Goal: Task Accomplishment & Management: Use online tool/utility

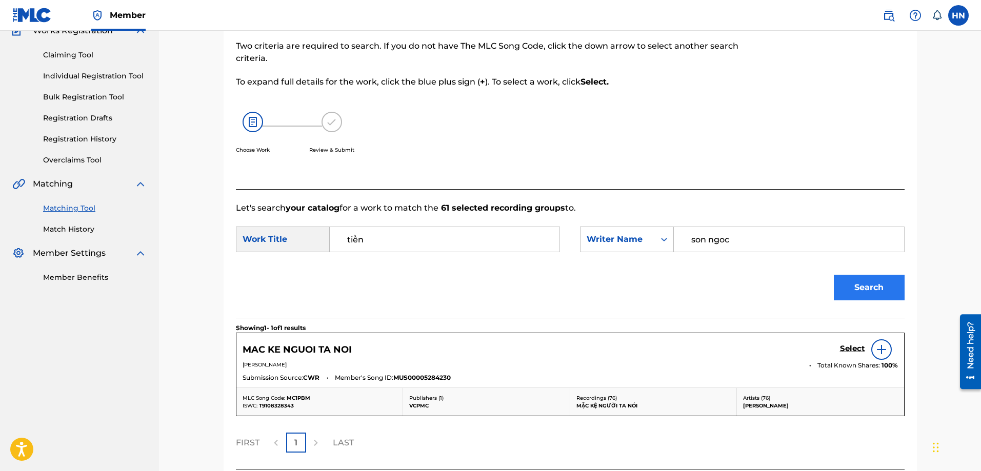
click at [877, 288] on button "Search" at bounding box center [869, 288] width 71 height 26
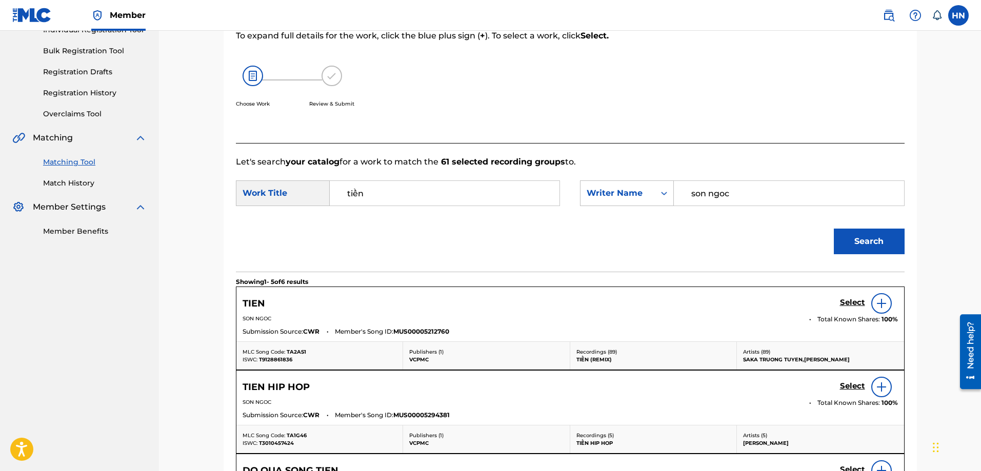
scroll to position [198, 0]
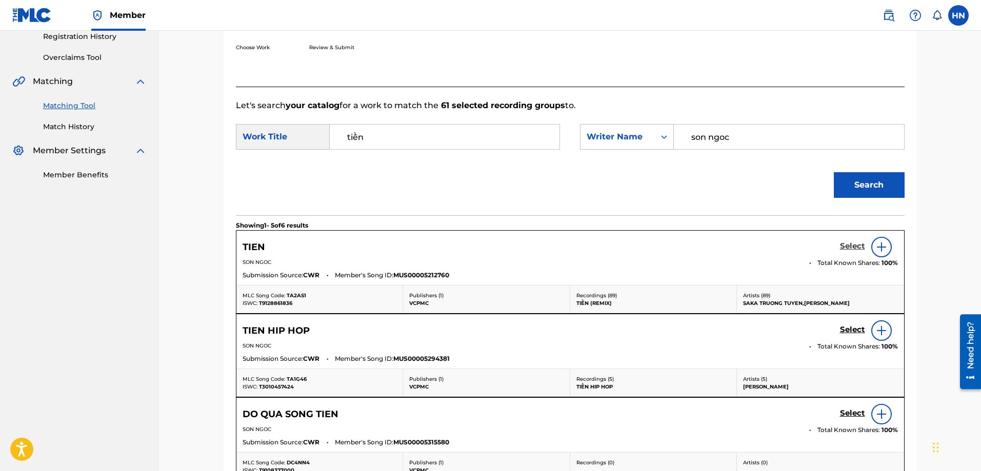
click at [844, 247] on h5 "Select" at bounding box center [852, 246] width 25 height 10
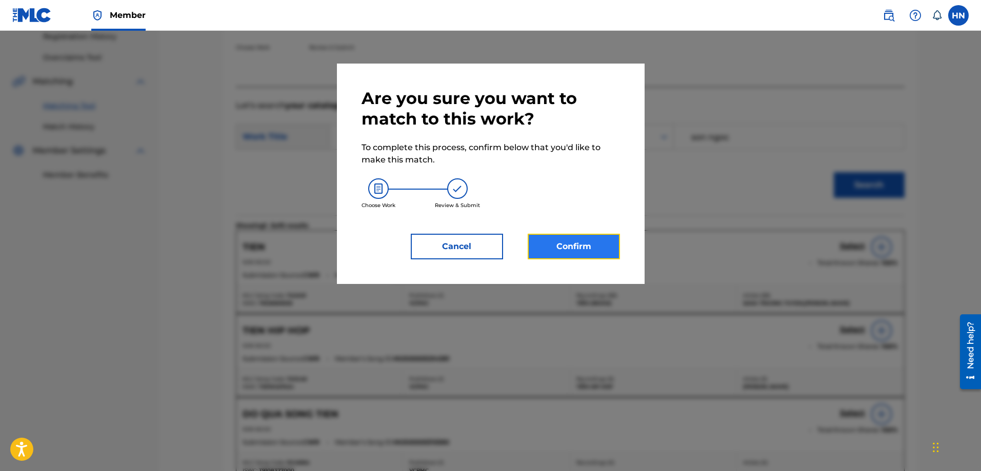
click at [587, 246] on button "Confirm" at bounding box center [573, 247] width 92 height 26
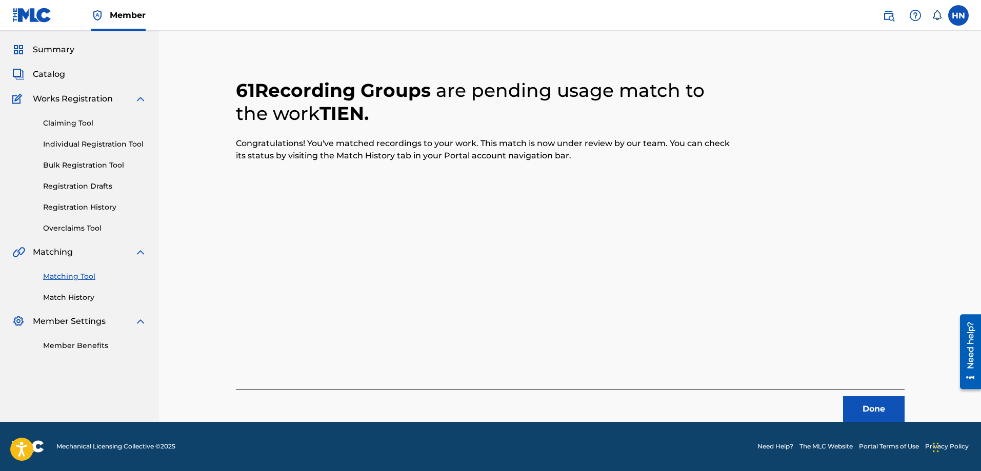
scroll to position [28, 0]
click at [896, 401] on button "Done" at bounding box center [874, 409] width 62 height 26
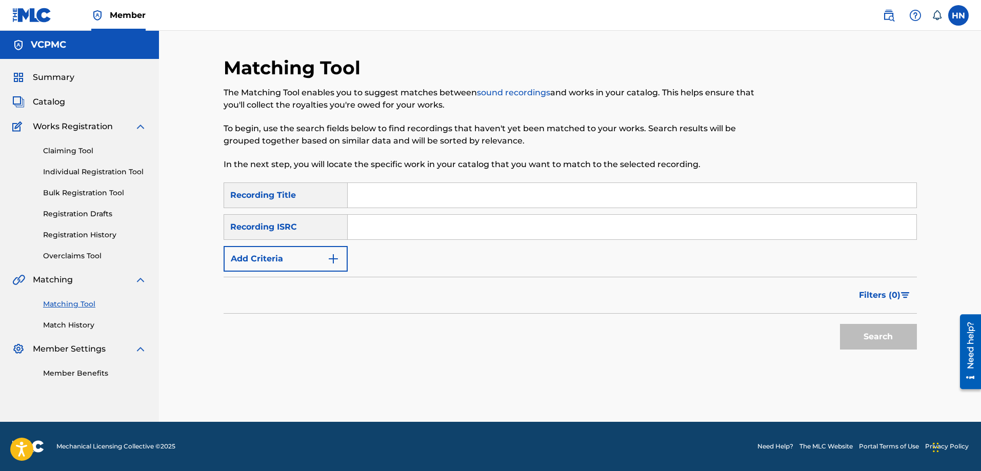
click at [509, 182] on div "Search Form" at bounding box center [632, 195] width 569 height 26
click at [514, 192] on input "Search Form" at bounding box center [632, 195] width 569 height 25
paste input "PHẢN BỘI CHÍNH MÌNH"
click at [840, 324] on button "Search" at bounding box center [878, 337] width 77 height 26
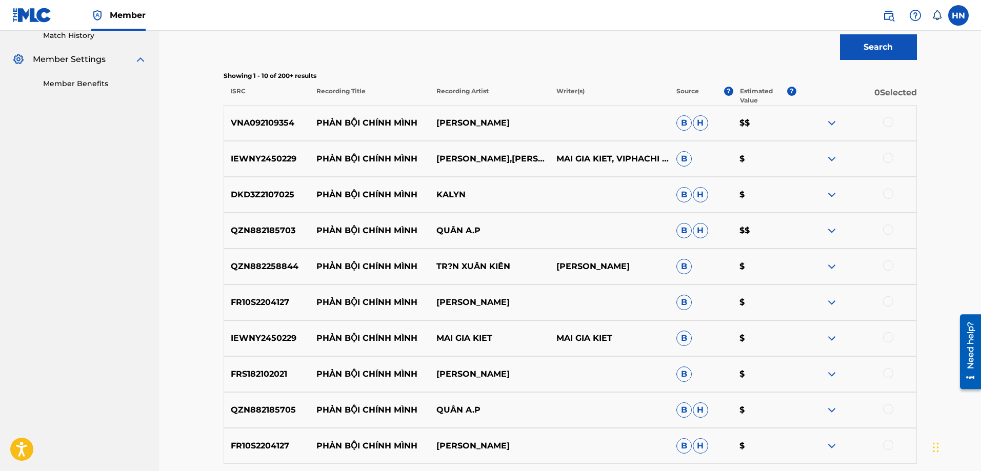
scroll to position [308, 0]
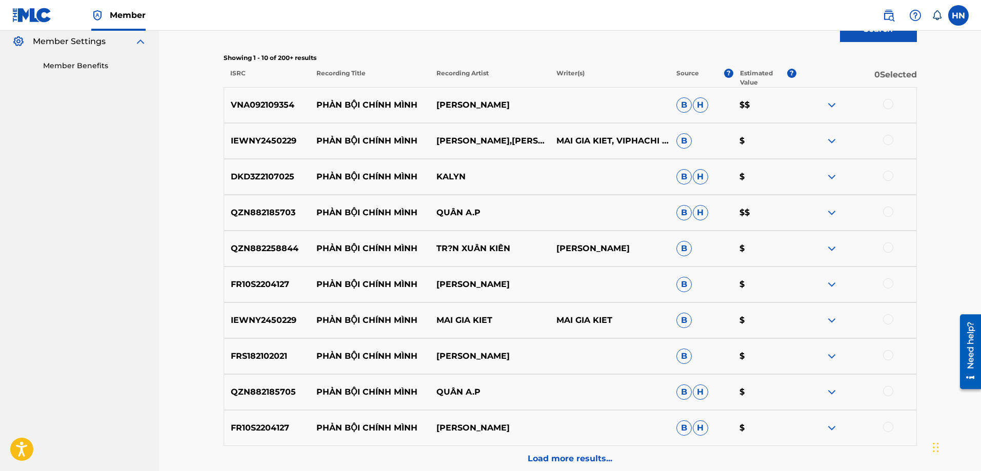
click at [259, 98] on div "VNA092109354 PHẢN BỘI CHÍNH MÌNH VƯƠNG ANH TÚ B H $$" at bounding box center [570, 105] width 693 height 36
copy p "VNA092109354"
click at [887, 100] on div at bounding box center [888, 104] width 10 height 10
click at [253, 210] on p "QZN882185703" at bounding box center [267, 213] width 86 height 12
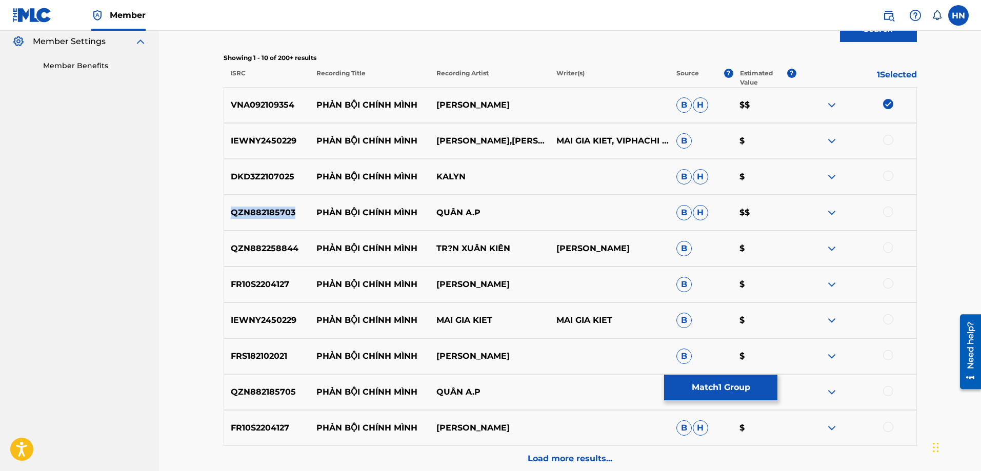
click at [253, 210] on p "QZN882185703" at bounding box center [267, 213] width 86 height 12
copy p "QZN882185703"
click at [886, 211] on div at bounding box center [888, 212] width 10 height 10
click at [831, 142] on img at bounding box center [831, 141] width 12 height 12
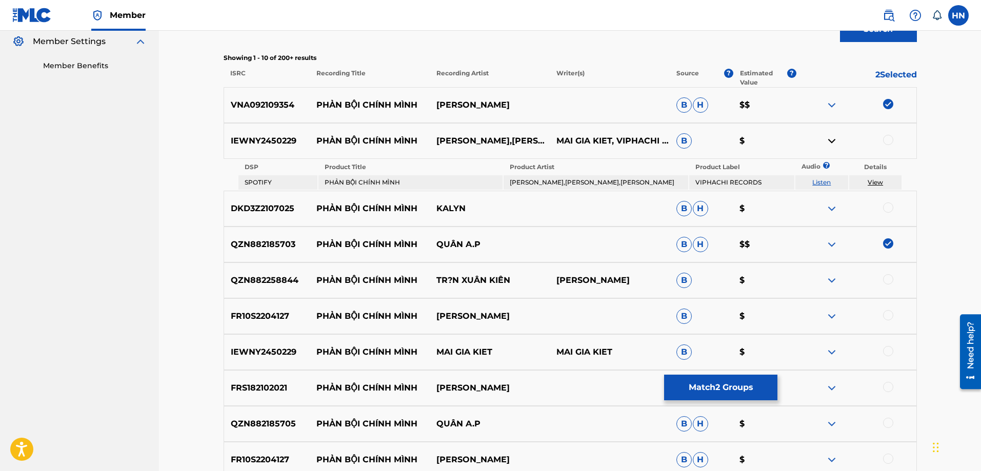
click at [821, 180] on link "Listen" at bounding box center [821, 182] width 18 height 8
click at [832, 212] on img at bounding box center [831, 208] width 12 height 12
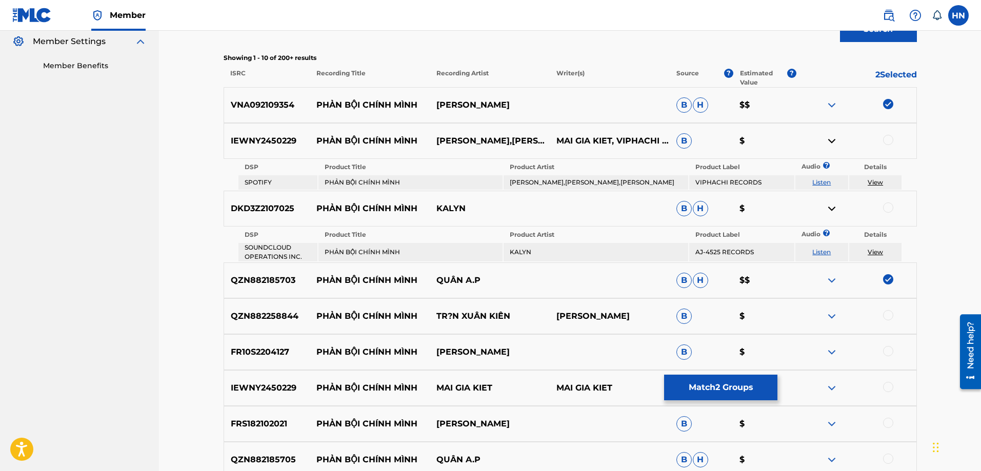
click at [827, 251] on link "Listen" at bounding box center [821, 252] width 18 height 8
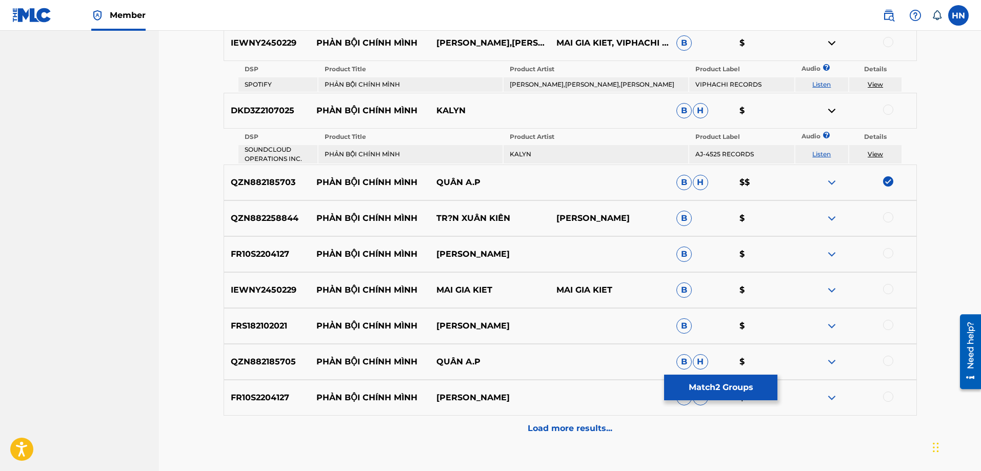
scroll to position [410, 0]
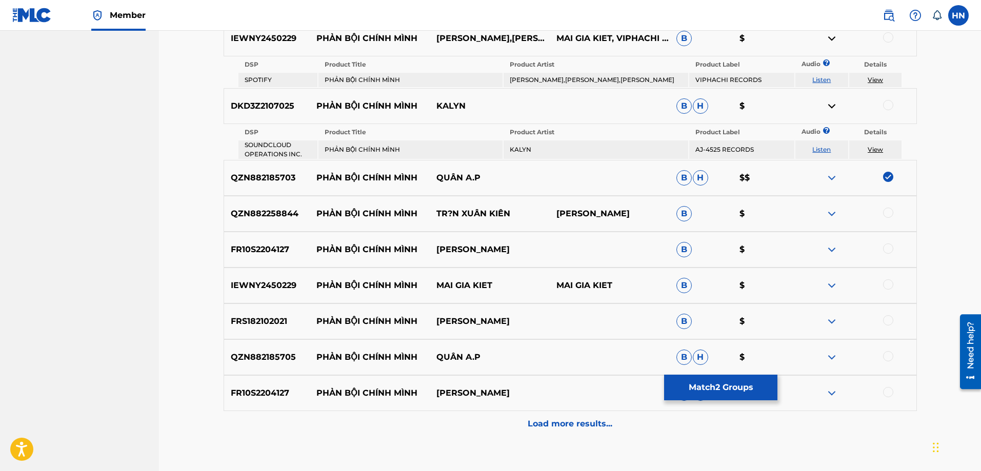
click at [292, 250] on p "FR10S2204127" at bounding box center [267, 249] width 86 height 12
click at [291, 250] on p "FR10S2204127" at bounding box center [267, 249] width 86 height 12
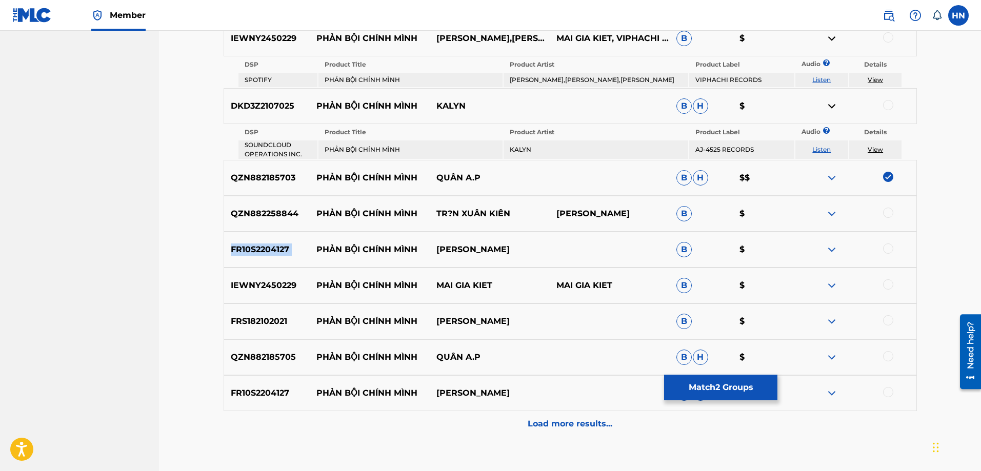
click at [277, 251] on p "FR10S2204127" at bounding box center [267, 249] width 86 height 12
click at [886, 247] on div at bounding box center [888, 248] width 10 height 10
click at [885, 391] on div at bounding box center [888, 392] width 10 height 10
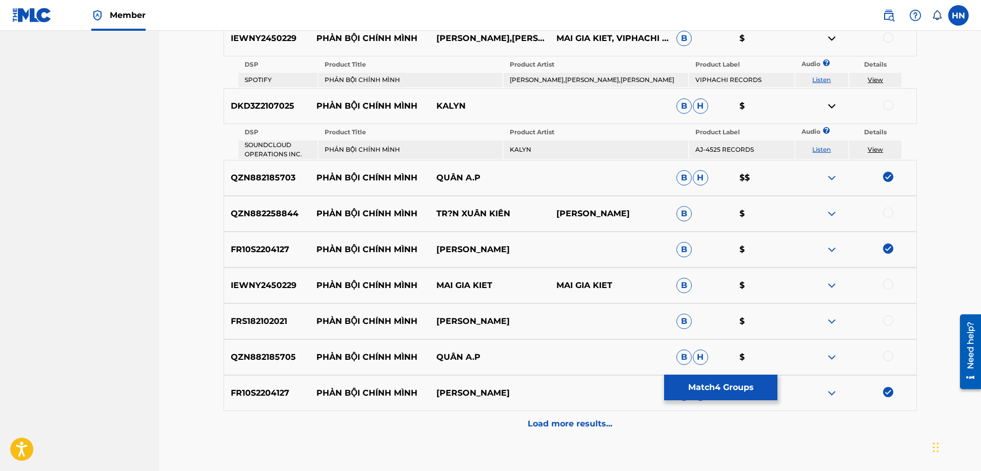
click at [267, 318] on p "FRS182102021" at bounding box center [267, 321] width 86 height 12
copy p "FRS182102021"
click at [882, 321] on div at bounding box center [856, 321] width 120 height 12
click at [884, 321] on div at bounding box center [888, 320] width 10 height 10
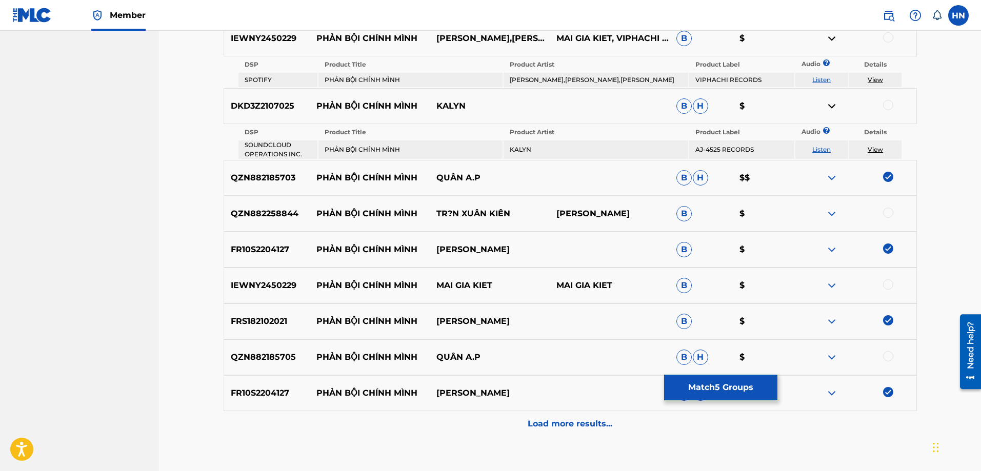
click at [265, 351] on div "QZN882185705 PHẢN BỘI CHÍNH MÌNH QUÂN A.P B H $" at bounding box center [570, 357] width 693 height 36
copy p "QZN882185705"
click at [885, 354] on div at bounding box center [888, 356] width 10 height 10
click at [836, 215] on img at bounding box center [831, 214] width 12 height 12
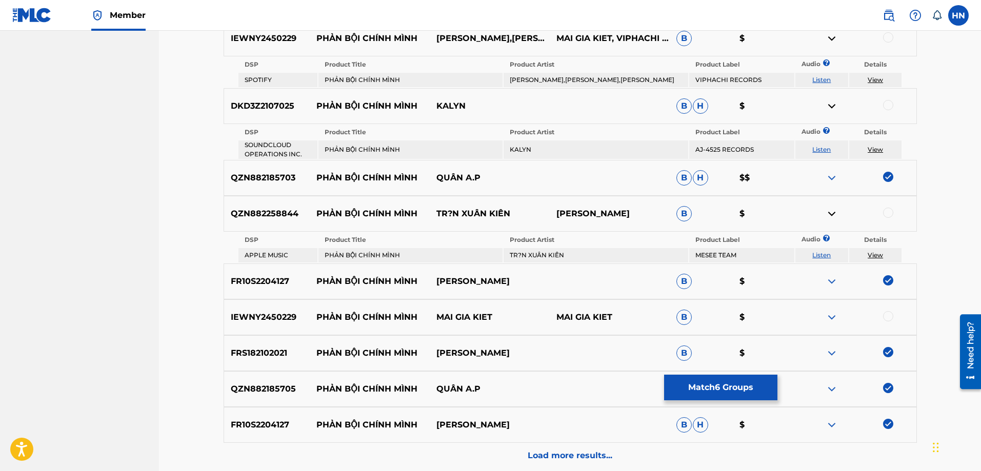
click at [824, 251] on link "Listen" at bounding box center [821, 255] width 18 height 8
click at [838, 315] on div at bounding box center [856, 317] width 120 height 12
click at [832, 317] on img at bounding box center [831, 317] width 12 height 12
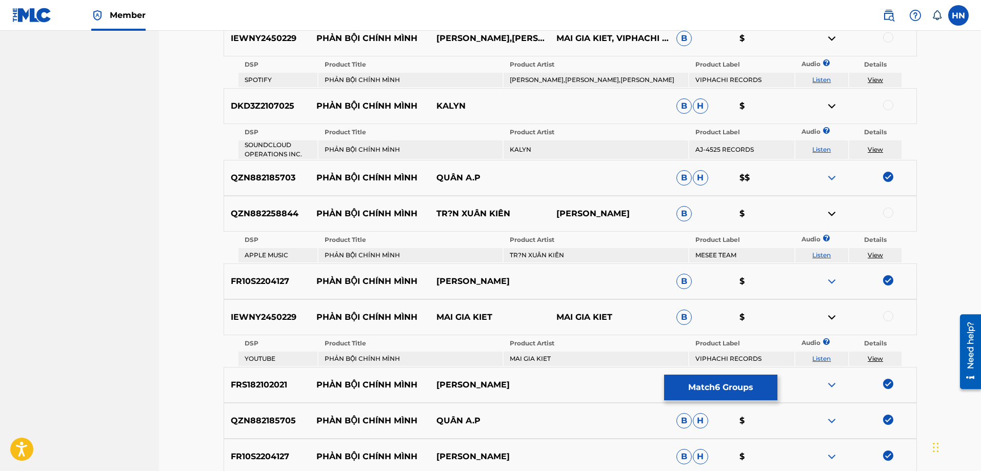
click at [825, 358] on link "Listen" at bounding box center [821, 359] width 18 height 8
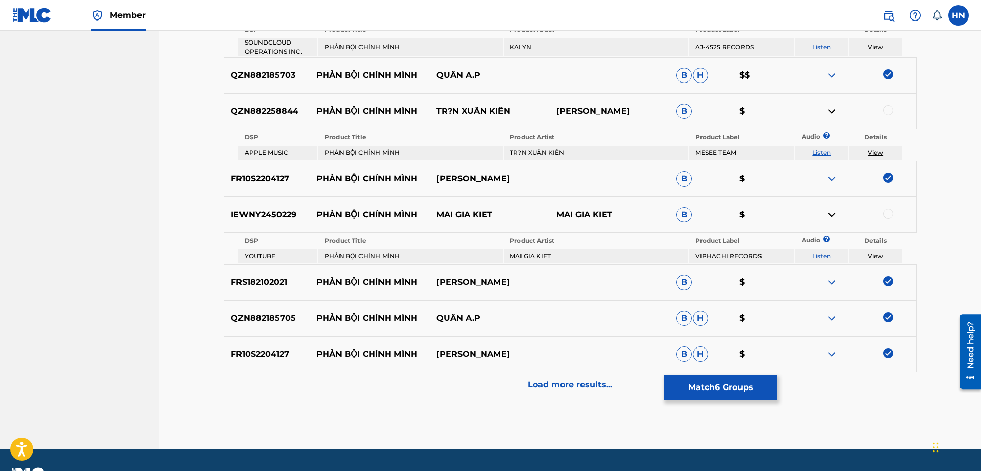
click at [883, 211] on div at bounding box center [888, 214] width 10 height 10
click at [268, 218] on p "IEWNY2450229" at bounding box center [267, 215] width 86 height 12
copy p "IEWNY2450229"
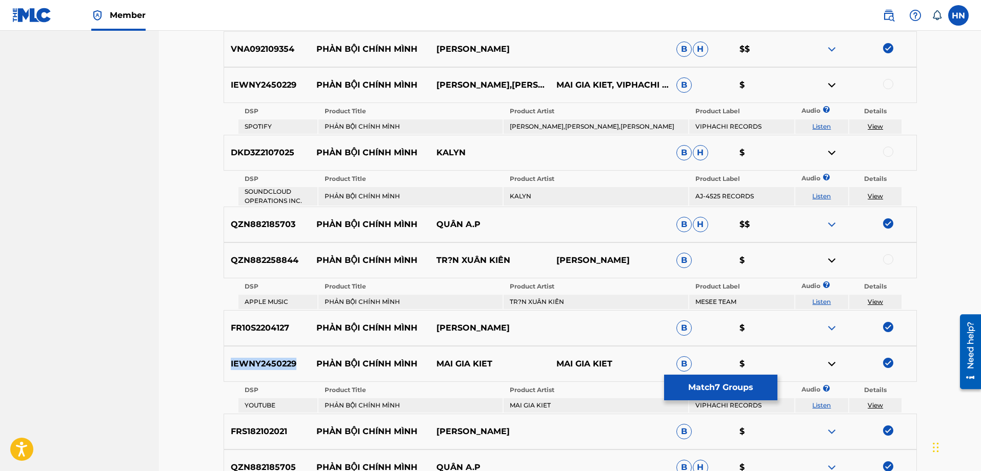
scroll to position [359, 0]
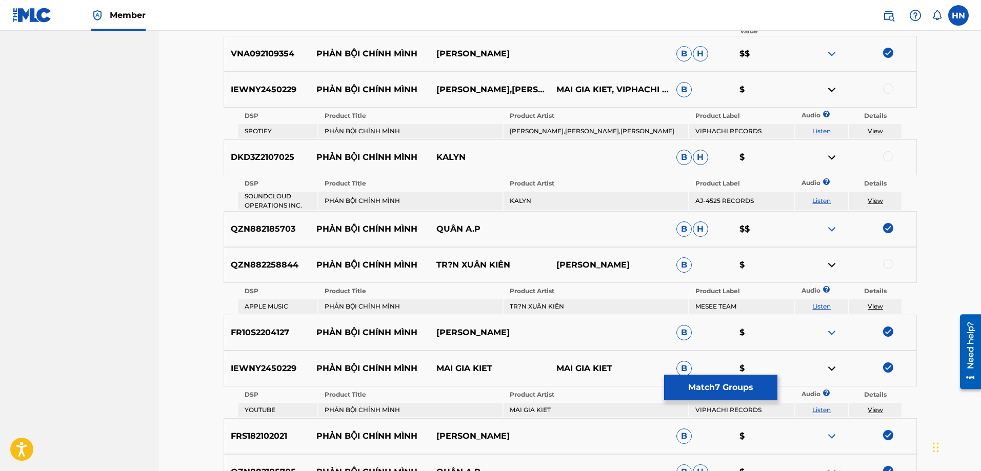
click at [884, 84] on div at bounding box center [856, 90] width 120 height 12
click at [885, 89] on div at bounding box center [888, 89] width 10 height 10
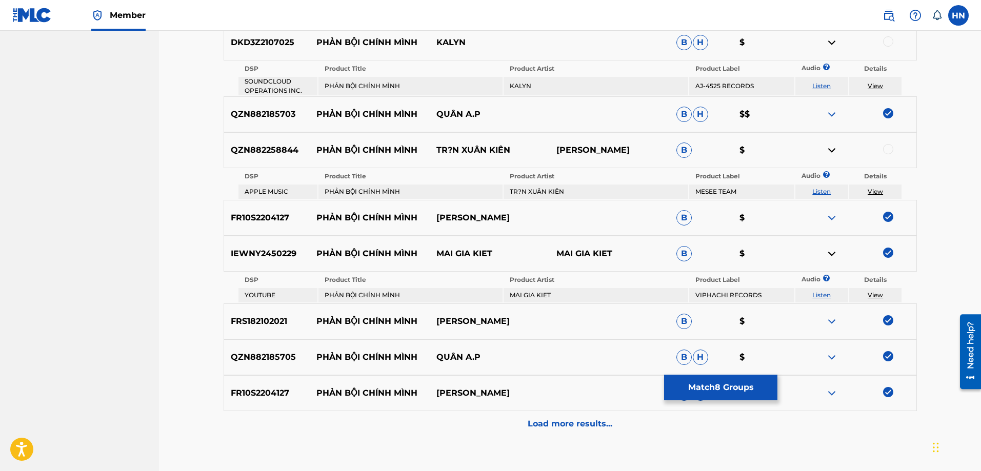
scroll to position [540, 0]
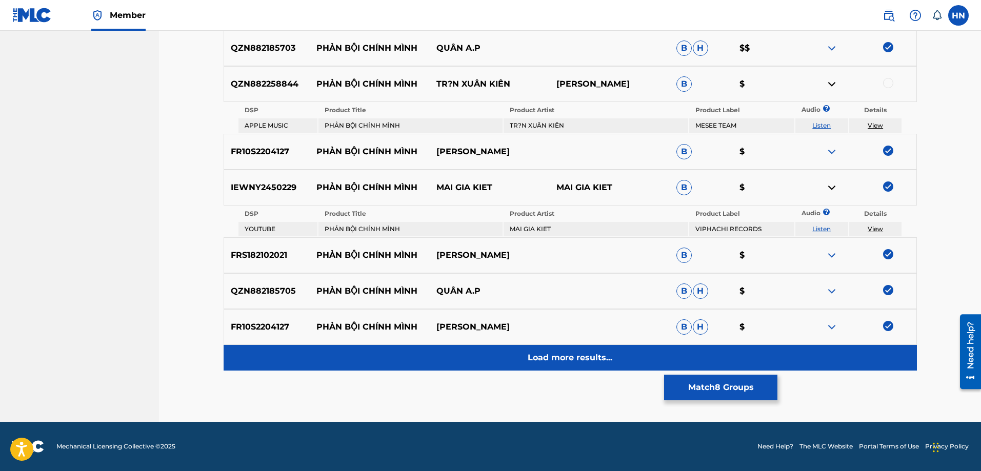
click at [557, 351] on div "Load more results..." at bounding box center [570, 358] width 693 height 26
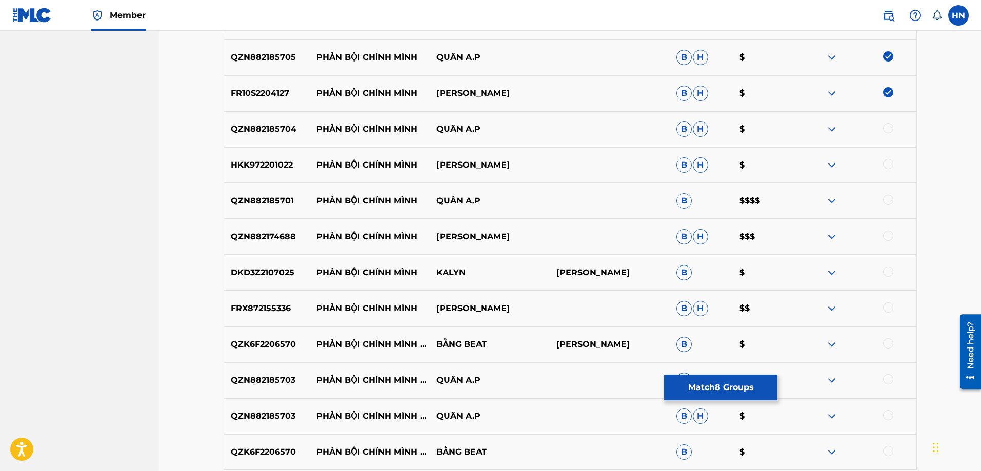
scroll to position [694, 0]
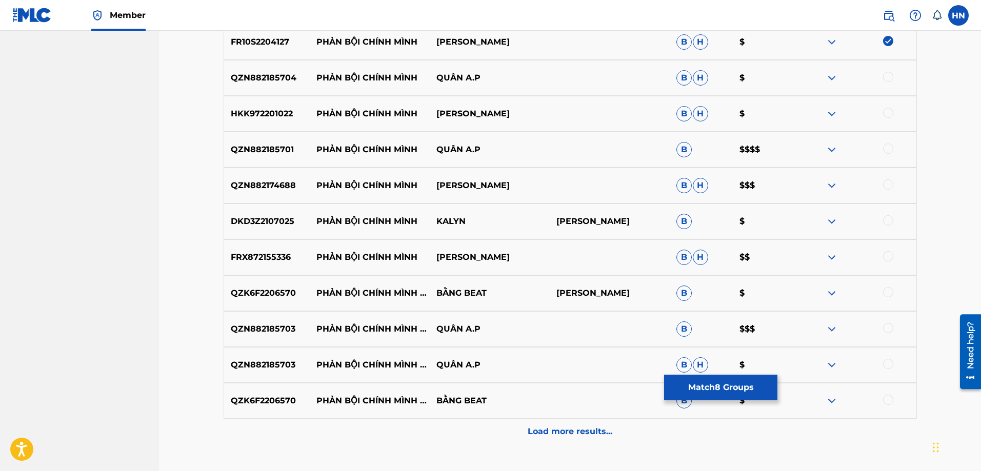
click at [250, 80] on p "QZN882185704" at bounding box center [267, 78] width 86 height 12
copy p "QZN882185704"
click at [882, 79] on div at bounding box center [856, 78] width 120 height 12
click at [886, 80] on div at bounding box center [888, 77] width 10 height 10
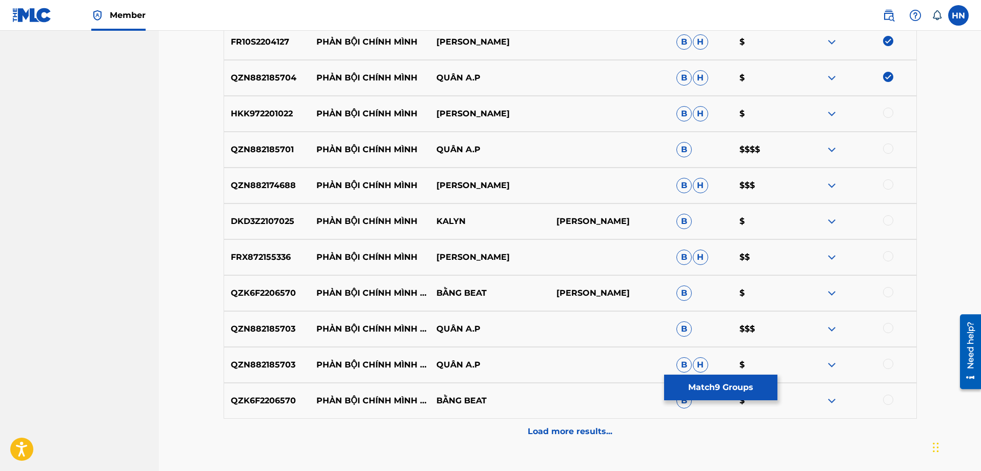
click at [258, 118] on p "HKK972201022" at bounding box center [267, 114] width 86 height 12
copy p "HKK972201022"
click at [889, 110] on div at bounding box center [888, 113] width 10 height 10
click at [275, 151] on p "QZN882185701" at bounding box center [267, 150] width 86 height 12
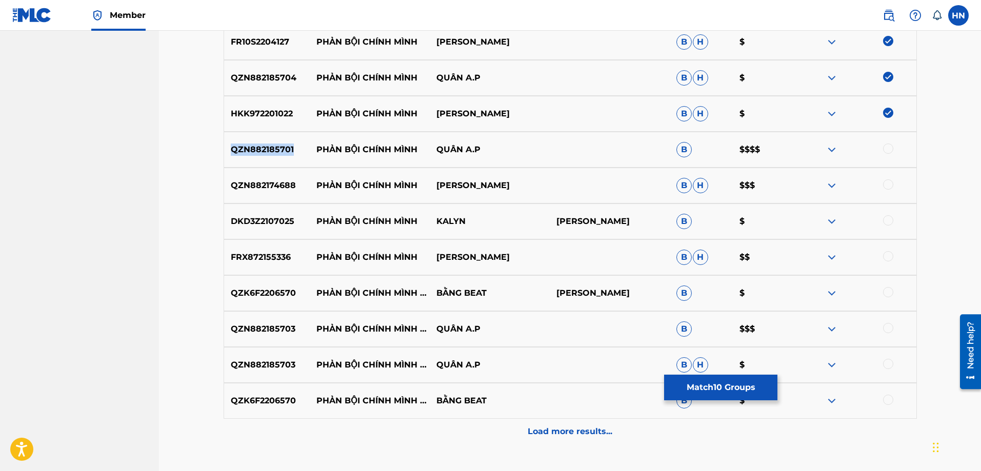
click at [275, 151] on p "QZN882185701" at bounding box center [267, 150] width 86 height 12
copy p "QZN882185701"
click at [888, 152] on div at bounding box center [888, 149] width 10 height 10
click at [231, 191] on p "QZN882174688" at bounding box center [267, 185] width 86 height 12
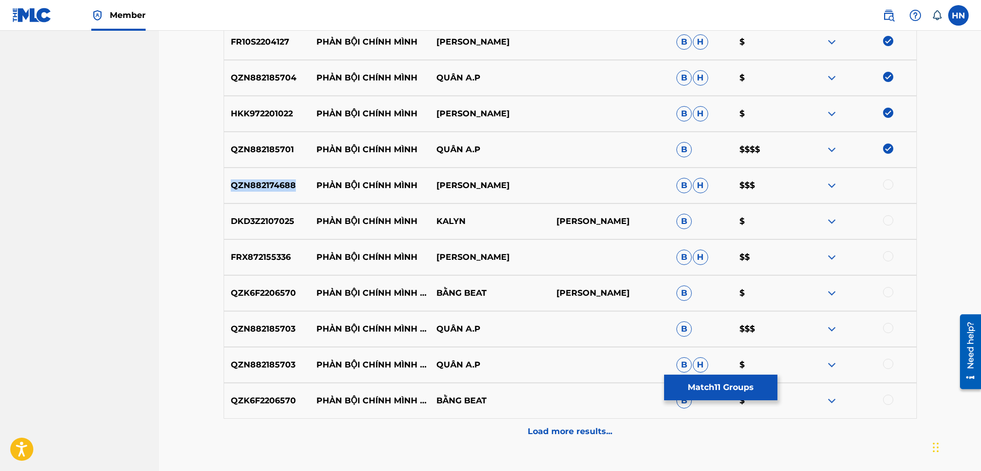
copy p "QZN882174688"
click at [884, 185] on div at bounding box center [888, 184] width 10 height 10
click at [280, 254] on p "FRX872155336" at bounding box center [267, 257] width 86 height 12
copy p "FRX872155336"
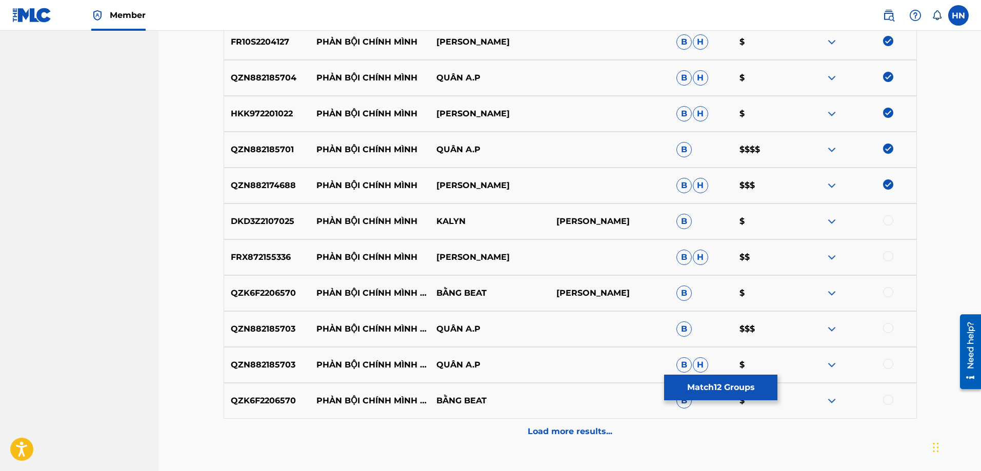
click at [885, 259] on div at bounding box center [888, 256] width 10 height 10
click at [831, 226] on img at bounding box center [831, 221] width 12 height 12
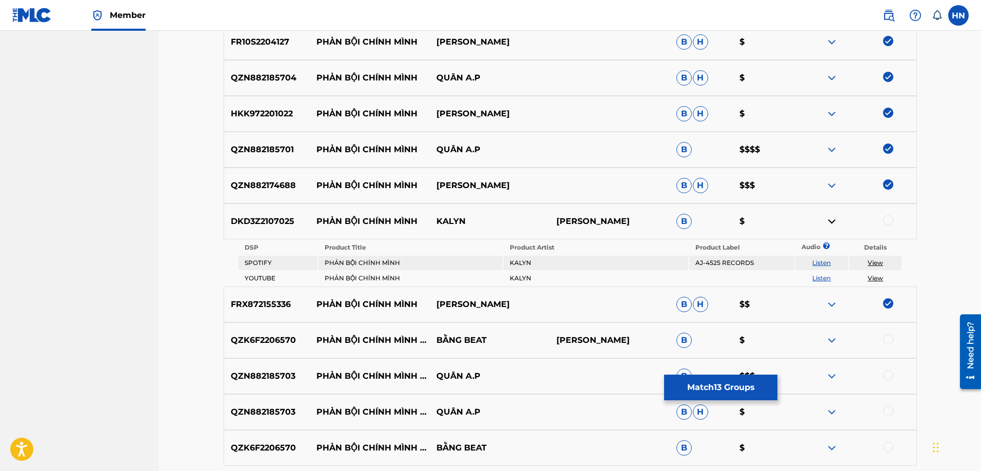
click at [816, 281] on link "Listen" at bounding box center [821, 278] width 18 height 8
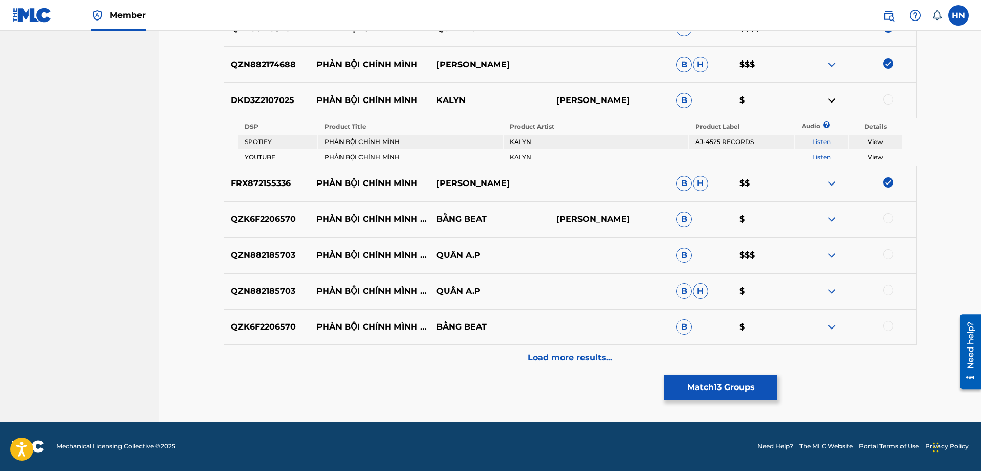
click at [277, 211] on div "QZK6F2206570 PHẢN BỘI CHÍNH MÌNH RMX BẰNG BEAT PHẠM ANH QUÂN B $" at bounding box center [570, 219] width 693 height 36
click at [887, 219] on div at bounding box center [888, 218] width 10 height 10
click at [263, 259] on p "QZN882185703" at bounding box center [267, 255] width 86 height 12
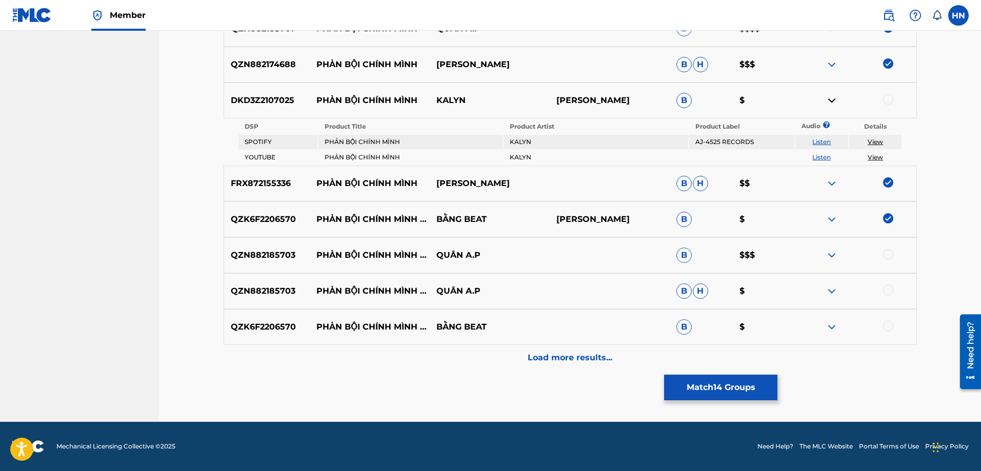
click at [885, 255] on div at bounding box center [888, 254] width 10 height 10
click at [886, 289] on div at bounding box center [888, 290] width 10 height 10
click at [286, 327] on p "QZK6F2206570" at bounding box center [267, 327] width 86 height 12
click at [886, 329] on div at bounding box center [888, 326] width 10 height 10
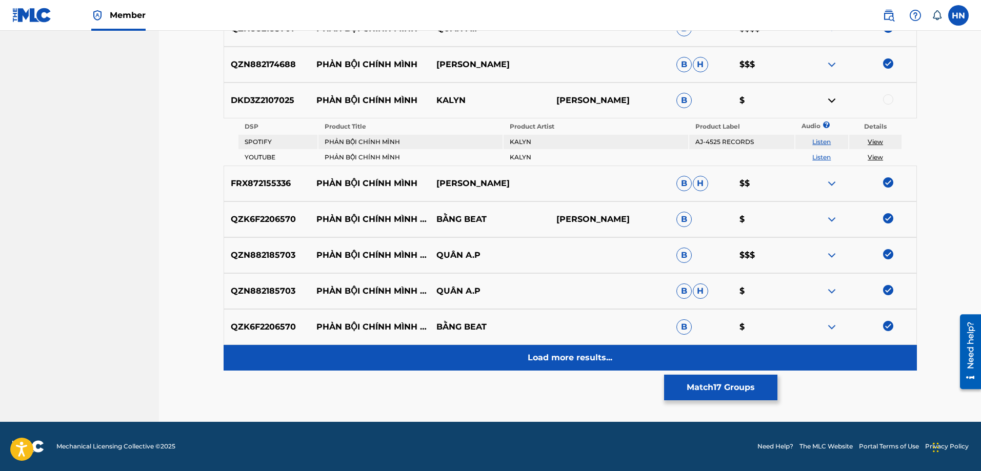
click at [563, 361] on p "Load more results..." at bounding box center [569, 358] width 85 height 12
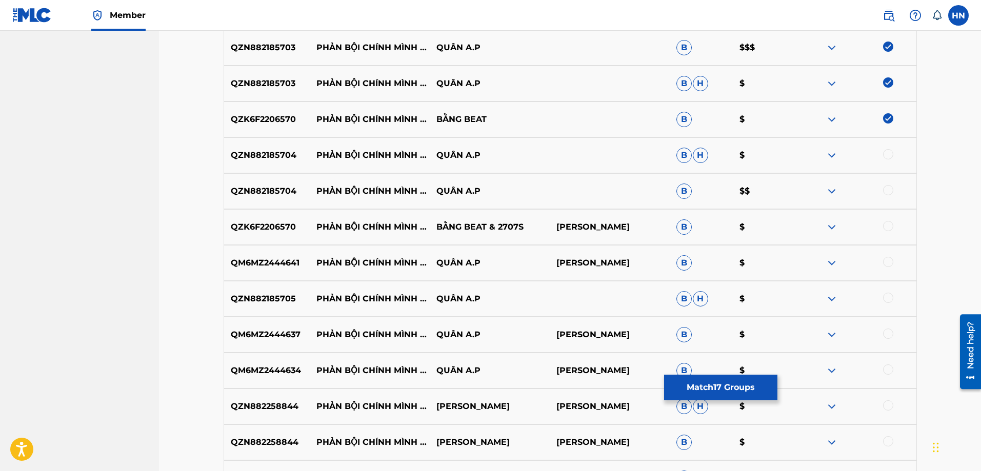
scroll to position [1020, 0]
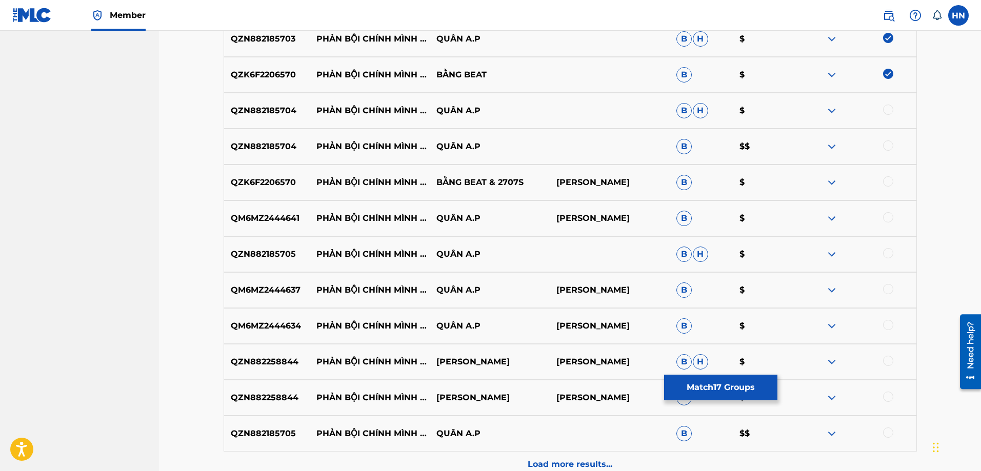
click at [883, 113] on div at bounding box center [856, 111] width 120 height 12
click at [884, 110] on div at bounding box center [888, 110] width 10 height 10
click at [884, 148] on div at bounding box center [888, 145] width 10 height 10
click at [280, 179] on p "QZK6F2206570" at bounding box center [267, 182] width 86 height 12
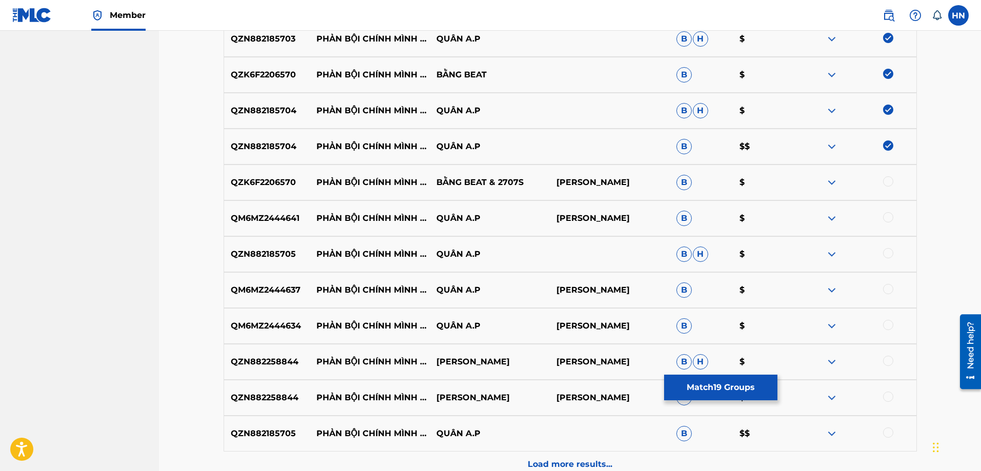
click at [885, 181] on div at bounding box center [888, 181] width 10 height 10
click at [277, 218] on p "QM6MZ2444641" at bounding box center [267, 218] width 86 height 12
click at [887, 217] on div at bounding box center [888, 217] width 10 height 10
click at [261, 251] on p "QZN882185705" at bounding box center [267, 254] width 86 height 12
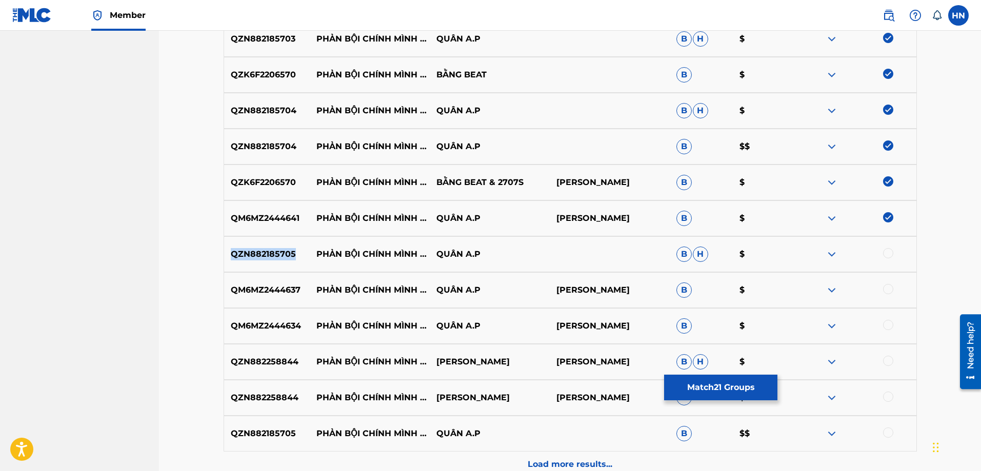
click at [261, 251] on p "QZN882185705" at bounding box center [267, 254] width 86 height 12
click at [887, 254] on div at bounding box center [888, 253] width 10 height 10
click at [288, 296] on div "QM6MZ2444637 PHẢN BỘI CHÍNH MÌNH - VINAHOUSE QUÂN A.P VƯƠNG ANH TÚ B $" at bounding box center [570, 290] width 693 height 36
click at [893, 289] on div at bounding box center [888, 289] width 10 height 10
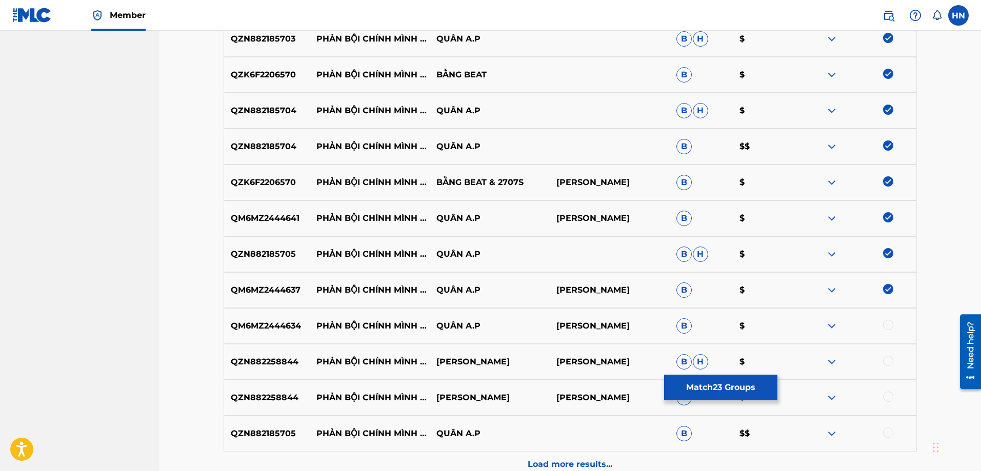
click at [247, 312] on div "QM6MZ2444634 PHẢN BỘI CHÍNH MÌNH - LOFI QUÂN A.P VƯƠNG ANH TÚ B $" at bounding box center [570, 326] width 693 height 36
click at [890, 322] on div at bounding box center [888, 325] width 10 height 10
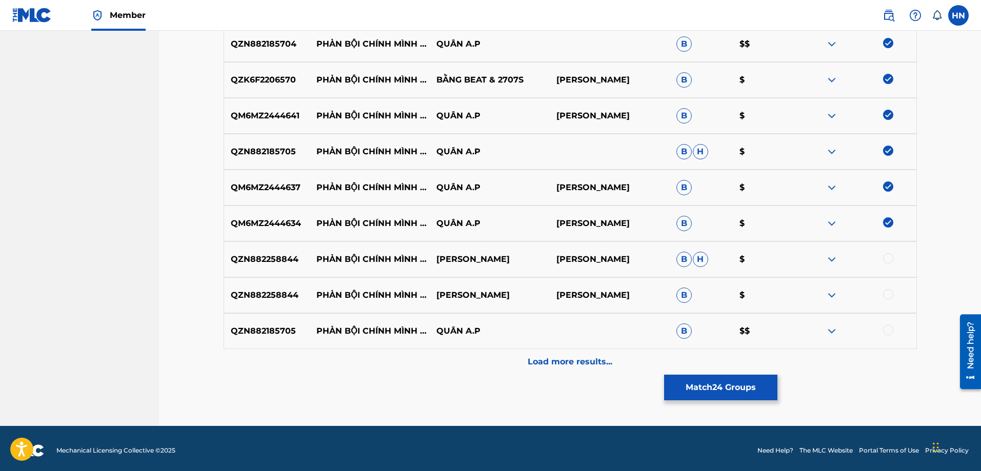
scroll to position [1126, 0]
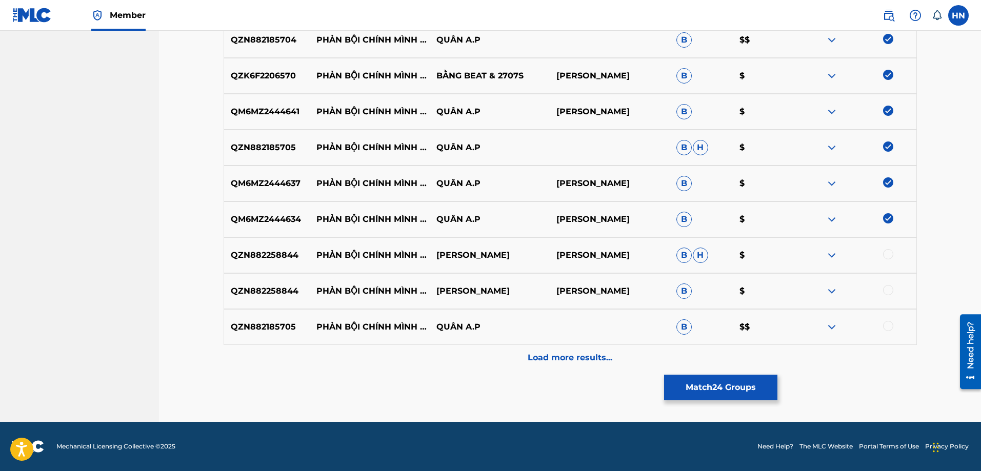
click at [272, 332] on p "QZN882185705" at bounding box center [267, 327] width 86 height 12
click at [886, 328] on div at bounding box center [888, 326] width 10 height 10
click at [830, 253] on img at bounding box center [831, 255] width 12 height 12
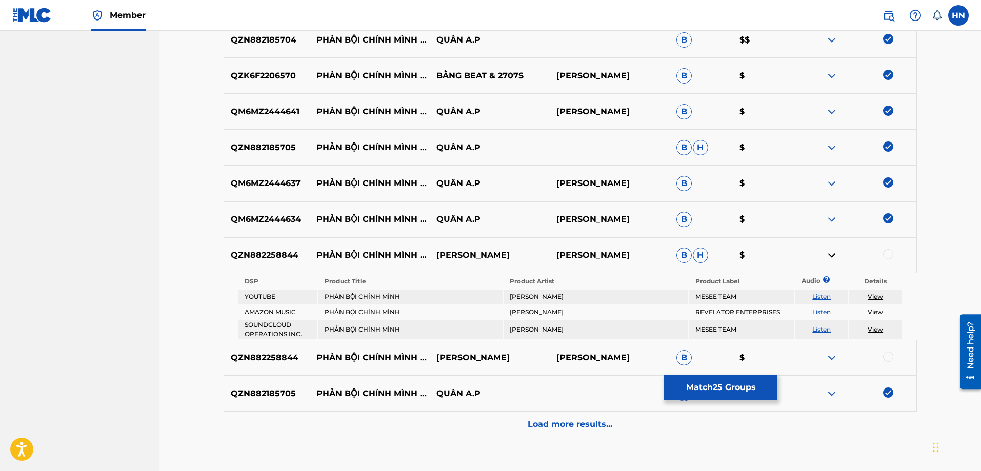
click at [820, 296] on link "Listen" at bounding box center [821, 297] width 18 height 8
click at [830, 359] on img at bounding box center [831, 358] width 12 height 12
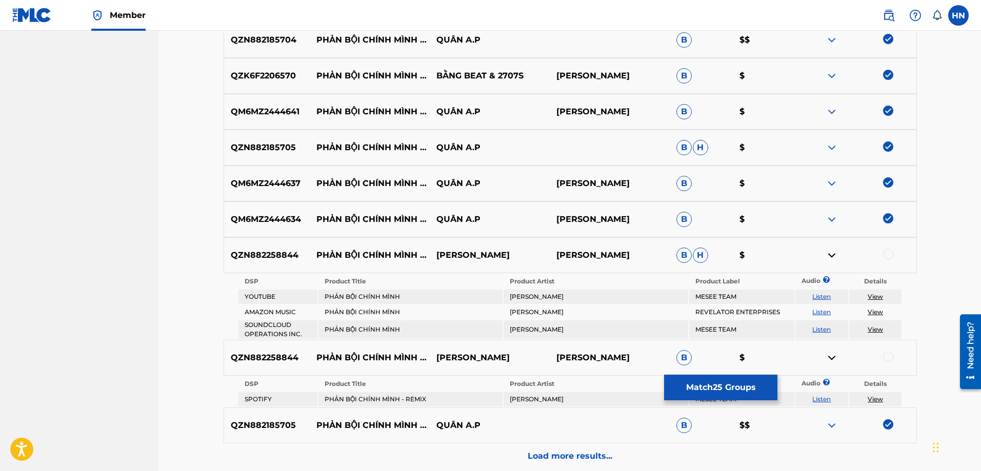
click at [818, 396] on link "Listen" at bounding box center [821, 399] width 18 height 8
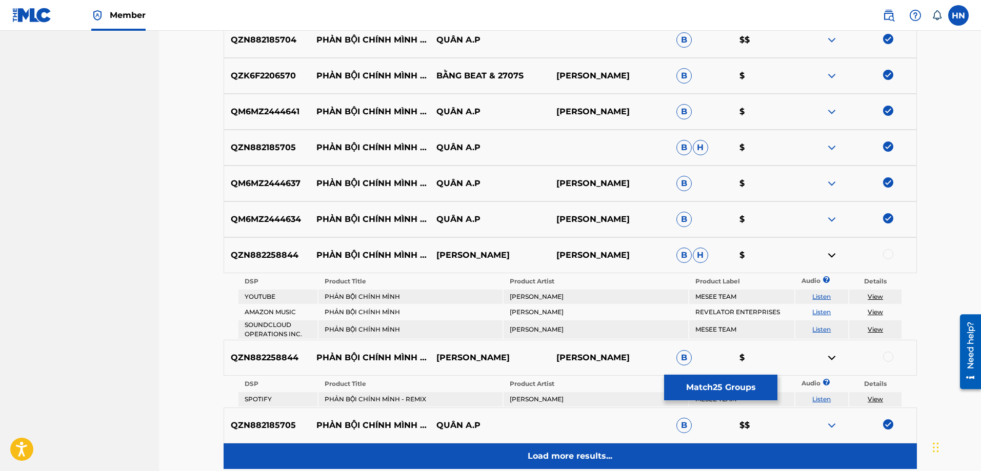
click at [485, 446] on div "Load more results..." at bounding box center [570, 456] width 693 height 26
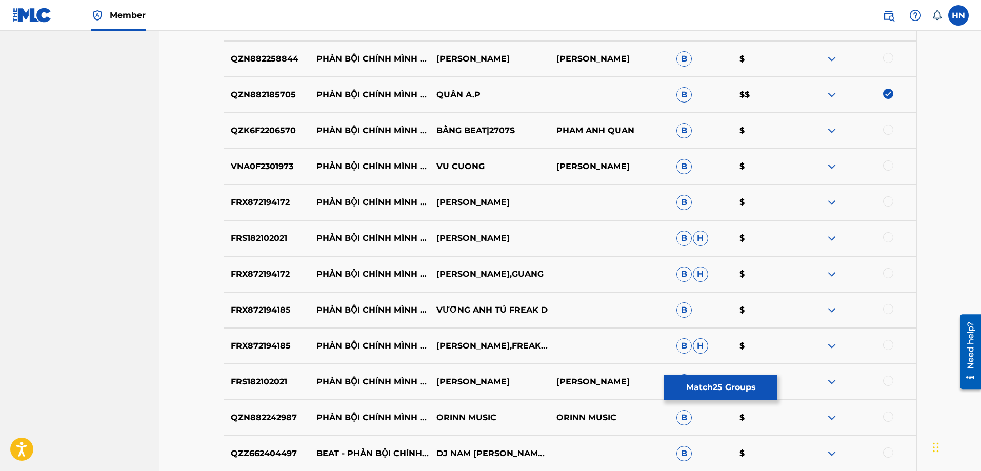
scroll to position [1383, 0]
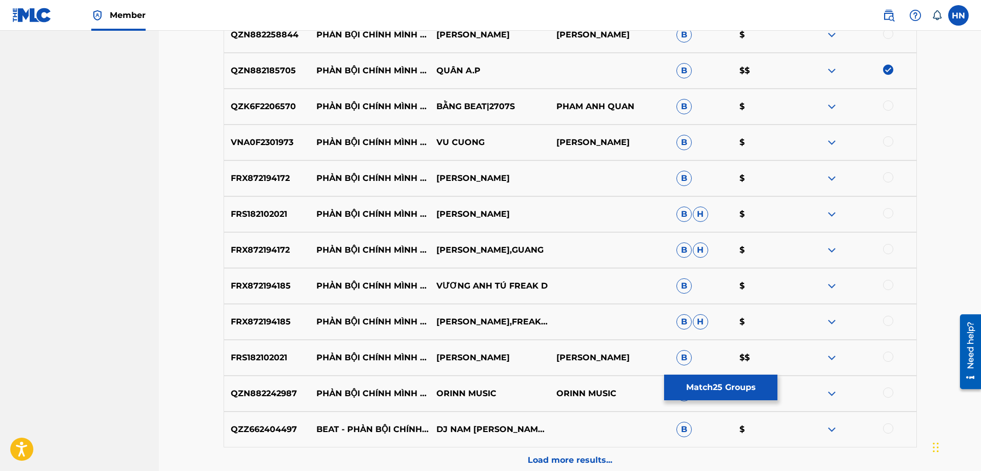
click at [279, 141] on p "VNA0F2301973" at bounding box center [267, 142] width 86 height 12
click at [883, 140] on div at bounding box center [888, 141] width 10 height 10
click at [279, 256] on p "FRX872194172" at bounding box center [267, 250] width 86 height 12
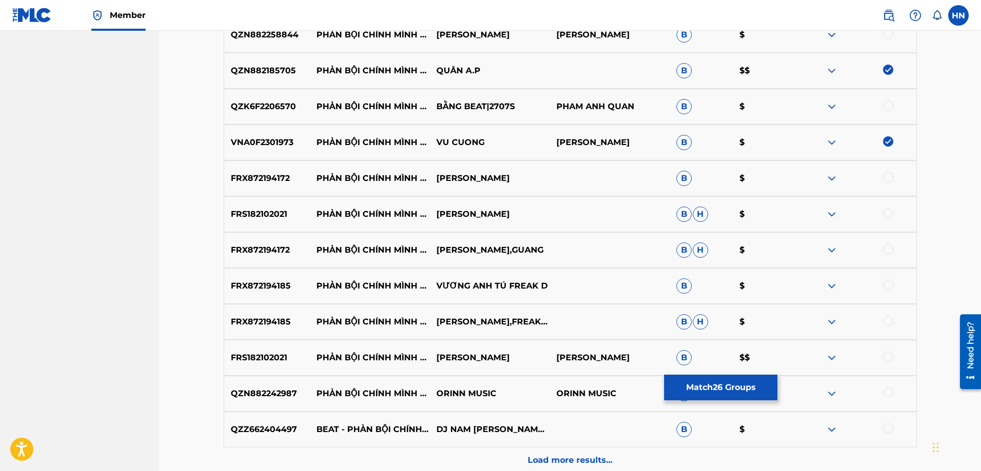
click at [891, 248] on div at bounding box center [888, 249] width 10 height 10
click at [282, 283] on p "FRX872194185" at bounding box center [267, 286] width 86 height 12
click at [887, 287] on div at bounding box center [888, 285] width 10 height 10
click at [886, 317] on div at bounding box center [888, 321] width 10 height 10
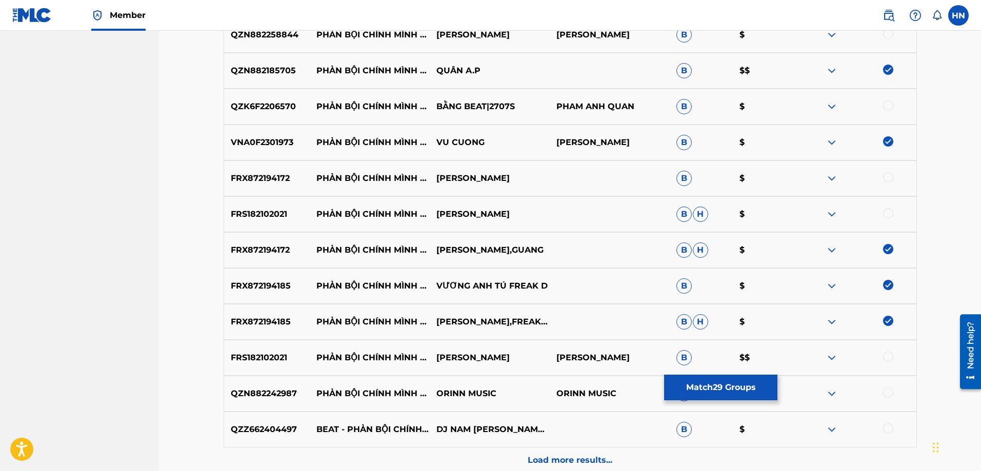
click at [257, 347] on div "FRS182102021 PHẢN BỘI CHÍNH MÌNH - LOFI VERSION VƯƠNG ANH TÚ VƯƠNG ANH TÚ B $$" at bounding box center [570, 358] width 693 height 36
click at [890, 358] on div at bounding box center [888, 357] width 10 height 10
click at [885, 209] on div at bounding box center [888, 213] width 10 height 10
click at [889, 174] on div at bounding box center [888, 177] width 10 height 10
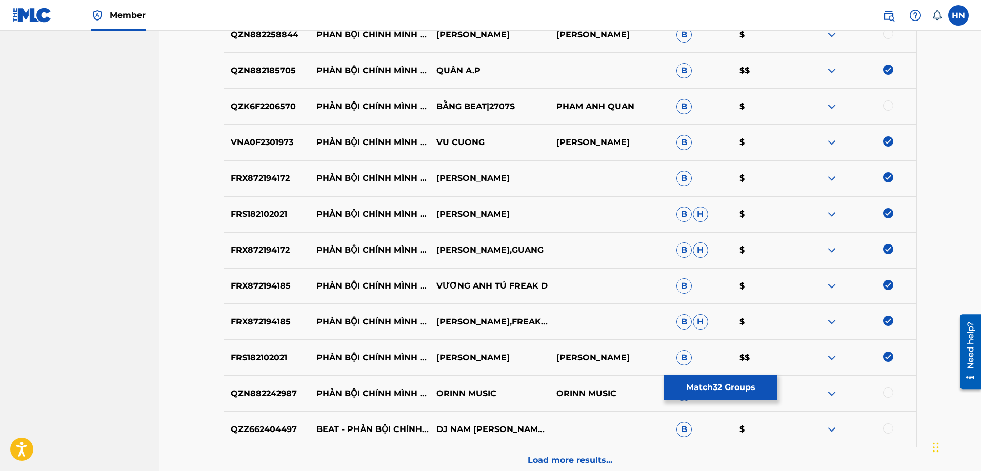
click at [267, 112] on p "QZK6F2206570" at bounding box center [267, 106] width 86 height 12
click at [887, 108] on div at bounding box center [888, 105] width 10 height 10
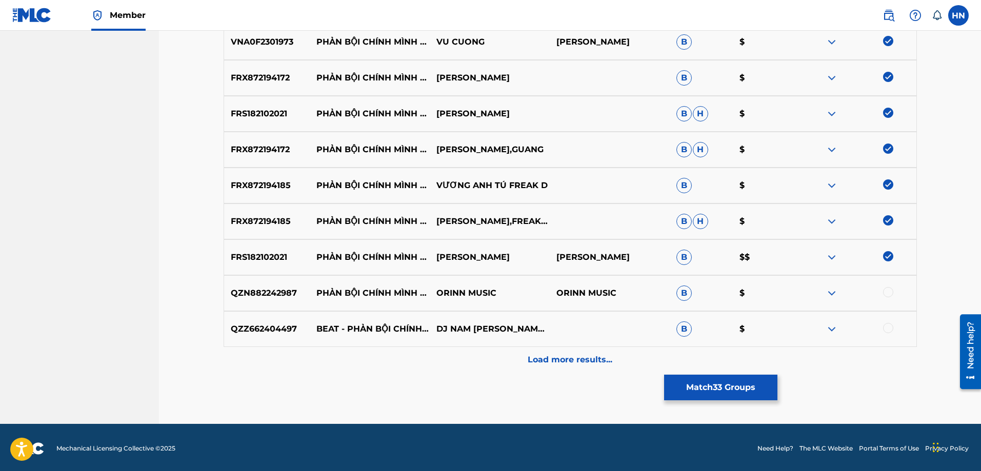
scroll to position [1485, 0]
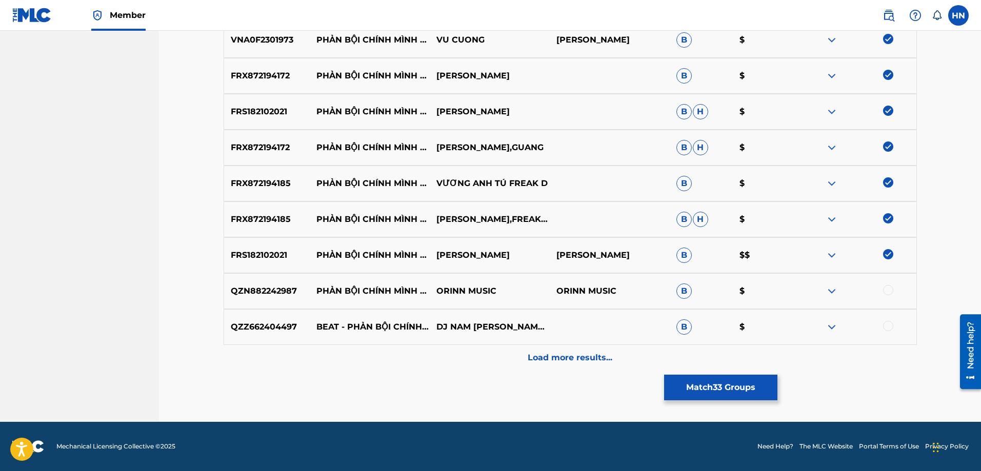
click at [272, 295] on p "QZN882242987" at bounding box center [267, 291] width 86 height 12
click at [884, 292] on div at bounding box center [888, 290] width 10 height 10
click at [833, 323] on img at bounding box center [831, 327] width 12 height 12
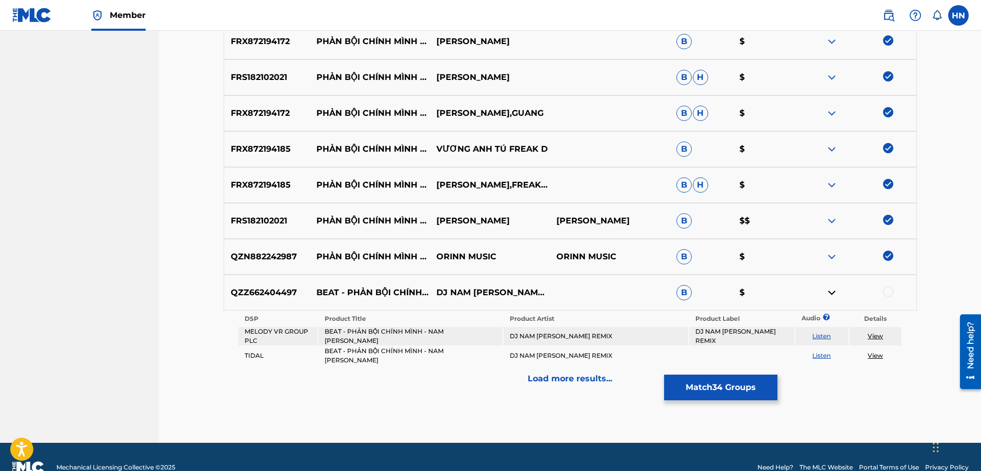
scroll to position [1536, 0]
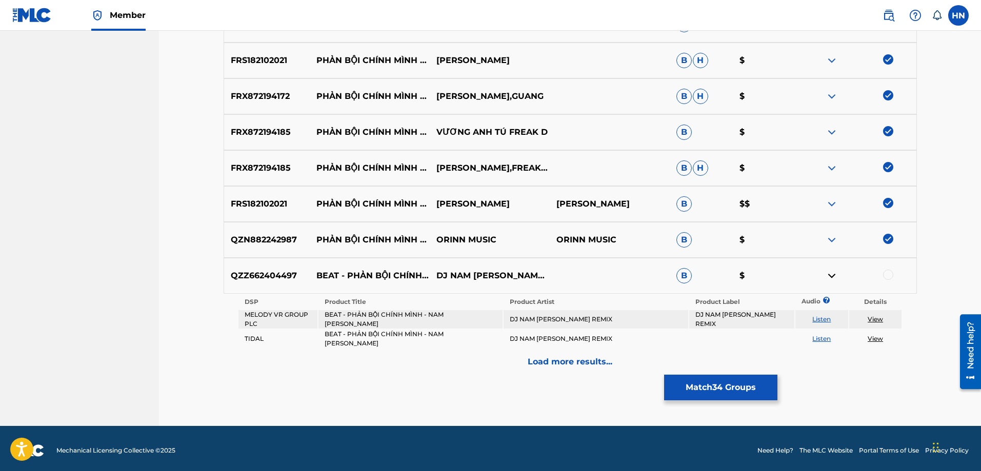
click at [822, 321] on link "Listen" at bounding box center [821, 319] width 18 height 8
drag, startPoint x: 347, startPoint y: 268, endPoint x: 397, endPoint y: 280, distance: 51.2
click at [397, 280] on p "BEAT - PHẢN BỘI CHÍNH MÌNH - NAM MILO" at bounding box center [370, 275] width 120 height 37
click at [249, 274] on p "QZZ662404497" at bounding box center [267, 276] width 86 height 12
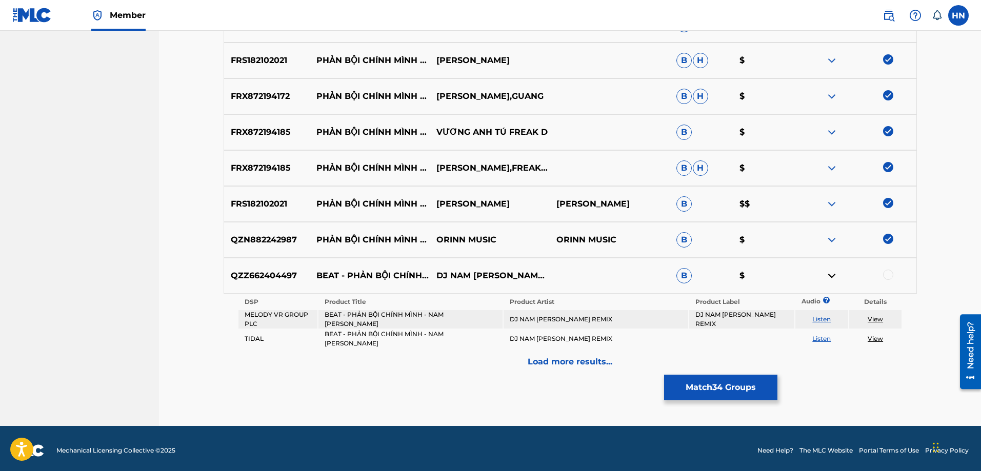
click at [883, 278] on div at bounding box center [888, 275] width 10 height 10
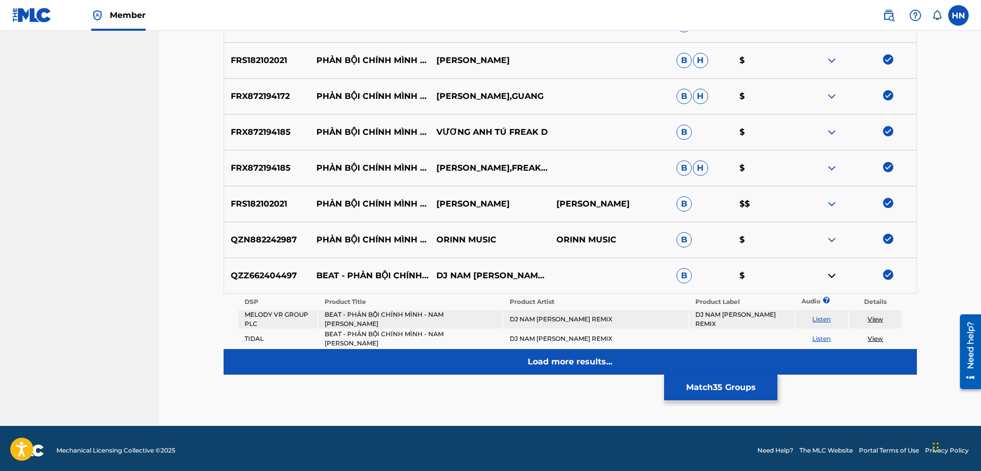
click at [533, 349] on div "Load more results..." at bounding box center [570, 362] width 693 height 26
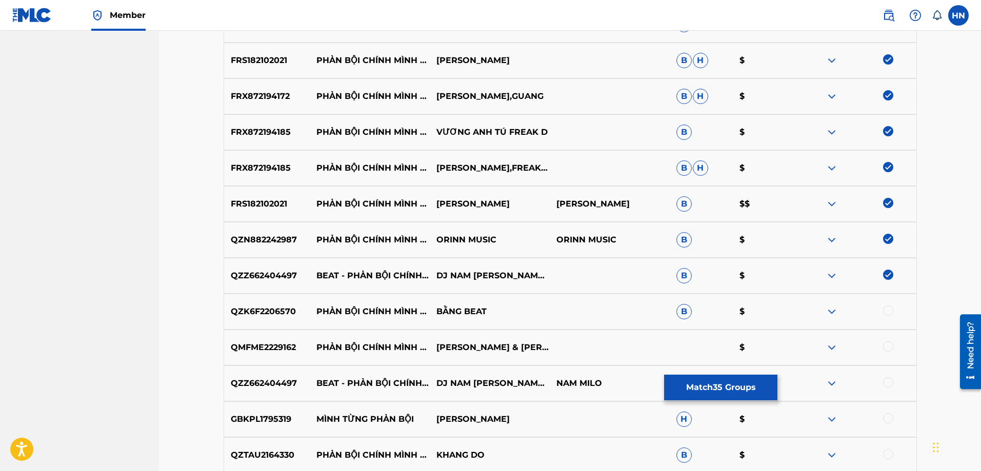
click at [275, 343] on p "QMFME2229162" at bounding box center [267, 347] width 86 height 12
click at [885, 349] on div at bounding box center [888, 346] width 10 height 10
click at [886, 383] on div at bounding box center [888, 382] width 10 height 10
click at [827, 309] on img at bounding box center [831, 312] width 12 height 12
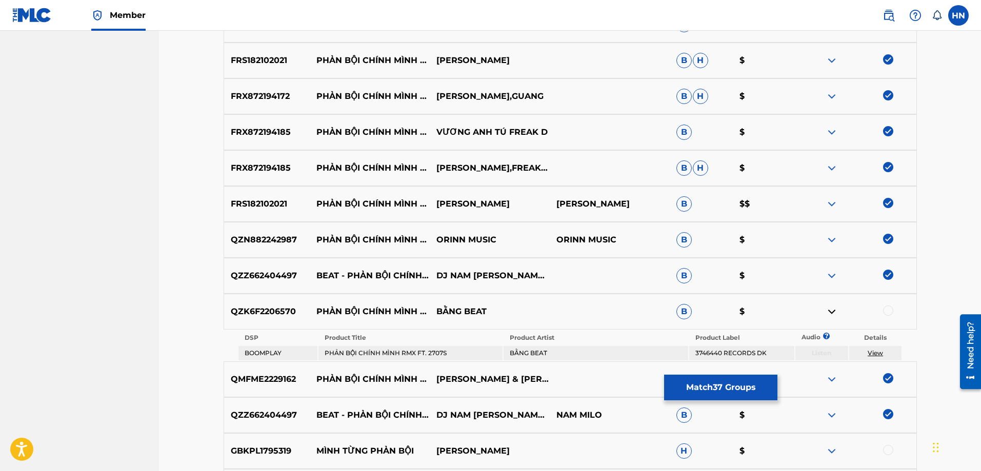
scroll to position [1741, 0]
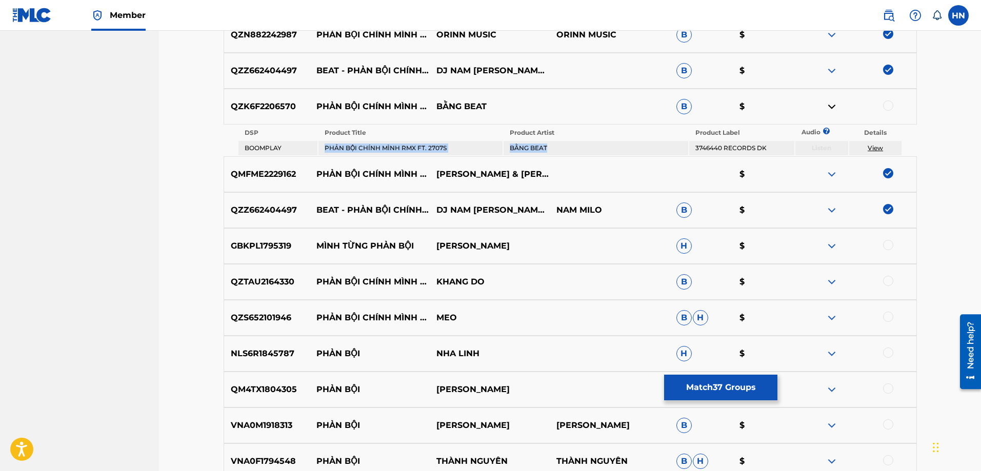
drag, startPoint x: 323, startPoint y: 149, endPoint x: 595, endPoint y: 156, distance: 271.3
click at [593, 156] on table "DSP Product Title Product Artist Product Label Audio ? Details BOOMPLAY PHẢN BỘ…" at bounding box center [569, 141] width 665 height 32
click at [268, 276] on p "QZTAU2164330" at bounding box center [267, 282] width 86 height 12
click at [885, 281] on div at bounding box center [888, 281] width 10 height 10
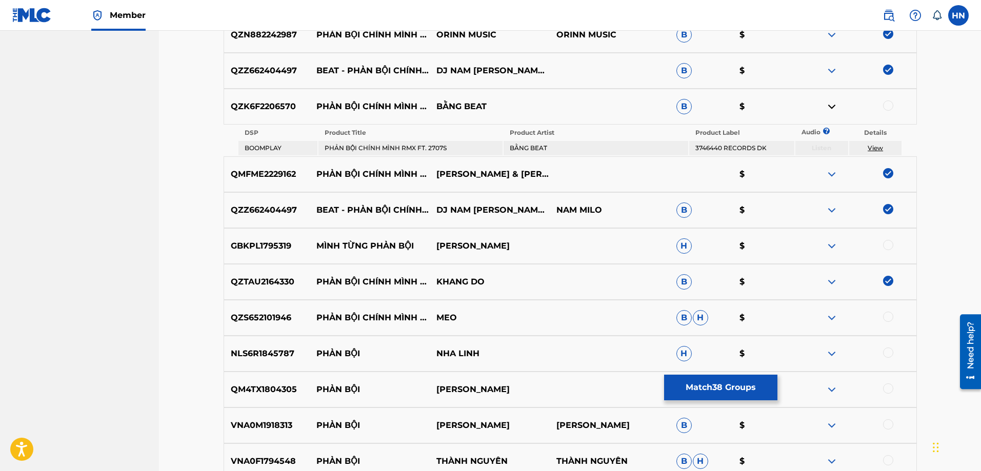
click at [285, 326] on div "QZS652101946 PHẢN BỘI CHÍNH MÌNH ( REMIX) - VƯƠNG ANH TÚ MEO B H $" at bounding box center [570, 318] width 693 height 36
click at [890, 315] on div at bounding box center [888, 317] width 10 height 10
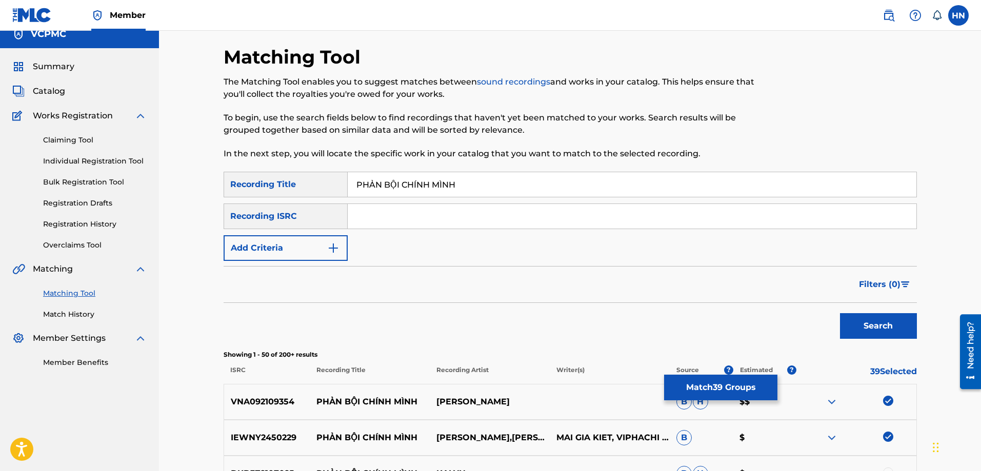
scroll to position [0, 0]
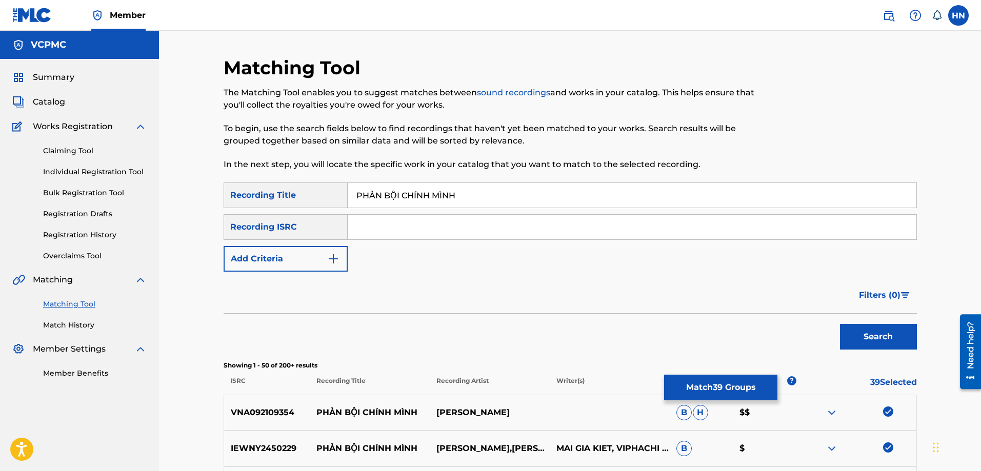
click at [476, 187] on input "PHẢN BỘI CHÍNH MÌNH" at bounding box center [632, 195] width 569 height 25
paste input "AN BOI CHINH MI"
type input "PHAN BOI CHINH MINH"
click at [840, 324] on button "Search" at bounding box center [878, 337] width 77 height 26
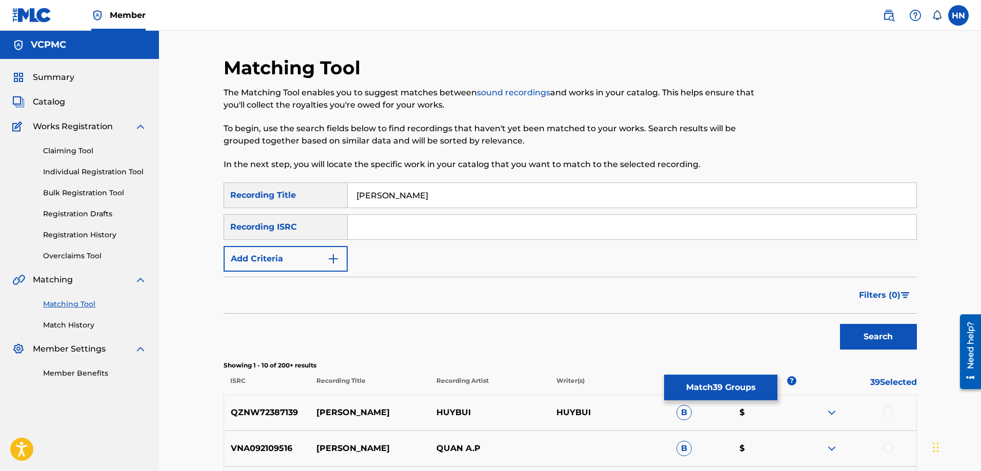
scroll to position [205, 0]
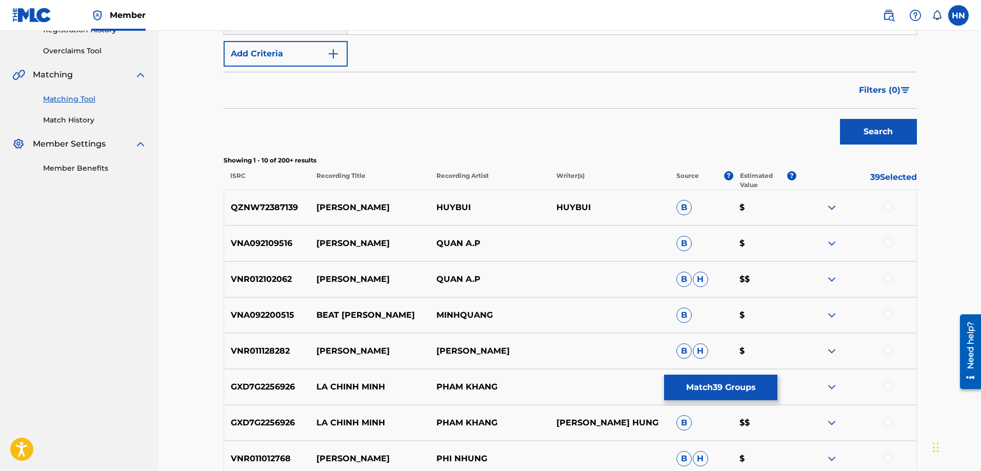
click at [281, 253] on div "VNA092109516 PHAN BOI CHINH MINH QUAN A.P B $" at bounding box center [570, 244] width 693 height 36
click at [888, 240] on div at bounding box center [888, 242] width 10 height 10
click at [265, 282] on p "VNR012102062" at bounding box center [267, 279] width 86 height 12
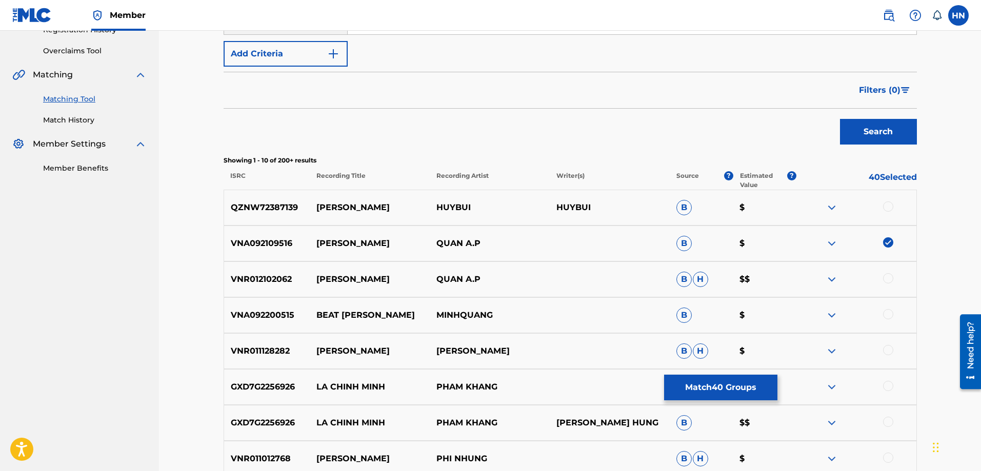
click at [885, 281] on div at bounding box center [888, 278] width 10 height 10
click at [834, 210] on img at bounding box center [831, 207] width 12 height 12
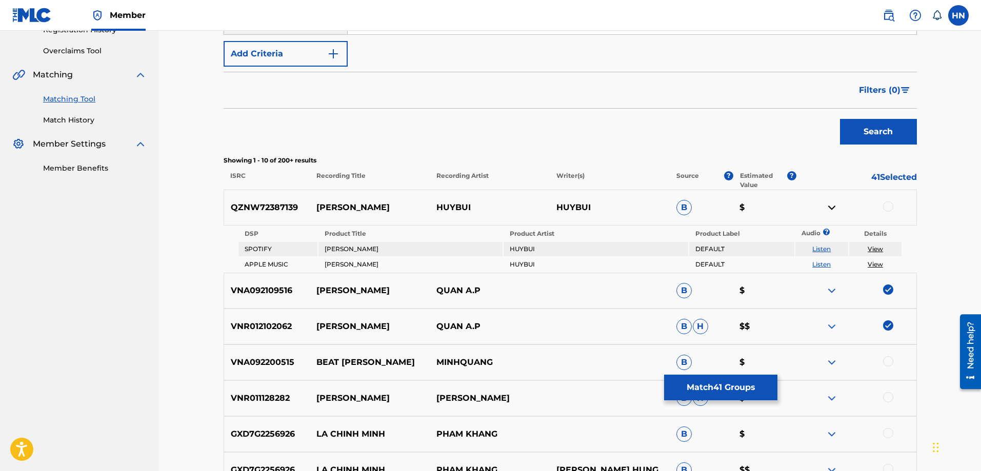
click at [821, 249] on link "Listen" at bounding box center [821, 249] width 18 height 8
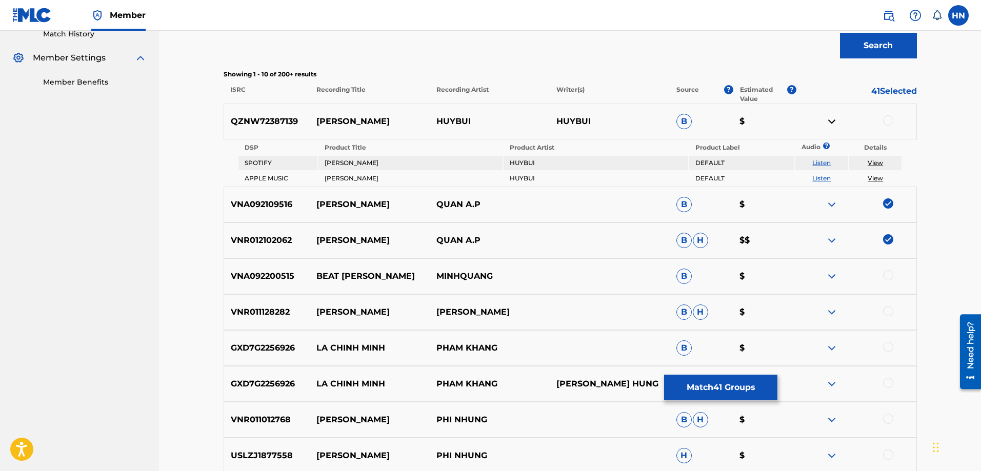
scroll to position [359, 0]
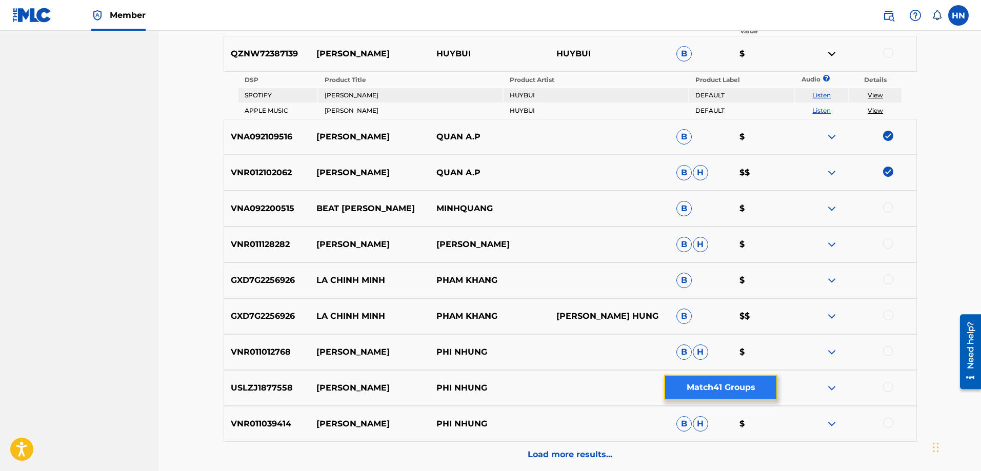
click at [692, 397] on button "Match 41 Groups" at bounding box center [720, 388] width 113 height 26
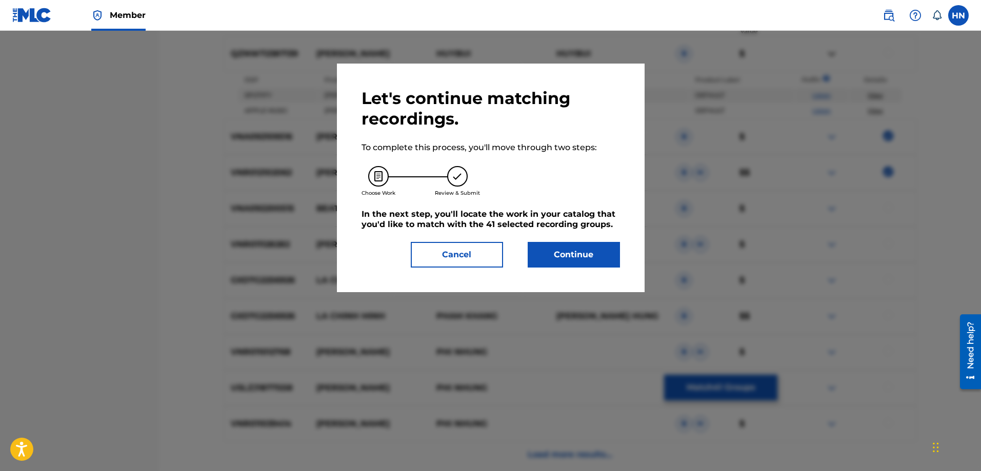
click at [573, 266] on div "Let's continue matching recordings. To complete this process, you'll move throu…" at bounding box center [491, 178] width 308 height 229
click at [573, 259] on div "Let's continue matching recordings. To complete this process, you'll move throu…" at bounding box center [491, 178] width 308 height 229
click at [573, 248] on button "Continue" at bounding box center [573, 255] width 92 height 26
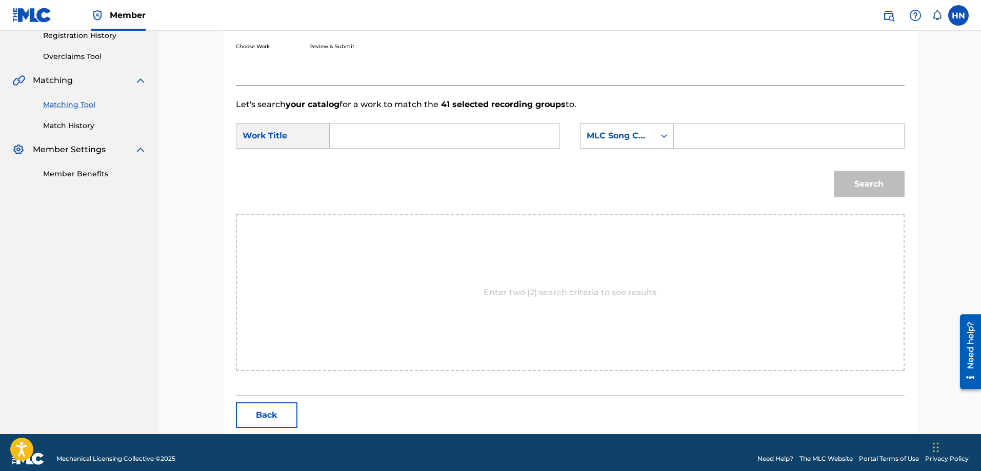
scroll to position [212, 0]
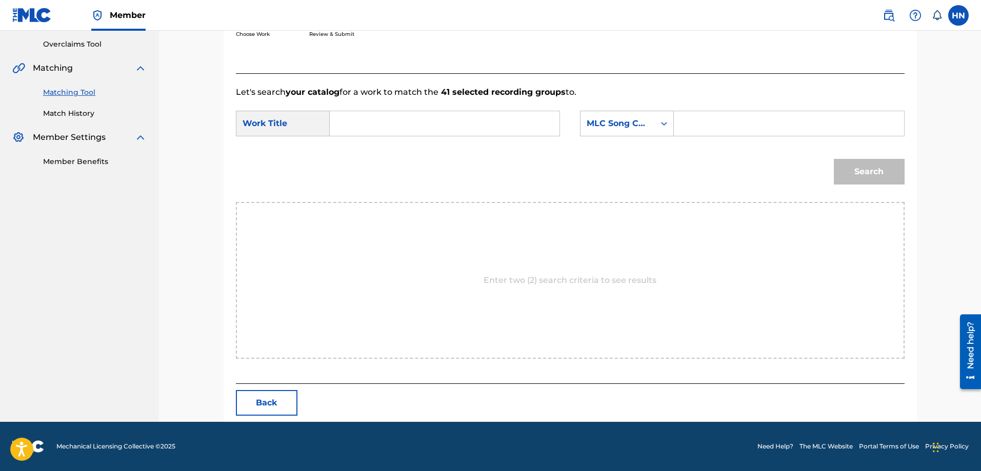
click at [489, 120] on input "Search Form" at bounding box center [444, 123] width 212 height 25
paste input "PHAN BOI CHINH MINH"
type input "PHAN BOI CHINH MINH"
click at [624, 124] on div "MLC Song Code" at bounding box center [617, 123] width 62 height 12
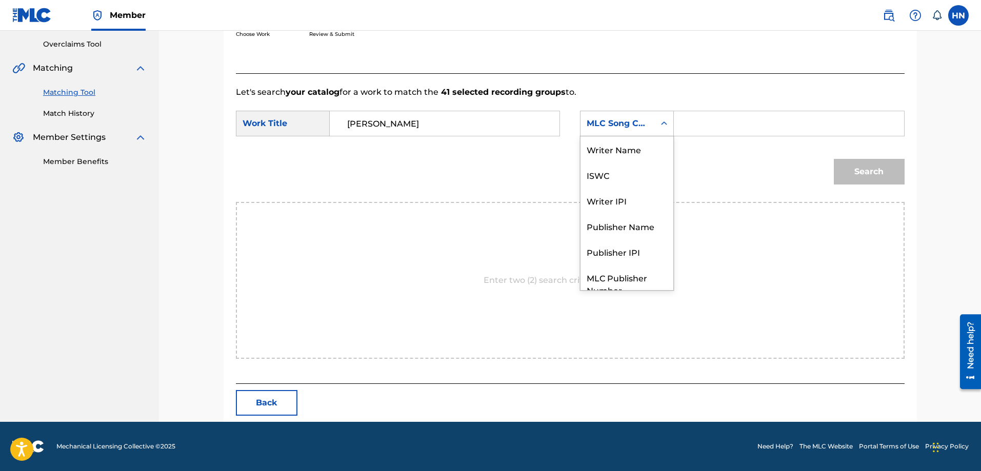
scroll to position [38, 0]
click at [613, 138] on div "ISWC" at bounding box center [626, 137] width 93 height 26
click at [716, 134] on input "Search Form" at bounding box center [788, 123] width 212 height 25
paste input "T3084533466"
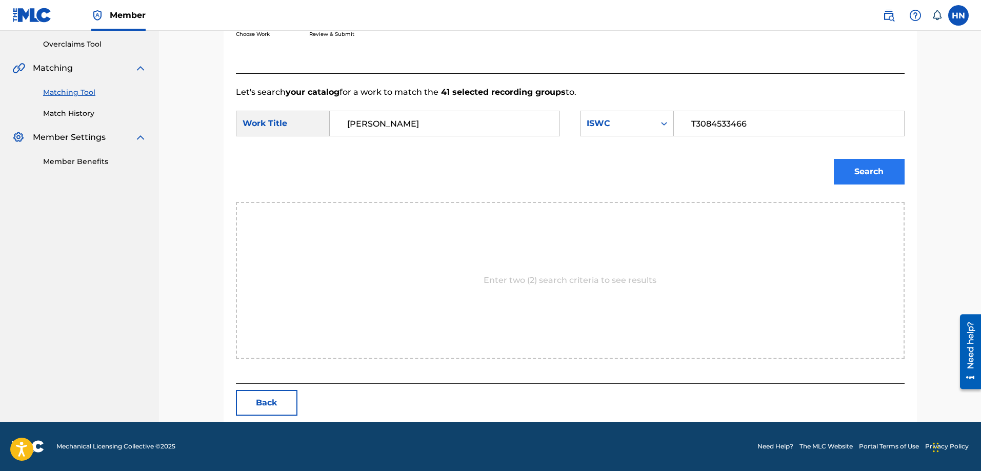
type input "T3084533466"
click at [848, 171] on button "Search" at bounding box center [869, 172] width 71 height 26
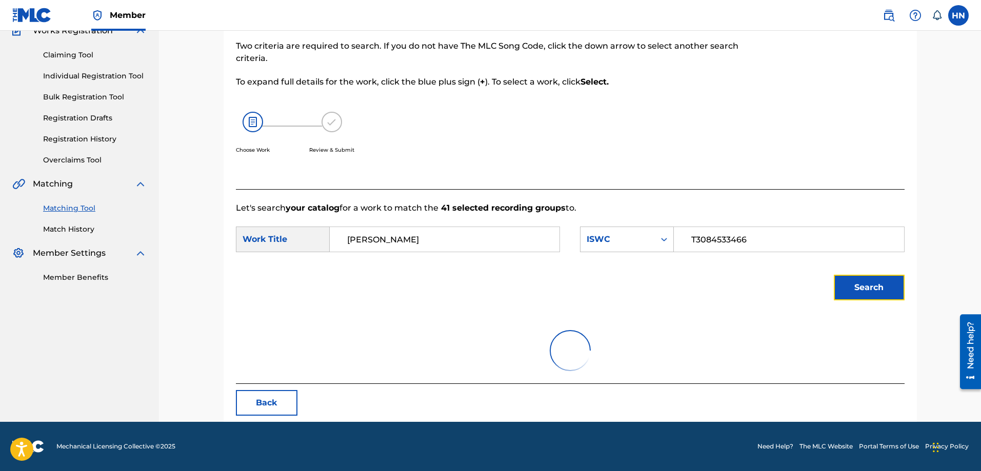
scroll to position [181, 0]
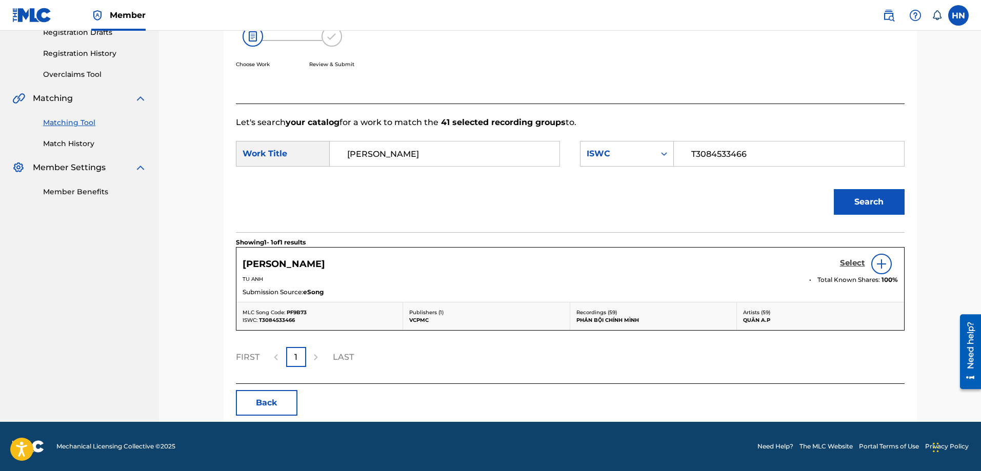
click at [840, 263] on h5 "Select" at bounding box center [852, 263] width 25 height 10
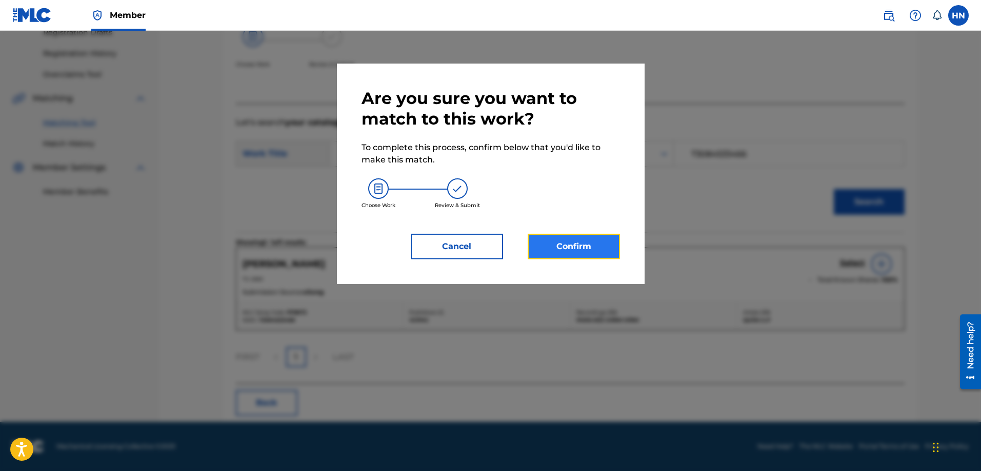
click at [566, 249] on button "Confirm" at bounding box center [573, 247] width 92 height 26
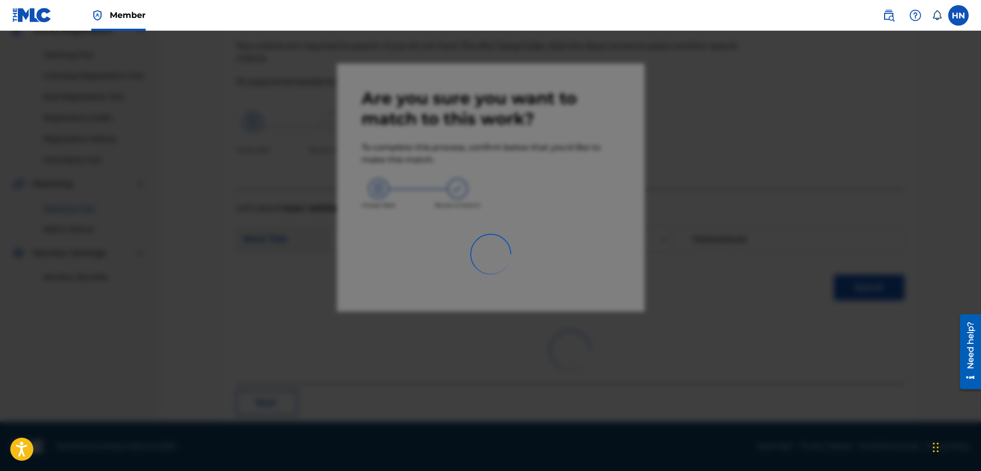
scroll to position [28, 0]
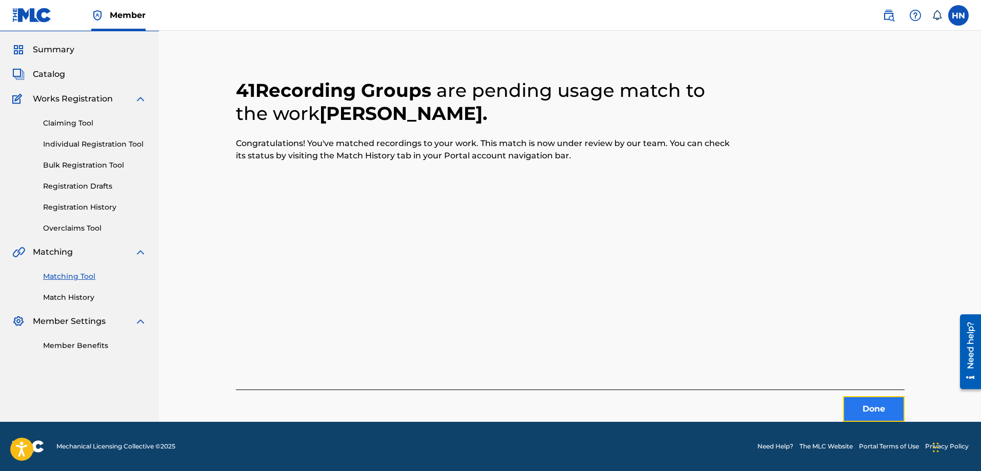
click at [879, 416] on button "Done" at bounding box center [874, 409] width 62 height 26
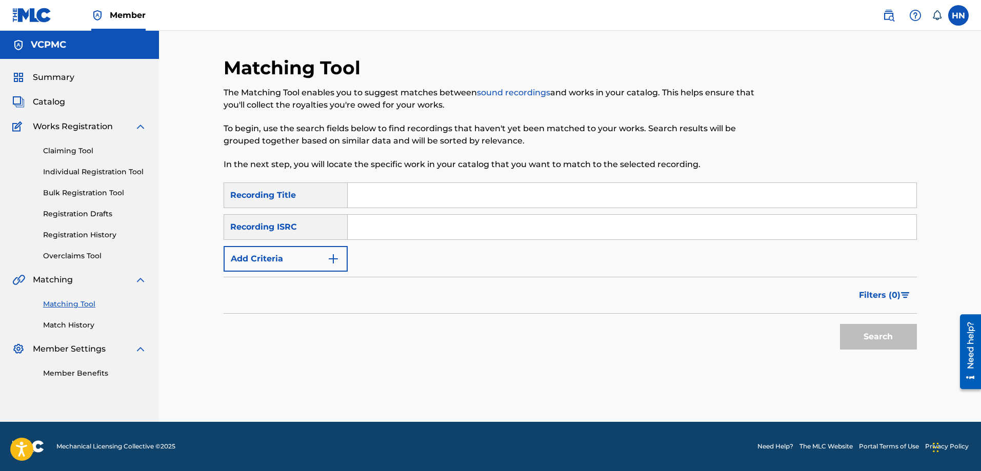
scroll to position [0, 0]
click at [480, 186] on input "Search Form" at bounding box center [632, 195] width 569 height 25
paste input "NĂM ANH EM TRÊN MỘT CHIẾC XE TĂNG"
click at [840, 324] on button "Search" at bounding box center [878, 337] width 77 height 26
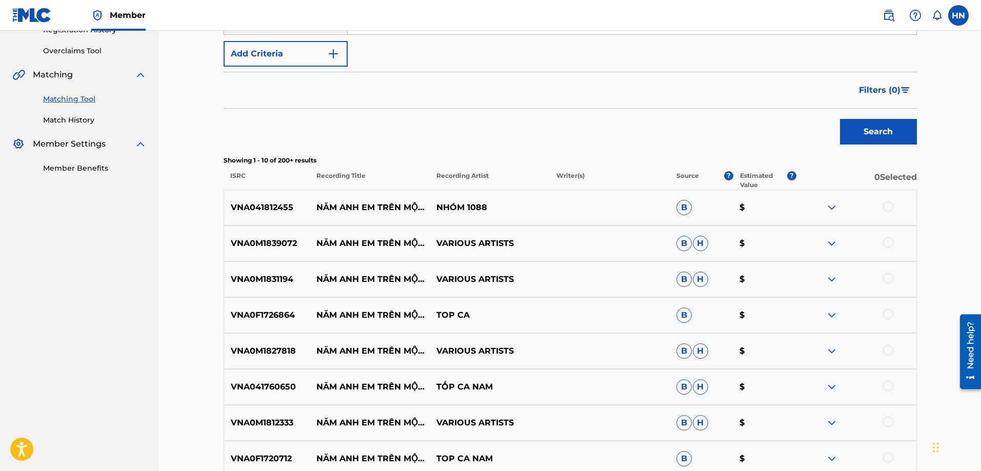
scroll to position [308, 0]
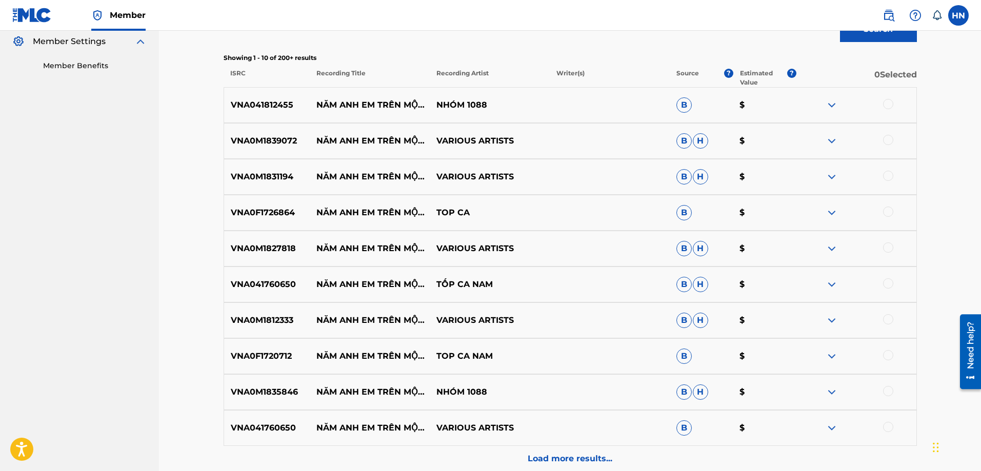
click at [269, 95] on div "VNA041812455 NĂM ANH EM TRÊN MỘT CHIẾC XE TĂNG NHÓM 1088 B $" at bounding box center [570, 105] width 693 height 36
click at [891, 103] on div at bounding box center [888, 104] width 10 height 10
click at [255, 392] on p "VNA0M1835846" at bounding box center [267, 392] width 86 height 12
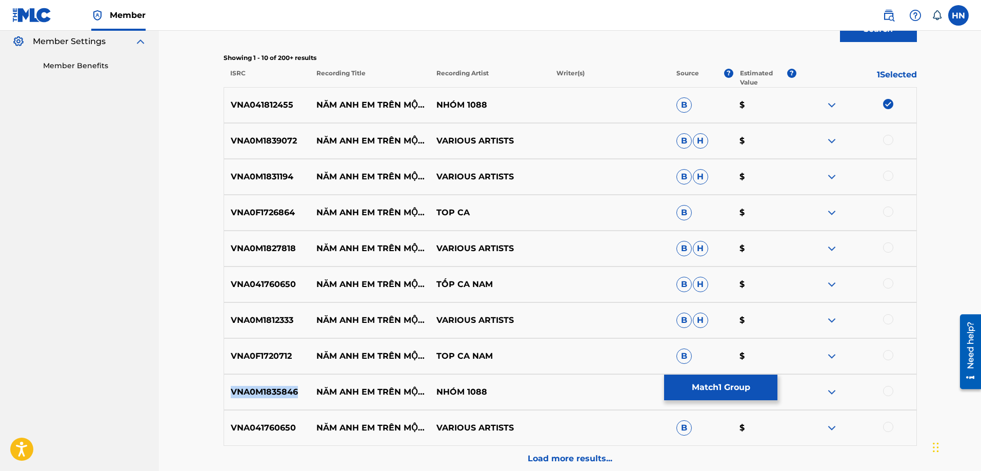
click at [255, 392] on p "VNA0M1835846" at bounding box center [267, 392] width 86 height 12
click at [884, 389] on div at bounding box center [888, 391] width 10 height 10
click at [247, 140] on p "VNA0M1839072" at bounding box center [267, 141] width 86 height 12
click at [884, 139] on div at bounding box center [888, 140] width 10 height 10
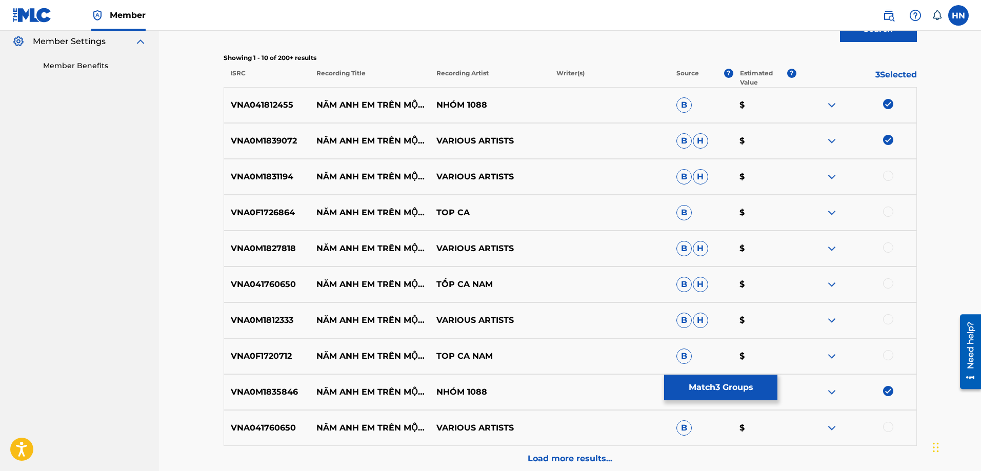
click at [271, 181] on p "VNA0M1831194" at bounding box center [267, 177] width 86 height 12
click at [885, 178] on div at bounding box center [888, 176] width 10 height 10
click at [243, 234] on div "VNA0M1827818 NĂM ANH EM TRÊN MỘT CHIẾC XE TĂNG VARIOUS ARTISTS B H $" at bounding box center [570, 249] width 693 height 36
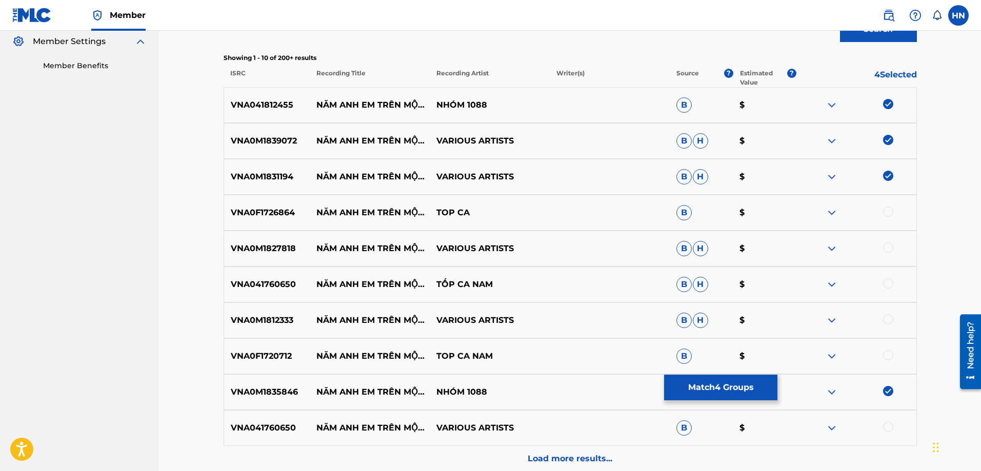
click at [886, 243] on div at bounding box center [888, 247] width 10 height 10
click at [275, 198] on div "VNA0F1726864 NĂM ANH EM TRÊN MỘT CHIẾC XE TĂNG TOP CA B $" at bounding box center [570, 213] width 693 height 36
click at [890, 210] on div at bounding box center [888, 212] width 10 height 10
click at [276, 286] on p "VNA041760650" at bounding box center [267, 284] width 86 height 12
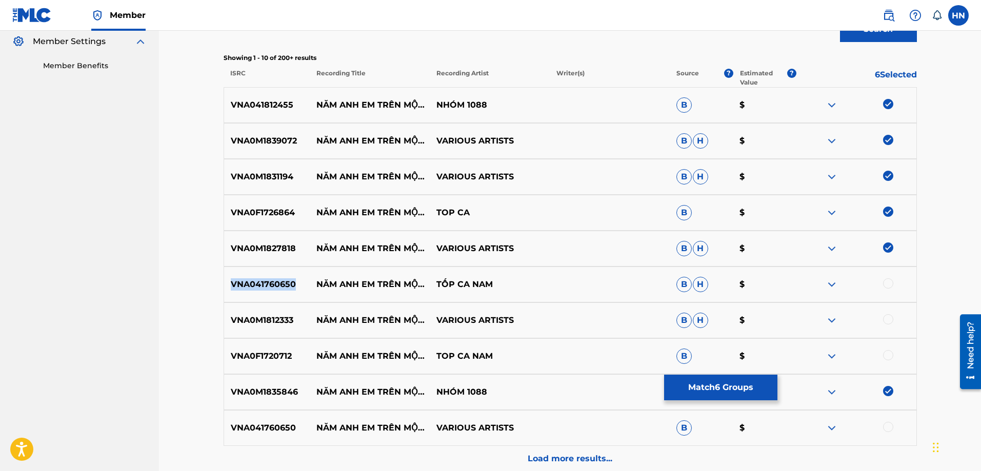
click at [276, 286] on p "VNA041760650" at bounding box center [267, 284] width 86 height 12
click at [886, 282] on div at bounding box center [888, 283] width 10 height 10
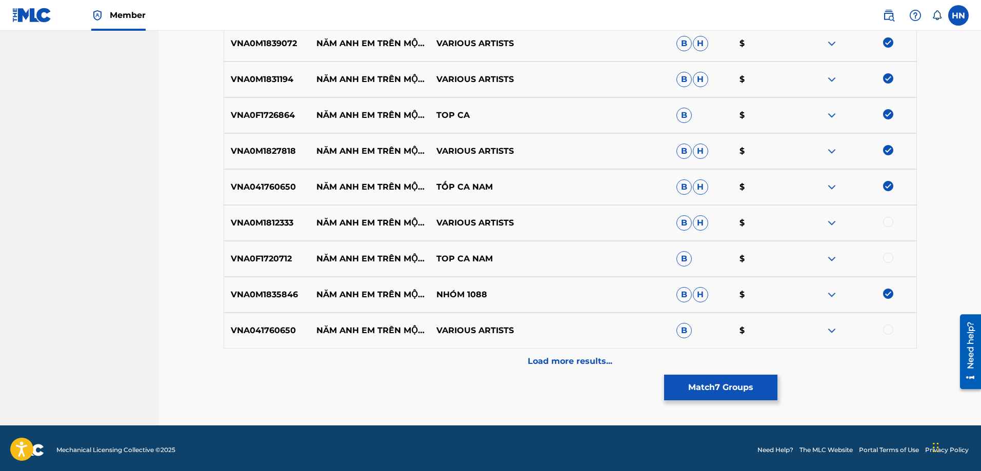
scroll to position [409, 0]
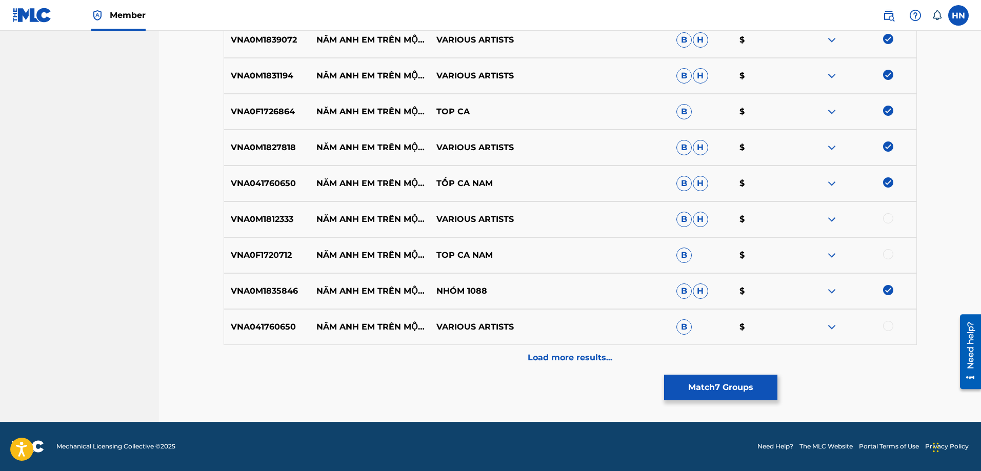
click at [269, 214] on p "VNA0M1812333" at bounding box center [267, 219] width 86 height 12
click at [885, 219] on div at bounding box center [888, 218] width 10 height 10
click at [268, 252] on p "VNA0F1720712" at bounding box center [267, 255] width 86 height 12
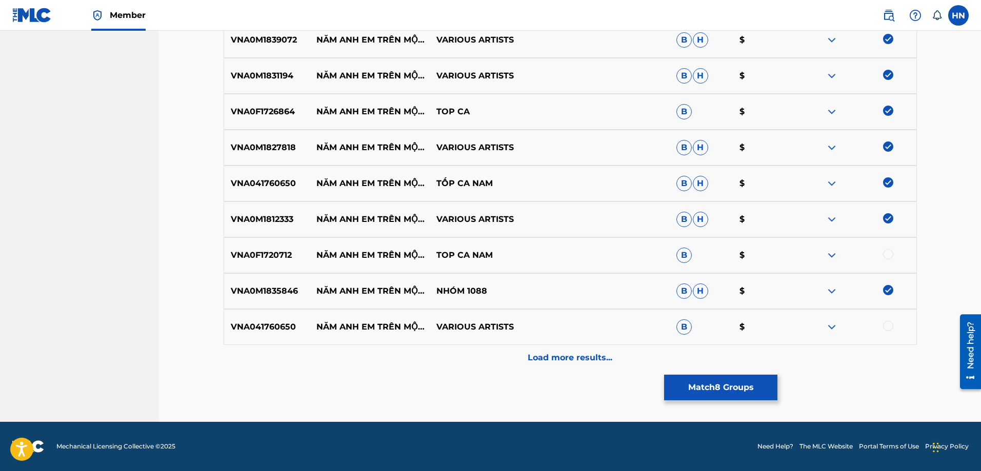
click at [889, 255] on div at bounding box center [888, 254] width 10 height 10
click at [275, 324] on p "VNA041760650" at bounding box center [267, 327] width 86 height 12
click at [892, 328] on div at bounding box center [888, 326] width 10 height 10
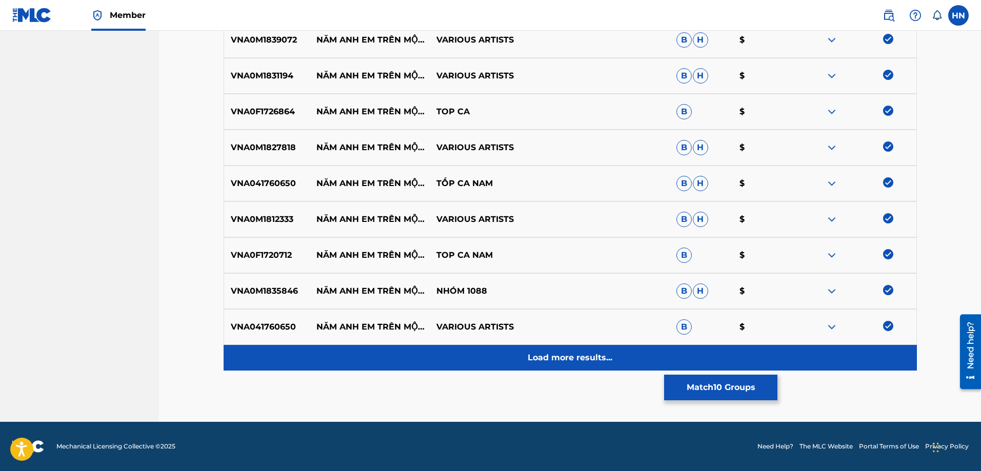
click at [603, 358] on p "Load more results..." at bounding box center [569, 358] width 85 height 12
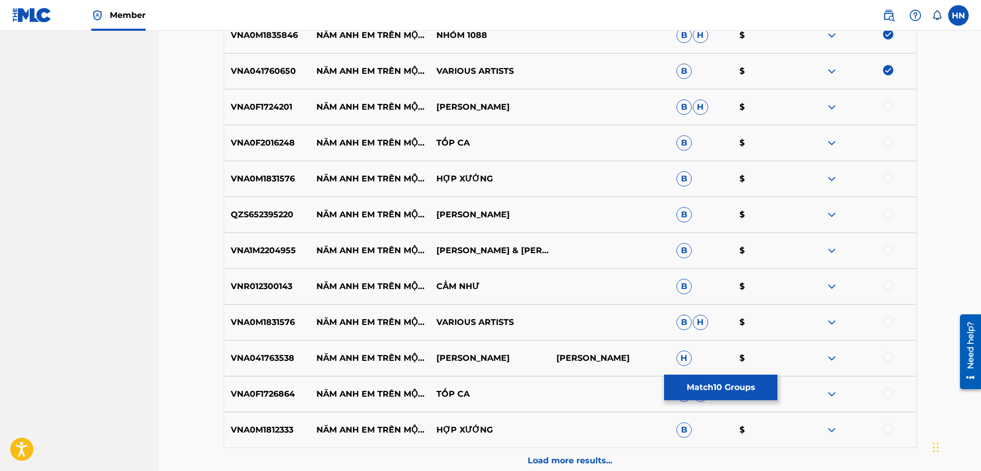
scroll to position [665, 0]
click at [269, 113] on div "VNA0F1724201 NĂM ANH EM TRÊN MỘT CHIẾC XE TĂNG NGỌC ÁNH B H $" at bounding box center [570, 107] width 693 height 36
click at [884, 110] on div at bounding box center [856, 106] width 120 height 12
click at [888, 106] on div at bounding box center [888, 105] width 10 height 10
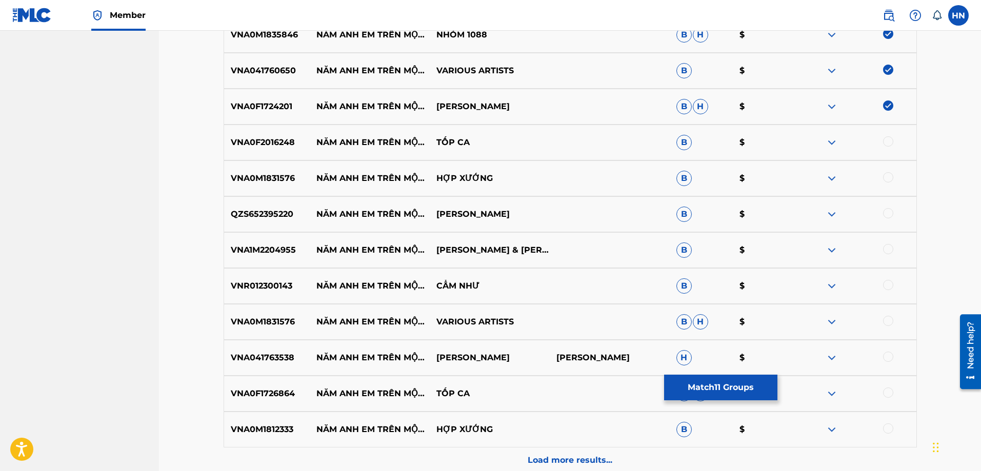
click at [243, 151] on div "VNA0F2016248 NĂM ANH EM TRÊN MỘT CHIẾC XE TĂNG TỐP CA B $" at bounding box center [570, 143] width 693 height 36
click at [885, 139] on div at bounding box center [888, 141] width 10 height 10
click at [245, 184] on p "VNA0M1831576" at bounding box center [267, 178] width 86 height 12
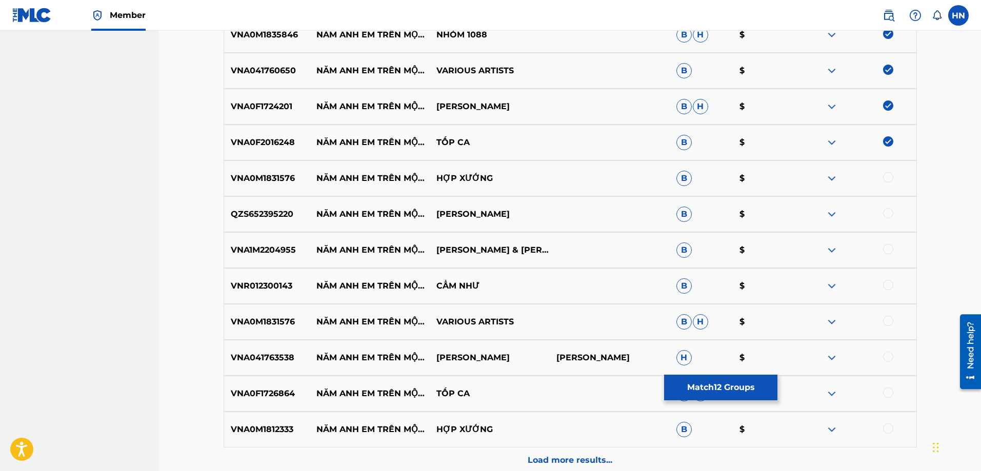
click at [889, 180] on div at bounding box center [888, 177] width 10 height 10
click at [283, 212] on p "QZS652395220" at bounding box center [267, 214] width 86 height 12
click at [883, 213] on div at bounding box center [888, 213] width 10 height 10
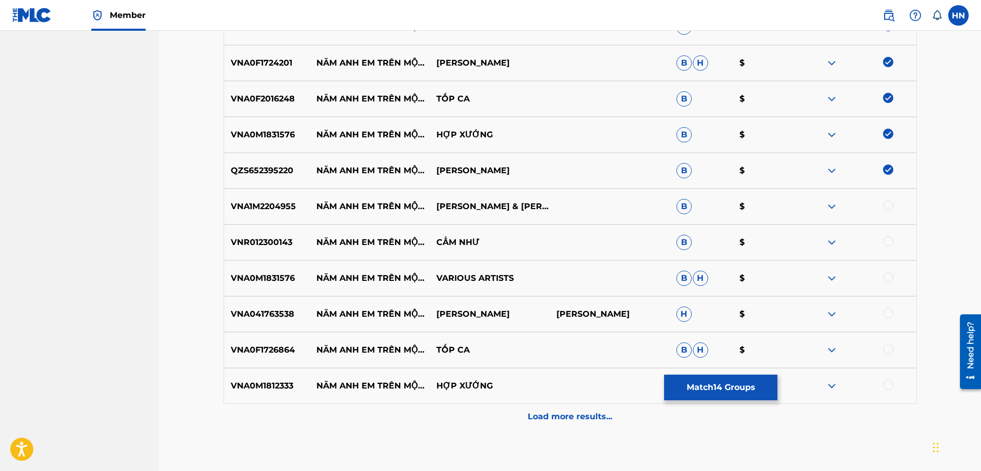
scroll to position [767, 0]
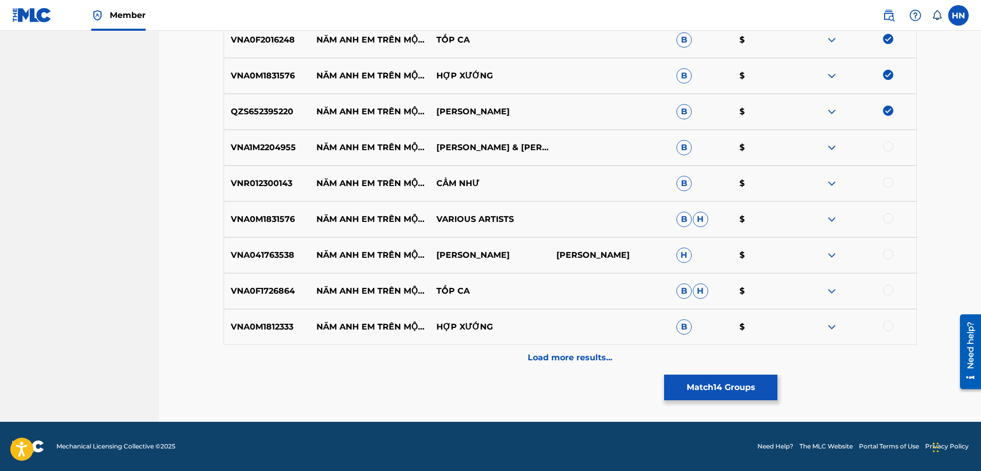
click at [226, 139] on div "VNA1M2204955 NĂM ANH EM TRÊN MỘT CHIẾC XE TĂNG THANH NGÂN & MỸ HẠNH B $" at bounding box center [570, 148] width 693 height 36
click at [886, 145] on div at bounding box center [888, 146] width 10 height 10
click at [256, 187] on p "VNR012300143" at bounding box center [267, 183] width 86 height 12
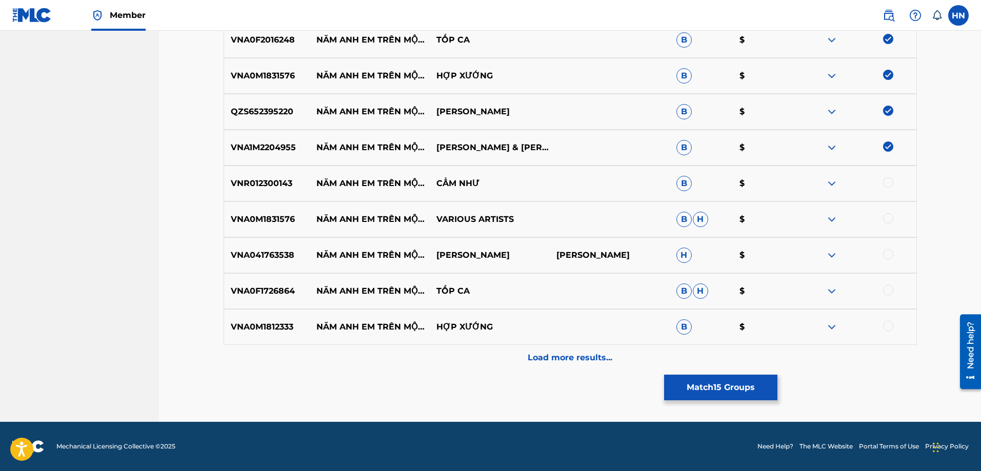
click at [894, 180] on div at bounding box center [856, 183] width 120 height 12
click at [892, 180] on div at bounding box center [888, 182] width 10 height 10
click at [285, 222] on p "VNA0M1831576" at bounding box center [267, 219] width 86 height 12
click at [886, 219] on div at bounding box center [888, 218] width 10 height 10
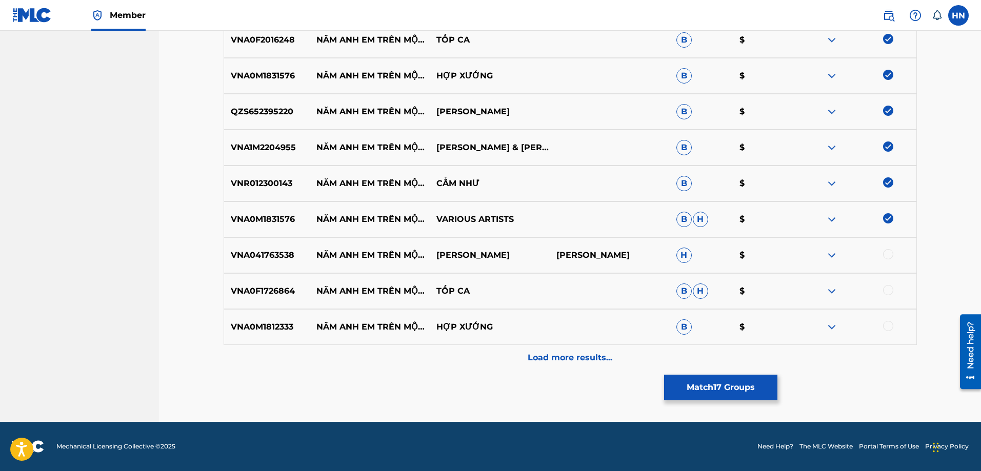
click at [265, 258] on p "VNA041763538" at bounding box center [267, 255] width 86 height 12
click at [886, 253] on div at bounding box center [888, 254] width 10 height 10
click at [272, 287] on p "VNA0F1726864" at bounding box center [267, 291] width 86 height 12
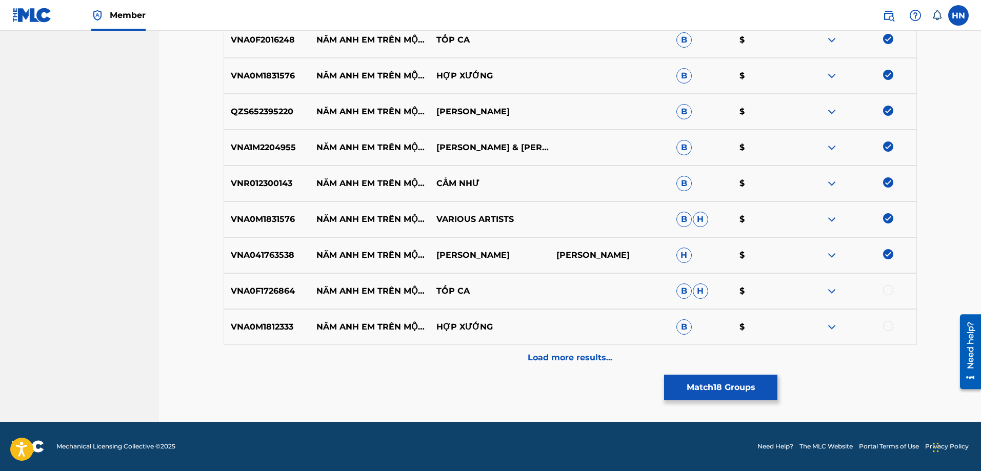
click at [884, 291] on div at bounding box center [888, 290] width 10 height 10
click at [282, 332] on p "VNA0M1812333" at bounding box center [267, 327] width 86 height 12
click at [886, 327] on div at bounding box center [888, 326] width 10 height 10
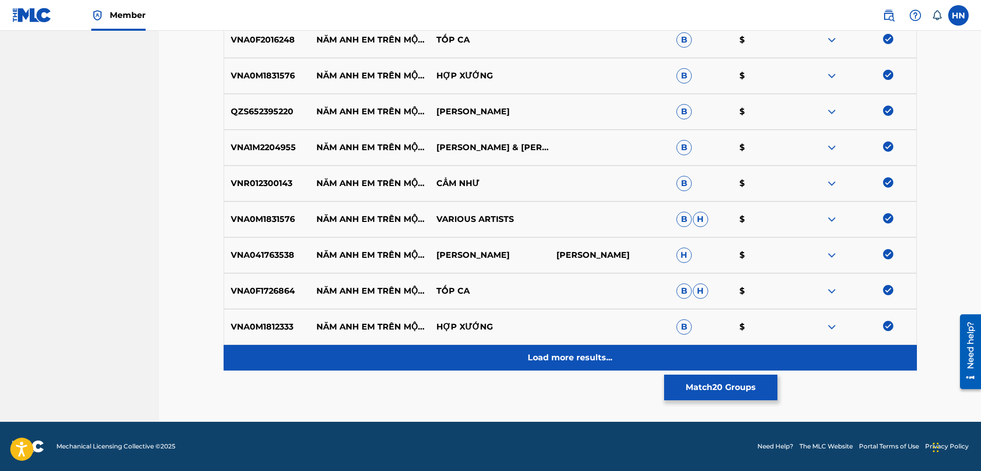
click at [560, 350] on div "Load more results..." at bounding box center [570, 358] width 693 height 26
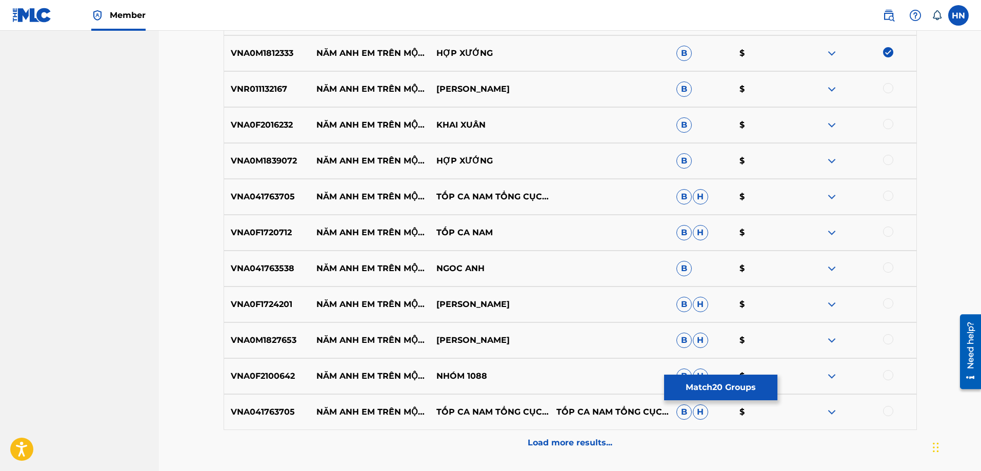
scroll to position [1024, 0]
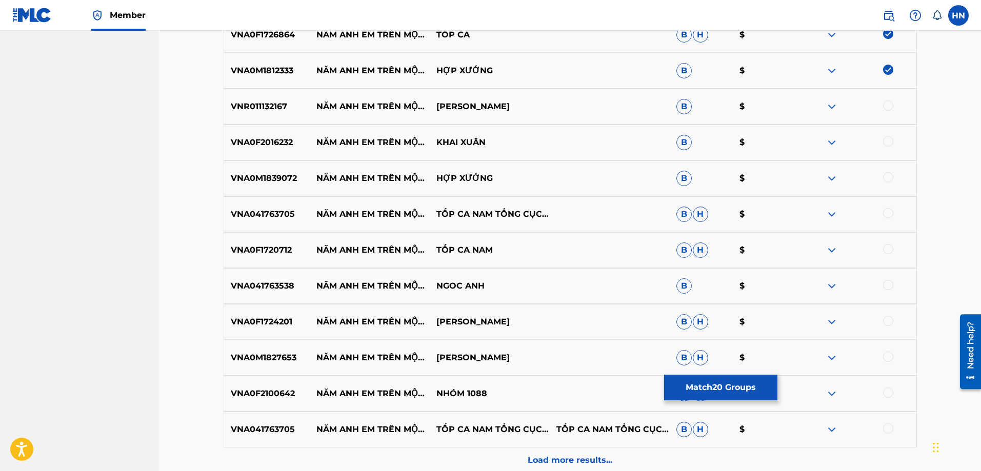
click at [251, 112] on p "VNR011132167" at bounding box center [267, 106] width 86 height 12
click at [890, 105] on div at bounding box center [888, 105] width 10 height 10
click at [268, 134] on div "VNA0F2016232 NĂM ANH EM TRÊN MỘT CHIẾC XE TĂNG KHAI XUÂN B $" at bounding box center [570, 143] width 693 height 36
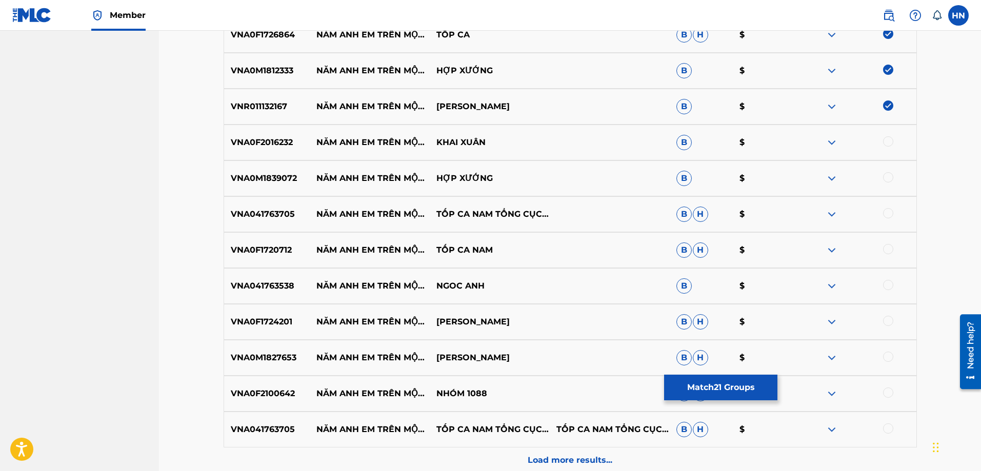
click at [887, 141] on div at bounding box center [888, 141] width 10 height 10
click at [273, 170] on div "VNA0M1839072 NĂM ANH EM TRÊN MỘT CHIẾC XE TĂNG HỢP XƯỚNG B $" at bounding box center [570, 178] width 693 height 36
click at [886, 179] on div at bounding box center [888, 177] width 10 height 10
click at [228, 216] on p "VNA041763705" at bounding box center [267, 214] width 86 height 12
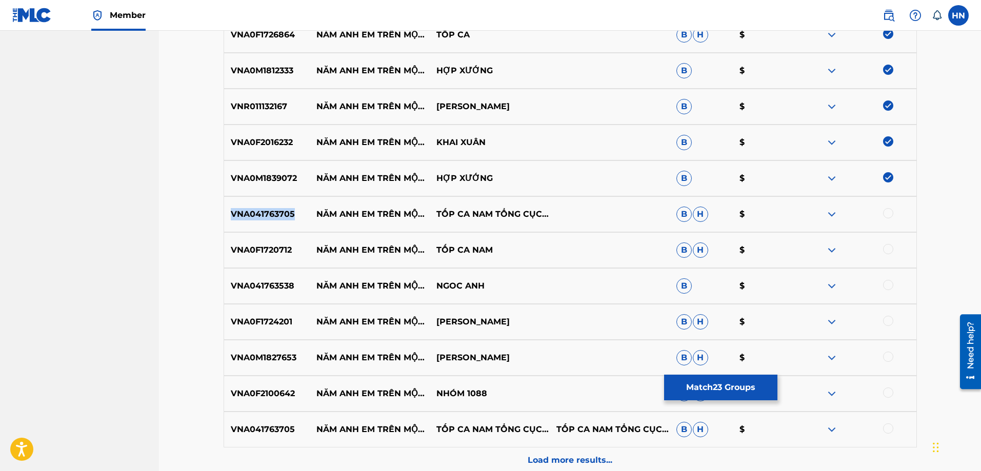
click at [228, 216] on p "VNA041763705" at bounding box center [267, 214] width 86 height 12
click at [883, 213] on div at bounding box center [888, 213] width 10 height 10
click at [271, 258] on div "VNA0F1720712 NĂM ANH EM TRÊN MỘT CHIẾC XE TĂNG TỐP CA NAM B H $" at bounding box center [570, 250] width 693 height 36
click at [890, 248] on div at bounding box center [888, 249] width 10 height 10
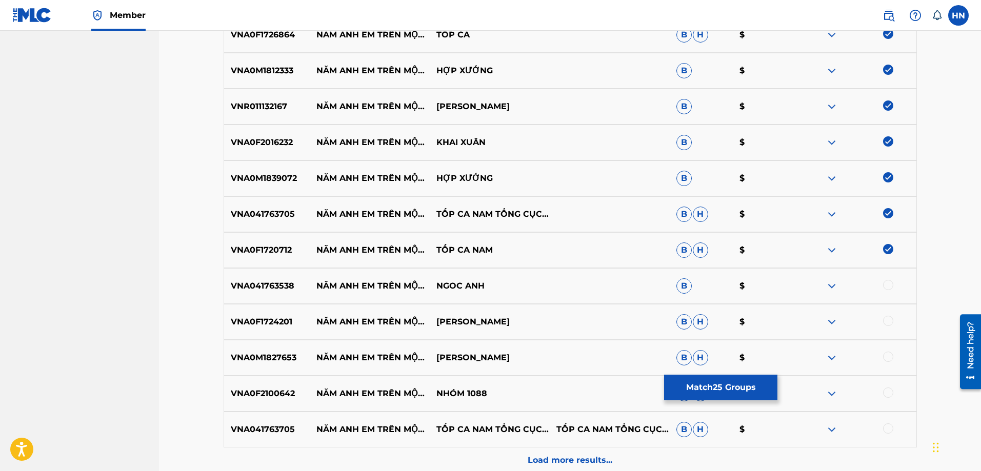
click at [263, 287] on p "VNA041763538" at bounding box center [267, 286] width 86 height 12
click at [888, 282] on div at bounding box center [888, 285] width 10 height 10
click at [247, 325] on p "VNA0F1724201" at bounding box center [267, 322] width 86 height 12
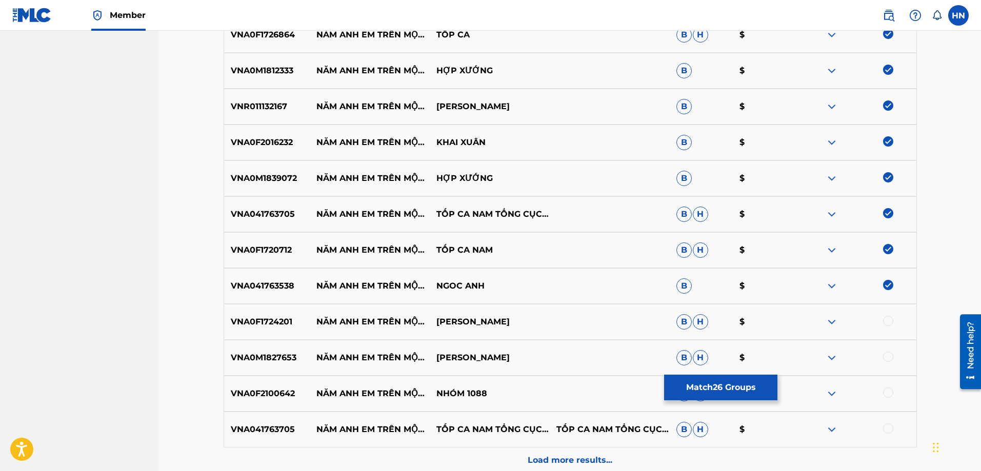
click at [890, 319] on div at bounding box center [888, 321] width 10 height 10
click at [275, 362] on p "VNA0M1827653" at bounding box center [267, 358] width 86 height 12
click at [885, 354] on div at bounding box center [888, 357] width 10 height 10
click at [250, 394] on p "VNA0F2100642" at bounding box center [267, 394] width 86 height 12
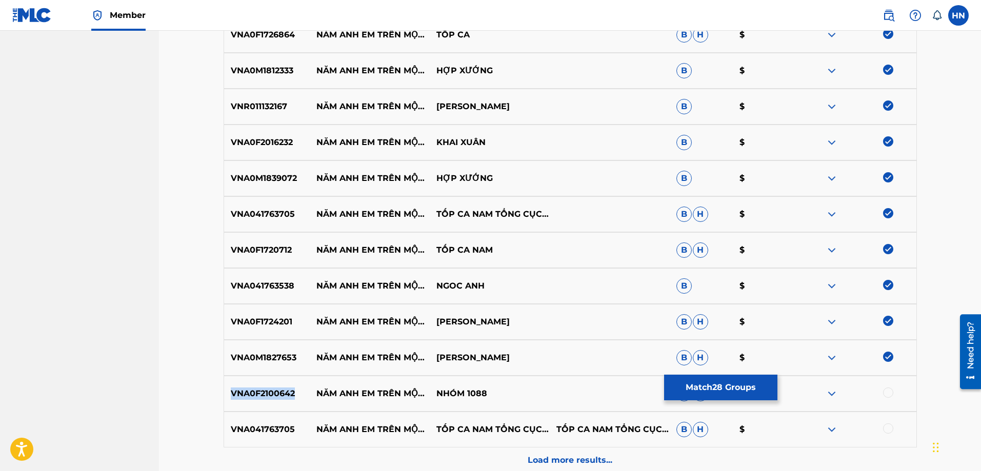
click at [250, 394] on p "VNA0F2100642" at bounding box center [267, 394] width 86 height 12
click at [881, 390] on div at bounding box center [856, 394] width 120 height 12
click at [884, 394] on div at bounding box center [888, 393] width 10 height 10
click at [243, 423] on div "VNA041763705 NĂM ANH EM TRÊN MỘT CHIẾC XE TĂNG TỐP CA NAM TỔNG CỤC CHÍNH TRỊ TỐ…" at bounding box center [570, 430] width 693 height 36
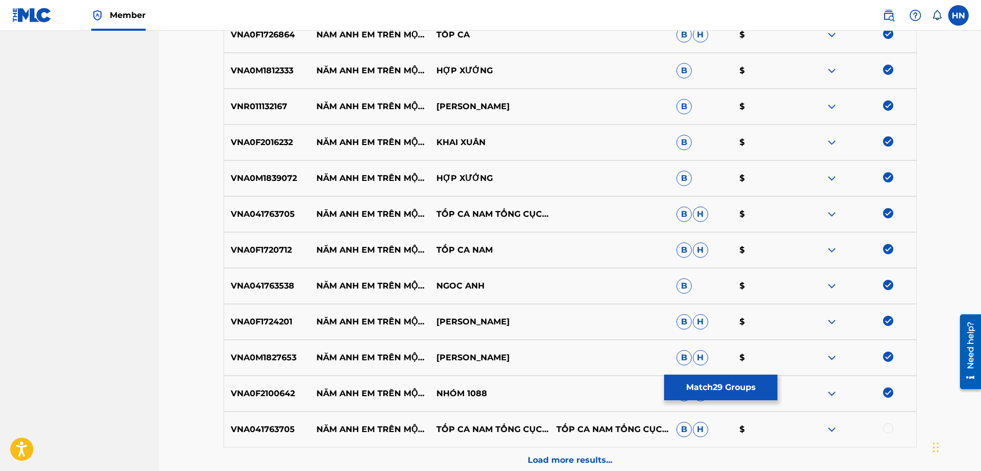
click at [886, 426] on div at bounding box center [888, 428] width 10 height 10
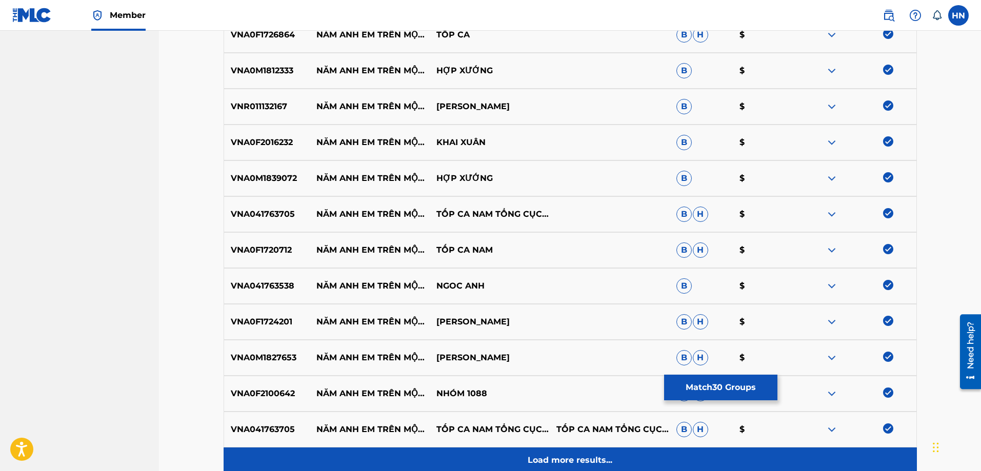
click at [605, 451] on div "Load more results..." at bounding box center [570, 461] width 693 height 26
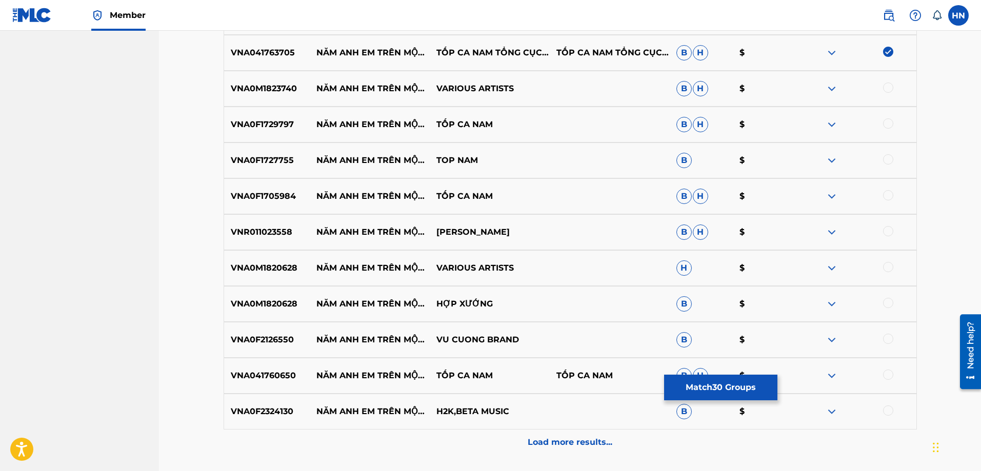
scroll to position [1383, 0]
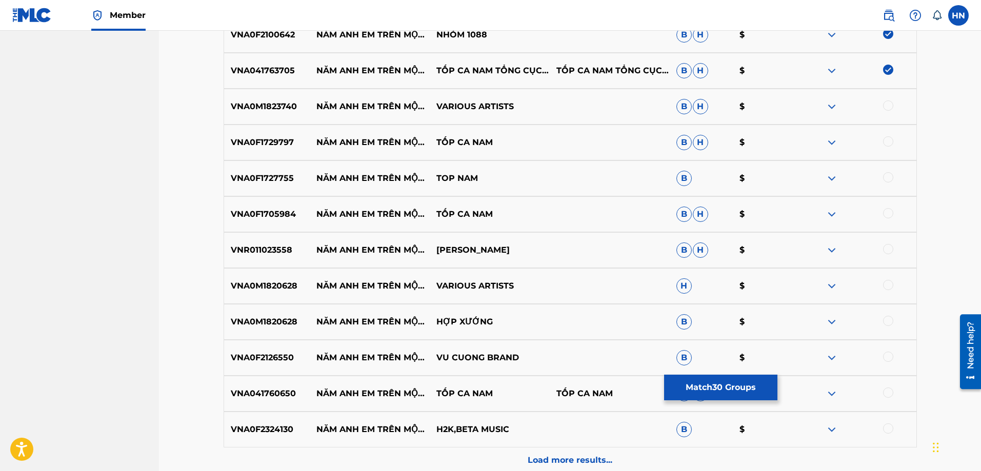
click at [275, 101] on p "VNA0M1823740" at bounding box center [267, 106] width 86 height 12
click at [885, 105] on div at bounding box center [888, 105] width 10 height 10
click at [295, 138] on p "VNA0F1729797" at bounding box center [267, 142] width 86 height 12
click at [262, 149] on div "VNA0F1729797 NĂM ANH EM TRÊN MỘT CHIẾC XE TĂNG TỐP CA NAM B H $" at bounding box center [570, 143] width 693 height 36
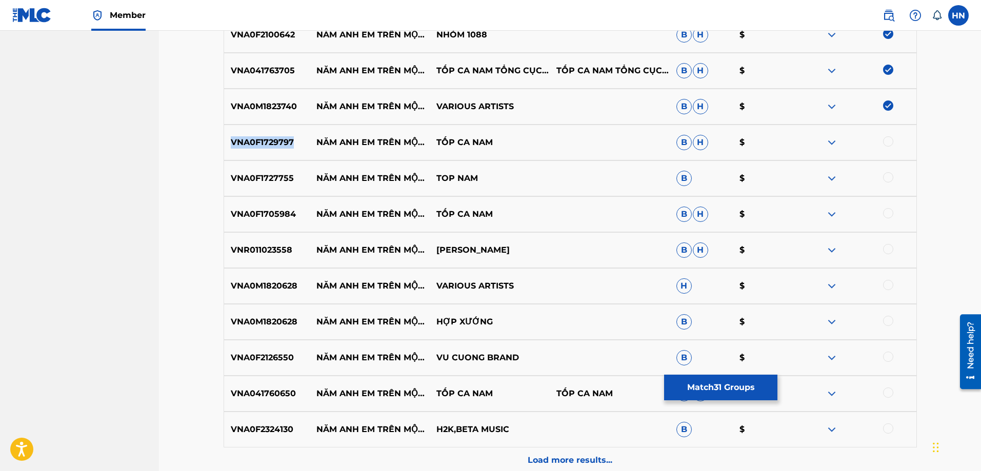
click at [262, 149] on div "VNA0F1729797 NĂM ANH EM TRÊN MỘT CHIẾC XE TĂNG TỐP CA NAM B H $" at bounding box center [570, 143] width 693 height 36
click at [883, 143] on div at bounding box center [888, 141] width 10 height 10
click at [247, 175] on p "VNA0F1727755" at bounding box center [267, 178] width 86 height 12
click at [888, 175] on div at bounding box center [888, 177] width 10 height 10
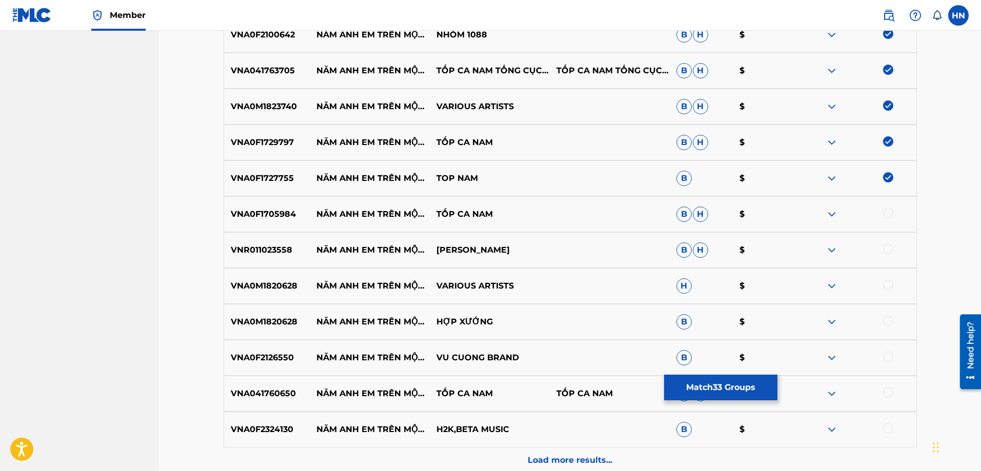
click at [273, 218] on p "VNA0F1705984" at bounding box center [267, 214] width 86 height 12
click at [894, 215] on div at bounding box center [856, 214] width 120 height 12
click at [890, 213] on div at bounding box center [888, 213] width 10 height 10
click at [278, 254] on p "VNR011023558" at bounding box center [267, 250] width 86 height 12
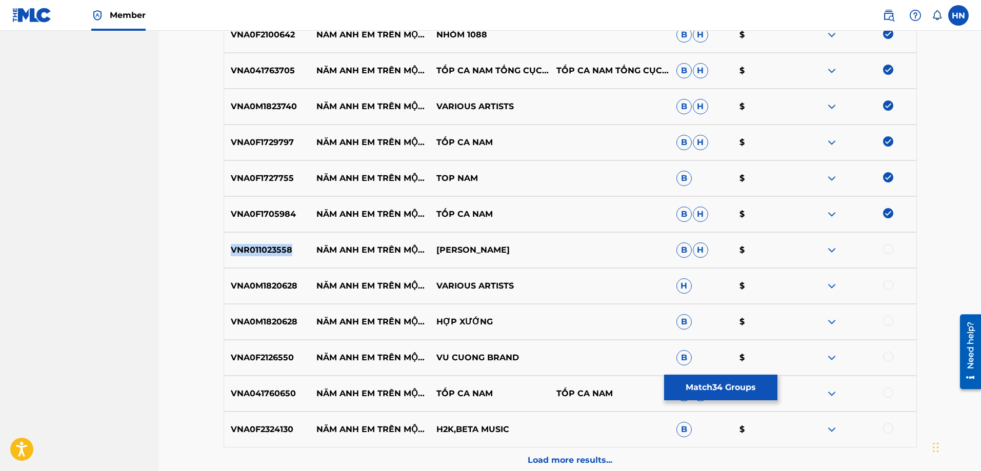
click at [278, 254] on p "VNR011023558" at bounding box center [267, 250] width 86 height 12
click at [888, 247] on div at bounding box center [888, 249] width 10 height 10
click at [249, 294] on div "VNA0M1820628 NĂM ANH EM TRÊN MỘT CHIẾC XE TĂNG VARIOUS ARTISTS H $" at bounding box center [570, 286] width 693 height 36
click at [885, 285] on div at bounding box center [888, 285] width 10 height 10
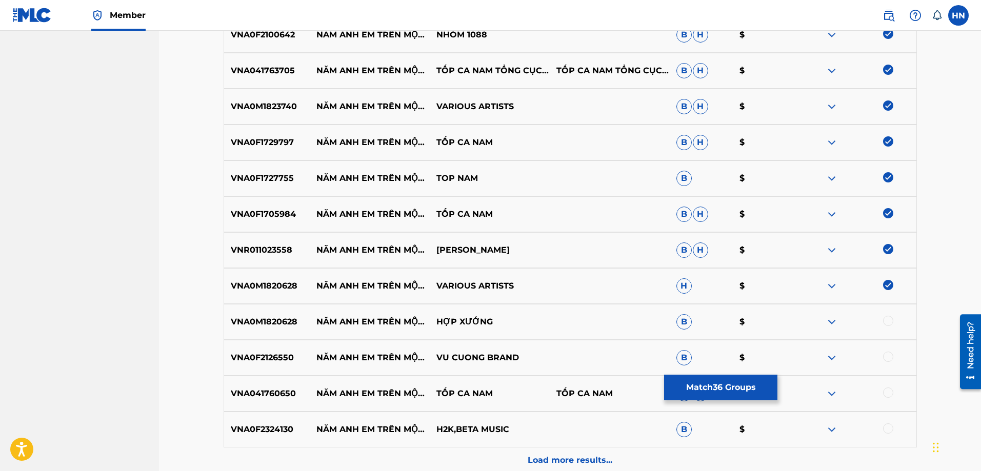
click at [279, 327] on p "VNA0M1820628" at bounding box center [267, 322] width 86 height 12
click at [889, 317] on div at bounding box center [888, 321] width 10 height 10
click at [283, 349] on div "VNA0F2126550 NĂM ANH EM TRÊN MỘT CHIẾC XE TĂNG VU CUONG BRAND B $" at bounding box center [570, 358] width 693 height 36
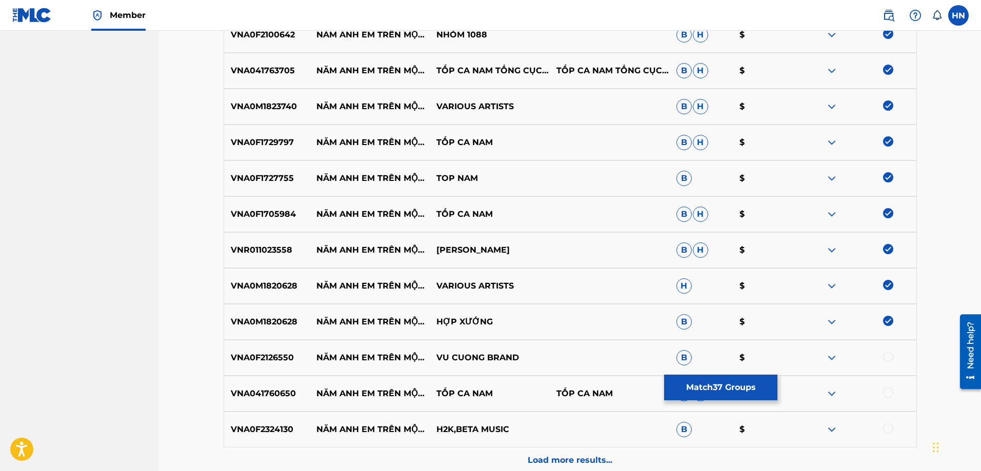
click at [884, 357] on div at bounding box center [888, 357] width 10 height 10
click at [284, 391] on p "VNA041760650" at bounding box center [267, 394] width 86 height 12
click at [891, 393] on div at bounding box center [888, 393] width 10 height 10
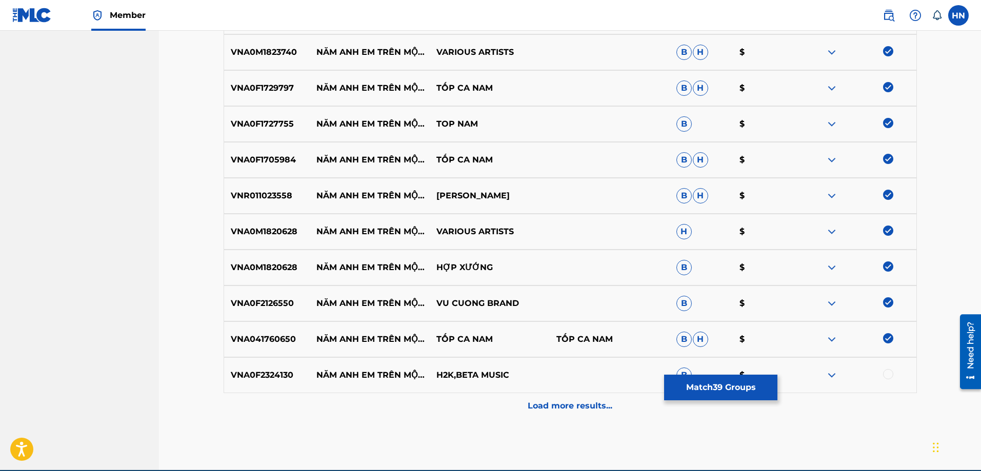
scroll to position [1485, 0]
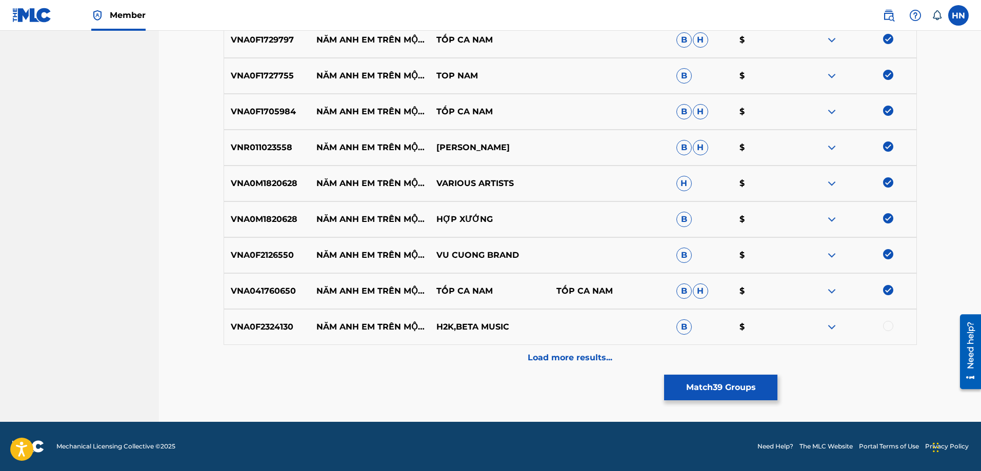
click at [266, 336] on div "VNA0F2324130 NĂM ANH EM TRÊN MỘT CHIẾC XE TĂNG H2K,BETA MUSIC B $" at bounding box center [570, 327] width 693 height 36
click at [889, 325] on div at bounding box center [888, 326] width 10 height 10
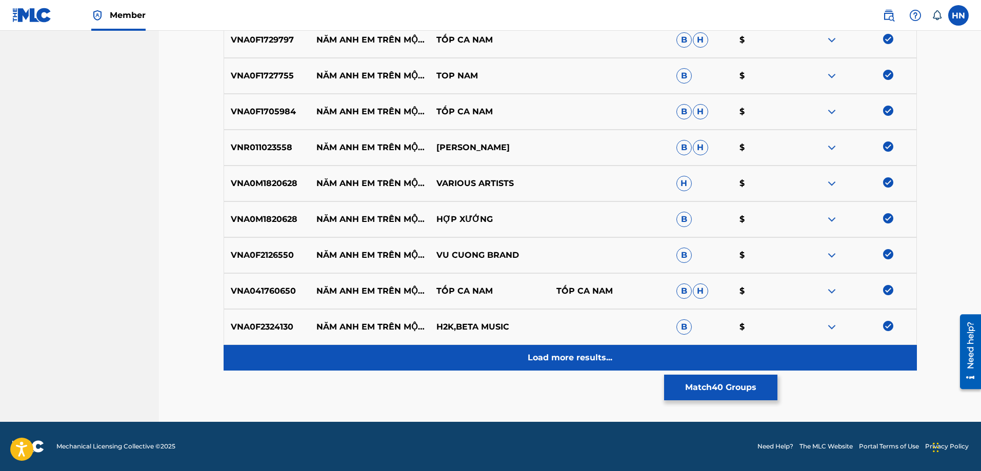
click at [610, 349] on div "Load more results..." at bounding box center [570, 358] width 693 height 26
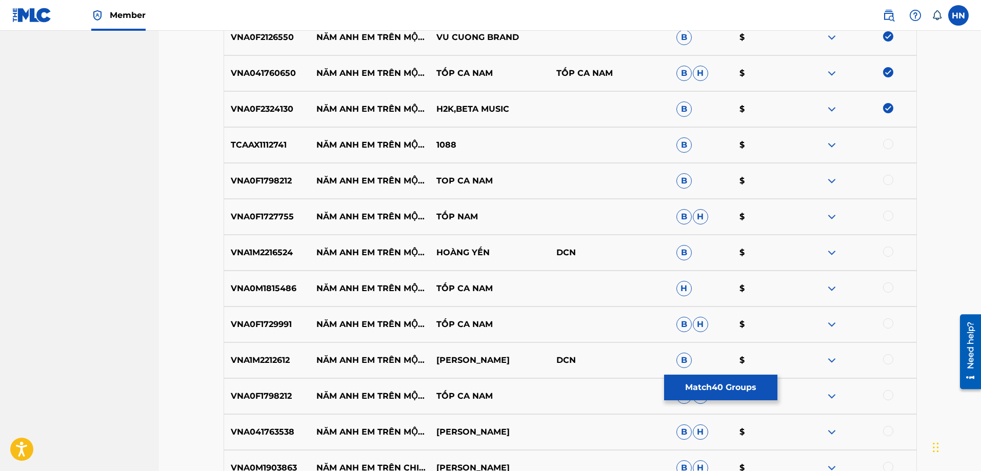
scroll to position [1741, 0]
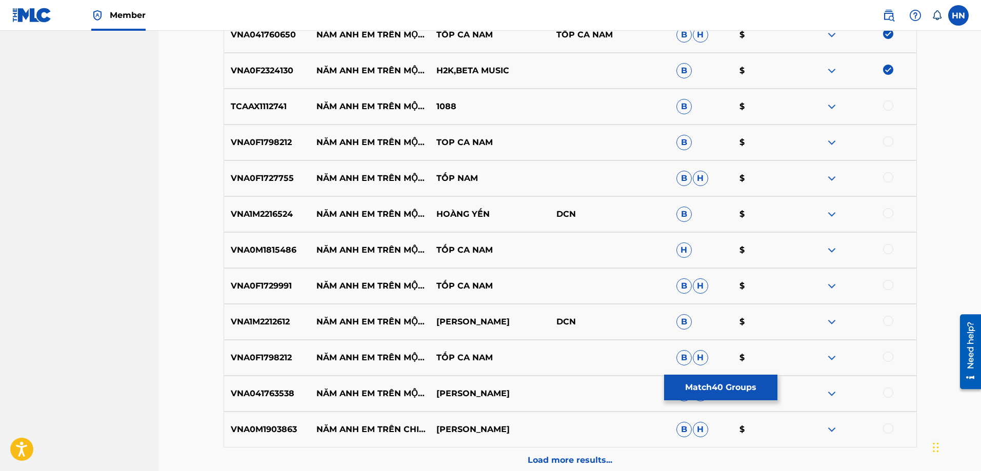
click at [274, 110] on p "TCAAX1112741" at bounding box center [267, 106] width 86 height 12
click at [892, 103] on div at bounding box center [856, 106] width 120 height 12
click at [888, 105] on div at bounding box center [888, 105] width 10 height 10
click at [253, 148] on p "VNA0F1798212" at bounding box center [267, 142] width 86 height 12
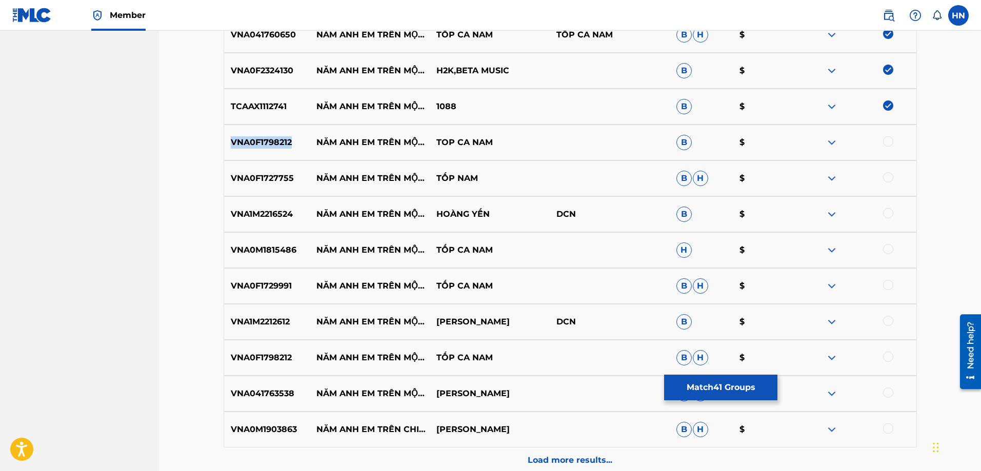
click at [253, 148] on p "VNA0F1798212" at bounding box center [267, 142] width 86 height 12
click at [887, 139] on div at bounding box center [888, 141] width 10 height 10
click at [252, 185] on div "VNA0F1727755 NĂM ANH EM TRÊN MỘT CHIẾC XE TĂNG TỐP NAM B H $" at bounding box center [570, 178] width 693 height 36
click at [887, 177] on div at bounding box center [888, 177] width 10 height 10
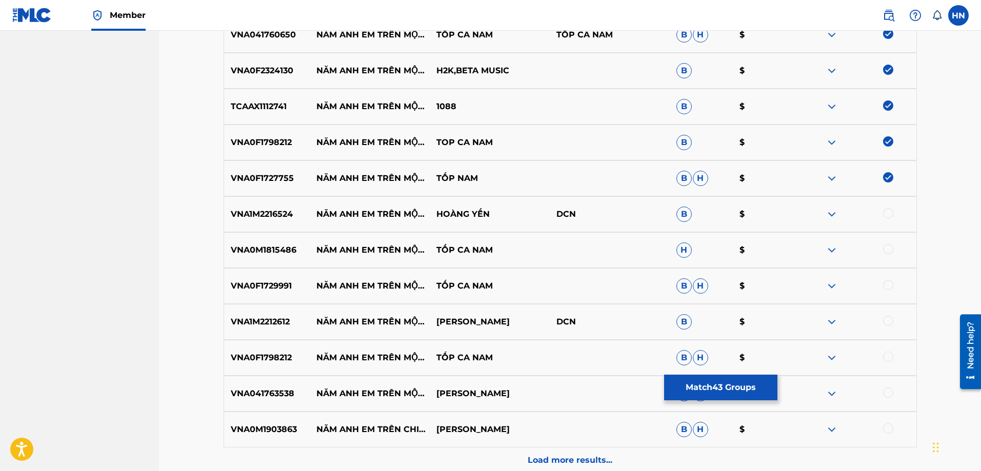
click at [262, 213] on p "VNA1M2216524" at bounding box center [267, 214] width 86 height 12
click at [890, 214] on div at bounding box center [888, 213] width 10 height 10
click at [291, 256] on p "VNA0M1815486" at bounding box center [267, 250] width 86 height 12
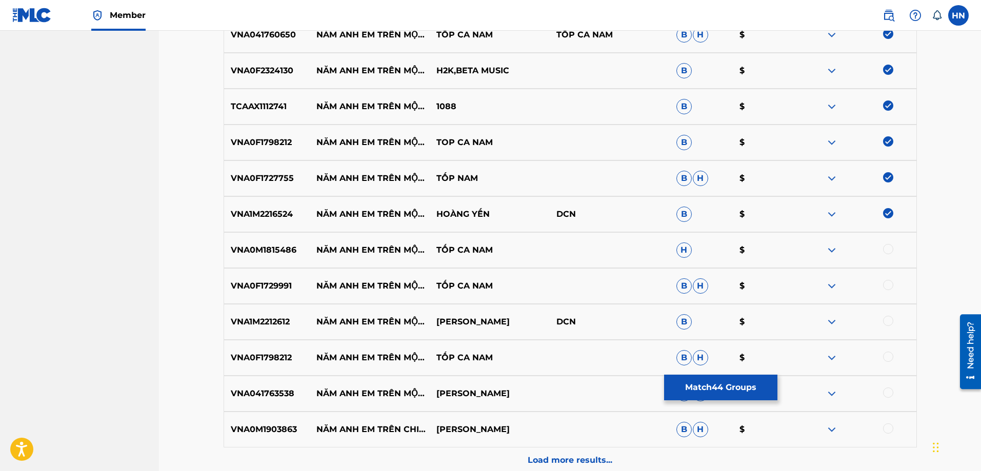
click at [889, 249] on div at bounding box center [888, 249] width 10 height 10
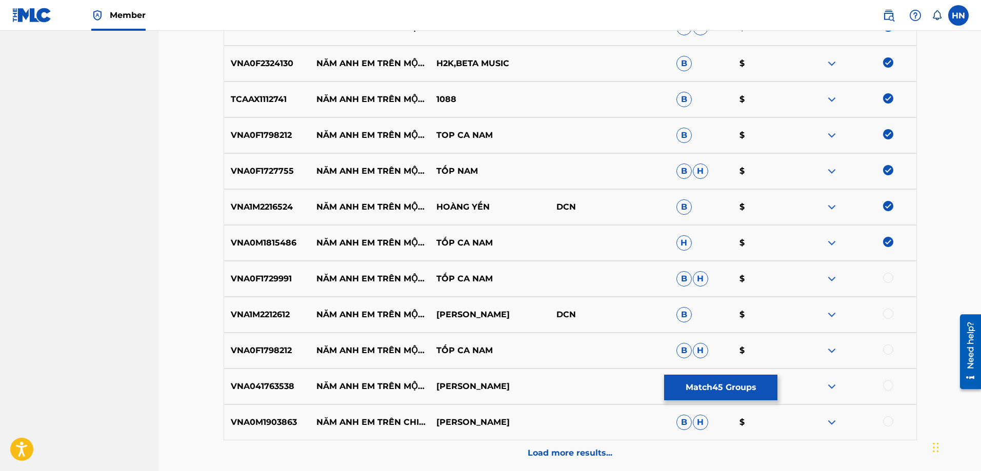
scroll to position [1844, 0]
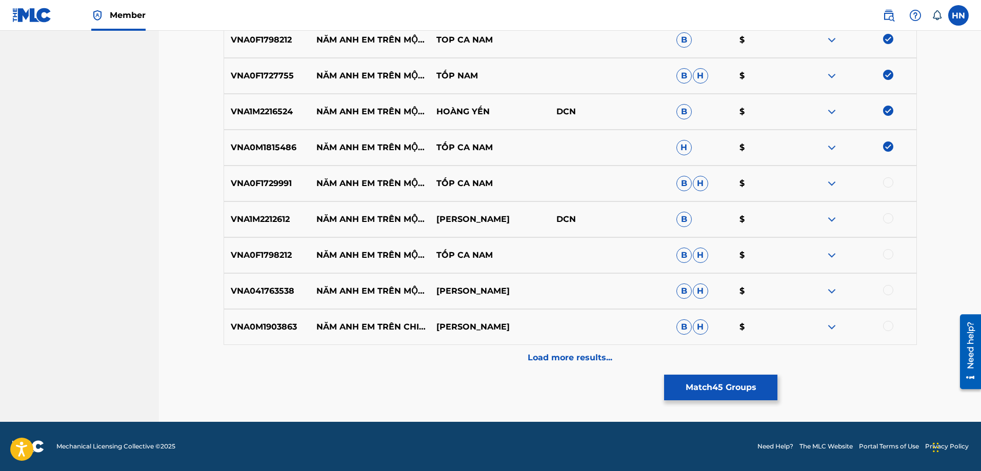
click at [255, 190] on div "VNA0F1729991 NĂM ANH EM TRÊN MỘT CHIẾC XE TĂNG TỐP CA NAM B H $" at bounding box center [570, 184] width 693 height 36
click at [885, 181] on div at bounding box center [888, 182] width 10 height 10
click at [262, 217] on p "VNA1M2212612" at bounding box center [267, 219] width 86 height 12
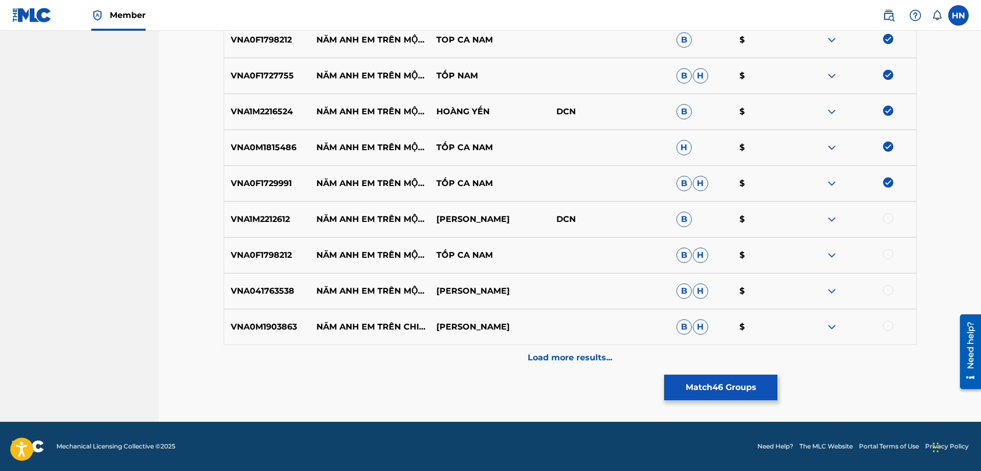
click at [887, 219] on div at bounding box center [888, 218] width 10 height 10
click at [277, 247] on div "VNA0F1798212 NĂM ANH EM TRÊN MỘT CHIẾC XE TĂNG TỐP CA NAM B H $" at bounding box center [570, 255] width 693 height 36
click at [891, 254] on div at bounding box center [888, 254] width 10 height 10
click at [238, 295] on p "VNA041763538" at bounding box center [267, 291] width 86 height 12
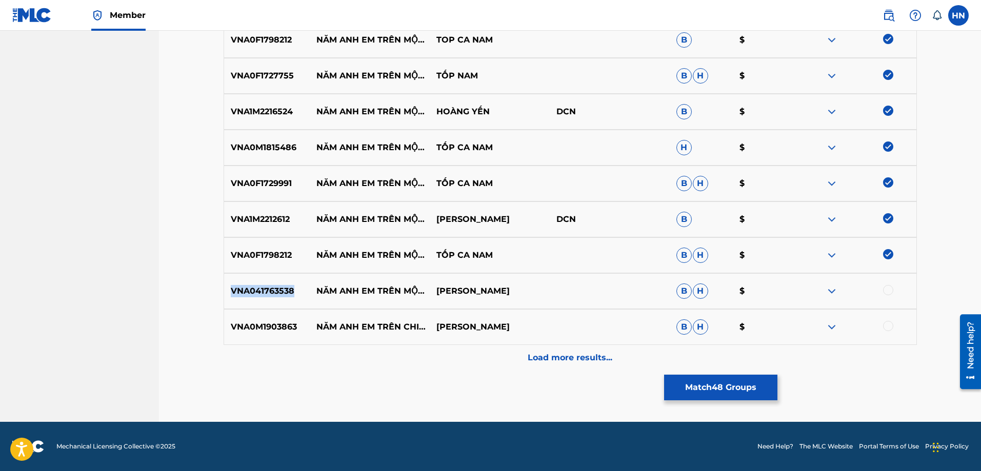
click at [238, 295] on p "VNA041763538" at bounding box center [267, 291] width 86 height 12
click at [887, 291] on div at bounding box center [888, 290] width 10 height 10
click at [242, 332] on p "VNA0M1903863" at bounding box center [267, 327] width 86 height 12
click at [885, 324] on div at bounding box center [888, 326] width 10 height 10
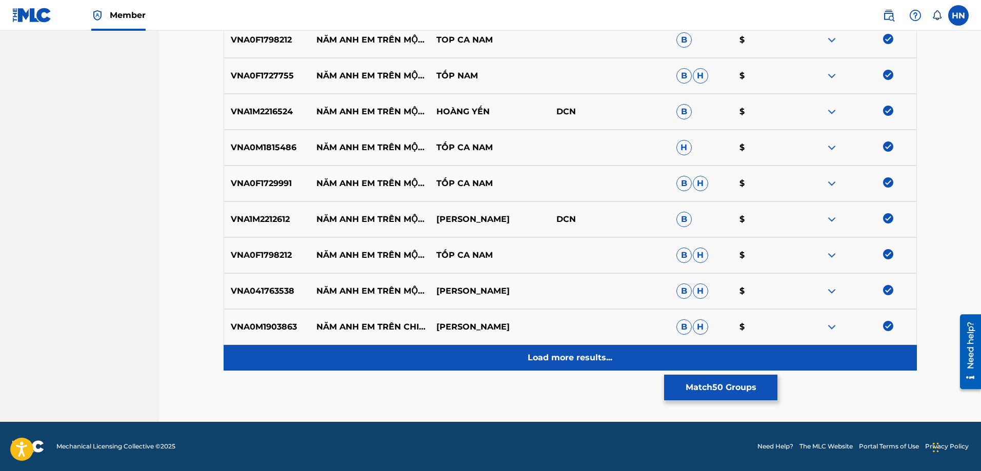
click at [554, 355] on p "Load more results..." at bounding box center [569, 358] width 85 height 12
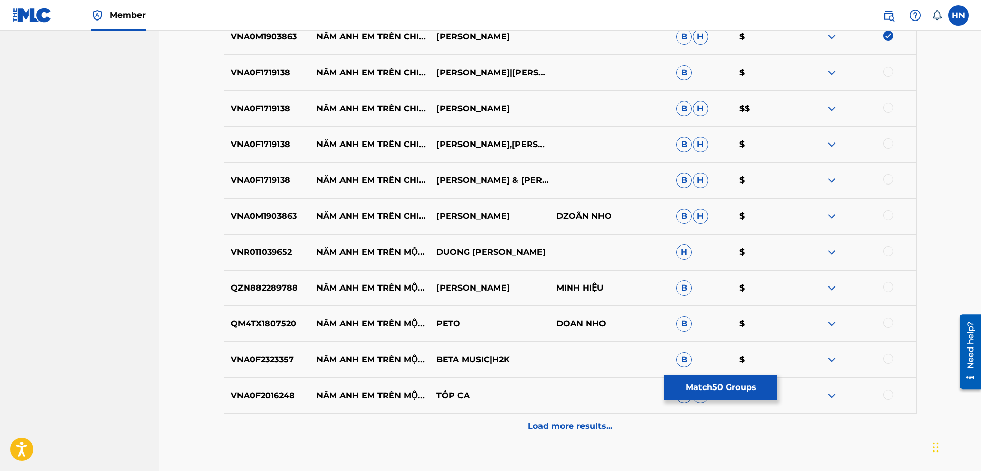
scroll to position [2151, 0]
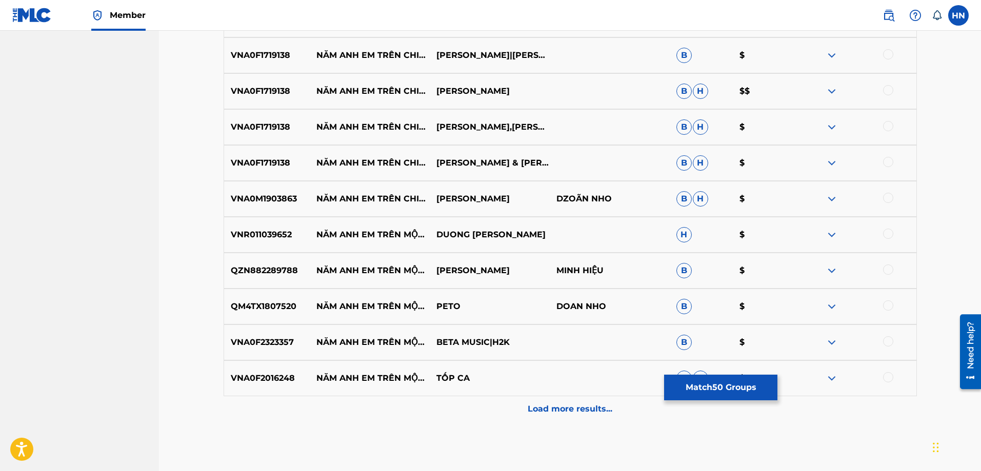
click at [279, 53] on p "VNA0F1719138" at bounding box center [267, 55] width 86 height 12
click at [885, 53] on div at bounding box center [888, 54] width 10 height 10
click at [230, 95] on p "VNA0F1719138" at bounding box center [267, 91] width 86 height 12
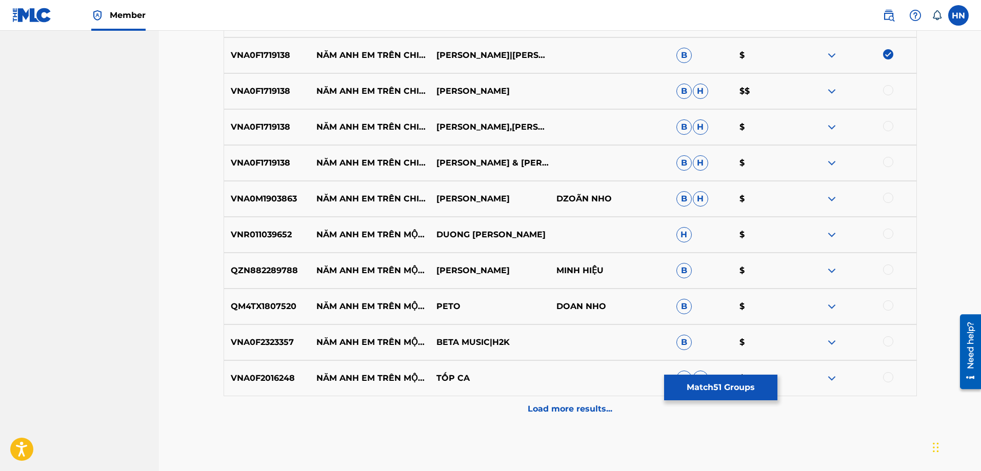
click at [887, 92] on div at bounding box center [888, 90] width 10 height 10
click at [887, 119] on div "VNA0F1719138 NĂM ANH EM TRÊN CHIẾC XE TĂNG HUY LUÂN,TÔN KHANG,Y JANG TUYN,THIÊN…" at bounding box center [570, 127] width 693 height 36
click at [887, 124] on div at bounding box center [888, 126] width 10 height 10
click at [887, 162] on div at bounding box center [888, 162] width 10 height 10
click at [267, 195] on p "VNA0M1903863" at bounding box center [267, 199] width 86 height 12
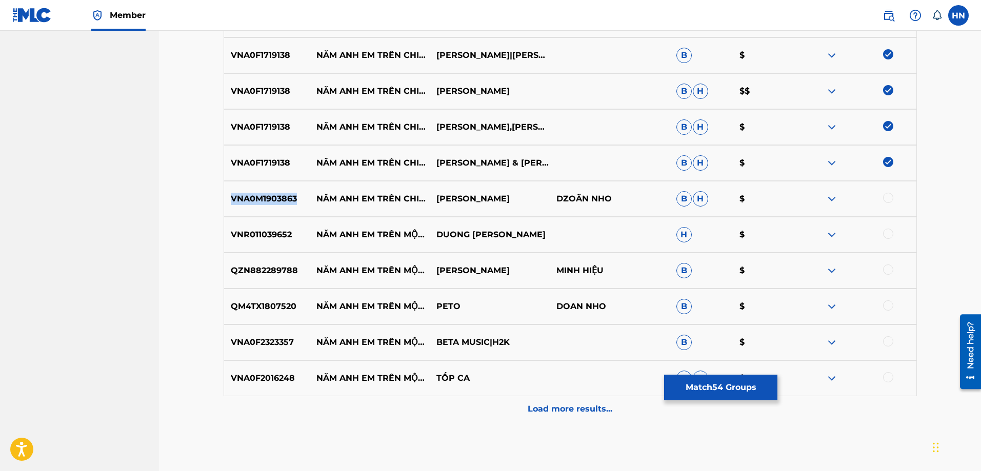
click at [267, 195] on p "VNA0M1903863" at bounding box center [267, 199] width 86 height 12
click at [890, 201] on div at bounding box center [888, 198] width 10 height 10
click at [246, 229] on p "VNR011039652" at bounding box center [267, 235] width 86 height 12
click at [885, 233] on div at bounding box center [888, 234] width 10 height 10
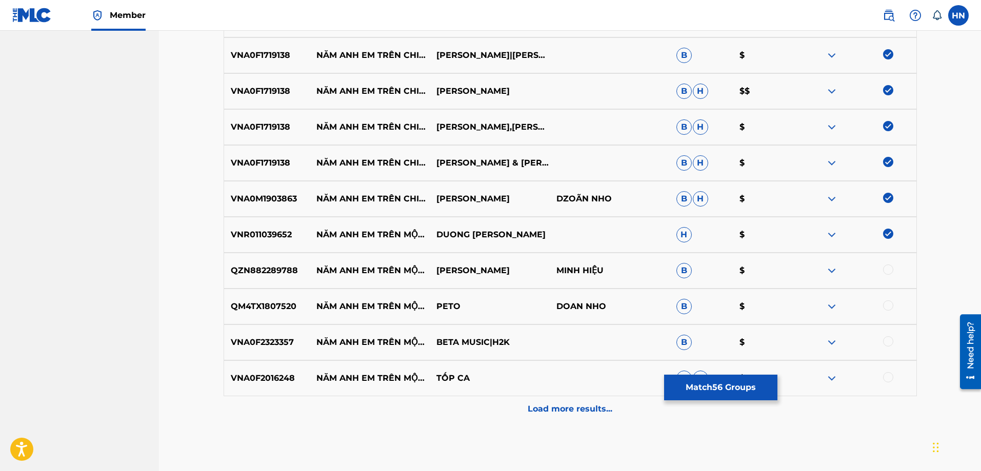
click at [256, 273] on p "QZN882289788" at bounding box center [267, 271] width 86 height 12
click at [888, 268] on div at bounding box center [888, 270] width 10 height 10
click at [251, 299] on div "QM4TX1807520 NĂM ANH EM TRÊN MỘT CHIẾC XE TĂNG REMIX PETO DOAN NHO B $" at bounding box center [570, 307] width 693 height 36
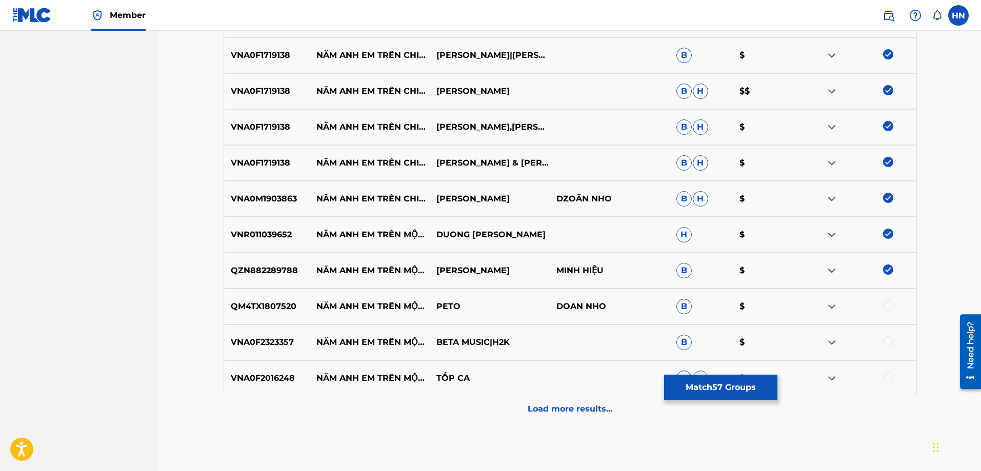
click at [888, 302] on div at bounding box center [888, 305] width 10 height 10
click at [265, 344] on p "VNA0F2323357" at bounding box center [267, 342] width 86 height 12
click at [887, 343] on div at bounding box center [888, 341] width 10 height 10
click at [248, 386] on div "VNA0F2016248 NĂM ANH EM TRÊN MỘT CHIẾC XE TĂNG (REMIX) TỐP CA B H $" at bounding box center [570, 378] width 693 height 36
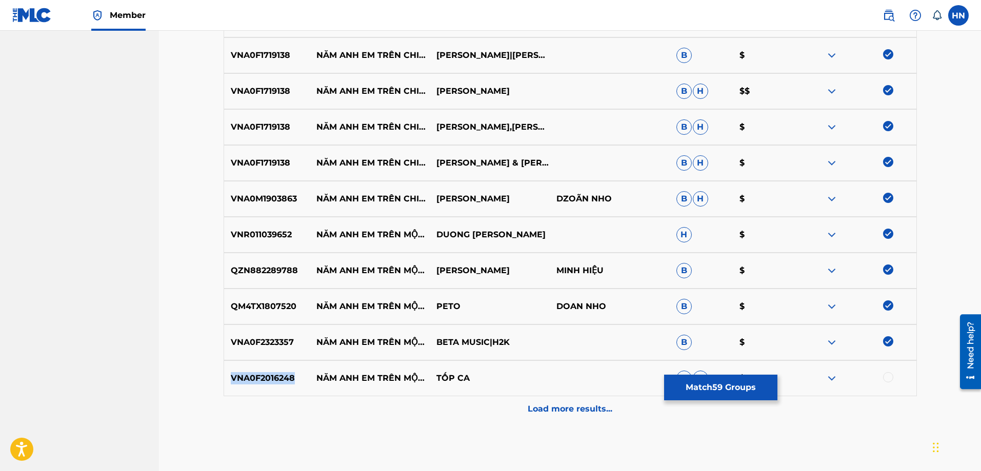
click at [248, 386] on div "VNA0F2016248 NĂM ANH EM TRÊN MỘT CHIẾC XE TĂNG (REMIX) TỐP CA B H $" at bounding box center [570, 378] width 693 height 36
click at [888, 379] on div at bounding box center [888, 377] width 10 height 10
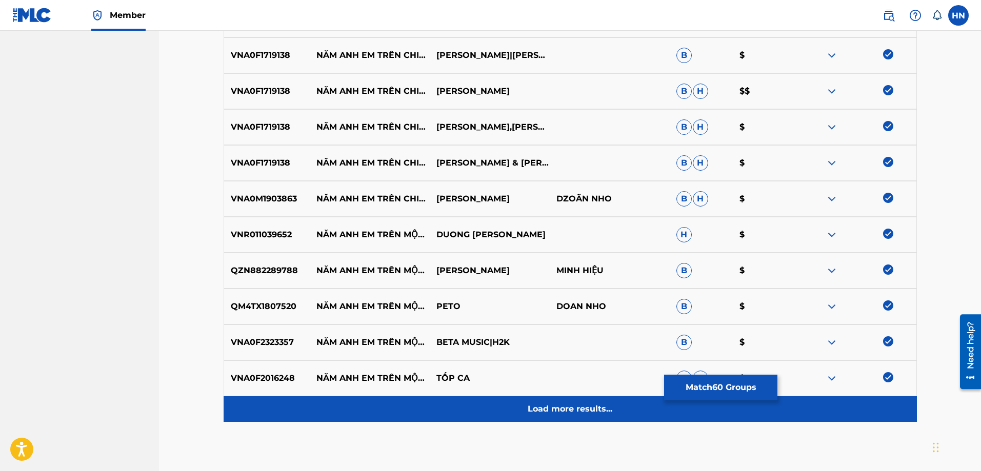
click at [630, 409] on div "Load more results..." at bounding box center [570, 409] width 693 height 26
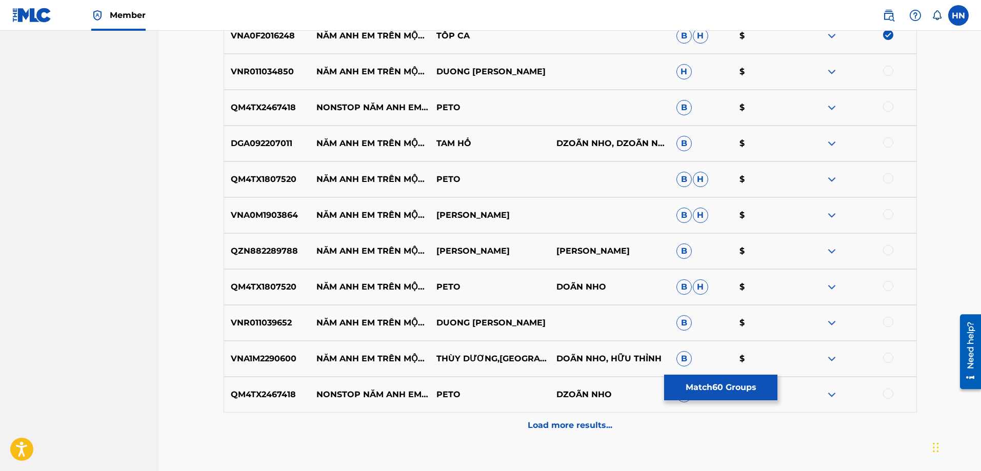
scroll to position [2510, 0]
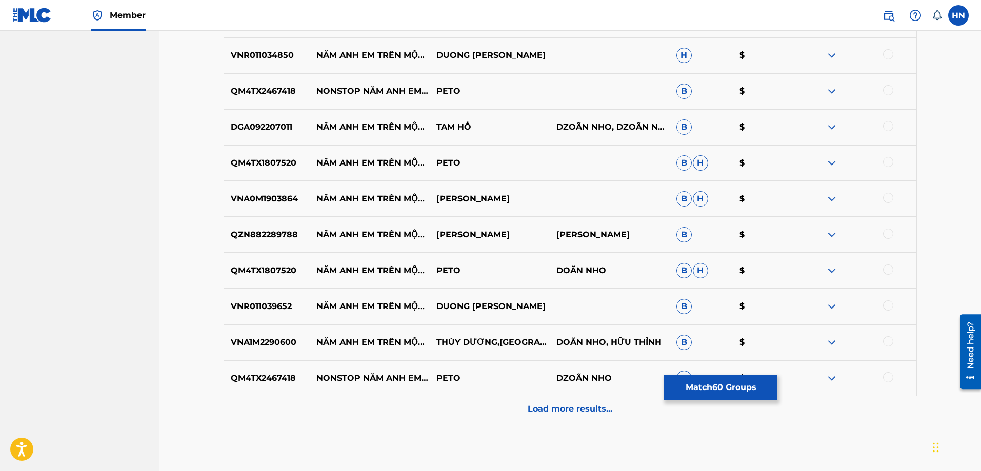
click at [277, 49] on div "VNR011034850 NĂM ANH EM TRÊN MỘT CHIẾC XE TĂNG REMIX DUONG NHAN TRUNG H $" at bounding box center [570, 55] width 693 height 36
click at [889, 52] on div at bounding box center [888, 54] width 10 height 10
click at [247, 98] on div "QM4TX2467418 NONSTOP NĂM ANH EM TRÊN MỘT CHIẾC XE TĂNG PETO B $" at bounding box center [570, 91] width 693 height 36
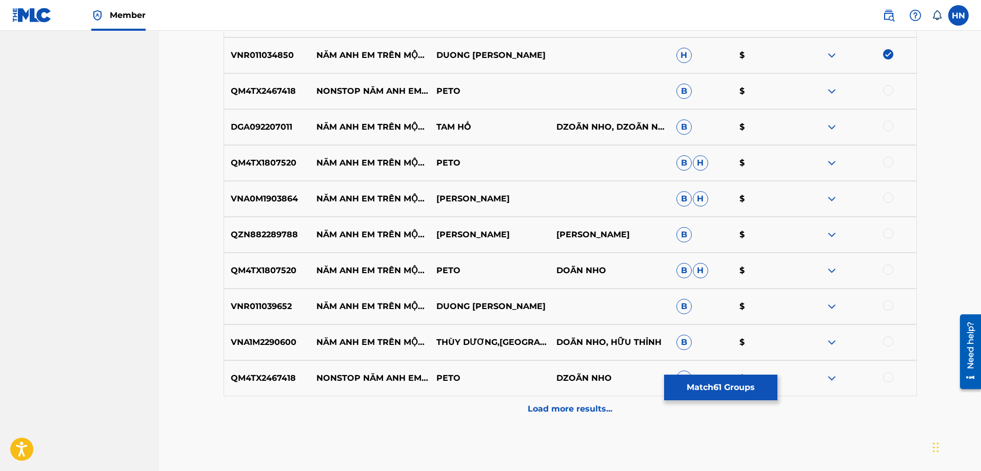
click at [885, 91] on div at bounding box center [888, 90] width 10 height 10
click at [270, 126] on p "DGA092207011" at bounding box center [267, 127] width 86 height 12
click at [893, 126] on div at bounding box center [888, 126] width 10 height 10
click at [262, 173] on div "QM4TX1807520 NĂM ANH EM TRÊN MỘT CHIẾC XE TĂNG REMIX PETO B H $" at bounding box center [570, 163] width 693 height 36
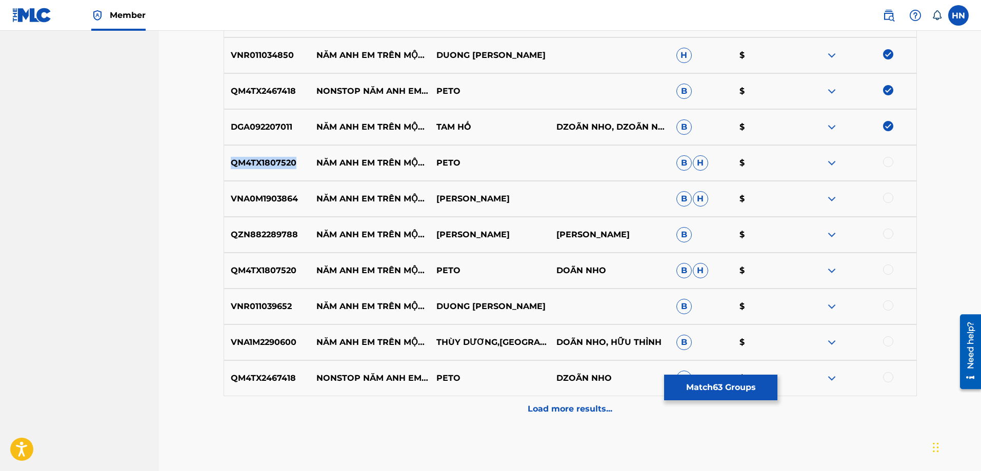
click at [262, 173] on div "QM4TX1807520 NĂM ANH EM TRÊN MỘT CHIẾC XE TĂNG REMIX PETO B H $" at bounding box center [570, 163] width 693 height 36
click at [888, 161] on div at bounding box center [888, 162] width 10 height 10
click at [260, 192] on div "VNA0M1903864 NĂM ANH EM TRÊN MỘT CHIẾC XE TĂNG DJ LƯƠNG GIA HUY B H $" at bounding box center [570, 199] width 693 height 36
click at [886, 196] on div at bounding box center [888, 198] width 10 height 10
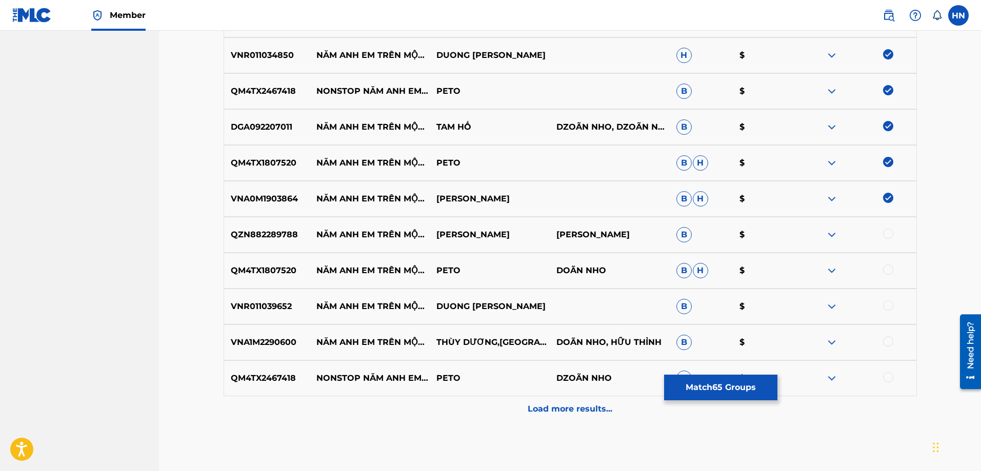
click at [255, 381] on p "QM4TX2467418" at bounding box center [267, 378] width 86 height 12
click at [887, 377] on div at bounding box center [888, 377] width 10 height 10
click at [262, 344] on p "VNA1M2290600" at bounding box center [267, 342] width 86 height 12
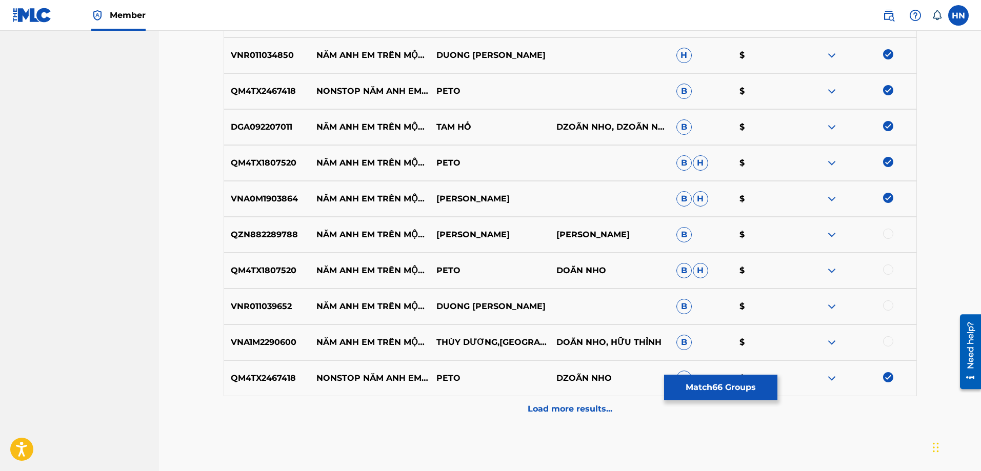
click at [883, 340] on div at bounding box center [888, 341] width 10 height 10
click at [250, 307] on p "VNR011039652" at bounding box center [267, 306] width 86 height 12
click at [885, 311] on div at bounding box center [856, 306] width 120 height 12
click at [885, 309] on div at bounding box center [888, 305] width 10 height 10
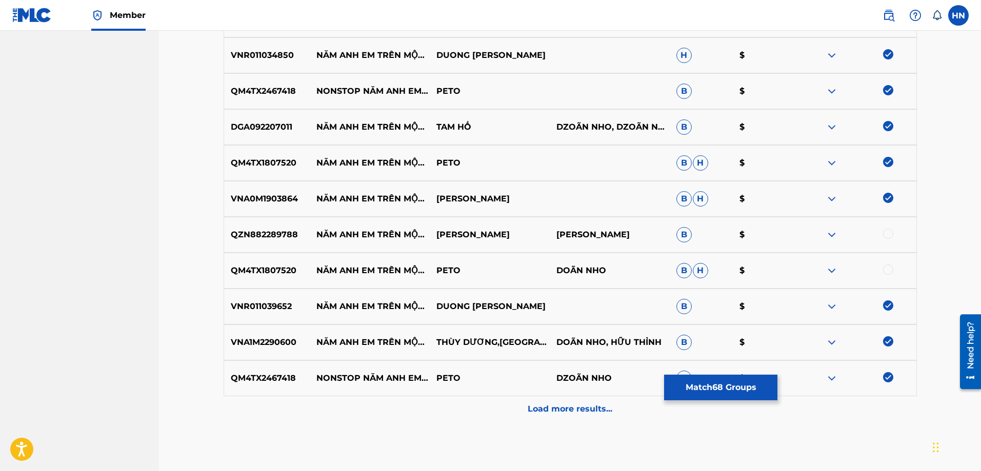
click at [247, 266] on p "QM4TX1807520" at bounding box center [267, 271] width 86 height 12
click at [884, 269] on div at bounding box center [888, 270] width 10 height 10
click at [273, 240] on p "QZN882289788" at bounding box center [267, 235] width 86 height 12
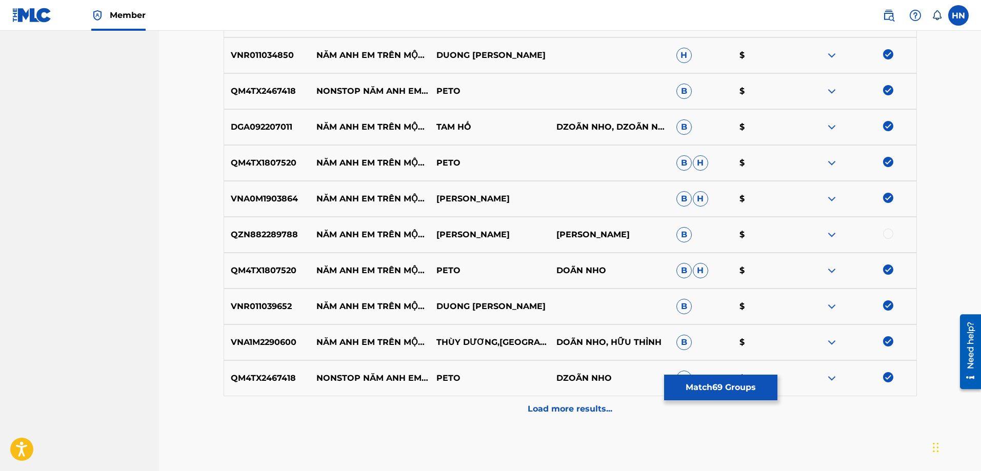
click at [893, 233] on div at bounding box center [856, 235] width 120 height 12
click at [886, 232] on div at bounding box center [888, 234] width 10 height 10
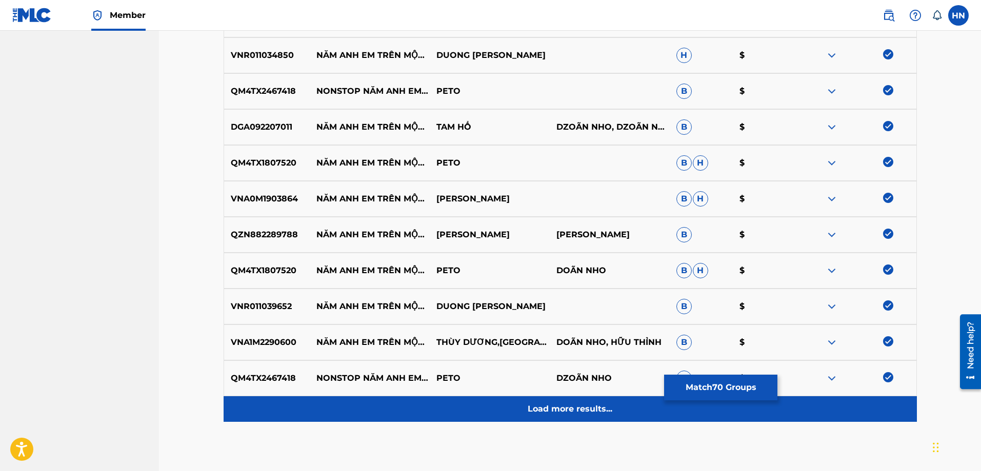
click at [595, 412] on p "Load more results..." at bounding box center [569, 409] width 85 height 12
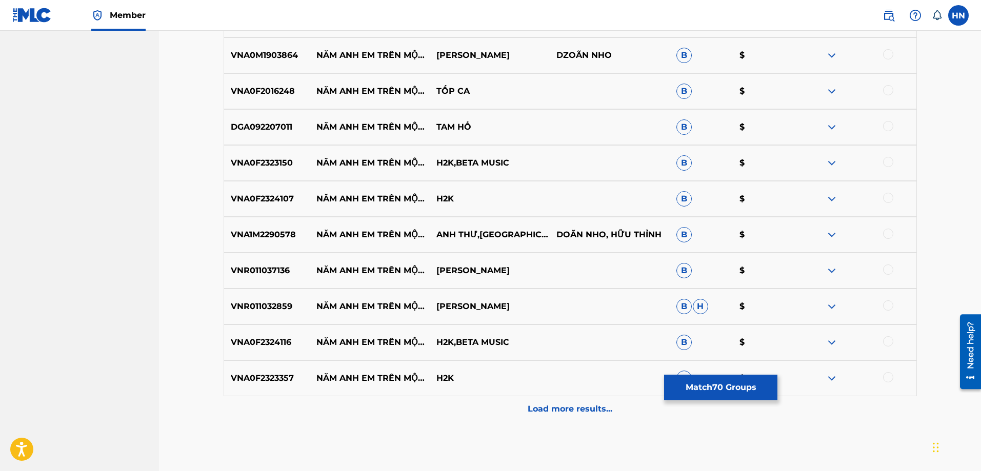
scroll to position [2818, 0]
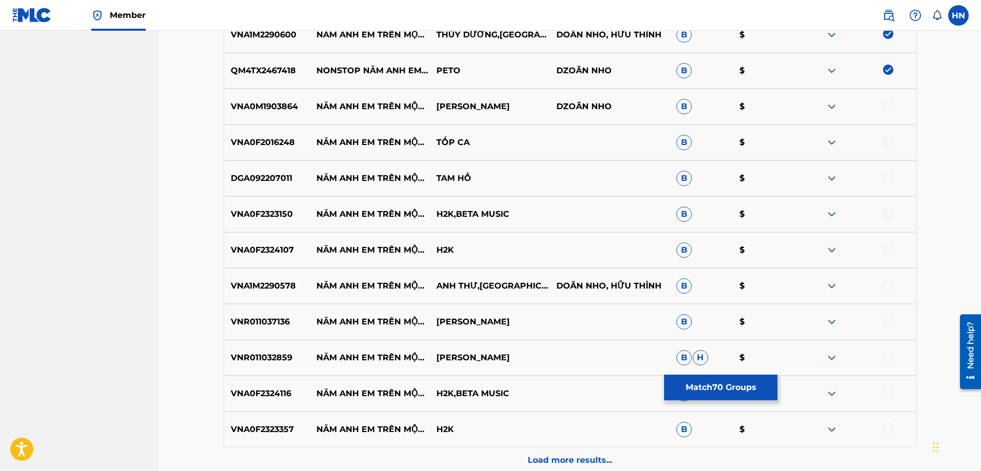
click at [267, 107] on p "VNA0M1903864" at bounding box center [267, 106] width 86 height 12
click at [887, 107] on div at bounding box center [888, 105] width 10 height 10
click at [288, 147] on p "VNA0F2016248" at bounding box center [267, 142] width 86 height 12
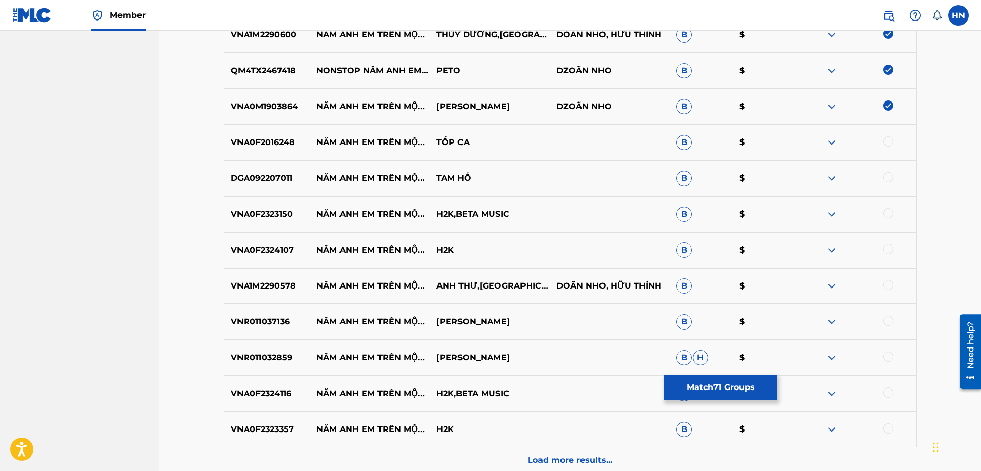
click at [886, 141] on div at bounding box center [888, 141] width 10 height 10
click at [279, 175] on p "DGA092207011" at bounding box center [267, 178] width 86 height 12
click at [887, 177] on div at bounding box center [888, 177] width 10 height 10
click at [283, 213] on p "VNA0F2323150" at bounding box center [267, 214] width 86 height 12
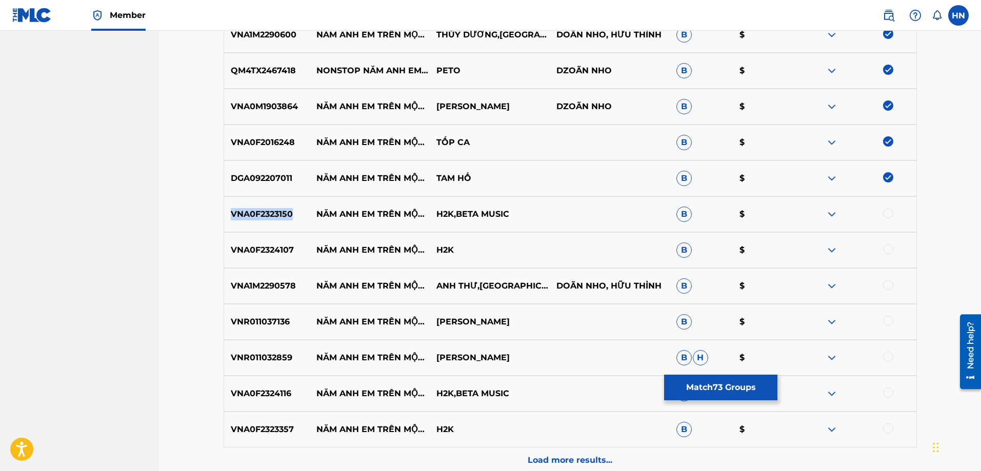
click at [283, 213] on p "VNA0F2323150" at bounding box center [267, 214] width 86 height 12
click at [890, 212] on div at bounding box center [888, 213] width 10 height 10
click at [273, 248] on p "VNA0F2324107" at bounding box center [267, 250] width 86 height 12
click at [885, 248] on div at bounding box center [888, 249] width 10 height 10
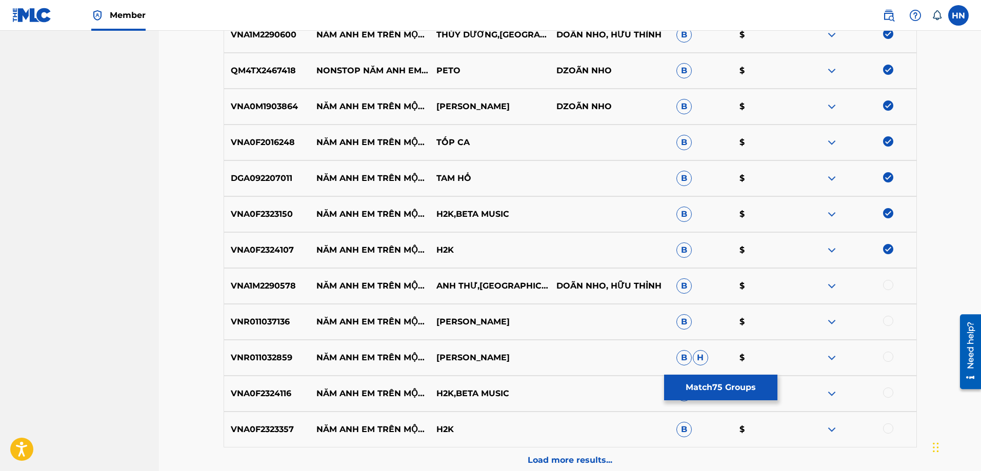
click at [274, 272] on div "VNA1M2290578 NĂM ANH EM TRÊN MỘT CHIẾC XE TĂNG - REMIX ANH THƯ,CT DOÃN NHO, HỮU…" at bounding box center [570, 286] width 693 height 36
click at [887, 286] on div at bounding box center [888, 285] width 10 height 10
click at [273, 323] on p "VNR011037136" at bounding box center [267, 322] width 86 height 12
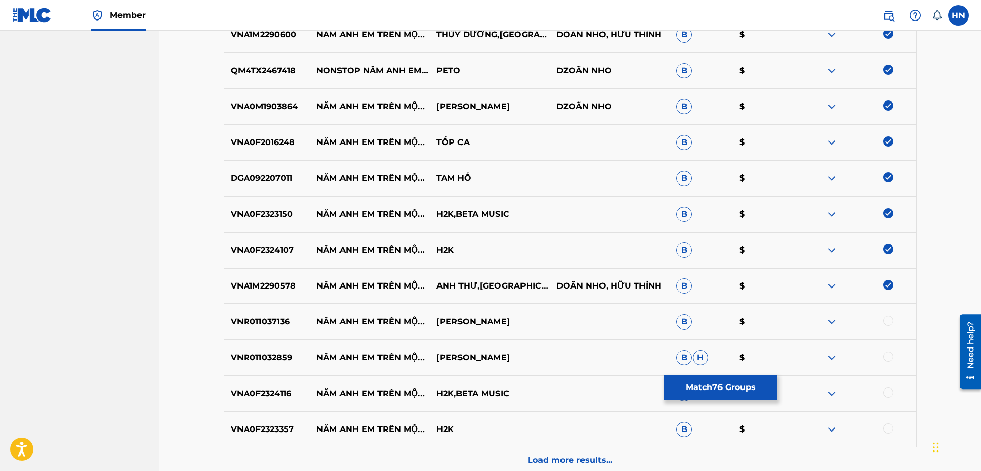
click at [886, 324] on div at bounding box center [888, 321] width 10 height 10
click at [280, 354] on p "VNR011032859" at bounding box center [267, 358] width 86 height 12
click at [884, 360] on div at bounding box center [888, 357] width 10 height 10
click at [257, 388] on p "VNA0F2324116" at bounding box center [267, 394] width 86 height 12
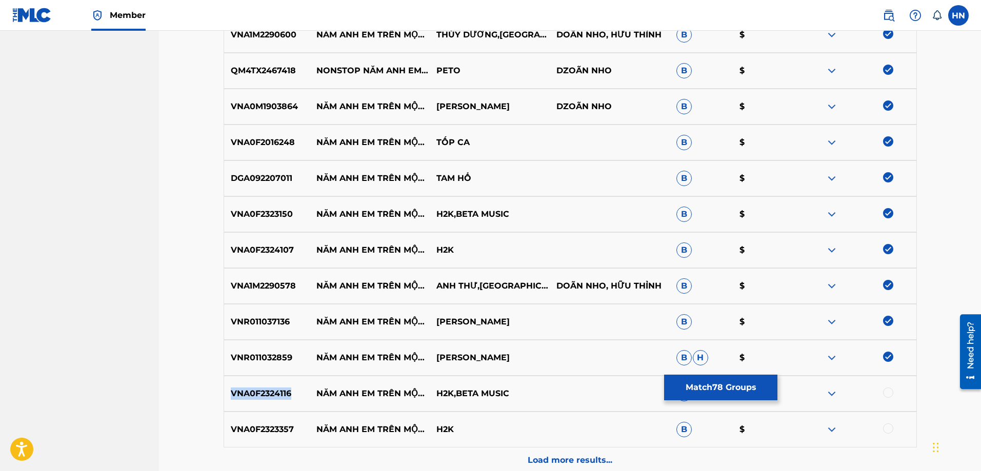
click at [257, 388] on p "VNA0F2324116" at bounding box center [267, 394] width 86 height 12
click at [892, 392] on div at bounding box center [888, 393] width 10 height 10
click at [265, 419] on div "VNA0F2323357 NĂM ANH EM TRÊN MỘT CHIẾC XE TĂNG (LOFI) H2K B $" at bounding box center [570, 430] width 693 height 36
click at [890, 427] on div at bounding box center [888, 428] width 10 height 10
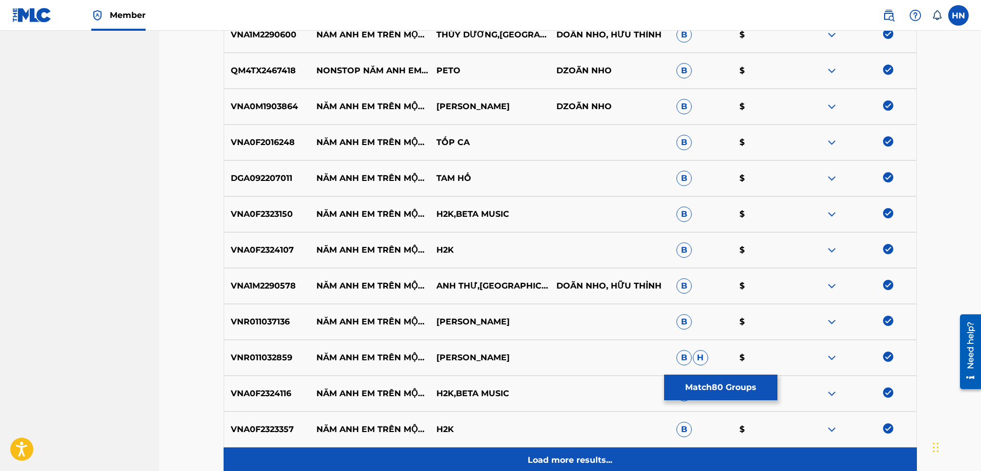
click at [684, 454] on div "Load more results..." at bounding box center [570, 461] width 693 height 26
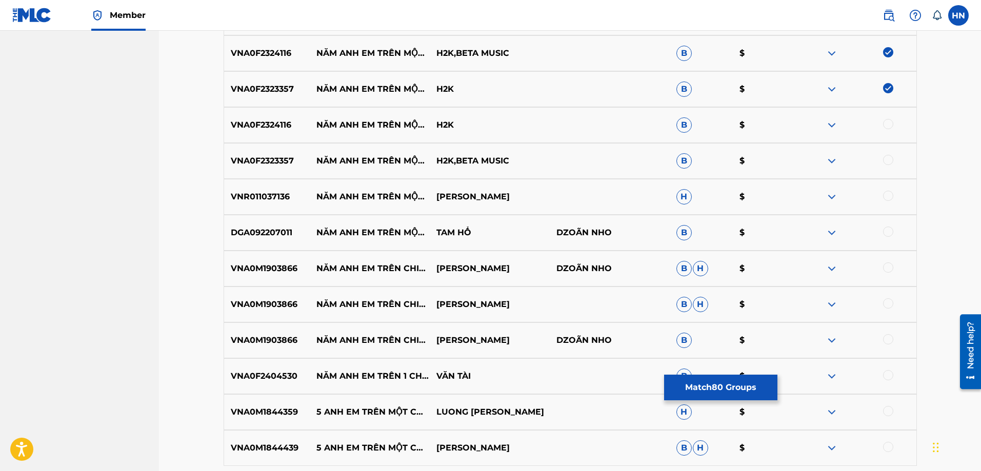
scroll to position [3177, 0]
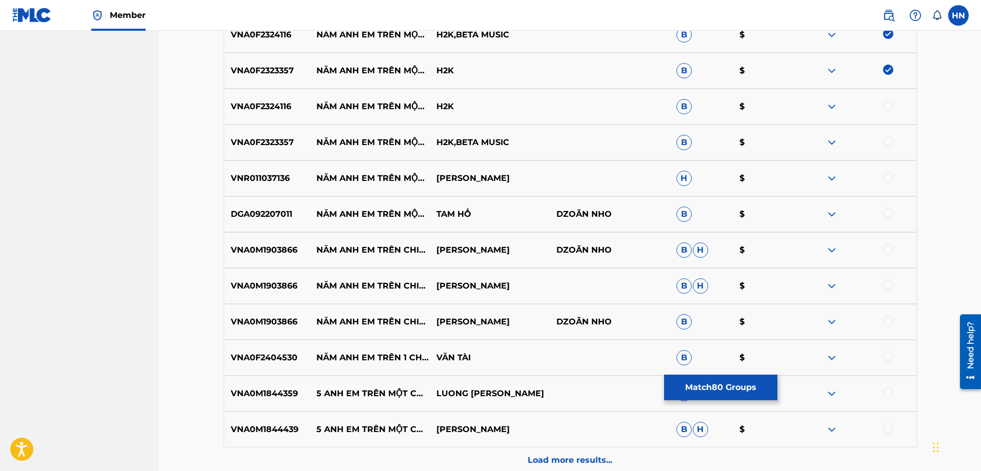
click at [266, 108] on p "VNA0F2324116" at bounding box center [267, 106] width 86 height 12
click at [886, 104] on div at bounding box center [888, 105] width 10 height 10
click at [281, 141] on p "VNA0F2323357" at bounding box center [267, 142] width 86 height 12
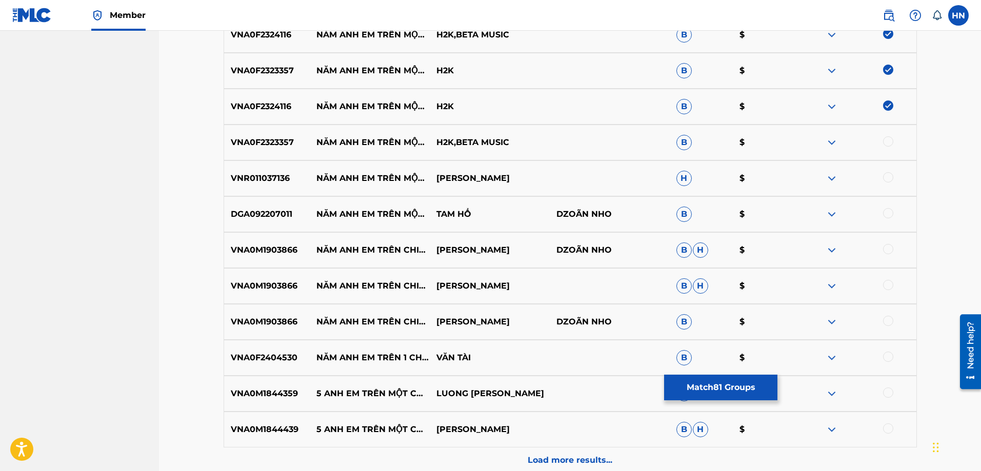
click at [887, 145] on div at bounding box center [888, 141] width 10 height 10
click at [267, 177] on p "VNR011037136" at bounding box center [267, 178] width 86 height 12
click at [884, 174] on div at bounding box center [888, 177] width 10 height 10
click at [280, 217] on p "DGA092207011" at bounding box center [267, 214] width 86 height 12
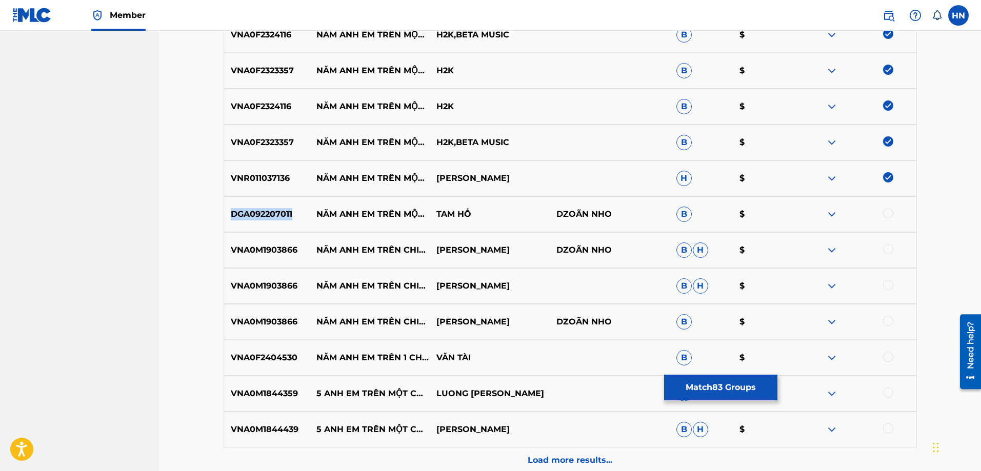
click at [280, 217] on p "DGA092207011" at bounding box center [267, 214] width 86 height 12
click at [887, 214] on div at bounding box center [888, 213] width 10 height 10
click at [254, 249] on p "VNA0M1903866" at bounding box center [267, 250] width 86 height 12
click at [883, 249] on div at bounding box center [888, 249] width 10 height 10
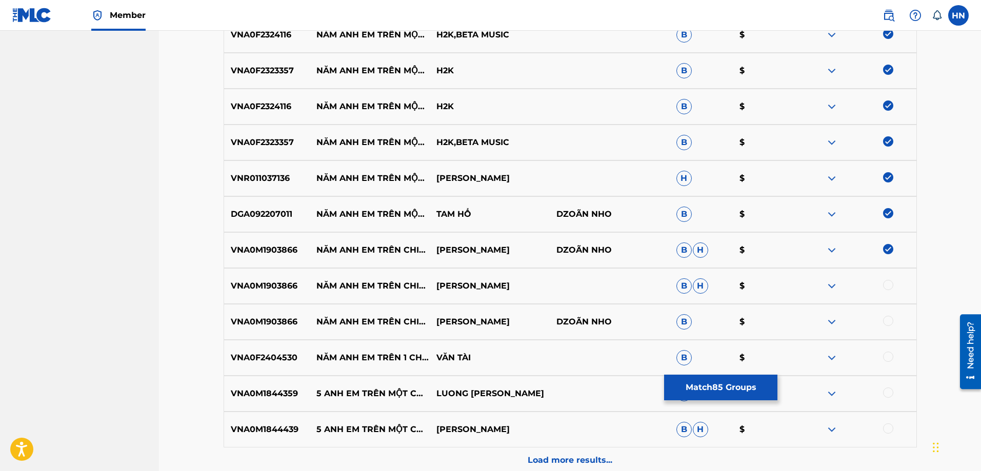
click at [885, 287] on div at bounding box center [888, 285] width 10 height 10
click at [886, 318] on div at bounding box center [888, 321] width 10 height 10
click at [271, 358] on p "VNA0F2404530" at bounding box center [267, 358] width 86 height 12
click at [879, 355] on div at bounding box center [856, 358] width 120 height 12
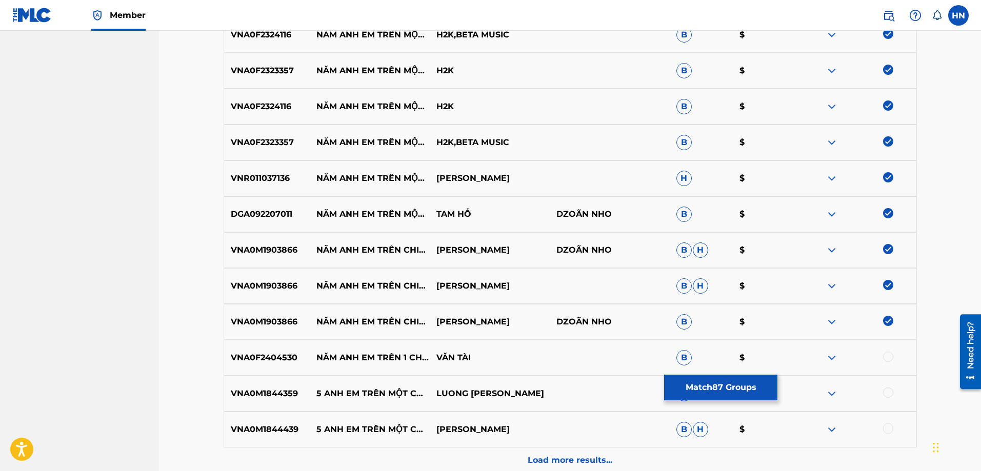
click at [883, 356] on div at bounding box center [888, 357] width 10 height 10
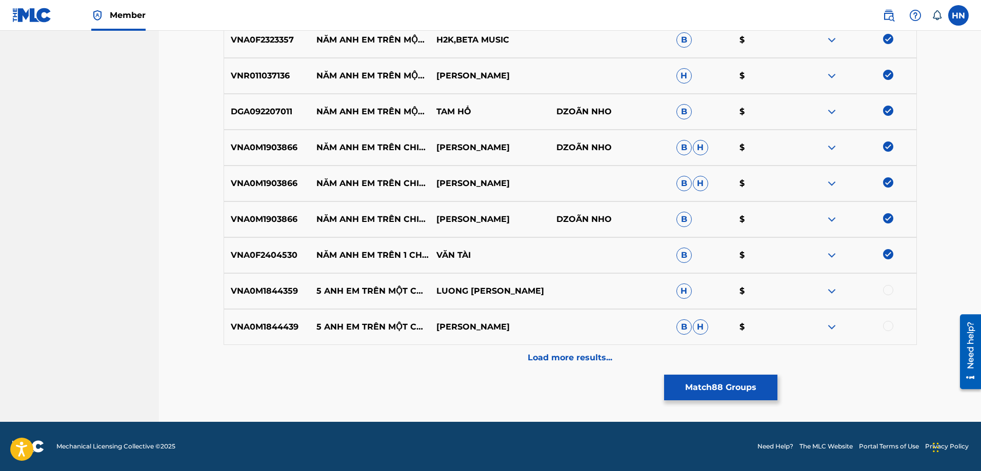
click at [291, 293] on p "VNA0M1844359" at bounding box center [267, 291] width 86 height 12
click at [887, 293] on div at bounding box center [888, 290] width 10 height 10
click at [891, 327] on div at bounding box center [888, 326] width 10 height 10
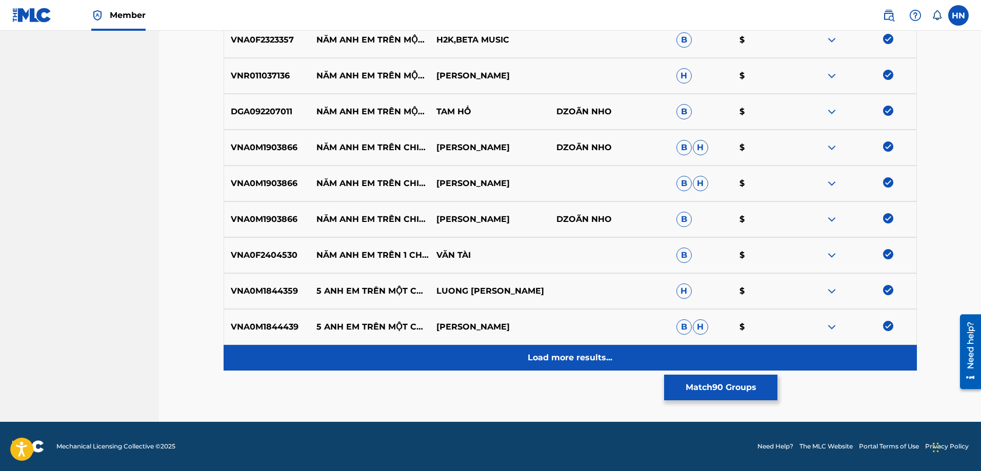
click at [626, 369] on div "Load more results..." at bounding box center [570, 358] width 693 height 26
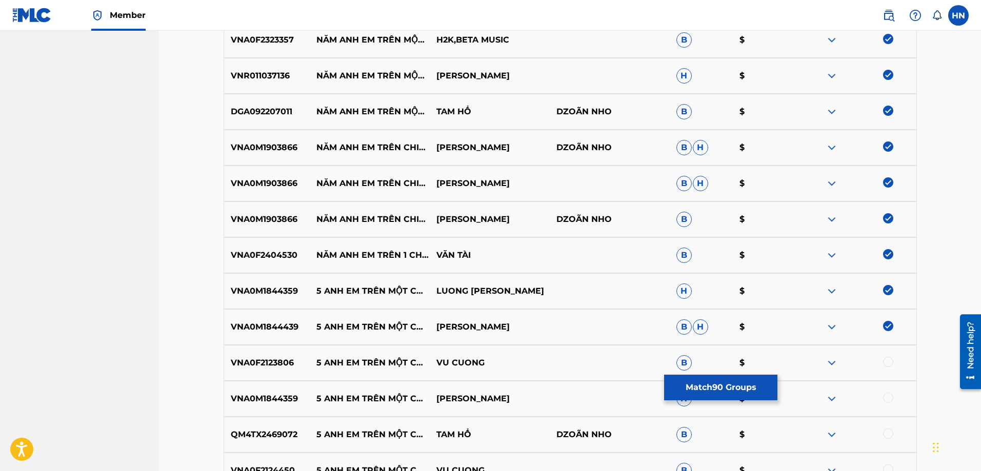
scroll to position [3331, 0]
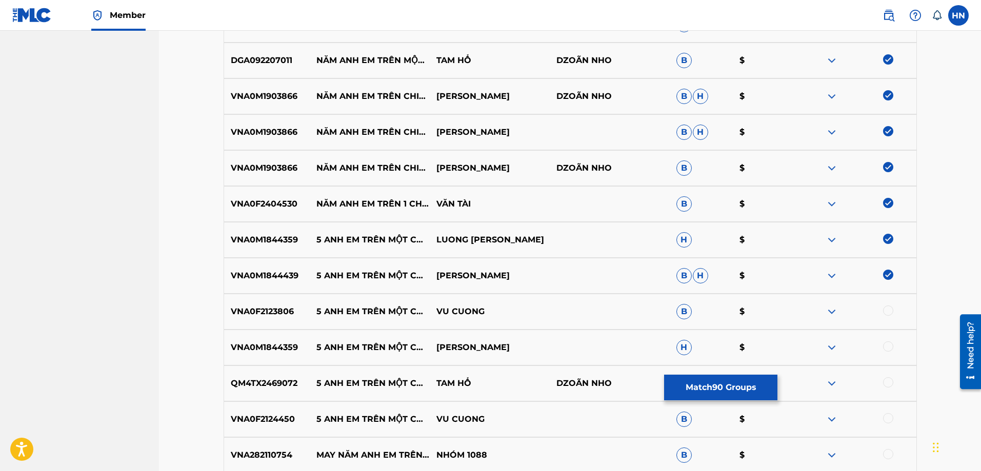
click at [888, 349] on div at bounding box center [888, 346] width 10 height 10
click at [271, 307] on p "VNA0F2123806" at bounding box center [267, 312] width 86 height 12
click at [885, 310] on div at bounding box center [888, 311] width 10 height 10
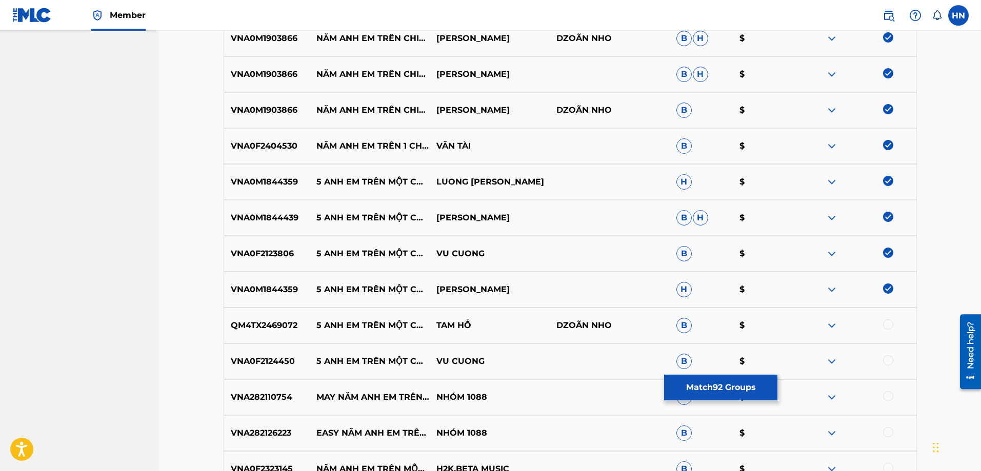
scroll to position [3587, 0]
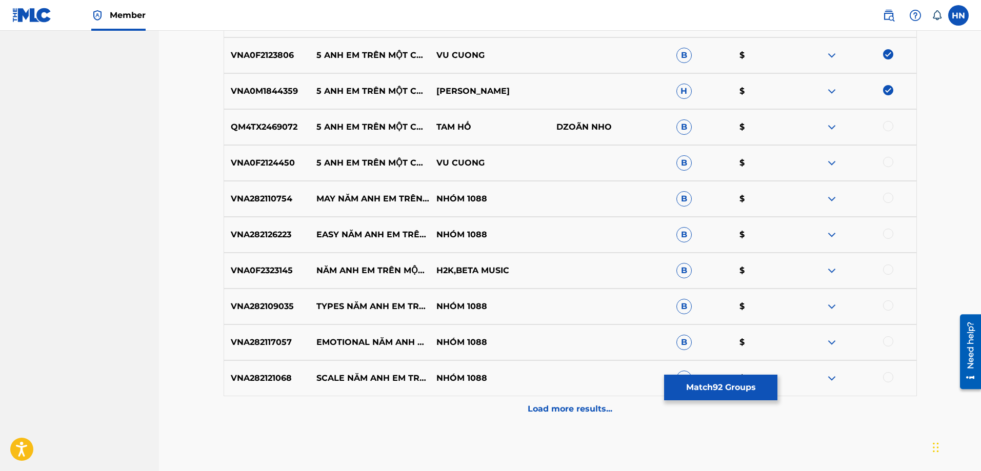
click at [261, 158] on p "VNA0F2124450" at bounding box center [267, 163] width 86 height 12
click at [884, 159] on div at bounding box center [888, 162] width 10 height 10
click at [254, 135] on div "QM4TX2469072 5 ANH EM TRÊN MỘT CHIẾC XE TĂNG TAM HỔ DZOÃN NHO B $" at bounding box center [570, 127] width 693 height 36
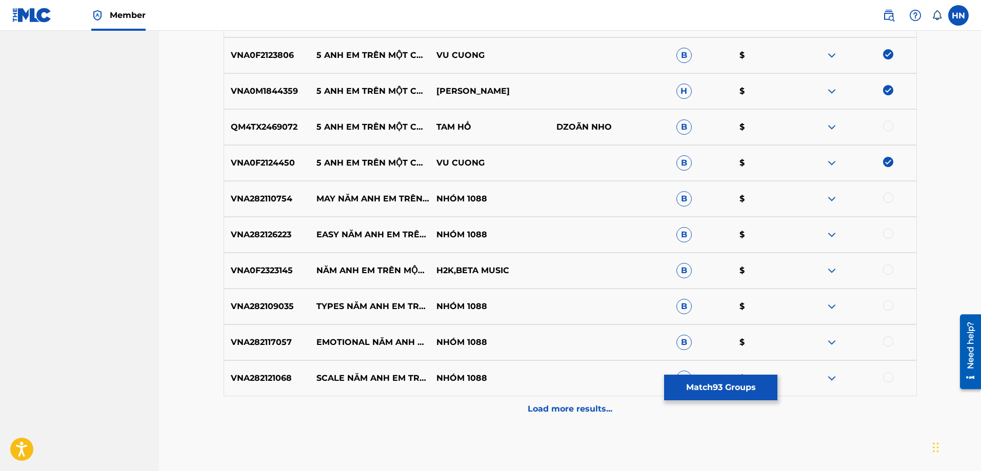
click at [884, 125] on div at bounding box center [888, 126] width 10 height 10
click at [285, 202] on p "VNA282110754" at bounding box center [267, 199] width 86 height 12
click at [886, 201] on div at bounding box center [888, 198] width 10 height 10
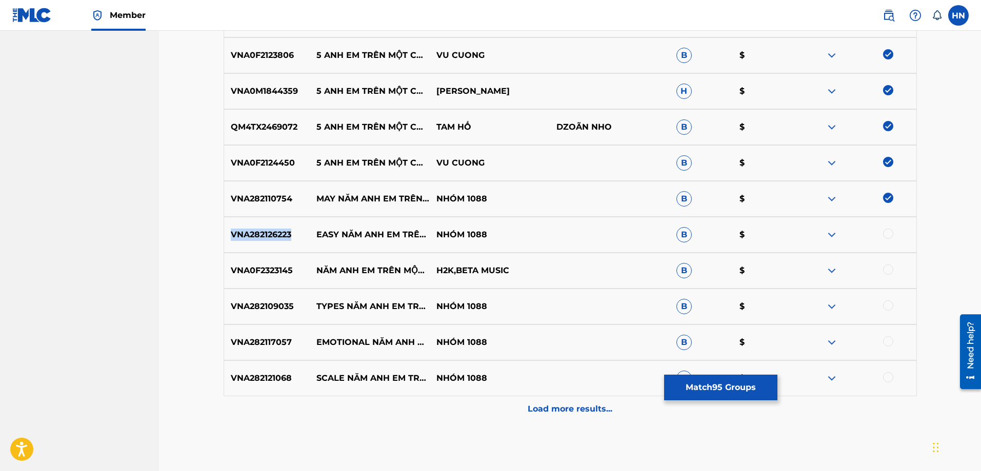
click at [886, 235] on div at bounding box center [888, 234] width 10 height 10
click at [270, 273] on p "VNA0F2323145" at bounding box center [267, 271] width 86 height 12
click at [888, 271] on div at bounding box center [888, 270] width 10 height 10
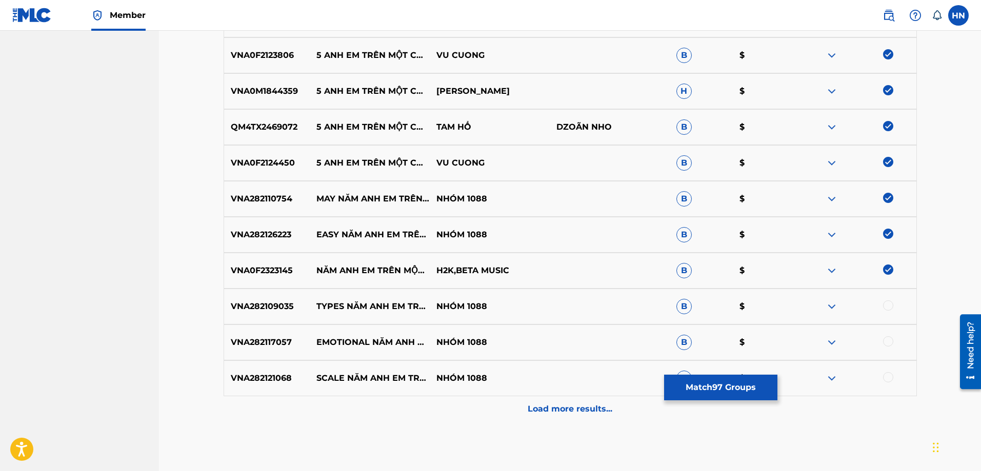
click at [276, 301] on p "VNA282109035" at bounding box center [267, 306] width 86 height 12
click at [888, 305] on div at bounding box center [888, 305] width 10 height 10
click at [290, 345] on p "VNA282117057" at bounding box center [267, 342] width 86 height 12
click at [258, 347] on p "VNA282117057" at bounding box center [267, 342] width 86 height 12
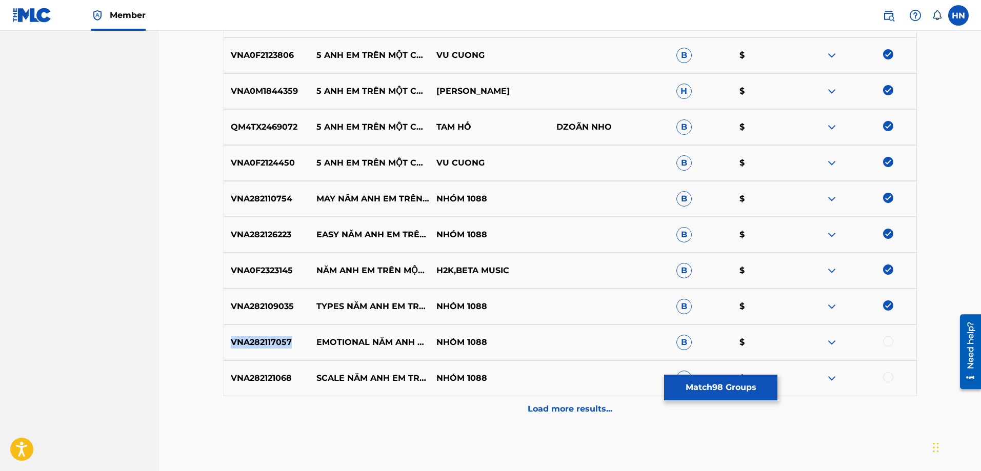
click at [258, 347] on p "VNA282117057" at bounding box center [267, 342] width 86 height 12
click at [890, 341] on div at bounding box center [888, 341] width 10 height 10
click at [256, 377] on p "VNA282121068" at bounding box center [267, 378] width 86 height 12
click at [889, 376] on div at bounding box center [888, 377] width 10 height 10
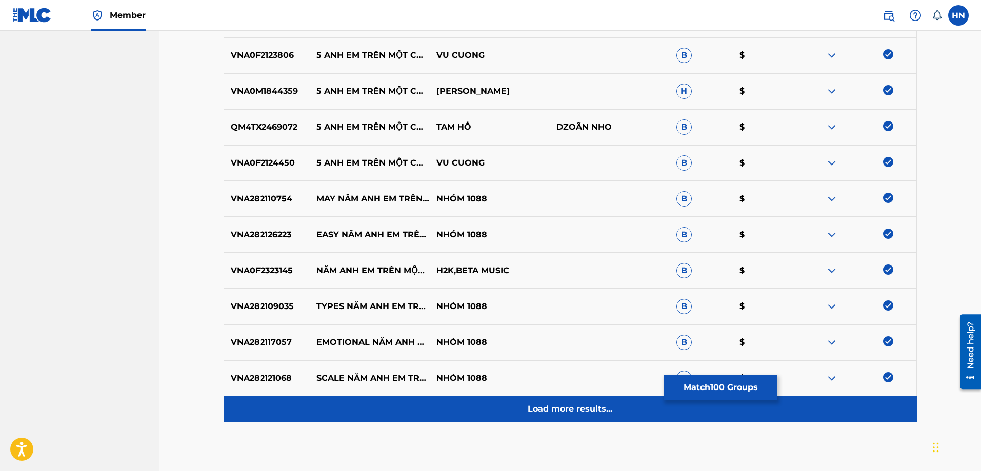
click at [518, 401] on div "Load more results..." at bounding box center [570, 409] width 693 height 26
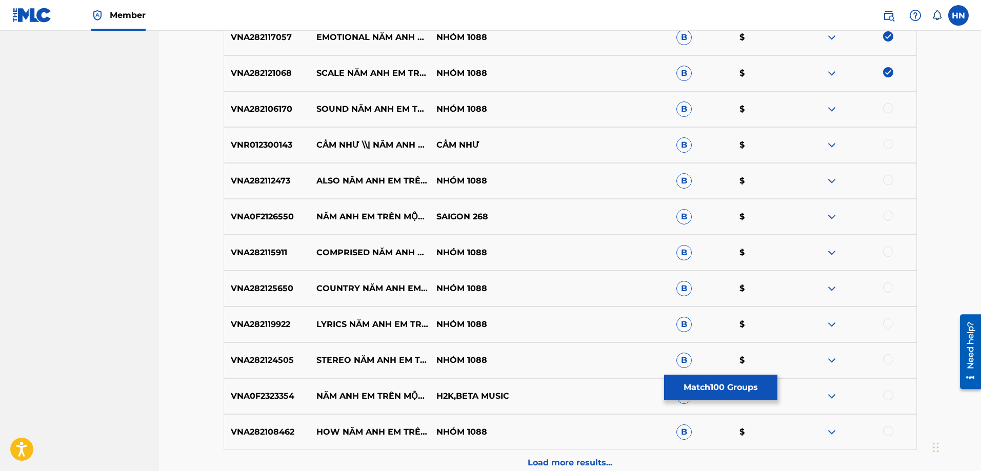
scroll to position [3894, 0]
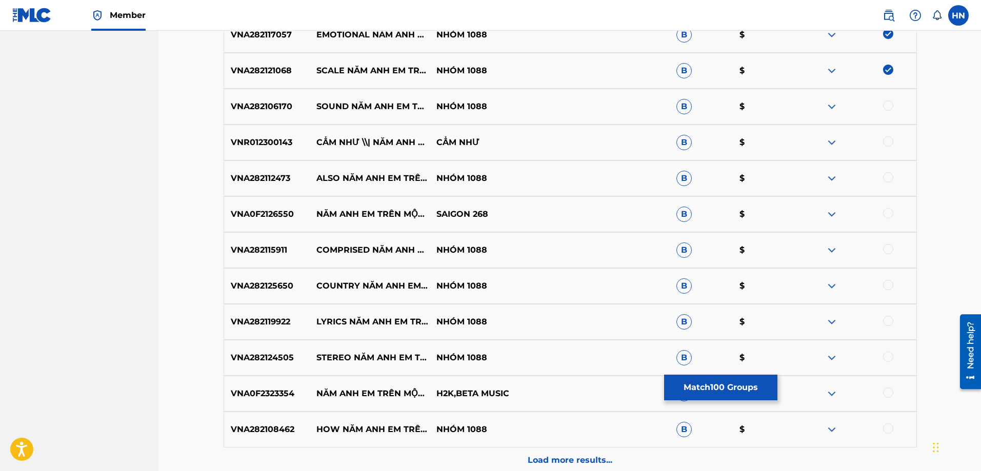
click at [277, 110] on p "VNA282106170" at bounding box center [267, 106] width 86 height 12
click at [883, 105] on div at bounding box center [888, 105] width 10 height 10
click at [280, 148] on p "VNR012300143" at bounding box center [267, 142] width 86 height 12
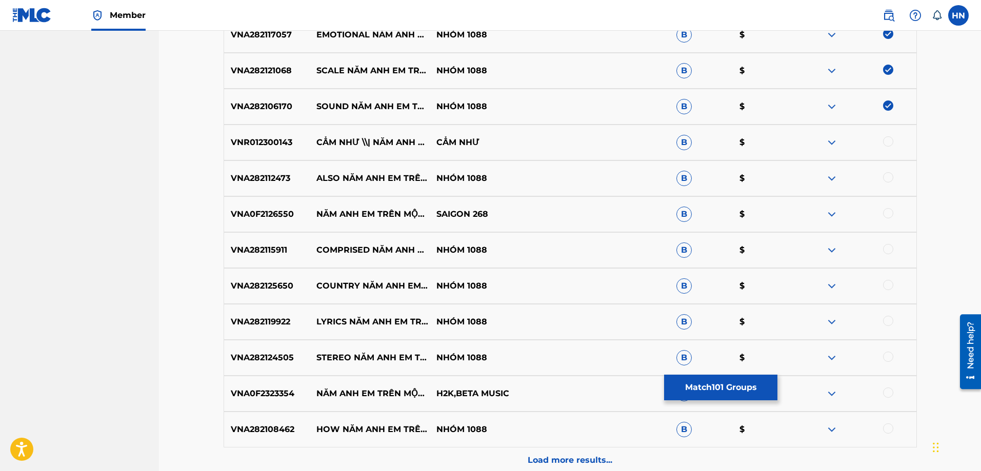
click at [884, 142] on div at bounding box center [888, 141] width 10 height 10
click at [276, 179] on p "VNA282112473" at bounding box center [267, 178] width 86 height 12
click at [885, 175] on div at bounding box center [888, 177] width 10 height 10
click at [261, 218] on p "VNA0F2126550" at bounding box center [267, 214] width 86 height 12
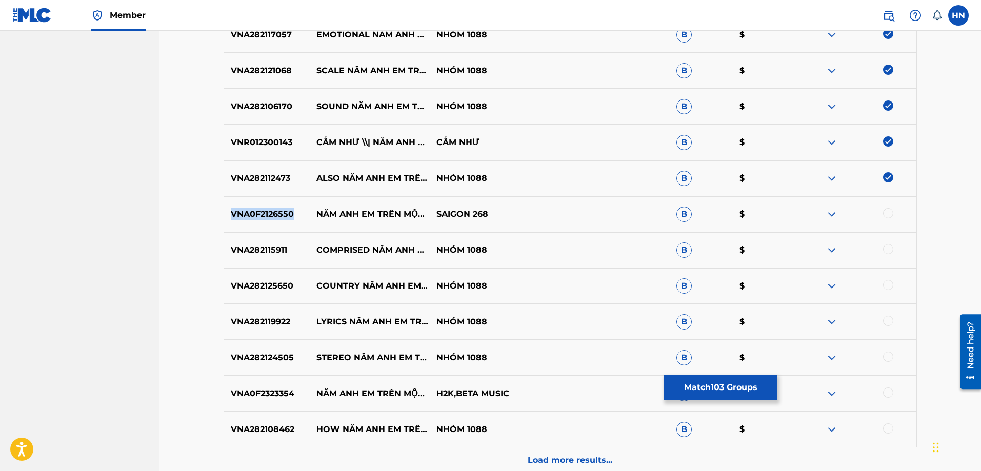
click at [261, 218] on p "VNA0F2126550" at bounding box center [267, 214] width 86 height 12
click at [891, 210] on div at bounding box center [888, 213] width 10 height 10
click at [261, 249] on p "VNA282115911" at bounding box center [267, 250] width 86 height 12
click at [888, 251] on div at bounding box center [888, 249] width 10 height 10
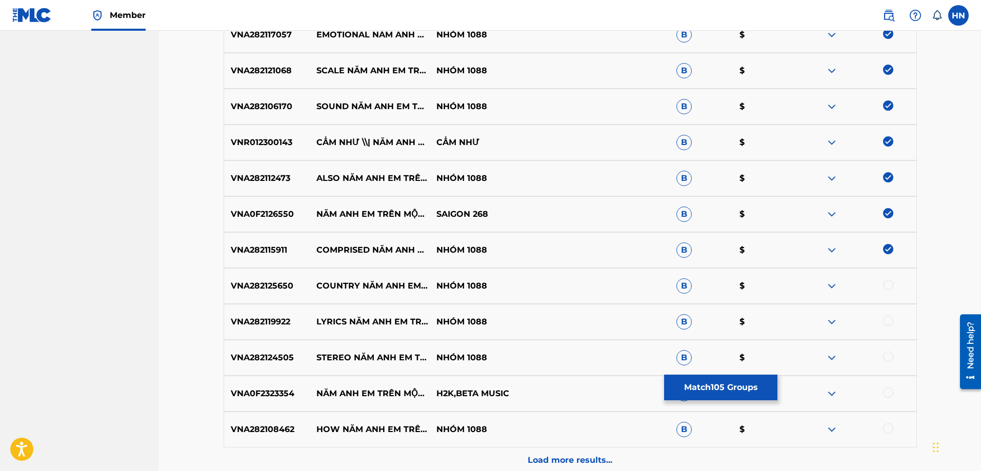
click at [289, 291] on p "VNA282125650" at bounding box center [267, 286] width 86 height 12
click at [888, 279] on div "VNA282125650 COUNTRY NĂM ANH EM TRÊN MỘT CHIẾC XE TĂNG DANCE NHÓM 1088 B $" at bounding box center [570, 286] width 693 height 36
click at [889, 283] on div at bounding box center [888, 285] width 10 height 10
click at [269, 311] on div "VNA282119922 LYRICS NĂM ANH EM TRÊN MỘT CHIẾC XE TĂNG MELODY NHÓM 1088 B $" at bounding box center [570, 322] width 693 height 36
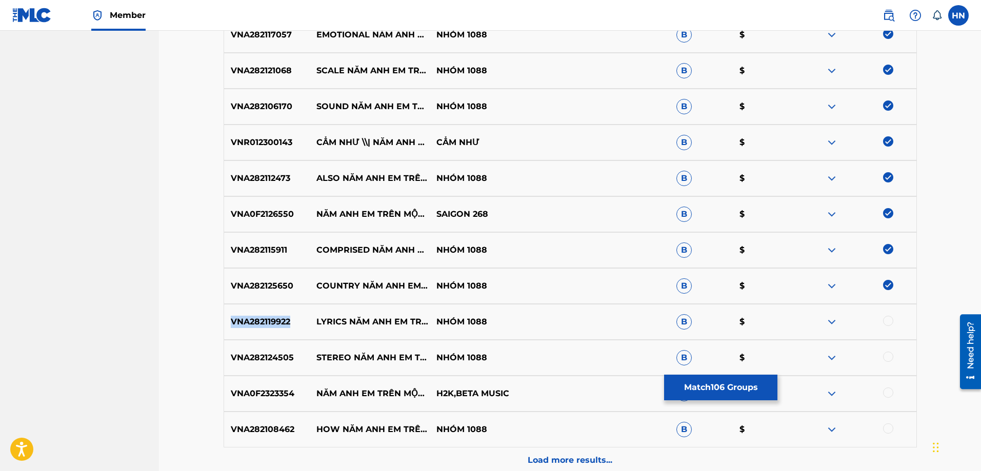
click at [269, 311] on div "VNA282119922 LYRICS NĂM ANH EM TRÊN MỘT CHIẾC XE TĂNG MELODY NHÓM 1088 B $" at bounding box center [570, 322] width 693 height 36
click at [887, 320] on div at bounding box center [888, 321] width 10 height 10
click at [255, 357] on p "VNA282124505" at bounding box center [267, 358] width 86 height 12
click at [889, 354] on div at bounding box center [888, 357] width 10 height 10
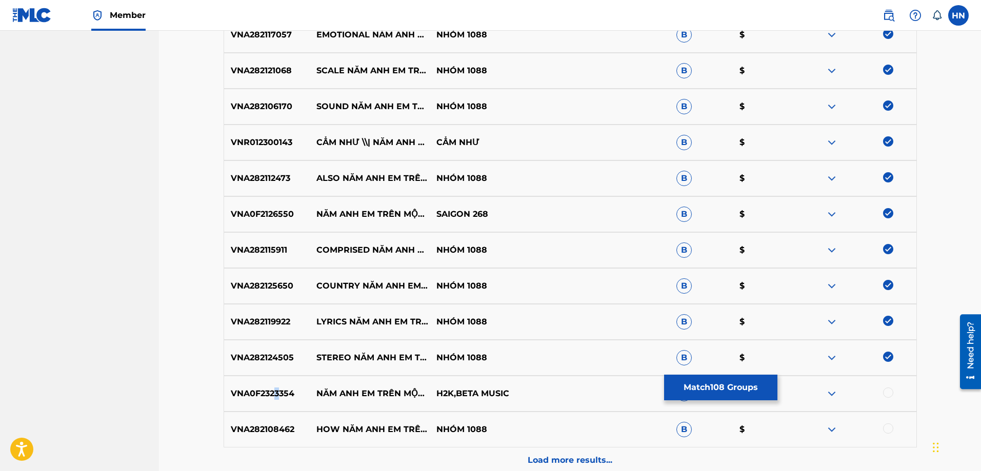
click at [276, 401] on div "VNA0F2323354 NĂM ANH EM TRÊN MỘT CHIẾC XE TĂNG (LOFI) - BEAT H2K,BETA MUSIC B $" at bounding box center [570, 394] width 693 height 36
click at [889, 389] on div at bounding box center [888, 393] width 10 height 10
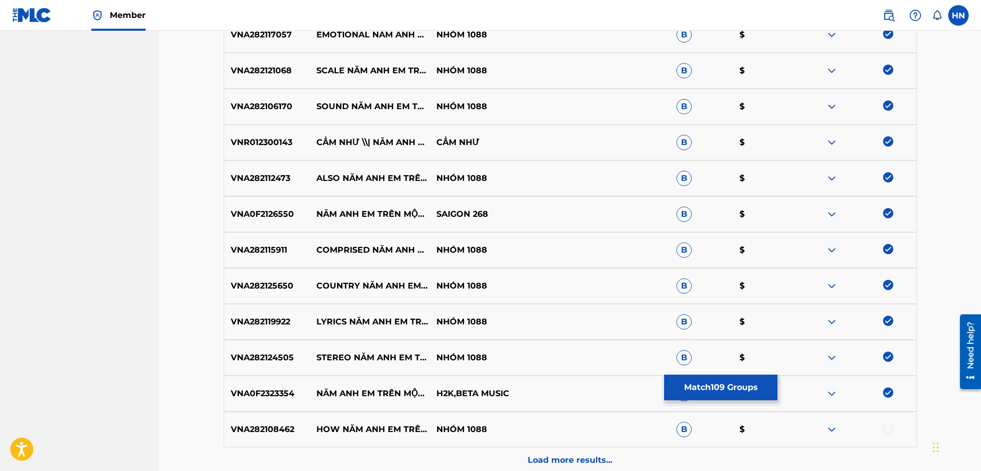
click at [278, 425] on p "VNA282108462" at bounding box center [267, 429] width 86 height 12
click at [886, 424] on div at bounding box center [888, 428] width 10 height 10
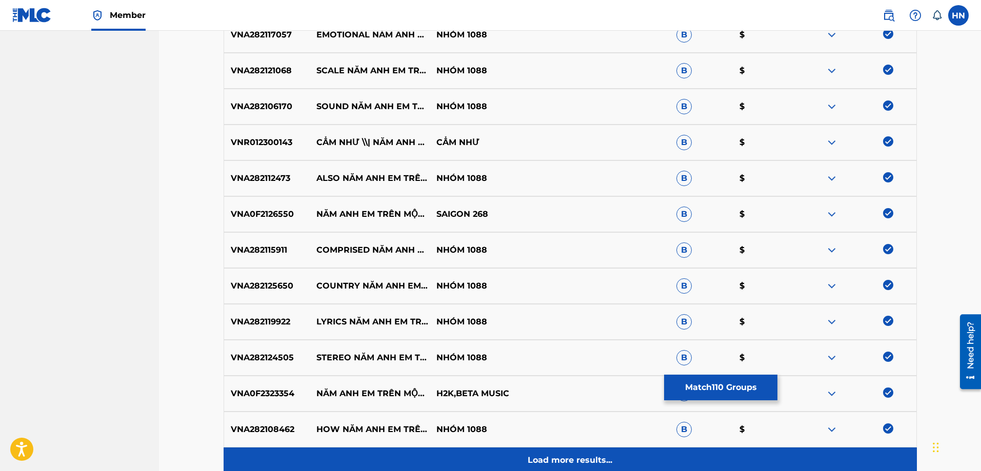
click at [598, 454] on div "Load more results..." at bounding box center [570, 461] width 693 height 26
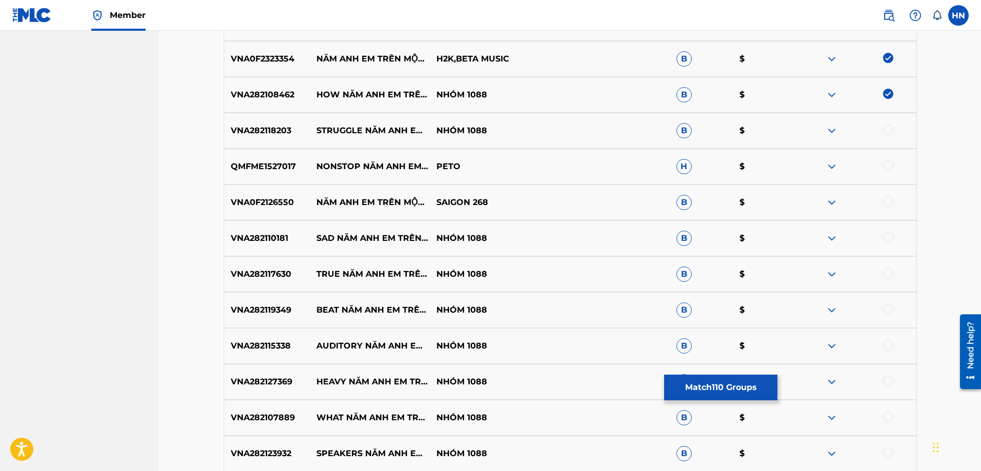
scroll to position [4253, 0]
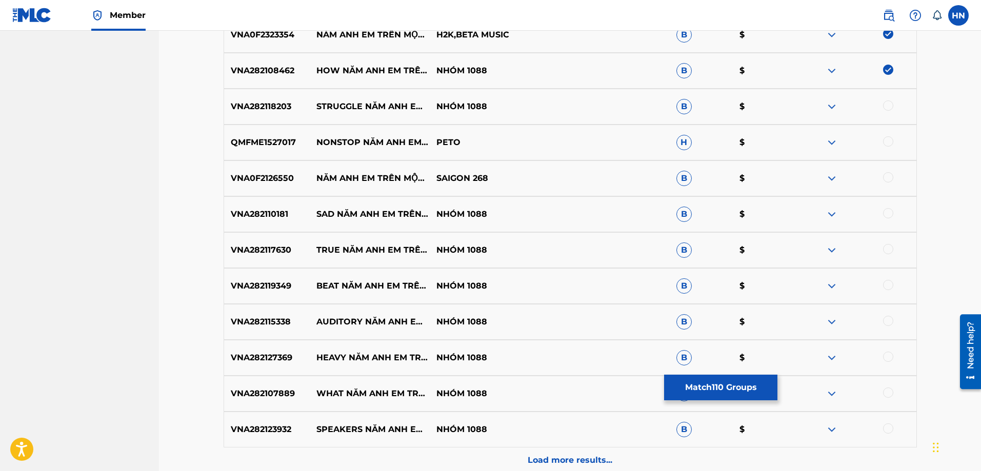
click at [234, 118] on div "VNA282118203 STRUGGLE NĂM ANH EM TRÊN MỘT CHIẾC XE TĂNG SAD NHÓM 1088 B $" at bounding box center [570, 107] width 693 height 36
click at [883, 105] on div at bounding box center [888, 105] width 10 height 10
click at [279, 145] on p "QMFME1527017" at bounding box center [267, 142] width 86 height 12
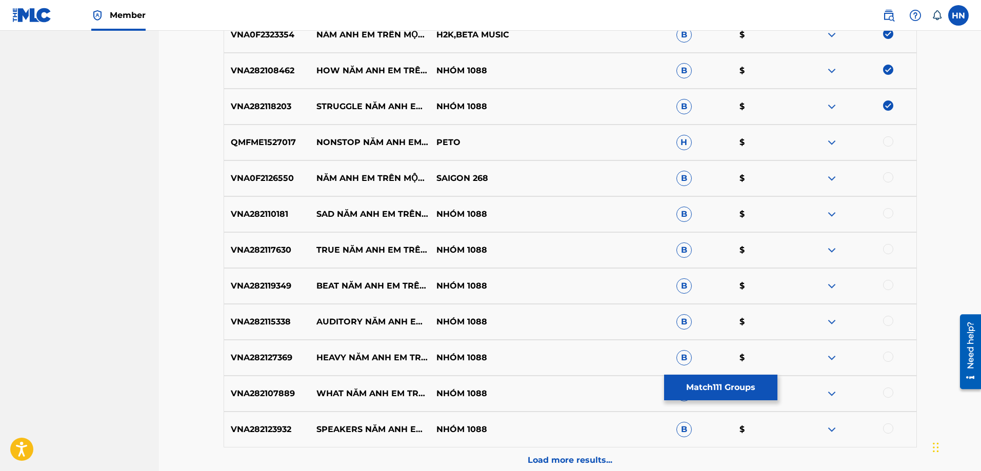
click at [887, 139] on div at bounding box center [888, 141] width 10 height 10
click at [266, 169] on div "VNA0F2126550 NĂM ANH EM TRÊN MỘT CHIẾC XE TĂNG - REMIX BEAT SAIGON 268 B $" at bounding box center [570, 178] width 693 height 36
click at [885, 178] on div at bounding box center [888, 177] width 10 height 10
click at [294, 215] on p "VNA282110181" at bounding box center [267, 214] width 86 height 12
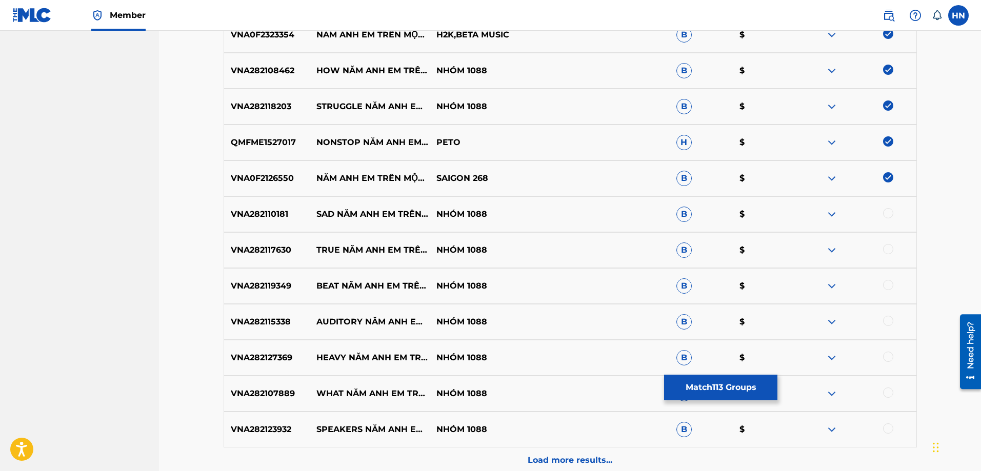
click at [294, 215] on p "VNA282110181" at bounding box center [267, 214] width 86 height 12
click at [277, 216] on p "VNA282110181" at bounding box center [267, 214] width 86 height 12
click at [885, 214] on div at bounding box center [888, 213] width 10 height 10
click at [261, 250] on p "VNA282117630" at bounding box center [267, 250] width 86 height 12
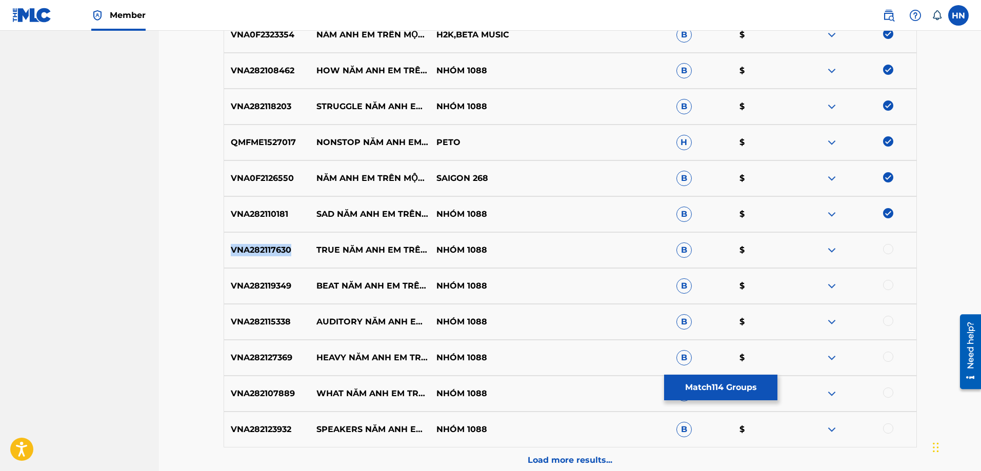
click at [261, 250] on p "VNA282117630" at bounding box center [267, 250] width 86 height 12
click at [886, 248] on div at bounding box center [888, 249] width 10 height 10
click at [265, 290] on p "VNA282119349" at bounding box center [267, 286] width 86 height 12
click at [892, 282] on div at bounding box center [888, 285] width 10 height 10
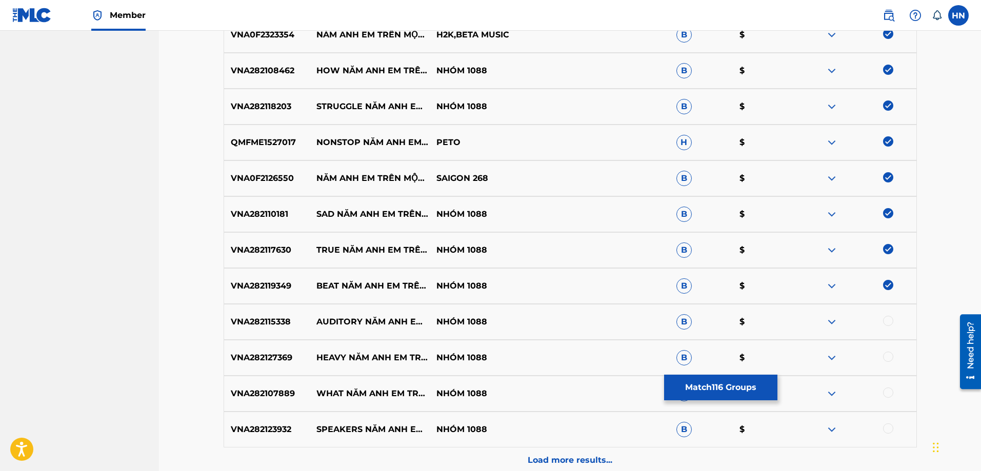
click at [241, 326] on p "VNA282115338" at bounding box center [267, 322] width 86 height 12
click at [889, 321] on div at bounding box center [888, 321] width 10 height 10
click at [248, 337] on div "VNA282115338 AUDITORY NĂM ANH EM TRÊN MỘT CHIẾC XE TĂNG SILENCE NHÓM 1088 B $" at bounding box center [570, 322] width 693 height 36
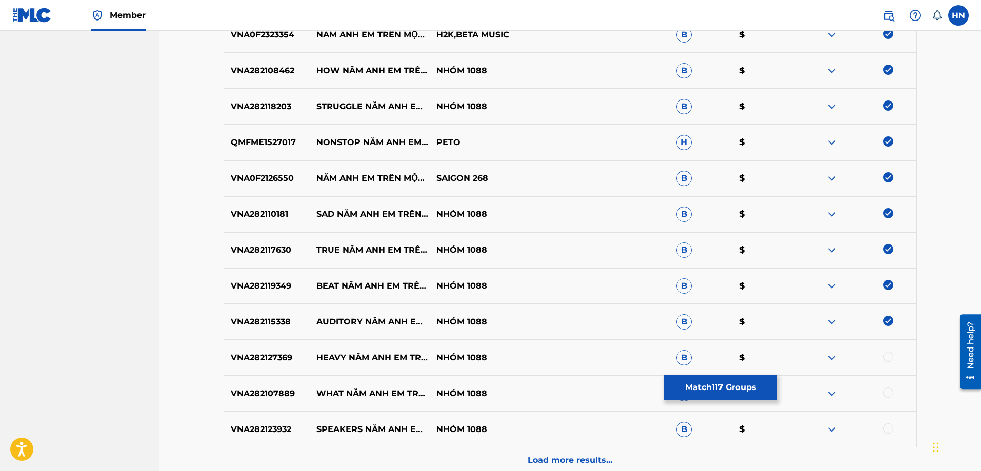
click at [245, 341] on div "VNA282127369 HEAVY NĂM ANH EM TRÊN MỘT CHIẾC XE TĂNG METAL NHÓM 1088 B $" at bounding box center [570, 358] width 693 height 36
click at [887, 358] on div at bounding box center [888, 357] width 10 height 10
click at [266, 390] on p "VNA282107889" at bounding box center [267, 394] width 86 height 12
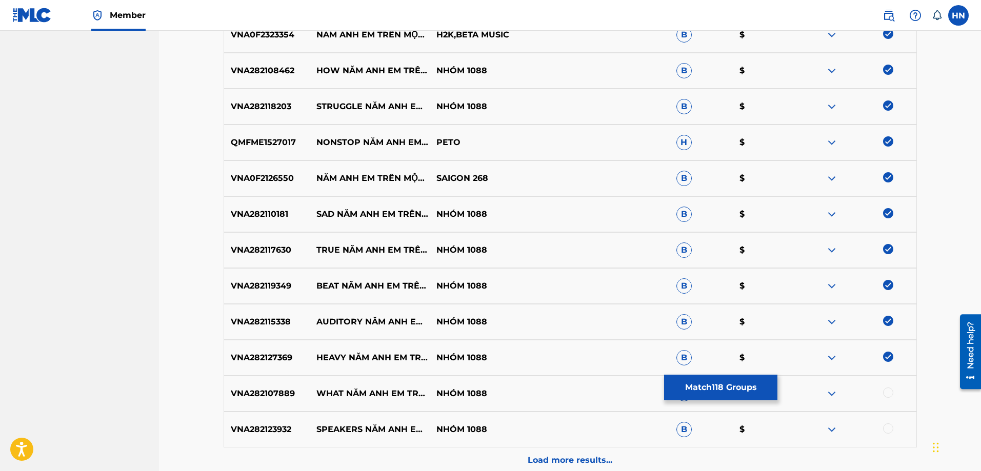
click at [890, 390] on div at bounding box center [888, 393] width 10 height 10
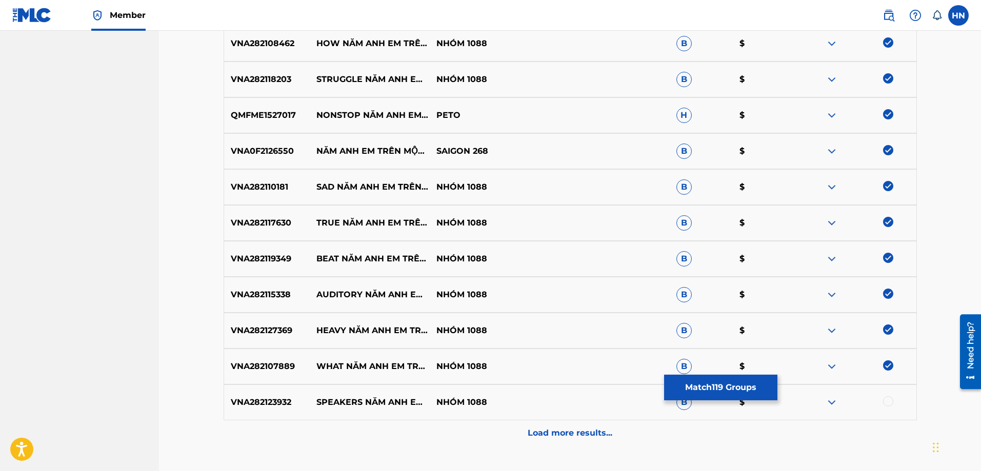
scroll to position [4356, 0]
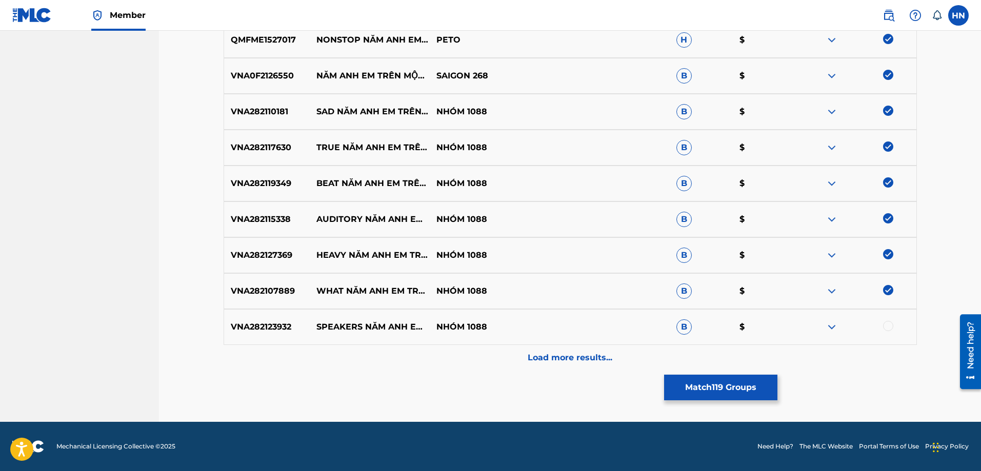
click at [258, 328] on p "VNA282123932" at bounding box center [267, 327] width 86 height 12
click at [887, 329] on div at bounding box center [888, 326] width 10 height 10
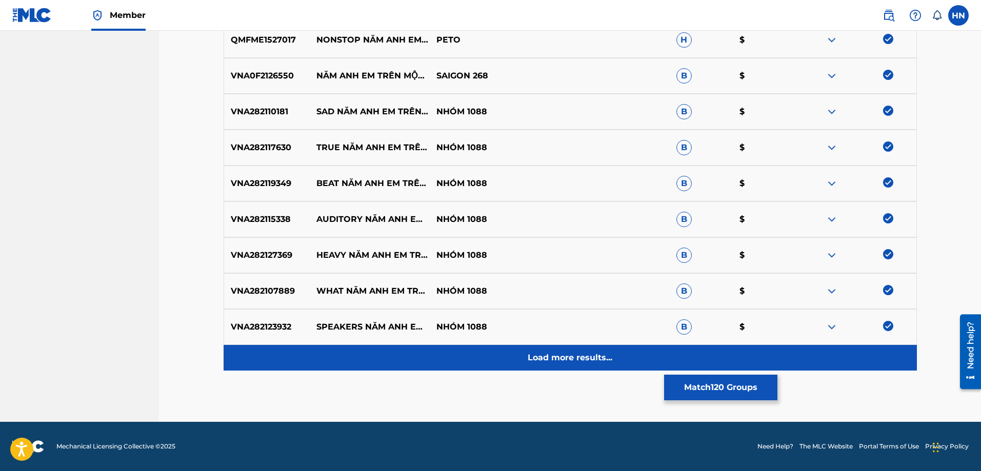
click at [617, 346] on div "Load more results..." at bounding box center [570, 358] width 693 height 26
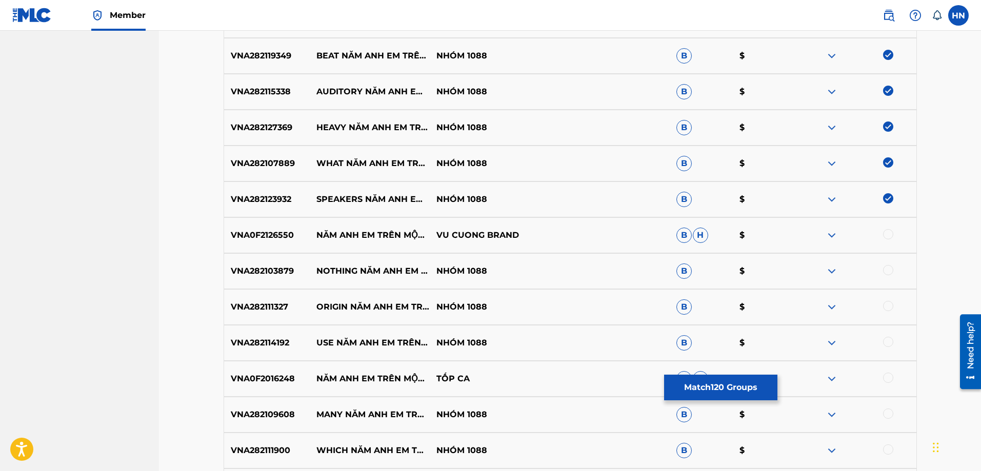
scroll to position [4612, 0]
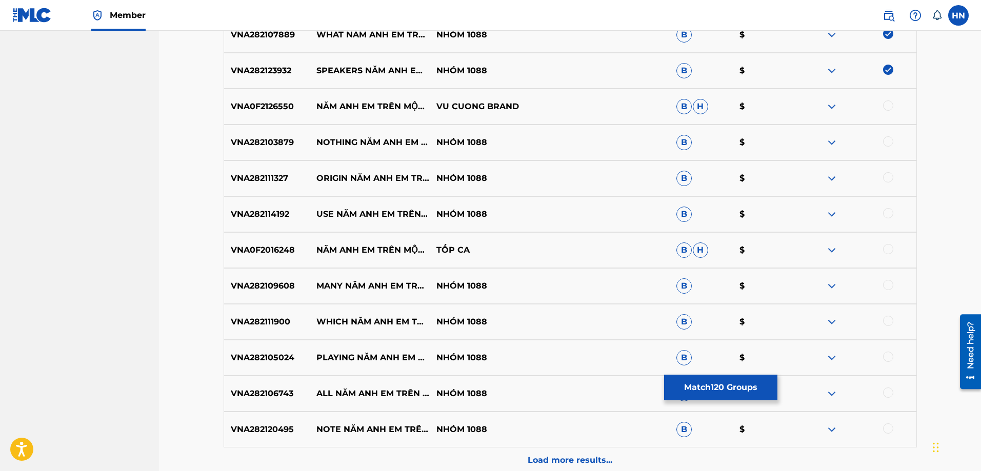
click at [268, 117] on div "VNA0F2126550 NĂM ANH EM TRÊN MỘT CHIẾC XE TĂNG (REMIX BEAT) VU CUONG BRAND B H $" at bounding box center [570, 107] width 693 height 36
click at [887, 106] on div at bounding box center [888, 105] width 10 height 10
click at [254, 146] on p "VNA282103879" at bounding box center [267, 142] width 86 height 12
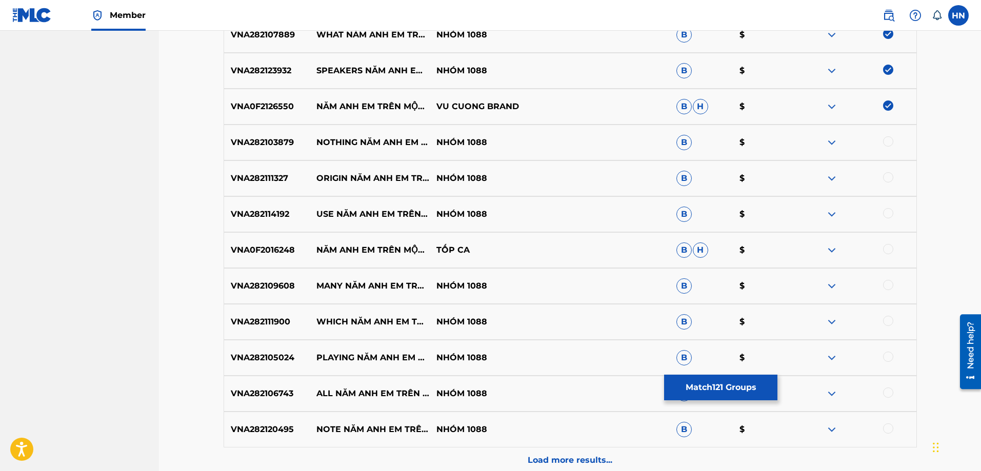
click at [884, 142] on div at bounding box center [888, 141] width 10 height 10
click at [235, 180] on p "VNA282111327" at bounding box center [267, 178] width 86 height 12
click at [885, 179] on div at bounding box center [888, 177] width 10 height 10
click at [278, 209] on p "VNA282114192" at bounding box center [267, 214] width 86 height 12
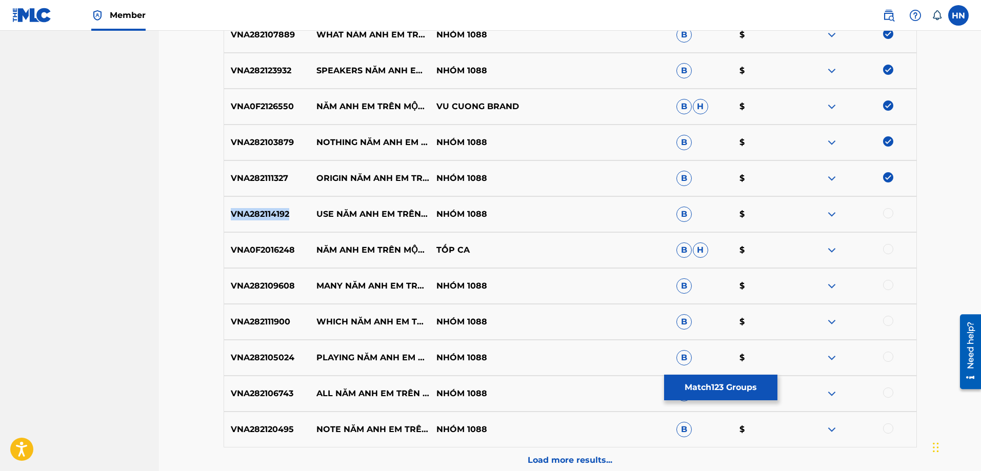
click at [278, 209] on p "VNA282114192" at bounding box center [267, 214] width 86 height 12
click at [890, 217] on div at bounding box center [888, 213] width 10 height 10
click at [259, 252] on p "VNA0F2016248" at bounding box center [267, 250] width 86 height 12
click at [886, 248] on div at bounding box center [888, 249] width 10 height 10
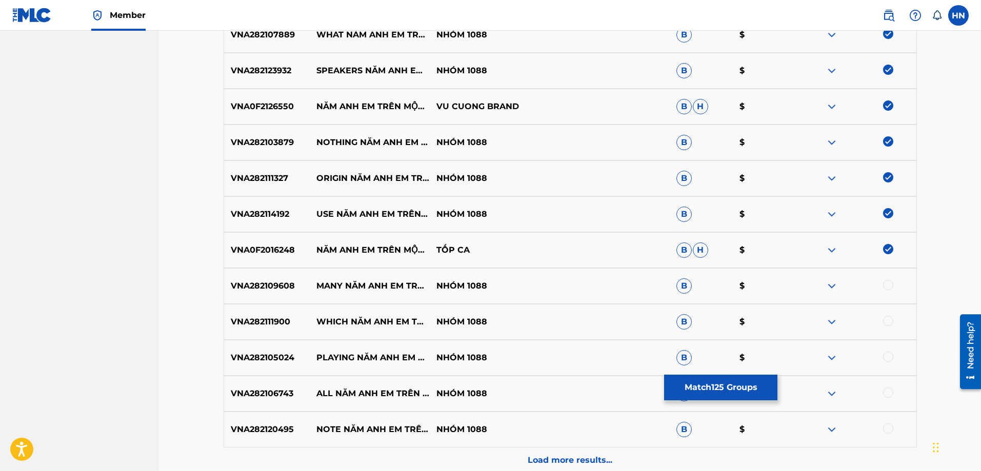
click at [263, 281] on p "VNA282109608" at bounding box center [267, 286] width 86 height 12
click at [887, 287] on div at bounding box center [888, 285] width 10 height 10
click at [271, 321] on p "VNA282111900" at bounding box center [267, 322] width 86 height 12
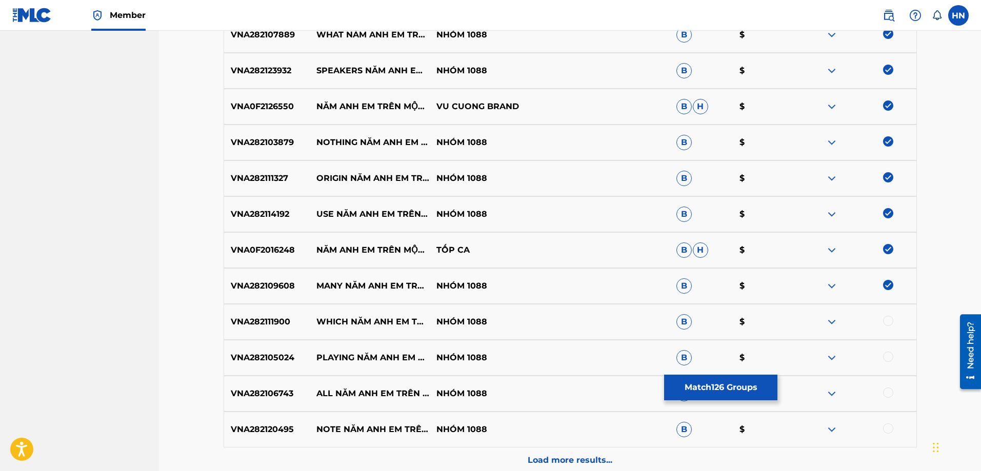
click at [885, 326] on div at bounding box center [888, 321] width 10 height 10
click at [286, 351] on div "VNA282105024 PLAYING NĂM ANH EM TRÊN MỘT CHIẾC XE TĂNG NATURE NHÓM 1088 B $" at bounding box center [570, 358] width 693 height 36
click at [885, 356] on div at bounding box center [888, 357] width 10 height 10
click at [259, 392] on p "VNA282106743" at bounding box center [267, 394] width 86 height 12
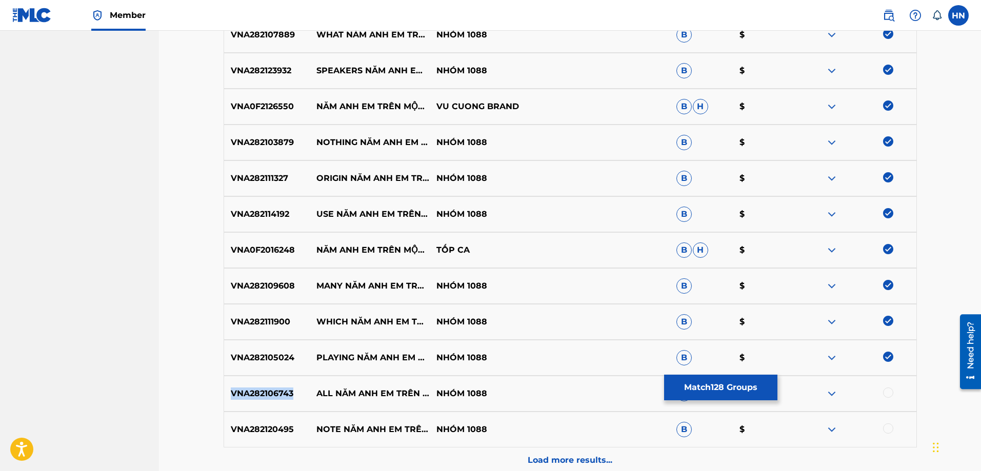
click at [259, 392] on p "VNA282106743" at bounding box center [267, 394] width 86 height 12
click at [889, 392] on div at bounding box center [888, 393] width 10 height 10
click at [290, 421] on div "VNA282120495 NOTE NĂM ANH EM TRÊN MỘT CHIẾC XE TĂNG RHYTHM NHÓM 1088 B $" at bounding box center [570, 430] width 693 height 36
click at [888, 428] on div at bounding box center [888, 428] width 10 height 10
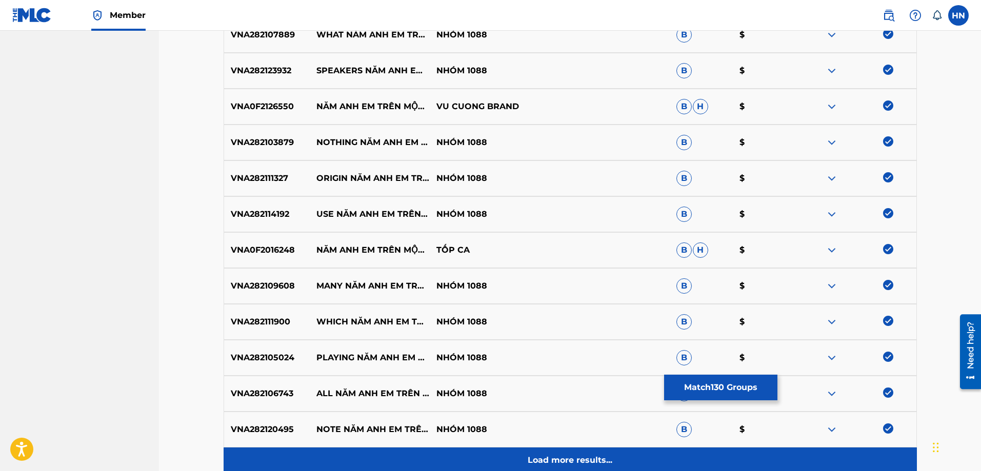
click at [624, 453] on div "Load more results..." at bounding box center [570, 461] width 693 height 26
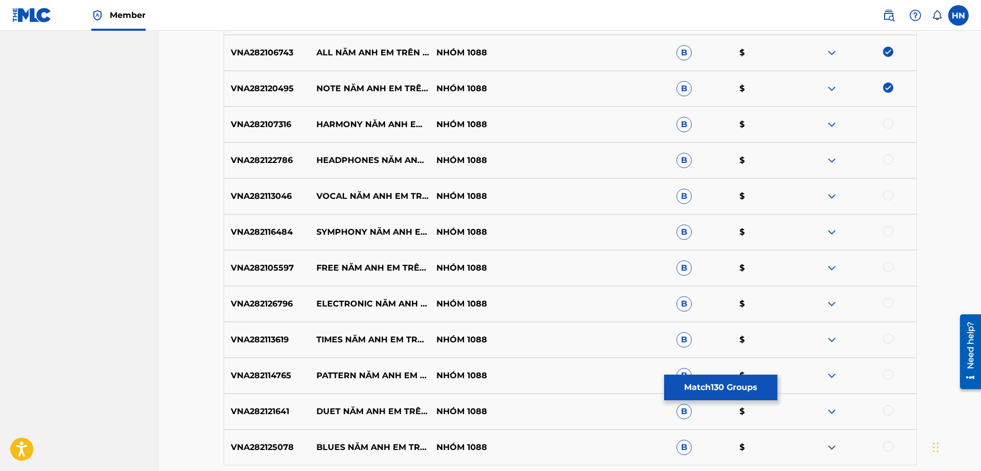
scroll to position [4971, 0]
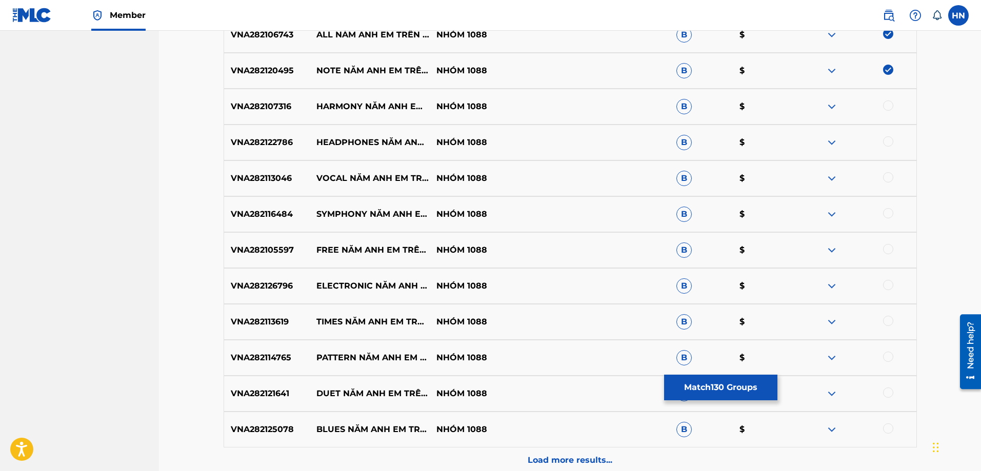
click at [250, 111] on p "VNA282107316" at bounding box center [267, 106] width 86 height 12
click at [884, 104] on div at bounding box center [888, 105] width 10 height 10
click at [252, 161] on div "VNA282113046 VOCAL NĂM ANH EM TRÊN MỘT CHIẾC XE TĂNG MELODY NHÓM 1088 B $" at bounding box center [570, 178] width 693 height 36
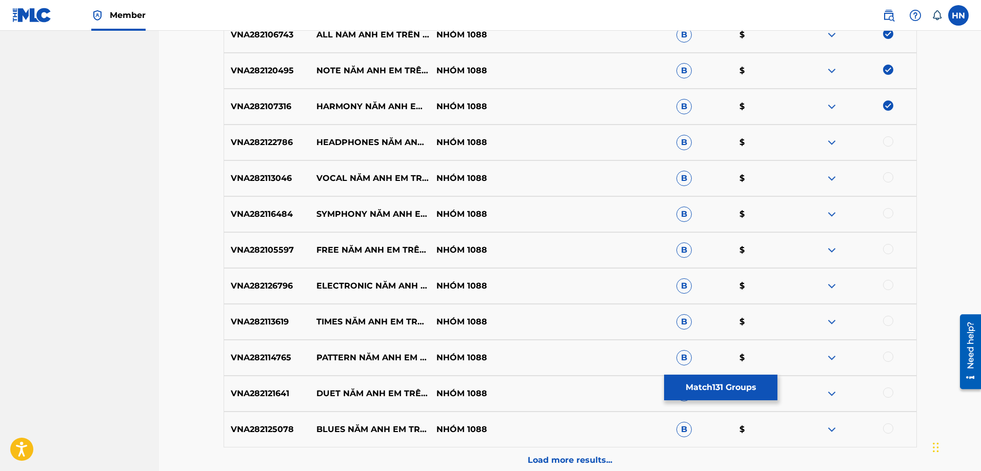
click at [253, 153] on div "VNA282122786 HEADPHONES NĂM ANH EM TRÊN MỘT CHIẾC XE TĂNG INSTRUMENT NHÓM 1088 …" at bounding box center [570, 143] width 693 height 36
click at [888, 145] on div at bounding box center [888, 141] width 10 height 10
click at [295, 219] on p "VNA282116484" at bounding box center [267, 214] width 86 height 12
click at [263, 221] on div "VNA282116484 SYMPHONY NĂM ANH EM TRÊN MỘT CHIẾC XE TĂNG RELATION NHÓM 1088 B $" at bounding box center [570, 214] width 693 height 36
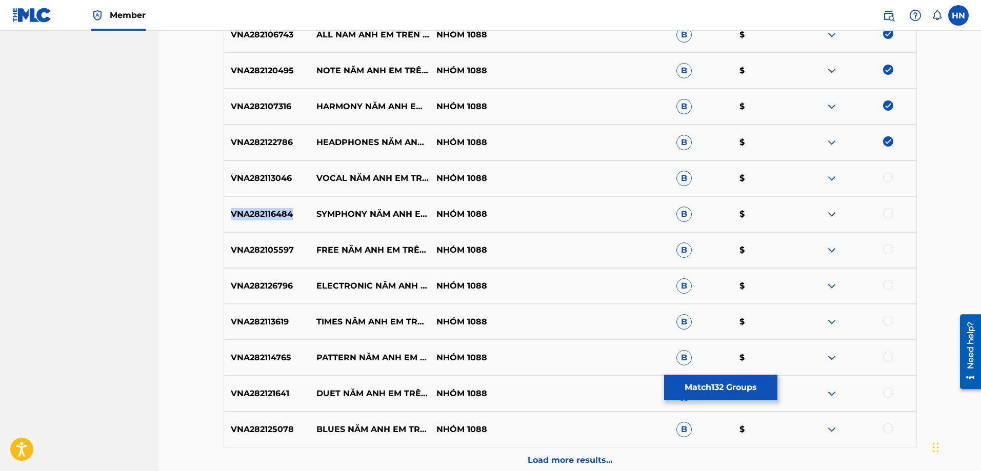
click at [263, 221] on div "VNA282116484 SYMPHONY NĂM ANH EM TRÊN MỘT CHIẾC XE TĂNG RELATION NHÓM 1088 B $" at bounding box center [570, 214] width 693 height 36
click at [885, 212] on div at bounding box center [888, 213] width 10 height 10
click at [282, 182] on p "VNA282113046" at bounding box center [267, 178] width 86 height 12
click at [890, 174] on div at bounding box center [888, 177] width 10 height 10
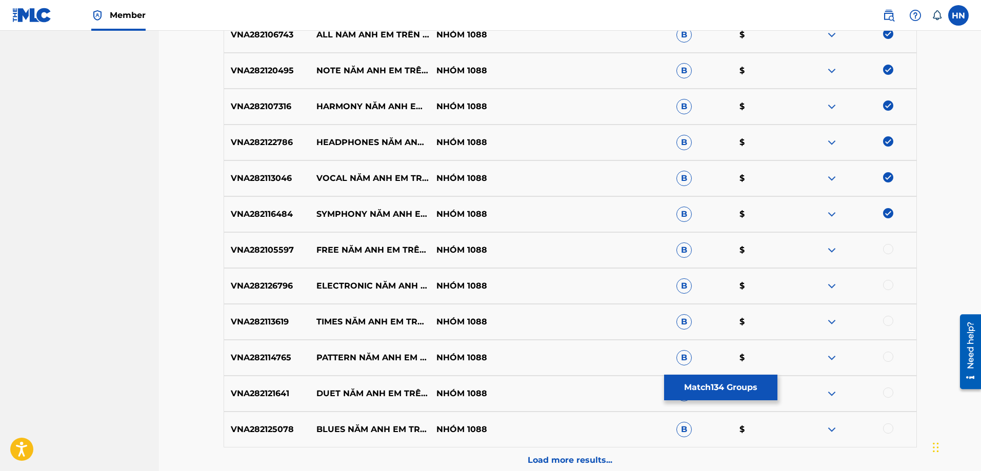
click at [252, 262] on div "VNA282105597 FREE NĂM ANH EM TRÊN MỘT CHIẾC XE TĂNG MUSIC NHÓM 1088 B $" at bounding box center [570, 250] width 693 height 36
click at [888, 246] on div at bounding box center [888, 249] width 10 height 10
click at [234, 284] on p "VNA282126796" at bounding box center [267, 286] width 86 height 12
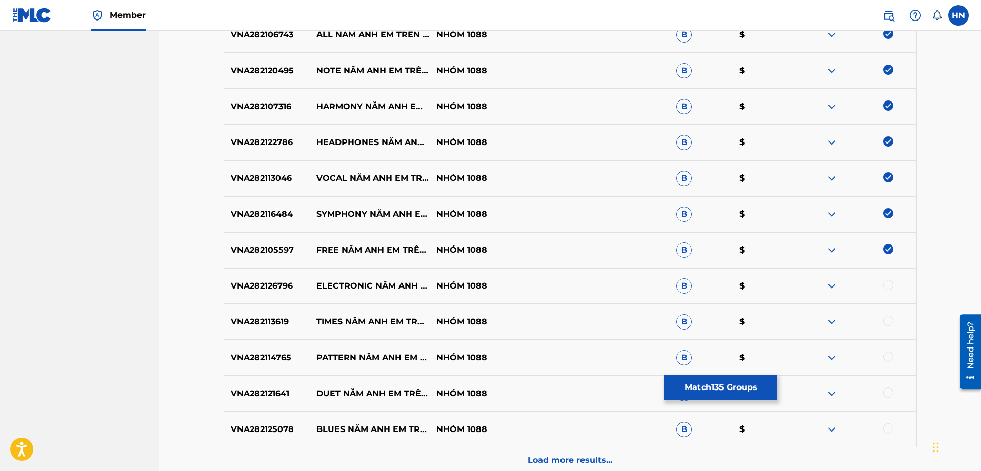
click at [884, 280] on div at bounding box center [888, 285] width 10 height 10
click at [269, 317] on p "VNA282113619" at bounding box center [267, 322] width 86 height 12
click at [889, 318] on div at bounding box center [888, 321] width 10 height 10
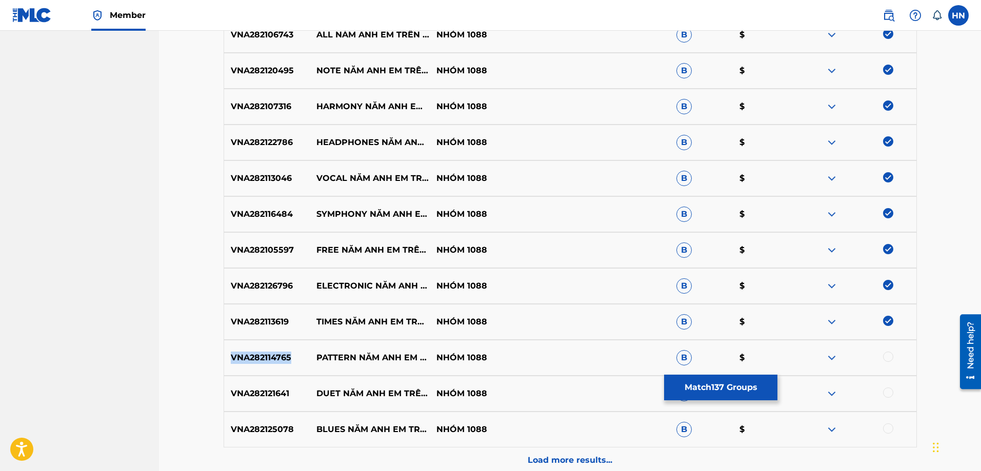
click at [885, 353] on div at bounding box center [888, 357] width 10 height 10
click at [256, 387] on div "VNA282121641 DUET NĂM ANH EM TRÊN MỘT CHIẾC XE TĂNG TUNE NHÓM 1088 B $" at bounding box center [570, 394] width 693 height 36
click at [884, 394] on div at bounding box center [888, 393] width 10 height 10
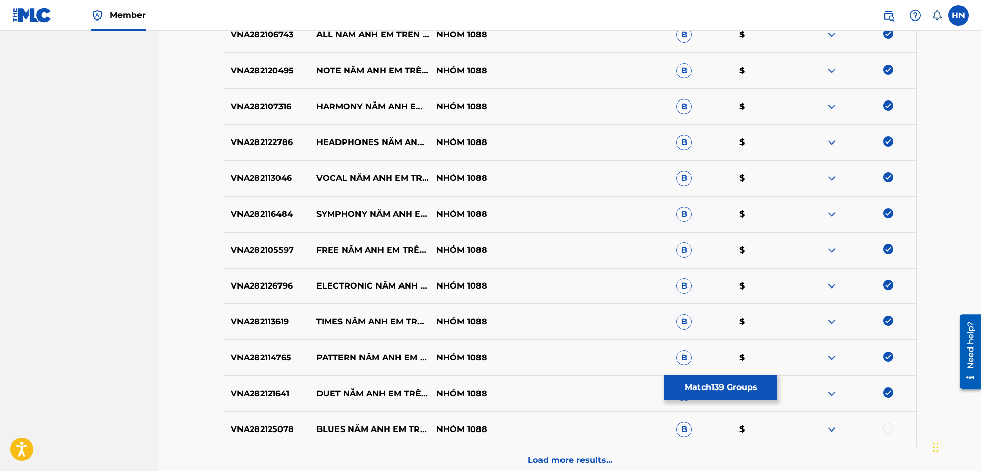
click at [231, 434] on p "VNA282125078" at bounding box center [267, 429] width 86 height 12
click at [890, 425] on div at bounding box center [888, 428] width 10 height 10
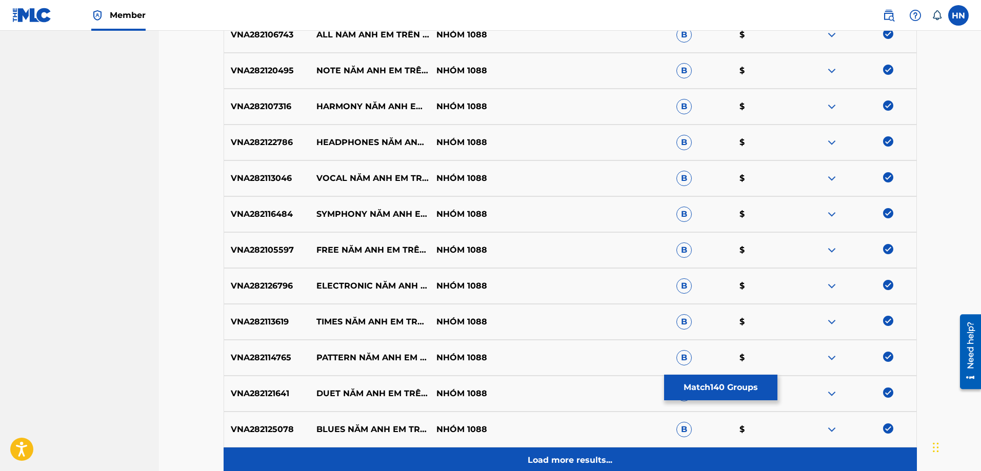
click at [581, 455] on p "Load more results..." at bounding box center [569, 460] width 85 height 12
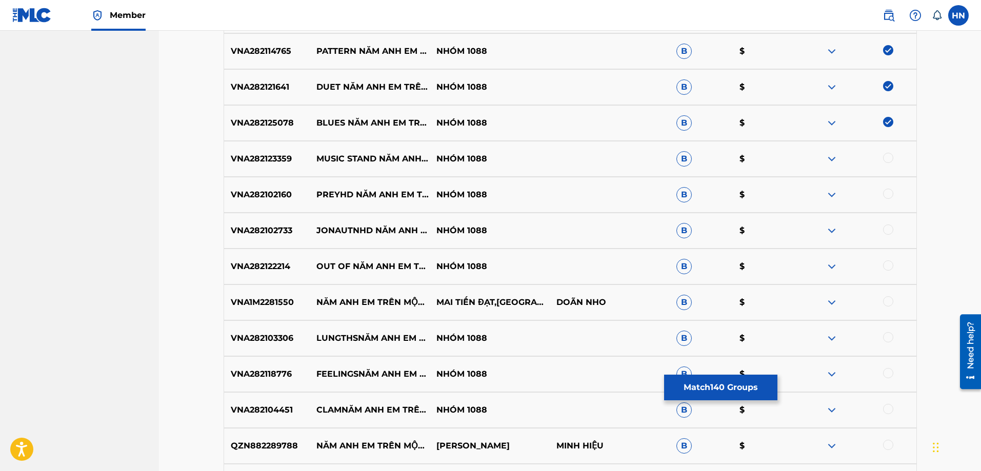
scroll to position [5279, 0]
click at [281, 147] on div "VNA282123359 MUSIC STAND NĂM ANH EM TRÊN MỘT CHIẾC XE TĂNG RECORD NHÓM 1088 B $" at bounding box center [570, 158] width 693 height 36
click at [885, 156] on div at bounding box center [888, 157] width 10 height 10
click at [248, 189] on p "VNA282102160" at bounding box center [267, 194] width 86 height 12
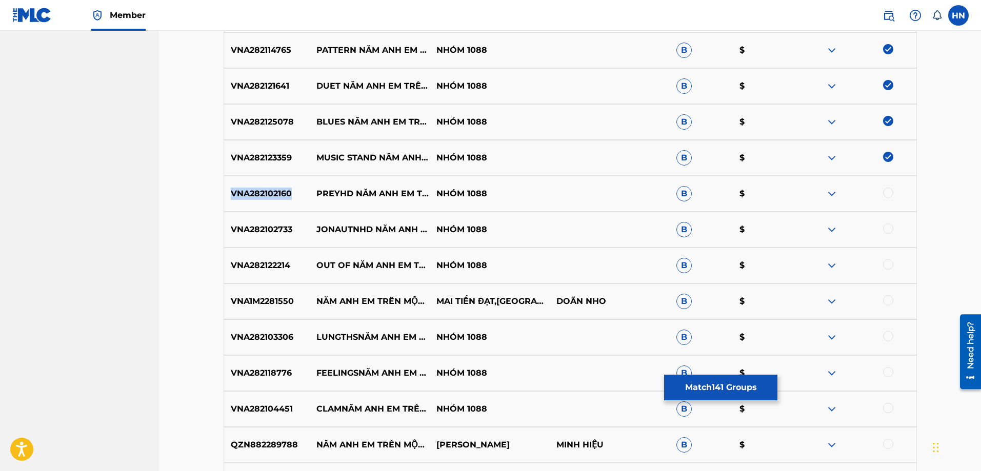
click at [248, 189] on p "VNA282102160" at bounding box center [267, 194] width 86 height 12
click at [892, 193] on div at bounding box center [888, 193] width 10 height 10
click at [248, 237] on div "VNA282102733 JONAUTNHD NĂM ANH EM TRÊN MỘT CHIẾC XE TĂNG NEON NIGHTS NHÓM 1088 …" at bounding box center [570, 230] width 693 height 36
click at [890, 230] on div at bounding box center [888, 229] width 10 height 10
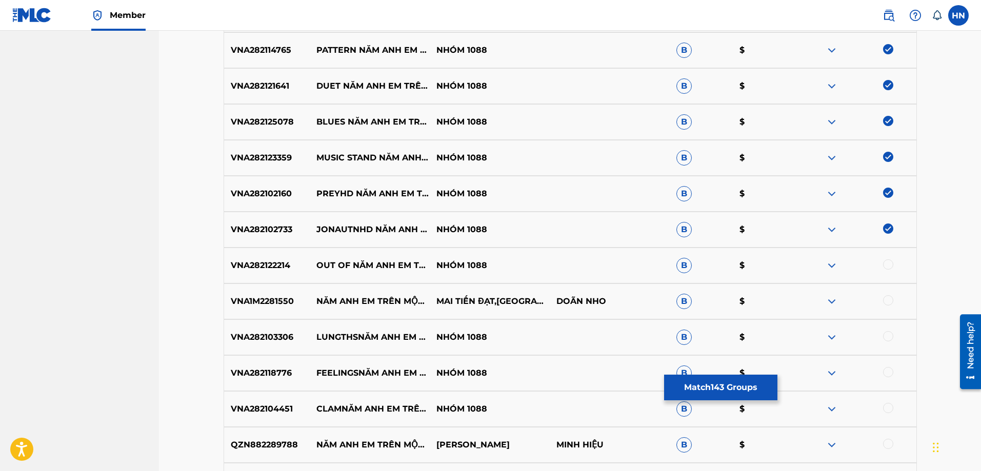
click at [270, 279] on div "VNA282122214 OUT OF NĂM ANH EM TRÊN MỘT CHIẾC XE TĂNG AMP NHÓM 1088 B $" at bounding box center [570, 266] width 693 height 36
click at [885, 265] on div at bounding box center [888, 264] width 10 height 10
click at [285, 297] on p "VNA1M2281550" at bounding box center [267, 301] width 86 height 12
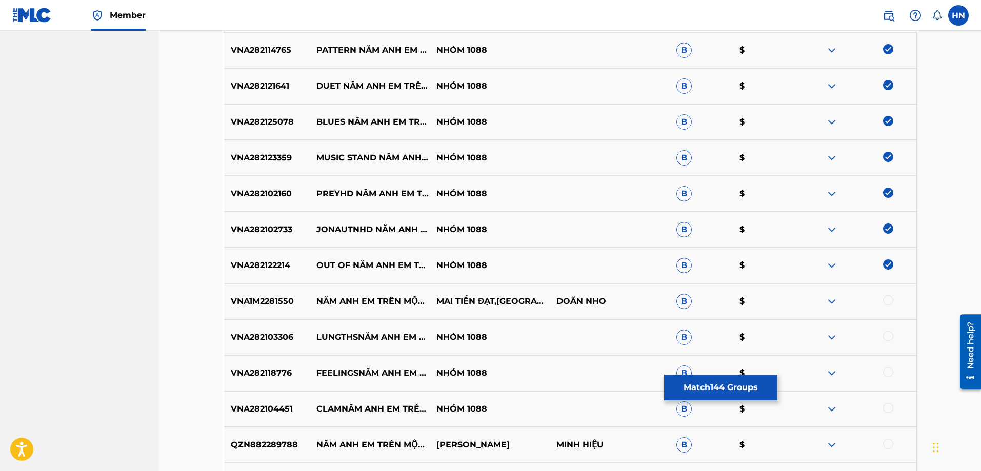
click at [890, 301] on div at bounding box center [888, 300] width 10 height 10
click at [270, 341] on p "VNA282103306" at bounding box center [267, 337] width 86 height 12
click at [889, 334] on div at bounding box center [888, 336] width 10 height 10
click at [274, 365] on div "VNA282118776 FEELINGSNĂM ANH EM TRÊN MỘT CHIẾC XE TĂNG PEOPLE NHÓM 1088 B $" at bounding box center [570, 373] width 693 height 36
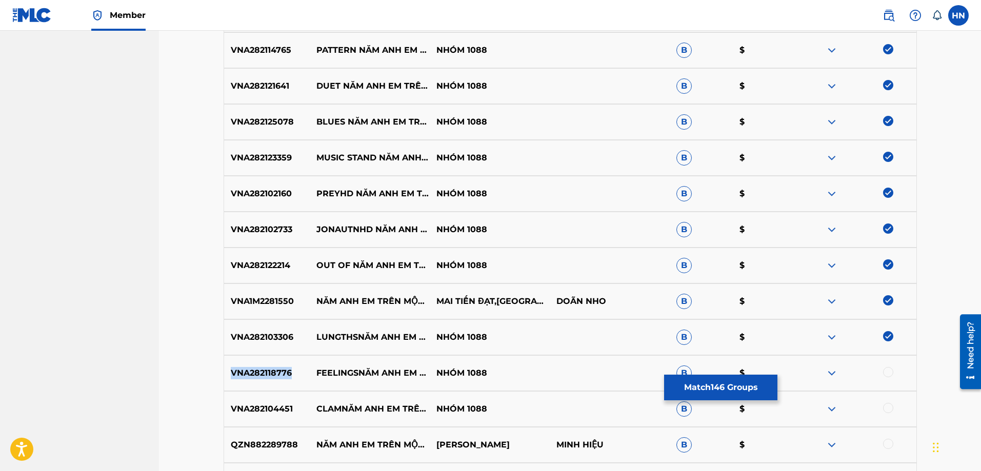
click at [274, 365] on div "VNA282118776 FEELINGSNĂM ANH EM TRÊN MỘT CHIẾC XE TĂNG PEOPLE NHÓM 1088 B $" at bounding box center [570, 373] width 693 height 36
click at [891, 368] on div at bounding box center [888, 372] width 10 height 10
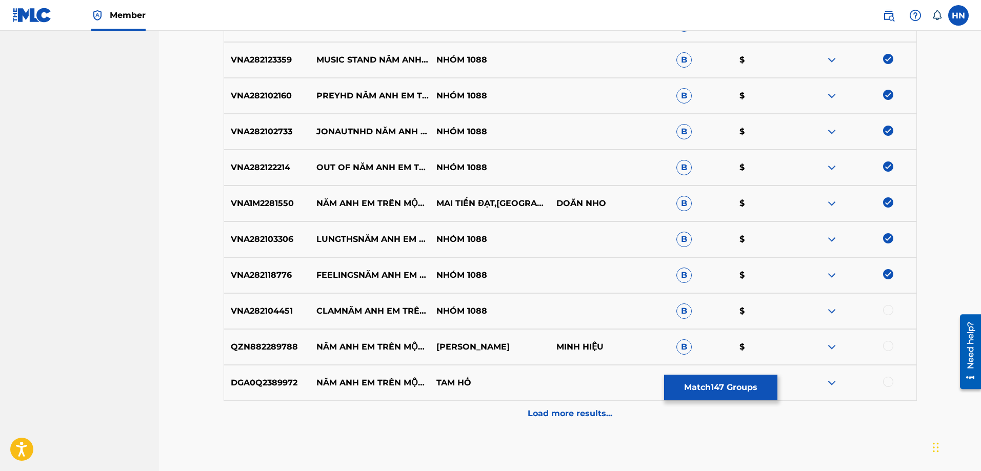
scroll to position [5432, 0]
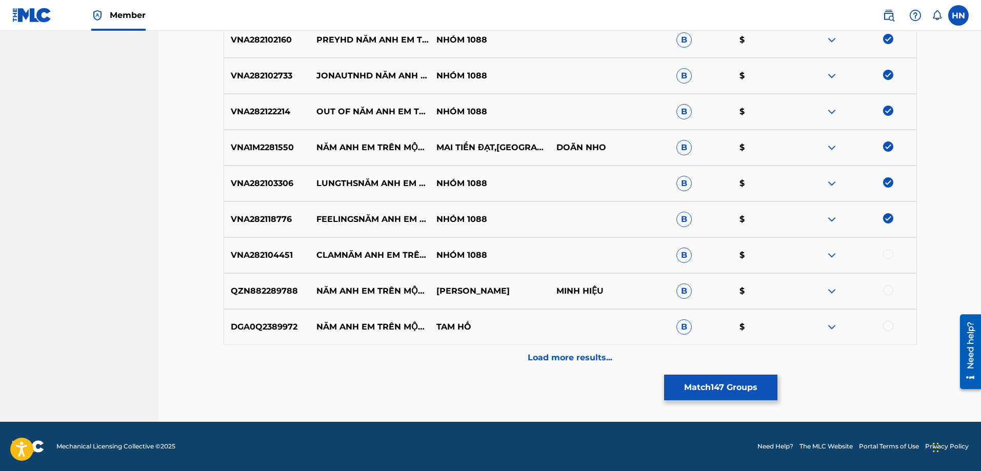
click at [238, 246] on div "VNA282104451 CLAMNĂM ANH EM TRÊN MỘT CHIẾC XE TĂNG KEEPING NHÓM 1088 B $" at bounding box center [570, 255] width 693 height 36
click at [891, 255] on div at bounding box center [888, 254] width 10 height 10
click at [266, 299] on div "QZN882289788 NĂM ANH EM TRÊN MỘT CHIẾC XE TĂNG REMIX - THÁI BÌNH MEDIA TÔ MINH …" at bounding box center [570, 291] width 693 height 36
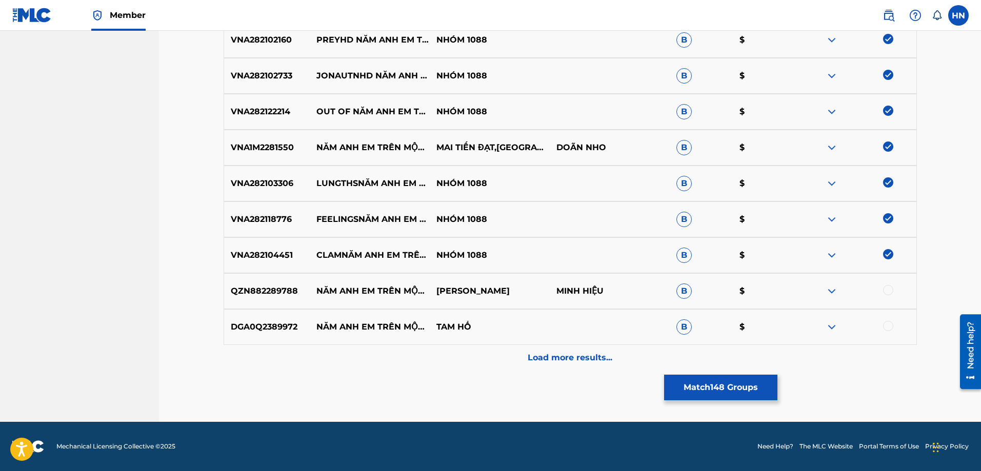
click at [889, 288] on div at bounding box center [888, 290] width 10 height 10
click at [240, 323] on p "DGA0Q2389972" at bounding box center [267, 327] width 86 height 12
click at [886, 331] on div at bounding box center [888, 326] width 10 height 10
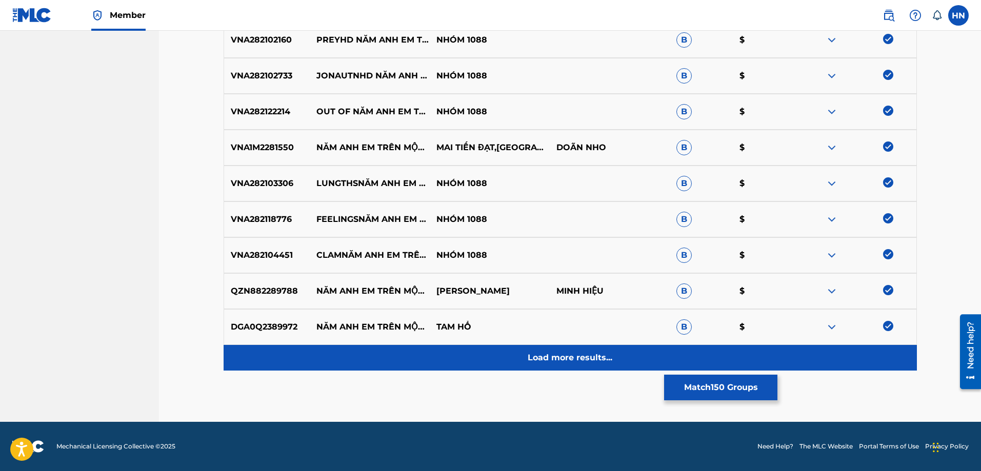
click at [595, 366] on div "Load more results..." at bounding box center [570, 358] width 693 height 26
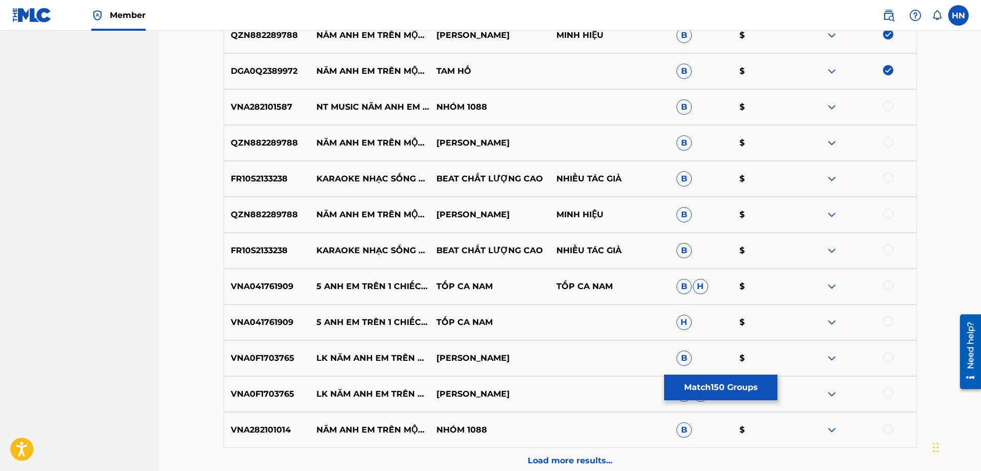
scroll to position [5689, 0]
click at [270, 104] on p "VNA282101587" at bounding box center [267, 106] width 86 height 12
click at [886, 107] on div at bounding box center [888, 105] width 10 height 10
click at [281, 148] on p "QZN882289788" at bounding box center [267, 142] width 86 height 12
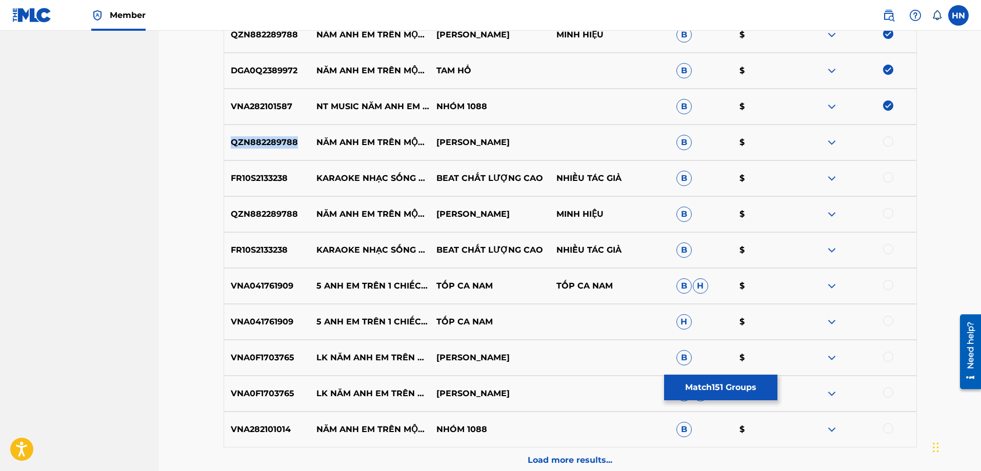
click at [281, 148] on p "QZN882289788" at bounding box center [267, 142] width 86 height 12
click at [884, 140] on div at bounding box center [888, 141] width 10 height 10
click at [246, 186] on div "FR10S2133238 KARAOKE NHẠC SỐNG NĂM ANH EM TRÊN MỘT CHIẾC XE TĂNG - KARAOKE BEAT…" at bounding box center [570, 178] width 693 height 36
click at [883, 175] on div at bounding box center [888, 177] width 10 height 10
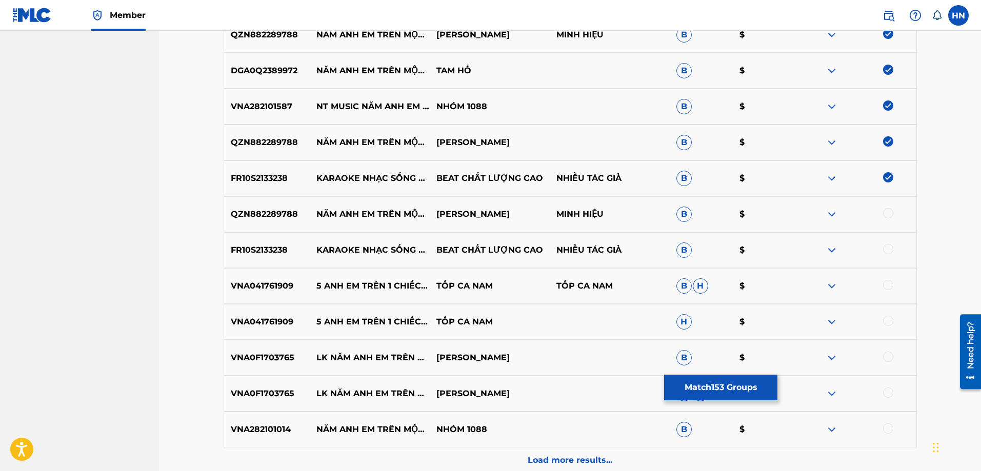
click at [254, 206] on div "QZN882289788 NĂM ANH EM TRÊN MỘT CHIẾC XE TĂNG REMIX (THÁI BÌNH MEDIA) TÔ MINH …" at bounding box center [570, 214] width 693 height 36
click at [889, 212] on div at bounding box center [888, 213] width 10 height 10
click at [293, 252] on p "FR10S2133238" at bounding box center [267, 250] width 86 height 12
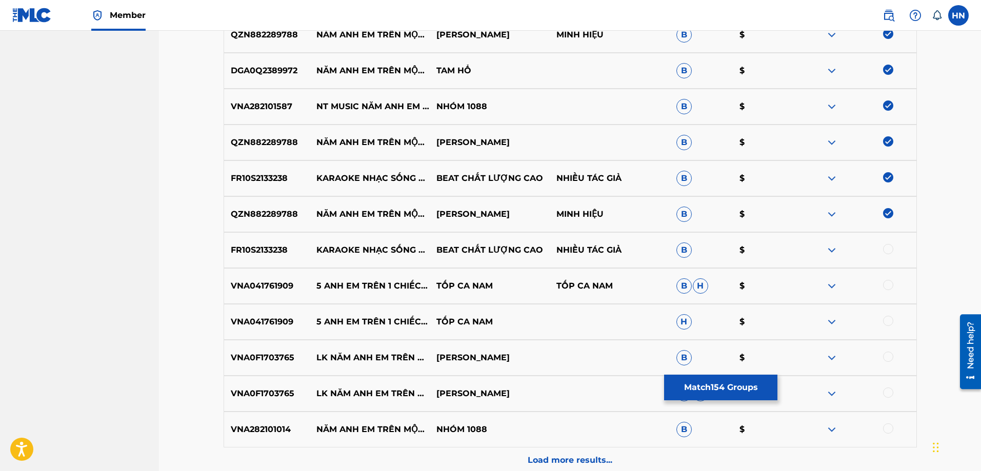
click at [285, 252] on p "FR10S2133238" at bounding box center [267, 250] width 86 height 12
click at [884, 245] on div at bounding box center [888, 249] width 10 height 10
click at [261, 273] on div "VNA041761909 5 ANH EM TRÊN 1 CHIẾC XE TĂNG TỐP CA NAM TỐP CA NAM B H $" at bounding box center [570, 286] width 693 height 36
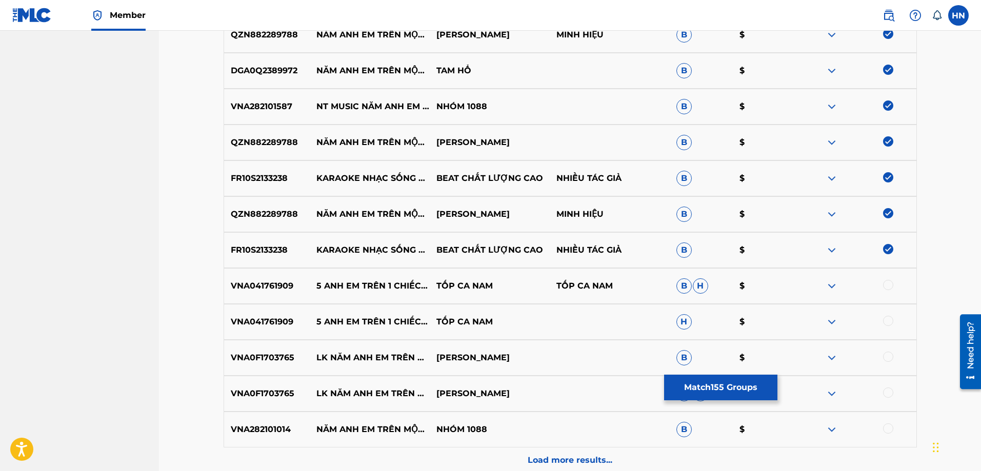
click at [881, 284] on div at bounding box center [856, 286] width 120 height 12
click at [884, 284] on div at bounding box center [888, 285] width 10 height 10
click at [283, 316] on p "VNA041761909" at bounding box center [267, 322] width 86 height 12
click at [887, 322] on div at bounding box center [888, 321] width 10 height 10
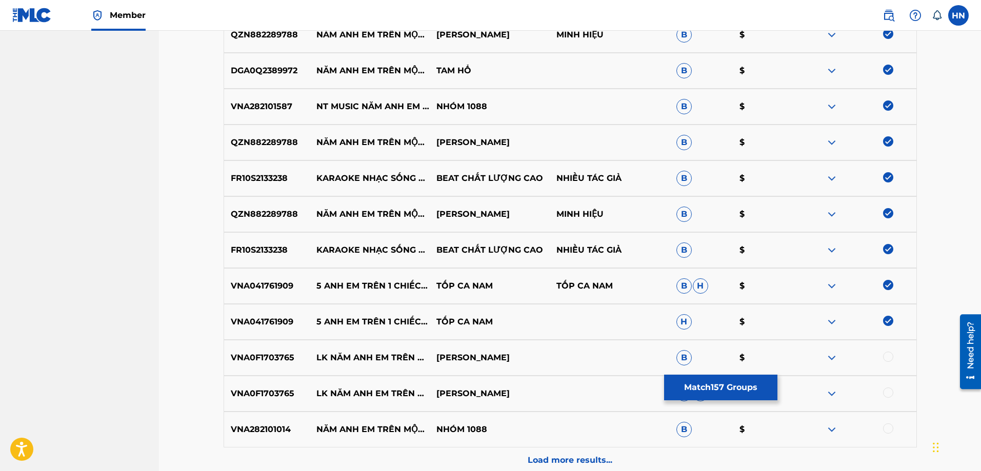
click at [288, 436] on div "VNA282101014 NĂM ANH EM TRÊN MỘT CHIẾC XE TĂNGNT MUSIC DISTRIBUTION 2 NHÓM 1088…" at bounding box center [570, 430] width 693 height 36
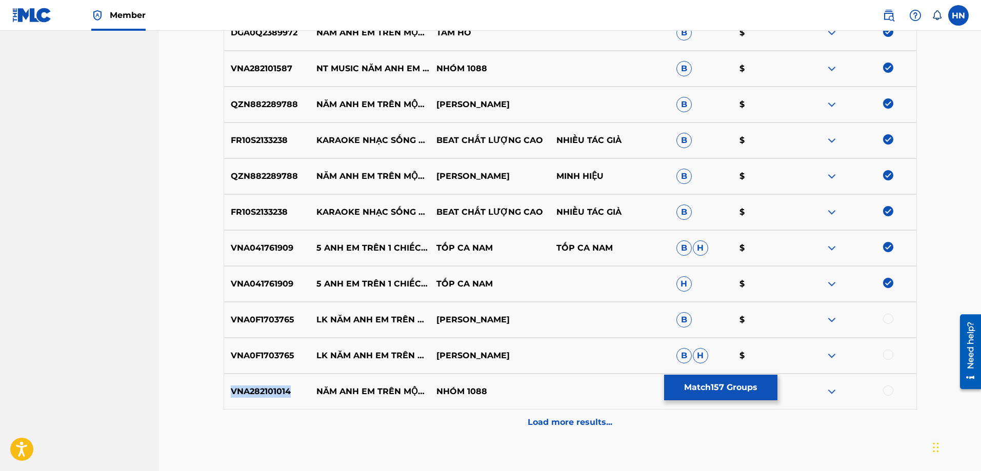
scroll to position [5791, 0]
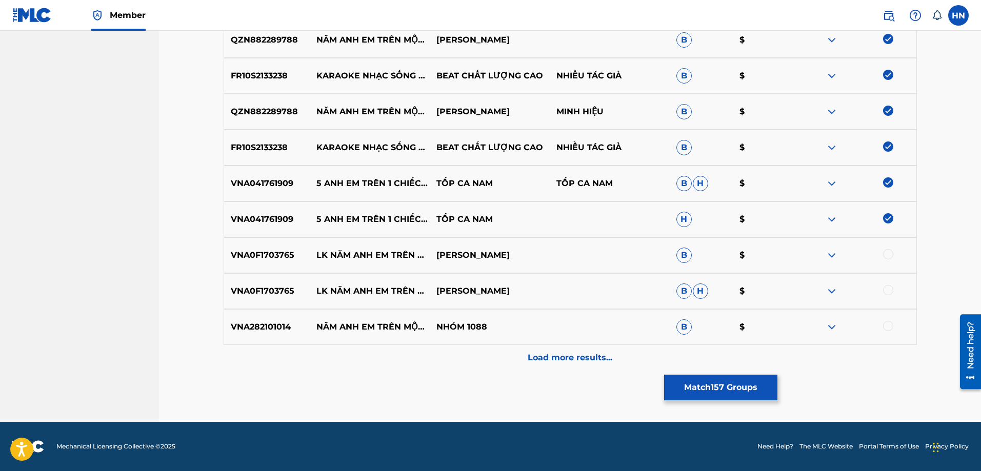
click at [890, 328] on div at bounding box center [888, 326] width 10 height 10
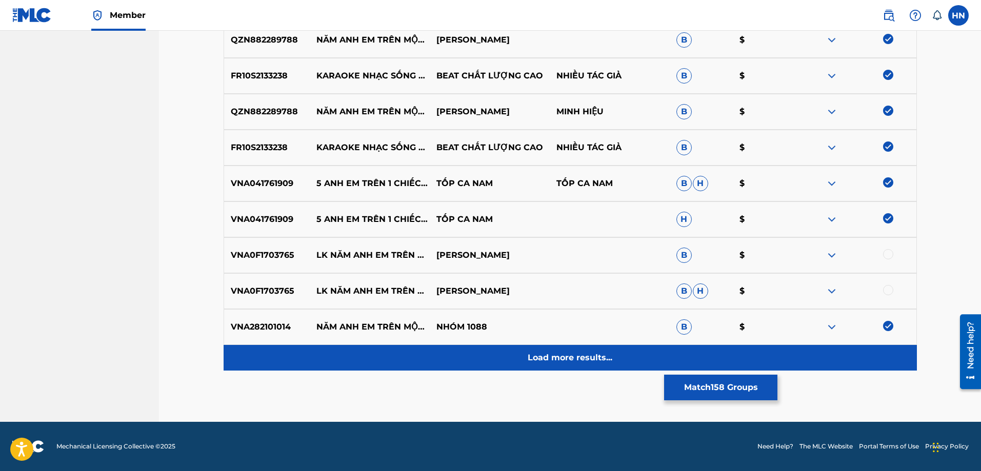
click at [544, 353] on p "Load more results..." at bounding box center [569, 358] width 85 height 12
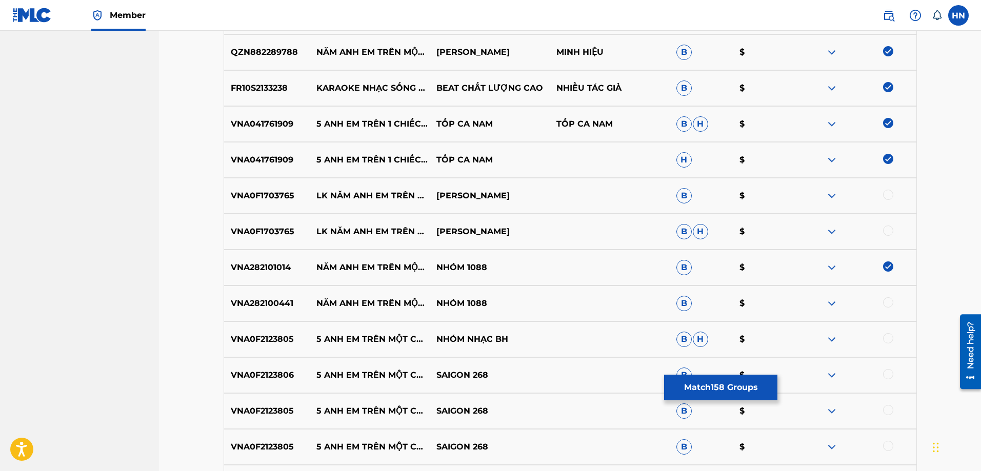
scroll to position [5945, 0]
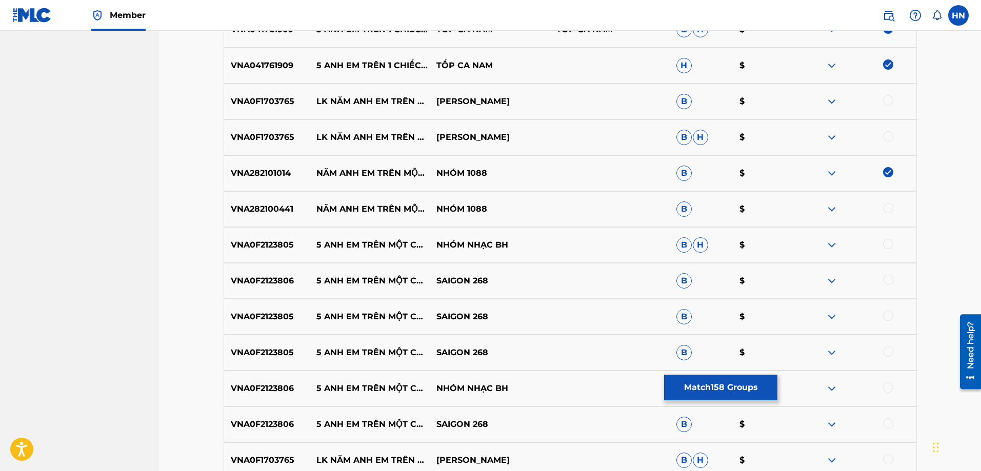
click at [247, 207] on p "VNA282100441" at bounding box center [267, 209] width 86 height 12
click at [884, 212] on div at bounding box center [856, 209] width 120 height 12
click at [885, 210] on div at bounding box center [888, 208] width 10 height 10
click at [247, 243] on p "VNA0F2123805" at bounding box center [267, 245] width 86 height 12
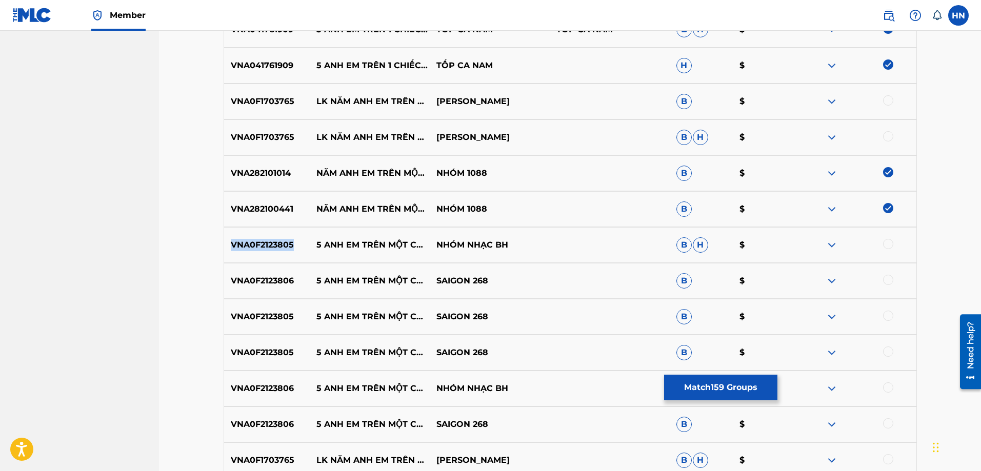
click at [247, 243] on p "VNA0F2123805" at bounding box center [267, 245] width 86 height 12
click at [889, 242] on div at bounding box center [888, 244] width 10 height 10
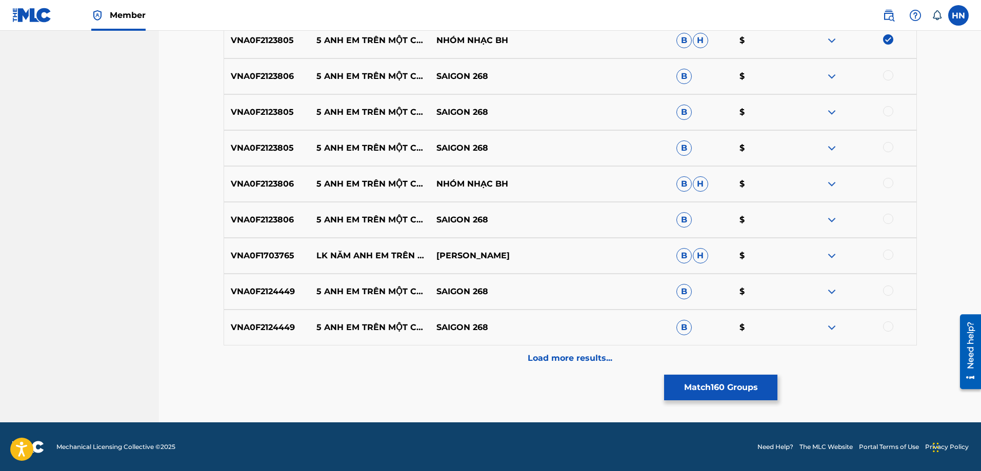
scroll to position [6150, 0]
click at [272, 84] on div "VNA0F2123806 5 ANH EM TRÊN MỘT CHIẾC XE TĂNG (ACOUSTIC GUITAR BEAT NỮ) SAIGON 2…" at bounding box center [570, 76] width 693 height 36
click at [891, 74] on div at bounding box center [888, 75] width 10 height 10
click at [888, 98] on div "VNA0F2123805 5 ANH EM TRÊN MỘT CHIẾC XE TĂNG - ACOUSTIC GUITAR BEAT NAM SAIGON …" at bounding box center [570, 112] width 693 height 36
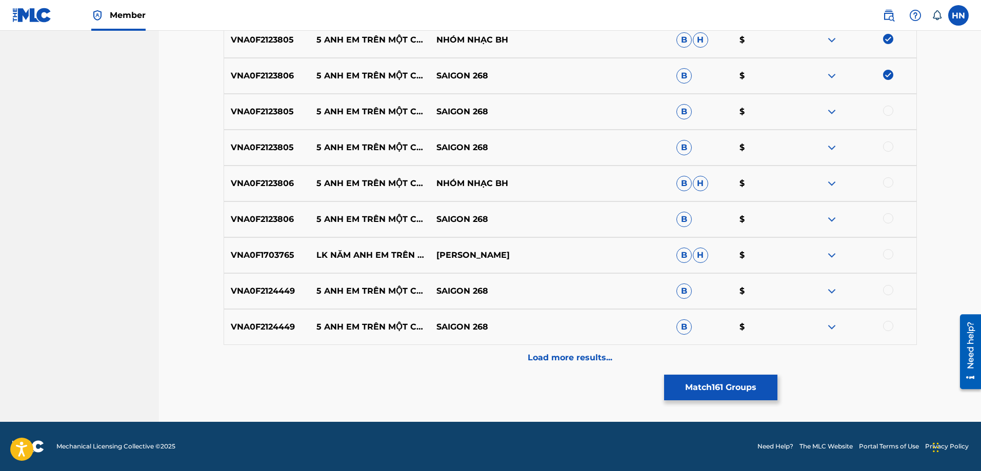
click at [887, 103] on div "VNA0F2123805 5 ANH EM TRÊN MỘT CHIẾC XE TĂNG - ACOUSTIC GUITAR BEAT NAM SAIGON …" at bounding box center [570, 112] width 693 height 36
click at [887, 105] on div "VNA0F2123805 5 ANH EM TRÊN MỘT CHIẾC XE TĂNG - ACOUSTIC GUITAR BEAT NAM SAIGON …" at bounding box center [570, 112] width 693 height 36
click at [886, 111] on div at bounding box center [888, 111] width 10 height 10
click at [883, 150] on div at bounding box center [856, 147] width 120 height 12
click at [883, 148] on div at bounding box center [888, 146] width 10 height 10
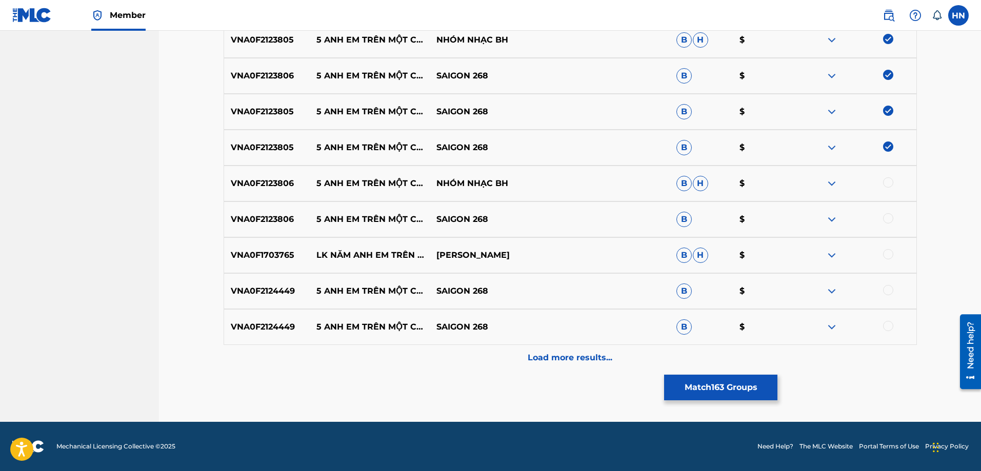
click at [260, 182] on p "VNA0F2123806" at bounding box center [267, 183] width 86 height 12
click at [886, 180] on div at bounding box center [888, 182] width 10 height 10
click at [885, 217] on div at bounding box center [888, 218] width 10 height 10
click at [280, 296] on p "VNA0F2124449" at bounding box center [267, 291] width 86 height 12
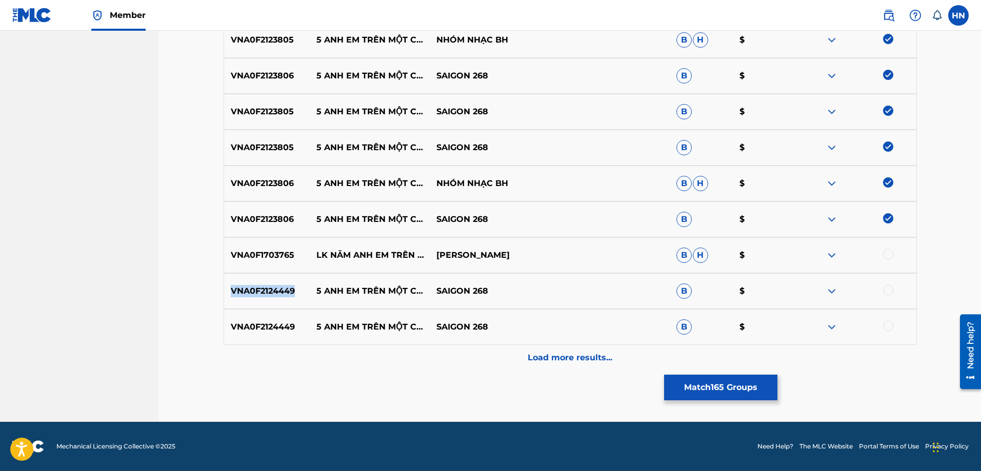
click at [280, 296] on p "VNA0F2124449" at bounding box center [267, 291] width 86 height 12
click at [890, 293] on div at bounding box center [888, 290] width 10 height 10
click at [892, 327] on div at bounding box center [888, 326] width 10 height 10
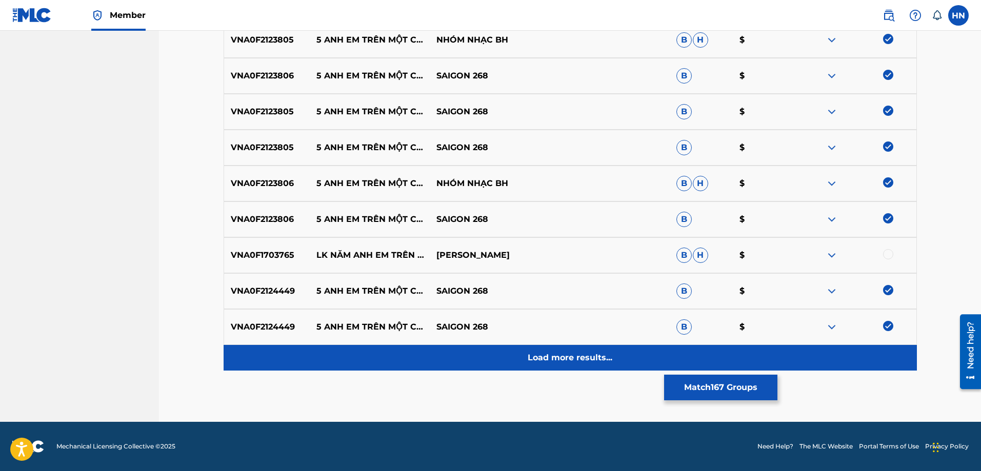
click at [534, 356] on p "Load more results..." at bounding box center [569, 358] width 85 height 12
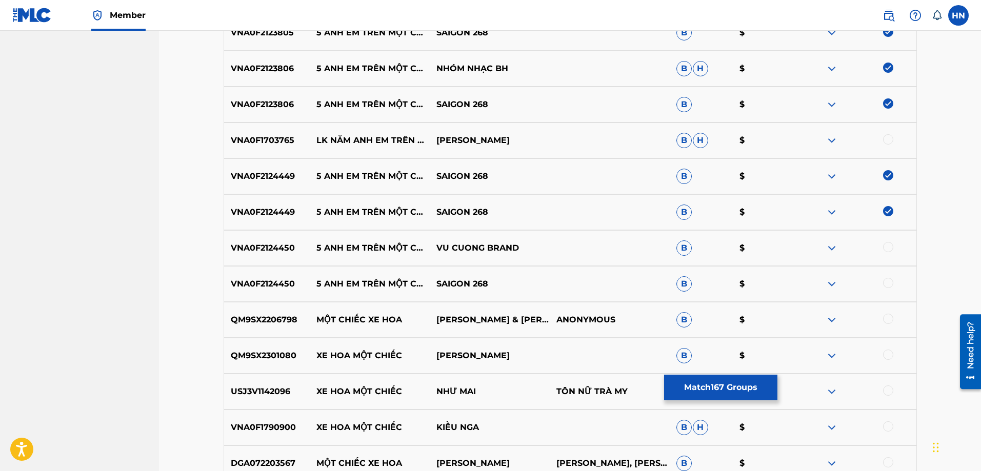
scroll to position [6355, 0]
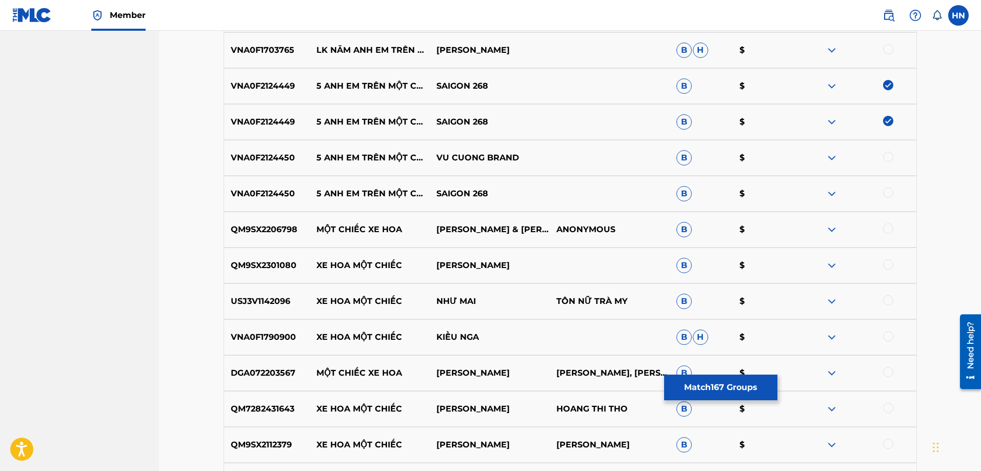
click at [288, 161] on p "VNA0F2124450" at bounding box center [267, 158] width 86 height 12
click at [888, 157] on div at bounding box center [888, 157] width 10 height 10
click at [886, 190] on div at bounding box center [888, 193] width 10 height 10
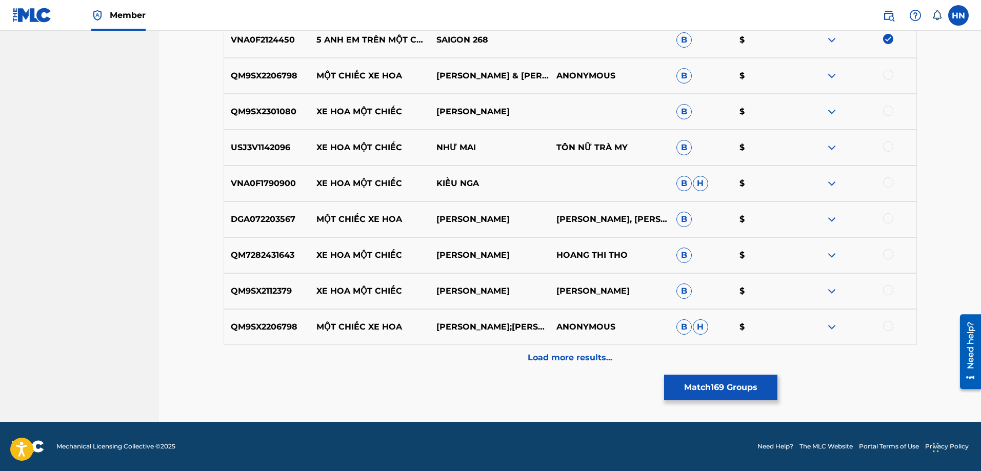
scroll to position [6304, 0]
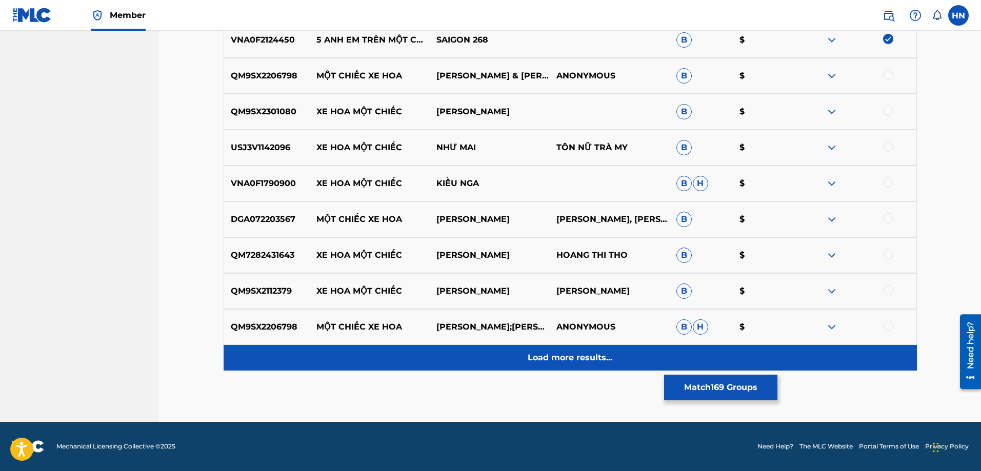
click at [493, 360] on div "Load more results..." at bounding box center [570, 358] width 693 height 26
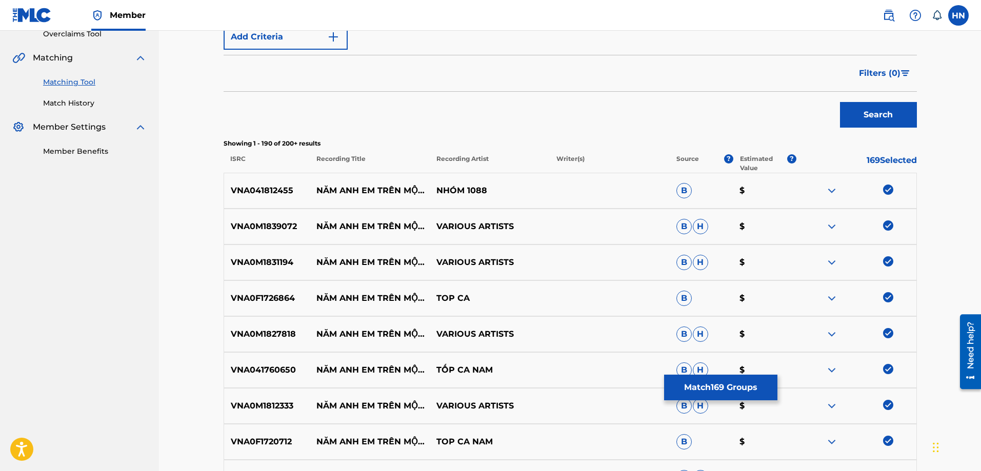
scroll to position [126, 0]
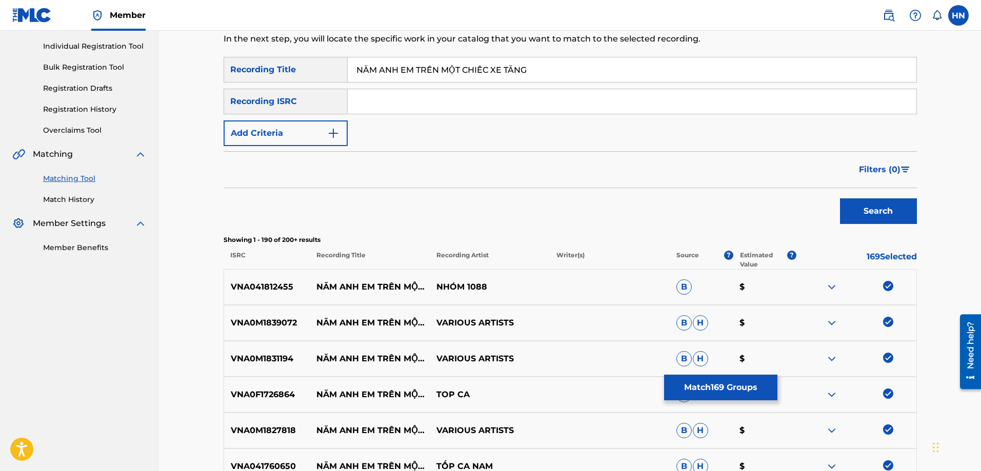
click at [551, 76] on input "NĂM ANH EM TRÊN MỘT CHIẾC XE TĂNG" at bounding box center [632, 69] width 569 height 25
paste input "AM ANH EM TREN MOT CHIEC XE TA"
type input "NAM ANH EM TREN MOT CHIEC XE TANG"
click at [840, 198] on button "Search" at bounding box center [878, 211] width 77 height 26
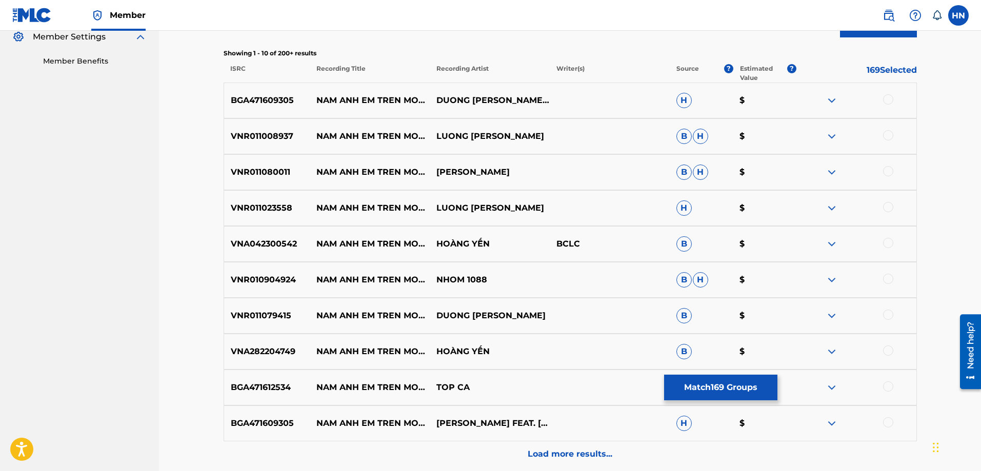
scroll to position [331, 0]
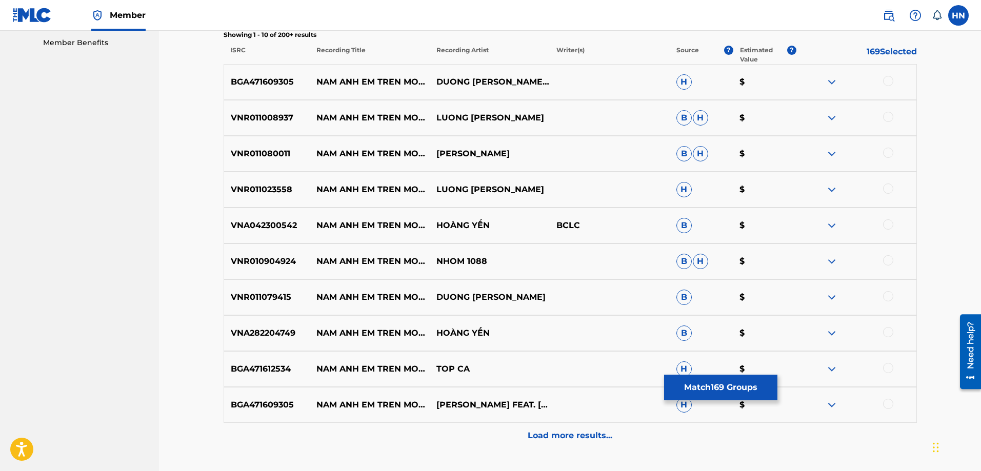
click at [239, 78] on p "BGA471609305" at bounding box center [267, 82] width 86 height 12
click at [886, 82] on div at bounding box center [888, 81] width 10 height 10
click at [286, 118] on p "VNR011008937" at bounding box center [267, 118] width 86 height 12
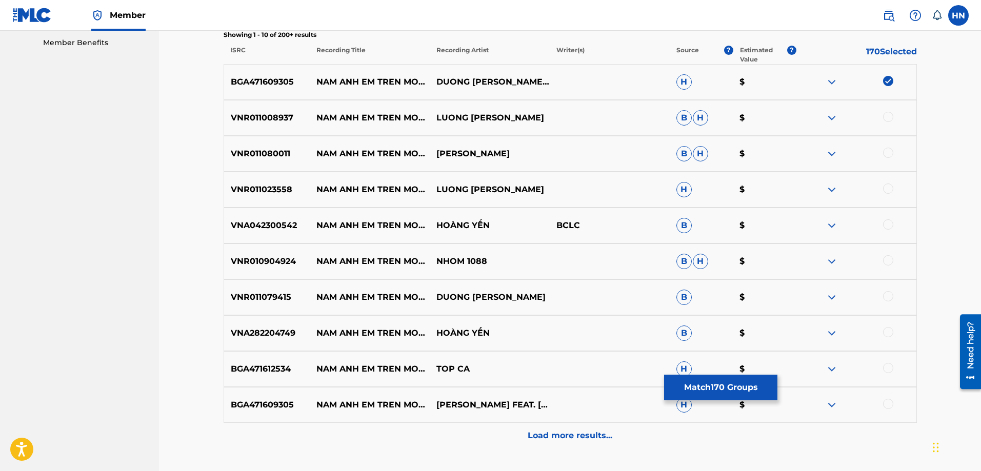
click at [886, 115] on div at bounding box center [888, 117] width 10 height 10
click at [254, 154] on p "VNR011080011" at bounding box center [267, 154] width 86 height 12
click at [887, 151] on div at bounding box center [888, 153] width 10 height 10
click at [256, 182] on div "VNR011023558 NAM ANH EM TREN MOT CHIEC XE TANG LUONG GIA HUY H $" at bounding box center [570, 190] width 693 height 36
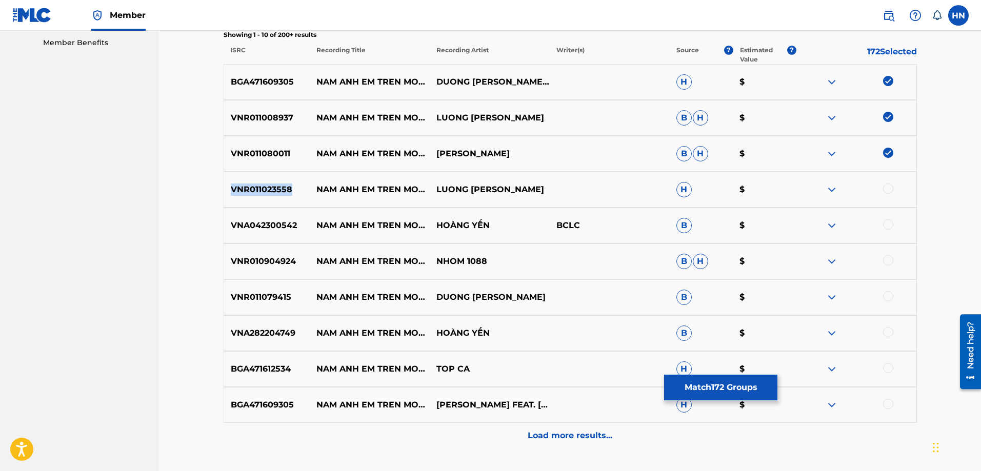
click at [256, 182] on div "VNR011023558 NAM ANH EM TREN MOT CHIEC XE TANG LUONG GIA HUY H $" at bounding box center [570, 190] width 693 height 36
click at [886, 188] on div at bounding box center [888, 189] width 10 height 10
click at [290, 227] on p "VNA042300542" at bounding box center [267, 225] width 86 height 12
click at [889, 223] on div at bounding box center [888, 224] width 10 height 10
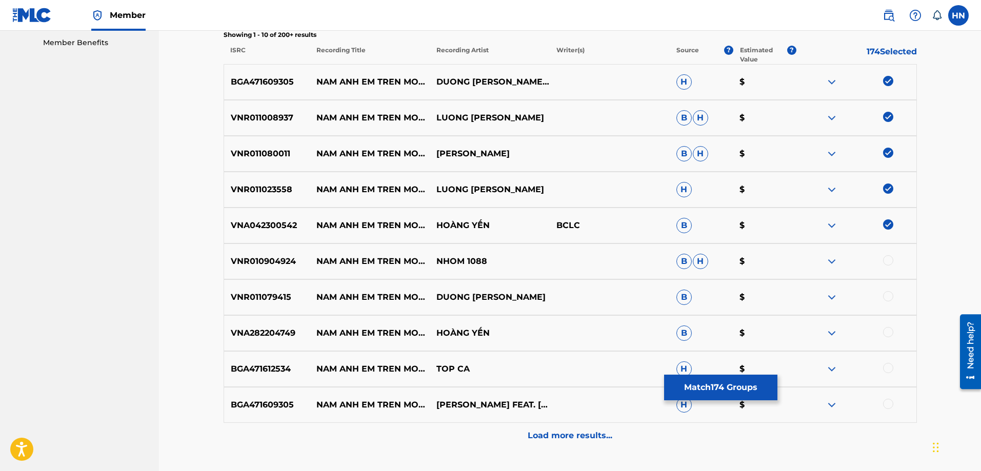
click at [292, 266] on p "VNR010904924" at bounding box center [267, 261] width 86 height 12
click at [886, 259] on div at bounding box center [888, 260] width 10 height 10
click at [274, 297] on p "VNR011079415" at bounding box center [267, 297] width 86 height 12
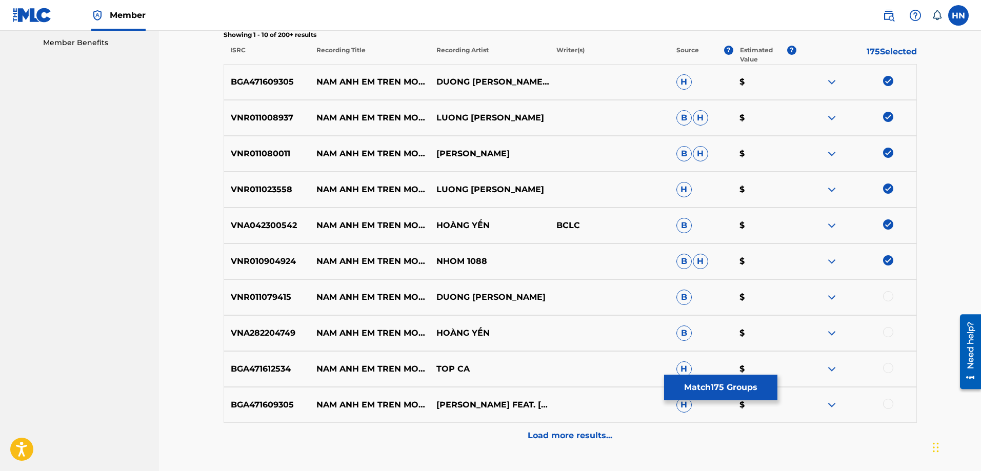
click at [888, 298] on div at bounding box center [888, 296] width 10 height 10
click at [261, 332] on p "VNA282204749" at bounding box center [267, 333] width 86 height 12
click at [891, 331] on div at bounding box center [888, 332] width 10 height 10
click at [257, 365] on p "BGA471612534" at bounding box center [267, 369] width 86 height 12
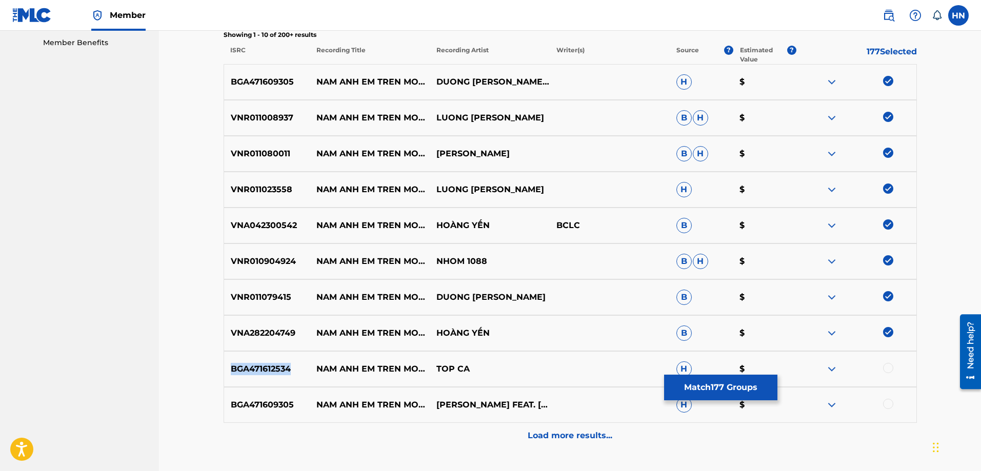
click at [257, 365] on p "BGA471612534" at bounding box center [267, 369] width 86 height 12
click at [886, 370] on div at bounding box center [888, 368] width 10 height 10
click at [227, 396] on div "BGA471609305 NAM ANH EM TREN MOT CHIEC XE TANG QUANG THO FEAT. DOAN TAN & QUANG…" at bounding box center [570, 405] width 693 height 36
click at [884, 401] on div at bounding box center [888, 404] width 10 height 10
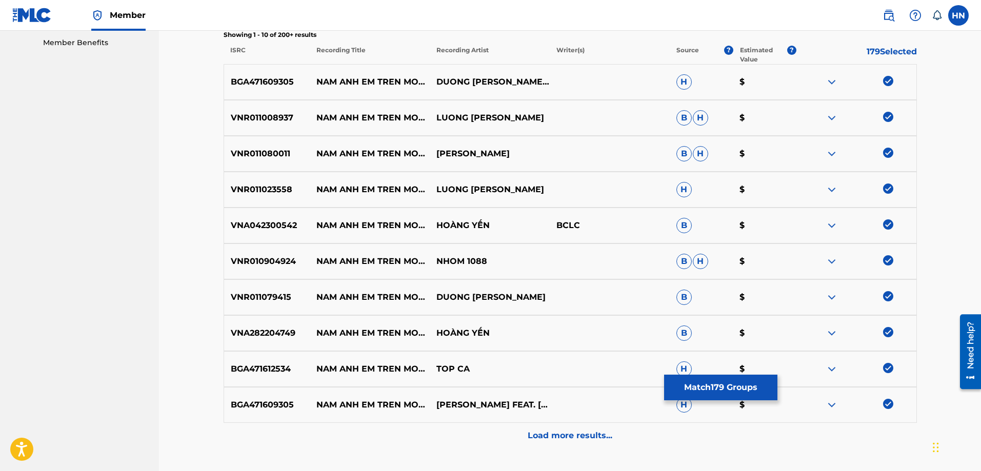
click at [576, 421] on div "BGA471609305 NAM ANH EM TREN MOT CHIEC XE TANG QUANG THO FEAT. DOAN TAN & QUANG…" at bounding box center [570, 405] width 693 height 36
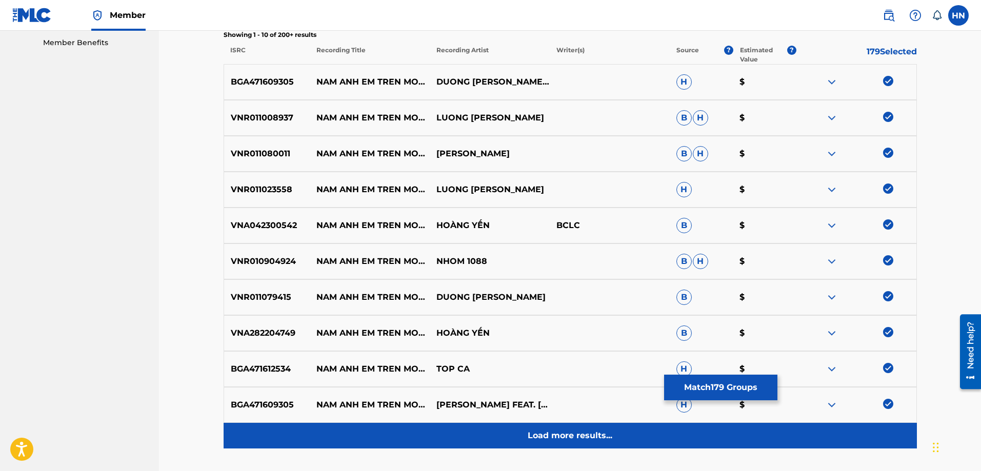
click at [571, 431] on p "Load more results..." at bounding box center [569, 436] width 85 height 12
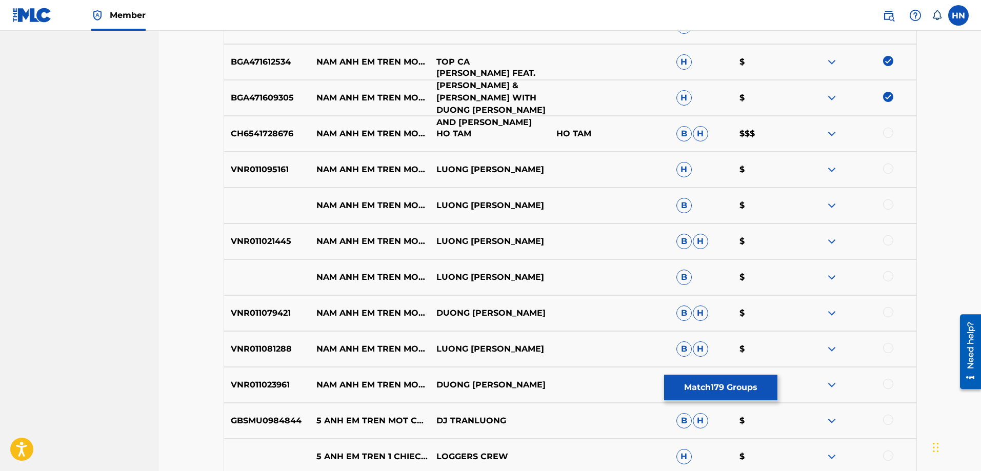
scroll to position [638, 0]
click at [259, 139] on p "CH6541728676" at bounding box center [267, 133] width 86 height 12
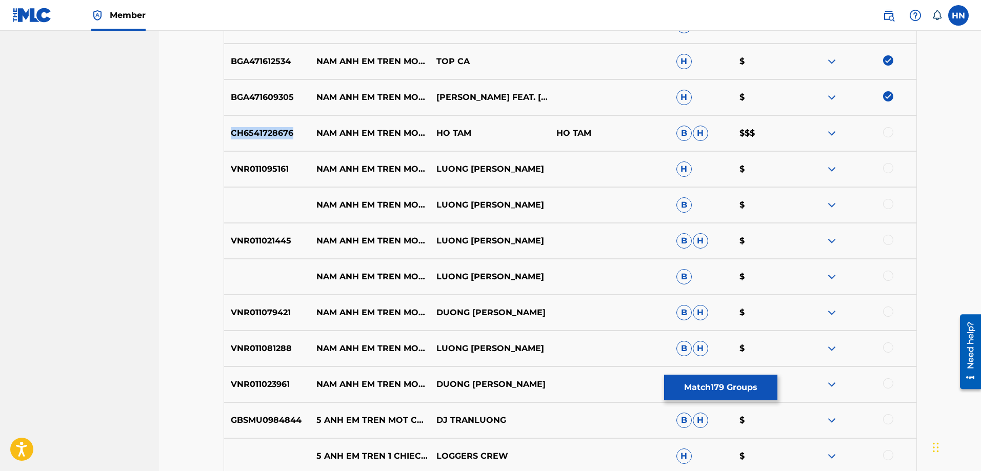
click at [259, 139] on p "CH6541728676" at bounding box center [267, 133] width 86 height 12
click at [886, 134] on div at bounding box center [888, 132] width 10 height 10
click at [279, 166] on p "VNR011095161" at bounding box center [267, 169] width 86 height 12
click at [889, 166] on div at bounding box center [888, 168] width 10 height 10
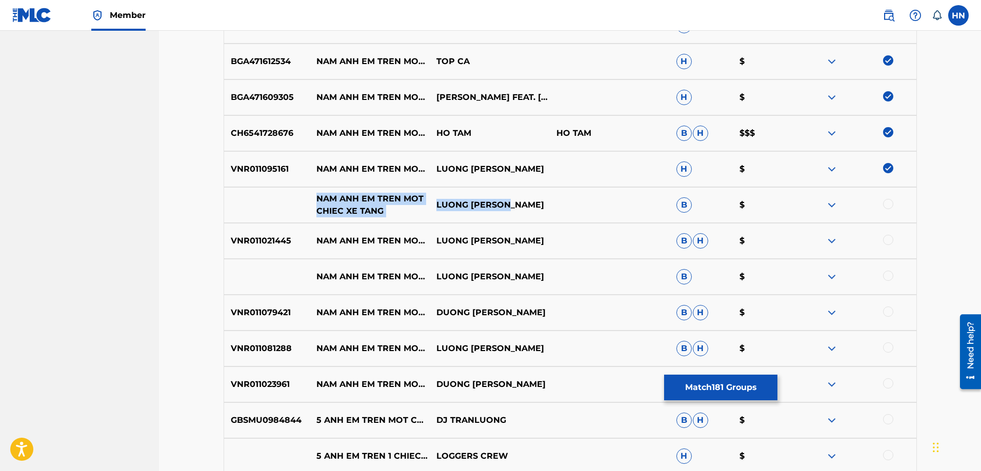
drag, startPoint x: 489, startPoint y: 207, endPoint x: 317, endPoint y: 198, distance: 172.0
click at [317, 198] on div "NAM ANH EM TREN MOT CHIEC XE TANG LUONG GIA HUY B $" at bounding box center [570, 205] width 693 height 36
click at [888, 204] on div at bounding box center [888, 204] width 10 height 10
click at [833, 203] on img at bounding box center [831, 205] width 12 height 12
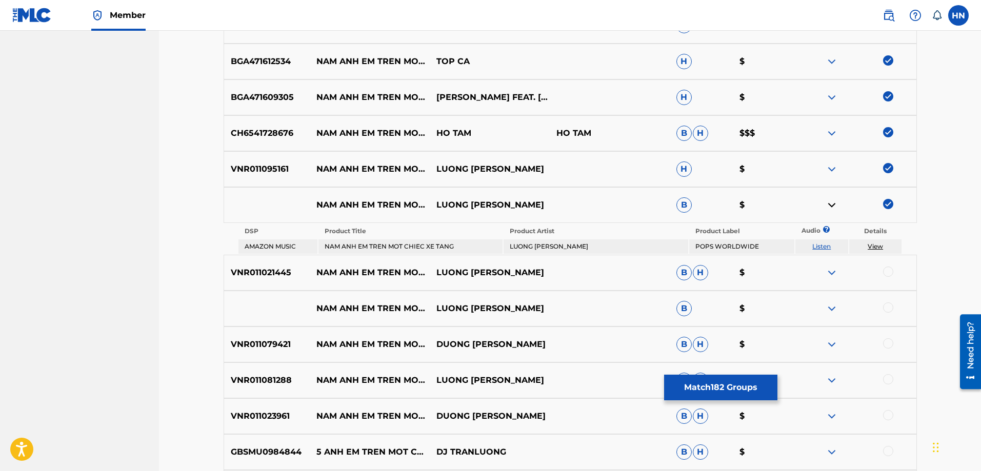
click at [824, 245] on link "Listen" at bounding box center [821, 246] width 18 height 8
click at [248, 276] on p "VNR011021445" at bounding box center [267, 273] width 86 height 12
click at [888, 272] on div at bounding box center [888, 272] width 10 height 10
drag, startPoint x: 318, startPoint y: 302, endPoint x: 509, endPoint y: 308, distance: 190.8
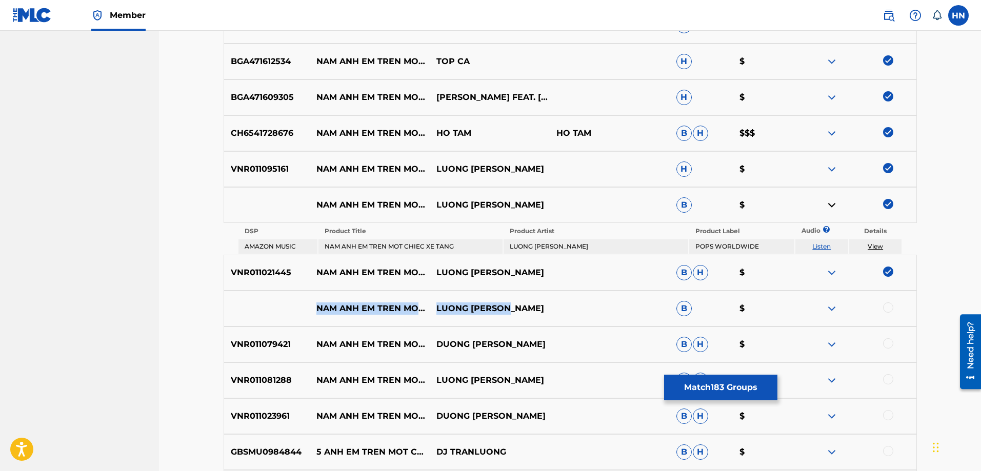
click at [509, 308] on div "NAM ANH EM TREN MOT CHIEC XE TANG REMIX LUONG GIA HUY B $" at bounding box center [570, 309] width 693 height 36
click at [892, 307] on div at bounding box center [888, 307] width 10 height 10
click at [828, 310] on img at bounding box center [831, 308] width 12 height 12
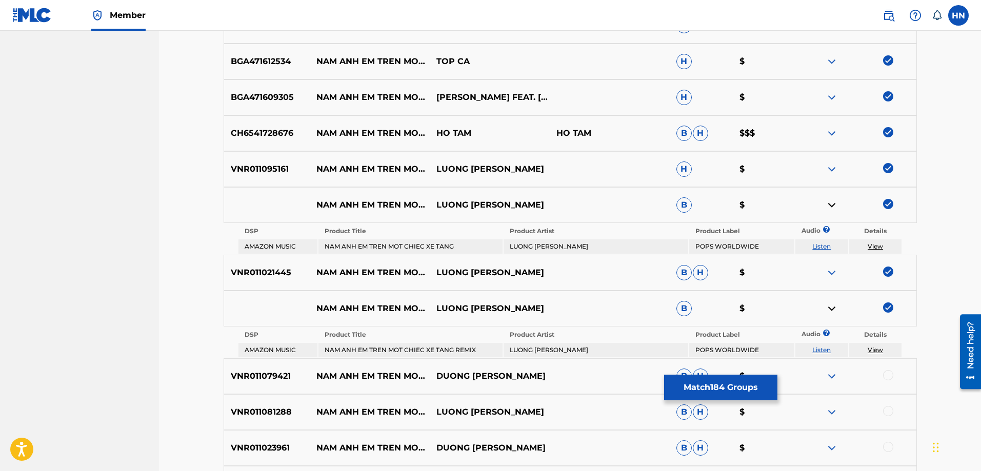
click at [814, 353] on link "Listen" at bounding box center [821, 350] width 18 height 8
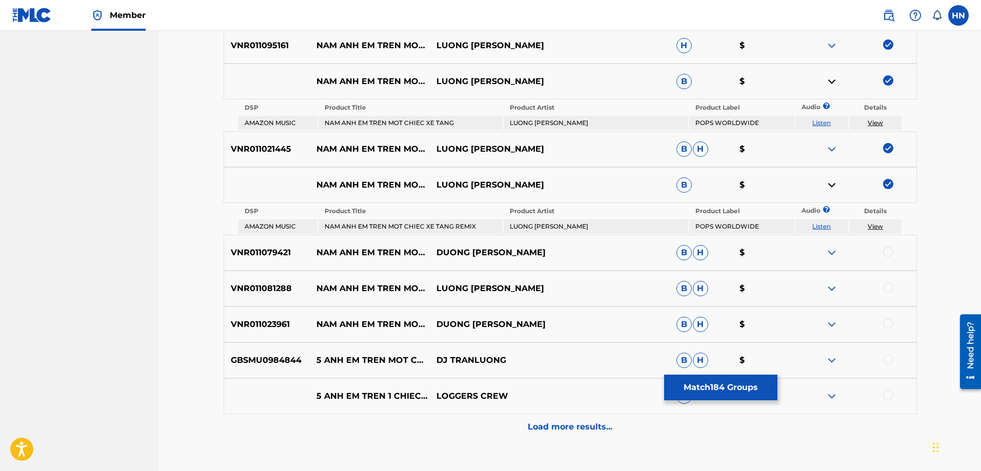
scroll to position [831, 0]
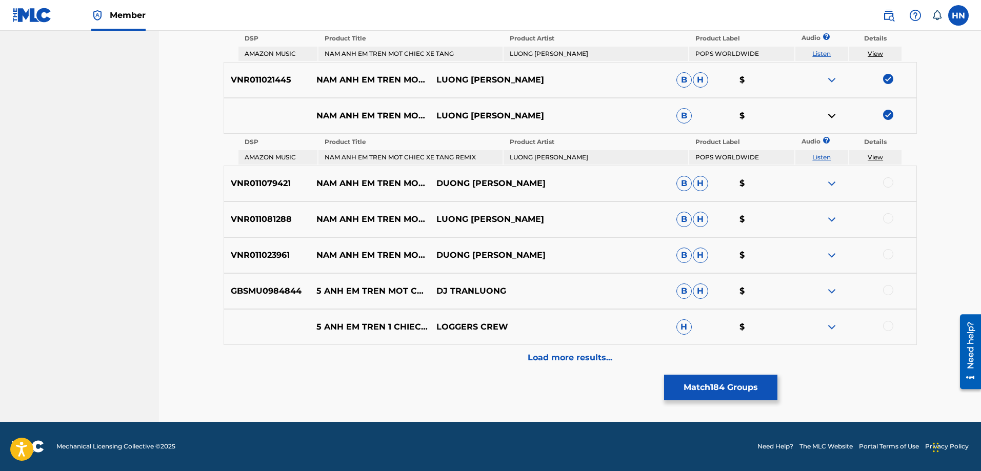
click at [883, 180] on div at bounding box center [888, 182] width 10 height 10
click at [272, 230] on div "VNR011081288 NAM ANH EM TREN MOT CHIEC XE TANG REMIX LUONG GIA HUY B H $" at bounding box center [570, 219] width 693 height 36
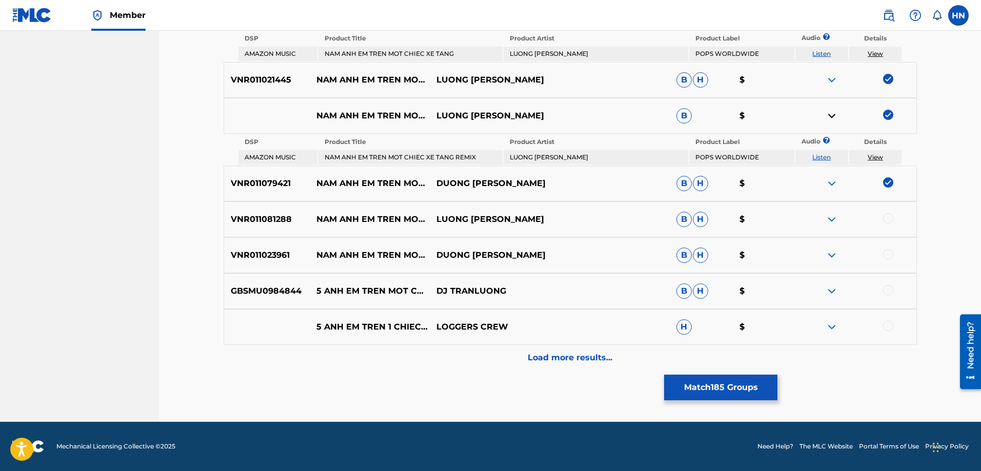
click at [886, 221] on div at bounding box center [888, 218] width 10 height 10
click at [289, 268] on div "VNR011023961 NAM ANH EM TREN MOT CHIEC XE TANG REMIX DUONG NHAN TRUNG B H $" at bounding box center [570, 255] width 693 height 36
click at [285, 258] on p "VNR011023961" at bounding box center [267, 255] width 86 height 12
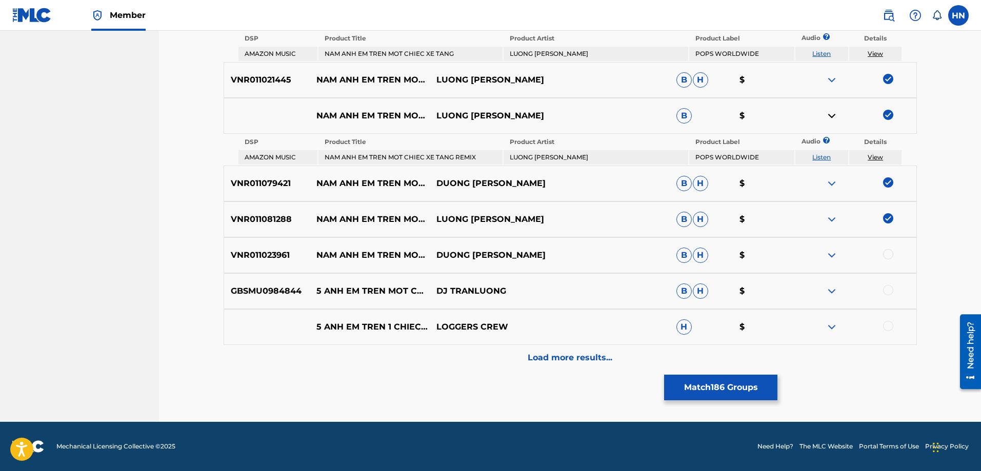
click at [889, 255] on div at bounding box center [888, 254] width 10 height 10
click at [277, 297] on div "GBSMU0984844 5 ANH EM TREN MOT CHIEC XE TANG - DJ DJ TRANLUONG B H $" at bounding box center [570, 291] width 693 height 36
click at [884, 292] on div at bounding box center [888, 290] width 10 height 10
click at [832, 321] on img at bounding box center [831, 327] width 12 height 12
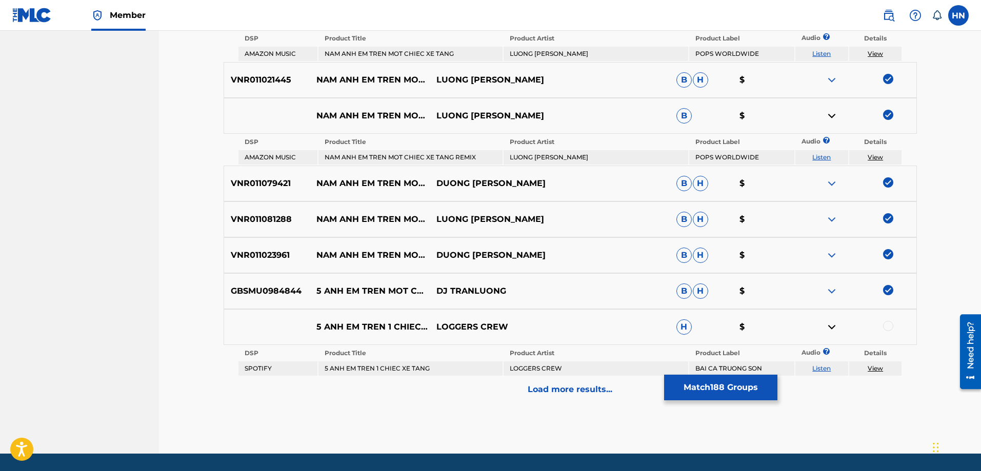
click at [815, 365] on link "Listen" at bounding box center [821, 368] width 18 height 8
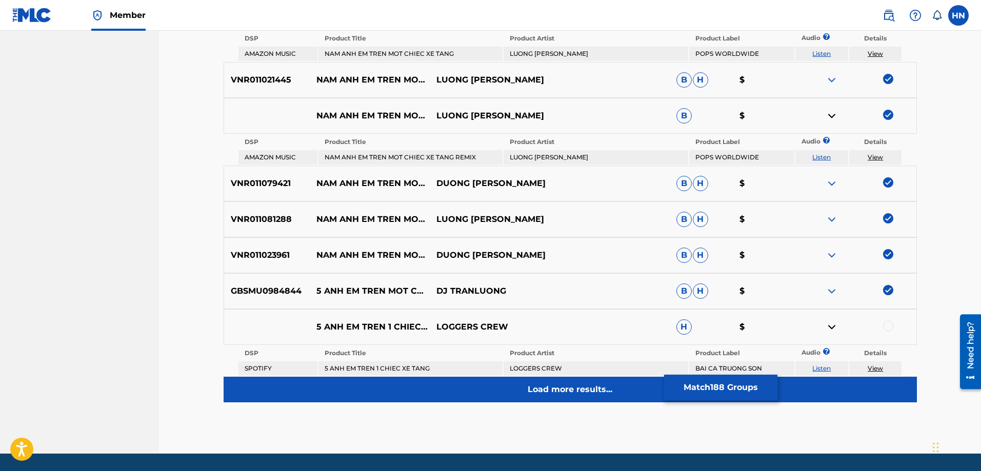
click at [565, 381] on div "Load more results..." at bounding box center [570, 390] width 693 height 26
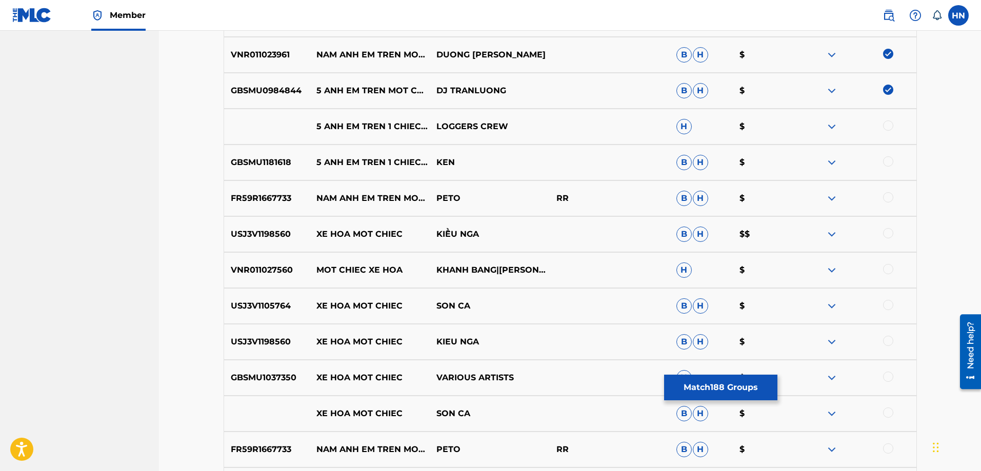
scroll to position [985, 0]
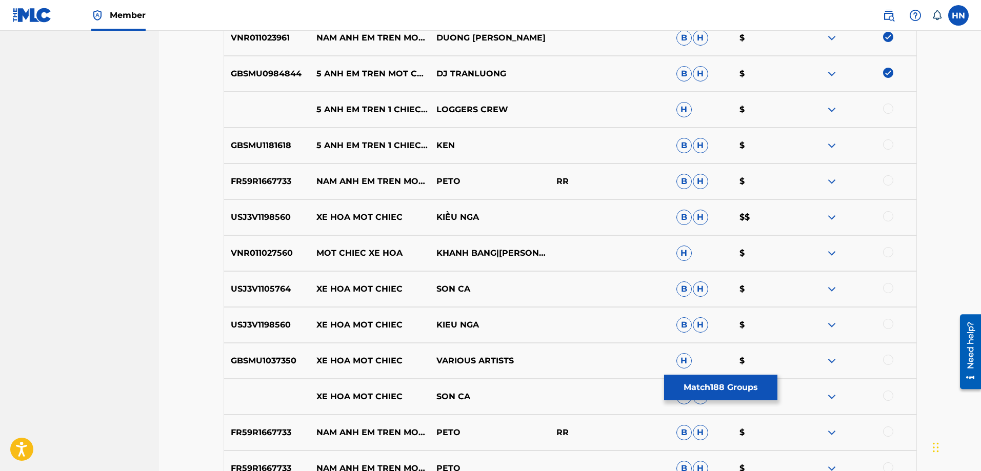
click at [278, 147] on p "GBSMU1181618" at bounding box center [267, 145] width 86 height 12
click at [891, 146] on div at bounding box center [888, 144] width 10 height 10
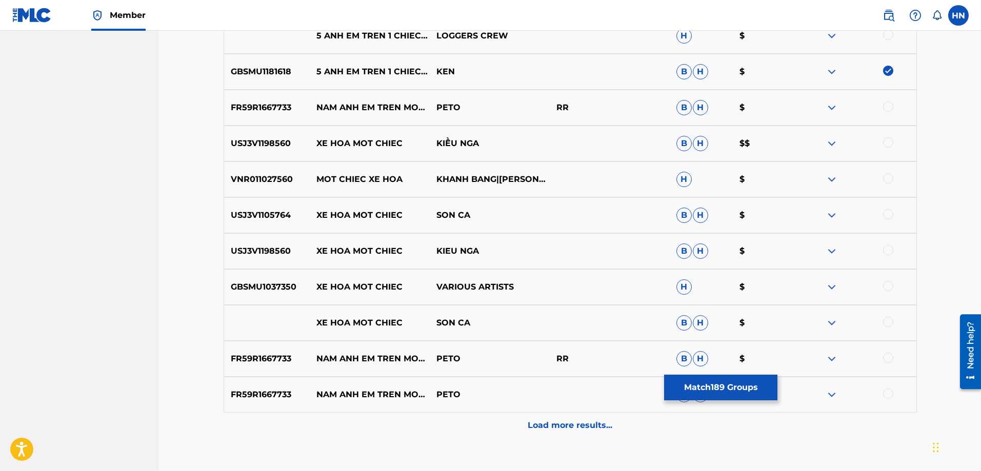
scroll to position [1126, 0]
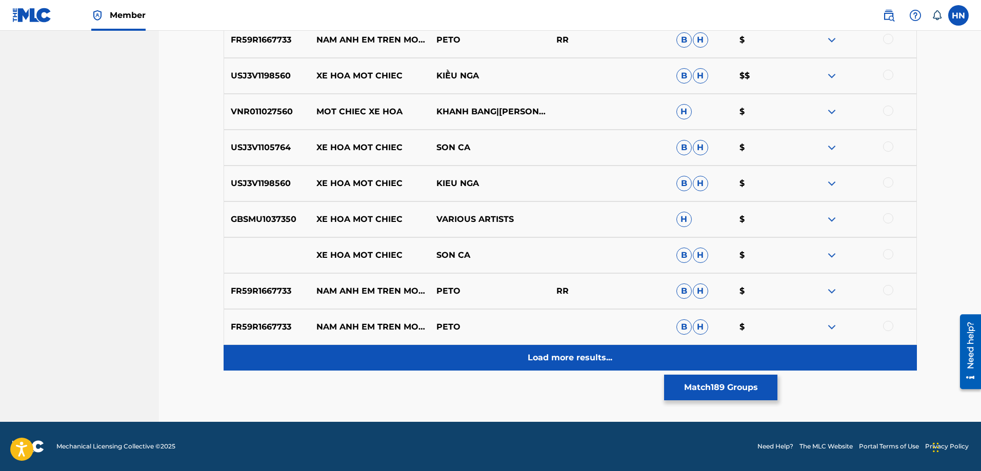
click at [518, 360] on div "Load more results..." at bounding box center [570, 358] width 693 height 26
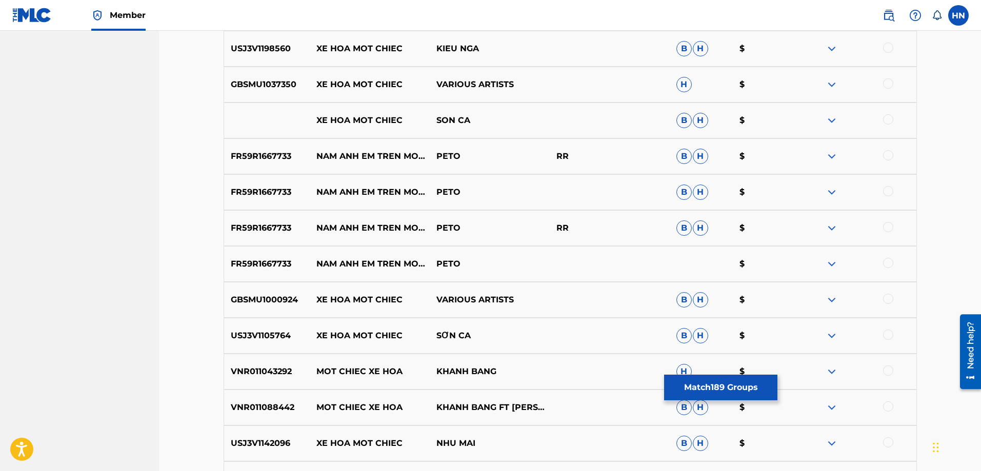
scroll to position [1383, 0]
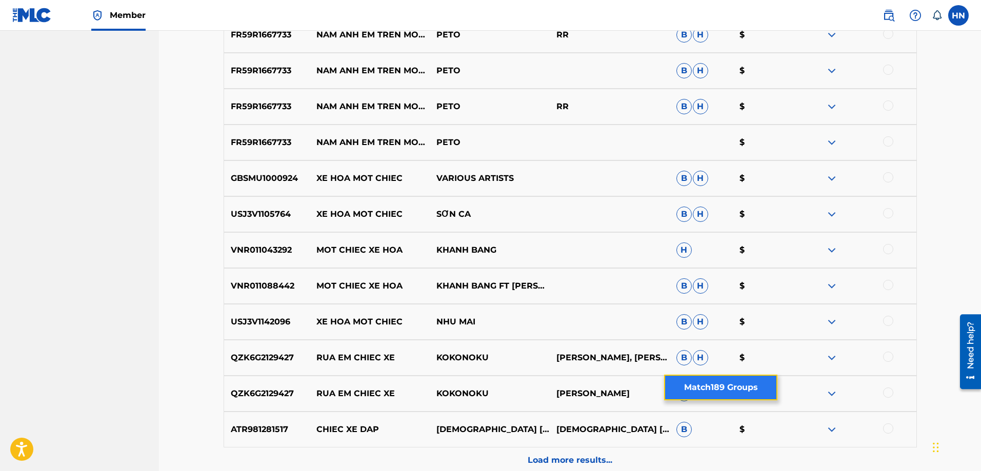
click at [672, 389] on button "Match 189 Groups" at bounding box center [720, 388] width 113 height 26
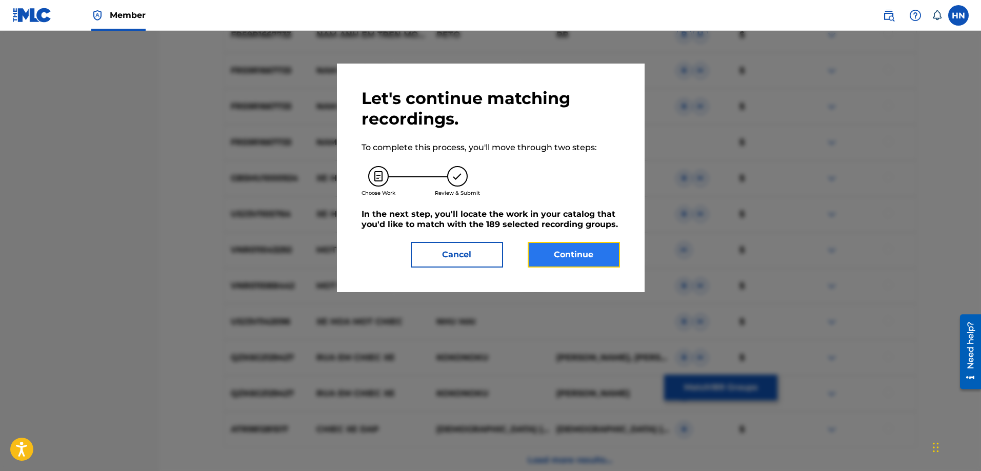
click at [559, 250] on button "Continue" at bounding box center [573, 255] width 92 height 26
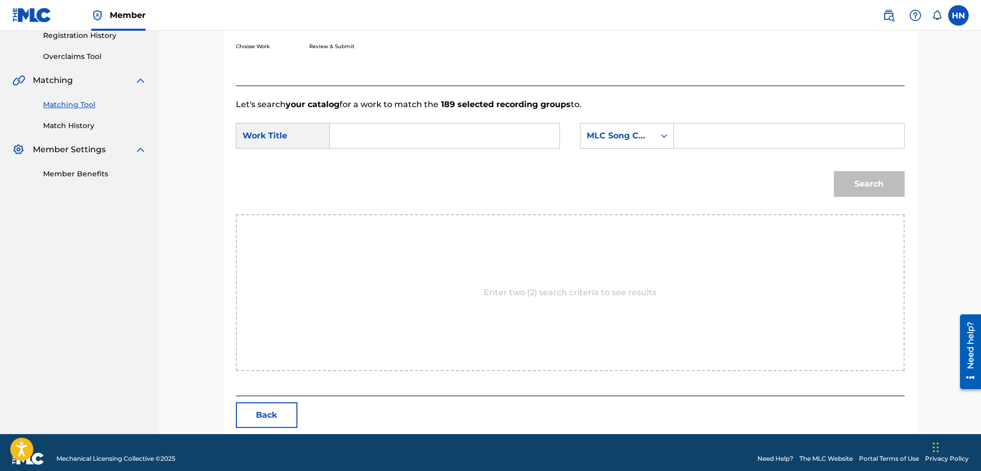
scroll to position [212, 0]
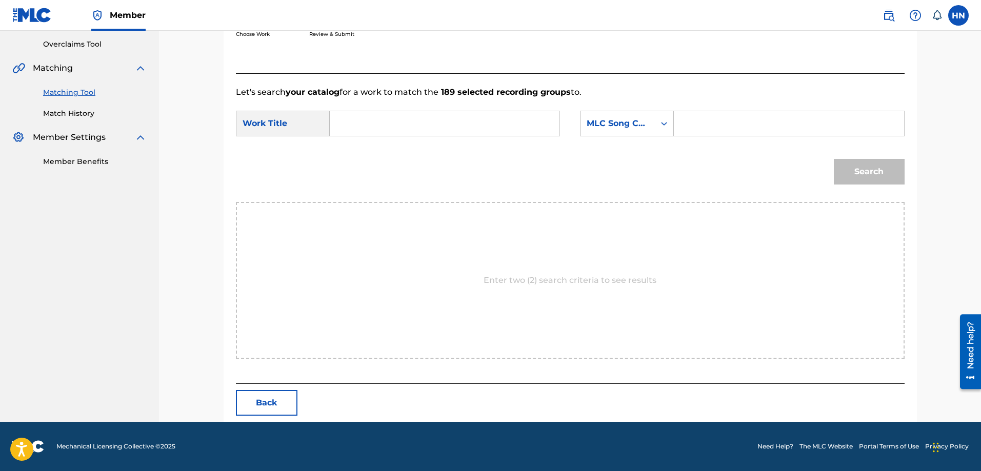
click at [517, 125] on input "Search Form" at bounding box center [444, 123] width 212 height 25
paste input "NAM ANH EM TREN MOT CHIEC XE TANG"
type input "NAM ANH EM TREN MOT CHIEC XE TANG"
click at [635, 124] on div "MLC Song Code" at bounding box center [617, 123] width 62 height 12
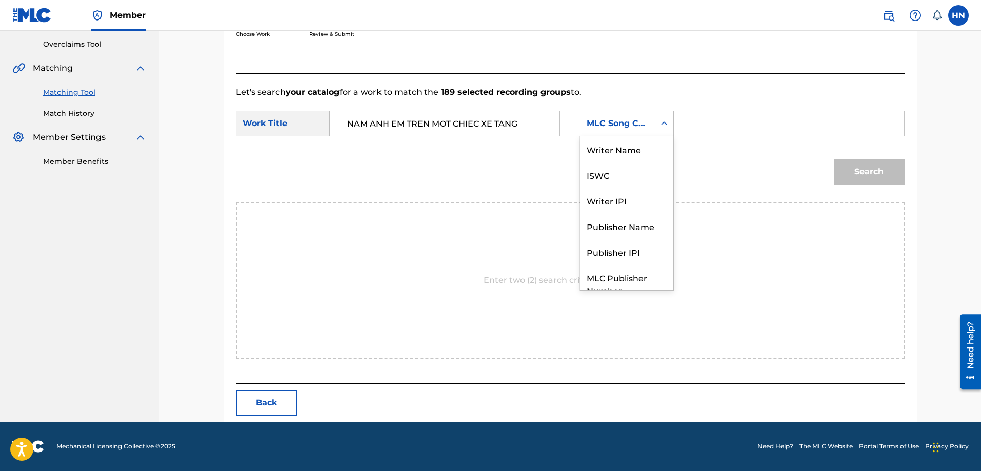
scroll to position [38, 0]
click at [612, 142] on div "ISWC" at bounding box center [626, 137] width 93 height 26
click at [711, 125] on input "Search Form" at bounding box center [788, 123] width 212 height 25
paste input "T9233074356"
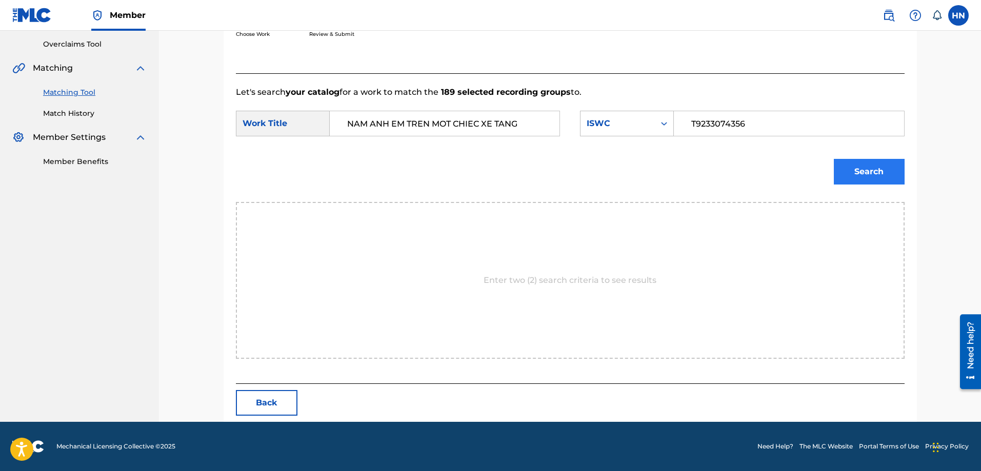
type input "T9233074356"
click at [883, 165] on button "Search" at bounding box center [869, 172] width 71 height 26
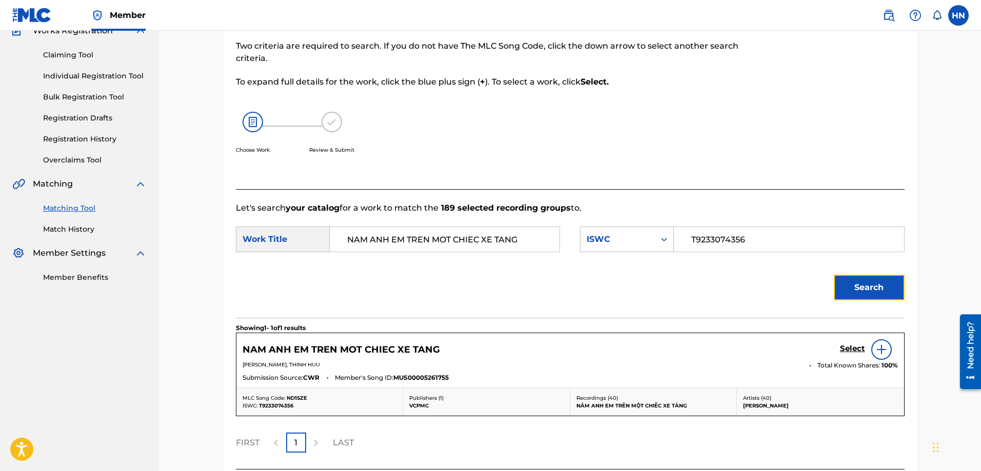
scroll to position [181, 0]
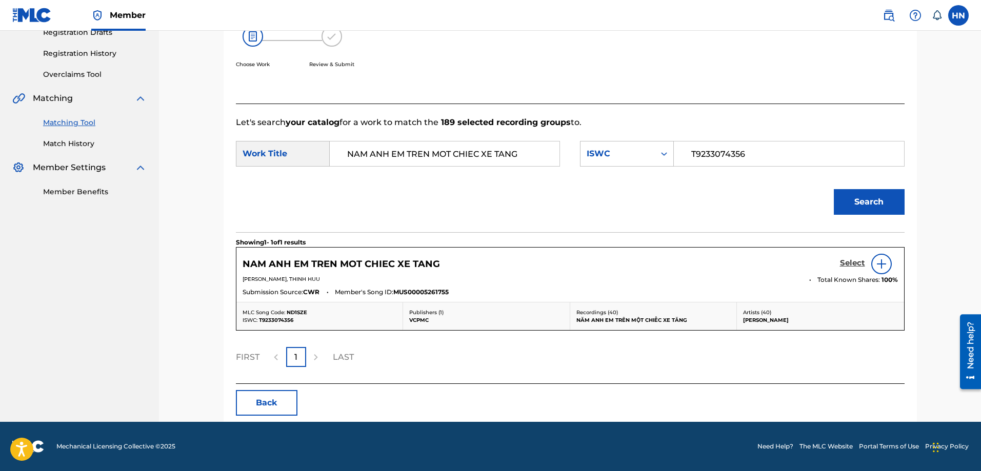
click at [852, 268] on h5 "Select" at bounding box center [852, 263] width 25 height 10
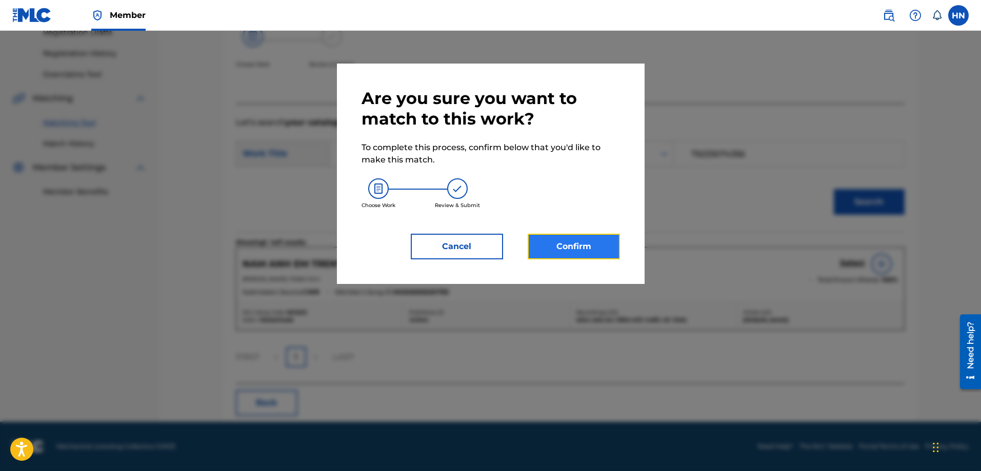
click at [593, 248] on button "Confirm" at bounding box center [573, 247] width 92 height 26
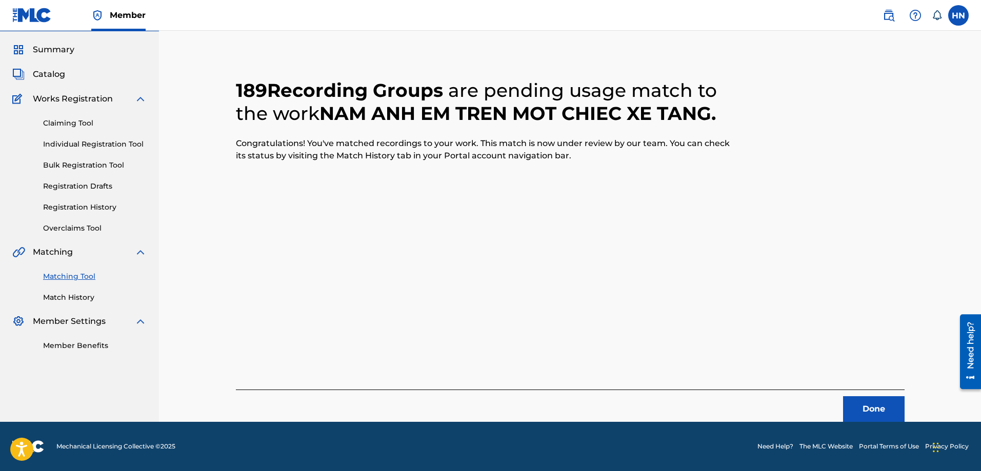
scroll to position [28, 0]
click at [867, 401] on button "Done" at bounding box center [874, 409] width 62 height 26
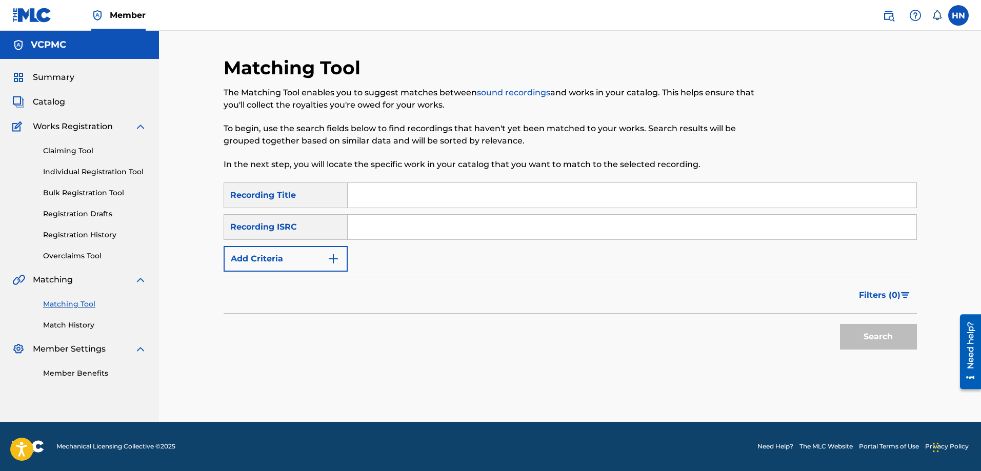
scroll to position [0, 0]
click at [425, 197] on input "Search Form" at bounding box center [632, 195] width 569 height 25
paste input "CHUYỆN ĐỜI TÔI"
click at [840, 324] on button "Search" at bounding box center [878, 337] width 77 height 26
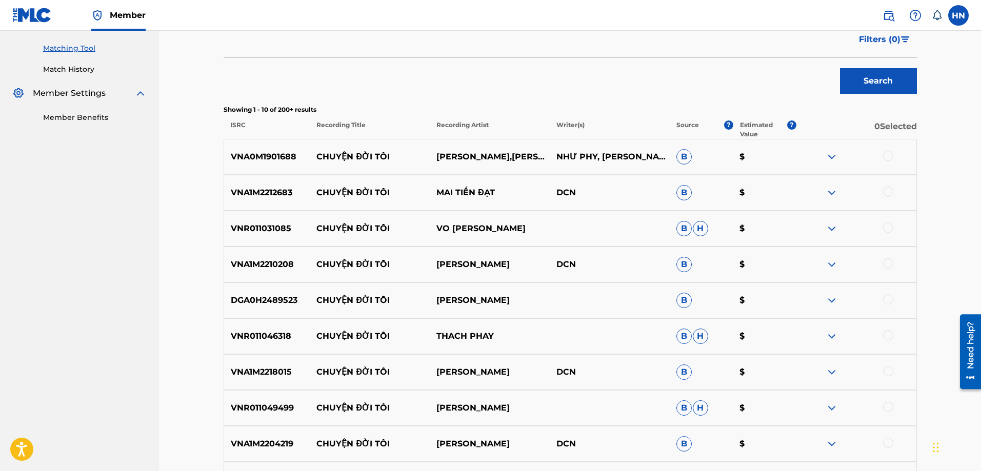
scroll to position [256, 0]
click at [264, 220] on div "VNR011031085 CHUYỆN ĐỜI TÔI VO HOANG LAM B H $" at bounding box center [570, 228] width 693 height 36
click at [895, 227] on div at bounding box center [856, 228] width 120 height 12
click at [889, 227] on div at bounding box center [888, 227] width 10 height 10
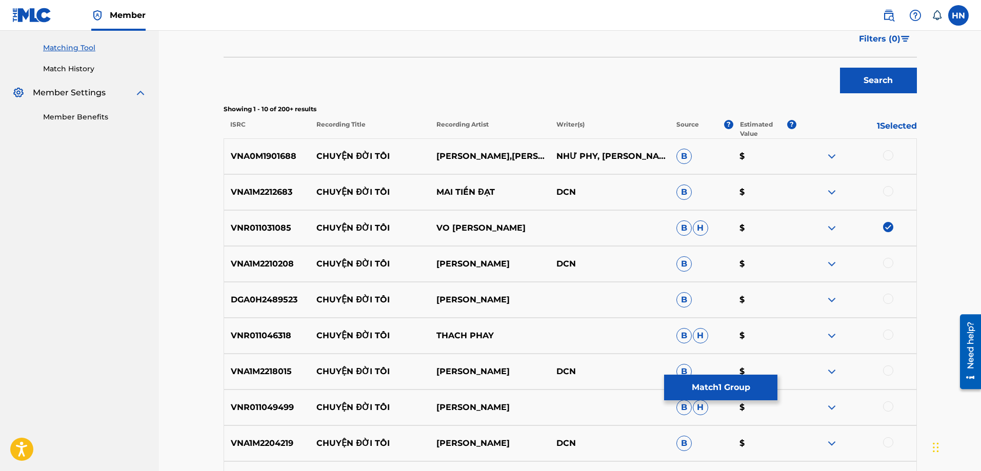
click at [283, 373] on p "VNA1M2218015" at bounding box center [267, 372] width 86 height 12
click at [886, 366] on div at bounding box center [888, 371] width 10 height 10
drag, startPoint x: 320, startPoint y: 150, endPoint x: 355, endPoint y: 151, distance: 34.9
click at [361, 150] on div "VNA0M1901688 CHUYỆN ĐỜI TÔI DIEM THUY,TONY TÈO,ĐOÀN MINH NHƯ PHY, TRẦN QUÝ B $" at bounding box center [570, 156] width 693 height 36
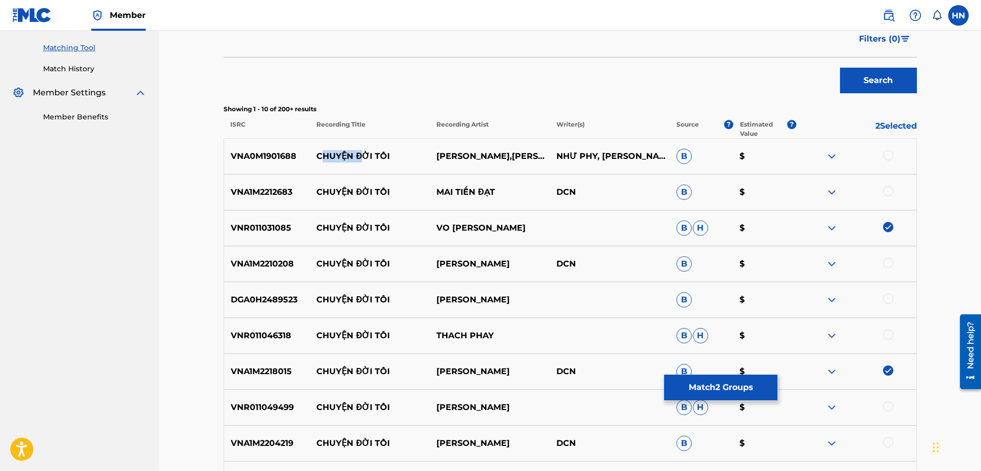
click at [327, 153] on p "CHUYỆN ĐỜI TÔI" at bounding box center [370, 156] width 120 height 12
drag, startPoint x: 315, startPoint y: 153, endPoint x: 513, endPoint y: 166, distance: 198.3
click at [513, 166] on div "VNA0M1901688 CHUYỆN ĐỜI TÔI DIEM THUY,TONY TÈO,ĐOÀN MINH NHƯ PHY, TRẦN QUÝ B $" at bounding box center [570, 156] width 693 height 36
click at [273, 161] on p "VNA0M1901688" at bounding box center [267, 156] width 86 height 12
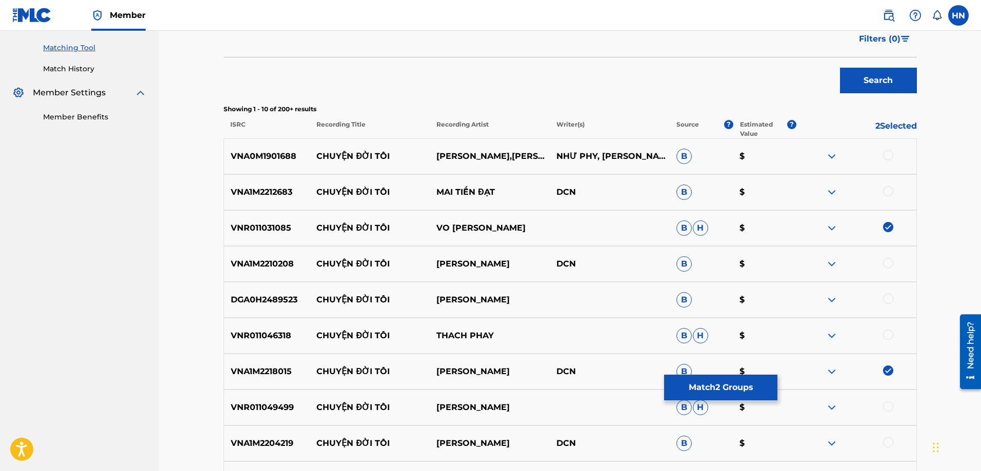
click at [887, 153] on div at bounding box center [888, 155] width 10 height 10
click at [271, 190] on p "VNA1M2212683" at bounding box center [267, 192] width 86 height 12
click at [884, 187] on div at bounding box center [888, 191] width 10 height 10
click at [278, 250] on div "VNA1M2210208 CHUYỆN ĐỜI TÔI NHẬT VŨ DCN B $" at bounding box center [570, 264] width 693 height 36
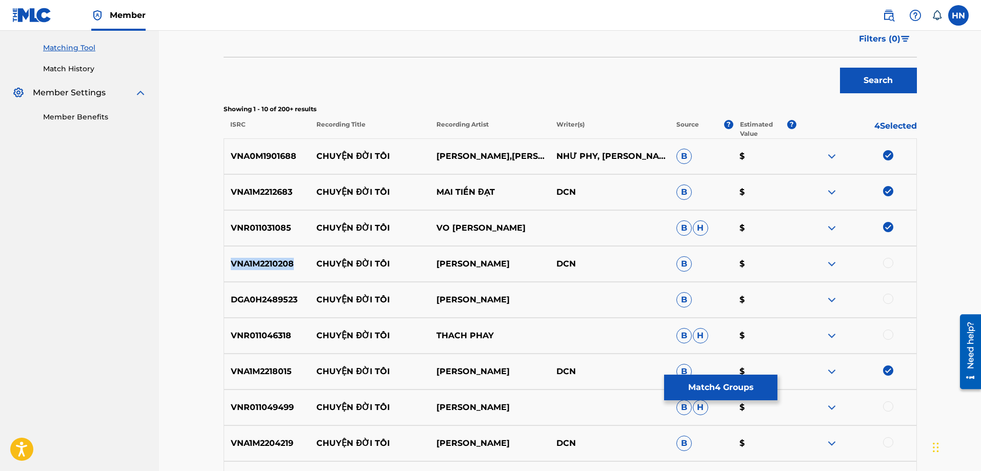
click at [278, 250] on div "VNA1M2210208 CHUYỆN ĐỜI TÔI NHẬT VŨ DCN B $" at bounding box center [570, 264] width 693 height 36
click at [891, 266] on div at bounding box center [888, 263] width 10 height 10
drag, startPoint x: 477, startPoint y: 258, endPoint x: 315, endPoint y: 248, distance: 162.8
click at [315, 248] on div "VNA1M2210208 CHUYỆN ĐỜI TÔI NHẬT VŨ DCN B $" at bounding box center [570, 264] width 693 height 36
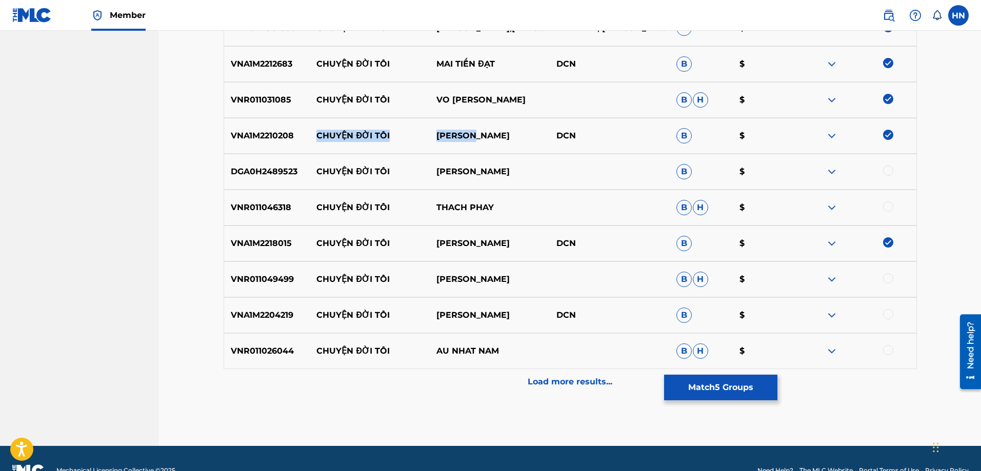
scroll to position [409, 0]
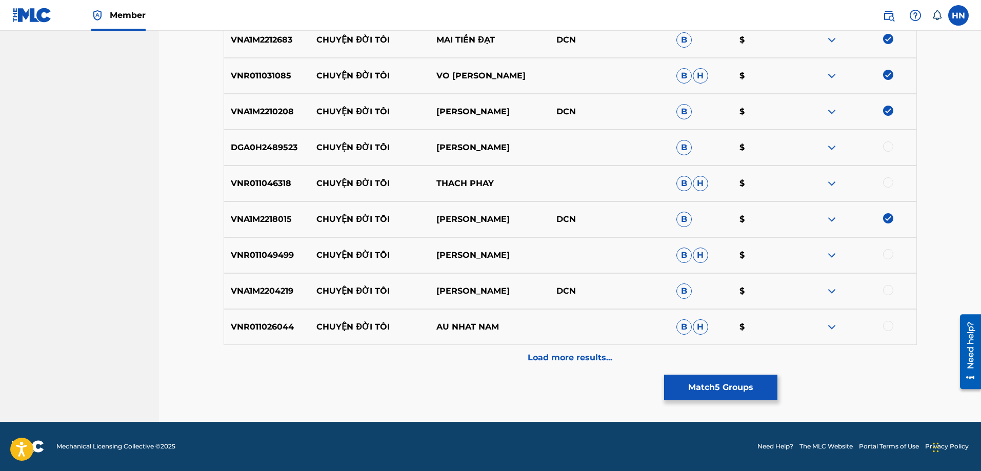
click at [247, 286] on p "VNA1M2204219" at bounding box center [267, 291] width 86 height 12
click at [898, 297] on div at bounding box center [856, 291] width 120 height 12
click at [890, 289] on div at bounding box center [888, 290] width 10 height 10
click at [274, 255] on p "VNR011049499" at bounding box center [267, 255] width 86 height 12
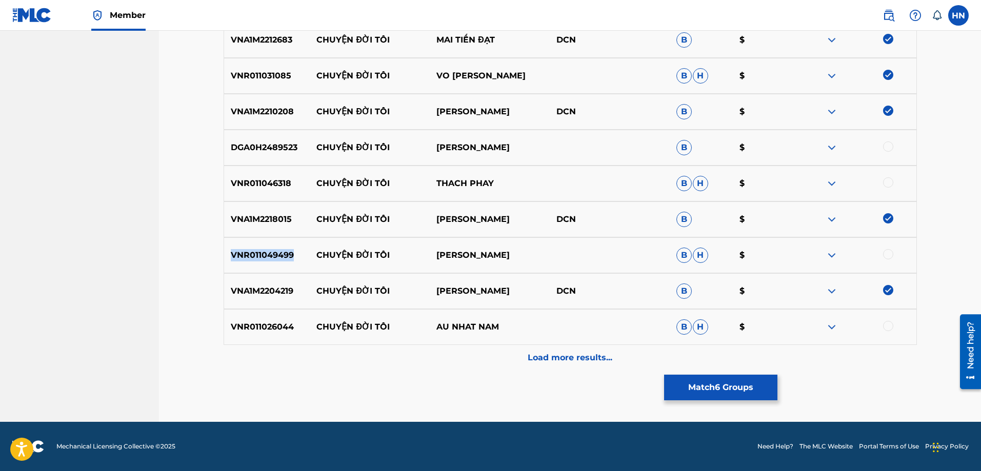
click at [274, 255] on p "VNR011049499" at bounding box center [267, 255] width 86 height 12
click at [883, 256] on div at bounding box center [888, 254] width 10 height 10
drag, startPoint x: 307, startPoint y: 150, endPoint x: 516, endPoint y: 141, distance: 209.3
click at [516, 141] on div "DGA0H2489523 CHUYỆN ĐỜI TÔI NGUYỄN LINH B $" at bounding box center [570, 148] width 693 height 36
click at [260, 133] on div "DGA0H2489523 CHUYỆN ĐỜI TÔI NGUYỄN LINH B $" at bounding box center [570, 148] width 693 height 36
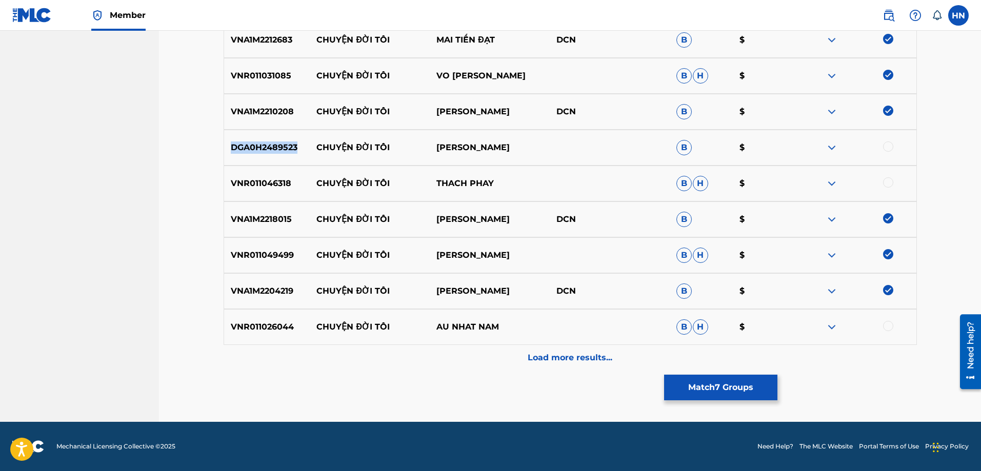
click at [260, 133] on div "DGA0H2489523 CHUYỆN ĐỜI TÔI NGUYỄN LINH B $" at bounding box center [570, 148] width 693 height 36
click at [883, 143] on div at bounding box center [856, 147] width 120 height 12
click at [886, 145] on div at bounding box center [888, 146] width 10 height 10
drag, startPoint x: 318, startPoint y: 182, endPoint x: 499, endPoint y: 181, distance: 181.0
click at [499, 181] on div "VNR011046318 CHUYỆN ĐỜI TÔI THACH PHAY B H $" at bounding box center [570, 184] width 693 height 36
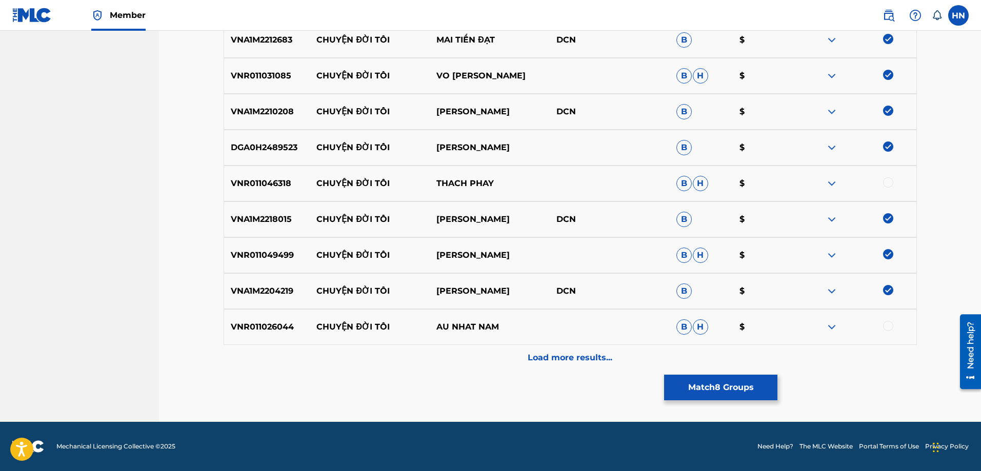
click at [289, 180] on p "VNR011046318" at bounding box center [267, 183] width 86 height 12
click at [271, 180] on p "VNR011046318" at bounding box center [267, 183] width 86 height 12
click at [887, 182] on div at bounding box center [888, 182] width 10 height 10
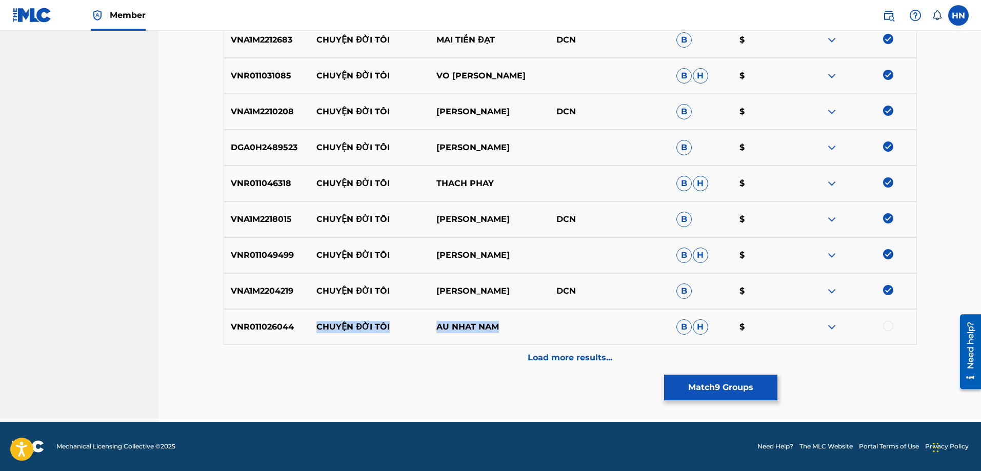
drag, startPoint x: 507, startPoint y: 327, endPoint x: 317, endPoint y: 336, distance: 189.9
click at [317, 336] on div "VNR011026044 CHUYỆN ĐỜI TÔI AU NHAT NAM B H $" at bounding box center [570, 327] width 693 height 36
click at [282, 326] on p "VNR011026044" at bounding box center [267, 327] width 86 height 12
click at [887, 324] on div at bounding box center [888, 326] width 10 height 10
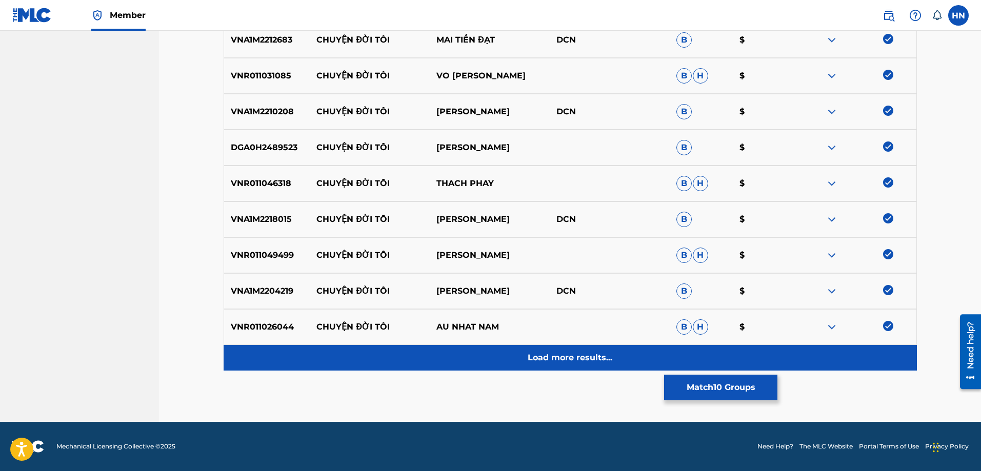
click at [506, 367] on div "Load more results..." at bounding box center [570, 358] width 693 height 26
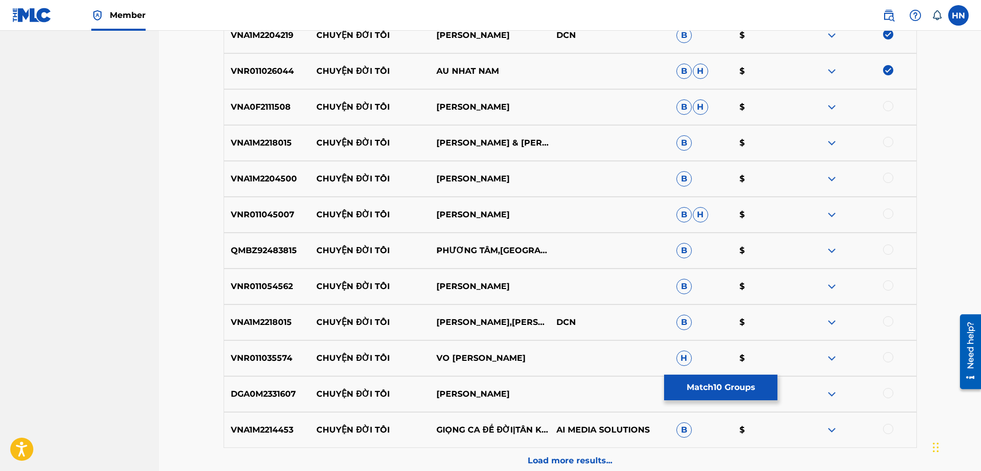
scroll to position [665, 0]
click at [276, 105] on p "VNA0F2111508" at bounding box center [267, 106] width 86 height 12
click at [888, 104] on div at bounding box center [888, 105] width 10 height 10
click at [258, 145] on p "VNA1M2218015" at bounding box center [267, 142] width 86 height 12
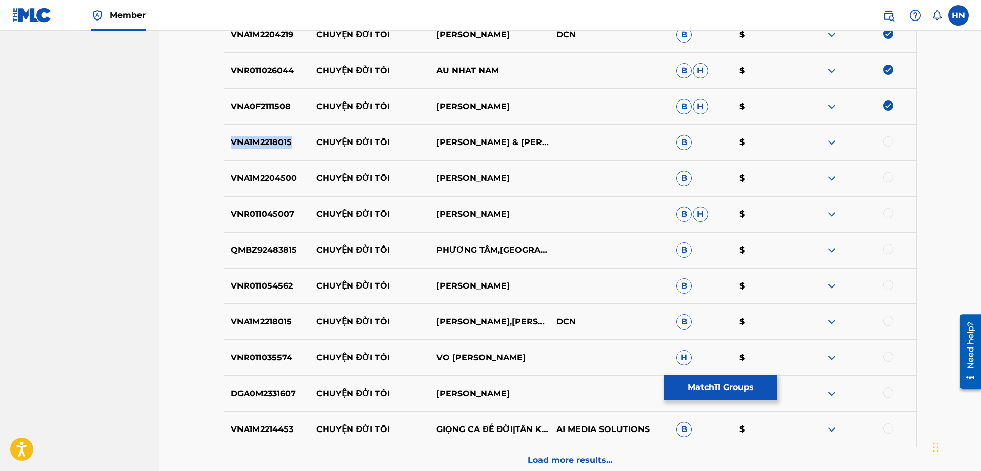
click at [258, 145] on p "VNA1M2218015" at bounding box center [267, 142] width 86 height 12
click at [888, 138] on div at bounding box center [888, 141] width 10 height 10
click at [281, 181] on p "VNA1M2204500" at bounding box center [267, 178] width 86 height 12
click at [887, 181] on div at bounding box center [888, 177] width 10 height 10
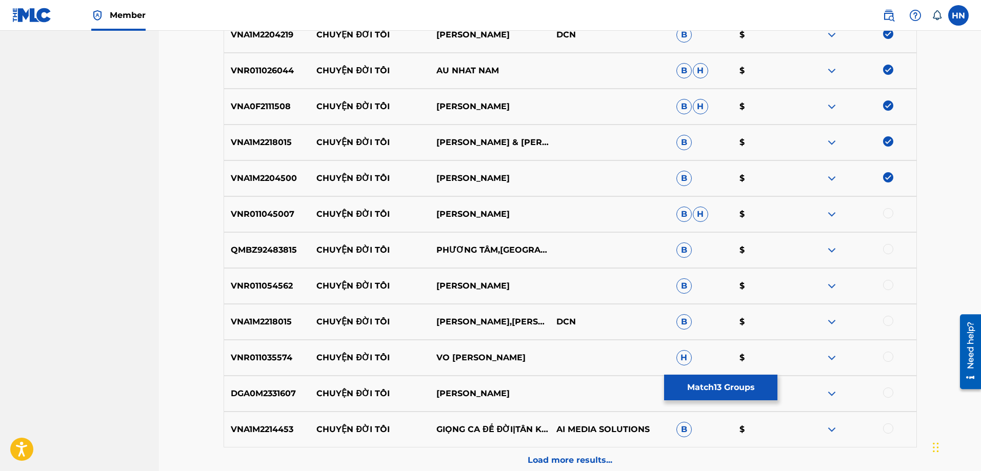
click at [273, 207] on div "VNR011045007 CHUYỆN ĐỜI TÔI FONY TRUNG B H $" at bounding box center [570, 214] width 693 height 36
click at [884, 215] on div at bounding box center [888, 213] width 10 height 10
click at [275, 240] on div "QMBZ92483815 CHUYỆN ĐỜI TÔI PHƯƠNG TÂM,GIANG TRƯỜNG B $" at bounding box center [570, 250] width 693 height 36
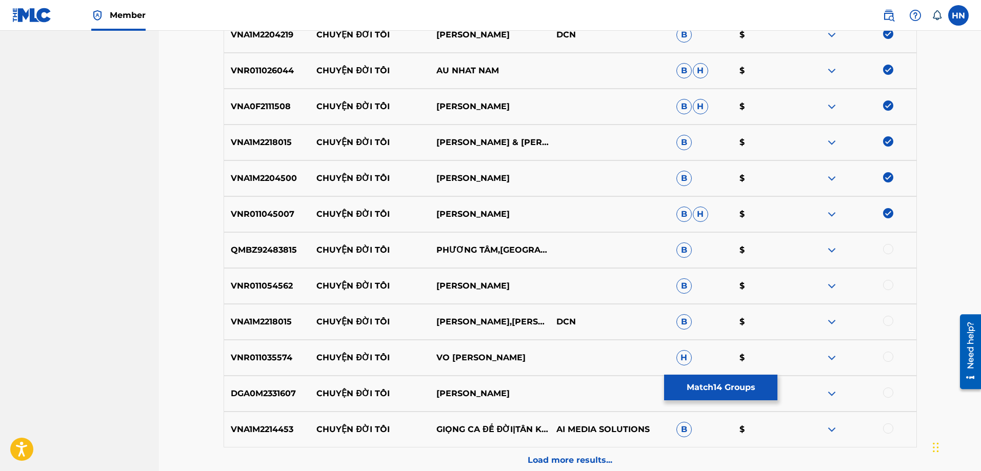
click at [886, 250] on div at bounding box center [888, 249] width 10 height 10
click at [280, 289] on p "VNR011054562" at bounding box center [267, 286] width 86 height 12
click at [280, 288] on p "VNR011054562" at bounding box center [267, 286] width 86 height 12
click at [890, 289] on div at bounding box center [888, 285] width 10 height 10
click at [265, 323] on p "VNA1M2218015" at bounding box center [267, 322] width 86 height 12
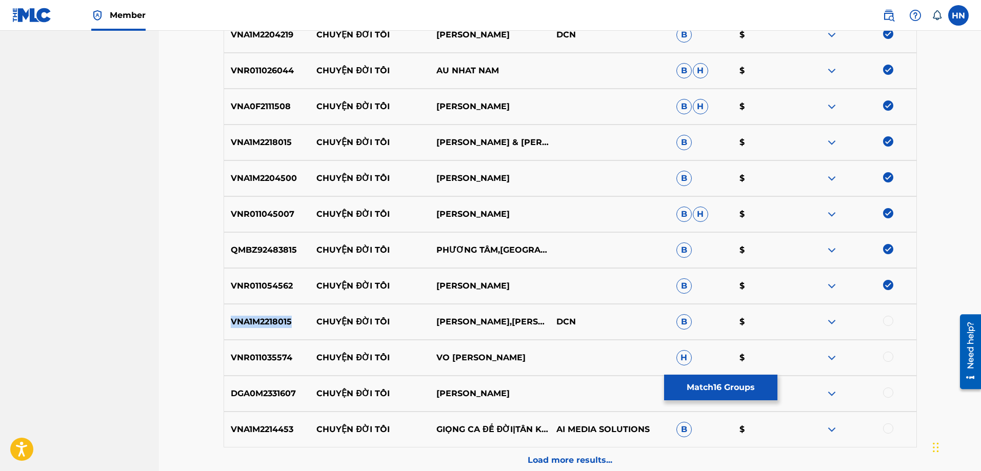
click at [265, 323] on p "VNA1M2218015" at bounding box center [267, 322] width 86 height 12
click at [884, 320] on div at bounding box center [888, 321] width 10 height 10
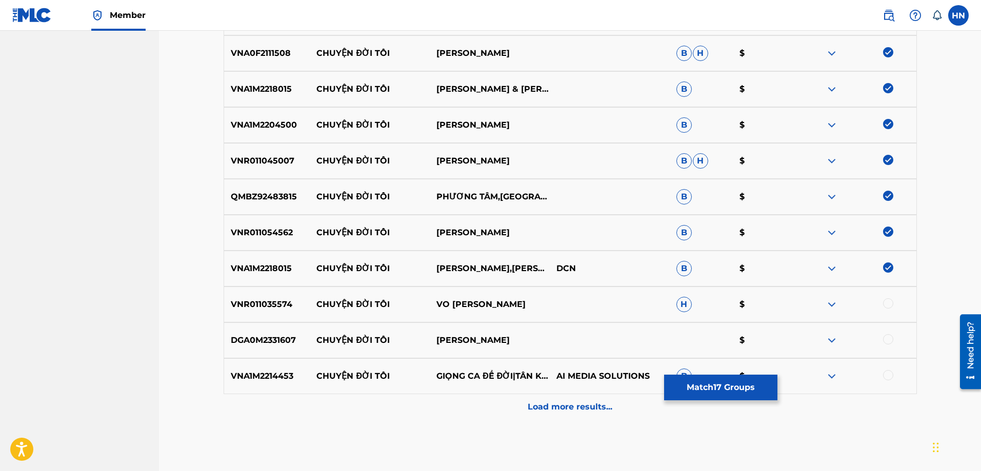
scroll to position [767, 0]
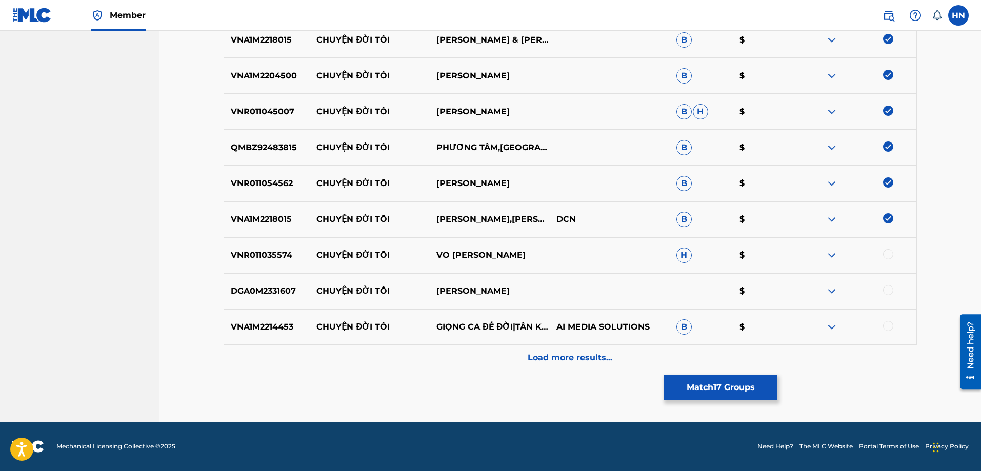
click at [287, 241] on div "VNR011035574 CHUYỆN ĐỜI TÔI VO HOANG LAM H $" at bounding box center [570, 255] width 693 height 36
click at [885, 256] on div at bounding box center [888, 254] width 10 height 10
click at [273, 297] on p "DGA0M2331607" at bounding box center [267, 291] width 86 height 12
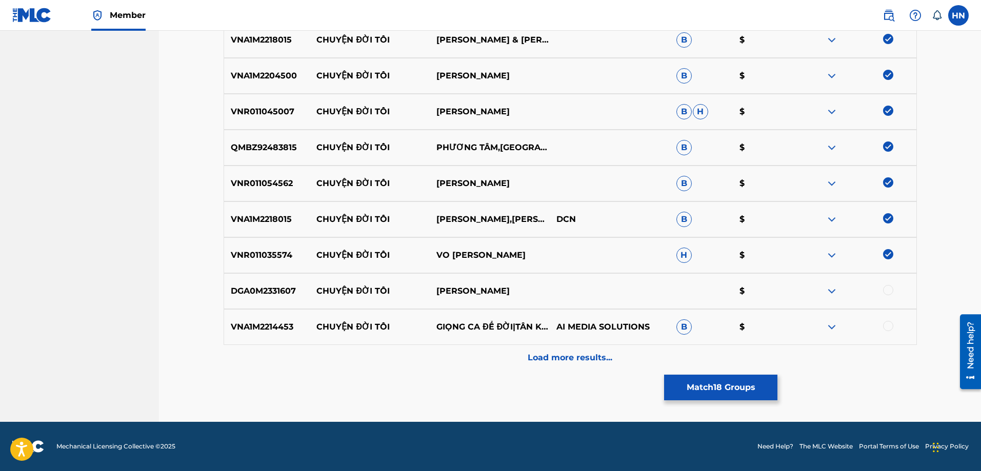
click at [888, 291] on div at bounding box center [888, 290] width 10 height 10
click at [266, 334] on div "VNA1M2214453 CHUYỆN ĐỜI TÔI GIỌNG CA ĐỂ ĐỜI|TÂN KIÊN GIANG AI MEDIA SOLUTIONS B…" at bounding box center [570, 327] width 693 height 36
click at [891, 330] on div at bounding box center [856, 327] width 120 height 12
click at [891, 329] on div at bounding box center [888, 326] width 10 height 10
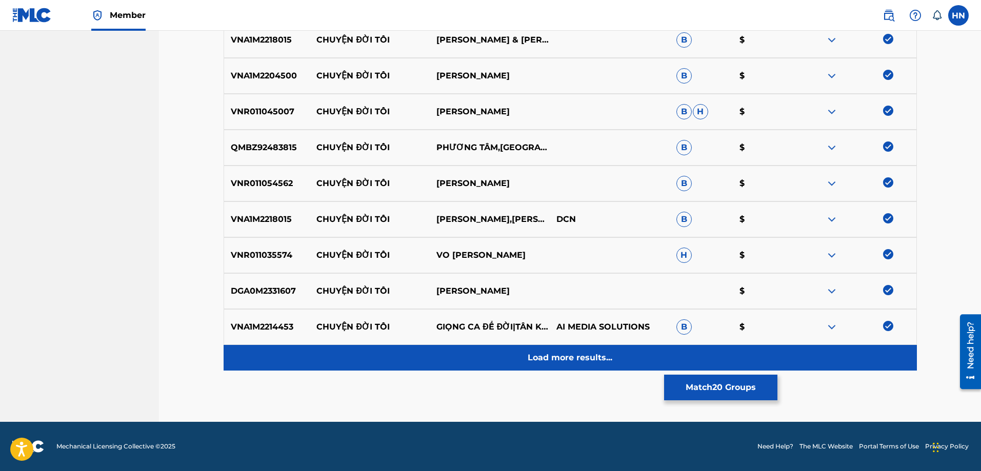
click at [575, 361] on p "Load more results..." at bounding box center [569, 358] width 85 height 12
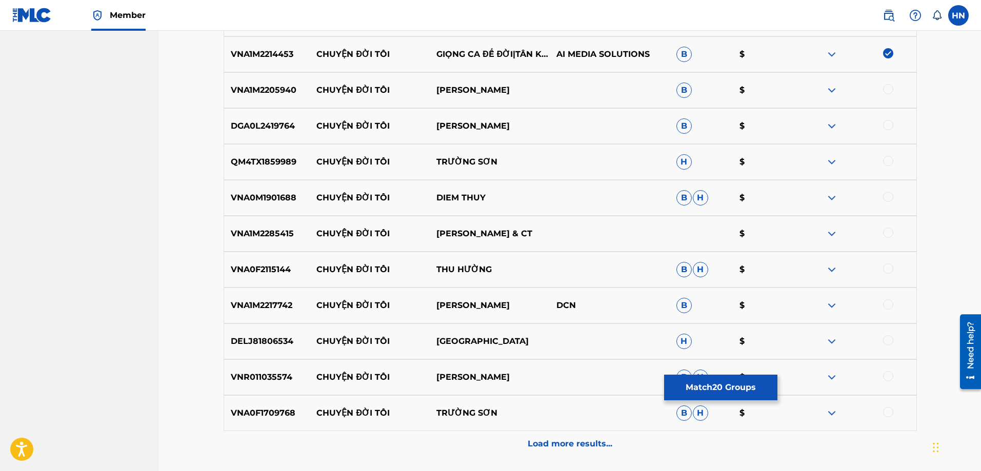
scroll to position [1024, 0]
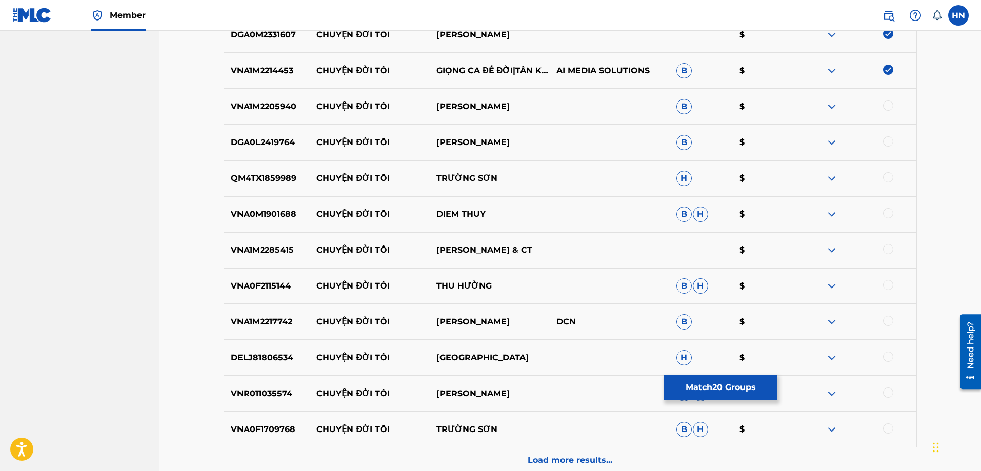
click at [273, 104] on p "VNA1M2205940" at bounding box center [267, 106] width 86 height 12
click at [885, 107] on div at bounding box center [888, 105] width 10 height 10
click at [287, 143] on p "DGA0L2419764" at bounding box center [267, 142] width 86 height 12
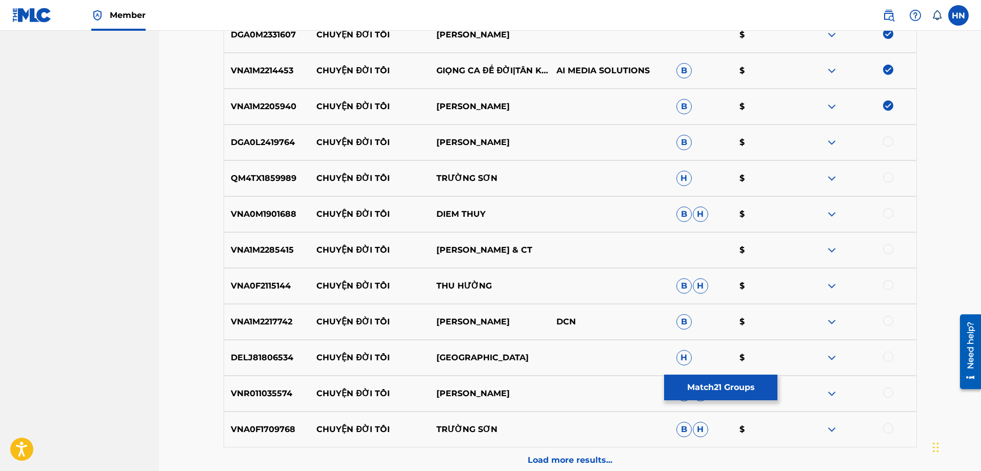
click at [886, 138] on div at bounding box center [888, 141] width 10 height 10
click at [262, 182] on p "QM4TX1859989" at bounding box center [267, 178] width 86 height 12
click at [889, 179] on div at bounding box center [888, 177] width 10 height 10
click at [246, 214] on p "VNA0M1901688" at bounding box center [267, 214] width 86 height 12
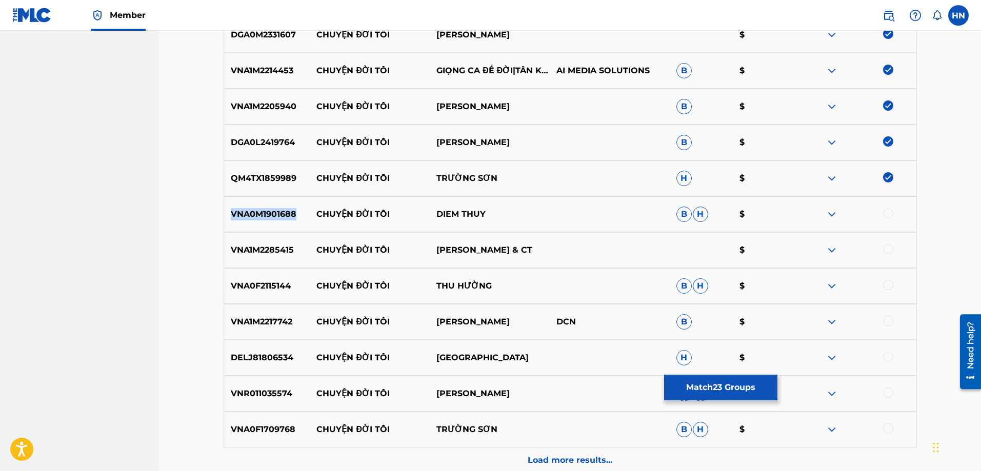
click at [246, 214] on p "VNA0M1901688" at bounding box center [267, 214] width 86 height 12
click at [883, 213] on div at bounding box center [888, 213] width 10 height 10
click at [284, 248] on p "VNA1M2285415" at bounding box center [267, 250] width 86 height 12
click at [888, 247] on div at bounding box center [888, 249] width 10 height 10
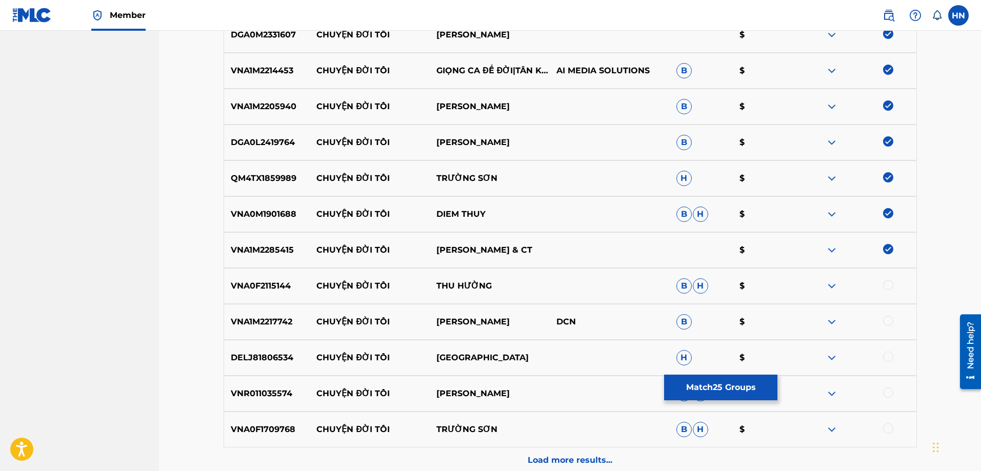
click at [887, 283] on div at bounding box center [888, 285] width 10 height 10
click at [274, 328] on p "VNA1M2217742" at bounding box center [267, 322] width 86 height 12
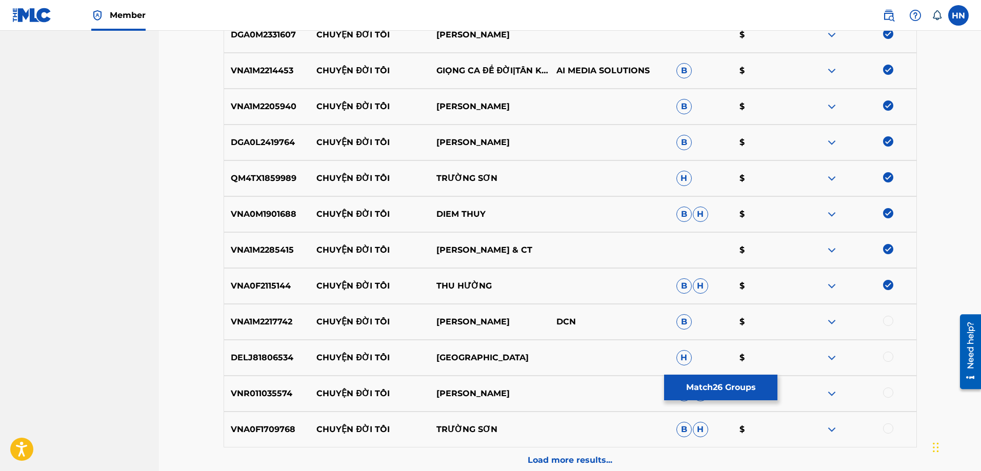
click at [889, 315] on div "VNA1M2217742 CHUYỆN ĐỜI TÔI VÕ HOÀNG LÂM DCN B $" at bounding box center [570, 322] width 693 height 36
click at [889, 318] on div at bounding box center [888, 321] width 10 height 10
click at [262, 357] on p "DELJ81806534" at bounding box center [267, 358] width 86 height 12
click at [886, 360] on div at bounding box center [888, 357] width 10 height 10
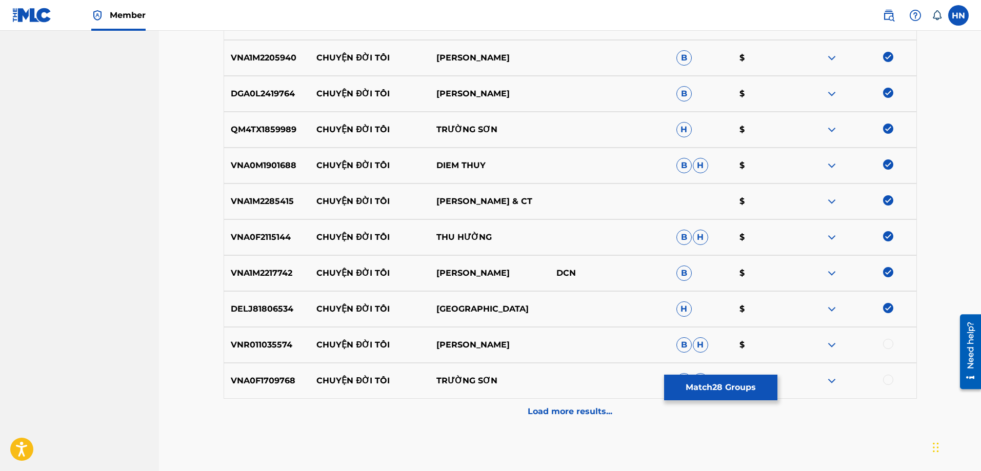
scroll to position [1126, 0]
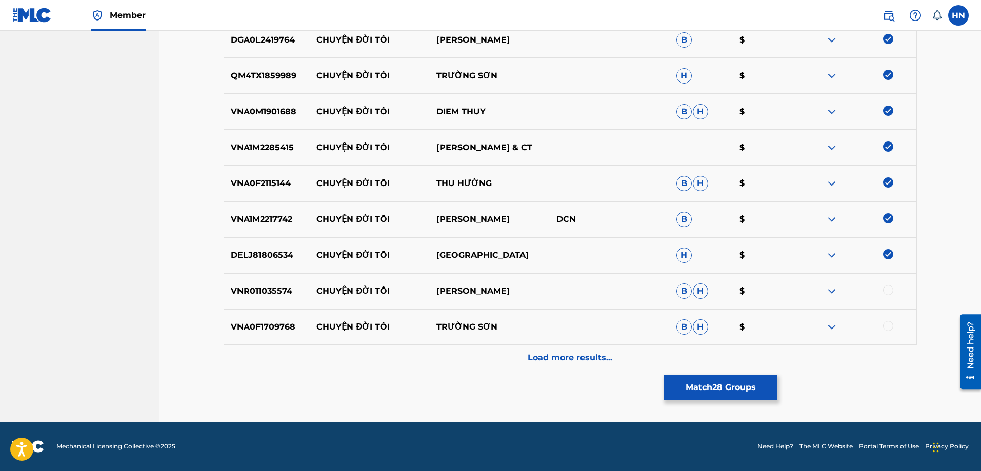
click at [228, 290] on p "VNR011035574" at bounding box center [267, 291] width 86 height 12
click at [889, 291] on div at bounding box center [888, 290] width 10 height 10
click at [289, 337] on div "VNA0F1709768 CHUYỆN ĐỜI TÔI TRƯỜNG SƠN B H $" at bounding box center [570, 327] width 693 height 36
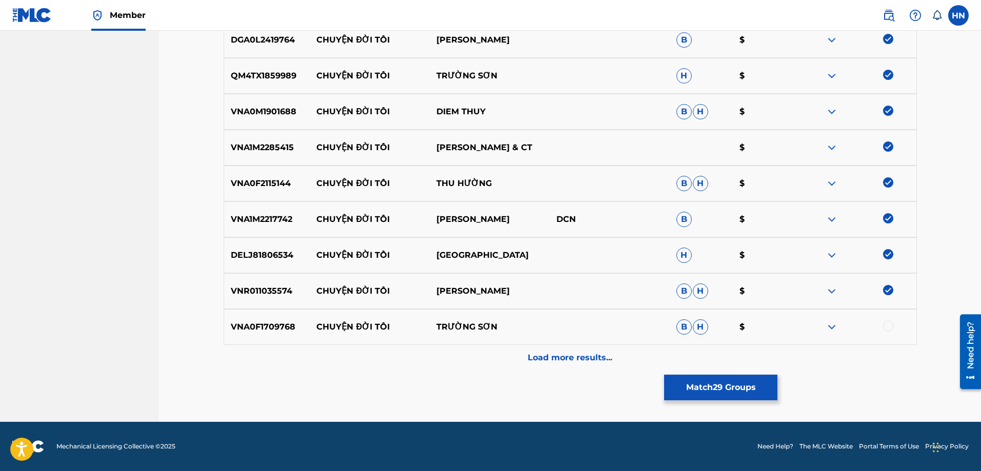
click at [887, 326] on div at bounding box center [888, 326] width 10 height 10
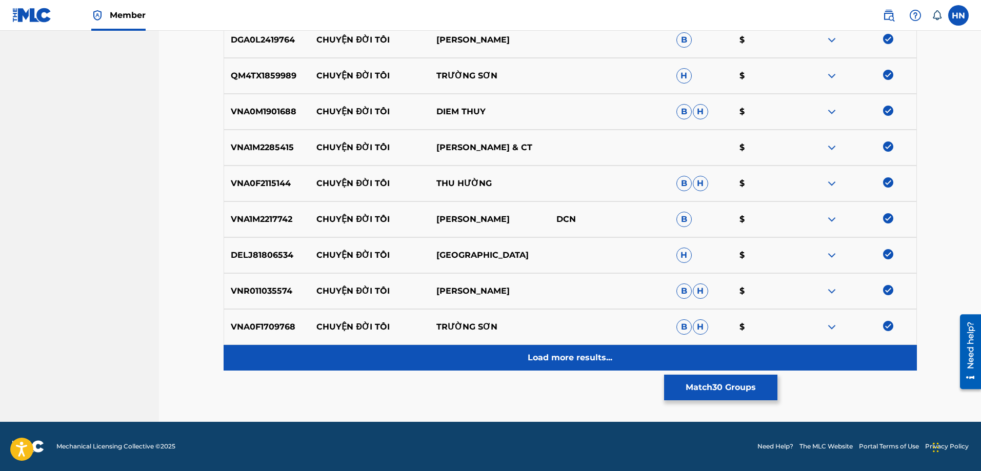
click at [578, 361] on p "Load more results..." at bounding box center [569, 358] width 85 height 12
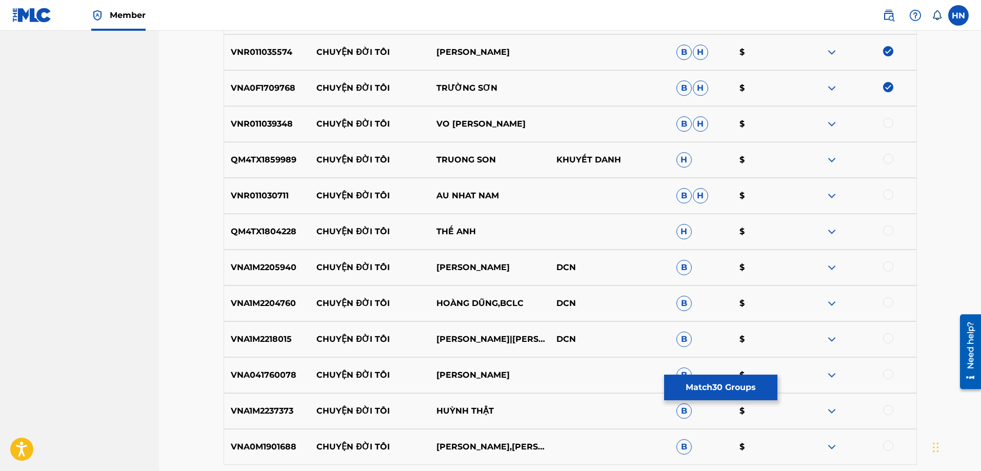
scroll to position [1383, 0]
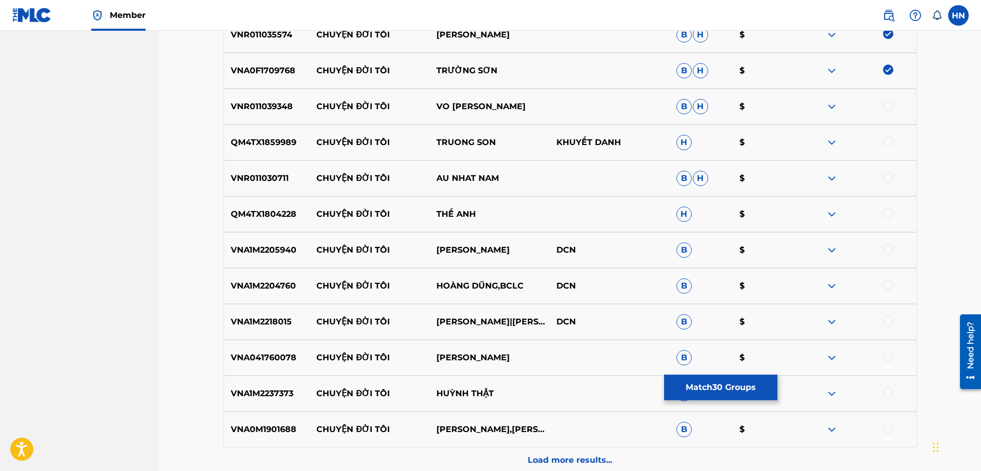
click at [268, 108] on p "VNR011039348" at bounding box center [267, 106] width 86 height 12
click at [886, 103] on div at bounding box center [888, 105] width 10 height 10
click at [271, 144] on p "QM4TX1859989" at bounding box center [267, 142] width 86 height 12
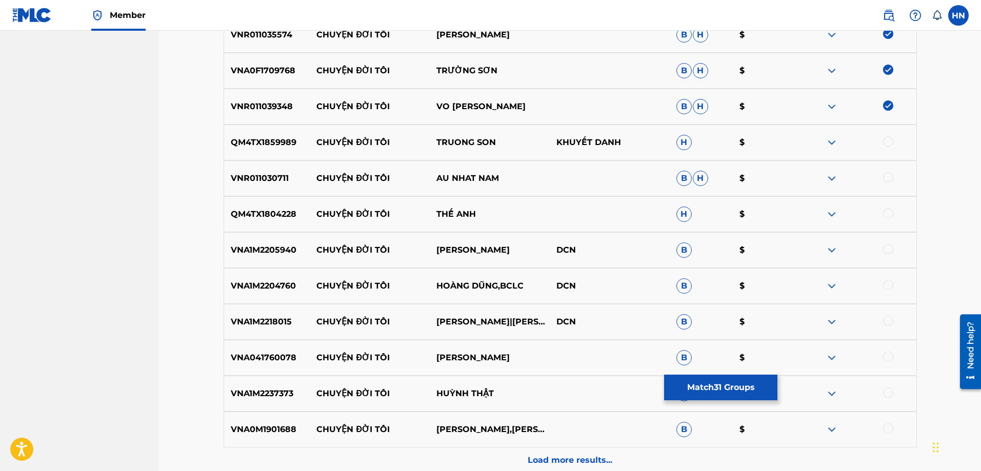
click at [886, 144] on div at bounding box center [888, 141] width 10 height 10
click at [276, 175] on p "VNR011030711" at bounding box center [267, 178] width 86 height 12
click at [887, 176] on div at bounding box center [888, 177] width 10 height 10
click at [279, 205] on div "QM4TX1804228 CHUYỆN ĐỜI TÔI THẾ ANH H $" at bounding box center [570, 214] width 693 height 36
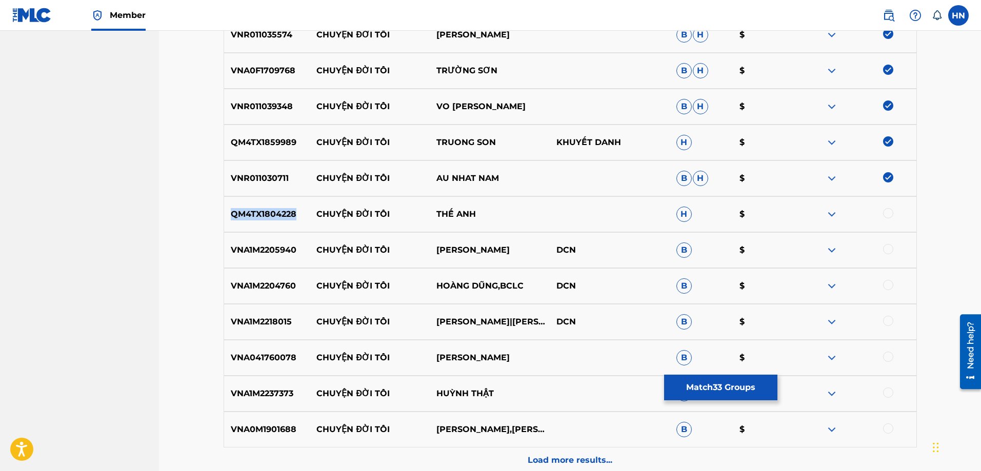
click at [279, 205] on div "QM4TX1804228 CHUYỆN ĐỜI TÔI THẾ ANH H $" at bounding box center [570, 214] width 693 height 36
click at [888, 214] on div at bounding box center [888, 213] width 10 height 10
click at [289, 254] on p "VNA1M2205940" at bounding box center [267, 250] width 86 height 12
click at [882, 249] on div at bounding box center [856, 250] width 120 height 12
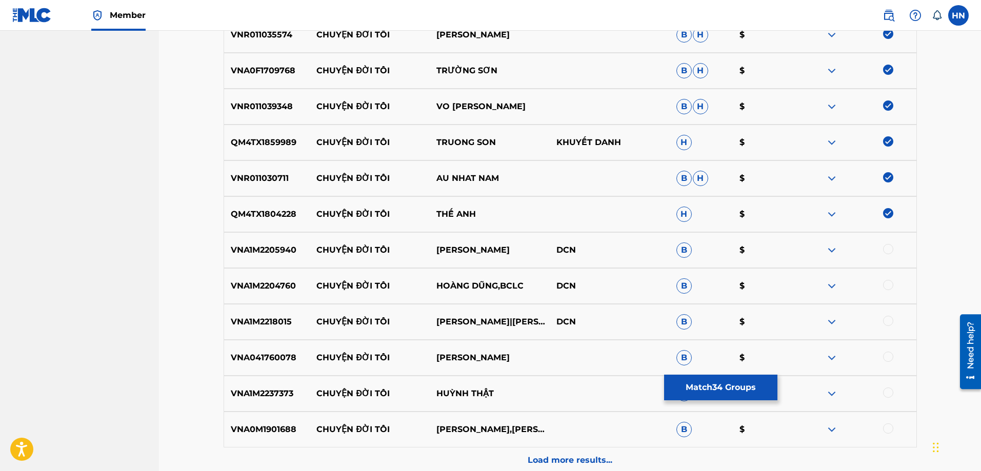
click at [889, 250] on div at bounding box center [888, 249] width 10 height 10
click at [271, 281] on p "VNA1M2204760" at bounding box center [267, 286] width 86 height 12
click at [885, 285] on div at bounding box center [888, 285] width 10 height 10
click at [247, 314] on div "VNA1M2218015 CHUYỆN ĐỜI TÔI GIA TIẾN|THANH NGÂN DCN B $" at bounding box center [570, 322] width 693 height 36
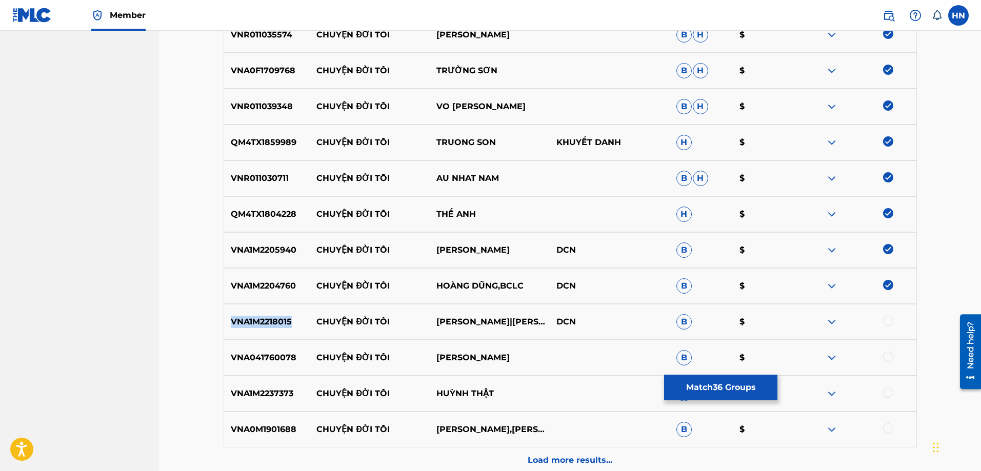
click at [247, 314] on div "VNA1M2218015 CHUYỆN ĐỜI TÔI GIA TIẾN|THANH NGÂN DCN B $" at bounding box center [570, 322] width 693 height 36
click at [886, 318] on div at bounding box center [888, 321] width 10 height 10
click at [271, 351] on div "VNA041760078 CHUYỆN ĐỜI TÔI PHONG THÁI PHƯƠNG B $" at bounding box center [570, 358] width 693 height 36
click at [888, 353] on div at bounding box center [888, 357] width 10 height 10
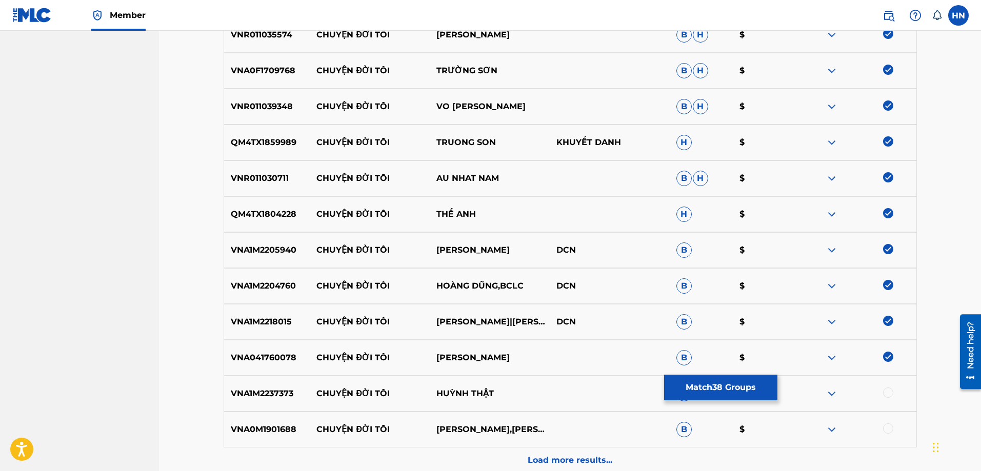
click at [271, 388] on p "VNA1M2237373" at bounding box center [267, 394] width 86 height 12
click at [888, 390] on div at bounding box center [888, 393] width 10 height 10
click at [265, 428] on p "VNA0M1901688" at bounding box center [267, 429] width 86 height 12
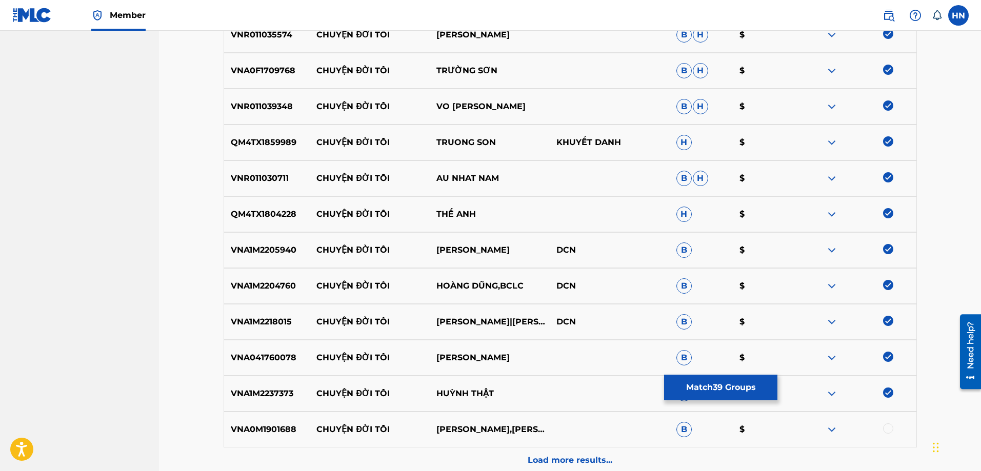
click at [891, 425] on div at bounding box center [888, 428] width 10 height 10
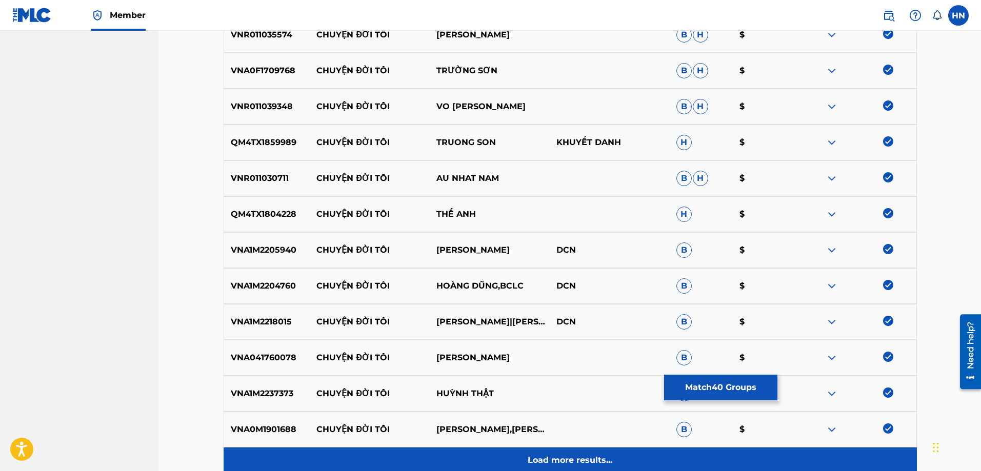
click at [599, 449] on div "Load more results..." at bounding box center [570, 461] width 693 height 26
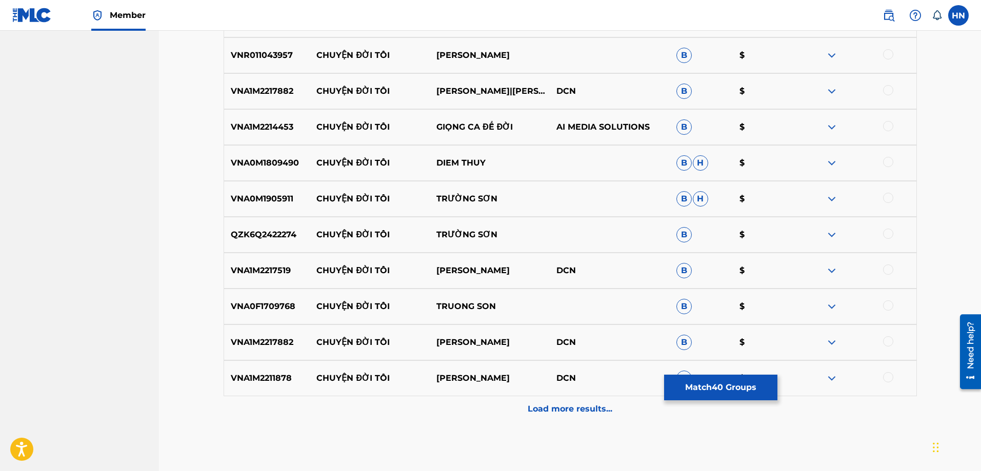
scroll to position [1741, 0]
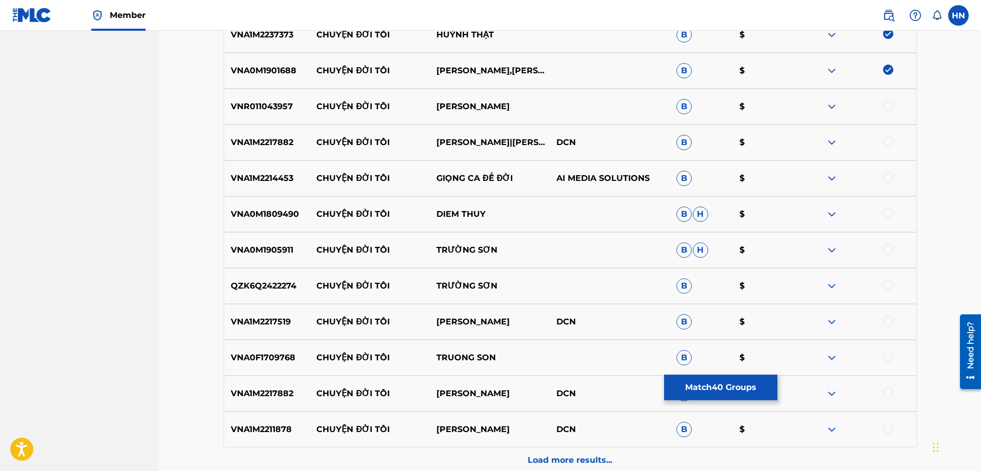
click at [272, 108] on p "VNR011043957" at bounding box center [267, 106] width 86 height 12
click at [885, 107] on div at bounding box center [888, 105] width 10 height 10
click at [258, 142] on p "VNA1M2217882" at bounding box center [267, 142] width 86 height 12
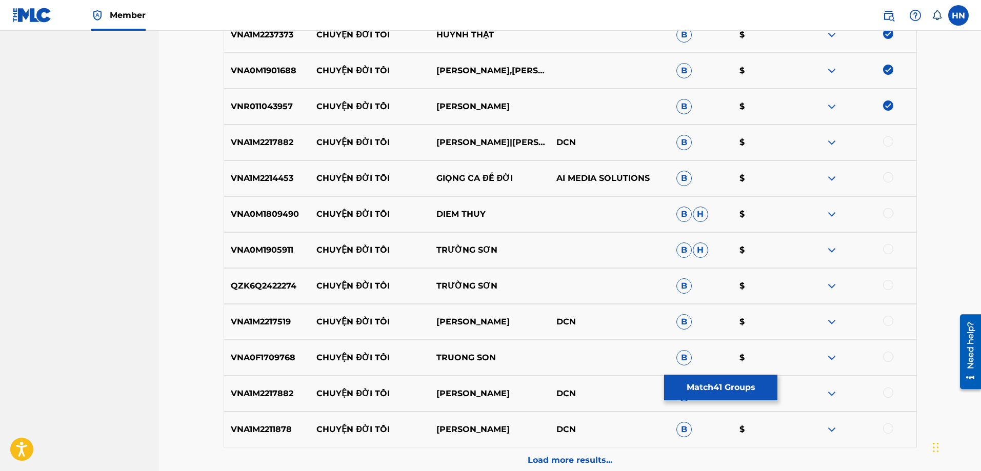
click at [885, 141] on div at bounding box center [888, 141] width 10 height 10
click at [269, 175] on p "VNA1M2214453" at bounding box center [267, 178] width 86 height 12
click at [886, 176] on div at bounding box center [888, 177] width 10 height 10
click at [273, 212] on p "VNA0M1809490" at bounding box center [267, 214] width 86 height 12
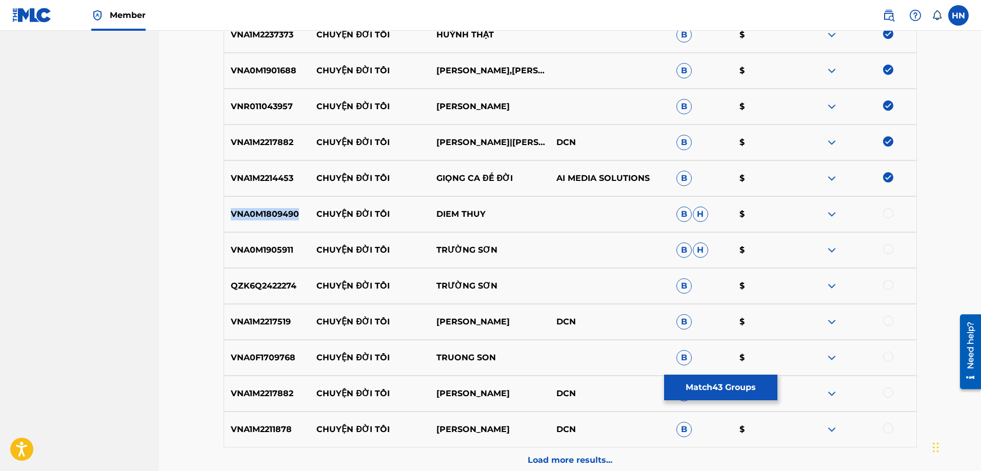
click at [273, 212] on p "VNA0M1809490" at bounding box center [267, 214] width 86 height 12
click at [886, 213] on div at bounding box center [888, 213] width 10 height 10
click at [262, 243] on div "VNA0M1905911 CHUYỆN ĐỜI TÔI TRƯỜNG SƠN B H $" at bounding box center [570, 250] width 693 height 36
click at [888, 248] on div at bounding box center [888, 249] width 10 height 10
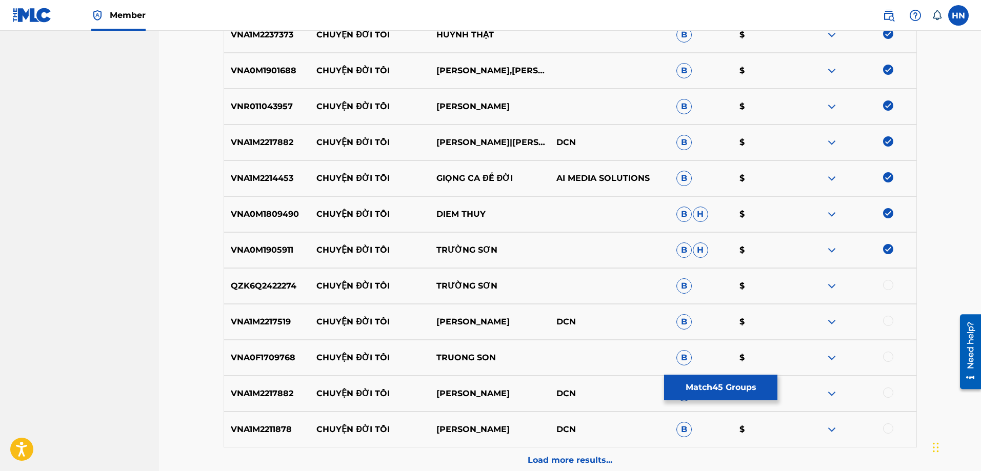
click at [288, 289] on p "QZK6Q2422274" at bounding box center [267, 286] width 86 height 12
click at [890, 280] on div at bounding box center [888, 285] width 10 height 10
click at [262, 288] on p "QZK6Q2422274" at bounding box center [267, 286] width 86 height 12
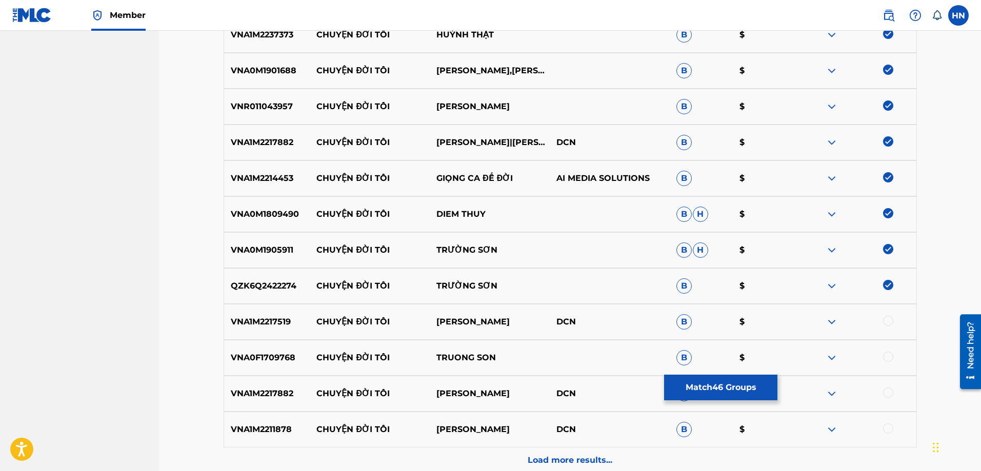
click at [265, 322] on p "VNA1M2217519" at bounding box center [267, 322] width 86 height 12
click at [891, 319] on div at bounding box center [888, 321] width 10 height 10
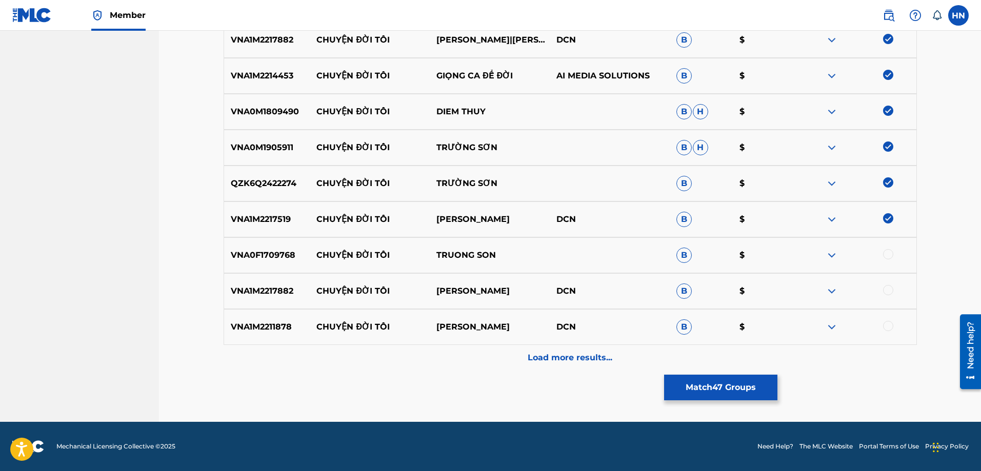
click at [264, 242] on div "VNA0F1709768 CHUYỆN ĐỜI TÔI TRUONG SON B $" at bounding box center [570, 255] width 693 height 36
click at [888, 251] on div at bounding box center [888, 254] width 10 height 10
click at [248, 271] on div "VNA0F1709768 CHUYỆN ĐỜI TÔI TRUONG SON B $" at bounding box center [570, 255] width 693 height 36
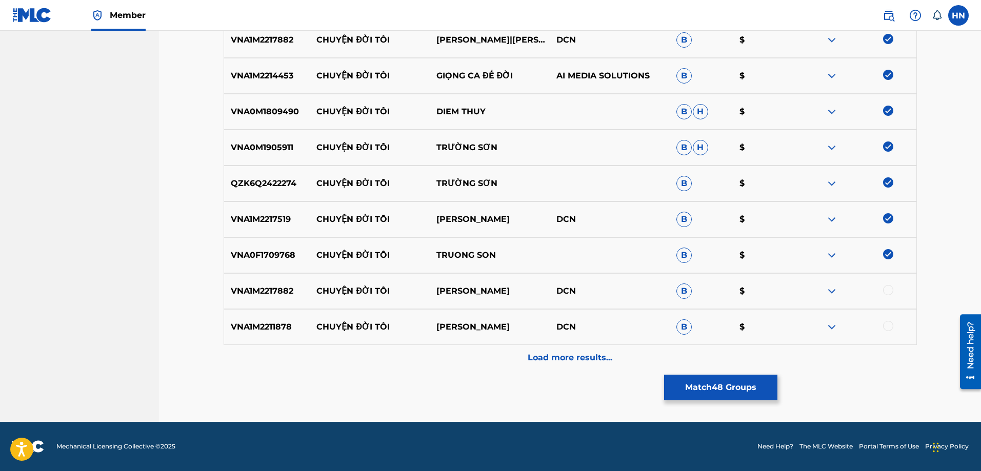
click at [248, 298] on div "VNA1M2217882 CHUYỆN ĐỜI TÔI THANH NGÂN DCN B $" at bounding box center [570, 291] width 693 height 36
click at [885, 292] on div at bounding box center [888, 290] width 10 height 10
click at [259, 332] on p "VNA1M2211878" at bounding box center [267, 327] width 86 height 12
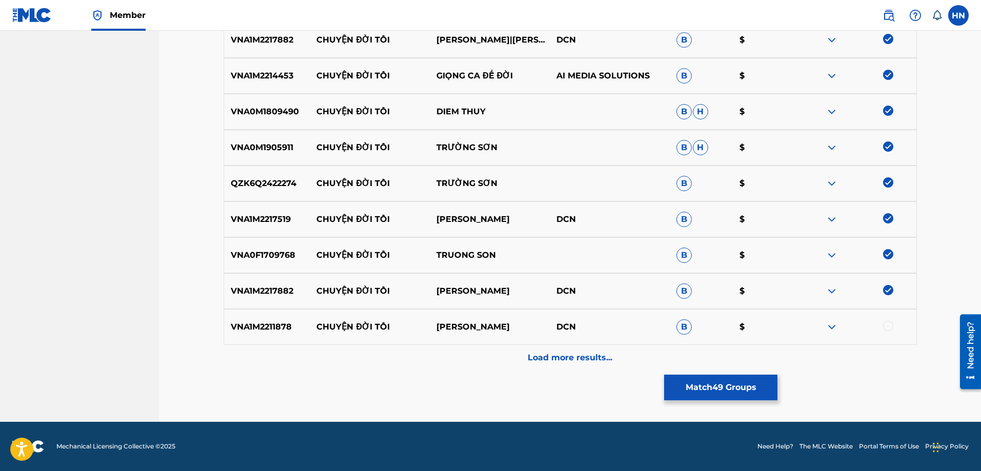
click at [886, 326] on div at bounding box center [888, 326] width 10 height 10
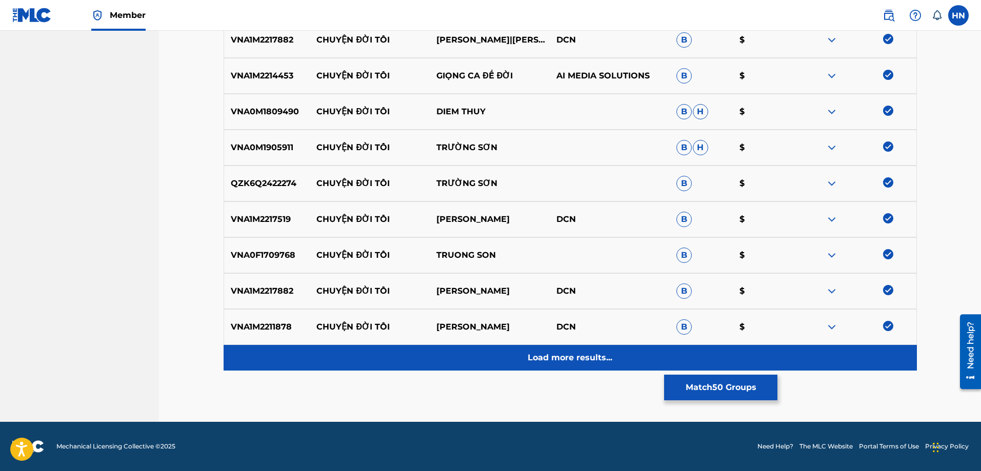
click at [590, 354] on p "Load more results..." at bounding box center [569, 358] width 85 height 12
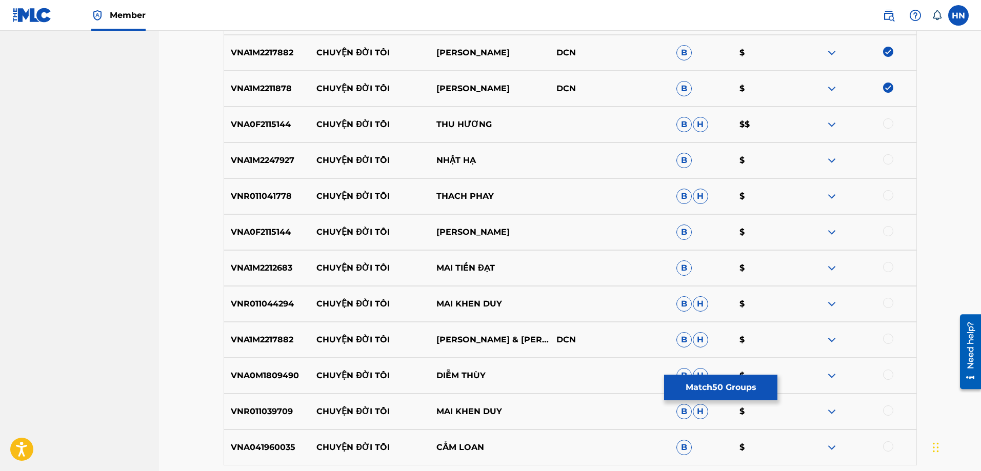
scroll to position [2100, 0]
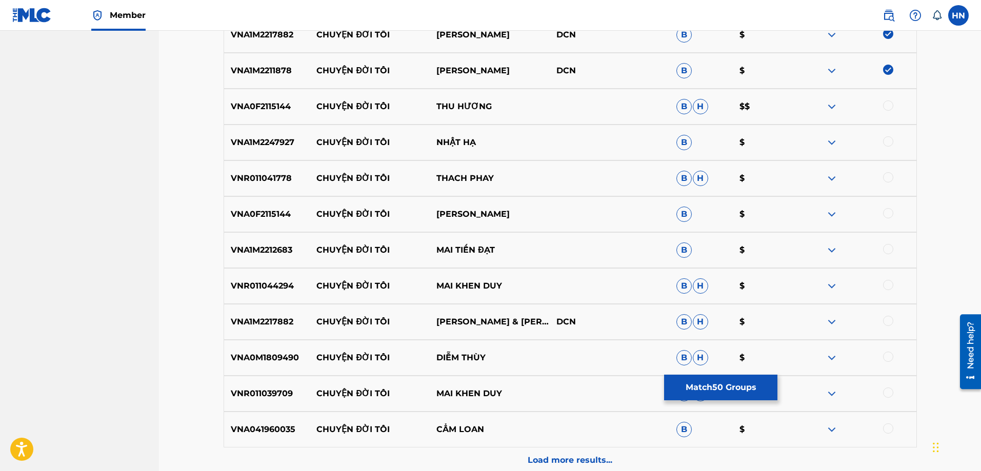
click at [268, 103] on p "VNA0F2115144" at bounding box center [267, 106] width 86 height 12
click at [884, 107] on div at bounding box center [888, 105] width 10 height 10
click at [261, 156] on div "VNA1M2247927 CHUYỆN ĐỜI TÔI NHẬT HẠ B $" at bounding box center [570, 143] width 693 height 36
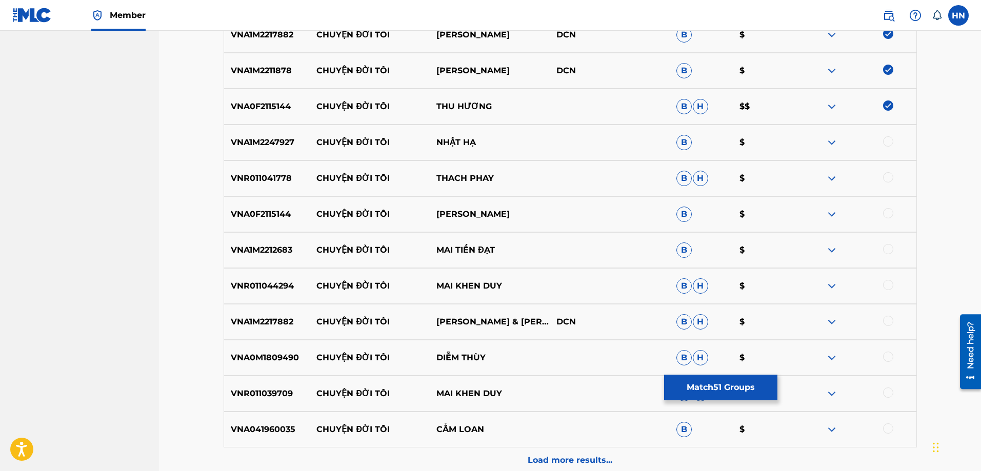
click at [888, 143] on div at bounding box center [888, 141] width 10 height 10
click at [256, 171] on div "VNR011041778 CHUYỆN ĐỜI TÔI THACH PHAY B H $" at bounding box center [570, 178] width 693 height 36
click at [885, 180] on div at bounding box center [888, 177] width 10 height 10
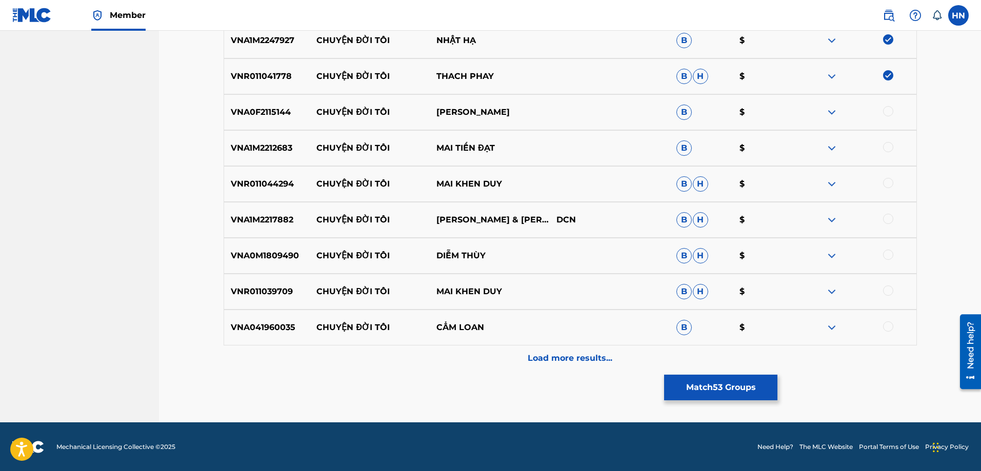
scroll to position [2203, 0]
click at [261, 113] on p "VNA0F2115144" at bounding box center [267, 112] width 86 height 12
click at [887, 112] on div at bounding box center [888, 111] width 10 height 10
click at [258, 148] on p "VNA1M2212683" at bounding box center [267, 147] width 86 height 12
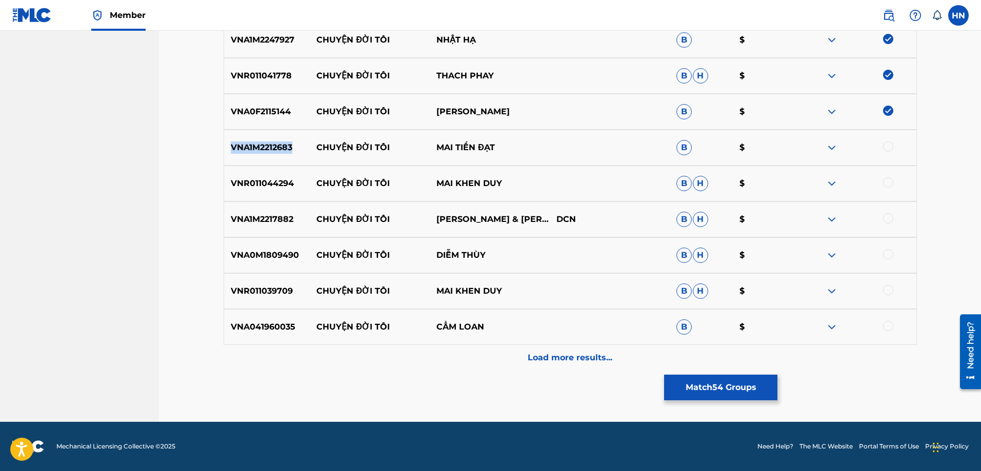
click at [258, 148] on p "VNA1M2212683" at bounding box center [267, 147] width 86 height 12
click at [892, 145] on div at bounding box center [888, 146] width 10 height 10
click at [281, 177] on div "VNR011044294 CHUYỆN ĐỜI TÔI MAI KHEN DUY B H $" at bounding box center [570, 184] width 693 height 36
click at [315, 179] on p "CHUYỆN ĐỜI TÔI" at bounding box center [370, 183] width 120 height 12
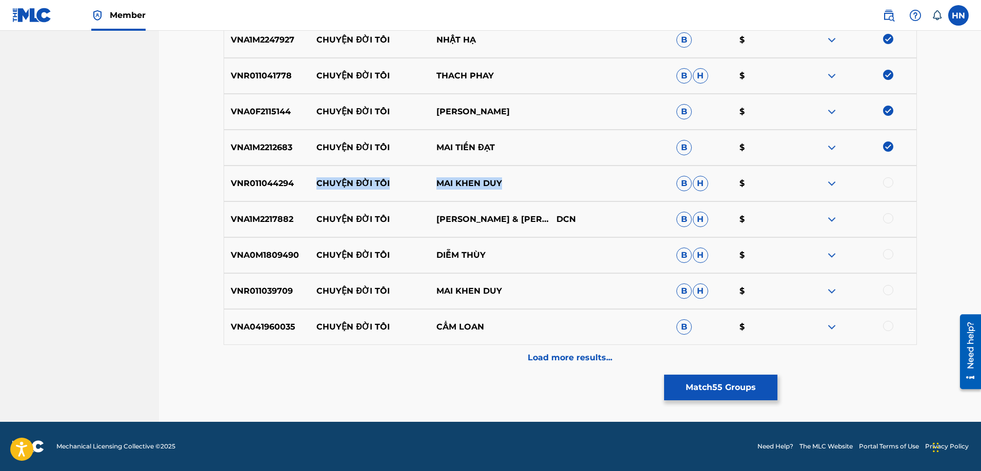
drag, startPoint x: 316, startPoint y: 185, endPoint x: 553, endPoint y: 179, distance: 236.9
click at [551, 179] on div "VNR011044294 CHUYỆN ĐỜI TÔI MAI KHEN DUY B H $" at bounding box center [570, 184] width 693 height 36
click at [283, 191] on div "VNR011044294 CHUYỆN ĐỜI TÔI MAI KHEN DUY B H $" at bounding box center [570, 184] width 693 height 36
click at [885, 183] on div at bounding box center [888, 182] width 10 height 10
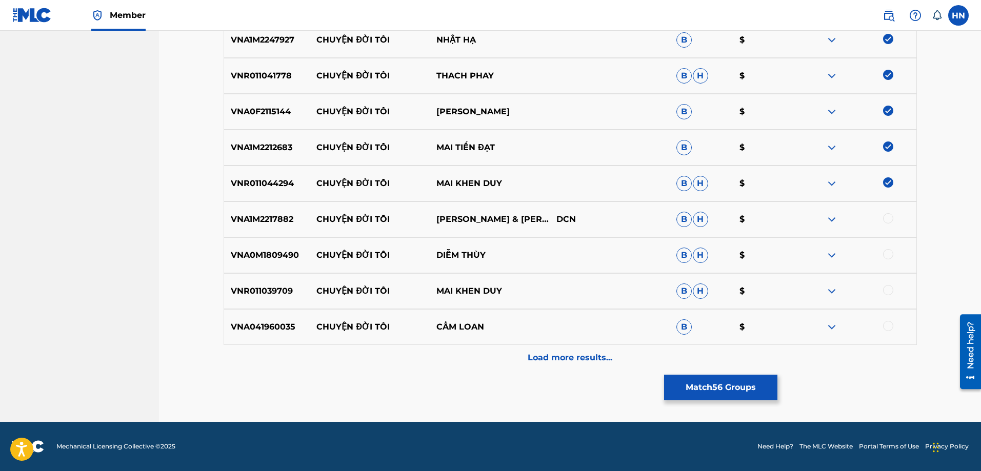
click at [285, 219] on p "VNA1M2217882" at bounding box center [267, 219] width 86 height 12
click at [262, 217] on p "VNA1M2217882" at bounding box center [267, 219] width 86 height 12
click at [887, 218] on div at bounding box center [888, 218] width 10 height 10
click at [289, 254] on p "VNA0M1809490" at bounding box center [267, 255] width 86 height 12
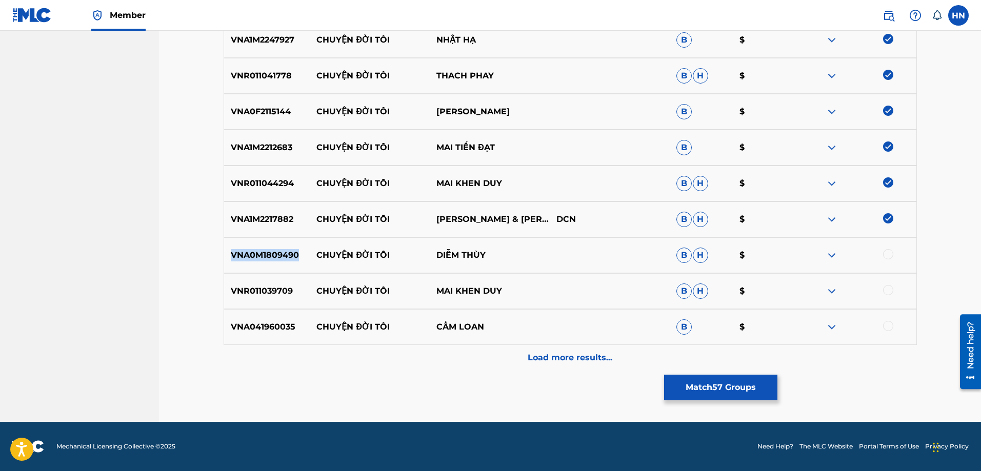
click at [289, 254] on p "VNA0M1809490" at bounding box center [267, 255] width 86 height 12
click at [885, 257] on div at bounding box center [888, 254] width 10 height 10
click at [265, 281] on div "VNR011039709 CHUYỆN ĐỜI TÔI MAI KHEN DUY B H $" at bounding box center [570, 291] width 693 height 36
click at [888, 290] on div at bounding box center [888, 290] width 10 height 10
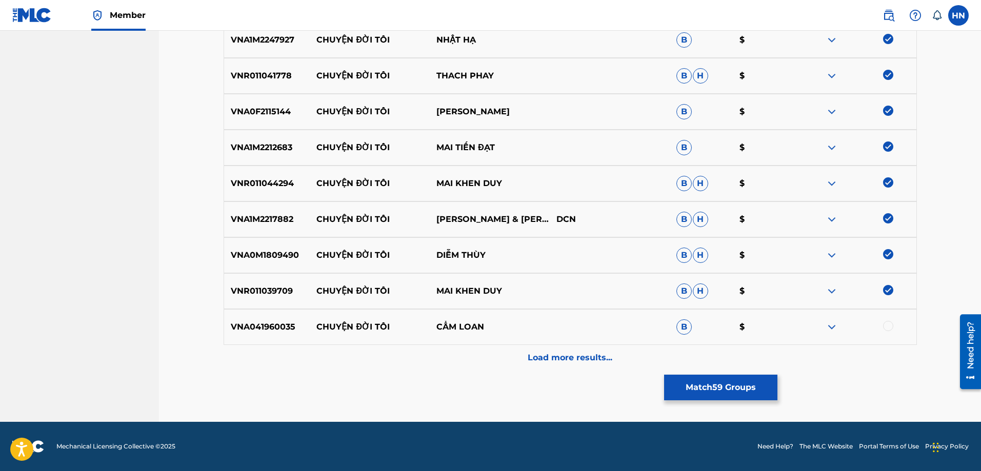
click at [268, 317] on div "VNA041960035 CHUYỆN ĐỜI TÔI CẨM LOAN B $" at bounding box center [570, 327] width 693 height 36
click at [889, 330] on div at bounding box center [888, 326] width 10 height 10
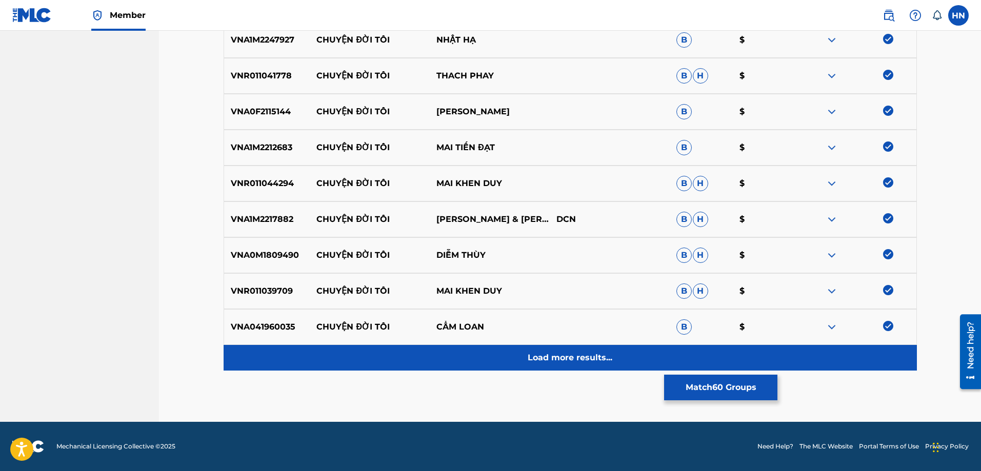
click at [641, 356] on div "Load more results..." at bounding box center [570, 358] width 693 height 26
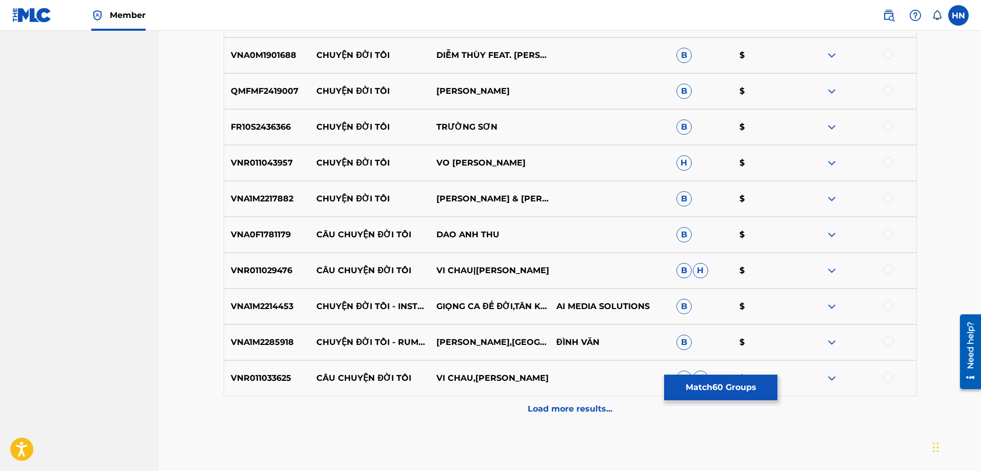
scroll to position [2459, 0]
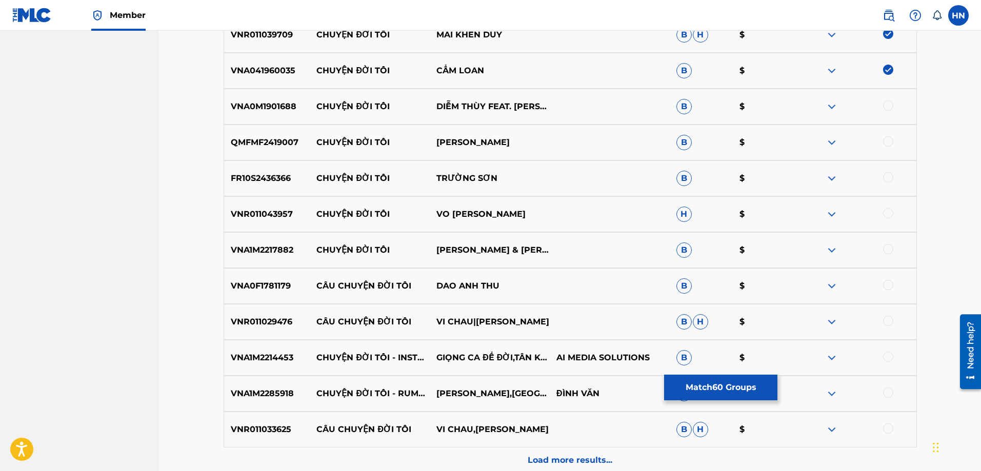
click at [286, 109] on p "VNA0M1901688" at bounding box center [267, 106] width 86 height 12
click at [888, 106] on div at bounding box center [888, 105] width 10 height 10
click at [270, 145] on p "QMFMF2419007" at bounding box center [267, 142] width 86 height 12
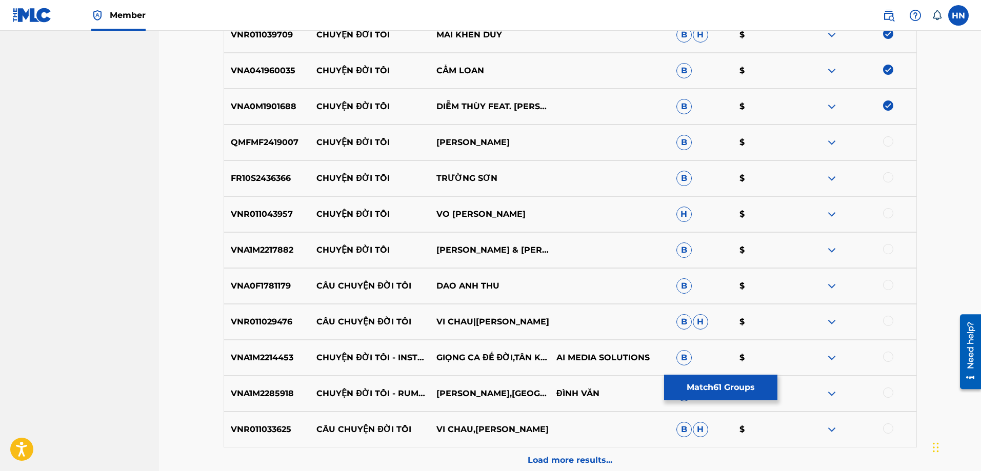
click at [886, 140] on div at bounding box center [888, 141] width 10 height 10
click at [281, 179] on p "FR10S2436366" at bounding box center [267, 178] width 86 height 12
click at [888, 178] on div at bounding box center [888, 177] width 10 height 10
click at [287, 218] on p "VNR011043957" at bounding box center [267, 214] width 86 height 12
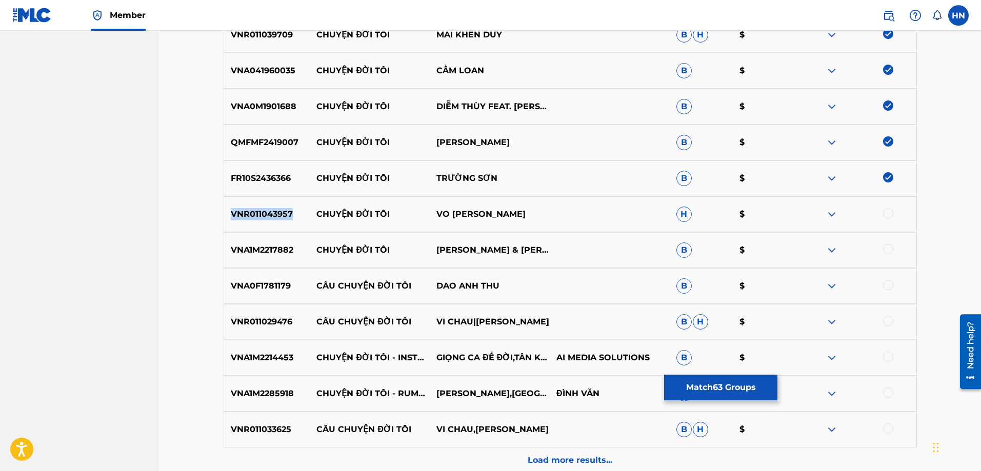
click at [287, 218] on p "VNR011043957" at bounding box center [267, 214] width 86 height 12
click at [885, 214] on div at bounding box center [888, 213] width 10 height 10
click at [270, 246] on p "VNA1M2217882" at bounding box center [267, 250] width 86 height 12
click at [887, 248] on div at bounding box center [888, 249] width 10 height 10
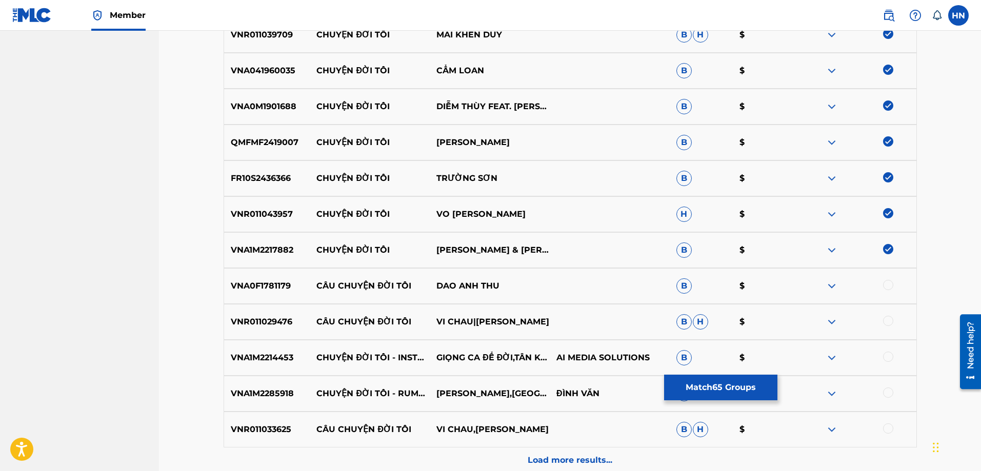
click at [241, 288] on p "VNA0F1781179" at bounding box center [267, 286] width 86 height 12
click at [287, 352] on p "VNA1M2214453" at bounding box center [267, 358] width 86 height 12
click at [884, 356] on div at bounding box center [888, 357] width 10 height 10
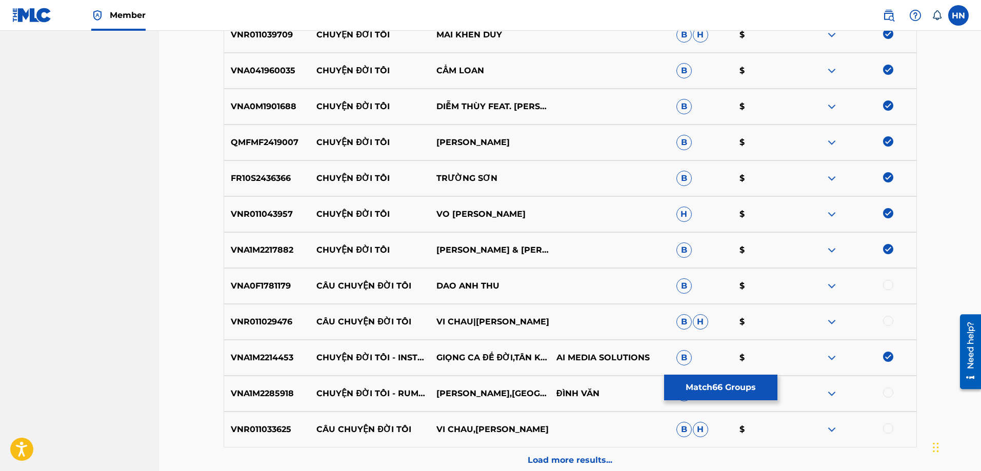
click at [279, 392] on p "VNA1M2285918" at bounding box center [267, 394] width 86 height 12
click at [892, 391] on div at bounding box center [888, 393] width 10 height 10
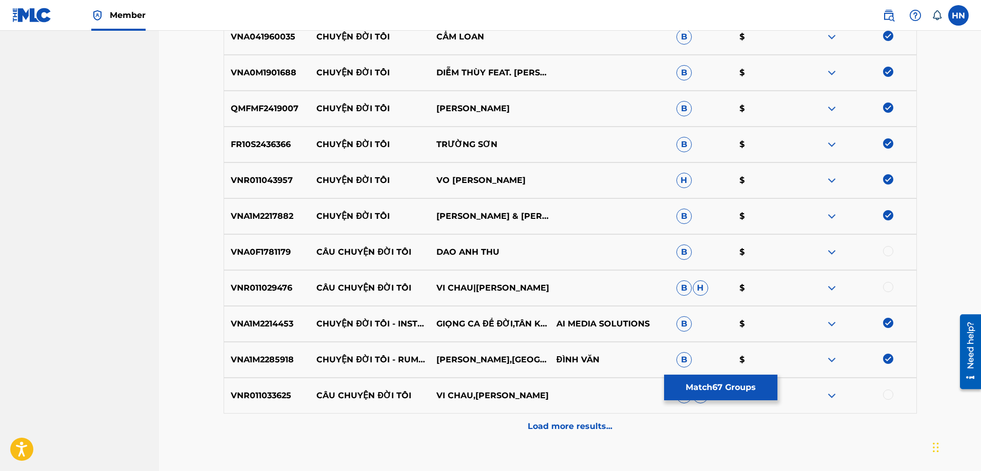
scroll to position [2562, 0]
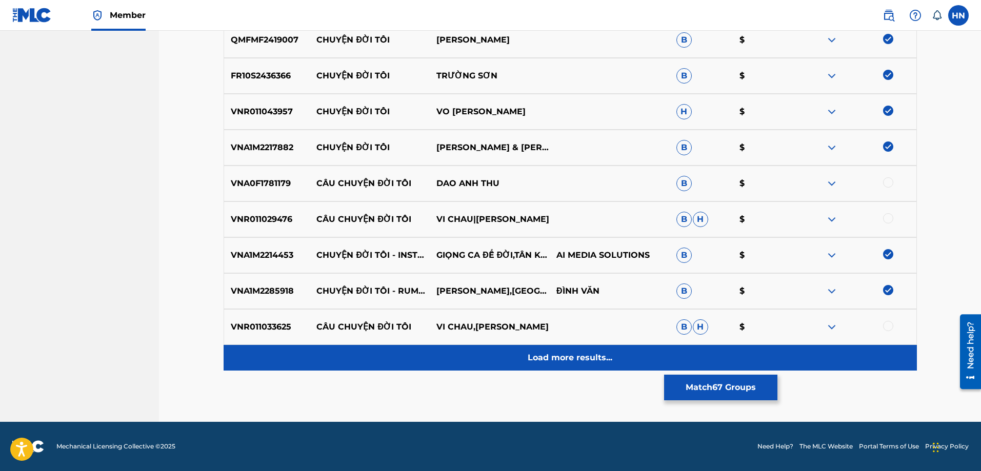
click at [608, 364] on div "Load more results..." at bounding box center [570, 358] width 693 height 26
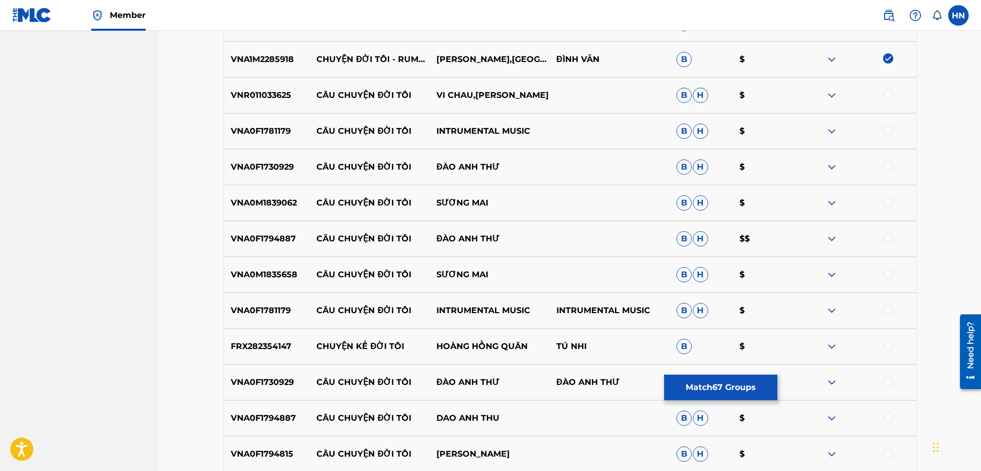
scroll to position [2869, 0]
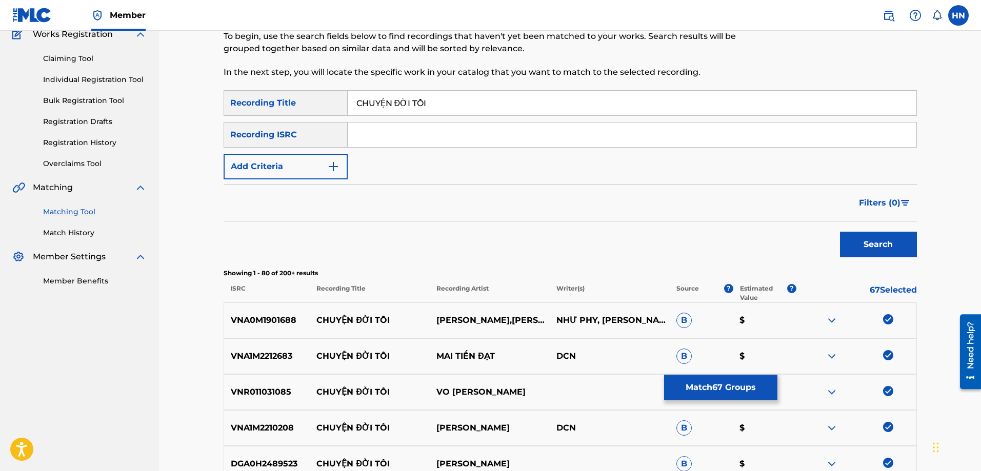
scroll to position [0, 0]
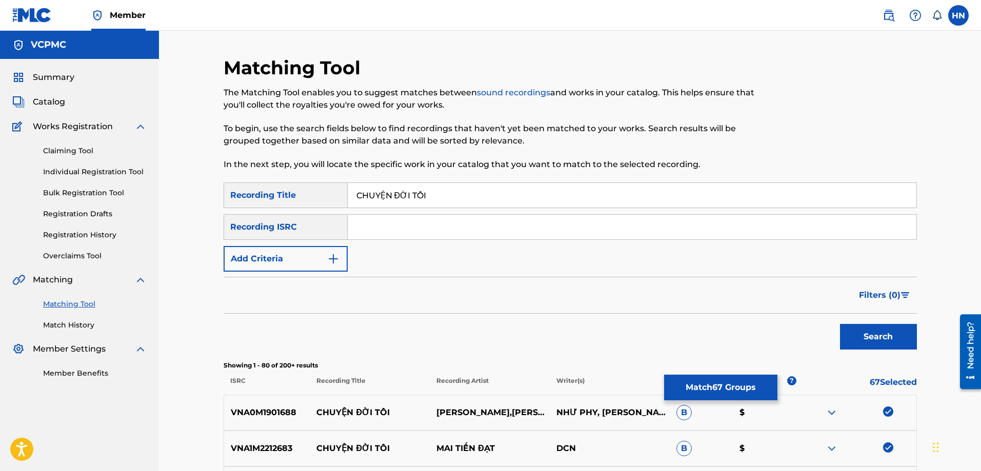
click at [465, 195] on input "CHUYỆN ĐỜI TÔI" at bounding box center [632, 195] width 569 height 25
paste input "EN DOI TO"
type input "CHUYEN DOI TOI"
click at [840, 324] on button "Search" at bounding box center [878, 337] width 77 height 26
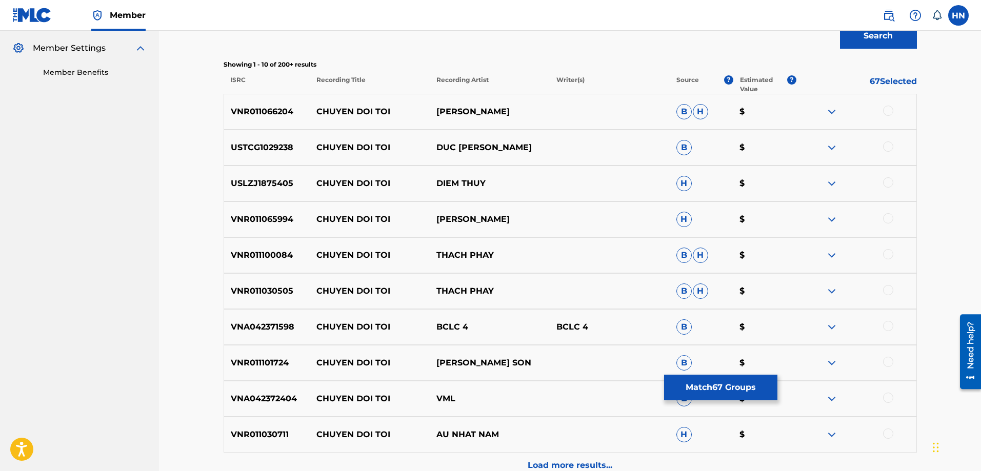
scroll to position [359, 0]
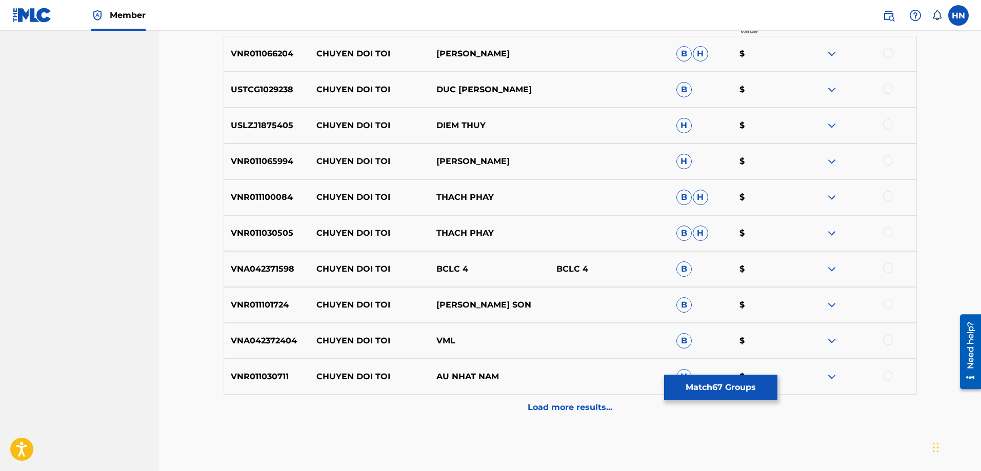
click at [269, 59] on p "VNR011066204" at bounding box center [267, 54] width 86 height 12
click at [884, 55] on div at bounding box center [888, 53] width 10 height 10
click at [279, 91] on p "USTCG1029238" at bounding box center [267, 90] width 86 height 12
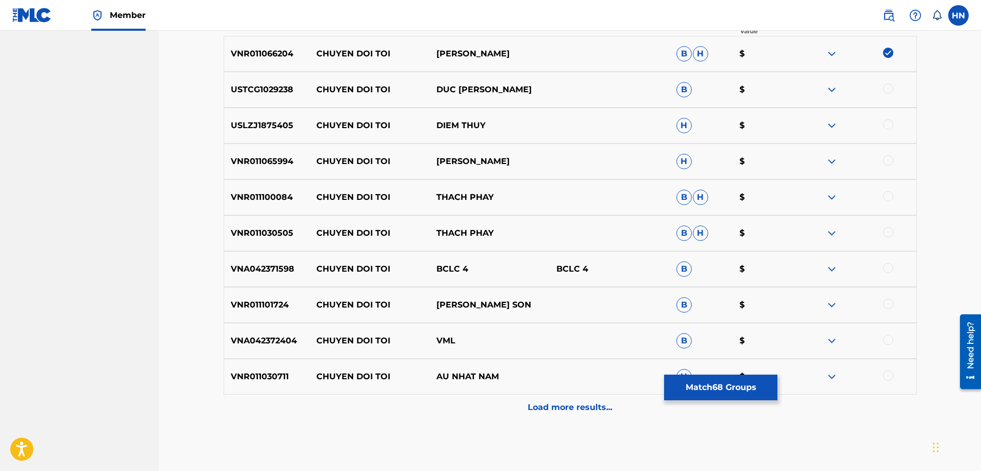
click at [887, 90] on div at bounding box center [888, 89] width 10 height 10
click at [275, 116] on div "USLZJ1875405 CHUYEN DOI TOI DIEM THUY H $" at bounding box center [570, 126] width 693 height 36
click at [891, 126] on div at bounding box center [888, 124] width 10 height 10
click at [242, 153] on div "VNR011065994 CHUYEN DOI TOI NHAT THANH H $" at bounding box center [570, 162] width 693 height 36
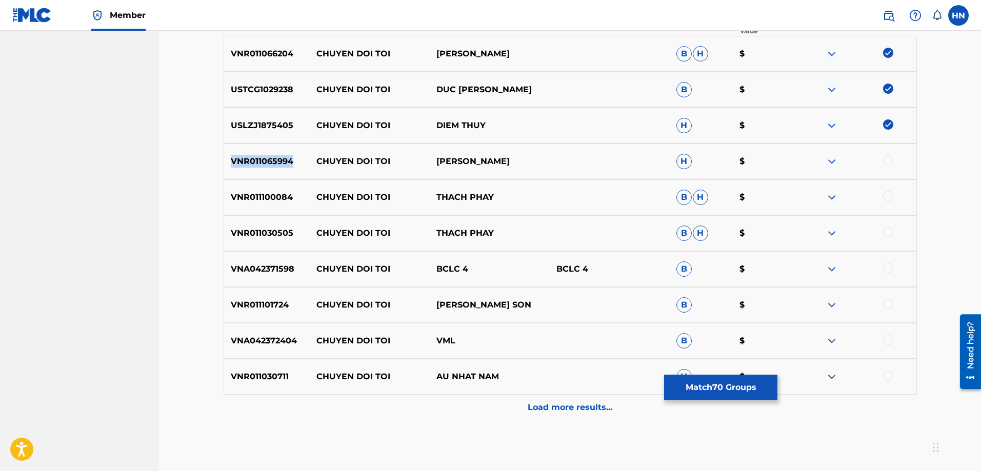
click at [242, 153] on div "VNR011065994 CHUYEN DOI TOI NHAT THANH H $" at bounding box center [570, 162] width 693 height 36
click at [888, 159] on div at bounding box center [888, 160] width 10 height 10
click at [252, 205] on div "VNR011100084 CHUYEN DOI TOI THACH PHAY B H $" at bounding box center [570, 197] width 693 height 36
click at [891, 194] on div at bounding box center [888, 196] width 10 height 10
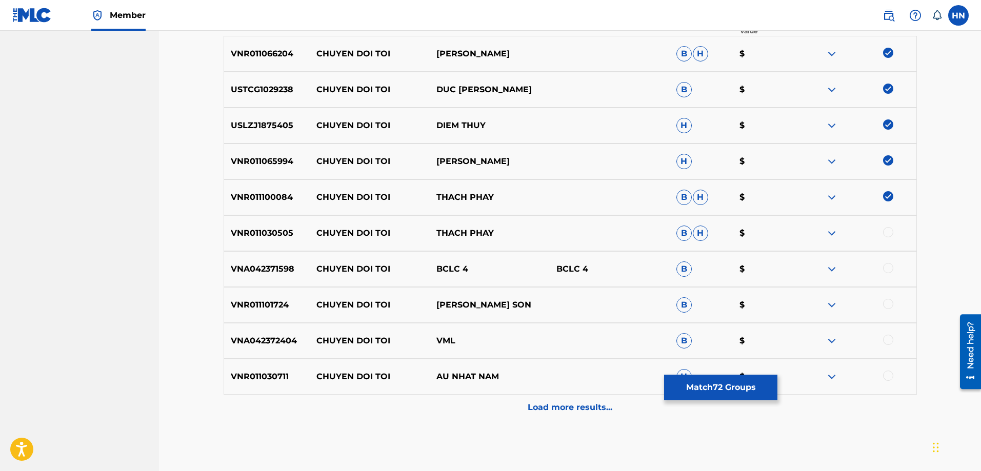
click at [262, 234] on p "VNR011030505" at bounding box center [267, 233] width 86 height 12
click at [886, 235] on div at bounding box center [888, 232] width 10 height 10
click at [279, 270] on p "VNA042371598" at bounding box center [267, 269] width 86 height 12
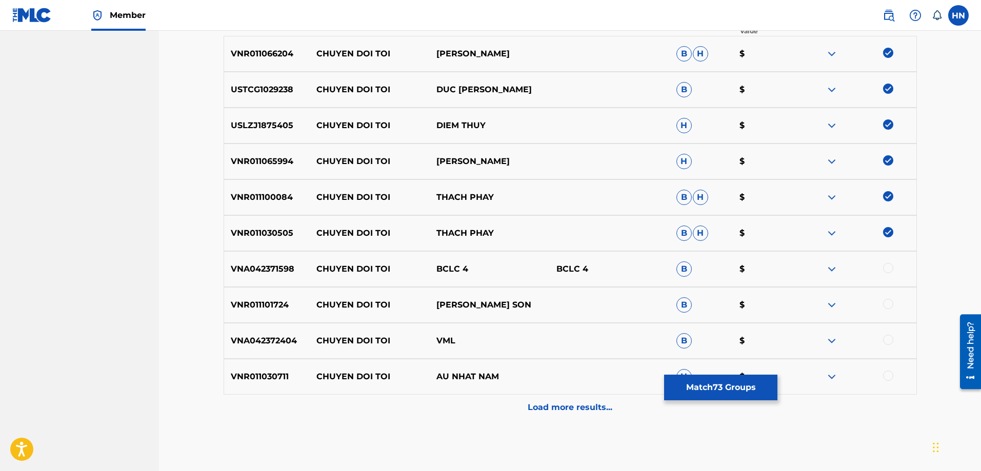
click at [884, 269] on div at bounding box center [888, 268] width 10 height 10
click at [276, 302] on p "VNR011101724" at bounding box center [267, 305] width 86 height 12
click at [888, 306] on div at bounding box center [888, 304] width 10 height 10
click at [265, 390] on div "VNR011030711 CHUYEN DOI TOI AU NHAT NAM H $" at bounding box center [570, 377] width 693 height 36
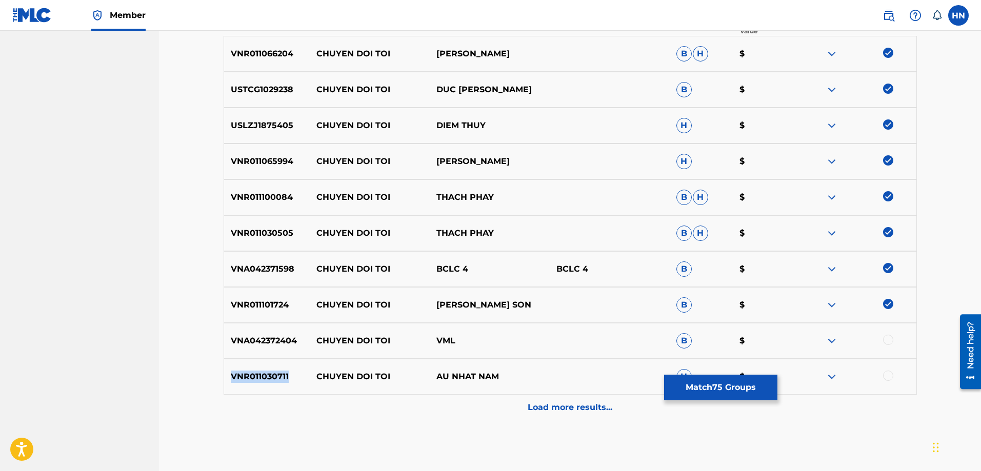
click at [265, 390] on div "VNR011030711 CHUYEN DOI TOI AU NHAT NAM H $" at bounding box center [570, 377] width 693 height 36
click at [890, 376] on div at bounding box center [888, 376] width 10 height 10
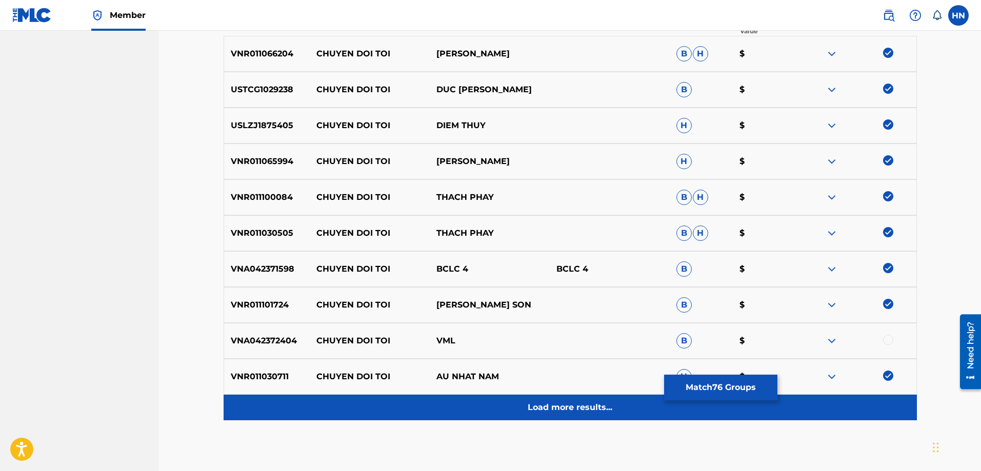
click at [488, 408] on div "Load more results..." at bounding box center [570, 408] width 693 height 26
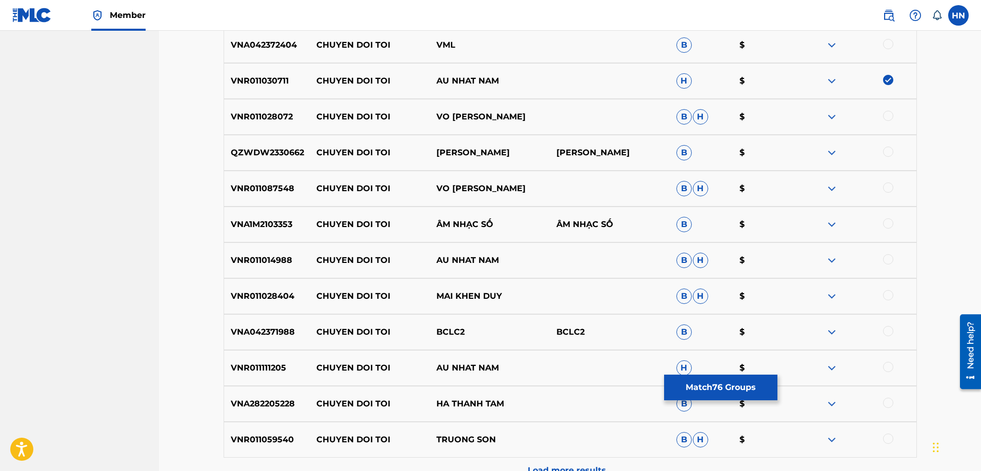
scroll to position [666, 0]
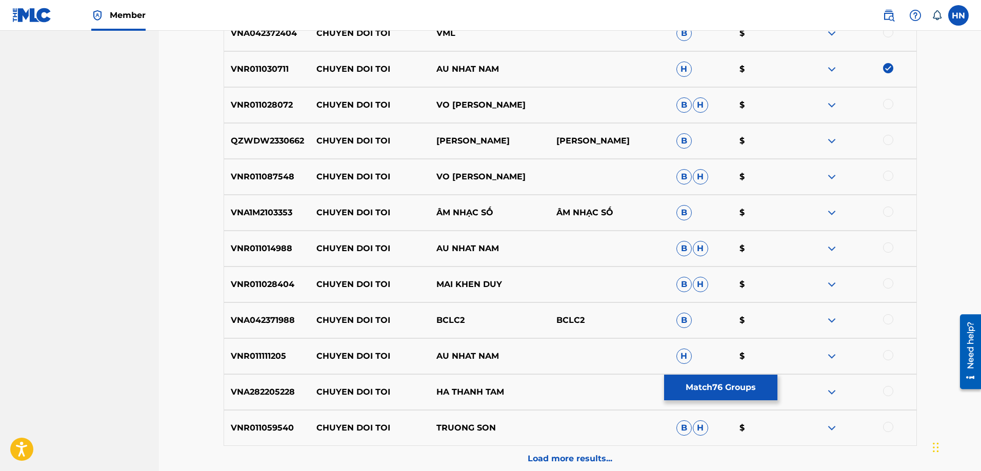
click at [282, 109] on p "VNR011028072" at bounding box center [267, 105] width 86 height 12
click at [887, 103] on div at bounding box center [888, 104] width 10 height 10
click at [275, 145] on p "QZWDW2330662" at bounding box center [267, 141] width 86 height 12
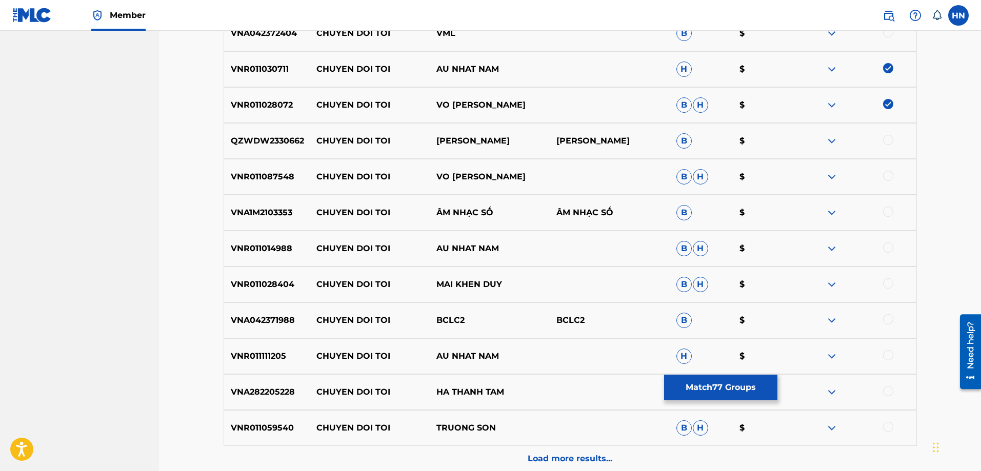
click at [886, 139] on div at bounding box center [888, 140] width 10 height 10
click at [286, 175] on p "VNR011087548" at bounding box center [267, 177] width 86 height 12
click at [892, 178] on div at bounding box center [888, 176] width 10 height 10
click at [271, 198] on div "VNA1M2103353 CHUYEN DOI TOI ÂM NHẠC SỐ ÂM NHẠC SỐ B $" at bounding box center [570, 213] width 693 height 36
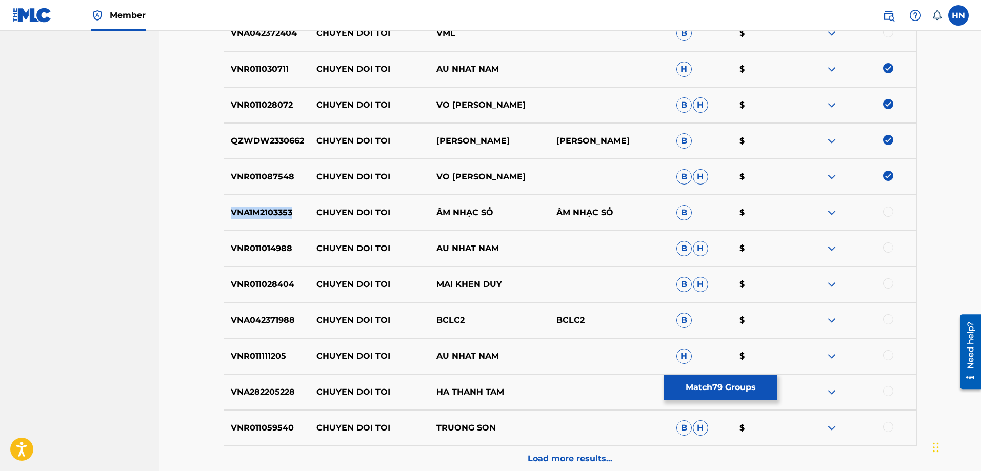
click at [271, 198] on div "VNA1M2103353 CHUYEN DOI TOI ÂM NHẠC SỐ ÂM NHẠC SỐ B $" at bounding box center [570, 213] width 693 height 36
click at [883, 210] on div at bounding box center [888, 212] width 10 height 10
click at [266, 250] on p "VNR011014988" at bounding box center [267, 248] width 86 height 12
click at [884, 245] on div at bounding box center [888, 247] width 10 height 10
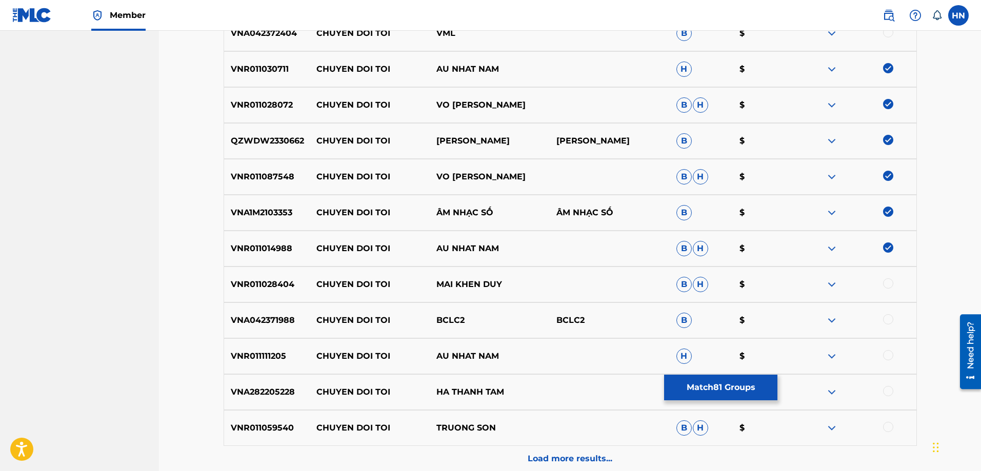
click at [288, 290] on p "VNR011028404" at bounding box center [267, 284] width 86 height 12
click at [887, 281] on div at bounding box center [888, 283] width 10 height 10
click at [253, 354] on p "VNR011111205" at bounding box center [267, 356] width 86 height 12
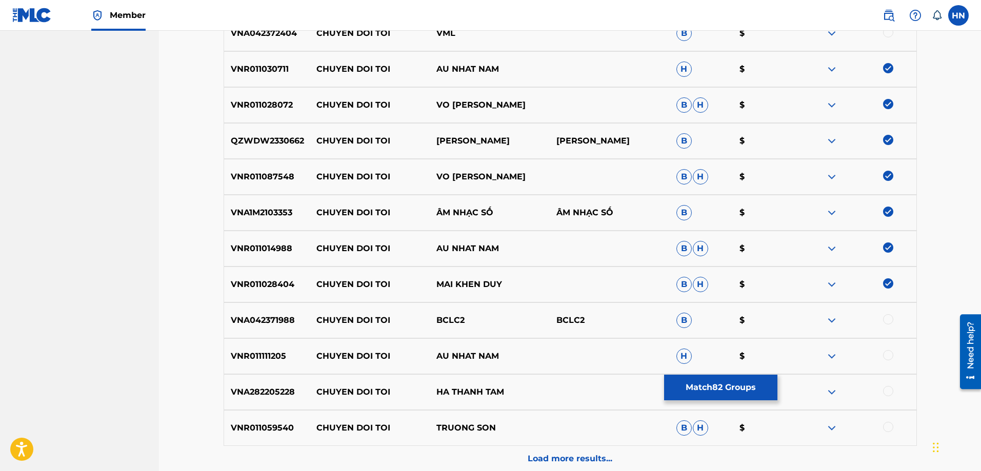
click at [888, 355] on div at bounding box center [888, 355] width 10 height 10
click at [274, 387] on p "VNA282205228" at bounding box center [267, 392] width 86 height 12
click at [885, 387] on div at bounding box center [888, 391] width 10 height 10
click at [257, 430] on p "VNR011059540" at bounding box center [267, 428] width 86 height 12
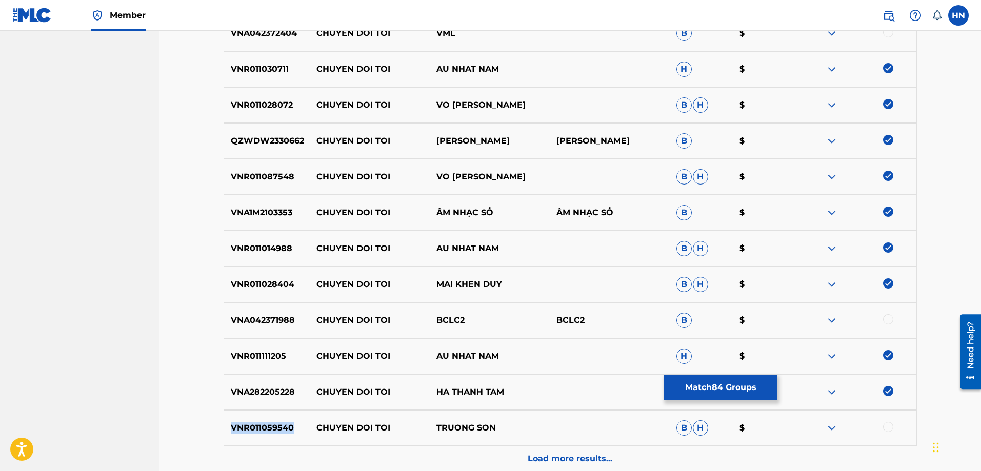
click at [257, 430] on p "VNR011059540" at bounding box center [267, 428] width 86 height 12
click at [891, 430] on div at bounding box center [888, 427] width 10 height 10
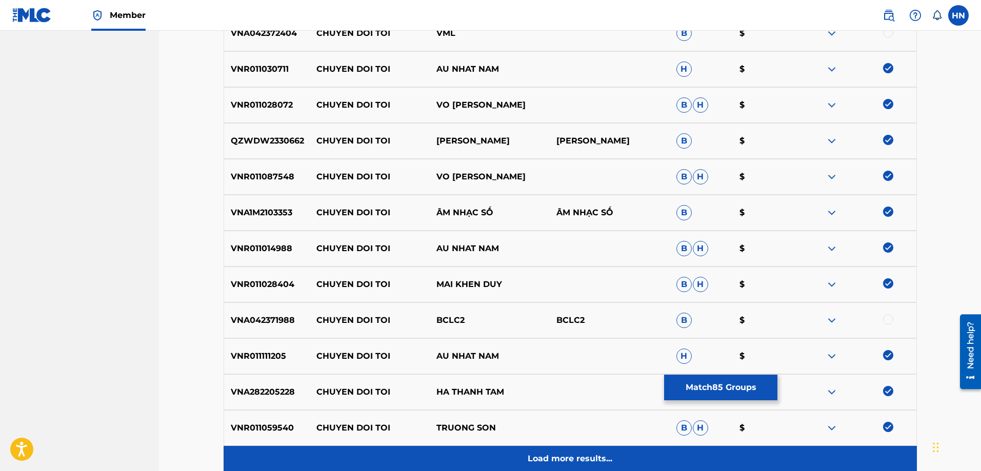
click at [602, 461] on p "Load more results..." at bounding box center [569, 459] width 85 height 12
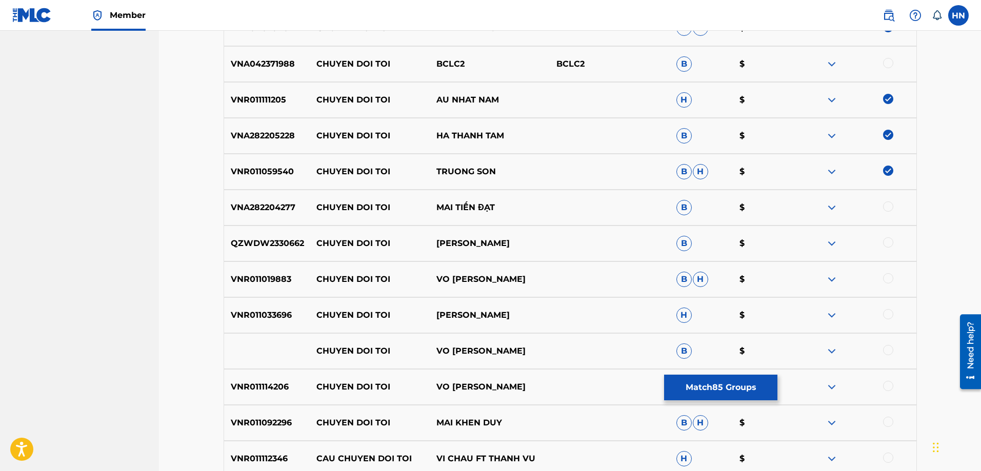
scroll to position [1025, 0]
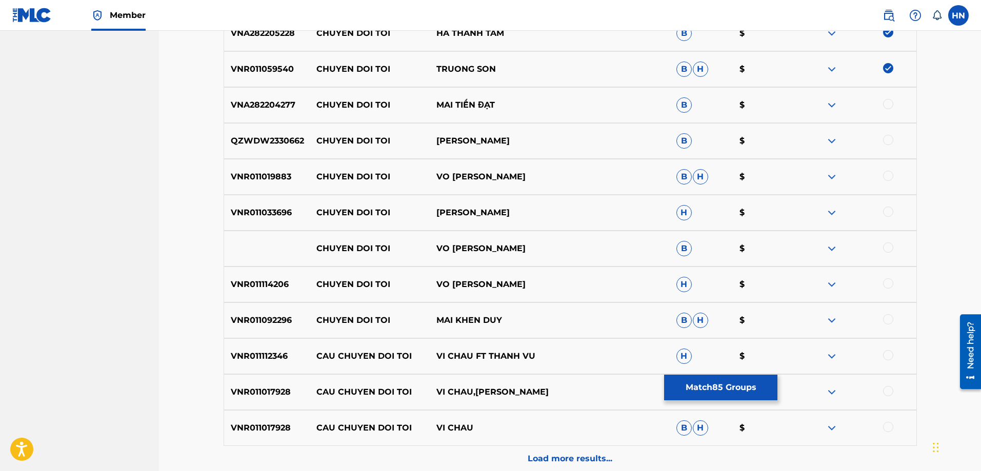
click at [229, 99] on p "VNA282204277" at bounding box center [267, 105] width 86 height 12
click at [885, 103] on div at bounding box center [888, 104] width 10 height 10
click at [274, 139] on p "QZWDW2330662" at bounding box center [267, 141] width 86 height 12
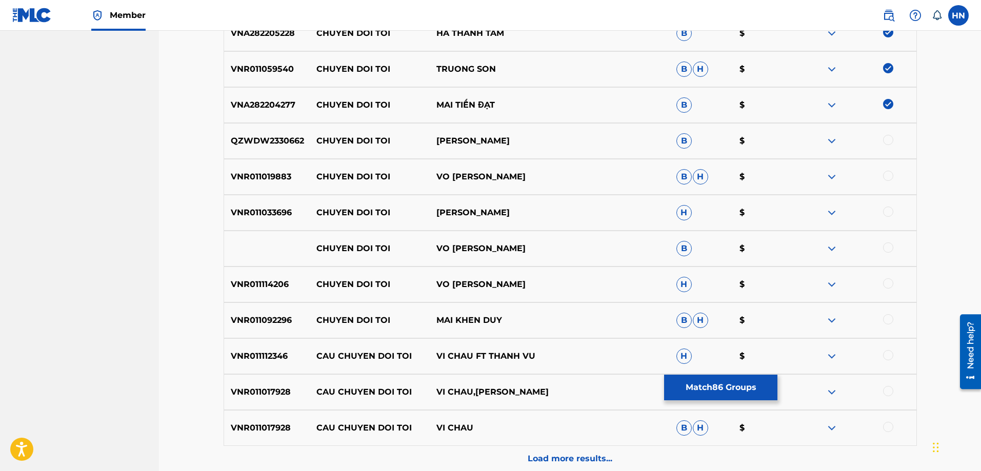
click at [886, 139] on div at bounding box center [888, 140] width 10 height 10
click at [277, 178] on p "VNR011019883" at bounding box center [267, 177] width 86 height 12
click at [894, 175] on div at bounding box center [856, 177] width 120 height 12
click at [889, 176] on div at bounding box center [888, 176] width 10 height 10
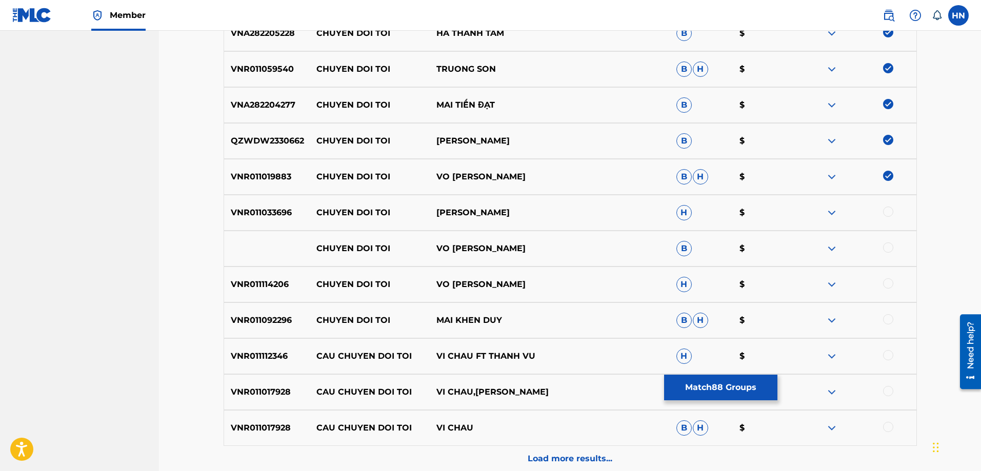
click at [241, 212] on p "VNR011033696" at bounding box center [267, 213] width 86 height 12
click at [885, 208] on div at bounding box center [888, 212] width 10 height 10
drag, startPoint x: 553, startPoint y: 252, endPoint x: 286, endPoint y: 247, distance: 266.6
click at [289, 247] on div "CHUYEN DOI TOI VO HOANG LAM B $" at bounding box center [570, 249] width 693 height 36
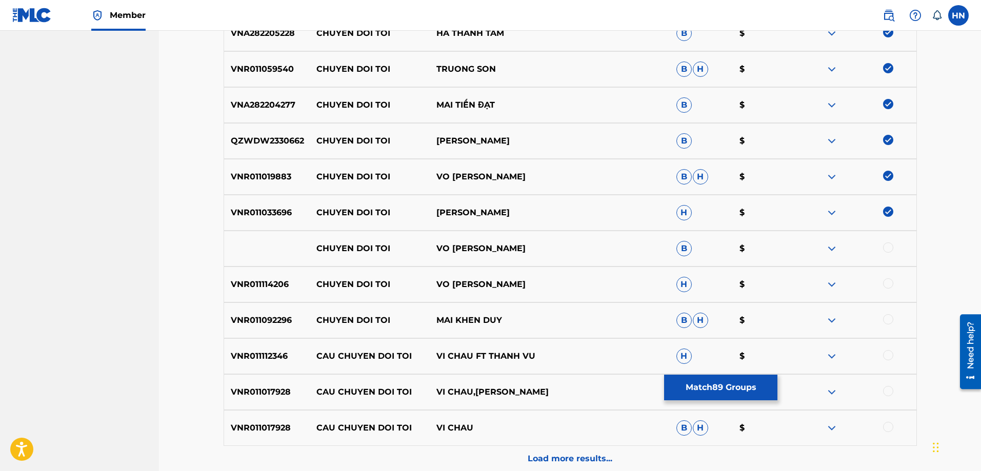
click at [882, 249] on div at bounding box center [856, 248] width 120 height 12
click at [884, 248] on div at bounding box center [888, 247] width 10 height 10
click at [832, 252] on img at bounding box center [831, 248] width 12 height 12
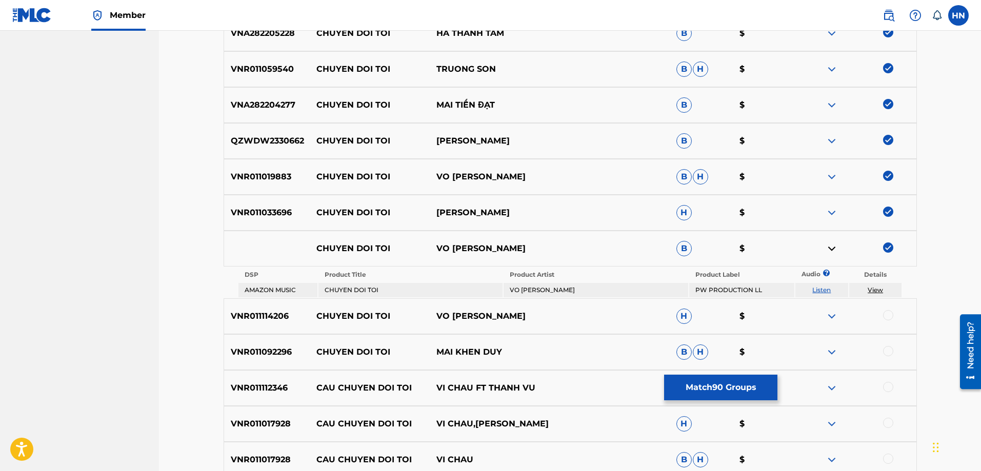
click at [822, 291] on link "Listen" at bounding box center [821, 290] width 18 height 8
click at [276, 326] on div "VNR011114206 CHUYEN DOI TOI VO HOANG LAM H $" at bounding box center [570, 316] width 693 height 36
click at [886, 312] on div at bounding box center [888, 315] width 10 height 10
click at [262, 354] on p "VNR011092296" at bounding box center [267, 352] width 86 height 12
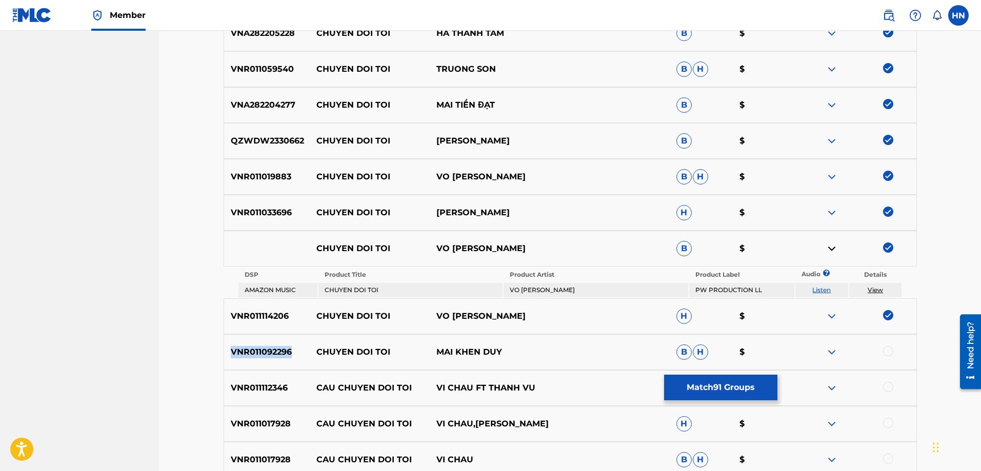
click at [262, 354] on p "VNR011092296" at bounding box center [267, 352] width 86 height 12
click at [886, 348] on div at bounding box center [888, 351] width 10 height 10
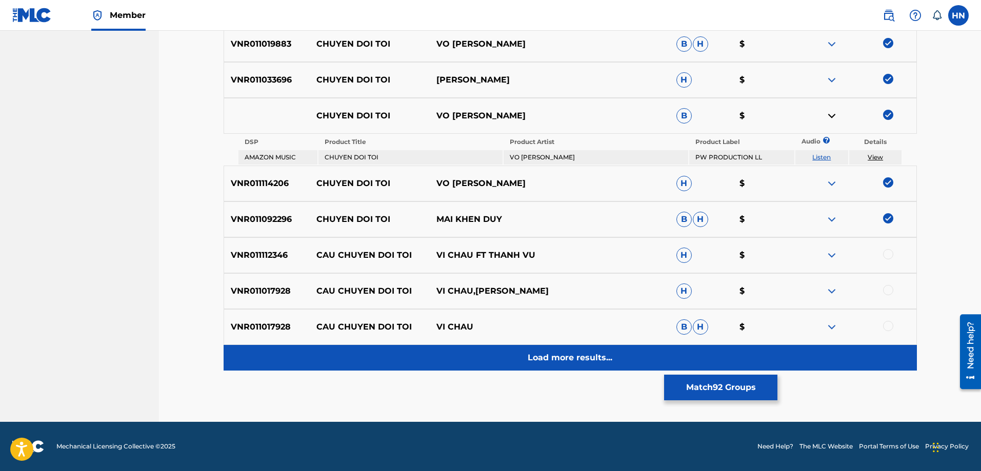
click at [503, 363] on div "Load more results..." at bounding box center [570, 358] width 693 height 26
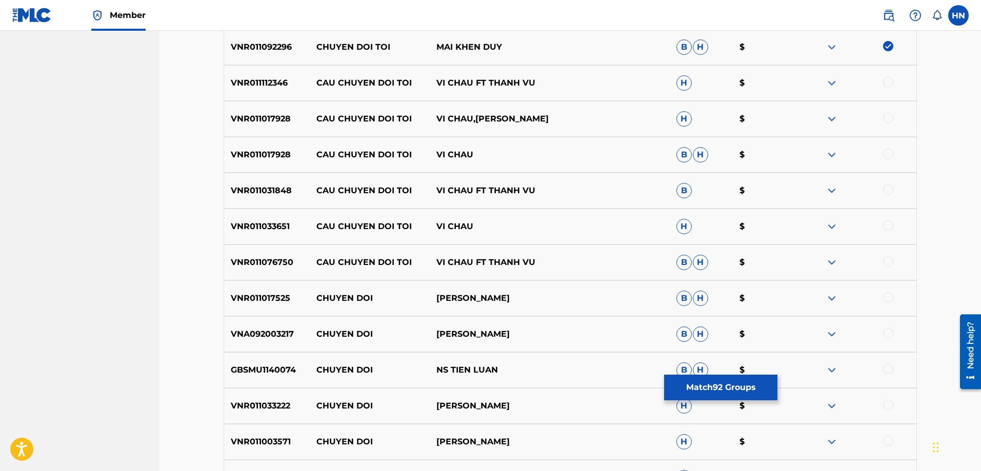
scroll to position [1312, 0]
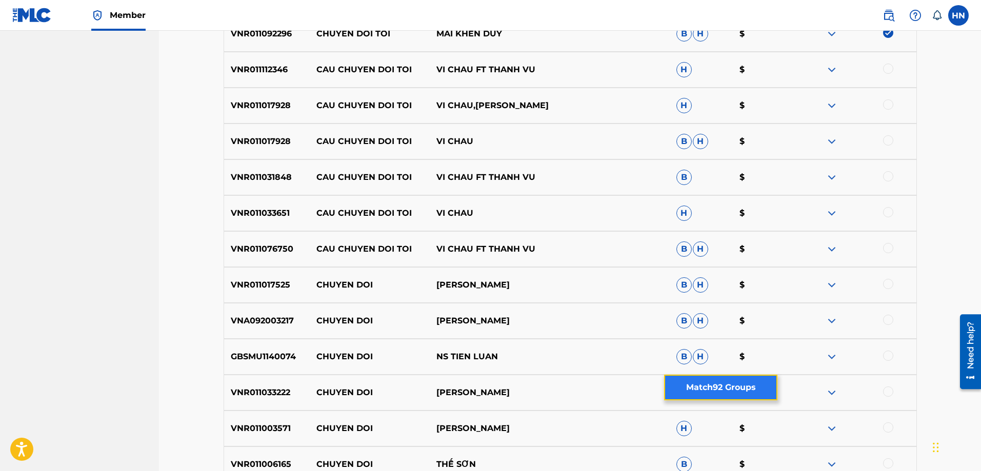
click at [690, 394] on button "Match 92 Groups" at bounding box center [720, 388] width 113 height 26
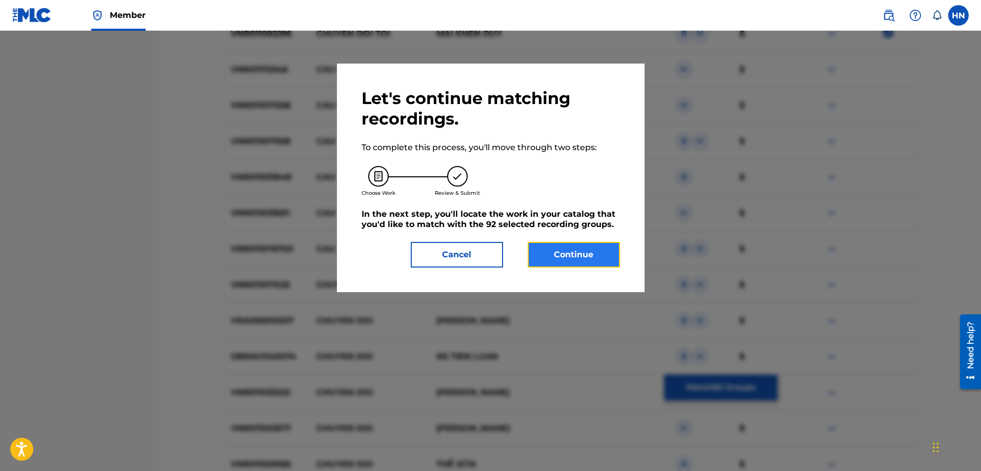
click at [592, 251] on button "Continue" at bounding box center [573, 255] width 92 height 26
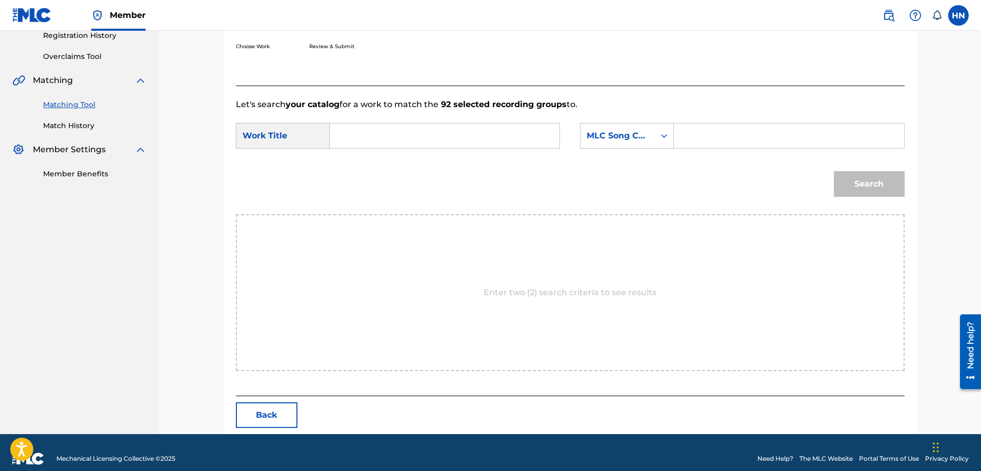
scroll to position [212, 0]
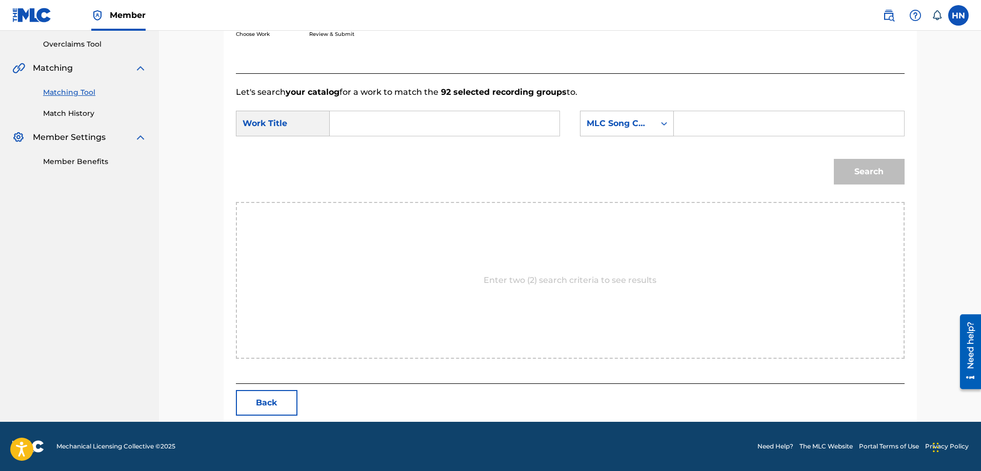
click at [520, 122] on input "Search Form" at bounding box center [444, 123] width 212 height 25
paste input "CHUYEN DOI TOI"
type input "CHUYEN DOI TOI"
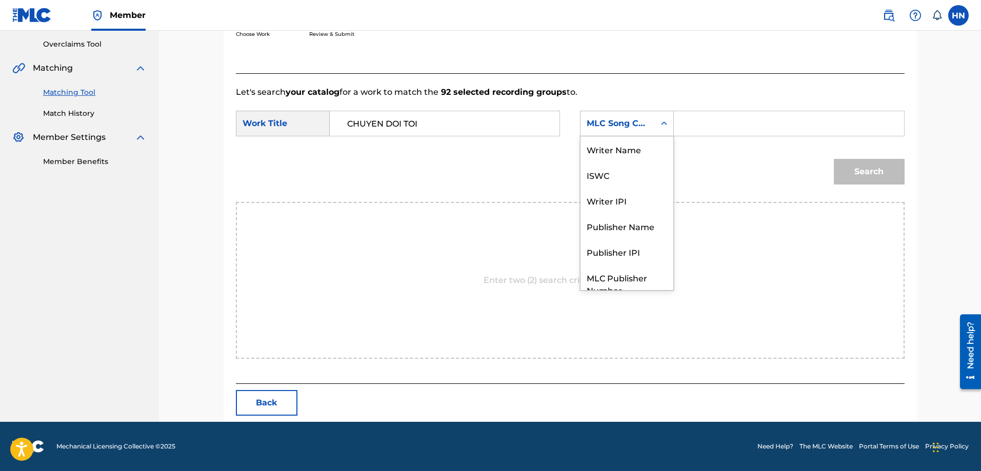
click at [632, 128] on div "MLC Song Code" at bounding box center [617, 123] width 62 height 12
click at [613, 140] on div "ISWC" at bounding box center [626, 137] width 93 height 26
click at [733, 121] on input "Search Form" at bounding box center [788, 123] width 212 height 25
paste input "T9108102585"
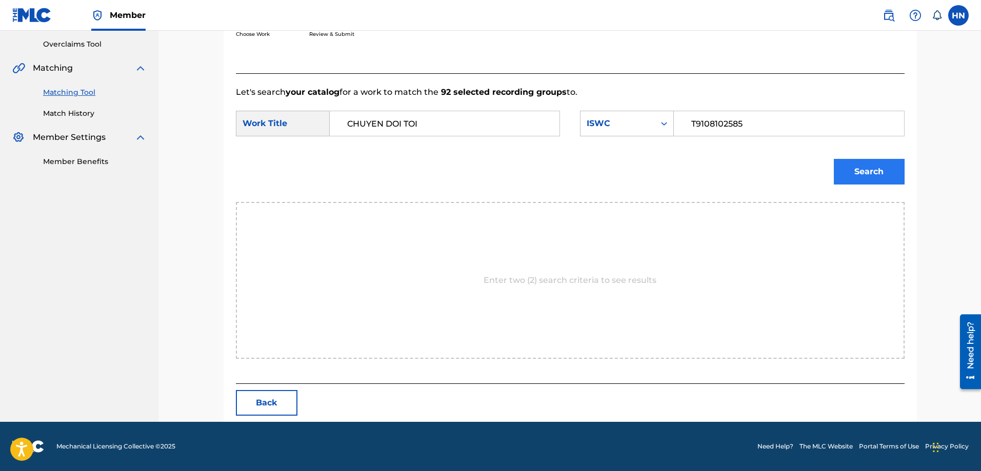
type input "T9108102585"
click at [873, 165] on button "Search" at bounding box center [869, 172] width 71 height 26
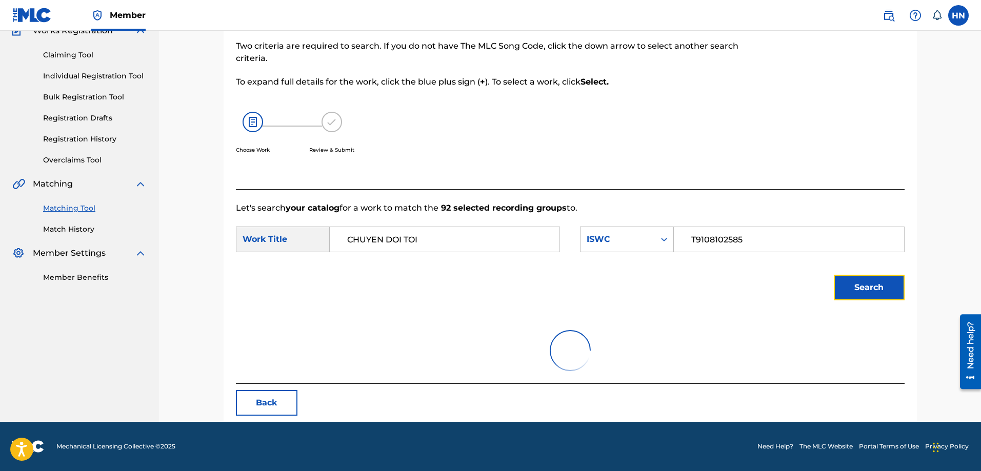
scroll to position [52, 0]
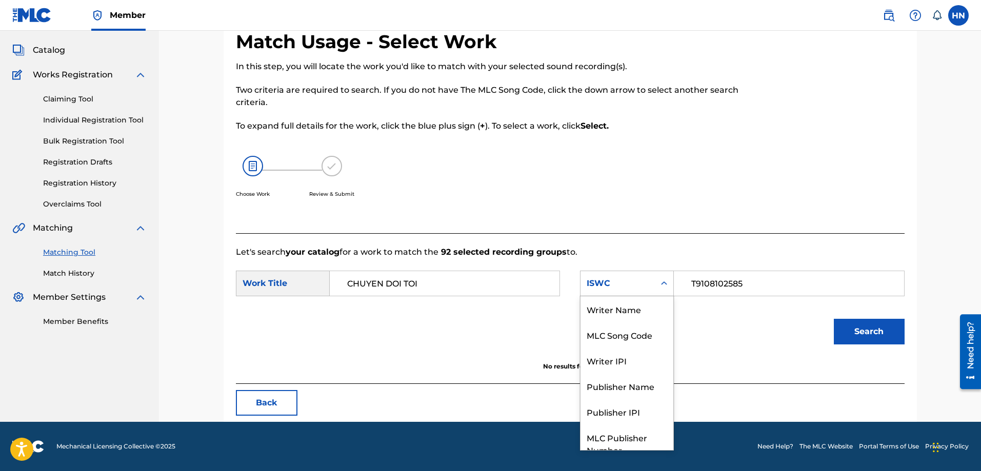
click at [640, 275] on div "ISWC" at bounding box center [617, 283] width 74 height 19
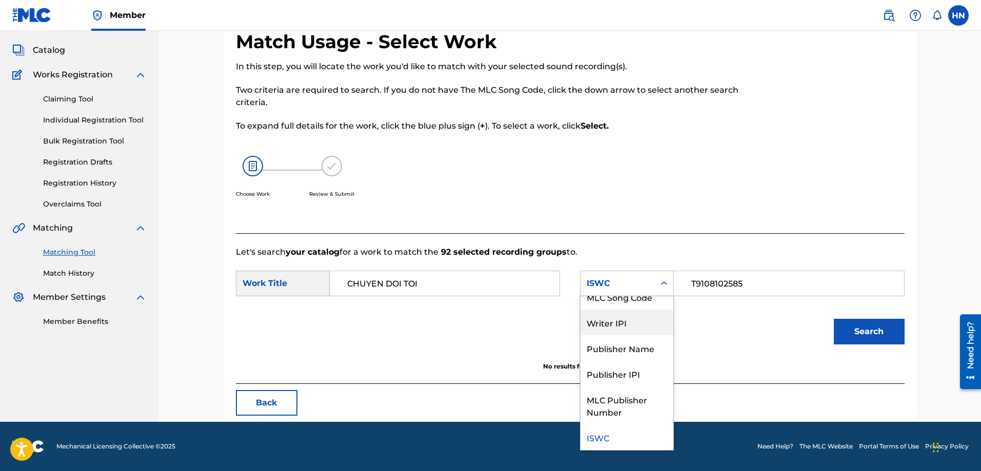
scroll to position [0, 0]
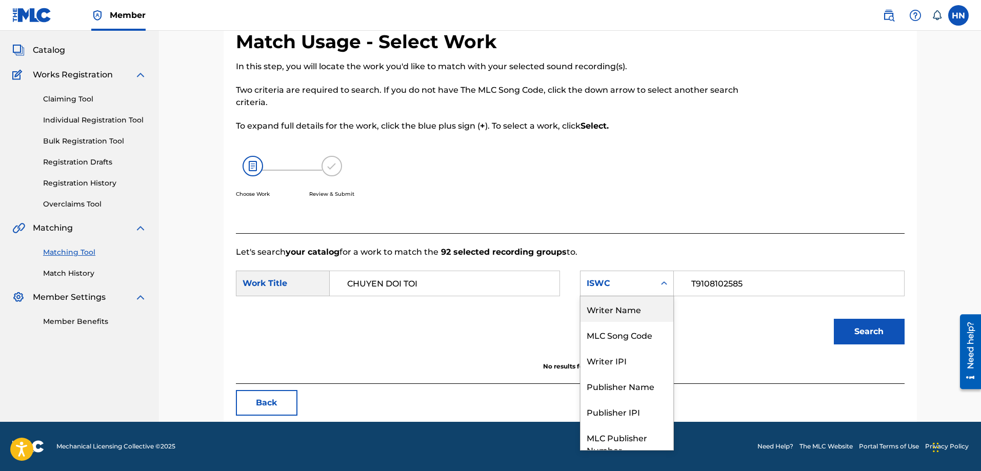
click at [625, 311] on div "Writer Name" at bounding box center [626, 309] width 93 height 26
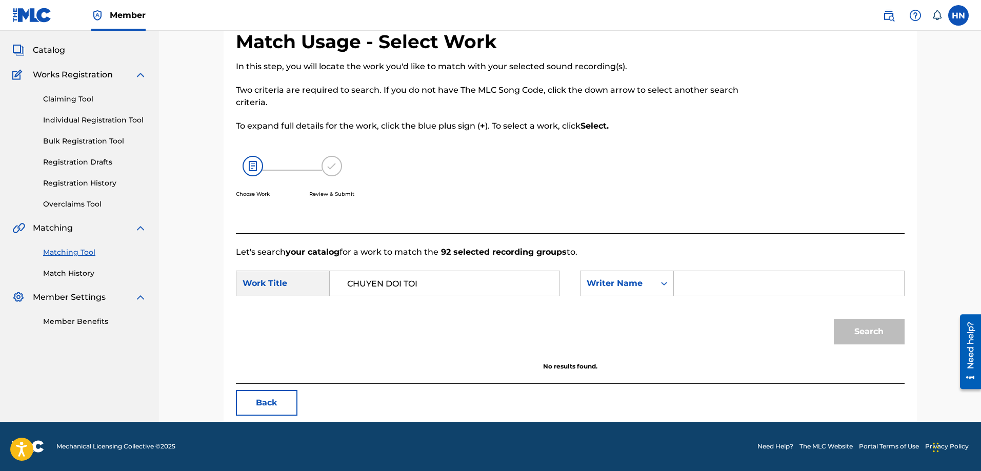
click at [708, 291] on input "Search Form" at bounding box center [788, 283] width 212 height 25
type input "van dinh"
click at [834, 319] on button "Search" at bounding box center [869, 332] width 71 height 26
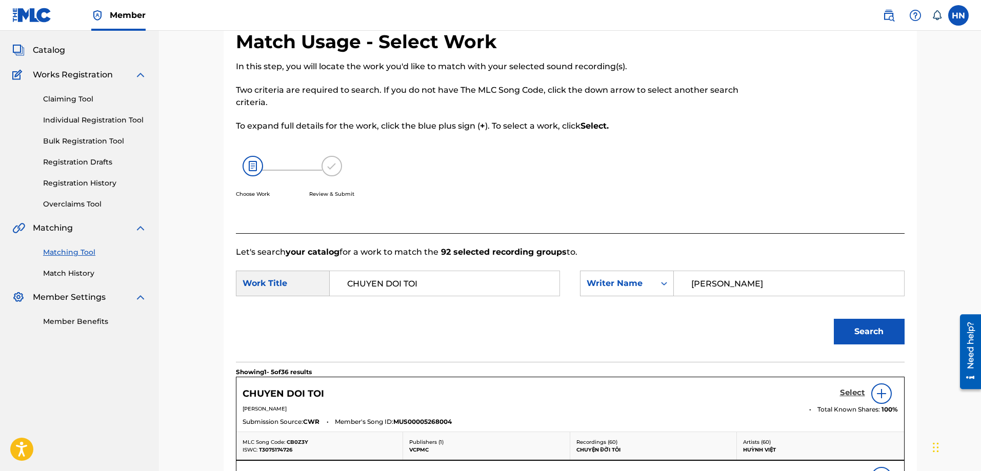
click at [843, 389] on h5 "Select" at bounding box center [852, 393] width 25 height 10
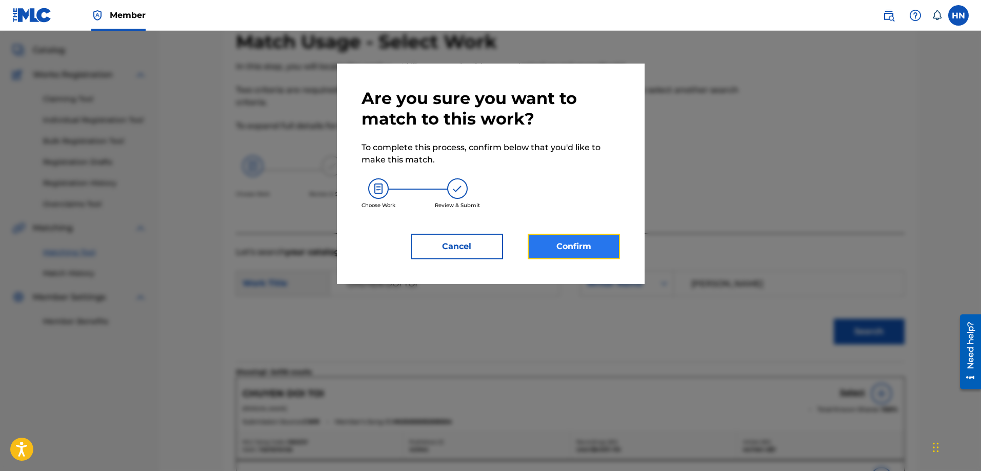
click at [599, 251] on button "Confirm" at bounding box center [573, 247] width 92 height 26
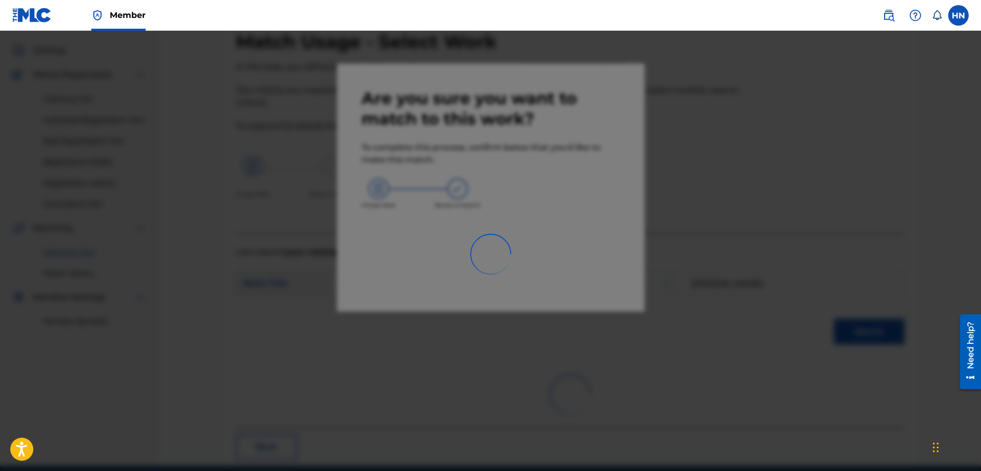
scroll to position [28, 0]
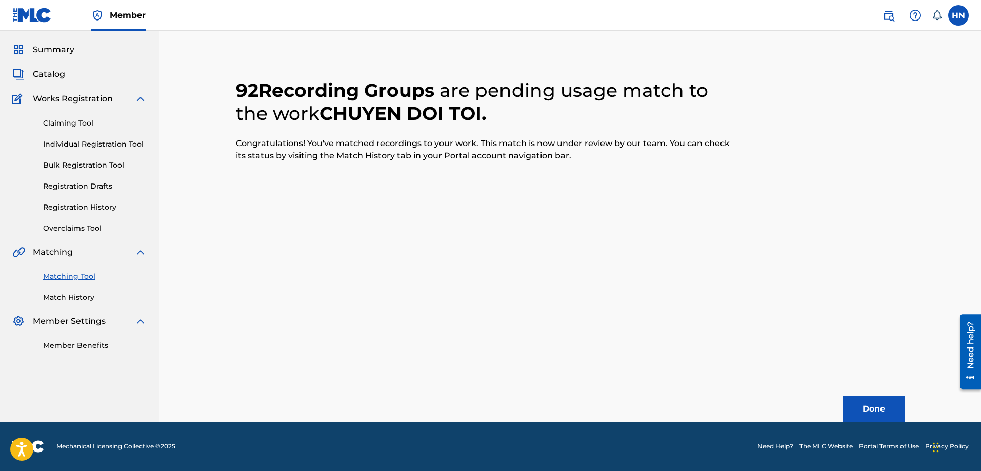
click at [882, 424] on footer "Mechanical Licensing Collective © 2025 Need Help? The MLC Website Portal Terms …" at bounding box center [490, 446] width 981 height 49
click at [882, 412] on button "Done" at bounding box center [874, 409] width 62 height 26
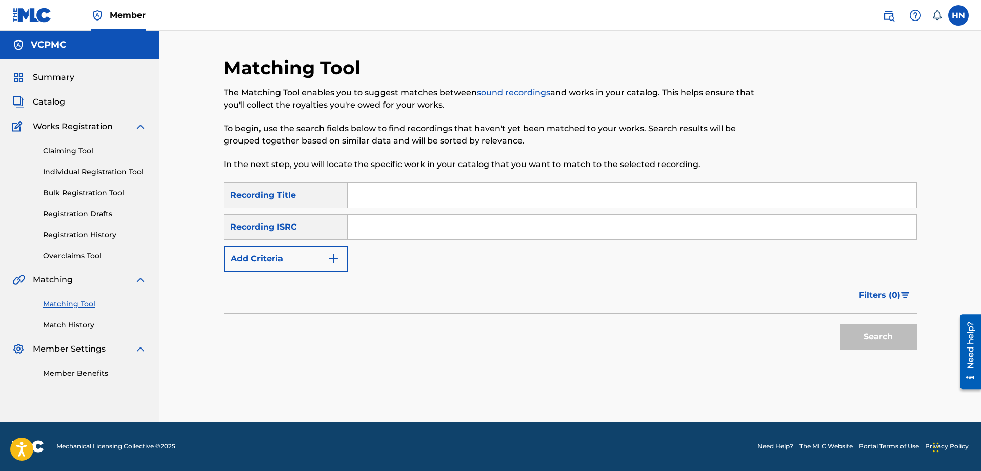
scroll to position [0, 0]
click at [470, 186] on input "Search Form" at bounding box center [632, 195] width 569 height 25
paste input "TỘI TÌNH"
click at [840, 324] on button "Search" at bounding box center [878, 337] width 77 height 26
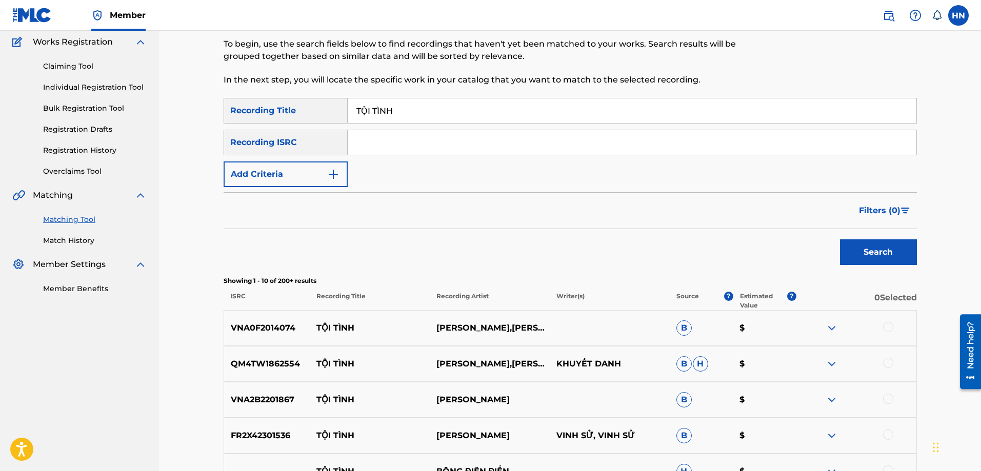
scroll to position [205, 0]
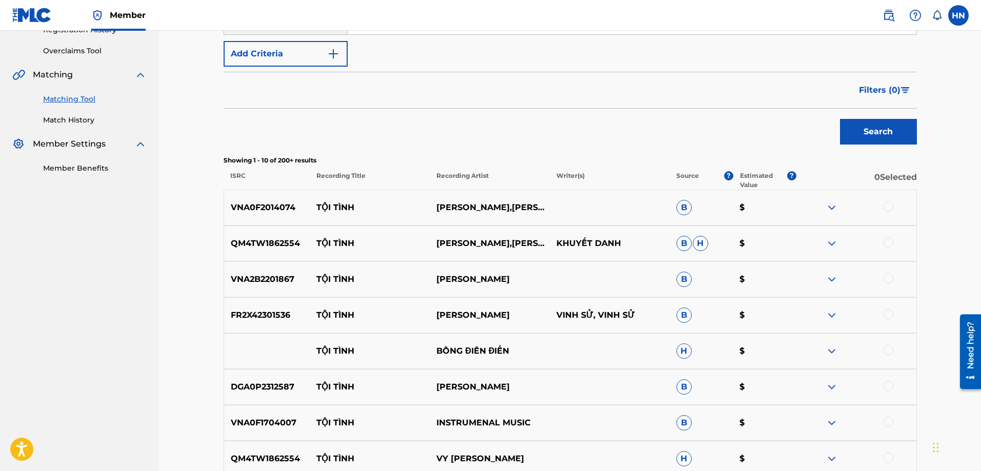
click at [283, 212] on p "VNA0F2014074" at bounding box center [267, 207] width 86 height 12
click at [885, 207] on div at bounding box center [888, 206] width 10 height 10
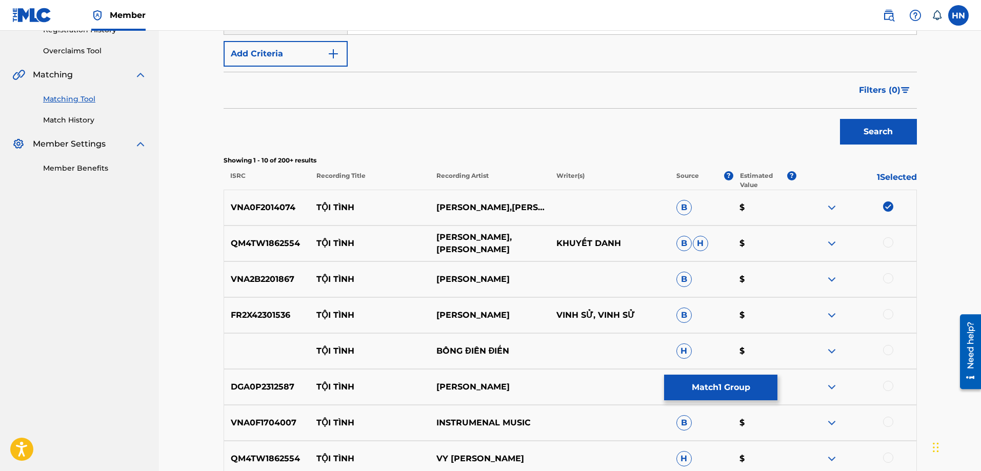
drag, startPoint x: 310, startPoint y: 242, endPoint x: 481, endPoint y: 253, distance: 171.5
click at [481, 253] on div "QM4TW1862554 TỘI TÌNH VY THÚY VÂN,DOAN VIET PHUONG KHUYẾT DANH B H $" at bounding box center [570, 244] width 693 height 36
click at [262, 241] on p "QM4TW1862554" at bounding box center [267, 243] width 86 height 12
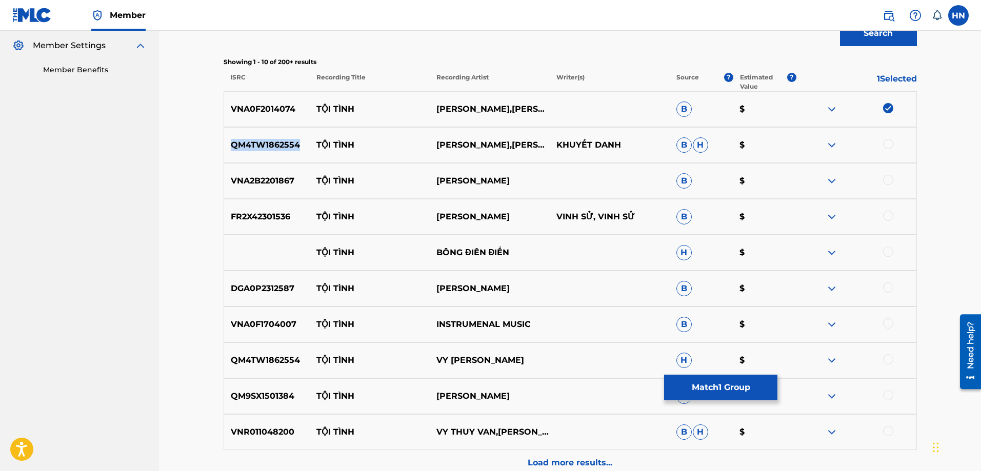
scroll to position [308, 0]
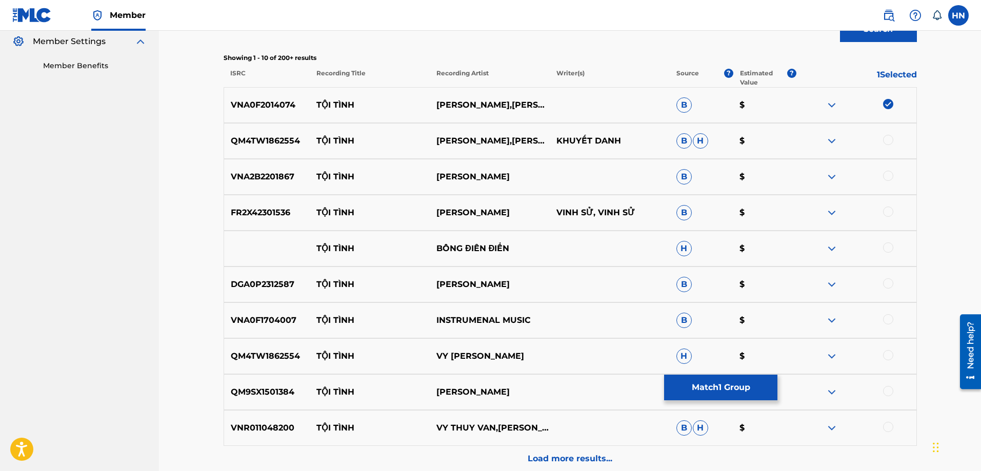
click at [885, 141] on div at bounding box center [888, 140] width 10 height 10
click at [283, 211] on p "FR2X42301536" at bounding box center [267, 213] width 86 height 12
click at [885, 211] on div at bounding box center [888, 212] width 10 height 10
click at [237, 170] on div "VNA2B2201867 TỘI TÌNH KHÁNH LINH B $" at bounding box center [570, 177] width 693 height 36
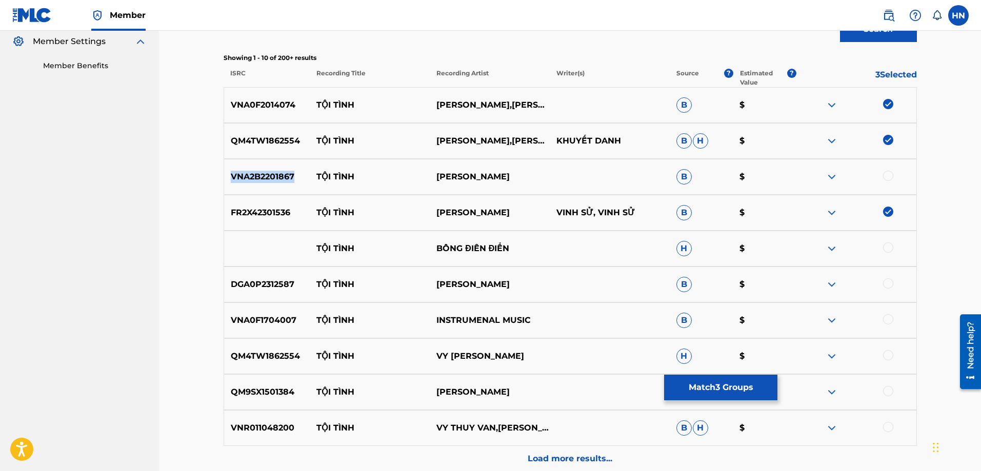
click at [237, 170] on div "VNA2B2201867 TỘI TÌNH KHÁNH LINH B $" at bounding box center [570, 177] width 693 height 36
click at [892, 175] on div at bounding box center [888, 176] width 10 height 10
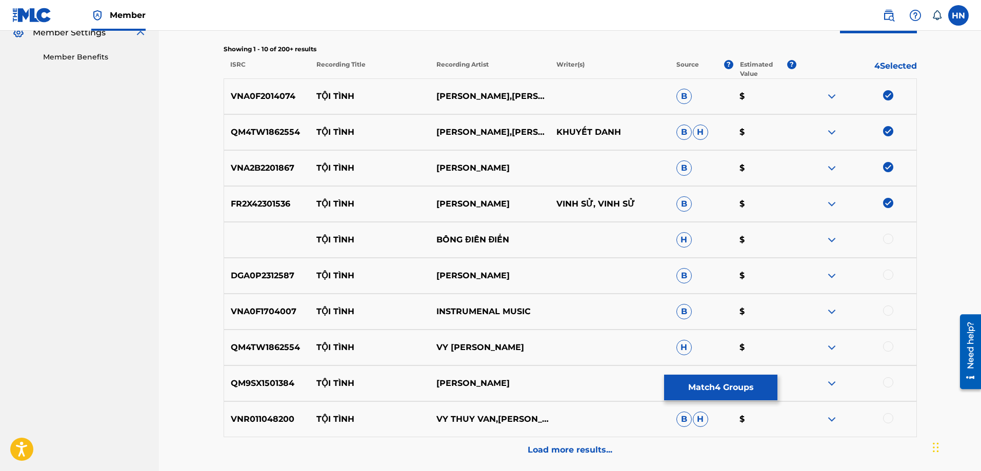
scroll to position [409, 0]
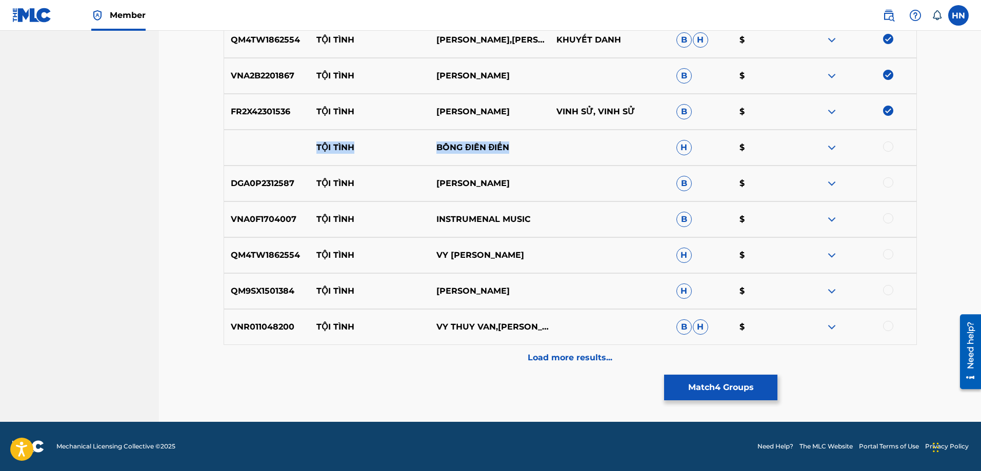
drag, startPoint x: 351, startPoint y: 157, endPoint x: 570, endPoint y: 150, distance: 219.0
click at [570, 150] on div "TỘI TÌNH BÔNG ĐIÊN ĐIỂN H $" at bounding box center [570, 148] width 693 height 36
click at [837, 147] on img at bounding box center [831, 147] width 12 height 12
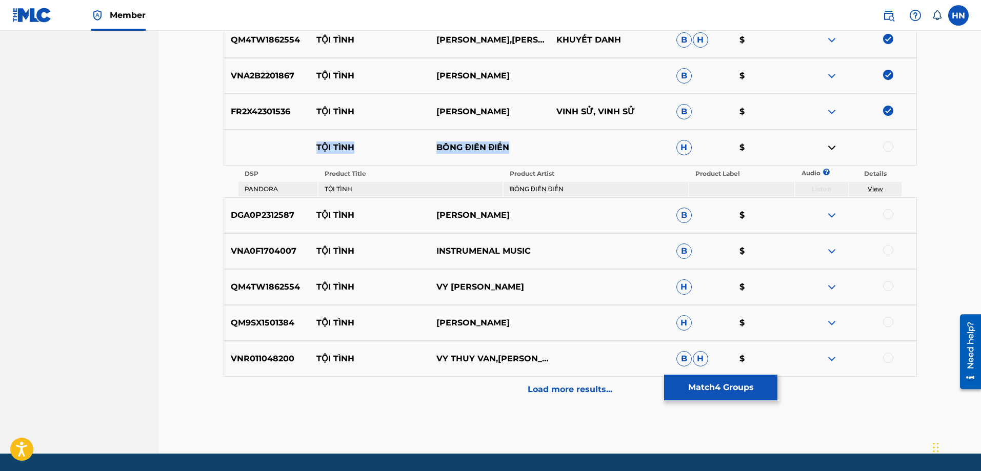
click at [264, 222] on div "DGA0P2312587 TỘI TÌNH TUẤN QUANG B $" at bounding box center [570, 215] width 693 height 36
click at [888, 216] on div at bounding box center [888, 214] width 10 height 10
click at [276, 281] on p "QM4TW1862554" at bounding box center [267, 287] width 86 height 12
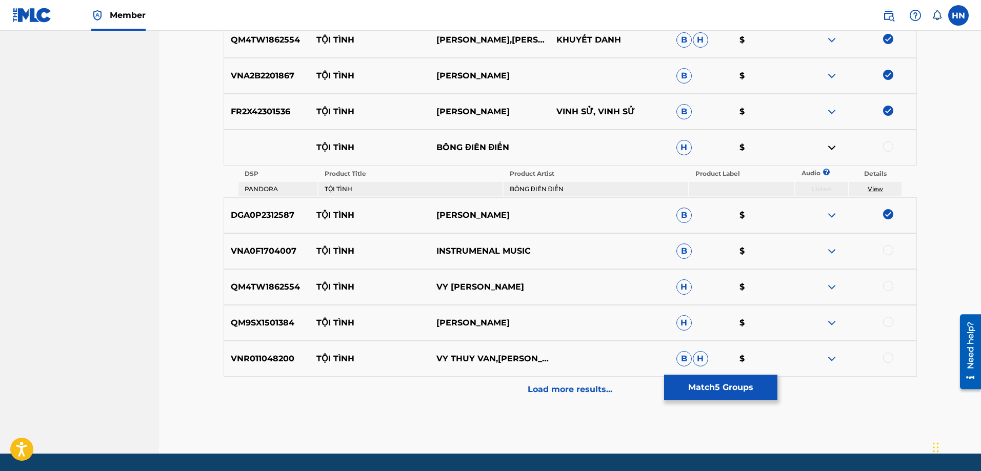
click at [890, 286] on div at bounding box center [888, 286] width 10 height 10
click at [269, 316] on div "QM9SX1501384 TỘI TÌNH MẠNH QUỲNH H $" at bounding box center [570, 323] width 693 height 36
click at [890, 322] on div at bounding box center [888, 322] width 10 height 10
click at [275, 357] on p "VNR011048200" at bounding box center [267, 359] width 86 height 12
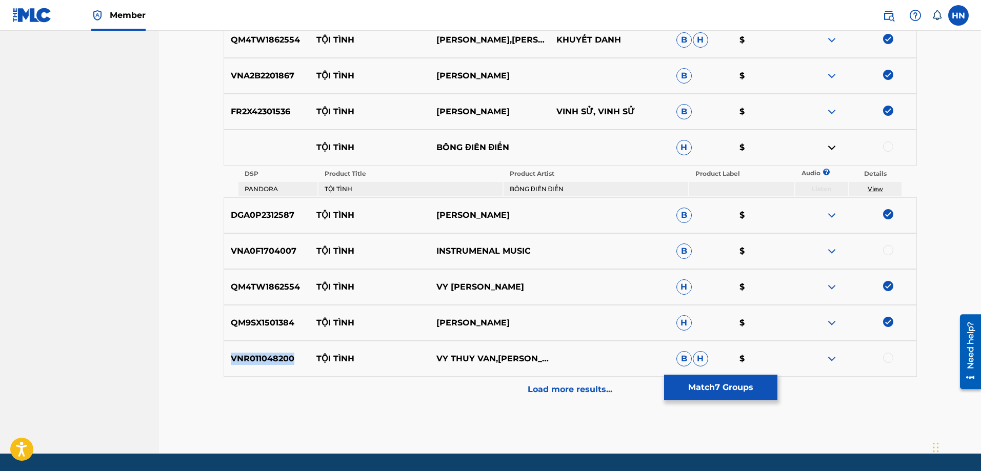
click at [275, 357] on p "VNR011048200" at bounding box center [267, 359] width 86 height 12
click at [894, 360] on div at bounding box center [856, 359] width 120 height 12
click at [892, 363] on div at bounding box center [856, 359] width 120 height 12
click at [892, 359] on div at bounding box center [888, 358] width 10 height 10
click at [842, 249] on div at bounding box center [856, 251] width 120 height 12
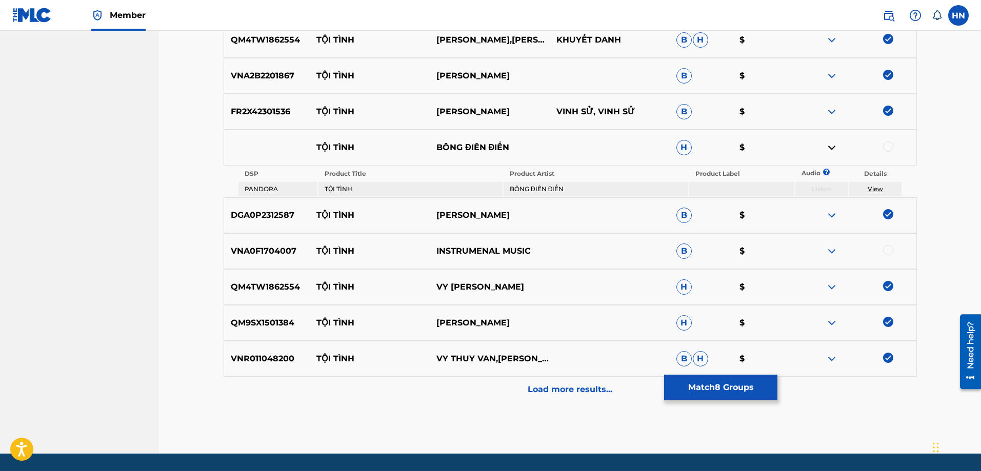
click at [837, 255] on img at bounding box center [831, 251] width 12 height 12
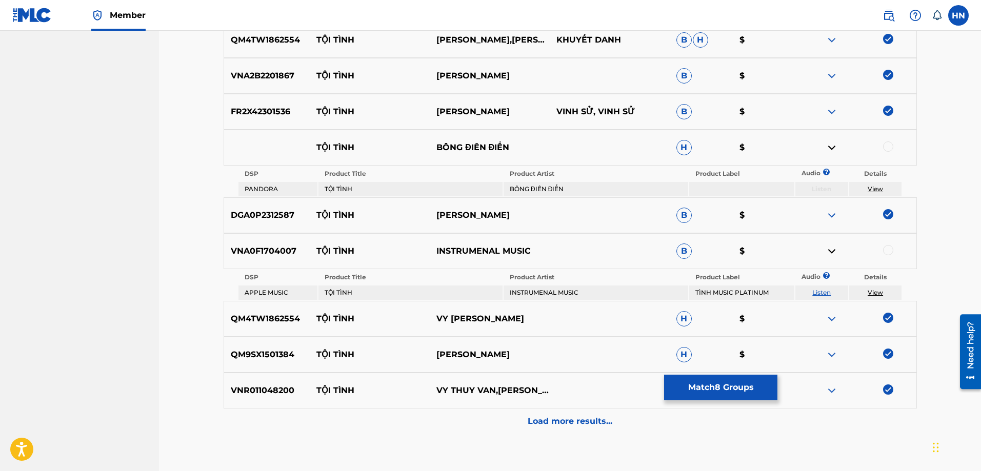
click at [819, 294] on link "Listen" at bounding box center [821, 293] width 18 height 8
click at [282, 255] on p "VNA0F1704007" at bounding box center [267, 251] width 86 height 12
click at [887, 250] on div at bounding box center [888, 250] width 10 height 10
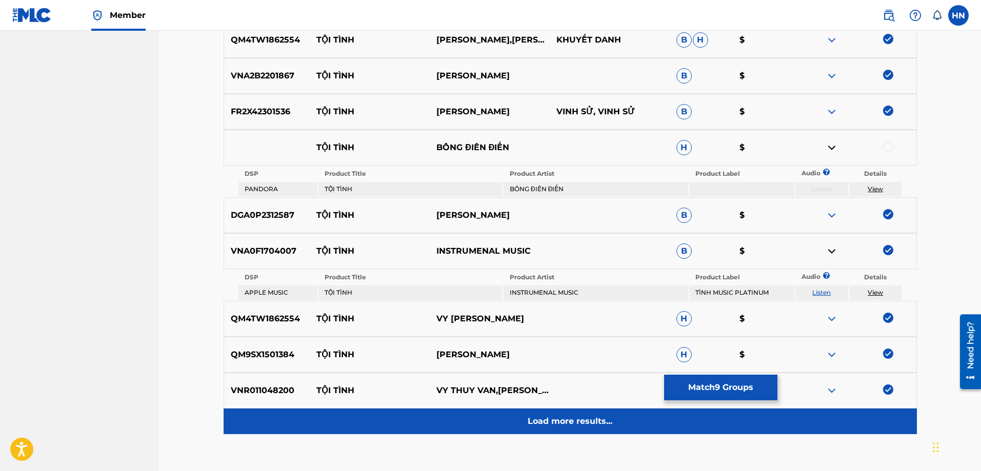
click at [572, 429] on div "Load more results..." at bounding box center [570, 422] width 693 height 26
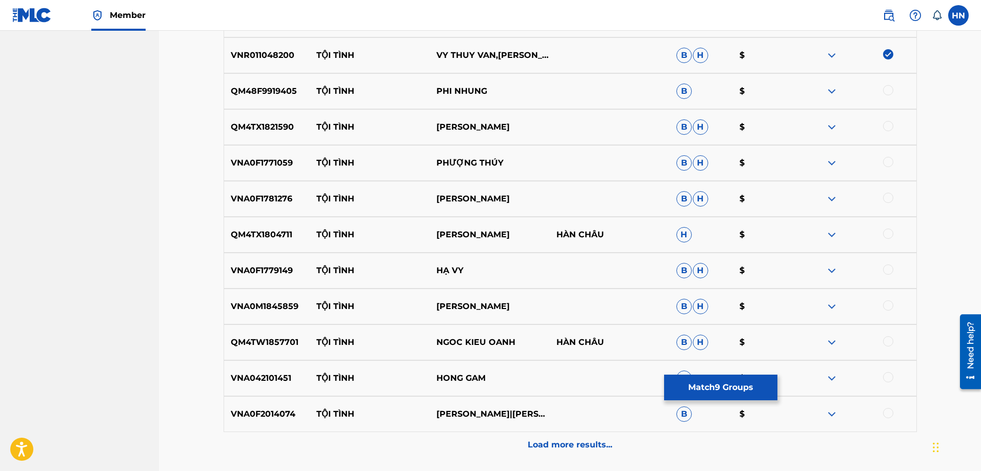
scroll to position [665, 0]
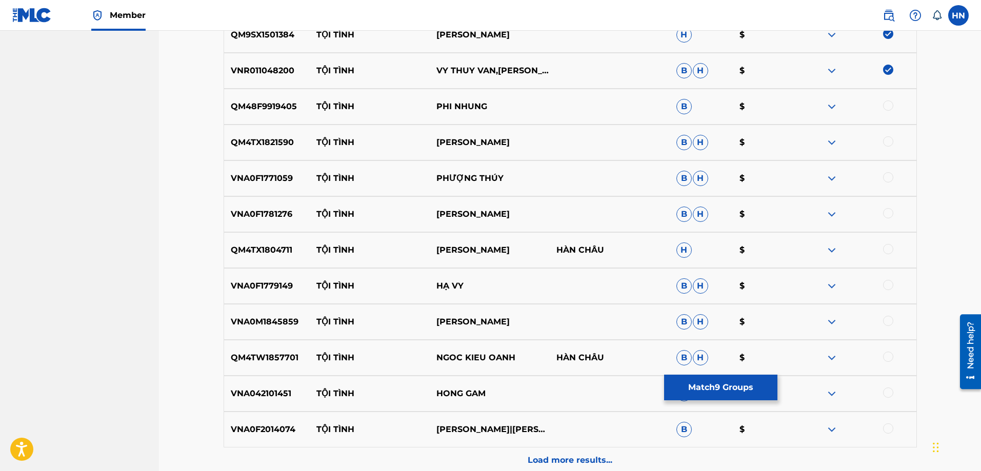
click at [275, 117] on div "QM48F9919405 TỘI TÌNH PHI NHUNG B $" at bounding box center [570, 107] width 693 height 36
click at [883, 106] on div at bounding box center [888, 105] width 10 height 10
click at [267, 153] on div "QM4TX1821590 TỘI TÌNH LƯƠNG VIẾT QUANG B H $" at bounding box center [570, 143] width 693 height 36
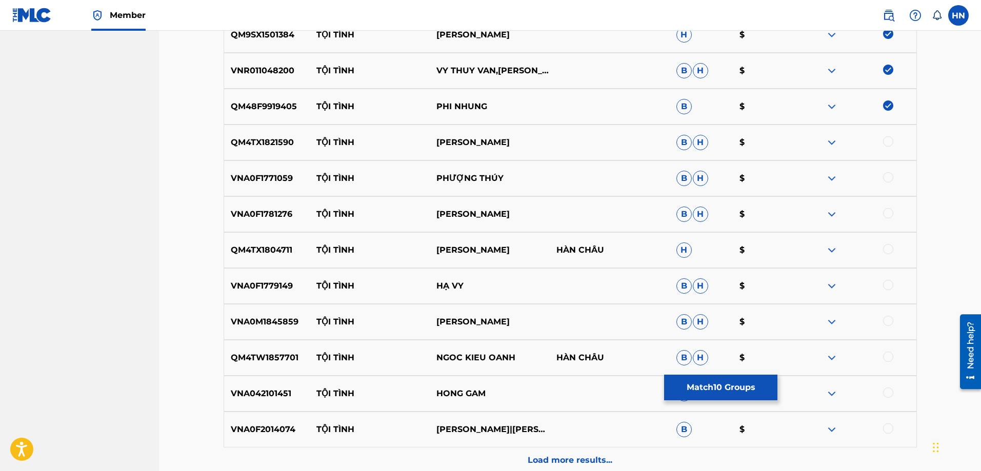
click at [887, 143] on div at bounding box center [888, 141] width 10 height 10
click at [257, 173] on p "VNA0F1771059" at bounding box center [267, 178] width 86 height 12
click at [887, 181] on div at bounding box center [888, 177] width 10 height 10
click at [256, 227] on div "VNA0F1781276 TỘI TÌNH HẠ VÂN B H $" at bounding box center [570, 214] width 693 height 36
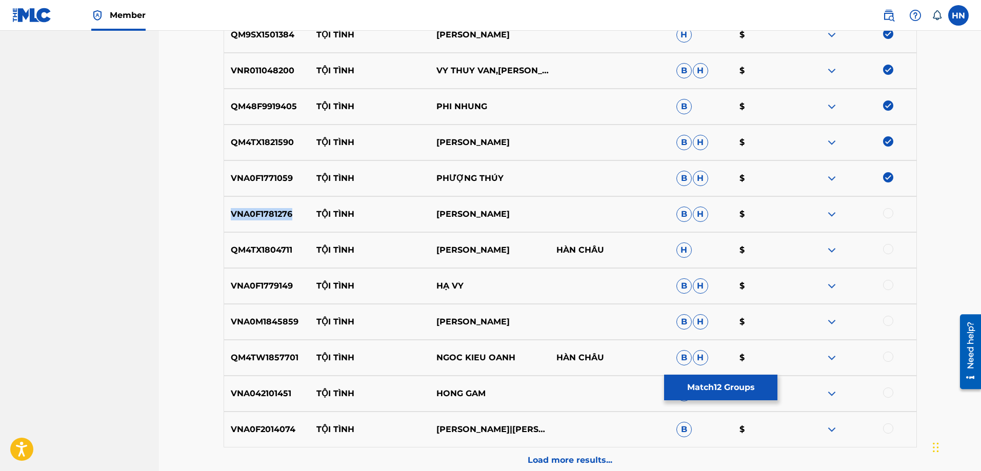
click at [256, 227] on div "VNA0F1781276 TỘI TÌNH HẠ VÂN B H $" at bounding box center [570, 214] width 693 height 36
click at [884, 216] on div at bounding box center [888, 213] width 10 height 10
click at [263, 248] on p "QM4TX1804711" at bounding box center [267, 250] width 86 height 12
click at [885, 247] on div at bounding box center [888, 249] width 10 height 10
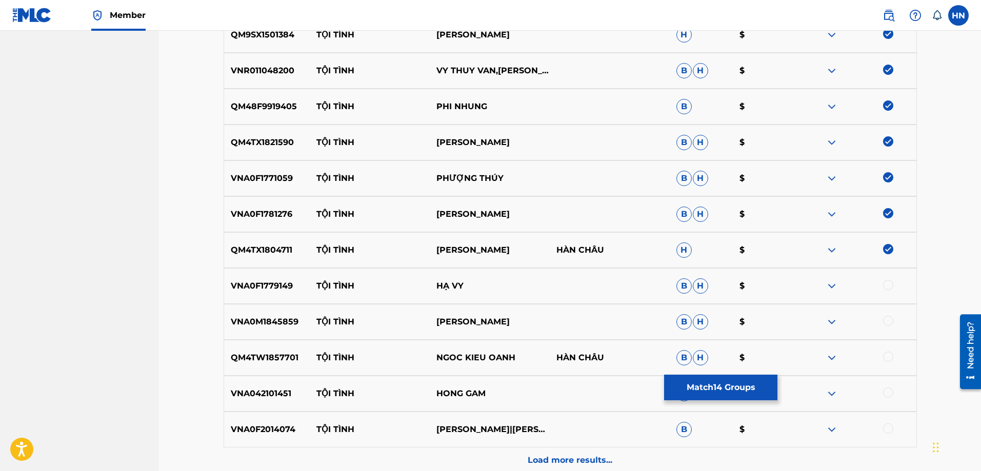
click at [279, 281] on p "VNA0F1779149" at bounding box center [267, 286] width 86 height 12
click at [887, 288] on div at bounding box center [888, 285] width 10 height 10
click at [250, 330] on div "VNA0M1845859 TỘI TÌNH NGÔ QUỐC LINH B H $" at bounding box center [570, 322] width 693 height 36
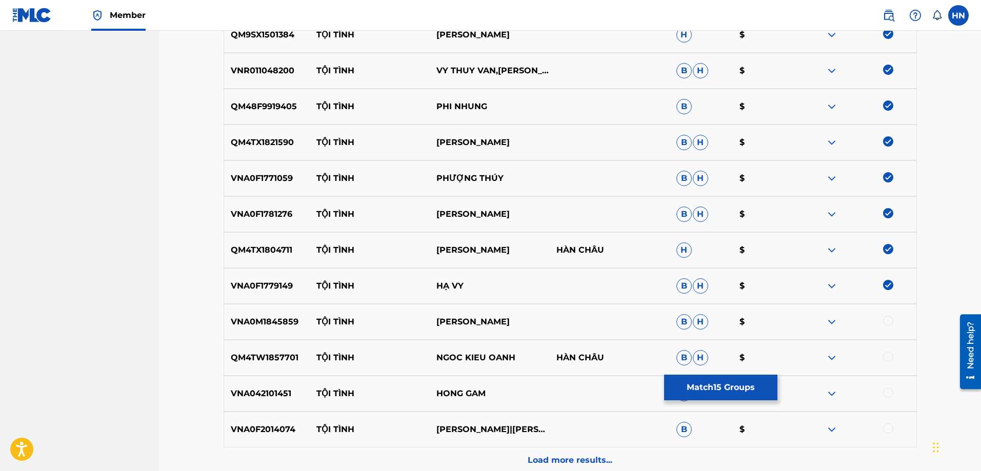
click at [884, 321] on div at bounding box center [888, 321] width 10 height 10
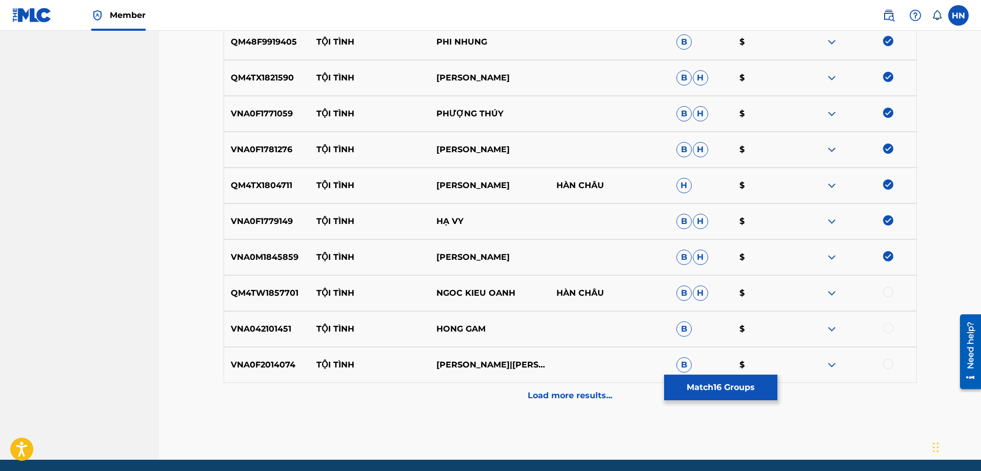
scroll to position [767, 0]
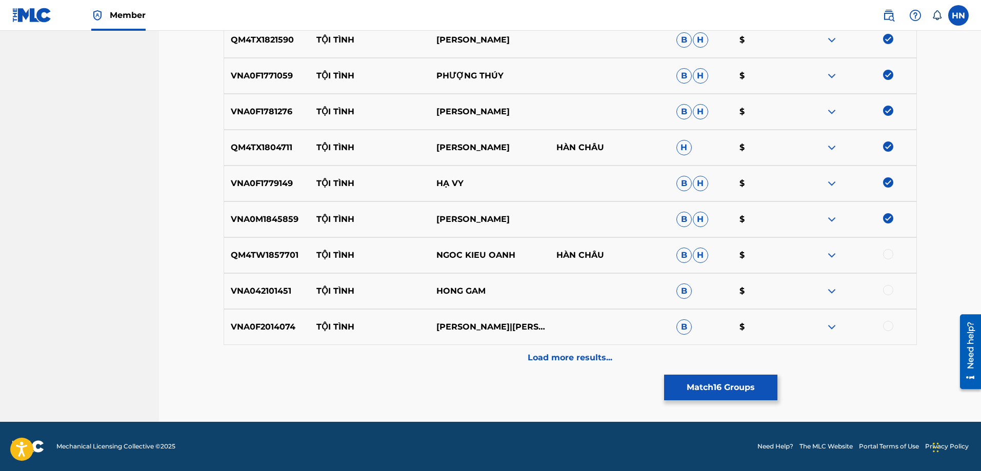
click at [276, 256] on p "QM4TW1857701" at bounding box center [267, 255] width 86 height 12
click at [886, 256] on div at bounding box center [888, 254] width 10 height 10
click at [277, 293] on p "VNA042101451" at bounding box center [267, 291] width 86 height 12
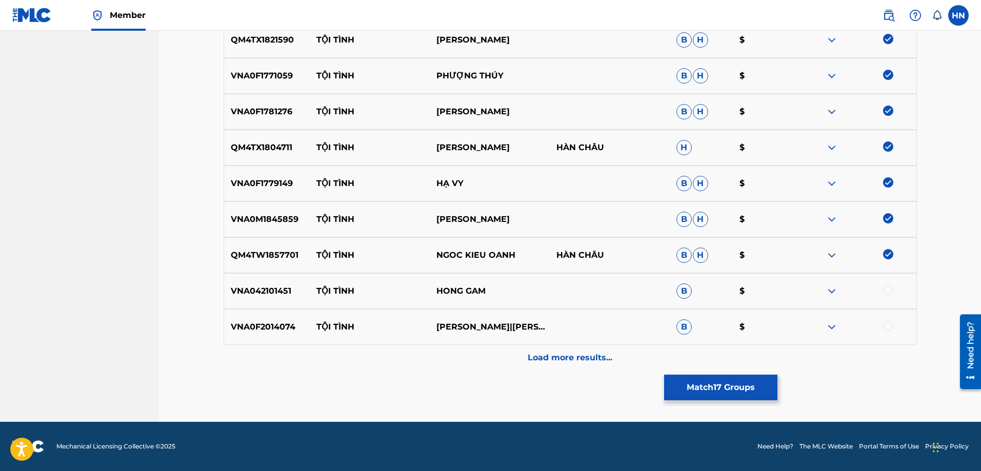
click at [887, 294] on div at bounding box center [888, 290] width 10 height 10
click at [235, 316] on div "VNA0F2014074 TỘI TÌNH LÊ SANG|MAI LỆ QUYÊN B $" at bounding box center [570, 327] width 693 height 36
click at [887, 326] on div at bounding box center [888, 326] width 10 height 10
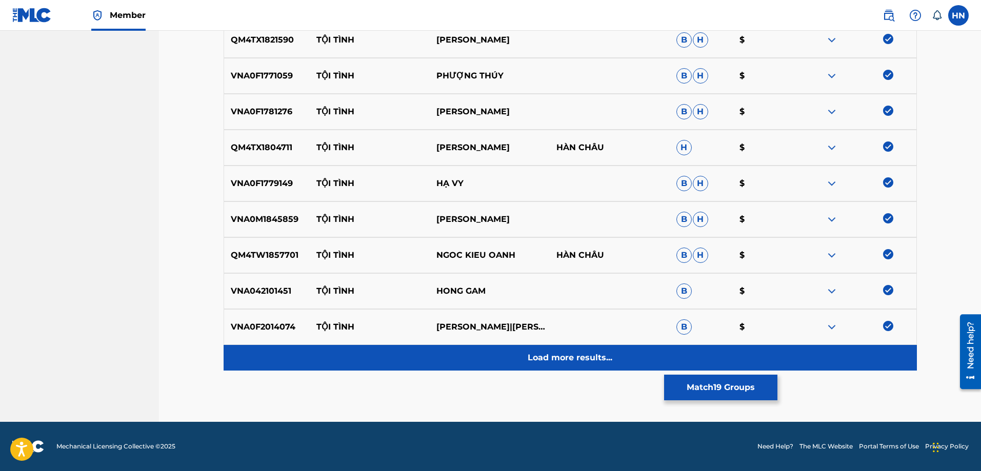
click at [574, 362] on p "Load more results..." at bounding box center [569, 358] width 85 height 12
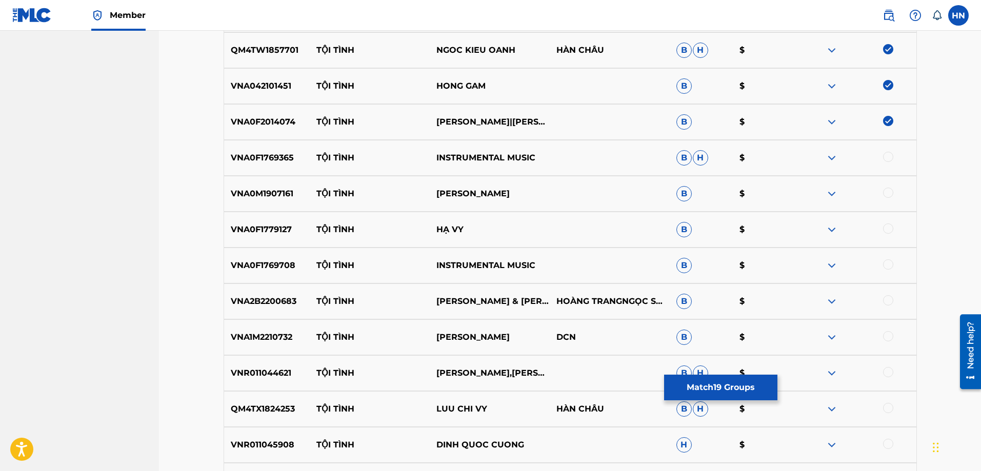
scroll to position [1024, 0]
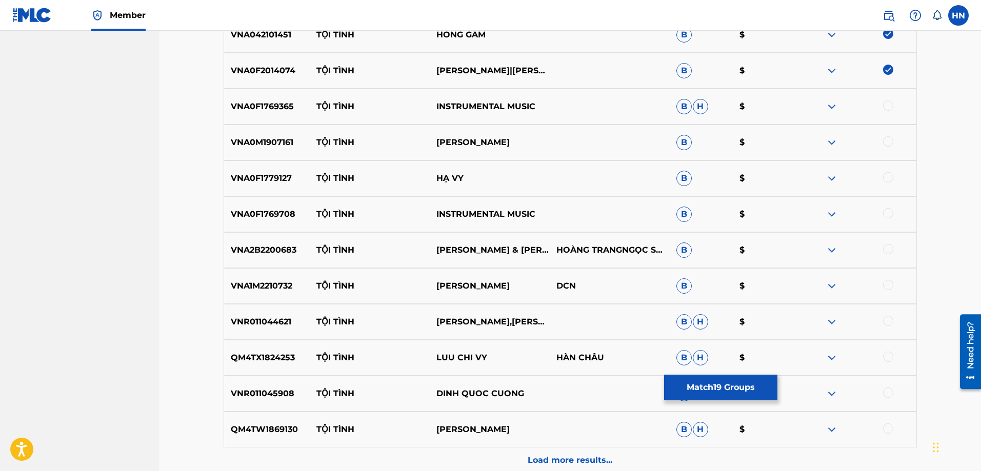
click at [257, 436] on div "QM4TW1869130 TỘI TÌNH TUẤN QUANG B H $" at bounding box center [570, 430] width 693 height 36
click at [886, 430] on div at bounding box center [888, 428] width 10 height 10
click at [278, 107] on p "VNA0F1769365" at bounding box center [267, 106] width 86 height 12
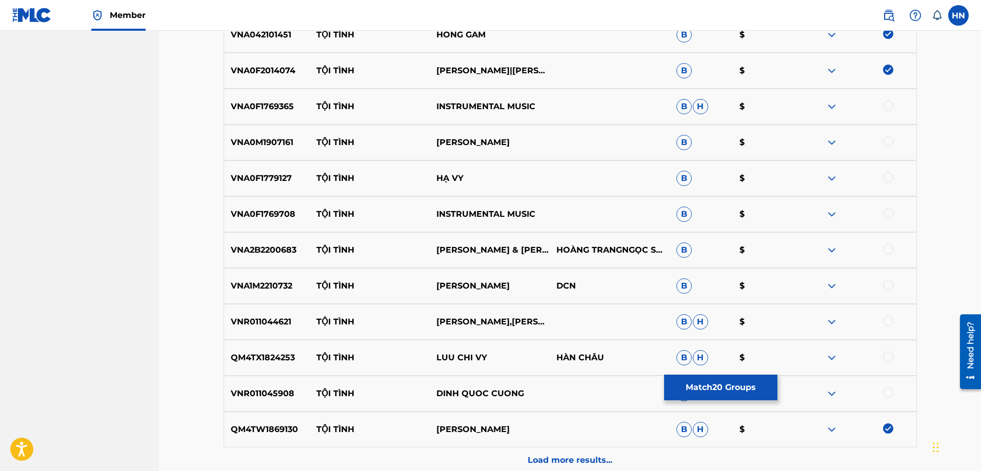
click at [885, 108] on div at bounding box center [888, 105] width 10 height 10
click at [269, 151] on div "VNA0M1907161 TỘI TÌNH LILY CHEN B $" at bounding box center [570, 143] width 693 height 36
click at [886, 144] on div at bounding box center [888, 141] width 10 height 10
click at [248, 182] on p "VNA0F1779127" at bounding box center [267, 178] width 86 height 12
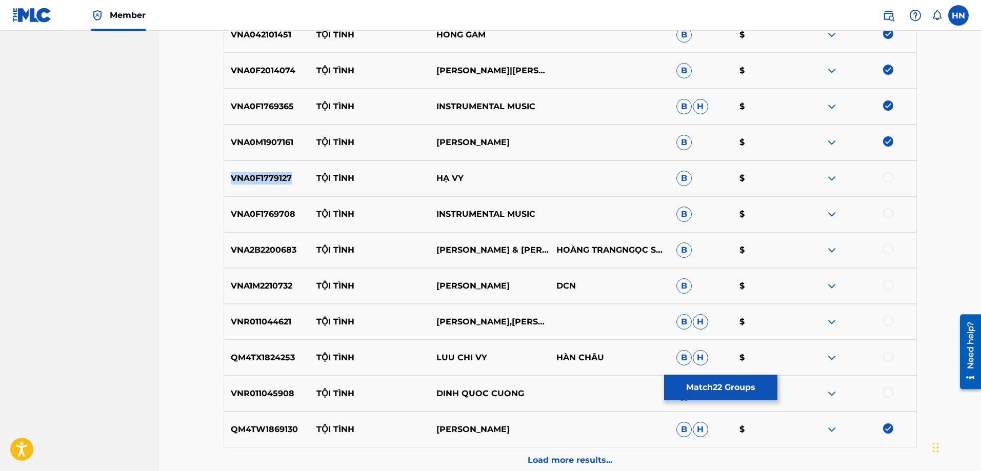
click at [248, 182] on p "VNA0F1779127" at bounding box center [267, 178] width 86 height 12
click at [884, 176] on div at bounding box center [888, 177] width 10 height 10
click at [278, 209] on p "VNA0F1769708" at bounding box center [267, 214] width 86 height 12
click at [885, 213] on div at bounding box center [888, 213] width 10 height 10
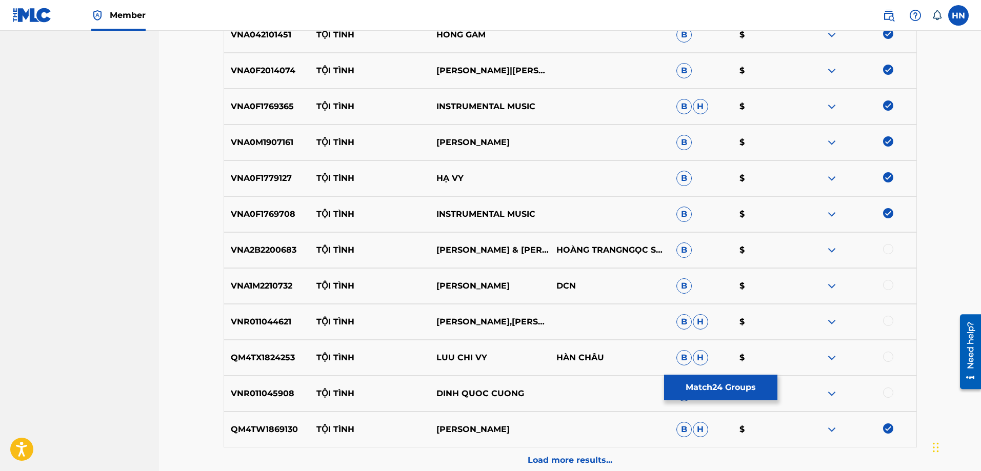
click at [263, 245] on p "VNA2B2200683" at bounding box center [267, 250] width 86 height 12
click at [887, 251] on div at bounding box center [888, 249] width 10 height 10
click at [280, 288] on p "VNA1M2210732" at bounding box center [267, 286] width 86 height 12
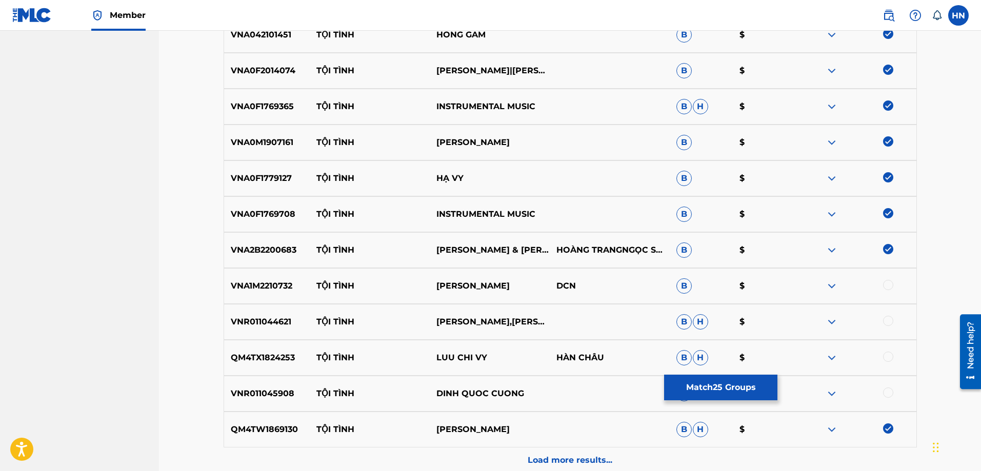
click at [889, 288] on div at bounding box center [888, 285] width 10 height 10
click at [273, 326] on p "VNR011044621" at bounding box center [267, 322] width 86 height 12
click at [886, 323] on div at bounding box center [888, 321] width 10 height 10
click at [247, 366] on div "QM4TX1824253 TỘI TÌNH LUU CHI VY HÀN CHÂU B H $" at bounding box center [570, 358] width 693 height 36
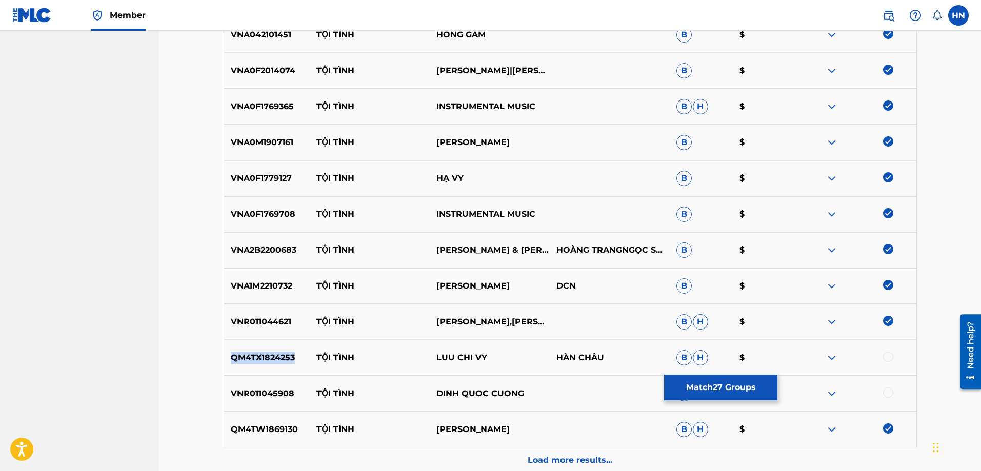
click at [247, 366] on div "QM4TX1824253 TỘI TÌNH LUU CHI VY HÀN CHÂU B H $" at bounding box center [570, 358] width 693 height 36
click at [890, 359] on div at bounding box center [888, 357] width 10 height 10
click at [272, 398] on p "VNR011045908" at bounding box center [267, 394] width 86 height 12
click at [887, 392] on div at bounding box center [888, 393] width 10 height 10
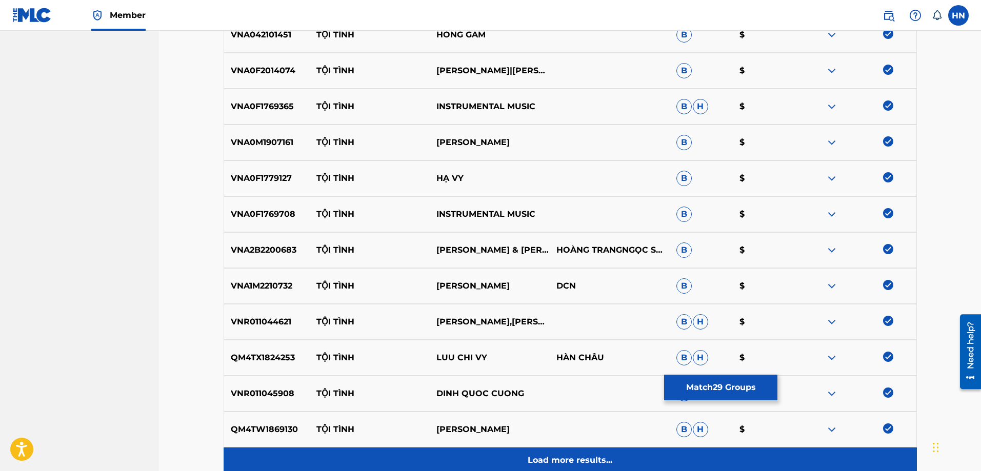
click at [582, 457] on p "Load more results..." at bounding box center [569, 460] width 85 height 12
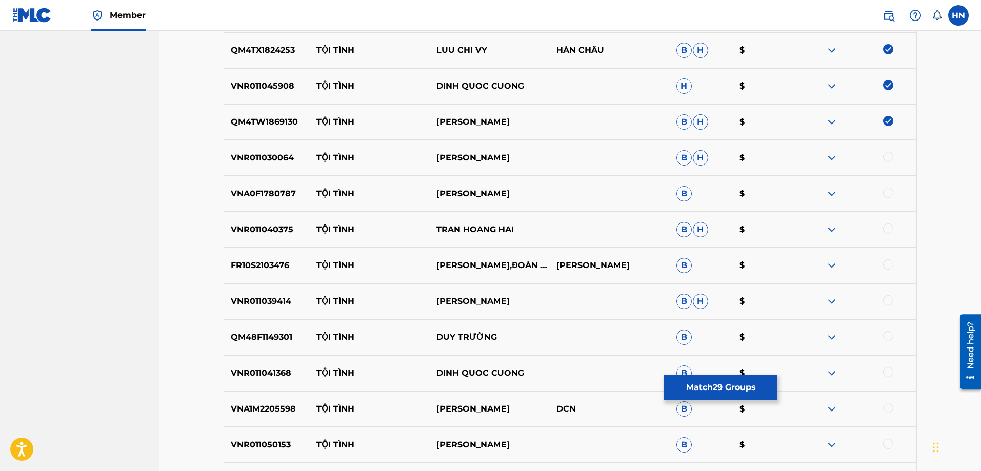
scroll to position [1383, 0]
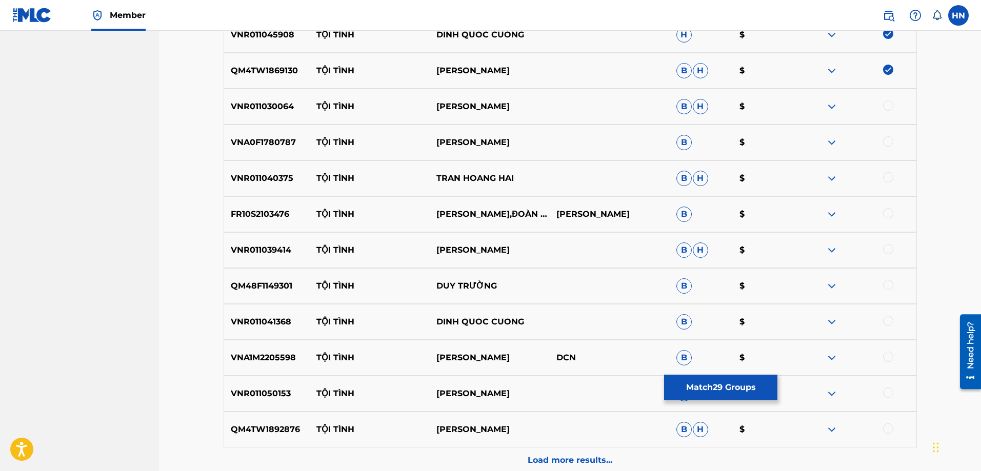
click at [253, 103] on p "VNR011030064" at bounding box center [267, 106] width 86 height 12
click at [884, 106] on div at bounding box center [888, 105] width 10 height 10
click at [274, 148] on p "VNA0F1780787" at bounding box center [267, 142] width 86 height 12
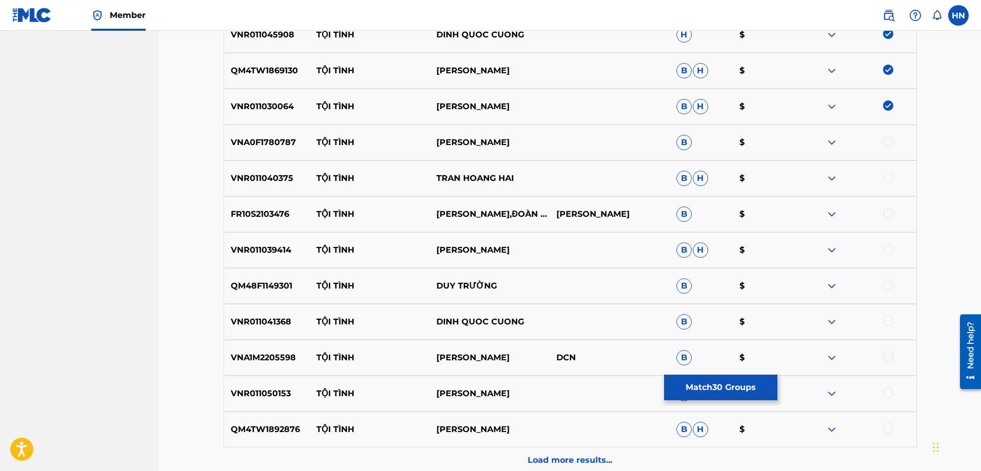
click at [884, 139] on div at bounding box center [888, 141] width 10 height 10
click at [280, 183] on p "VNR011040375" at bounding box center [267, 178] width 86 height 12
click at [889, 177] on div at bounding box center [888, 177] width 10 height 10
drag, startPoint x: 312, startPoint y: 214, endPoint x: 478, endPoint y: 216, distance: 165.6
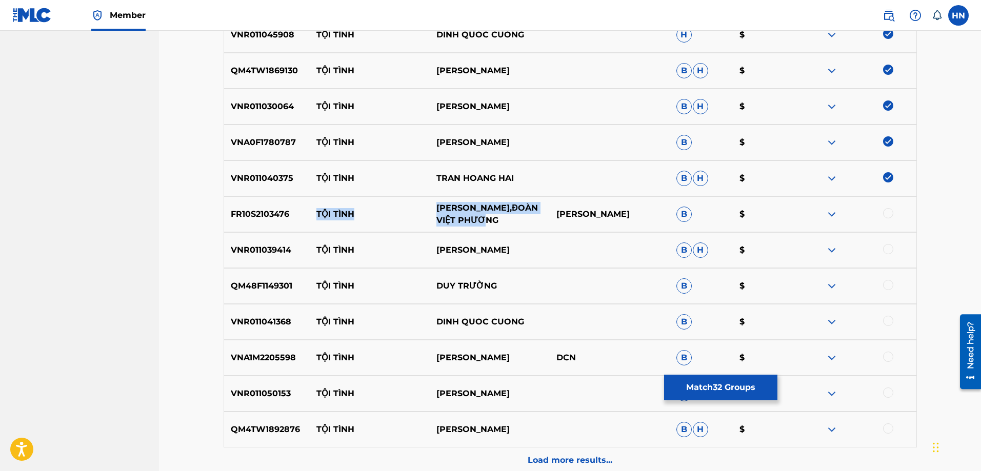
click at [478, 216] on div "FR10S2103476 TỘI TÌNH VY THÚY VÂN,ĐOÀN VIỆT PHƯƠNG LÊ ĐÌNH NAM B $" at bounding box center [570, 214] width 693 height 36
click at [259, 216] on p "FR10S2103476" at bounding box center [267, 214] width 86 height 12
click at [889, 212] on div at bounding box center [888, 213] width 10 height 10
click at [256, 235] on div "VNR011039414 TỘI TÌNH DƯƠNG KIM PHƯỢNG B H $" at bounding box center [570, 250] width 693 height 36
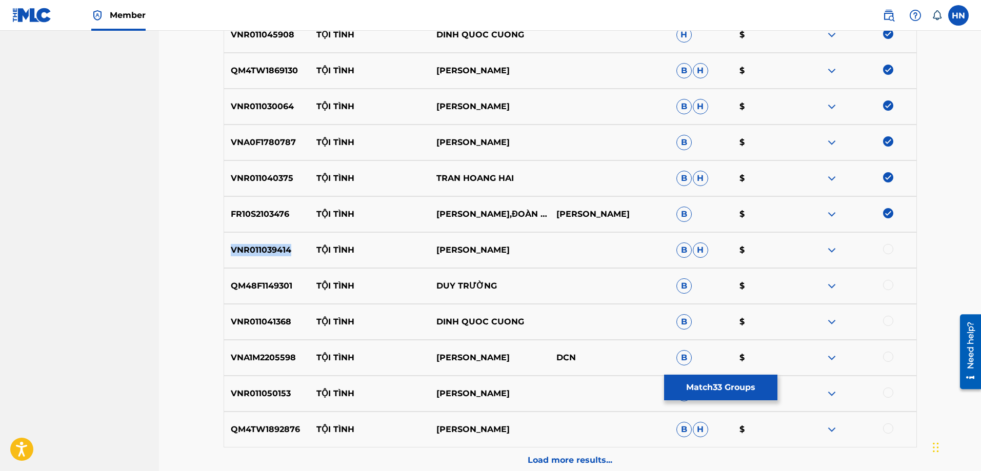
click at [256, 235] on div "VNR011039414 TỘI TÌNH DƯƠNG KIM PHƯỢNG B H $" at bounding box center [570, 250] width 693 height 36
click at [890, 245] on div at bounding box center [888, 249] width 10 height 10
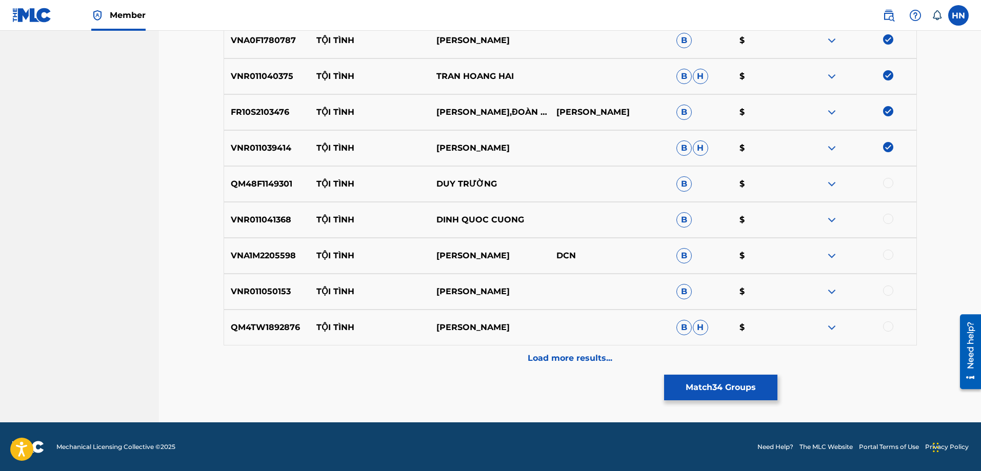
scroll to position [1485, 0]
click at [262, 197] on div "QM48F1149301 TỘI TÌNH DUY TRƯỜNG B $" at bounding box center [570, 184] width 693 height 36
click at [883, 182] on div at bounding box center [888, 182] width 10 height 10
click at [295, 204] on div "VNR011041368 TỘI TÌNH DINH QUOC CUONG B $" at bounding box center [570, 219] width 693 height 36
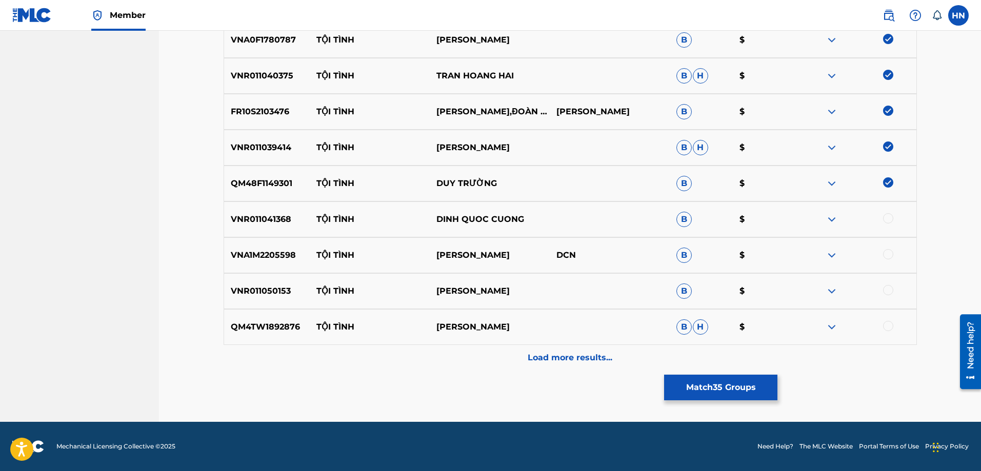
click at [295, 204] on div "VNR011041368 TỘI TÌNH DINH QUOC CUONG B $" at bounding box center [570, 219] width 693 height 36
click at [285, 206] on div "VNR011041368 TỘI TÌNH DINH QUOC CUONG B $" at bounding box center [570, 219] width 693 height 36
click at [888, 221] on div at bounding box center [888, 218] width 10 height 10
click at [276, 256] on p "VNA1M2205598" at bounding box center [267, 255] width 86 height 12
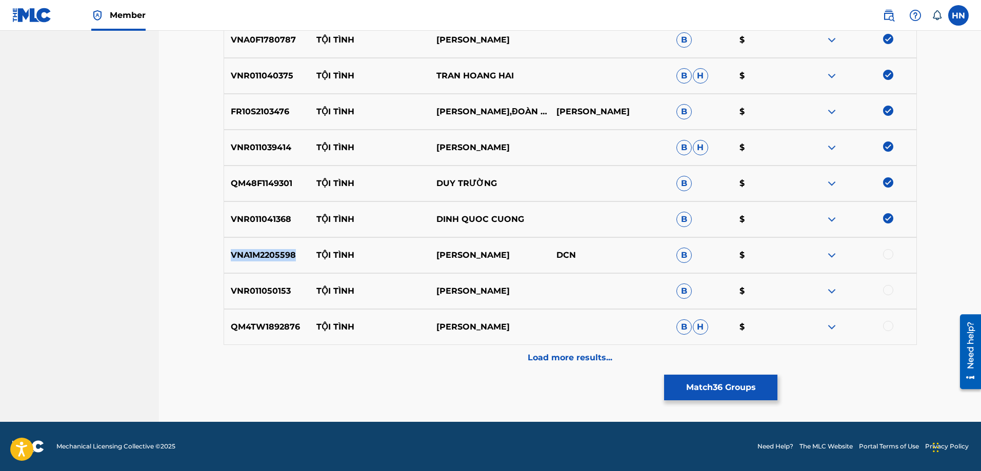
click at [276, 256] on p "VNA1M2205598" at bounding box center [267, 255] width 86 height 12
click at [885, 258] on div at bounding box center [888, 254] width 10 height 10
click at [274, 291] on p "VNR011050153" at bounding box center [267, 291] width 86 height 12
click at [887, 291] on div at bounding box center [888, 290] width 10 height 10
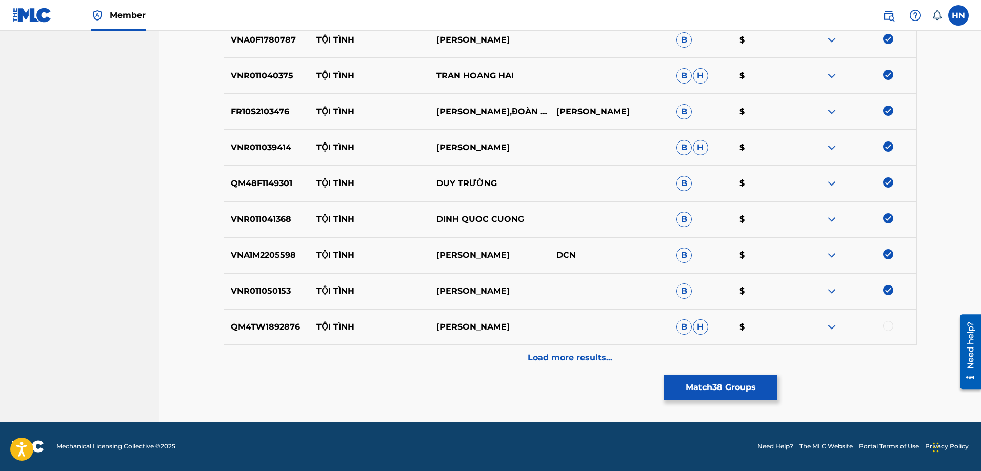
click at [280, 320] on div "QM4TW1892876 TỘI TÌNH NGỌC SƠN B H $" at bounding box center [570, 327] width 693 height 36
click at [883, 327] on div at bounding box center [888, 326] width 10 height 10
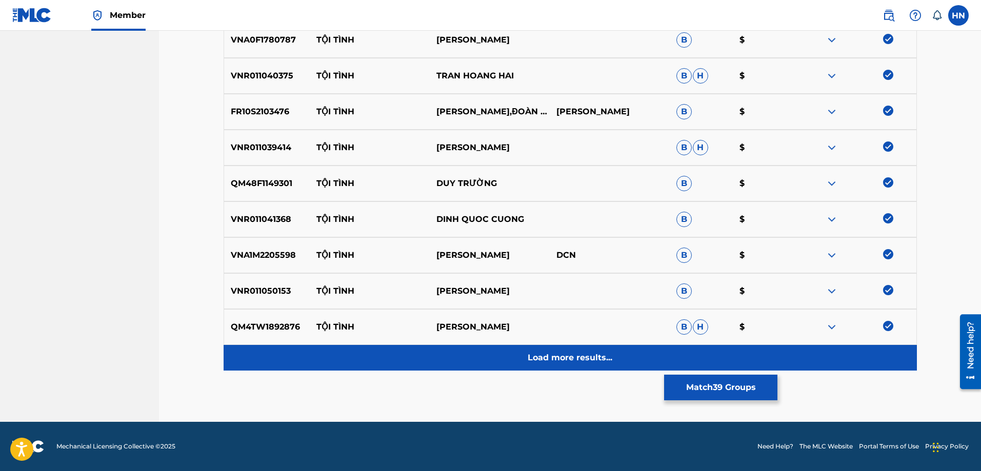
click at [643, 362] on div "Load more results..." at bounding box center [570, 358] width 693 height 26
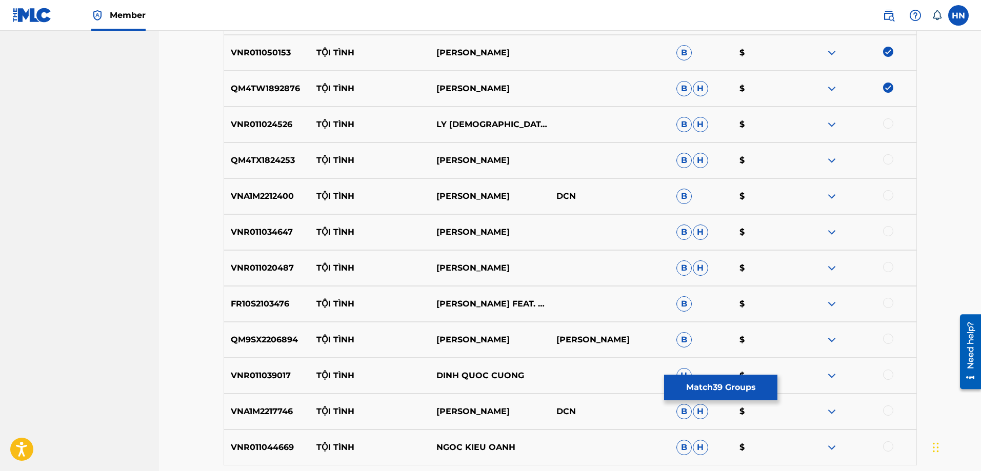
scroll to position [1741, 0]
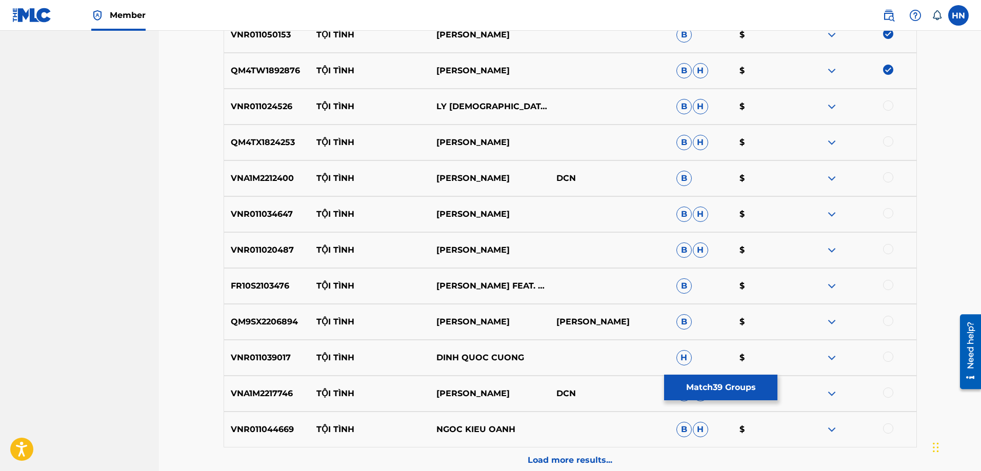
click at [262, 110] on p "VNR011024526" at bounding box center [267, 106] width 86 height 12
click at [890, 105] on div at bounding box center [888, 105] width 10 height 10
click at [283, 144] on p "QM4TX1824253" at bounding box center [267, 142] width 86 height 12
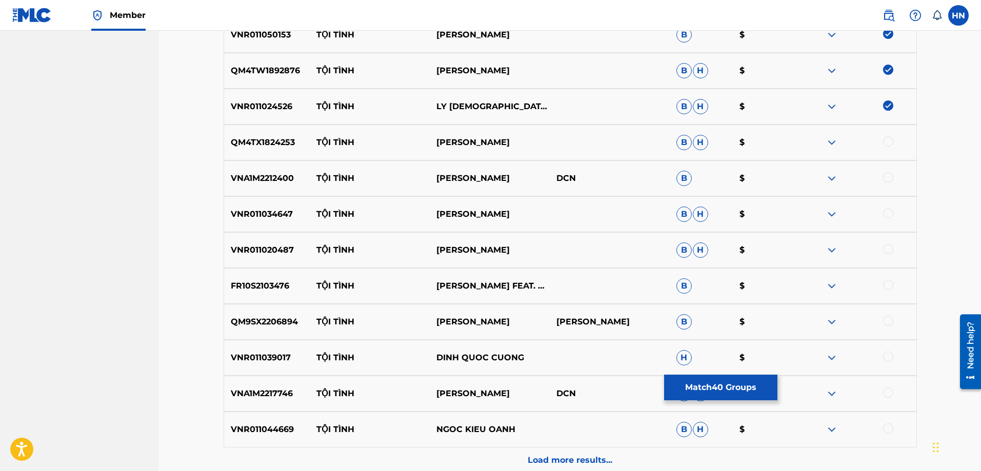
click at [884, 146] on div at bounding box center [856, 142] width 120 height 12
click at [885, 143] on div at bounding box center [888, 141] width 10 height 10
click at [251, 173] on p "VNA1M2212400" at bounding box center [267, 178] width 86 height 12
click at [885, 174] on div at bounding box center [888, 177] width 10 height 10
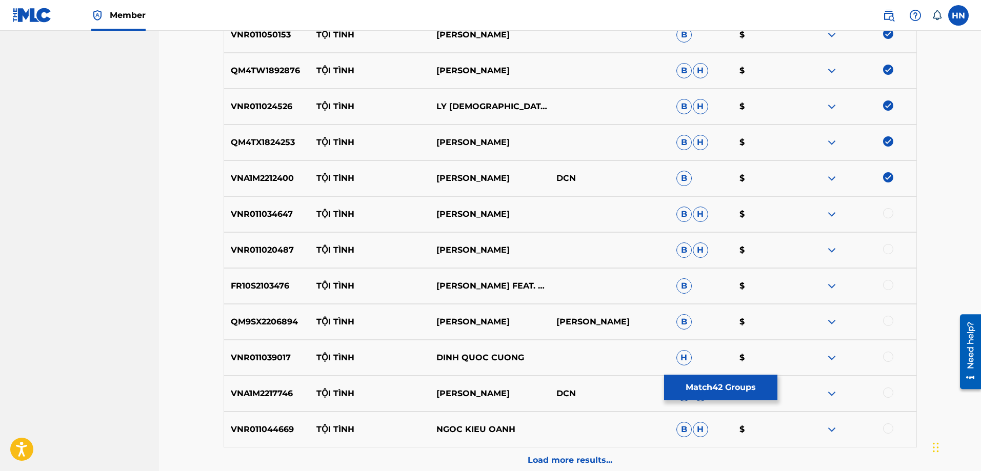
click at [259, 209] on p "VNR011034647" at bounding box center [267, 214] width 86 height 12
click at [890, 215] on div at bounding box center [888, 213] width 10 height 10
click at [262, 255] on p "VNR011020487" at bounding box center [267, 250] width 86 height 12
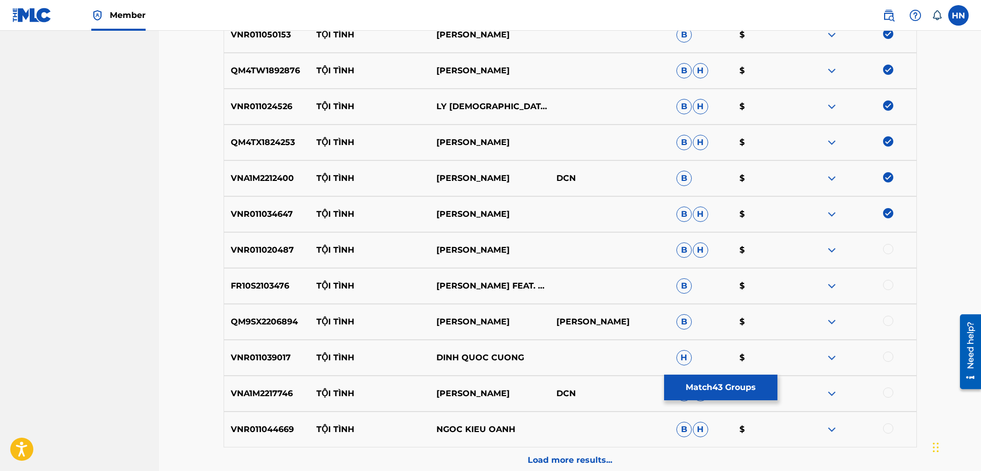
click at [891, 246] on div at bounding box center [888, 249] width 10 height 10
click at [269, 278] on div "FR10S2103476 TỘI TÌNH VY THÚY VÂN FEAT. ĐOÀN VIỆT PHƯƠNG B $" at bounding box center [570, 286] width 693 height 36
click at [884, 282] on div at bounding box center [888, 285] width 10 height 10
click at [250, 319] on p "QM9SX2206894" at bounding box center [267, 322] width 86 height 12
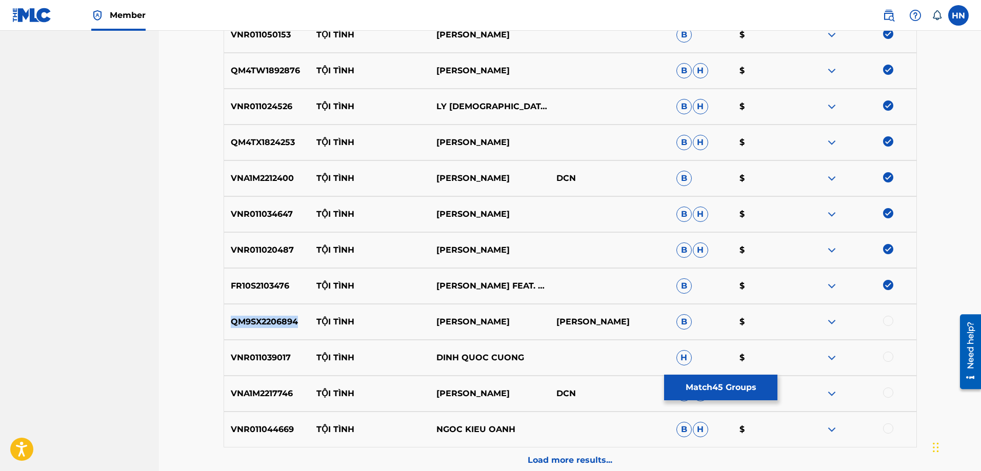
click at [250, 319] on p "QM9SX2206894" at bounding box center [267, 322] width 86 height 12
click at [890, 319] on div at bounding box center [888, 321] width 10 height 10
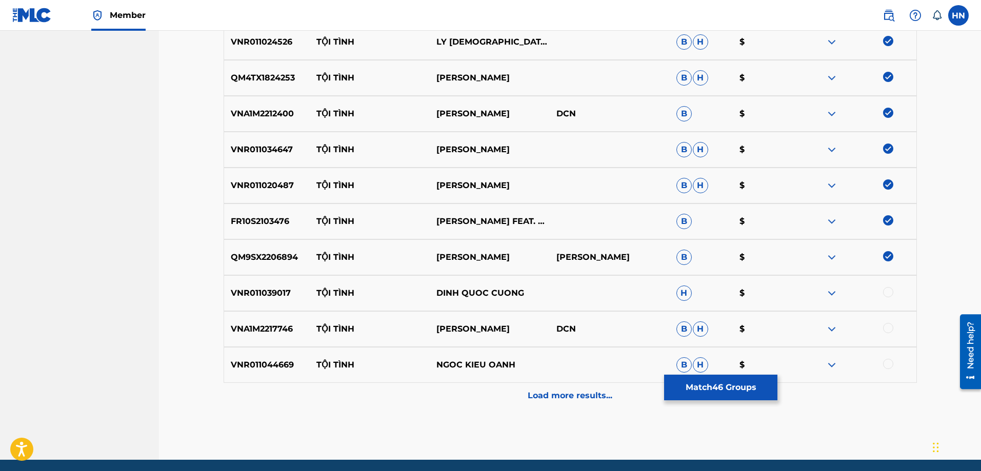
scroll to position [1844, 0]
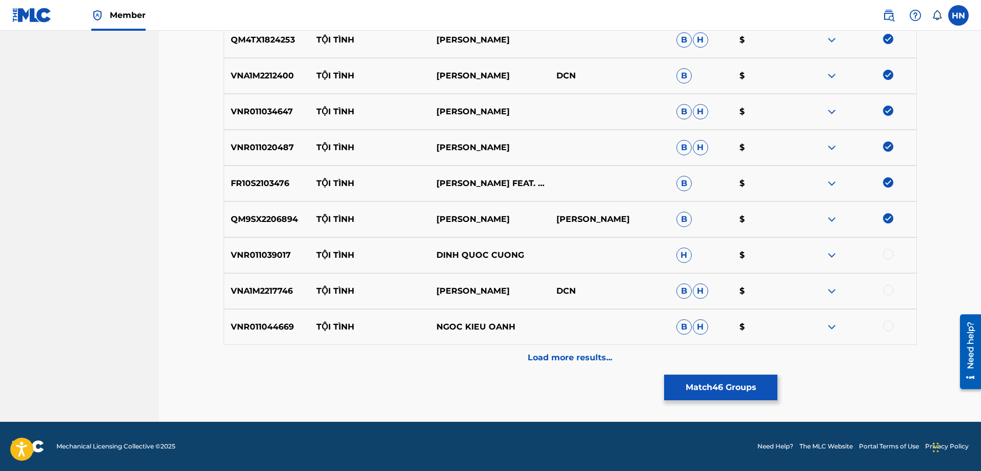
click at [283, 260] on p "VNR011039017" at bounding box center [267, 255] width 86 height 12
click at [886, 248] on div "VNR011039017 TỘI TÌNH DINH QUOC CUONG H $" at bounding box center [570, 255] width 693 height 36
click at [886, 253] on div at bounding box center [888, 254] width 10 height 10
click at [258, 288] on p "VNA1M2217746" at bounding box center [267, 291] width 86 height 12
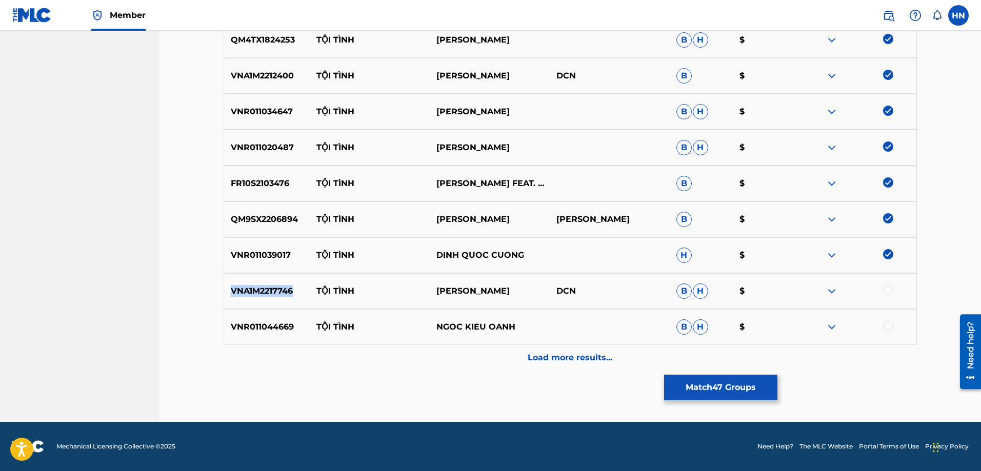
click at [258, 288] on p "VNA1M2217746" at bounding box center [267, 291] width 86 height 12
click at [881, 289] on div at bounding box center [856, 291] width 120 height 12
click at [886, 290] on div at bounding box center [888, 290] width 10 height 10
click at [259, 322] on p "VNR011044669" at bounding box center [267, 327] width 86 height 12
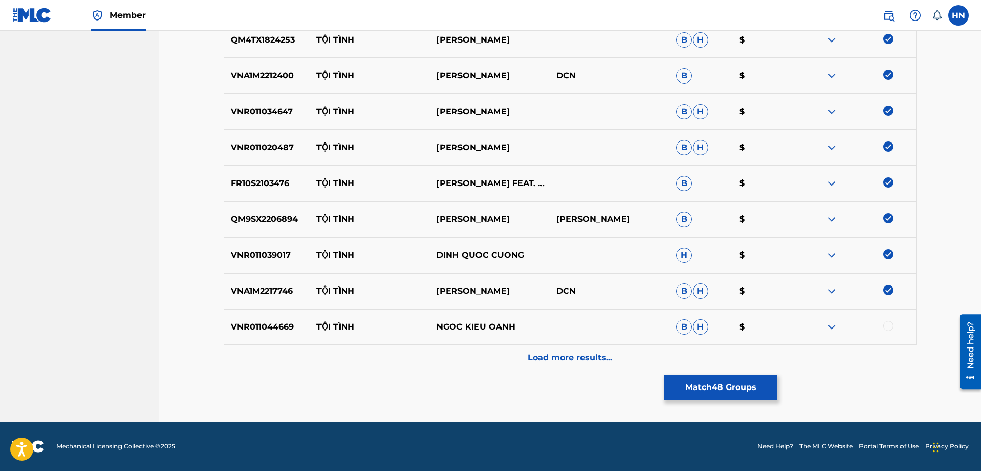
click at [888, 326] on div at bounding box center [888, 326] width 10 height 10
click at [553, 343] on div "VNR011044669 TỘI TÌNH NGOC KIEU OANH B H $" at bounding box center [570, 327] width 693 height 36
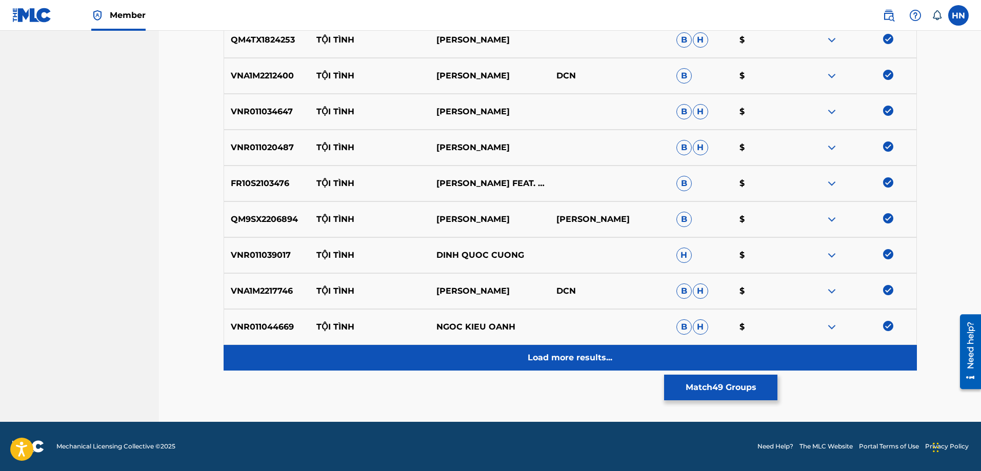
click at [552, 359] on p "Load more results..." at bounding box center [569, 358] width 85 height 12
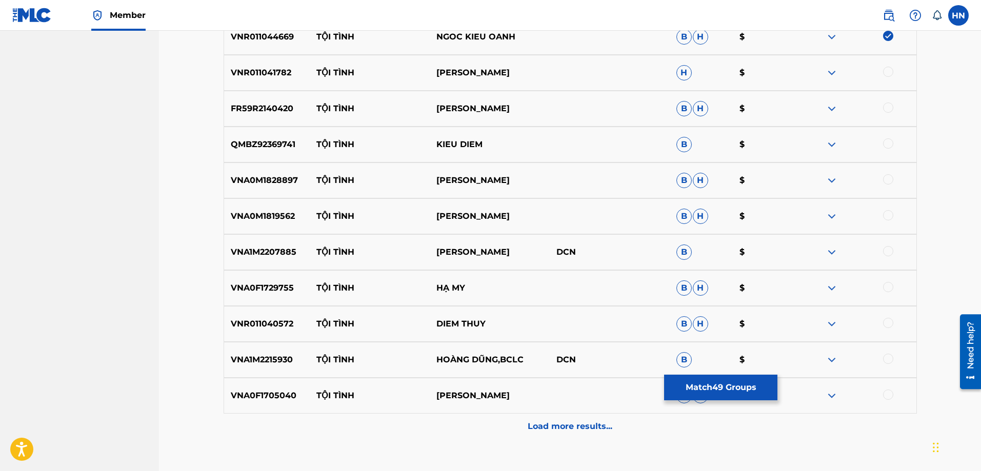
scroll to position [2151, 0]
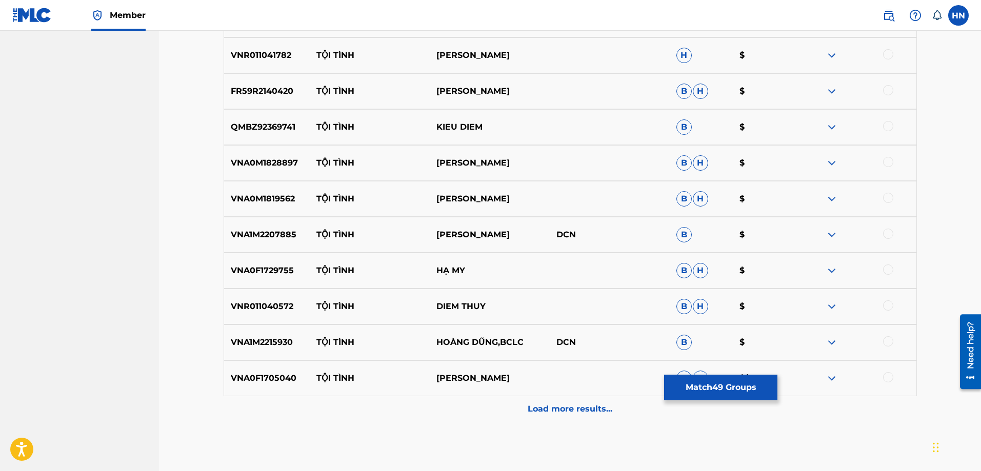
click at [248, 340] on p "VNA1M2215930" at bounding box center [267, 342] width 86 height 12
click at [891, 344] on div at bounding box center [888, 341] width 10 height 10
click at [257, 237] on p "VNA1M2207885" at bounding box center [267, 235] width 86 height 12
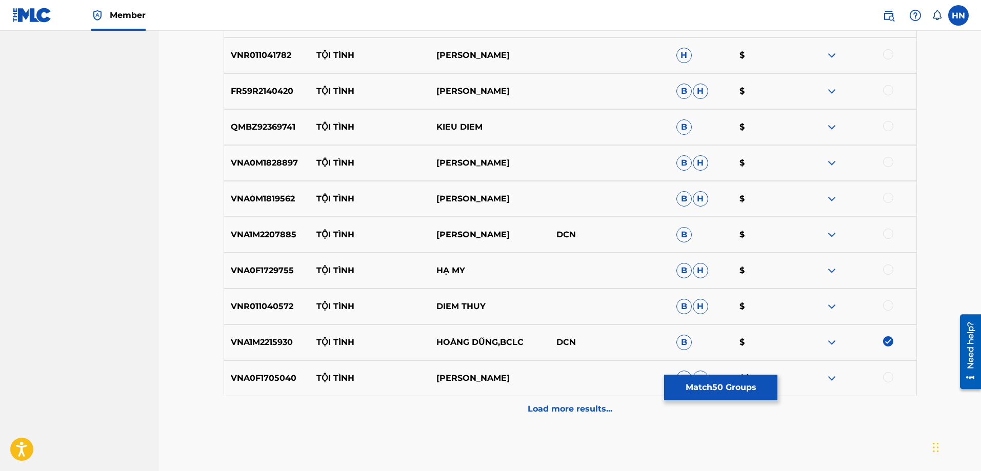
click at [882, 231] on div at bounding box center [856, 235] width 120 height 12
click at [884, 235] on div at bounding box center [888, 234] width 10 height 10
click at [257, 266] on p "VNA0F1729755" at bounding box center [267, 271] width 86 height 12
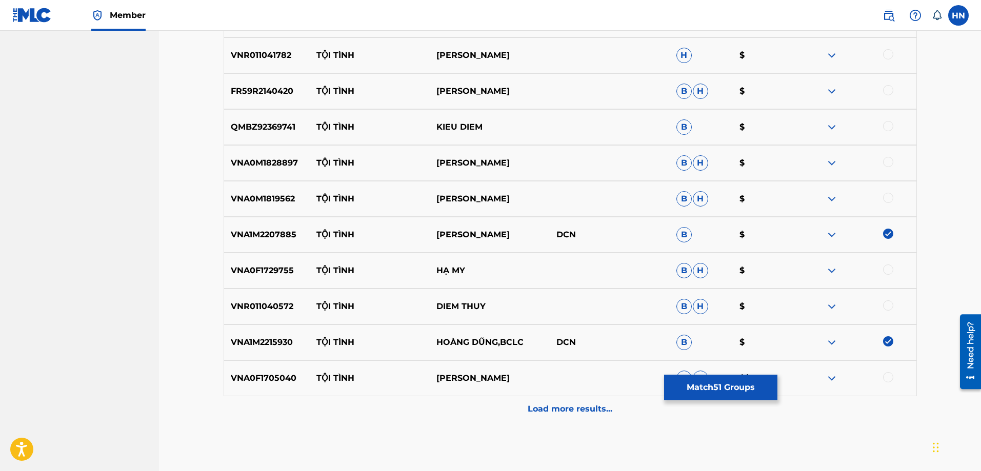
click at [890, 269] on div at bounding box center [888, 270] width 10 height 10
click at [254, 309] on p "VNR011040572" at bounding box center [267, 306] width 86 height 12
click at [884, 306] on div at bounding box center [888, 305] width 10 height 10
click at [260, 372] on div "VNA0F1705040 TỘI TÌNH THÚY HẰNG B H $$" at bounding box center [570, 378] width 693 height 36
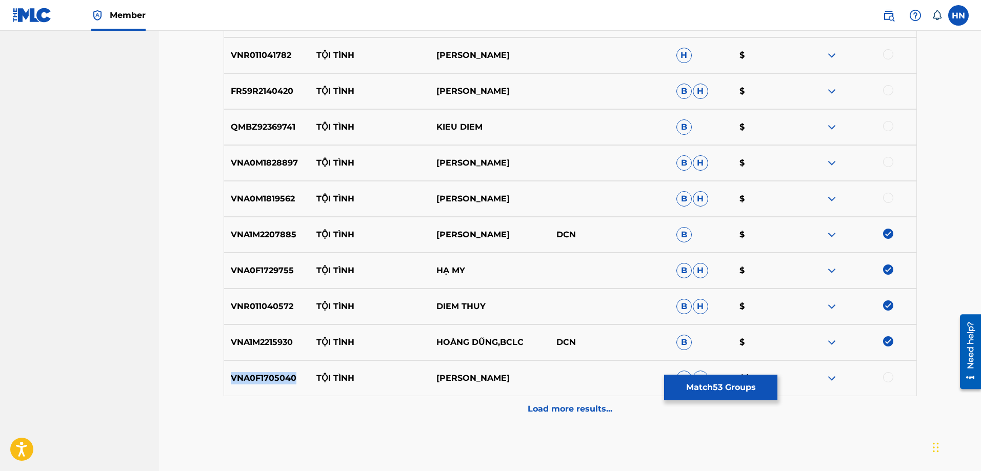
click at [260, 372] on div "VNA0F1705040 TỘI TÌNH THÚY HẰNG B H $$" at bounding box center [570, 378] width 693 height 36
click at [885, 380] on div at bounding box center [888, 377] width 10 height 10
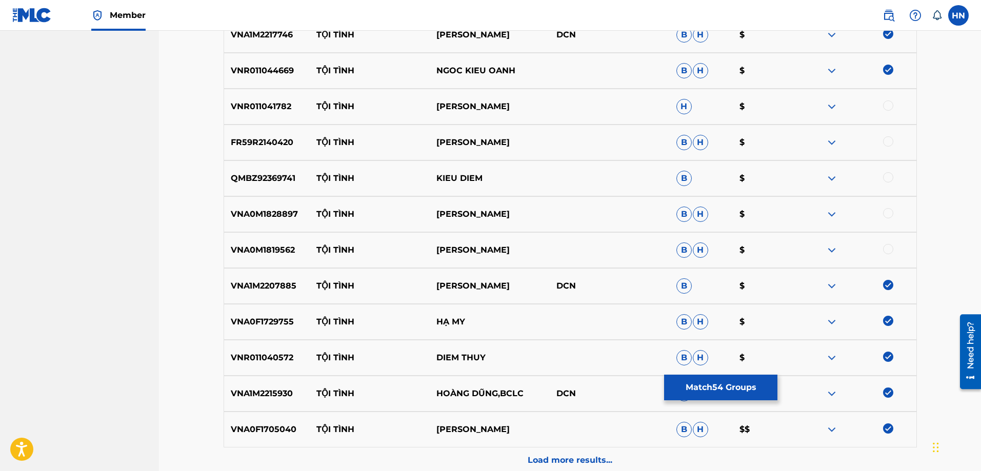
click at [267, 108] on p "VNR011041782" at bounding box center [267, 106] width 86 height 12
click at [887, 106] on div at bounding box center [888, 105] width 10 height 10
click at [276, 143] on p "FR59R2140420" at bounding box center [267, 142] width 86 height 12
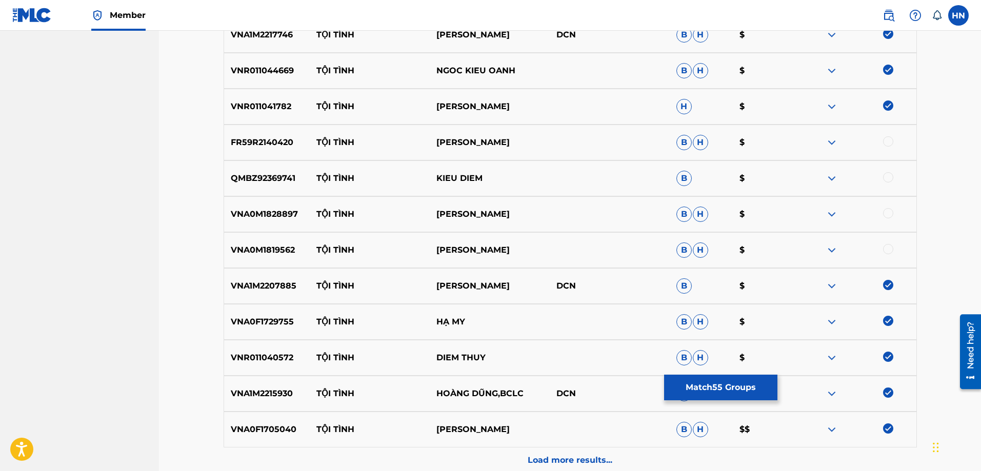
click at [889, 141] on div at bounding box center [888, 141] width 10 height 10
click at [280, 172] on p "QMBZ92369741" at bounding box center [267, 178] width 86 height 12
click at [884, 177] on div at bounding box center [888, 177] width 10 height 10
click at [239, 225] on div "VNA0M1828897 TỘI TÌNH HƯƠNG LAN B H $" at bounding box center [570, 214] width 693 height 36
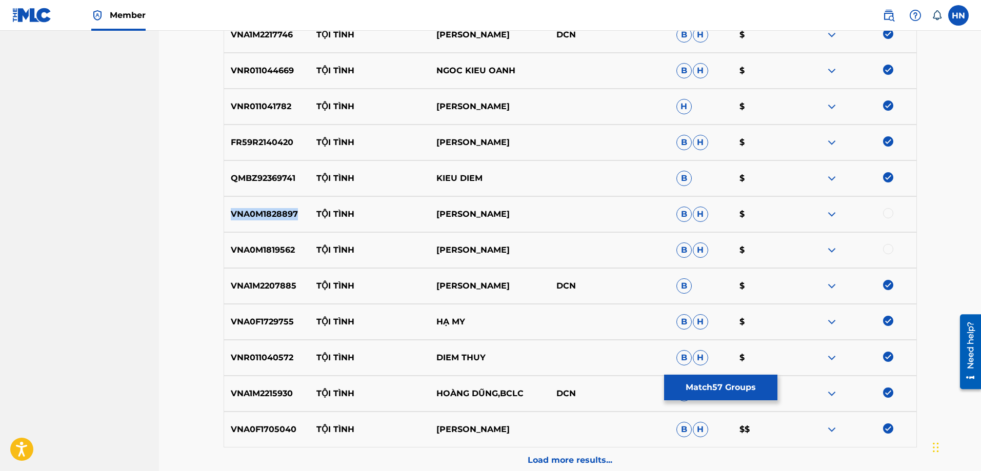
click at [239, 225] on div "VNA0M1828897 TỘI TÌNH HƯƠNG LAN B H $" at bounding box center [570, 214] width 693 height 36
click at [885, 217] on div at bounding box center [888, 213] width 10 height 10
click at [248, 246] on p "VNA0M1819562" at bounding box center [267, 250] width 86 height 12
click at [886, 250] on div at bounding box center [888, 249] width 10 height 10
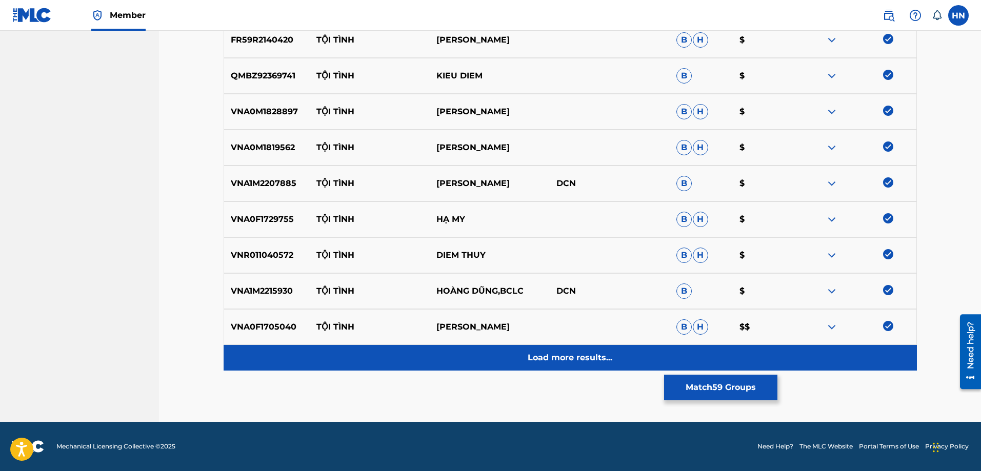
click at [558, 348] on div "Load more results..." at bounding box center [570, 358] width 693 height 26
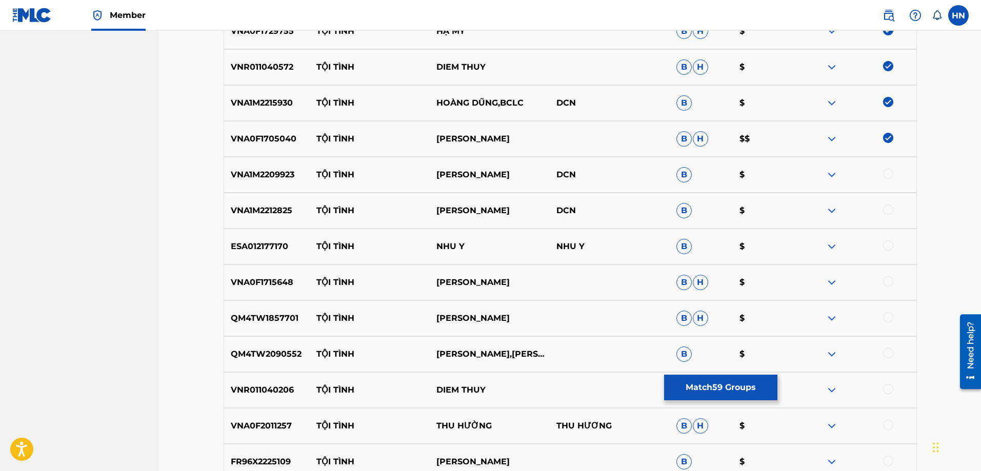
scroll to position [2459, 0]
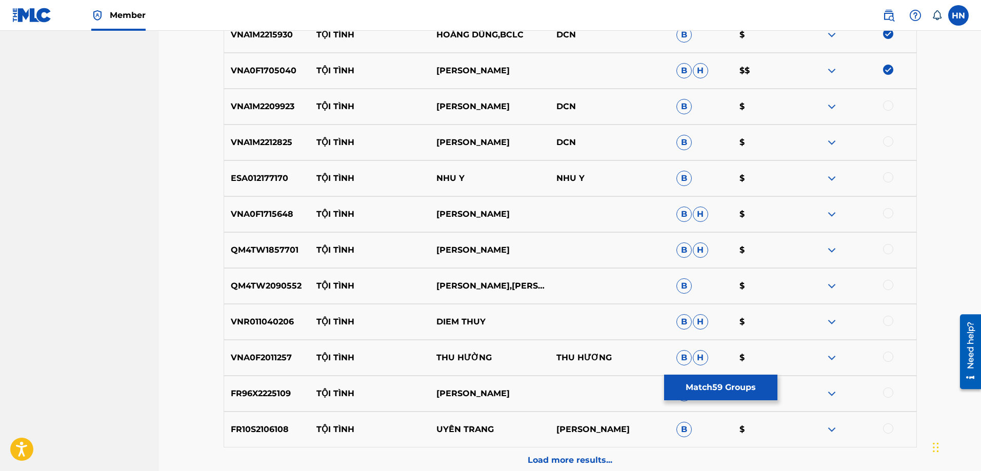
click at [293, 114] on div "VNA1M2209923 TỘI TÌNH THANH NGÂN DCN B $" at bounding box center [570, 107] width 693 height 36
click at [884, 105] on div at bounding box center [888, 105] width 10 height 10
click at [247, 133] on div "VNA1M2212825 TỘI TÌNH THANH HƯƠNG DCN B $" at bounding box center [570, 143] width 693 height 36
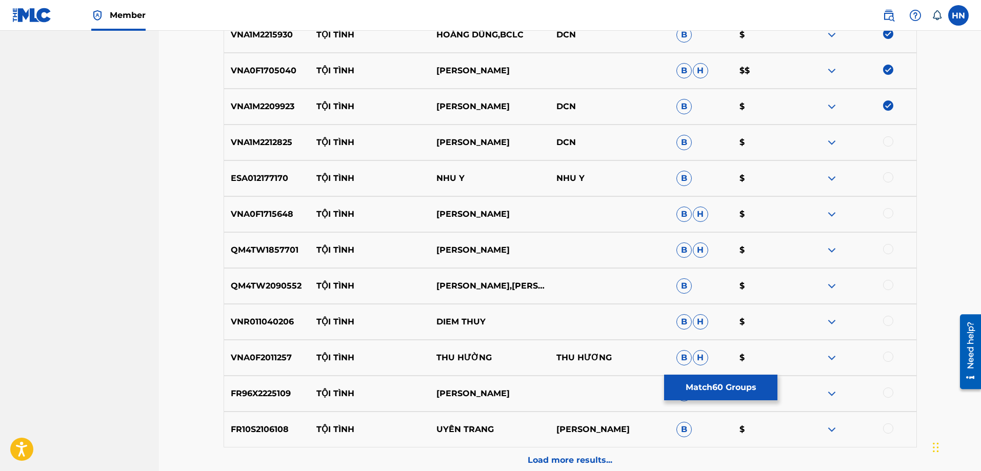
click at [884, 141] on div at bounding box center [888, 141] width 10 height 10
click at [262, 169] on div "ESA012177170 TỘI TÌNH NHU Y NHU Y B $" at bounding box center [570, 178] width 693 height 36
click at [894, 177] on div at bounding box center [856, 178] width 120 height 12
click at [893, 177] on div at bounding box center [888, 177] width 10 height 10
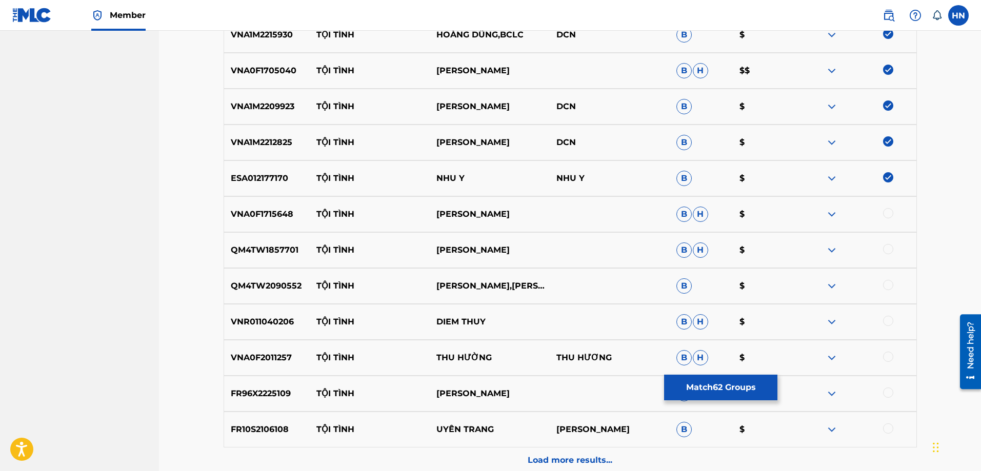
click at [287, 218] on p "VNA0F1715648" at bounding box center [267, 214] width 86 height 12
click at [889, 211] on div at bounding box center [888, 213] width 10 height 10
click at [276, 248] on p "QM4TW1857701" at bounding box center [267, 250] width 86 height 12
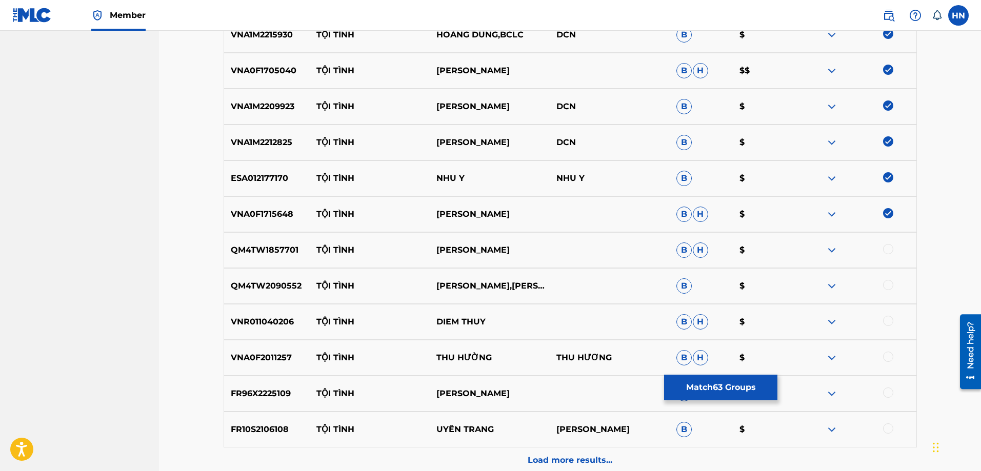
click at [889, 249] on div at bounding box center [888, 249] width 10 height 10
click at [294, 285] on p "QM4TW2090552" at bounding box center [267, 286] width 86 height 12
click at [888, 290] on div at bounding box center [856, 286] width 120 height 12
click at [888, 288] on div at bounding box center [888, 285] width 10 height 10
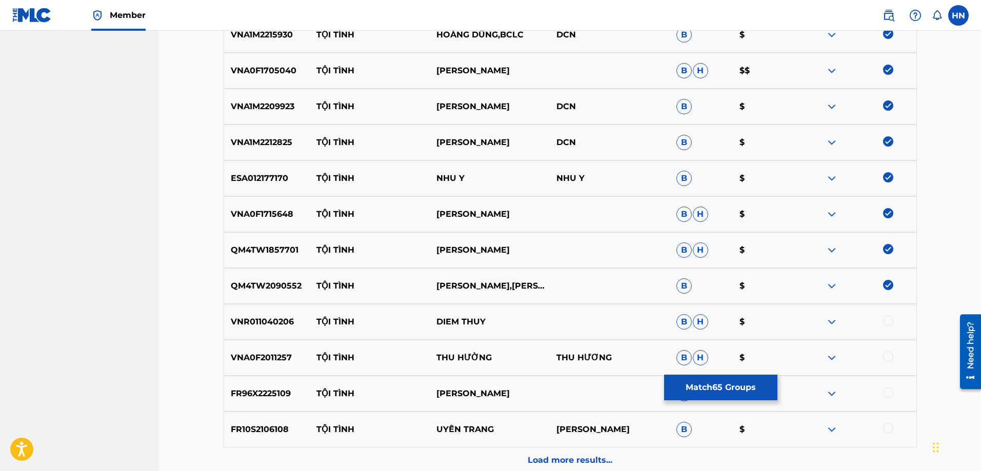
click at [272, 306] on div "VNR011040206 TỘI TÌNH DIEM THUY B H $" at bounding box center [570, 322] width 693 height 36
click at [896, 320] on div at bounding box center [856, 322] width 120 height 12
click at [889, 323] on div at bounding box center [888, 321] width 10 height 10
click at [301, 354] on p "VNA0F2011257" at bounding box center [267, 358] width 86 height 12
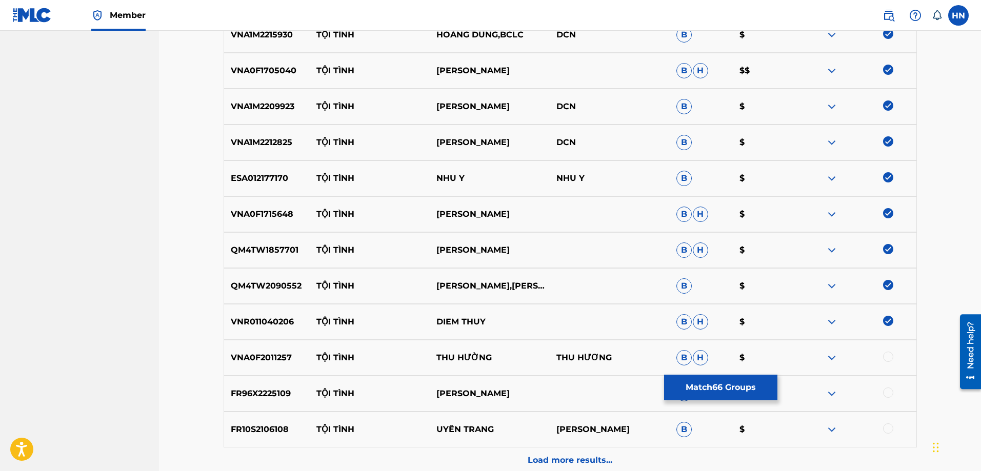
click at [281, 358] on p "VNA0F2011257" at bounding box center [267, 358] width 86 height 12
click at [888, 355] on div at bounding box center [888, 357] width 10 height 10
click at [281, 393] on p "FR96X2225109" at bounding box center [267, 394] width 86 height 12
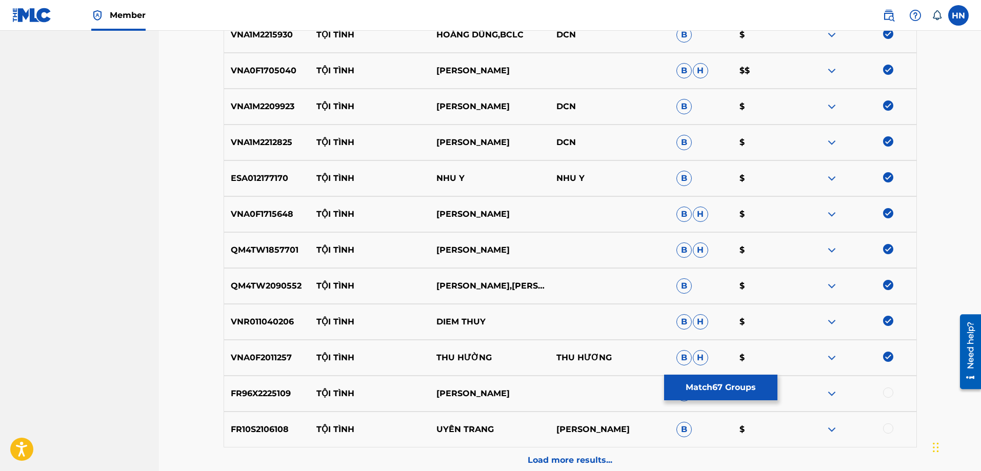
click at [885, 396] on div at bounding box center [888, 393] width 10 height 10
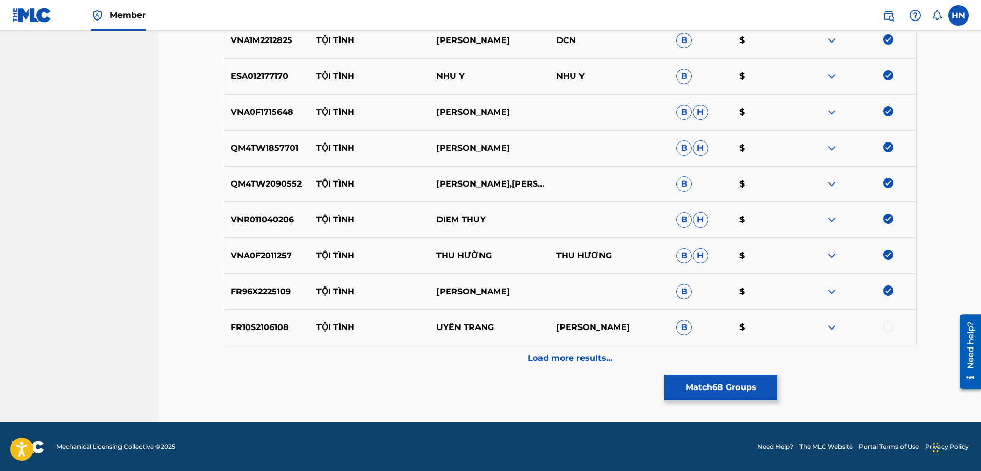
scroll to position [2562, 0]
click at [272, 333] on p "FR10S2106108" at bounding box center [267, 327] width 86 height 12
click at [887, 326] on div at bounding box center [888, 326] width 10 height 10
click at [565, 344] on div "FR10S2106108 TỘI TÌNH UYÊN TRANG LÊ ĐÌNH NAM B $" at bounding box center [570, 327] width 693 height 36
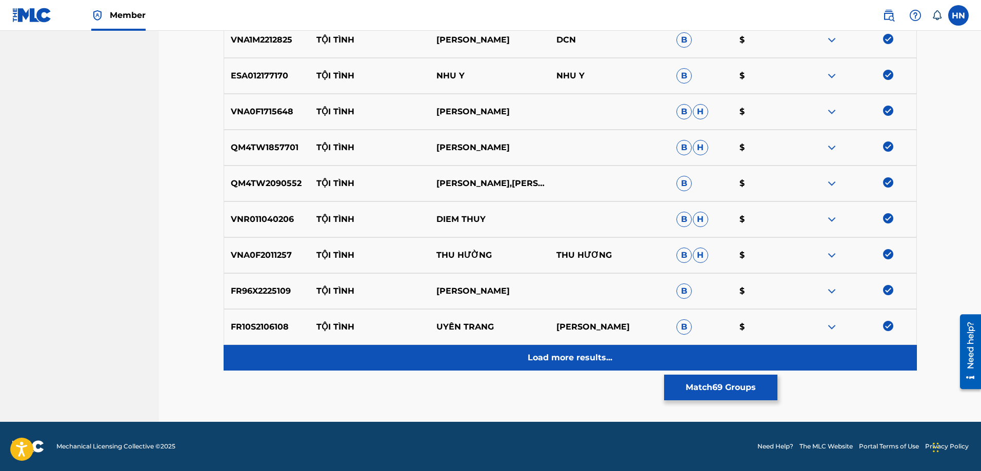
click at [549, 355] on p "Load more results..." at bounding box center [569, 358] width 85 height 12
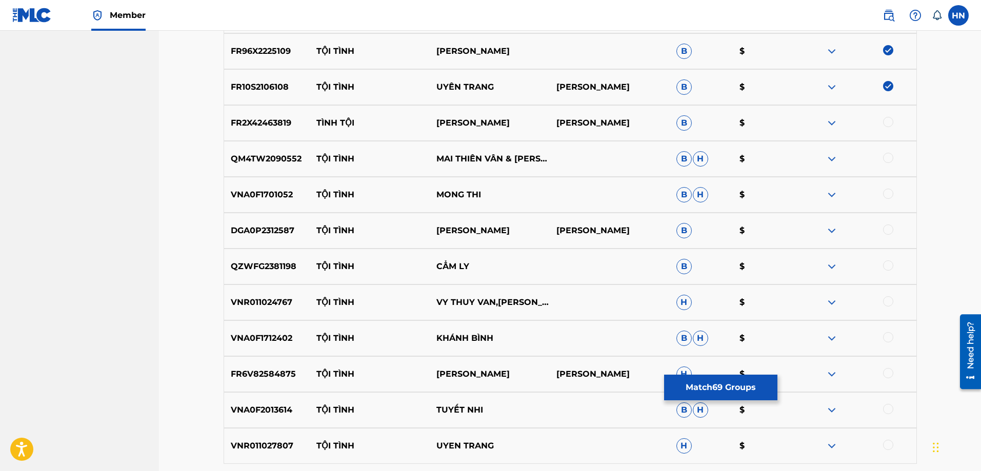
scroll to position [2818, 0]
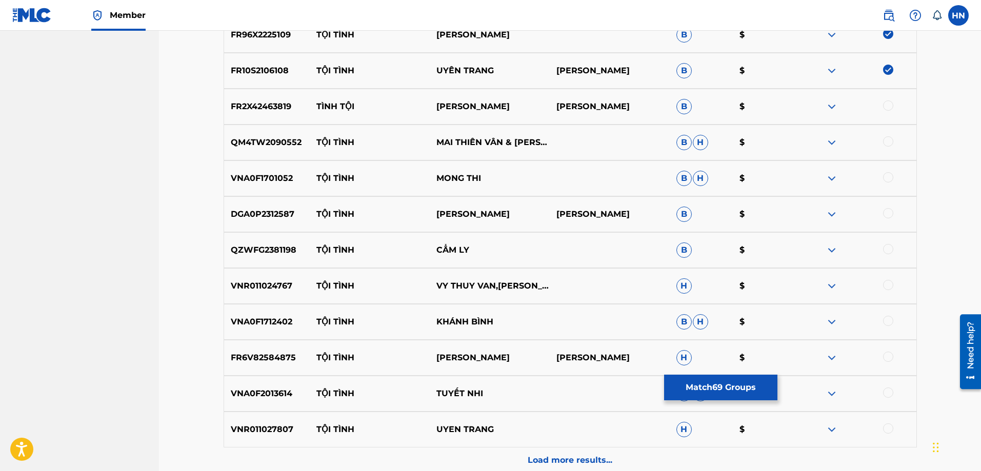
click at [278, 110] on p "FR2X42463819" at bounding box center [267, 106] width 86 height 12
click at [890, 101] on div at bounding box center [888, 105] width 10 height 10
click at [246, 136] on p "QM4TW2090552" at bounding box center [267, 142] width 86 height 12
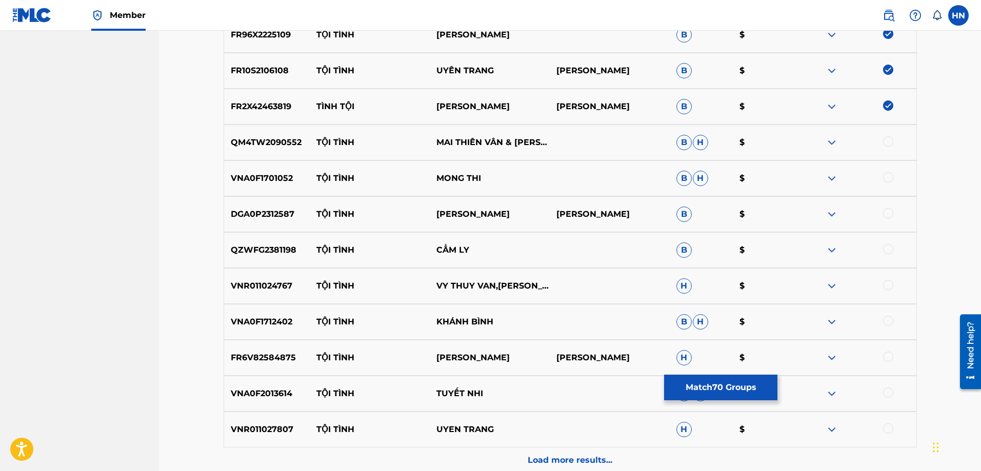
click at [885, 141] on div at bounding box center [888, 141] width 10 height 10
click at [237, 167] on div "VNA0F1701052 TỘI TÌNH MONG THI B H $" at bounding box center [570, 178] width 693 height 36
click at [889, 181] on div at bounding box center [888, 177] width 10 height 10
click at [271, 218] on p "DGA0P2312587" at bounding box center [267, 214] width 86 height 12
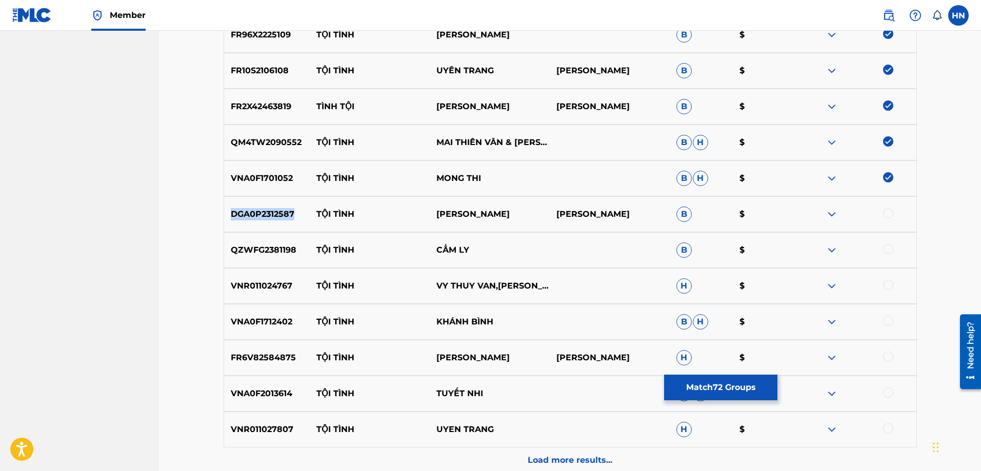
click at [271, 219] on p "DGA0P2312587" at bounding box center [267, 214] width 86 height 12
click at [887, 212] on div at bounding box center [888, 213] width 10 height 10
click at [278, 265] on div "QZWFG2381198 TỘI TÌNH CẨM LY B $" at bounding box center [570, 250] width 693 height 36
click at [890, 251] on div at bounding box center [888, 249] width 10 height 10
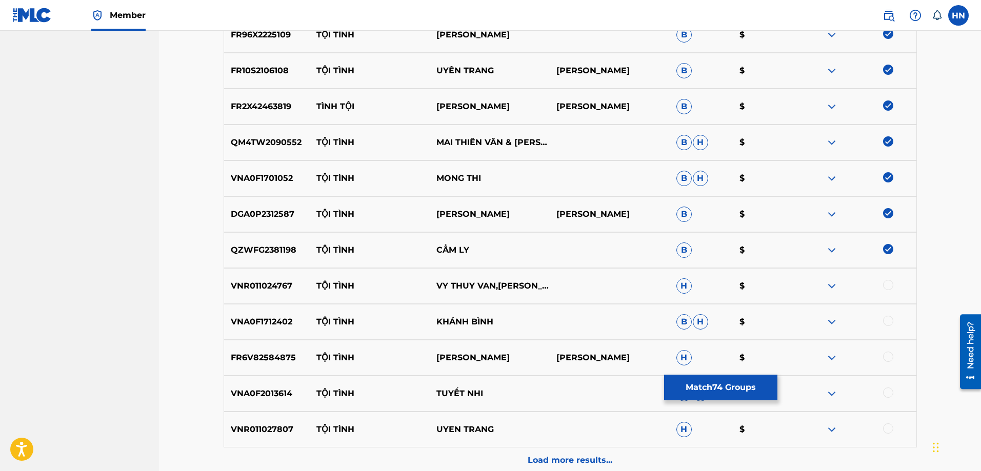
click at [272, 285] on p "VNR011024767" at bounding box center [267, 286] width 86 height 12
click at [885, 289] on div at bounding box center [888, 285] width 10 height 10
click at [262, 321] on p "VNA0F1712402" at bounding box center [267, 322] width 86 height 12
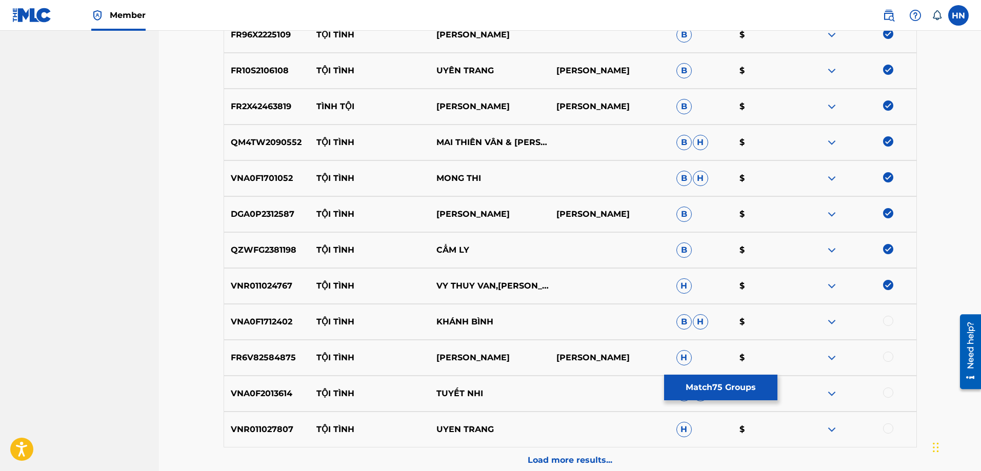
click at [891, 321] on div at bounding box center [888, 321] width 10 height 10
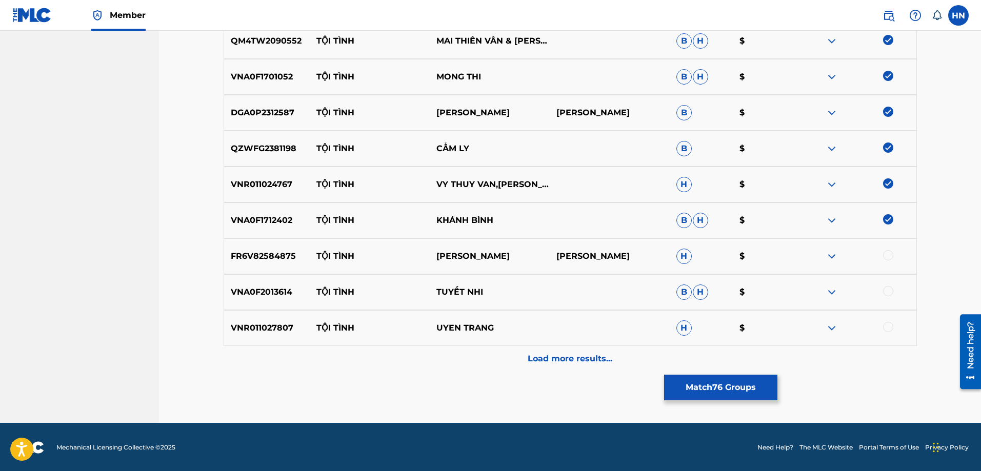
scroll to position [2920, 0]
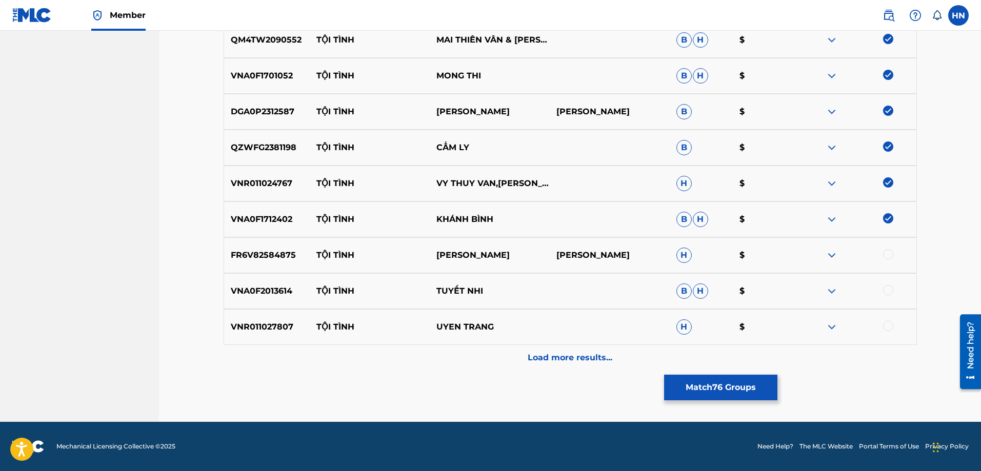
click at [266, 241] on div "FR6V82584875 TỘI TÌNH TÔ HUÂN VŨ TÔ HUÂN VŨ H $" at bounding box center [570, 255] width 693 height 36
click at [882, 251] on div at bounding box center [856, 255] width 120 height 12
click at [884, 252] on div at bounding box center [888, 254] width 10 height 10
click at [283, 295] on p "VNA0F2013614" at bounding box center [267, 291] width 86 height 12
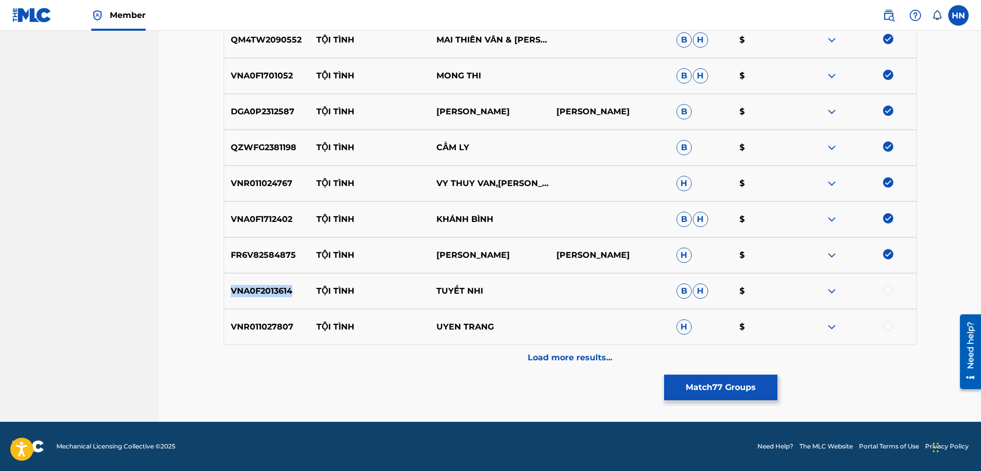
click at [283, 295] on p "VNA0F2013614" at bounding box center [267, 291] width 86 height 12
click at [891, 289] on div at bounding box center [888, 290] width 10 height 10
click at [286, 320] on div "VNR011027807 TỘI TÌNH UYEN TRANG H $" at bounding box center [570, 327] width 693 height 36
click at [892, 327] on div at bounding box center [888, 326] width 10 height 10
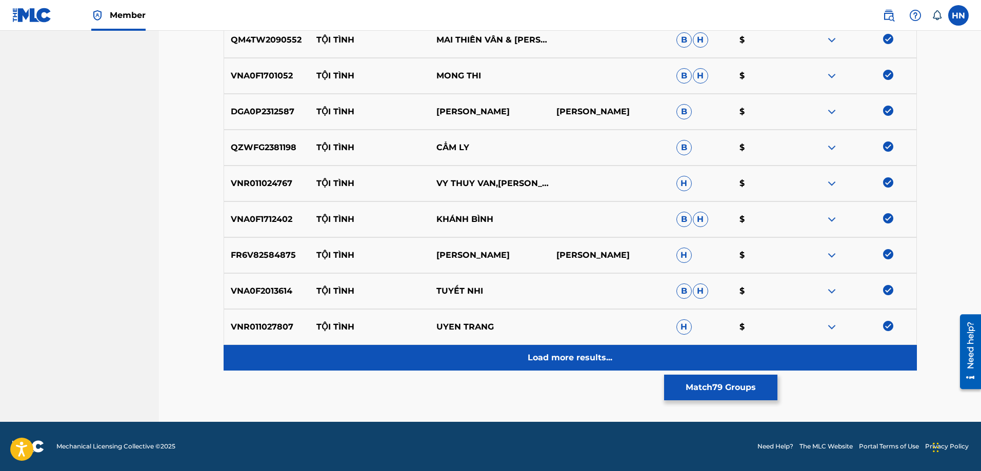
click at [544, 359] on p "Load more results..." at bounding box center [569, 358] width 85 height 12
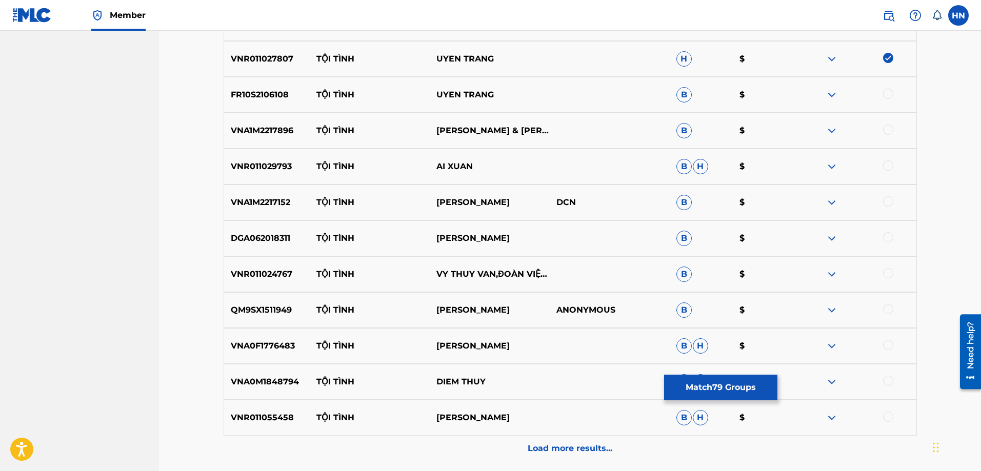
scroll to position [3177, 0]
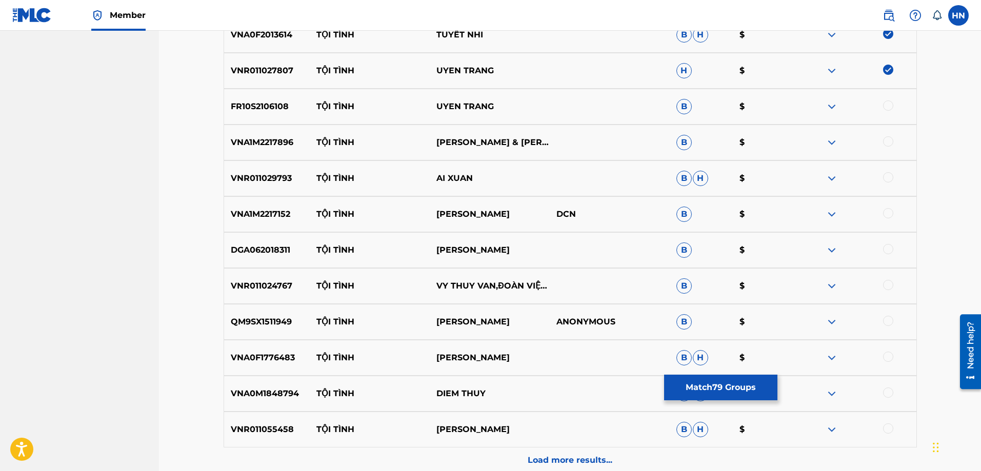
click at [261, 109] on p "FR10S2106108" at bounding box center [267, 106] width 86 height 12
click at [894, 105] on div at bounding box center [856, 106] width 120 height 12
click at [887, 106] on div at bounding box center [888, 105] width 10 height 10
click at [277, 139] on p "VNA1M2217896" at bounding box center [267, 142] width 86 height 12
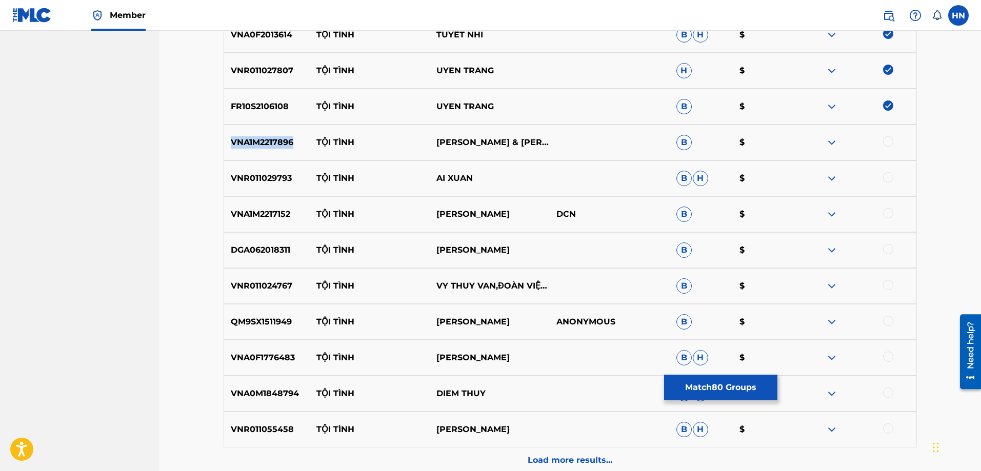
click at [277, 139] on p "VNA1M2217896" at bounding box center [267, 142] width 86 height 12
click at [886, 139] on div at bounding box center [888, 141] width 10 height 10
click at [267, 175] on p "VNR011029793" at bounding box center [267, 178] width 86 height 12
click at [886, 181] on div at bounding box center [888, 177] width 10 height 10
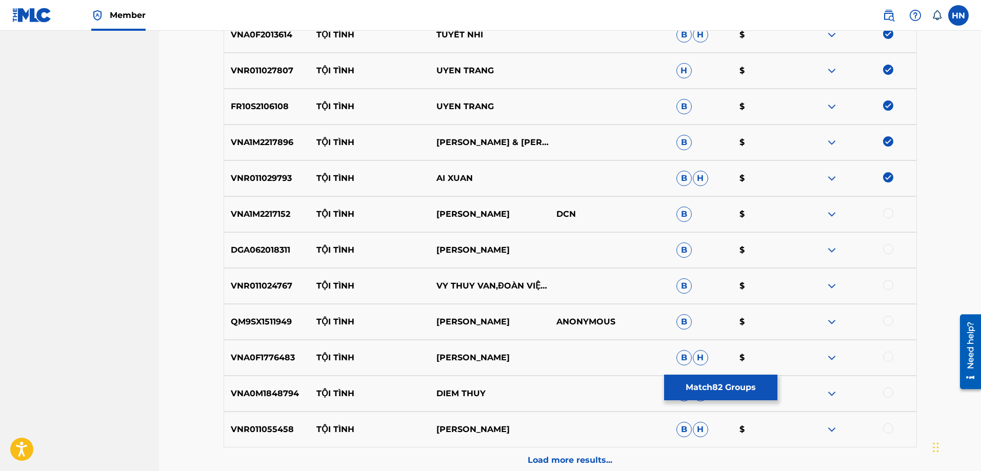
click at [258, 225] on div "VNA1M2217152 TỘI TÌNH GIA TIẾN DCN B $" at bounding box center [570, 214] width 693 height 36
click at [889, 211] on div at bounding box center [888, 213] width 10 height 10
click at [238, 248] on p "DGA062018311" at bounding box center [267, 250] width 86 height 12
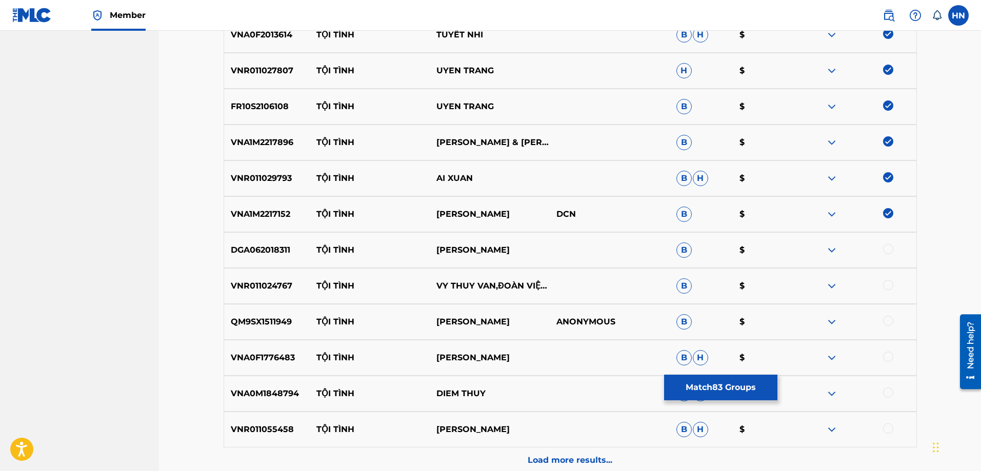
click at [883, 248] on div at bounding box center [888, 249] width 10 height 10
click at [280, 286] on p "VNR011024767" at bounding box center [267, 286] width 86 height 12
click at [886, 289] on div at bounding box center [888, 285] width 10 height 10
click at [274, 316] on p "QM9SX1511949" at bounding box center [267, 322] width 86 height 12
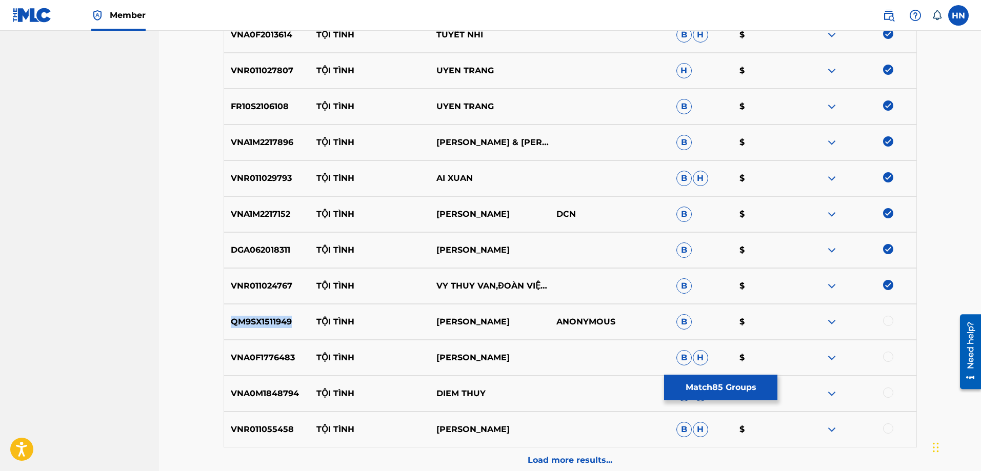
click at [274, 316] on p "QM9SX1511949" at bounding box center [267, 322] width 86 height 12
click at [881, 320] on div at bounding box center [856, 322] width 120 height 12
click at [882, 320] on div at bounding box center [856, 322] width 120 height 12
click at [884, 320] on div at bounding box center [888, 321] width 10 height 10
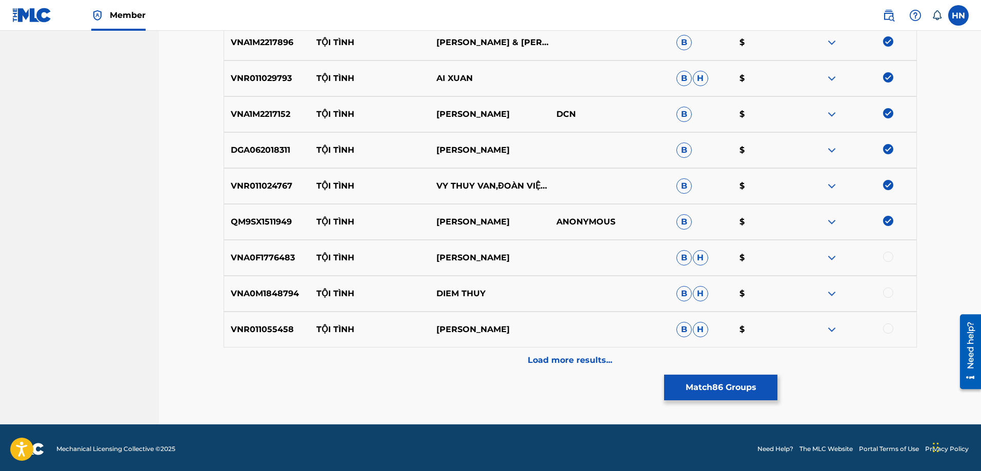
scroll to position [3279, 0]
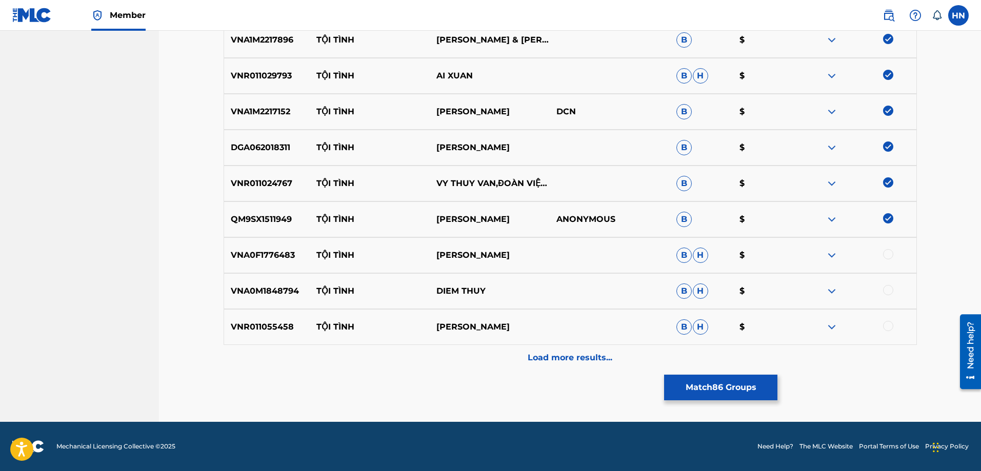
click at [240, 259] on p "VNA0F1776483" at bounding box center [267, 255] width 86 height 12
click at [885, 254] on div at bounding box center [888, 254] width 10 height 10
click at [226, 295] on p "VNA0M1848794" at bounding box center [267, 291] width 86 height 12
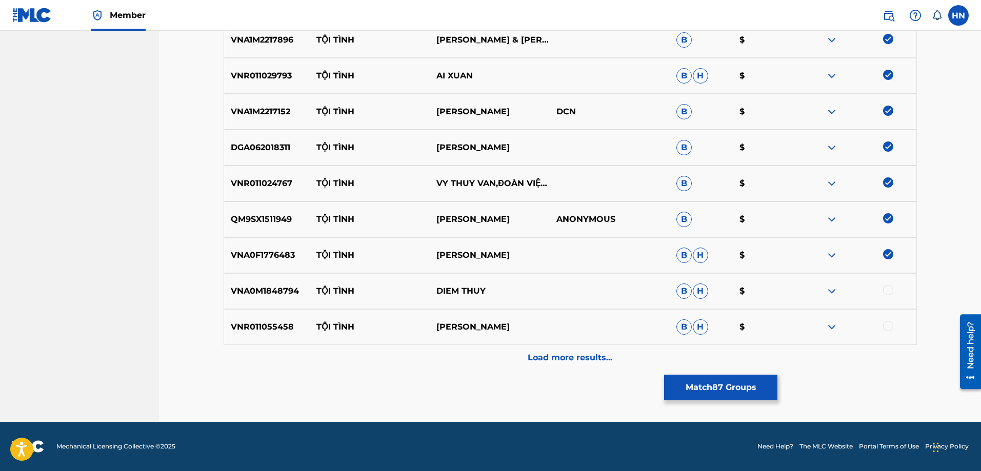
click at [890, 290] on div at bounding box center [888, 290] width 10 height 10
click at [268, 337] on div "VNR011055458 TỘI TÌNH NGUYỄN THÀNH VIÊN B H $" at bounding box center [570, 327] width 693 height 36
click at [268, 339] on div "VNR011055458 TỘI TÌNH NGUYỄN THÀNH VIÊN B H $" at bounding box center [570, 327] width 693 height 36
click at [884, 329] on div at bounding box center [888, 326] width 10 height 10
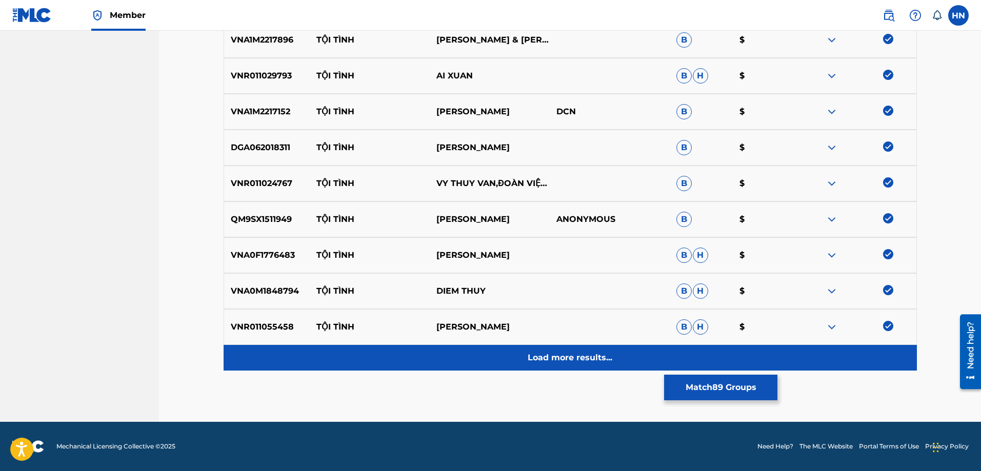
click at [549, 346] on div "Load more results..." at bounding box center [570, 358] width 693 height 26
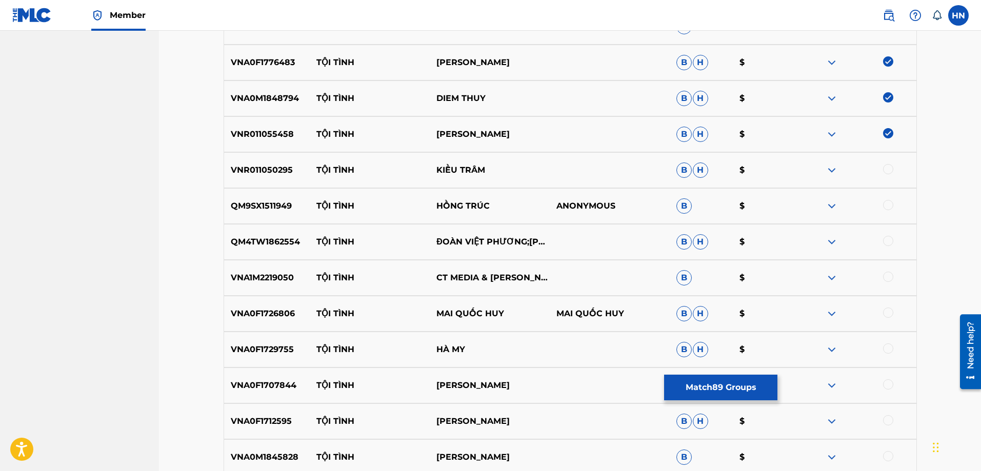
scroll to position [3536, 0]
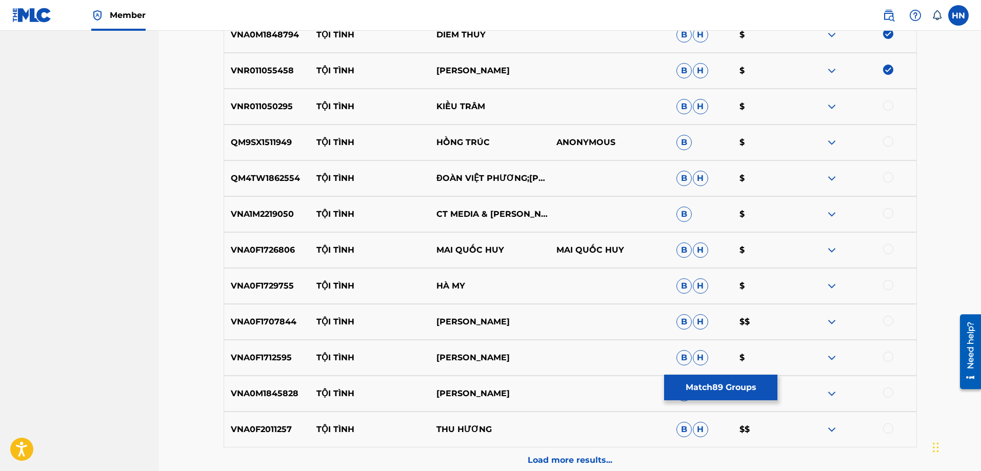
click at [280, 111] on p "VNR011050295" at bounding box center [267, 106] width 86 height 12
click at [886, 106] on div at bounding box center [888, 105] width 10 height 10
click at [277, 143] on p "QM9SX1511949" at bounding box center [267, 142] width 86 height 12
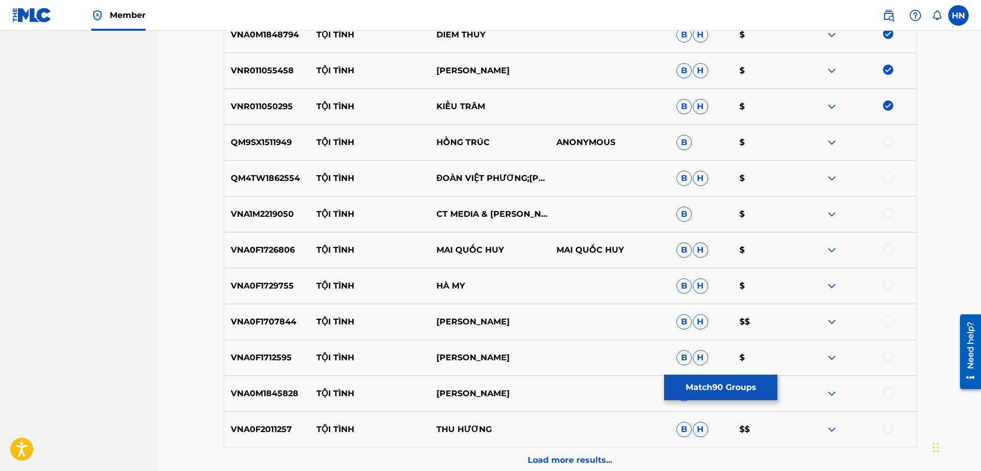
click at [889, 137] on div at bounding box center [888, 141] width 10 height 10
click at [245, 173] on p "QM4TW1862554" at bounding box center [267, 178] width 86 height 12
click at [885, 176] on div at bounding box center [888, 177] width 10 height 10
click at [257, 209] on p "VNA1M2219050" at bounding box center [267, 214] width 86 height 12
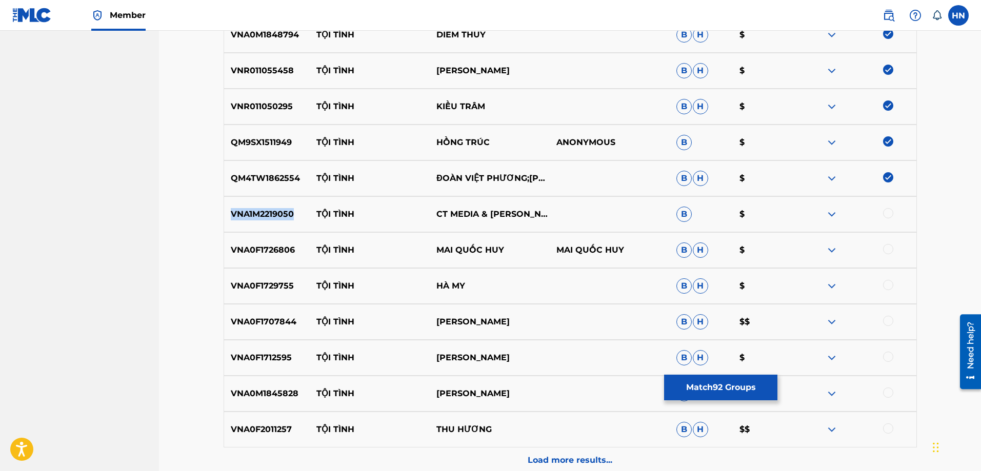
click at [257, 209] on p "VNA1M2219050" at bounding box center [267, 214] width 86 height 12
click at [890, 216] on div at bounding box center [888, 213] width 10 height 10
click at [259, 248] on p "VNA0F1726806" at bounding box center [267, 250] width 86 height 12
click at [888, 250] on div at bounding box center [888, 249] width 10 height 10
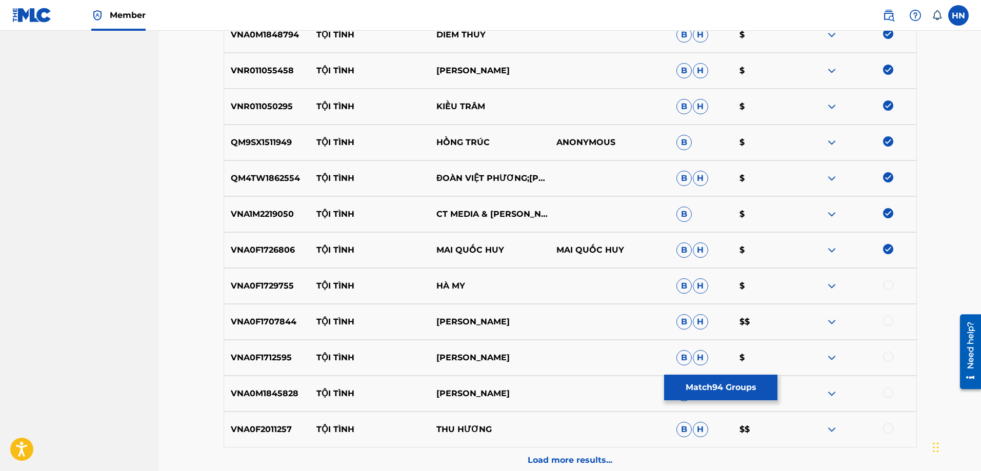
click at [257, 279] on div "VNA0F1729755 TỘI TÌNH HÀ MY B H $" at bounding box center [570, 286] width 693 height 36
click at [891, 288] on div at bounding box center [888, 285] width 10 height 10
click at [277, 324] on p "VNA0F1707844" at bounding box center [267, 322] width 86 height 12
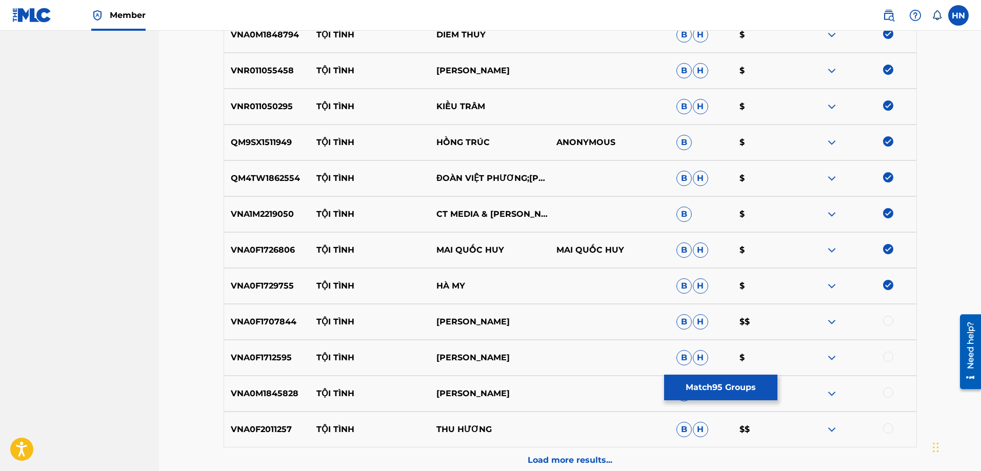
click at [891, 325] on div at bounding box center [888, 321] width 10 height 10
click at [257, 358] on p "VNA0F1712595" at bounding box center [267, 358] width 86 height 12
click at [886, 354] on div at bounding box center [888, 357] width 10 height 10
click at [273, 387] on div "VNA0M1845828 TỘI TÌNH NGÔ QUỐC LINH B $" at bounding box center [570, 394] width 693 height 36
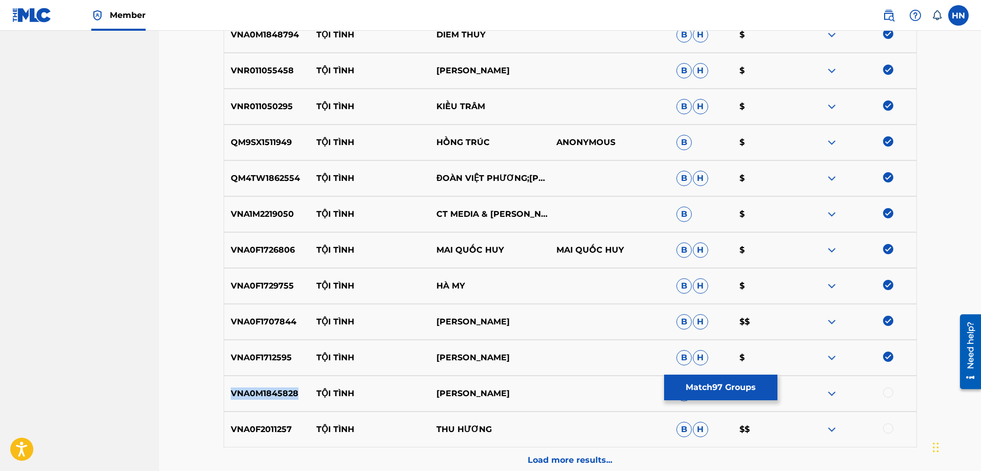
click at [273, 387] on div "VNA0M1845828 TỘI TÌNH NGÔ QUỐC LINH B $" at bounding box center [570, 394] width 693 height 36
click at [886, 390] on div at bounding box center [888, 393] width 10 height 10
click at [266, 414] on div "VNA0F2011257 TỘI TÌNH THU HƯƠNG B H $$" at bounding box center [570, 430] width 693 height 36
click at [886, 429] on div at bounding box center [888, 428] width 10 height 10
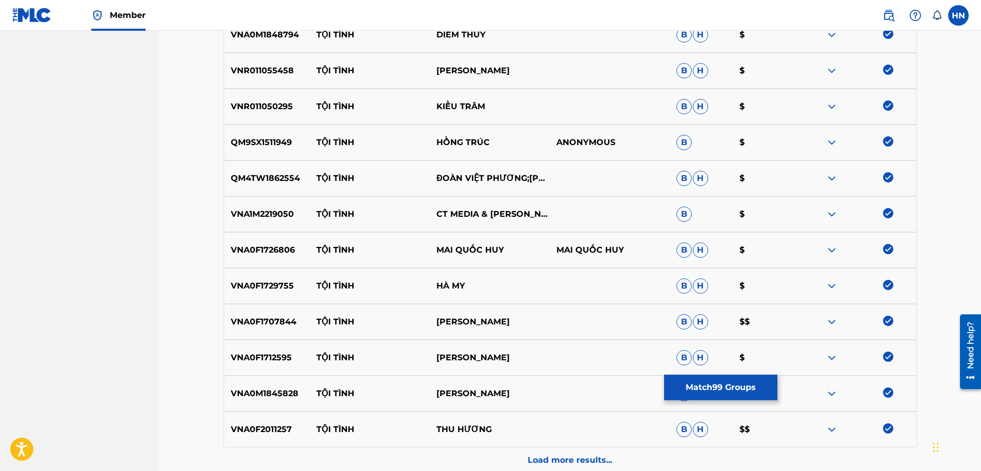
click at [623, 445] on div "VNA0F2011257 TỘI TÌNH THU HƯƠNG B H $$" at bounding box center [570, 430] width 693 height 36
click at [617, 447] on div "VNA0F2011257 TỘI TÌNH THU HƯƠNG B H $$" at bounding box center [570, 430] width 693 height 36
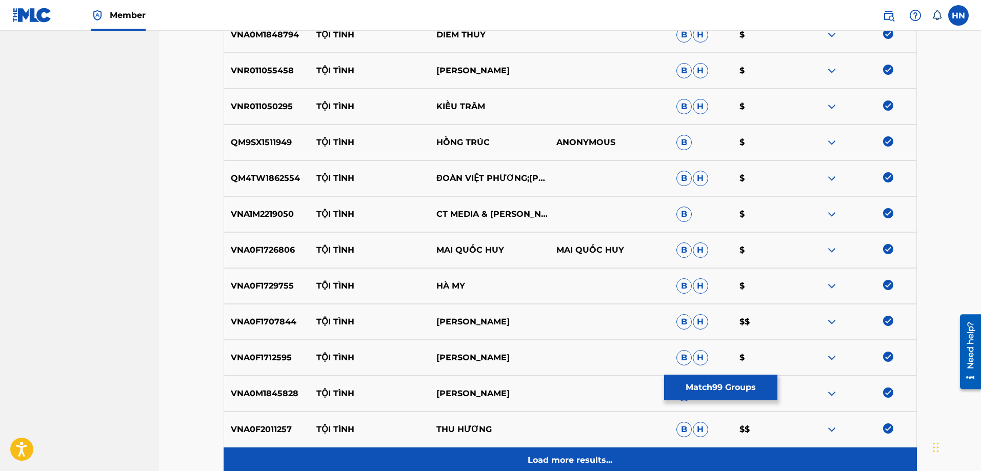
click at [608, 449] on div "Load more results..." at bounding box center [570, 461] width 693 height 26
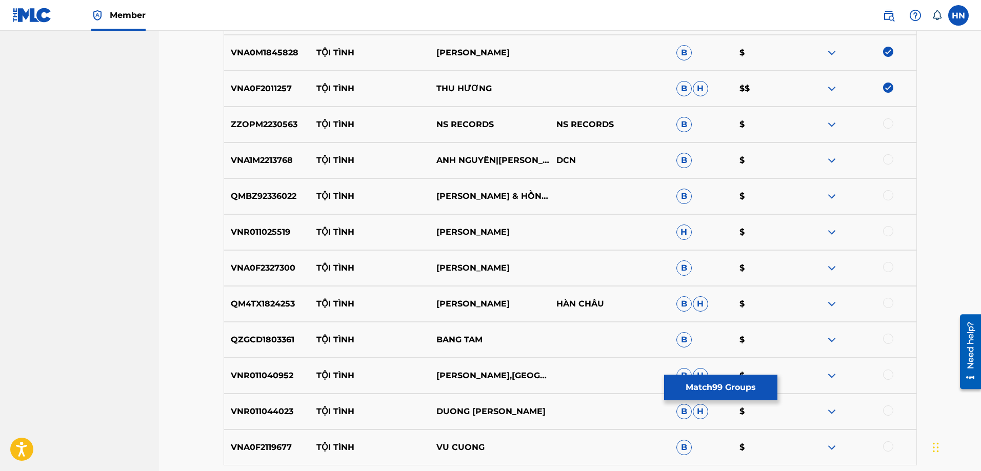
scroll to position [3894, 0]
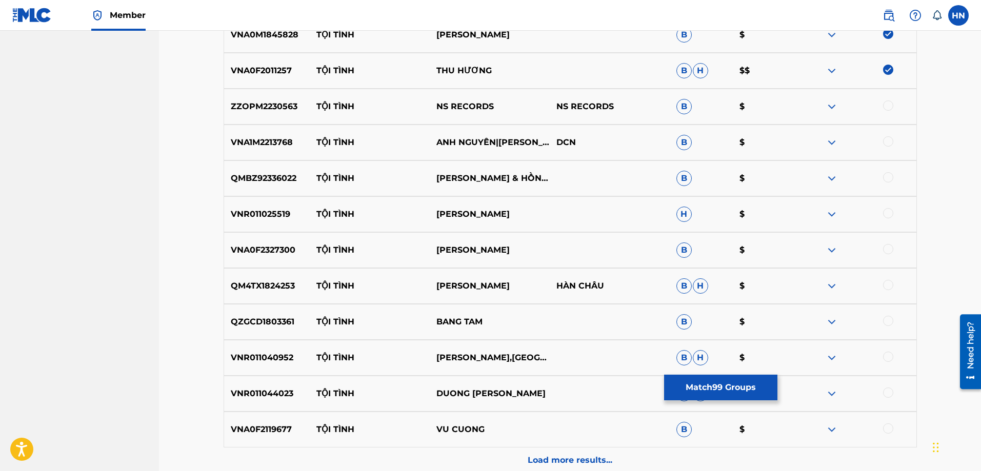
click at [260, 112] on p "ZZOPM2230563" at bounding box center [267, 106] width 86 height 12
click at [886, 105] on div at bounding box center [888, 105] width 10 height 10
click at [269, 140] on p "VNA1M2213768" at bounding box center [267, 142] width 86 height 12
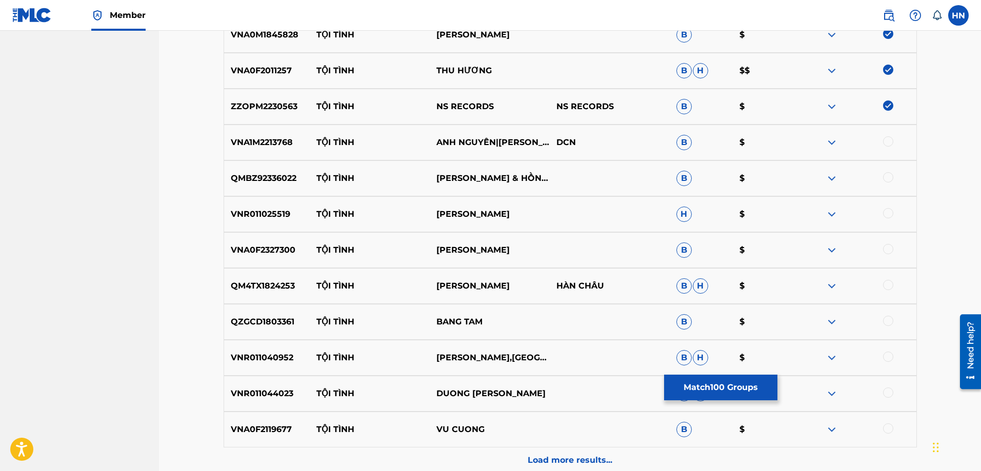
click at [888, 143] on div at bounding box center [888, 141] width 10 height 10
click at [265, 179] on p "QMBZ92336022" at bounding box center [267, 178] width 86 height 12
click at [889, 175] on div at bounding box center [888, 177] width 10 height 10
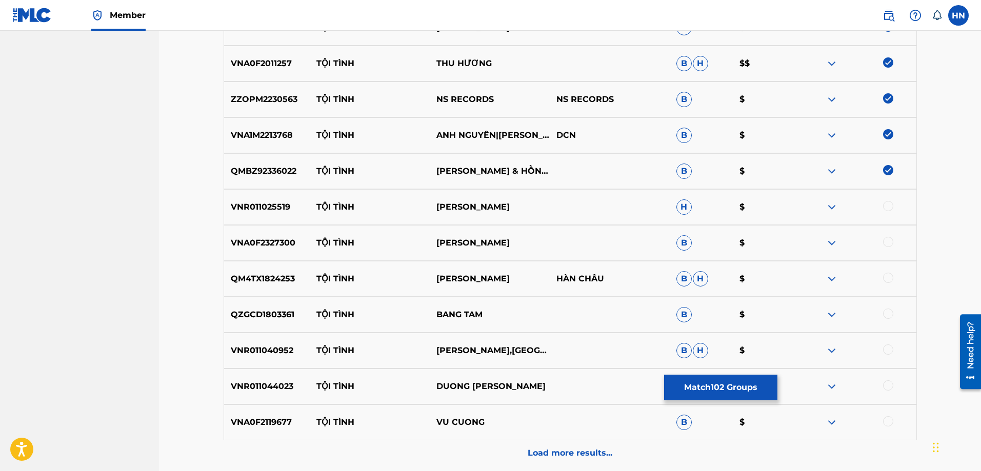
scroll to position [3997, 0]
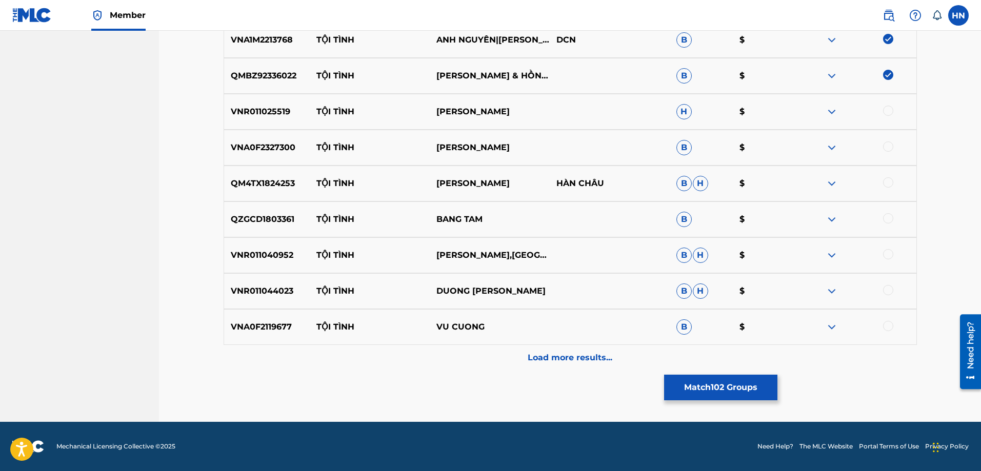
click at [256, 114] on p "VNR011025519" at bounding box center [267, 112] width 86 height 12
click at [889, 112] on div at bounding box center [888, 111] width 10 height 10
click at [258, 180] on p "QM4TX1824253" at bounding box center [267, 183] width 86 height 12
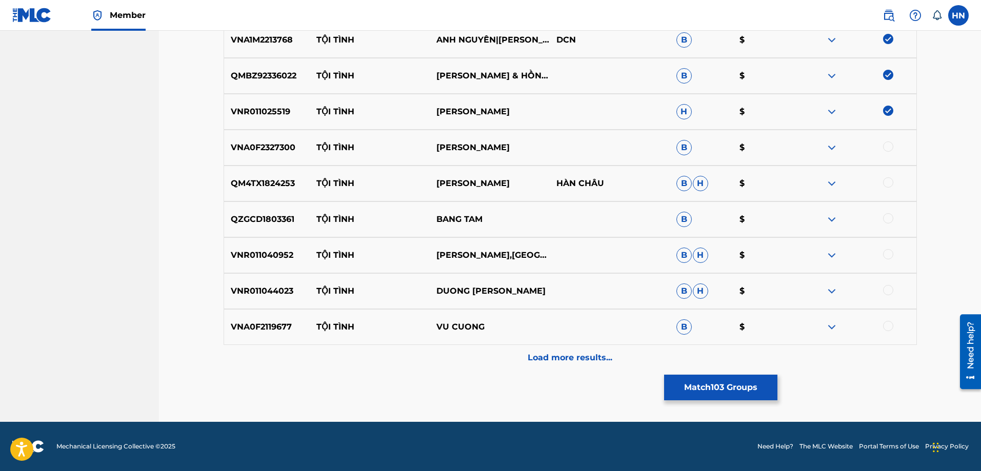
click at [888, 146] on div at bounding box center [888, 146] width 10 height 10
click at [265, 186] on p "QM4TX1824253" at bounding box center [267, 183] width 86 height 12
click at [883, 180] on div at bounding box center [888, 182] width 10 height 10
click at [288, 218] on p "QZGCD1803361" at bounding box center [267, 219] width 86 height 12
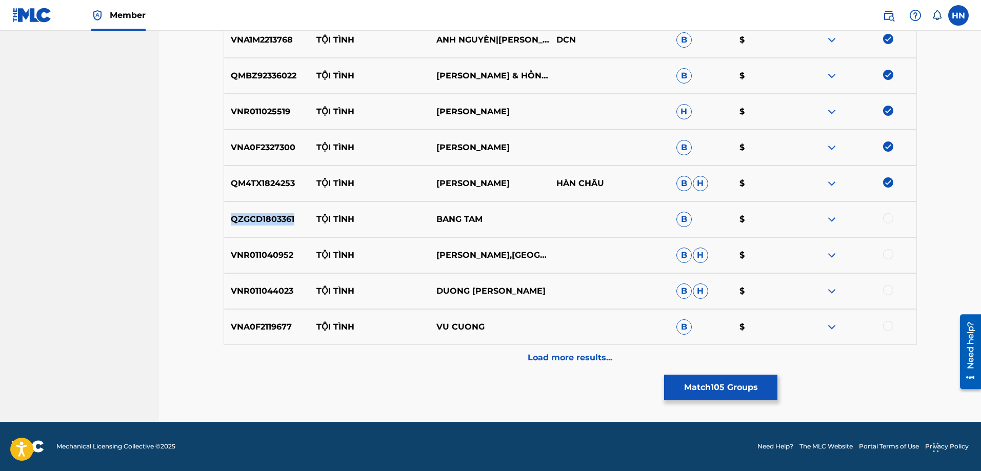
click at [288, 218] on p "QZGCD1803361" at bounding box center [267, 219] width 86 height 12
click at [890, 218] on div at bounding box center [888, 218] width 10 height 10
click at [257, 263] on div "VNR011040952 TỘI TÌNH LƯƠNG GIA HUY,HỒ VIỆT TRUNG B H $" at bounding box center [570, 255] width 693 height 36
click at [885, 249] on div "VNR011040952 TỘI TÌNH LƯƠNG GIA HUY,HỒ VIỆT TRUNG B H $" at bounding box center [570, 255] width 693 height 36
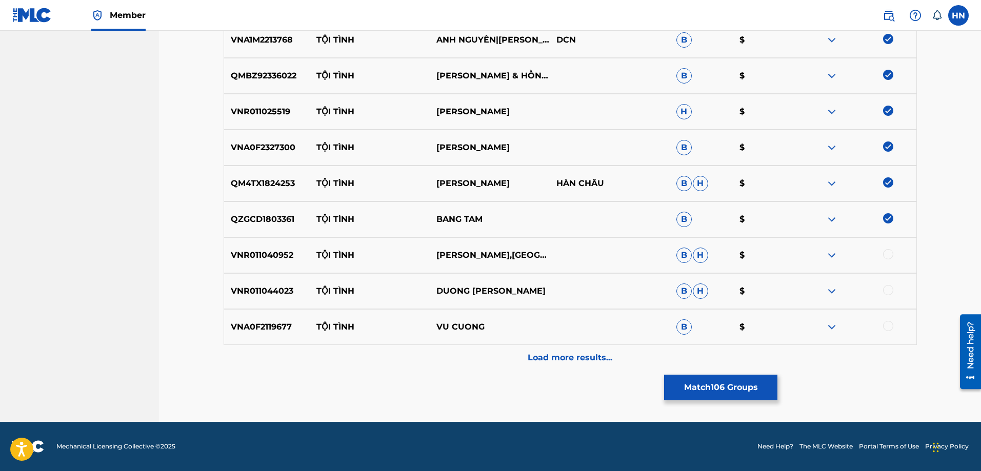
click at [886, 253] on div at bounding box center [888, 254] width 10 height 10
click at [252, 292] on p "VNR011044023" at bounding box center [267, 291] width 86 height 12
click at [886, 292] on div at bounding box center [888, 290] width 10 height 10
click at [263, 323] on p "VNA0F2119677" at bounding box center [267, 327] width 86 height 12
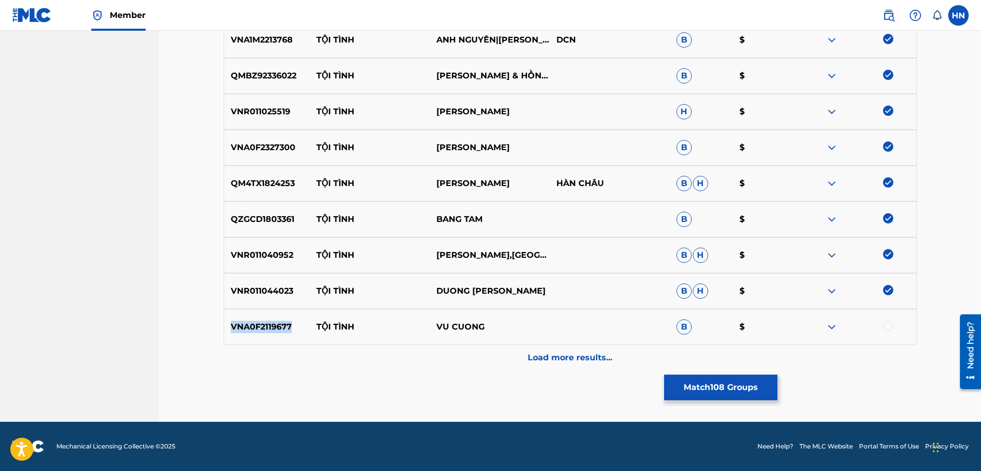
click at [263, 323] on p "VNA0F2119677" at bounding box center [267, 327] width 86 height 12
click at [885, 322] on div at bounding box center [888, 326] width 10 height 10
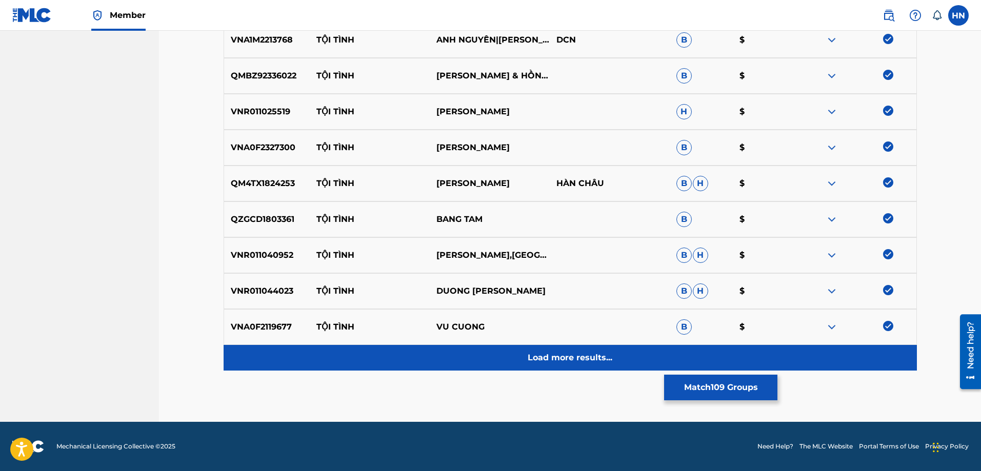
click at [545, 347] on div "Load more results..." at bounding box center [570, 358] width 693 height 26
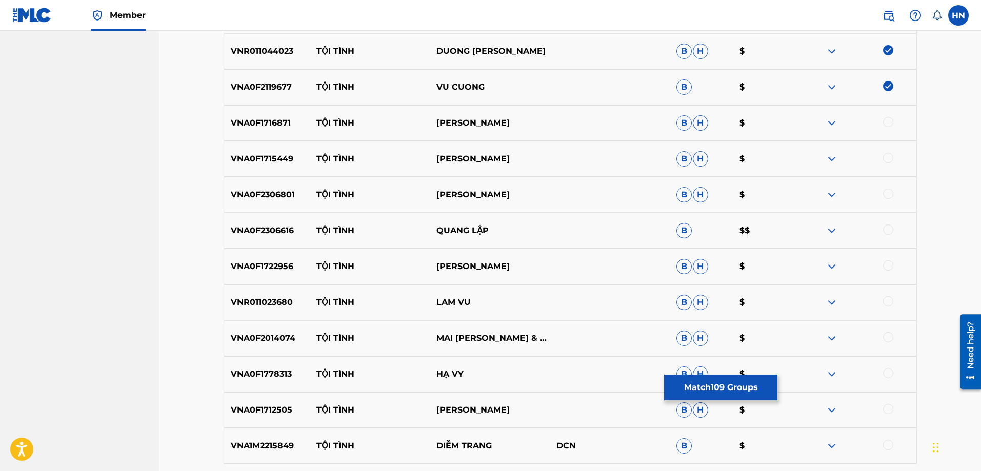
scroll to position [4253, 0]
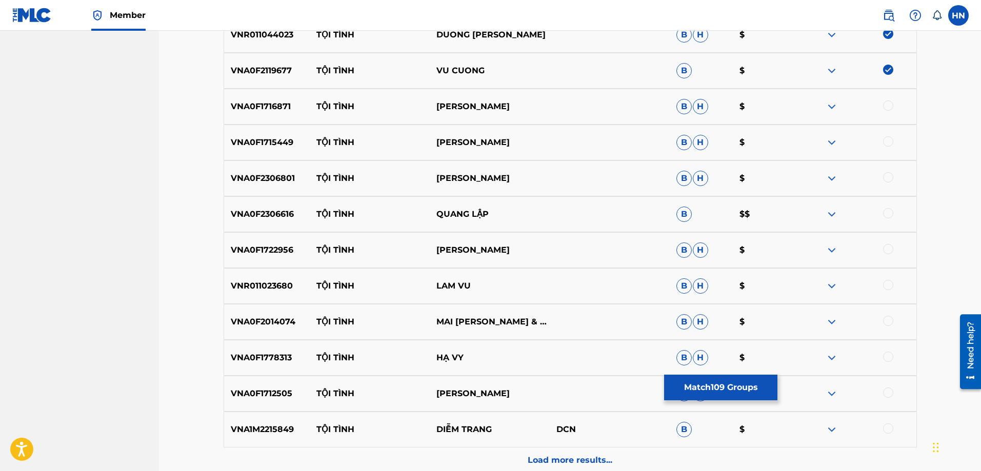
click at [247, 110] on p "VNA0F1716871" at bounding box center [267, 106] width 86 height 12
click at [884, 109] on div at bounding box center [888, 105] width 10 height 10
click at [252, 139] on p "VNA0F1715449" at bounding box center [267, 142] width 86 height 12
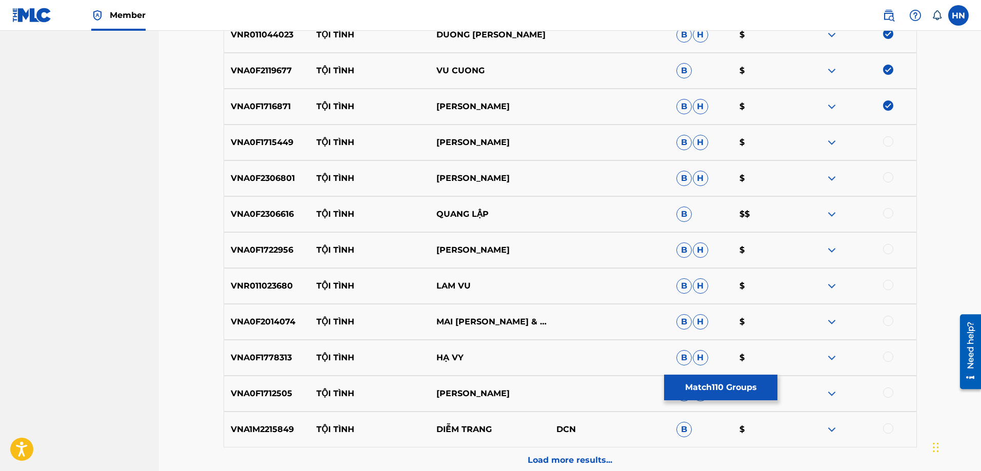
click at [888, 143] on div at bounding box center [888, 141] width 10 height 10
click at [235, 172] on p "VNA0F2306801" at bounding box center [267, 178] width 86 height 12
click at [886, 176] on div at bounding box center [888, 177] width 10 height 10
click at [235, 219] on p "VNA0F2306616" at bounding box center [267, 214] width 86 height 12
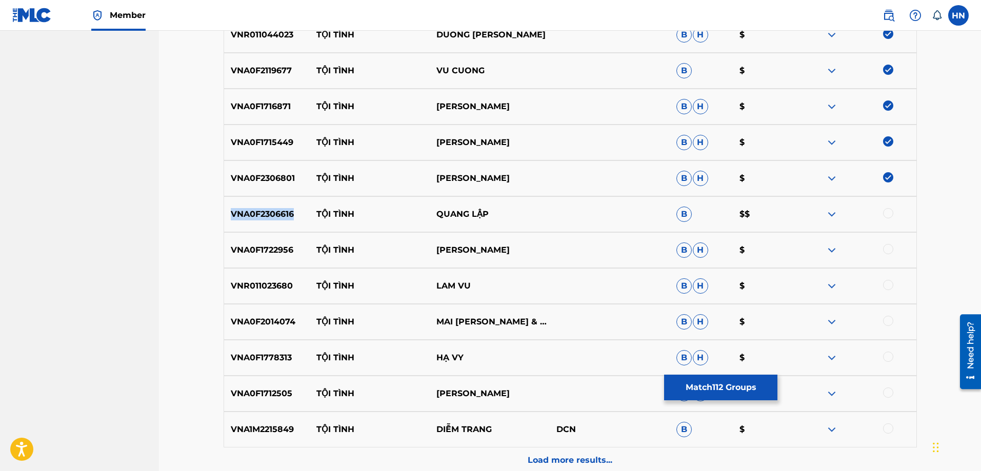
click at [235, 219] on p "VNA0F2306616" at bounding box center [267, 214] width 86 height 12
click at [886, 211] on div at bounding box center [888, 213] width 10 height 10
click at [277, 246] on p "VNA0F1722956" at bounding box center [267, 250] width 86 height 12
click at [883, 251] on div at bounding box center [856, 250] width 120 height 12
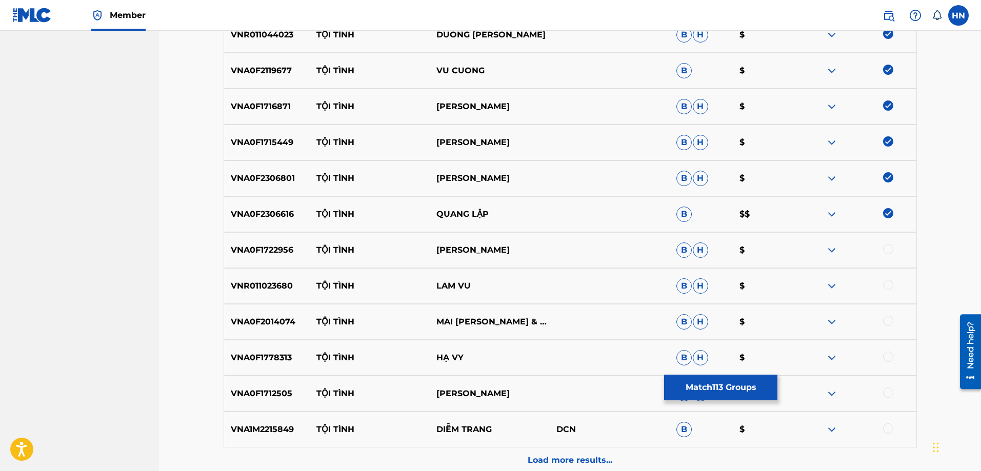
click at [886, 254] on div at bounding box center [856, 250] width 120 height 12
click at [885, 251] on div at bounding box center [888, 249] width 10 height 10
click at [274, 297] on div "VNR011023680 TỘI TÌNH LAM VU B H $" at bounding box center [570, 286] width 693 height 36
click at [887, 283] on div at bounding box center [888, 285] width 10 height 10
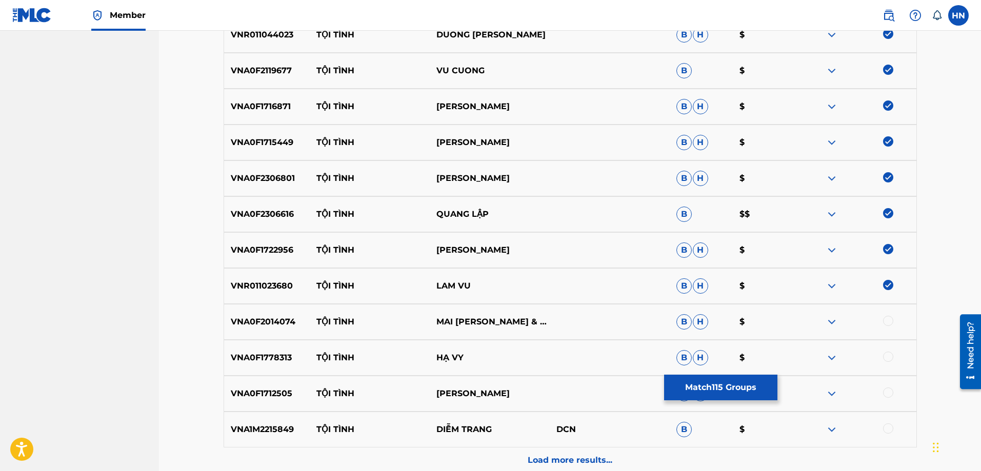
click at [259, 323] on p "VNA0F2014074" at bounding box center [267, 322] width 86 height 12
click at [885, 318] on div at bounding box center [888, 321] width 10 height 10
click at [287, 357] on p "VNA0F1778313" at bounding box center [267, 358] width 86 height 12
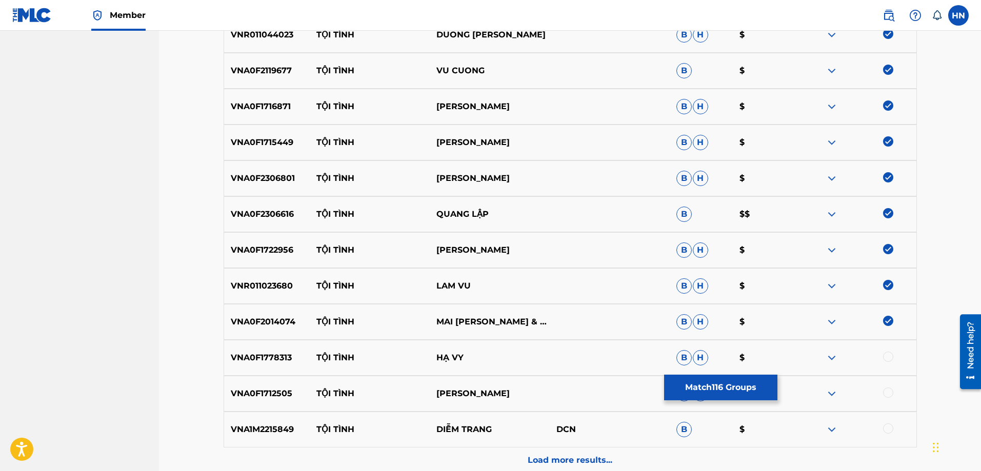
click at [891, 358] on div at bounding box center [888, 357] width 10 height 10
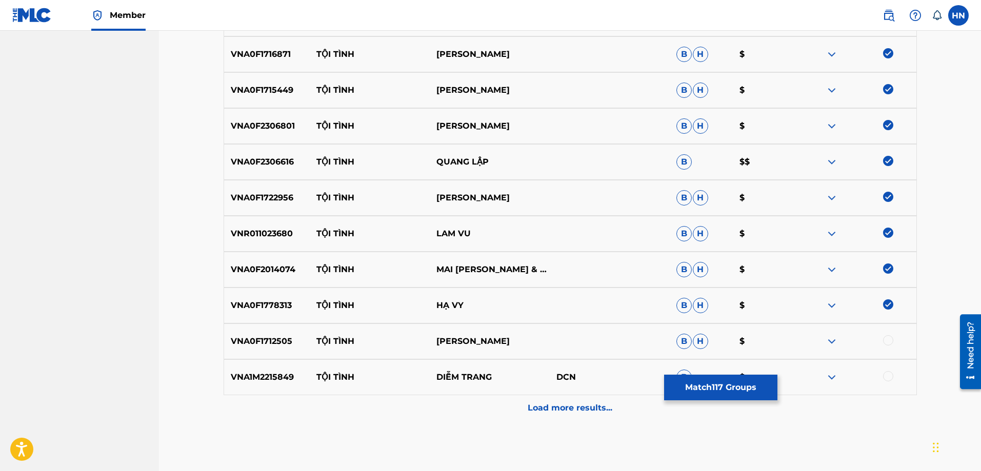
scroll to position [4356, 0]
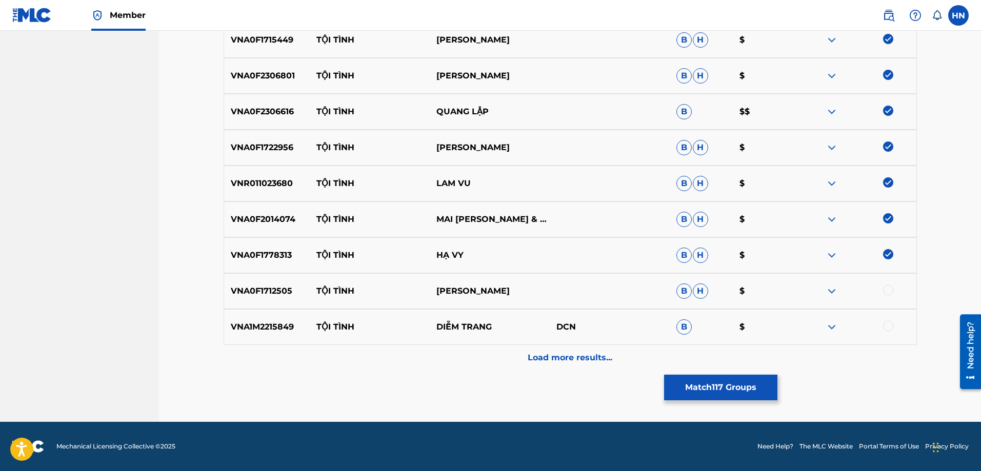
click at [263, 298] on div "VNA0F1712505 TỘI TÌNH CHẾ THANH B H $" at bounding box center [570, 291] width 693 height 36
click at [888, 288] on div at bounding box center [888, 290] width 10 height 10
click at [279, 323] on p "VNA1M2215849" at bounding box center [267, 327] width 86 height 12
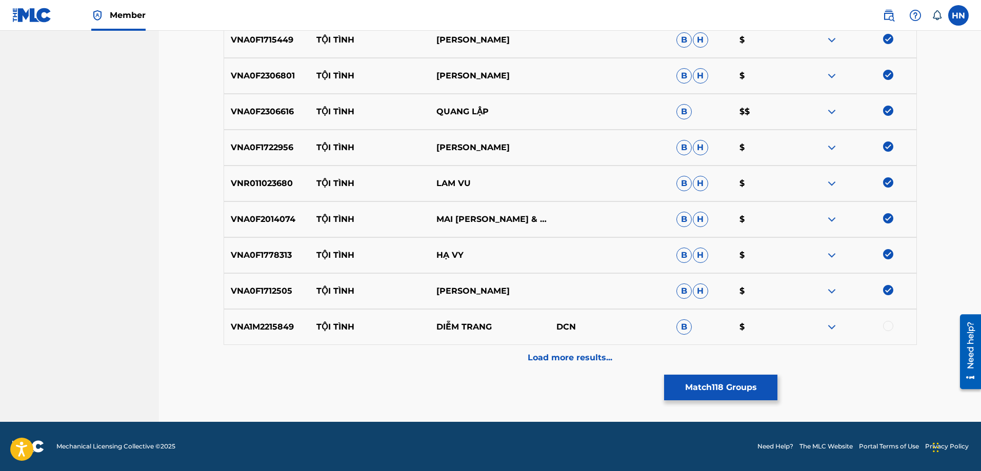
click at [886, 322] on div at bounding box center [888, 326] width 10 height 10
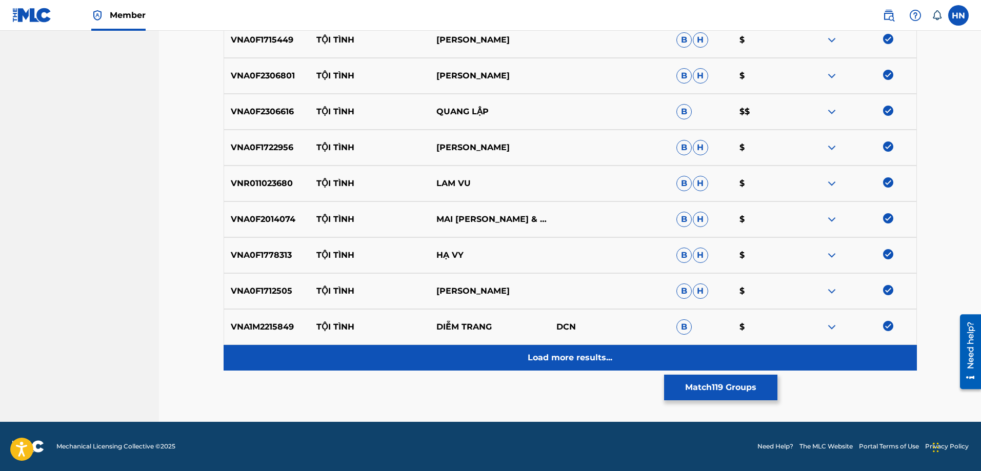
click at [534, 360] on p "Load more results..." at bounding box center [569, 358] width 85 height 12
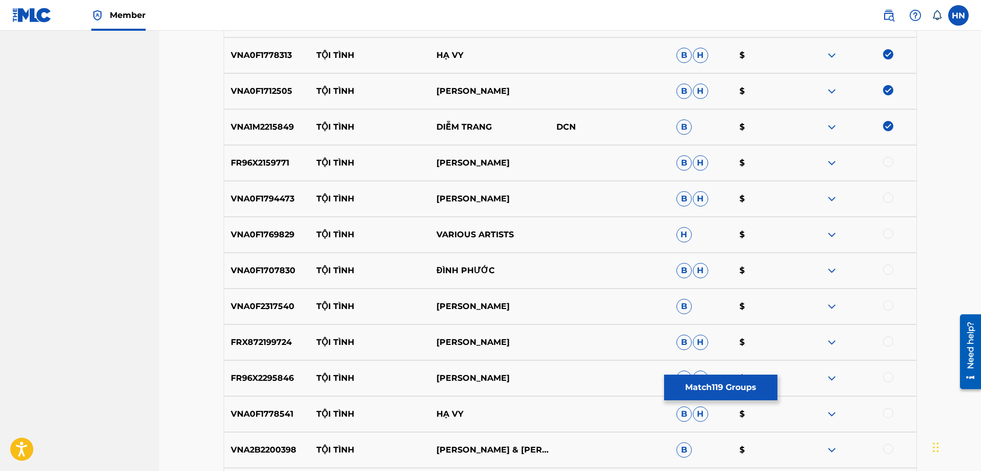
scroll to position [4612, 0]
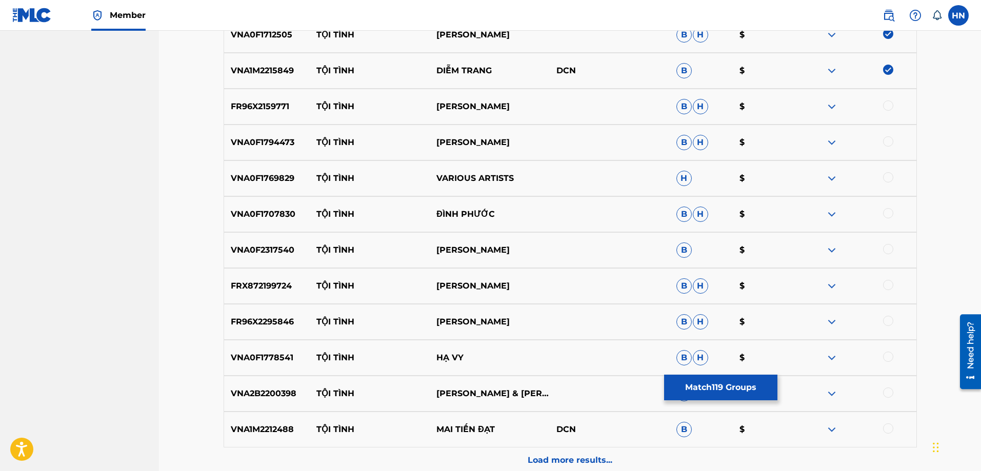
click at [255, 100] on div "FR96X2159771 TỘI TÌNH NGUYỄN THÀNH VIÊN B H $" at bounding box center [570, 107] width 693 height 36
click at [887, 103] on div at bounding box center [888, 105] width 10 height 10
click at [275, 146] on p "VNA0F1794473" at bounding box center [267, 142] width 86 height 12
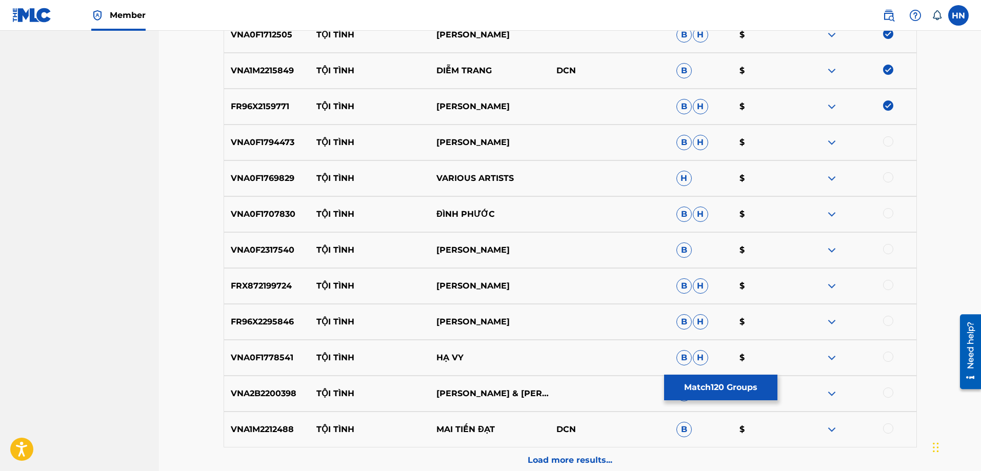
click at [882, 142] on div at bounding box center [856, 142] width 120 height 12
click at [885, 142] on div at bounding box center [888, 141] width 10 height 10
click at [258, 187] on div "VNA0F1769829 TỘI TÌNH VARIOUS ARTISTS H $" at bounding box center [570, 178] width 693 height 36
click at [884, 181] on div at bounding box center [888, 177] width 10 height 10
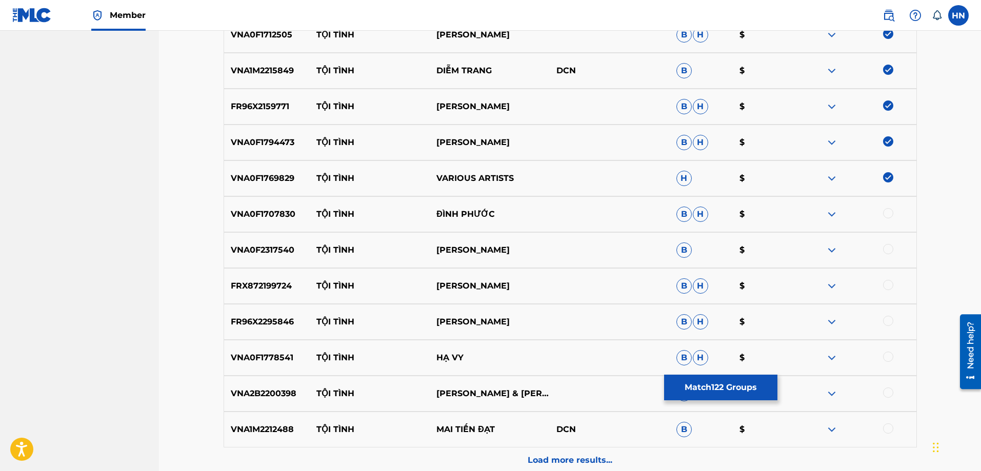
click at [289, 210] on p "VNA0F1707830" at bounding box center [267, 214] width 86 height 12
click at [884, 214] on div at bounding box center [888, 213] width 10 height 10
click at [267, 245] on p "VNA0F2317540" at bounding box center [267, 250] width 86 height 12
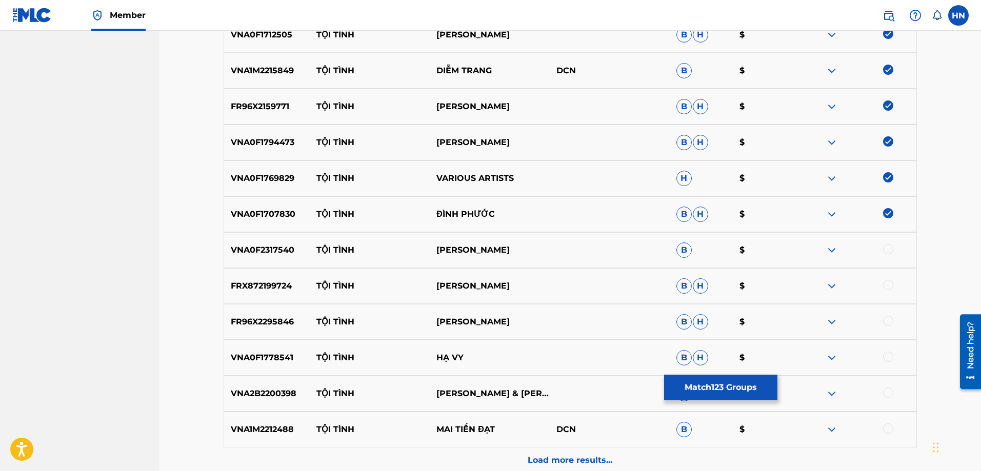
click at [891, 251] on div at bounding box center [888, 249] width 10 height 10
click at [246, 296] on div "FRX872199724 TỘI TÌNH TIẾT DUY HÒA B H $" at bounding box center [570, 286] width 693 height 36
click at [889, 283] on div at bounding box center [888, 285] width 10 height 10
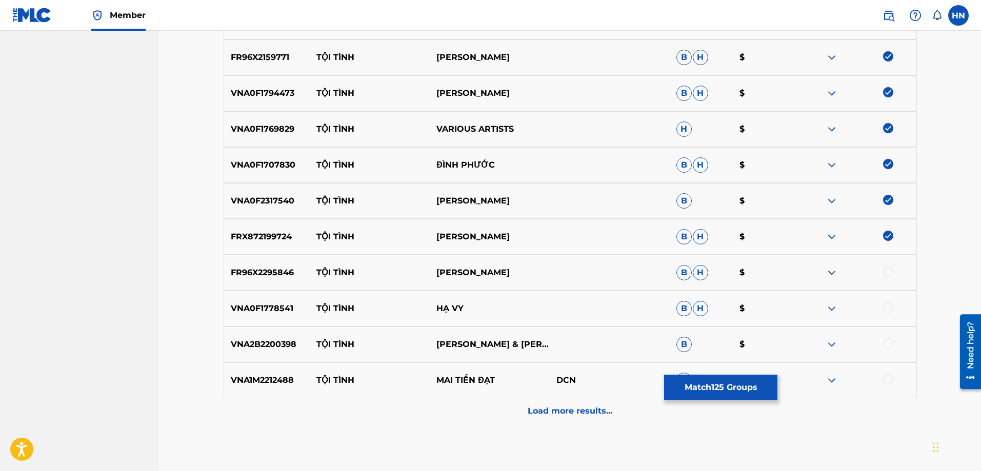
scroll to position [4715, 0]
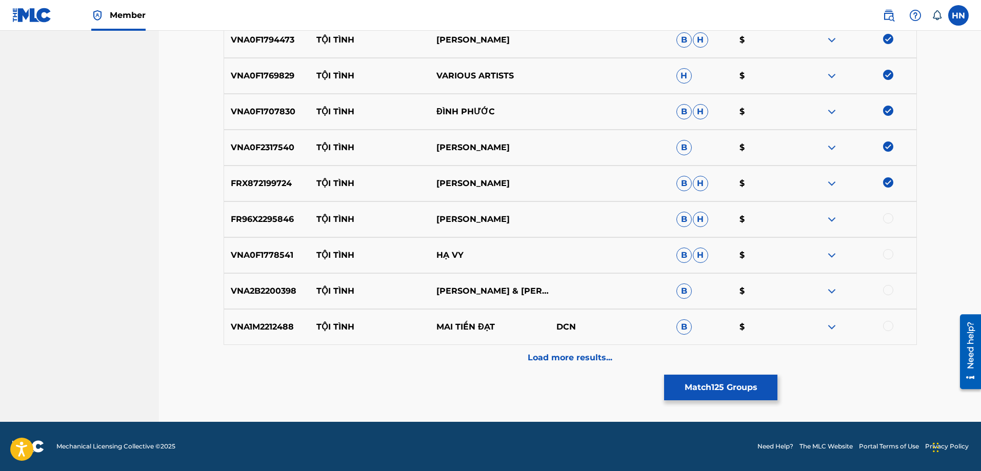
click at [265, 217] on p "FR96X2295846" at bounding box center [267, 219] width 86 height 12
click at [885, 218] on div at bounding box center [888, 218] width 10 height 10
click at [284, 246] on div "VNA0F1778541 TỘI TÌNH HẠ VY B H $" at bounding box center [570, 255] width 693 height 36
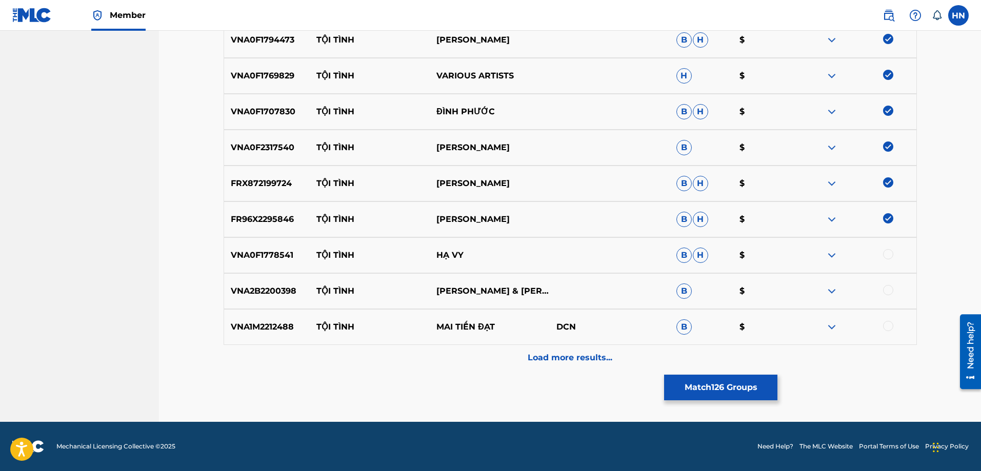
click at [888, 257] on div at bounding box center [888, 254] width 10 height 10
click at [260, 281] on div "VNA2B2200398 TỘI TÌNH LÂM VŨ & LỆ THỦY & MINH VƯƠNG & THANH TUẤN & TRỌNG HỮU B $" at bounding box center [570, 291] width 693 height 36
click at [886, 289] on div at bounding box center [888, 290] width 10 height 10
click at [275, 329] on p "VNA1M2212488" at bounding box center [267, 327] width 86 height 12
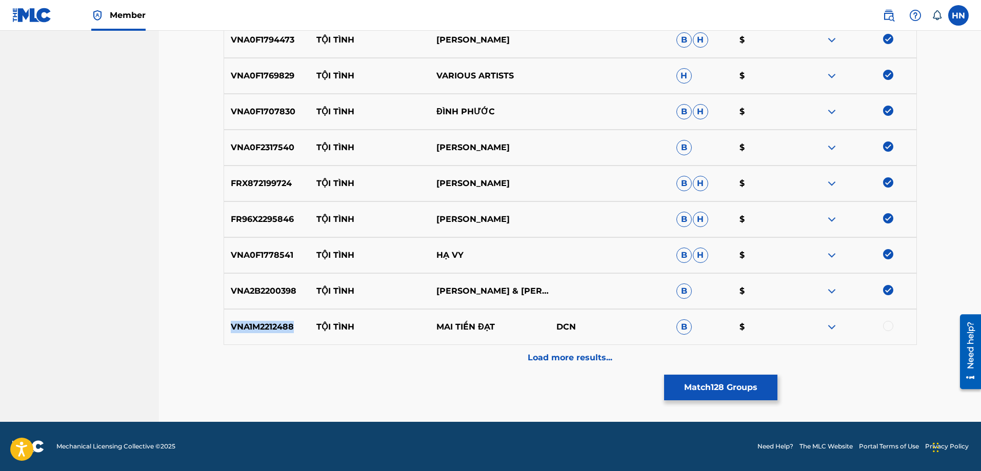
click at [275, 329] on p "VNA1M2212488" at bounding box center [267, 327] width 86 height 12
click at [884, 326] on div at bounding box center [888, 326] width 10 height 10
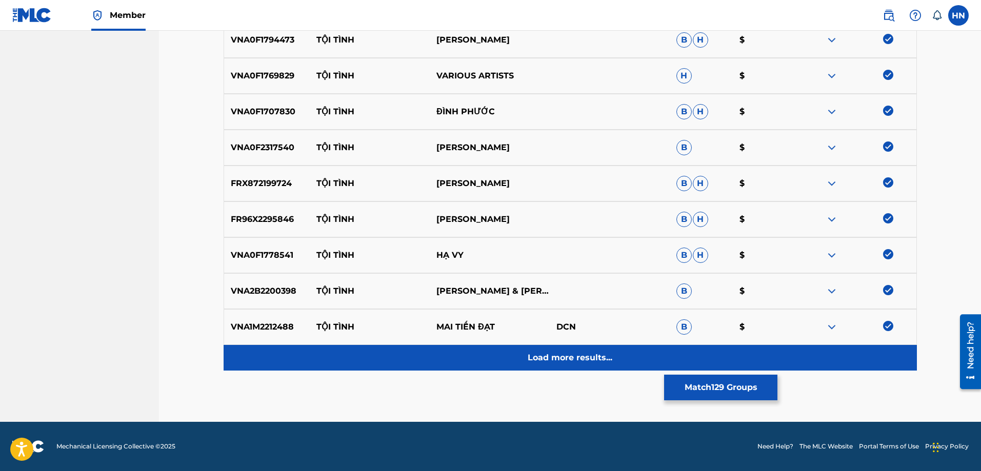
click at [605, 353] on p "Load more results..." at bounding box center [569, 358] width 85 height 12
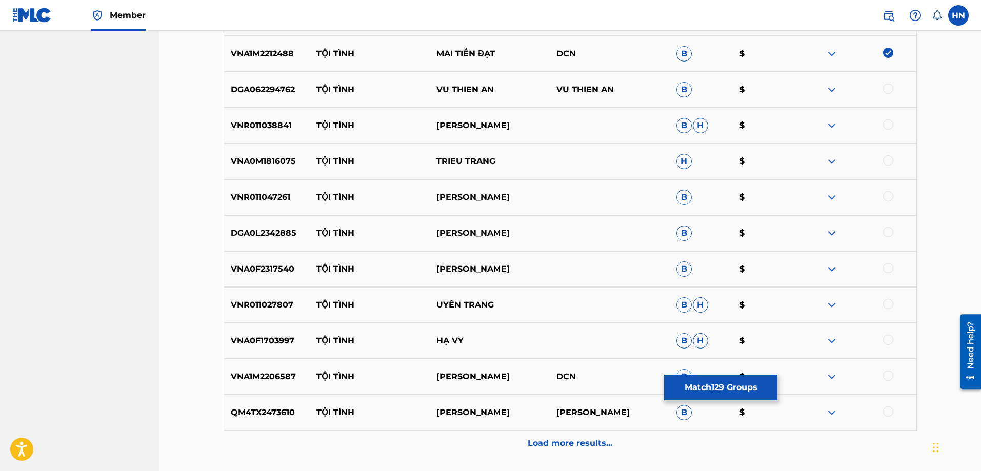
scroll to position [4971, 0]
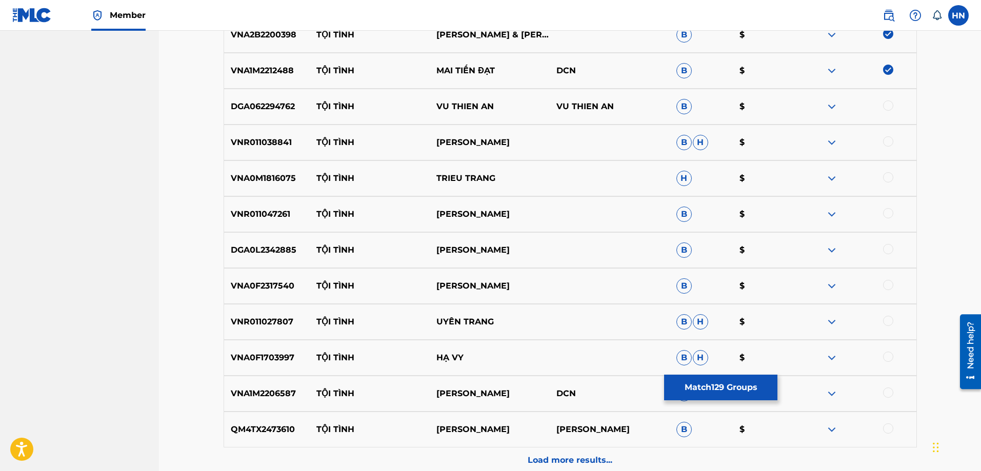
click at [247, 103] on p "DGA062294762" at bounding box center [267, 106] width 86 height 12
click at [886, 107] on div at bounding box center [888, 105] width 10 height 10
click at [271, 141] on p "VNR011038841" at bounding box center [267, 142] width 86 height 12
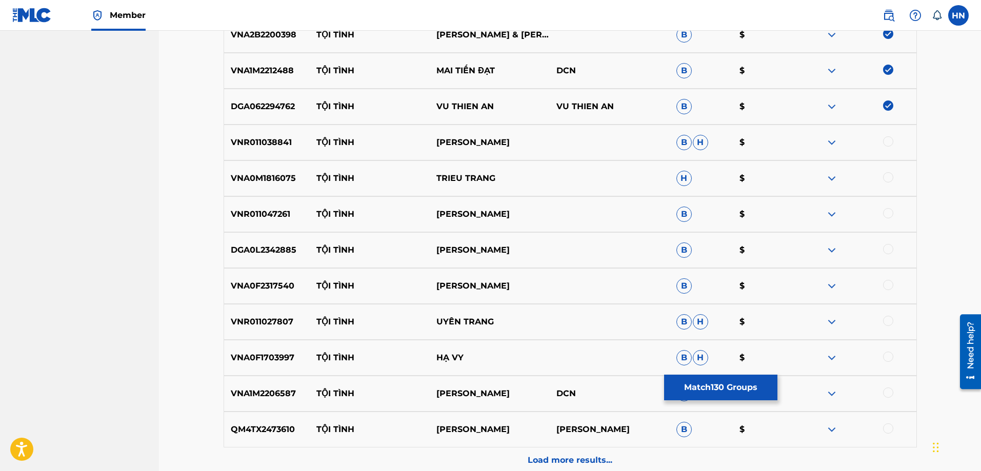
click at [888, 144] on div at bounding box center [888, 141] width 10 height 10
click at [241, 187] on div "VNA0M1816075 TỘI TÌNH TRIEU TRANG H $" at bounding box center [570, 178] width 693 height 36
click at [891, 181] on div at bounding box center [856, 178] width 120 height 12
click at [889, 176] on div at bounding box center [888, 177] width 10 height 10
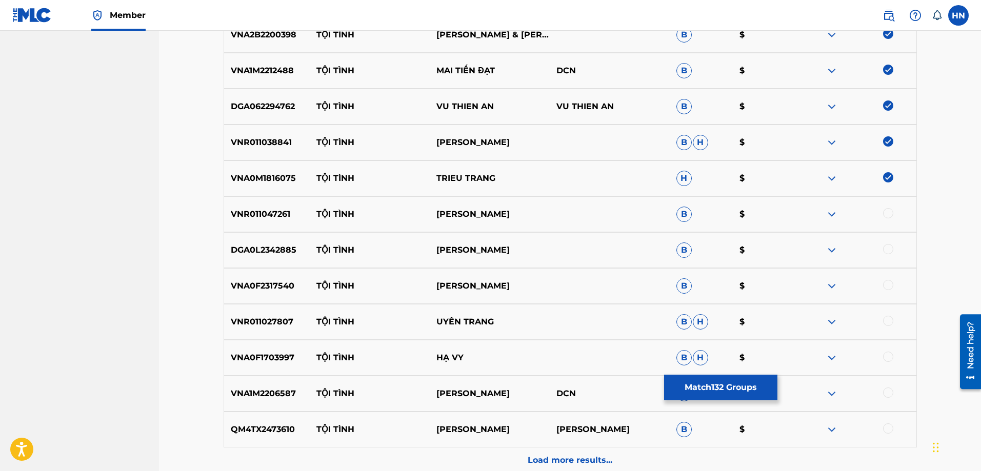
click at [263, 214] on p "VNR011047261" at bounding box center [267, 214] width 86 height 12
click at [888, 216] on div at bounding box center [888, 213] width 10 height 10
click at [270, 252] on p "DGA0L2342885" at bounding box center [267, 250] width 86 height 12
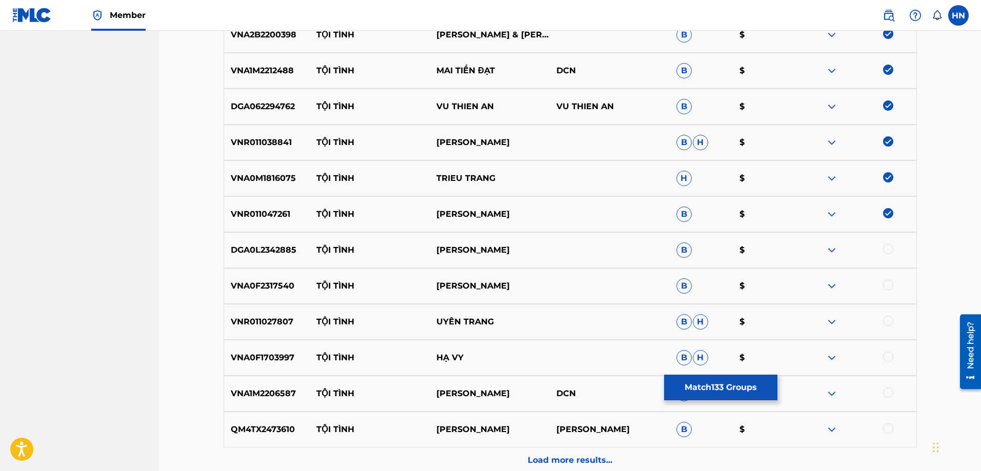
click at [890, 251] on div at bounding box center [888, 249] width 10 height 10
click at [240, 279] on div "VNA0F2317540 TỘI TÌNH DUY PHUONG B $" at bounding box center [570, 286] width 693 height 36
click at [884, 287] on div at bounding box center [888, 285] width 10 height 10
click at [259, 320] on p "VNR011027807" at bounding box center [267, 322] width 86 height 12
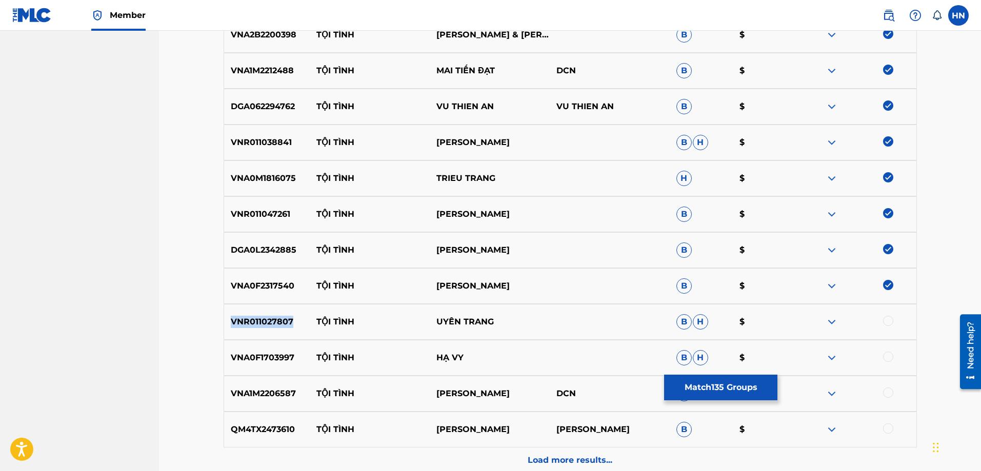
click at [259, 320] on p "VNR011027807" at bounding box center [267, 322] width 86 height 12
click at [885, 318] on div at bounding box center [888, 321] width 10 height 10
click at [235, 359] on p "VNA0F1703997" at bounding box center [267, 358] width 86 height 12
click at [887, 355] on div at bounding box center [888, 357] width 10 height 10
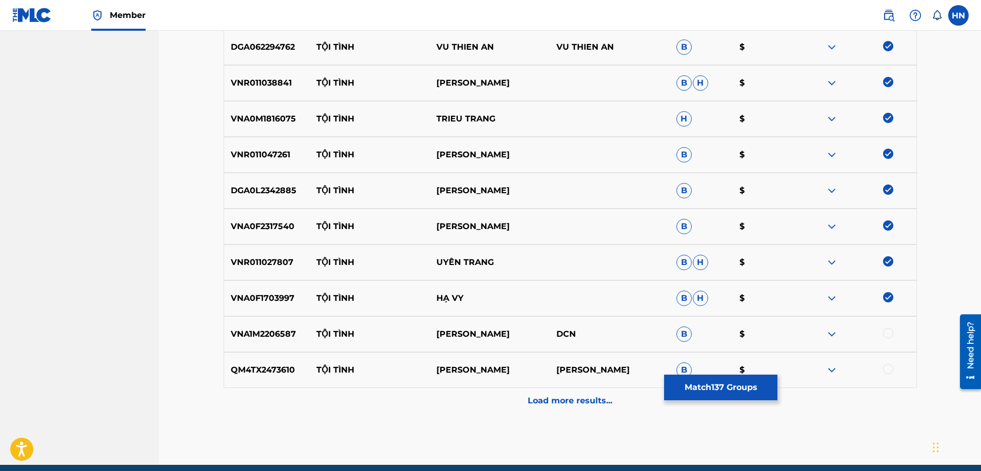
scroll to position [5073, 0]
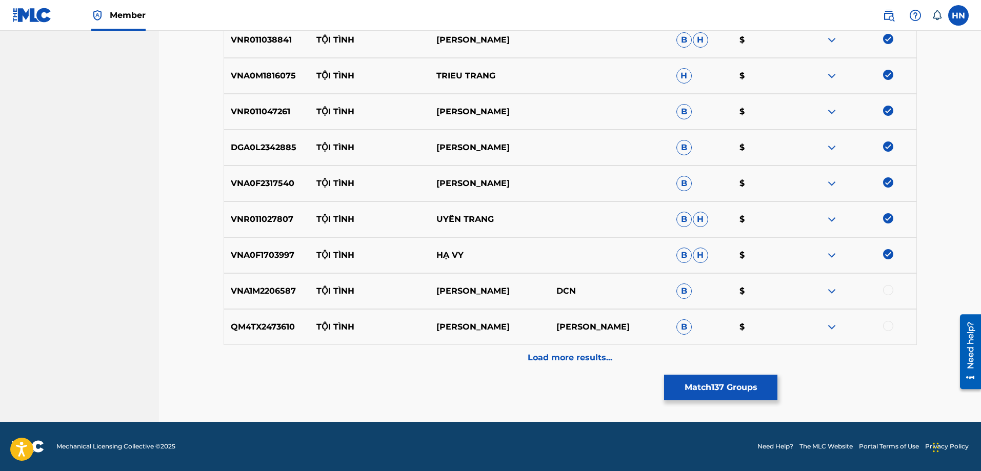
click at [278, 287] on p "VNA1M2206587" at bounding box center [267, 291] width 86 height 12
click at [886, 289] on div at bounding box center [888, 290] width 10 height 10
click at [268, 329] on p "QM4TX2473610" at bounding box center [267, 327] width 86 height 12
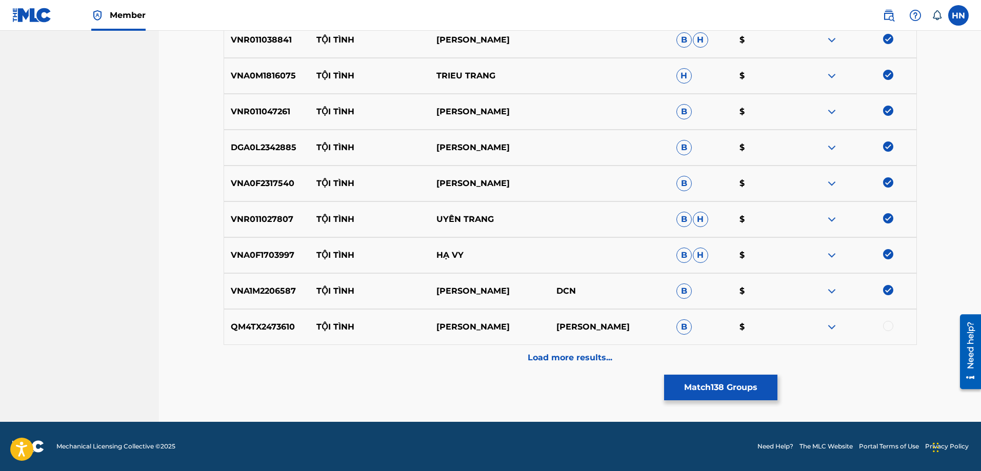
click at [888, 330] on div at bounding box center [888, 326] width 10 height 10
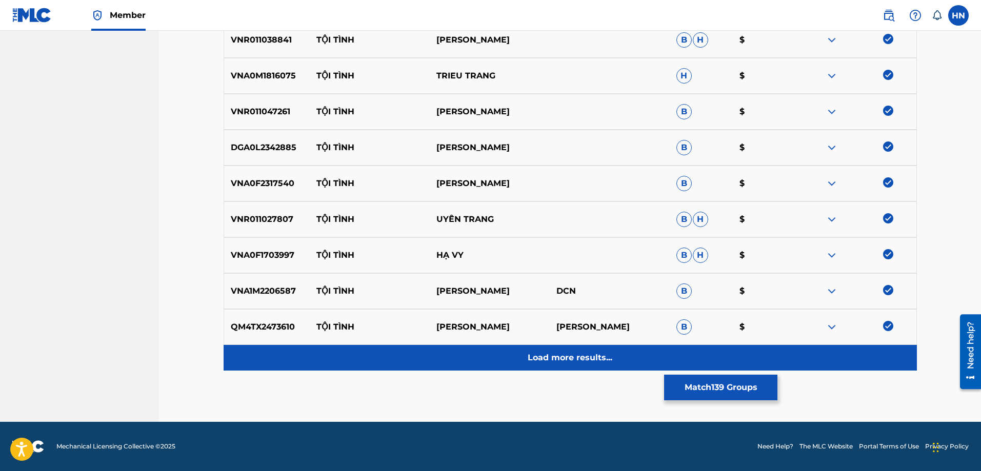
click at [572, 357] on p "Load more results..." at bounding box center [569, 358] width 85 height 12
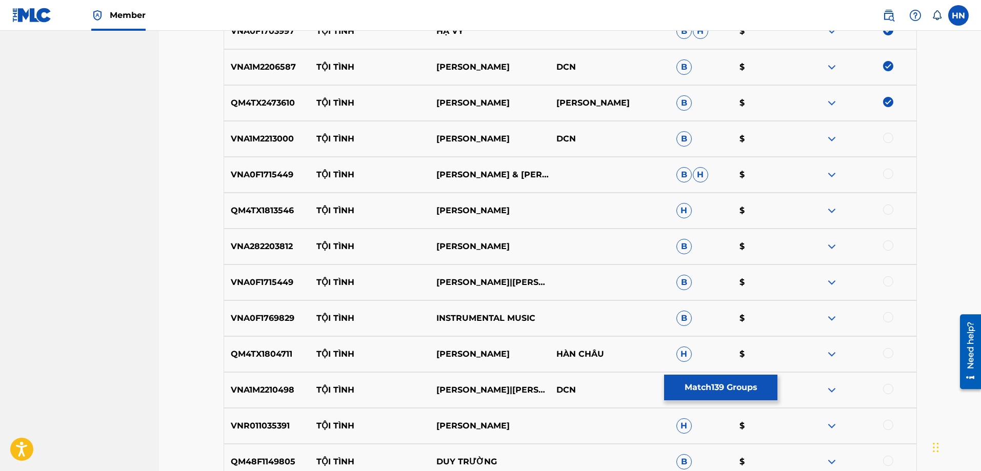
scroll to position [5330, 0]
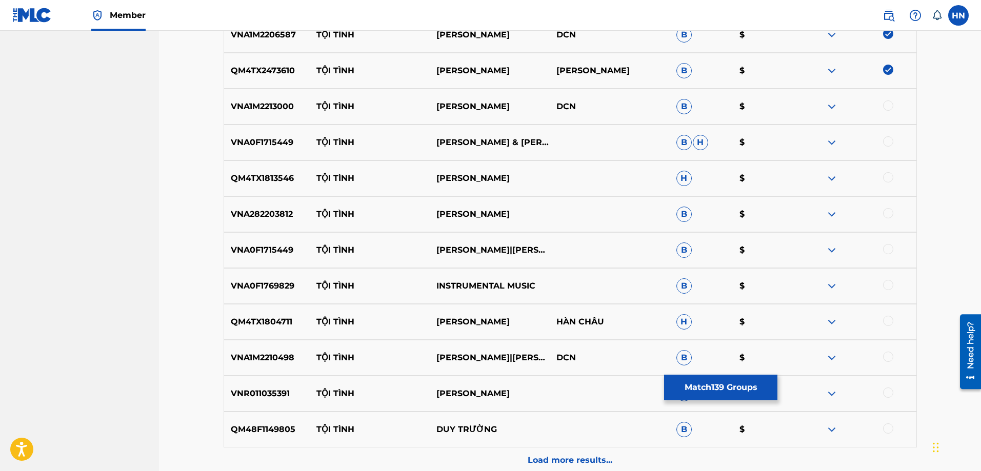
click at [247, 102] on p "VNA1M2213000" at bounding box center [267, 106] width 86 height 12
click at [890, 106] on div at bounding box center [888, 105] width 10 height 10
click at [249, 147] on p "VNA0F1715449" at bounding box center [267, 142] width 86 height 12
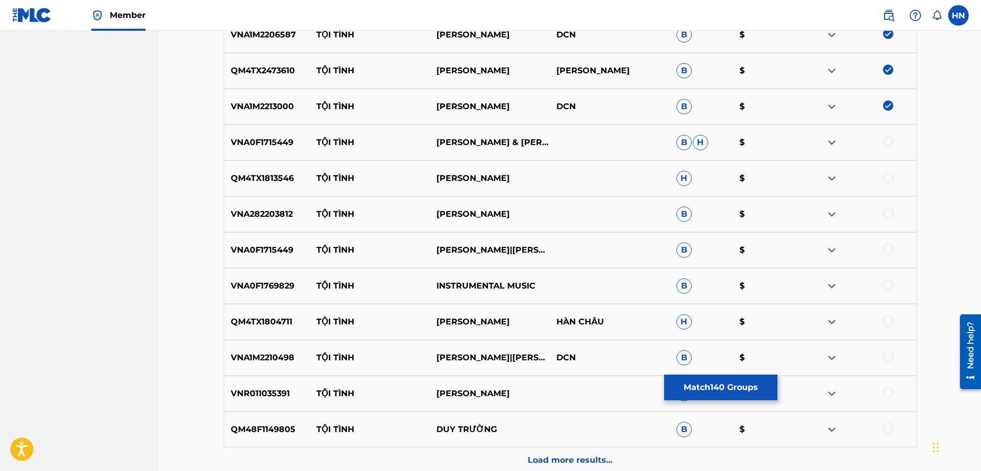
click at [886, 144] on div at bounding box center [888, 141] width 10 height 10
click at [282, 182] on p "QM4TX1813546" at bounding box center [267, 178] width 86 height 12
click at [885, 177] on div at bounding box center [888, 177] width 10 height 10
click at [282, 225] on div "VNA282203812 TỘI TÌNH HÀ THANH TÂM B $" at bounding box center [570, 214] width 693 height 36
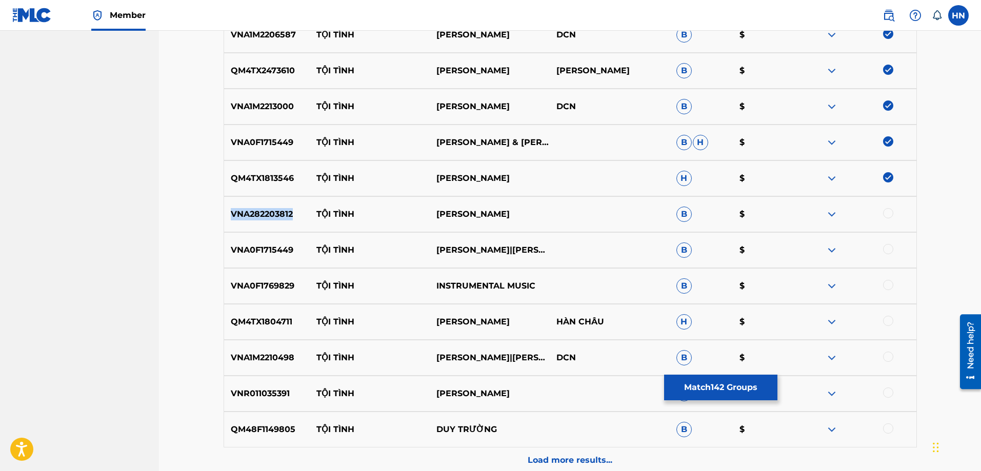
click at [282, 225] on div "VNA282203812 TỘI TÌNH HÀ THANH TÂM B $" at bounding box center [570, 214] width 693 height 36
click at [888, 209] on div at bounding box center [888, 213] width 10 height 10
click at [231, 256] on p "VNA0F1715449" at bounding box center [267, 250] width 86 height 12
click at [886, 249] on div at bounding box center [888, 249] width 10 height 10
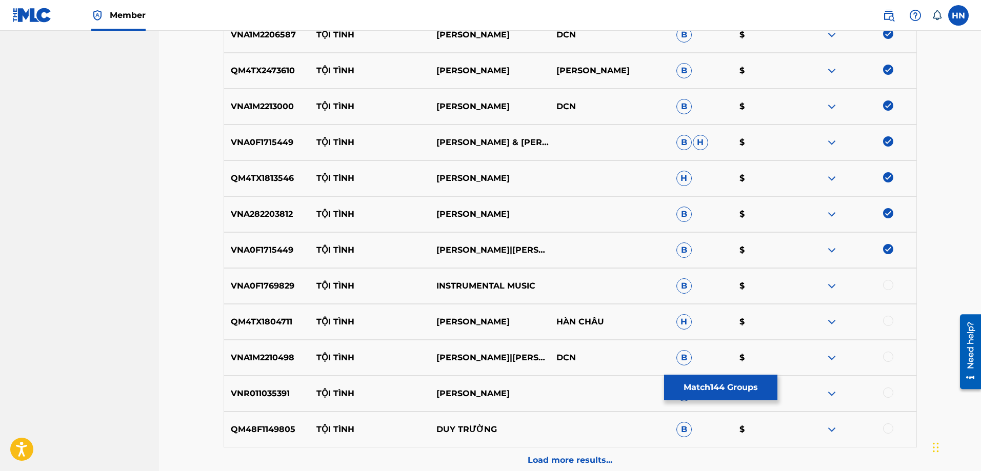
click at [275, 292] on div "VNA0F1769829 TỘI TÌNH INSTRUMENTAL MUSIC B $" at bounding box center [570, 286] width 693 height 36
click at [887, 286] on div at bounding box center [888, 285] width 10 height 10
click at [253, 315] on div "QM4TX1804711 TỘI TÌNH TAN DUY KHANH HÀN CHÂU H $" at bounding box center [570, 322] width 693 height 36
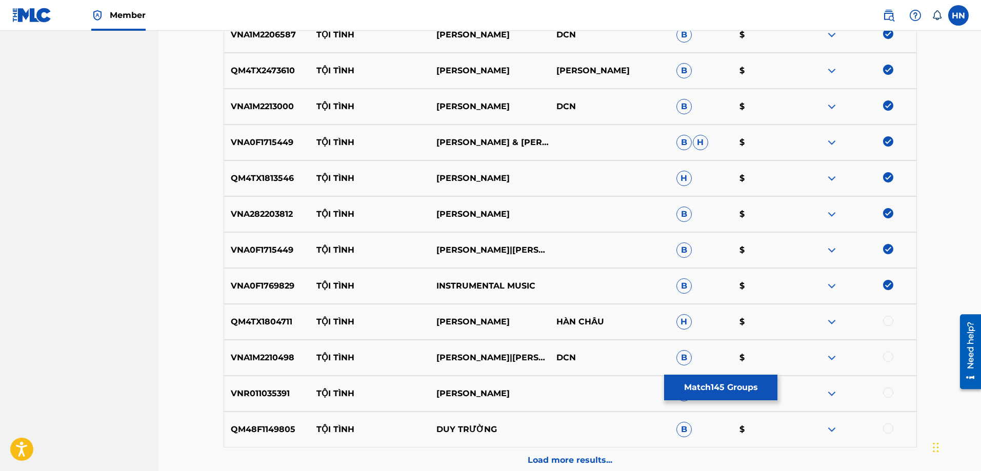
click at [886, 321] on div at bounding box center [888, 321] width 10 height 10
click at [270, 353] on p "VNA1M2210498" at bounding box center [267, 358] width 86 height 12
click at [884, 357] on div at bounding box center [888, 357] width 10 height 10
click at [278, 390] on p "VNR011035391" at bounding box center [267, 394] width 86 height 12
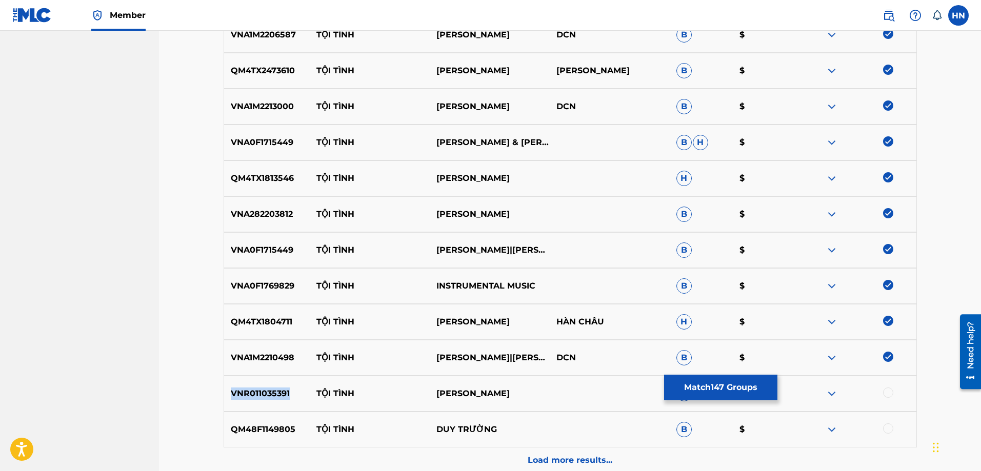
click at [278, 390] on p "VNR011035391" at bounding box center [267, 394] width 86 height 12
click at [884, 395] on div at bounding box center [888, 393] width 10 height 10
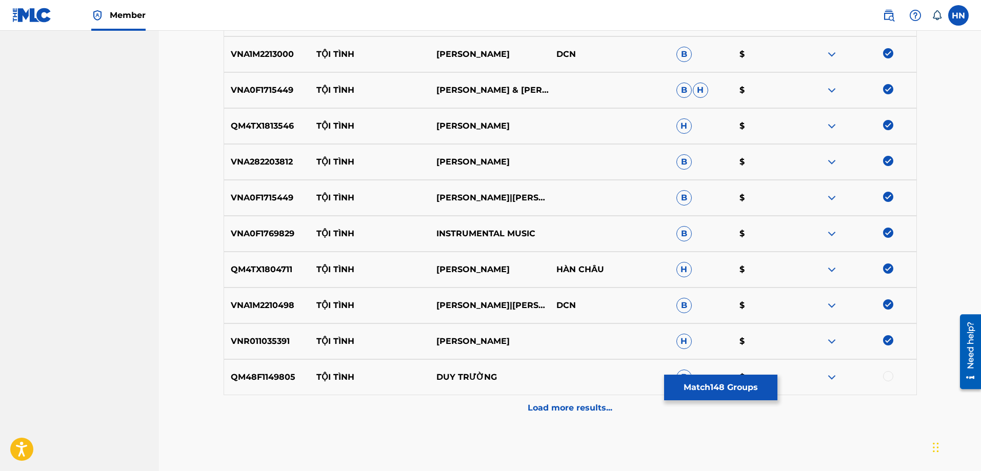
scroll to position [5432, 0]
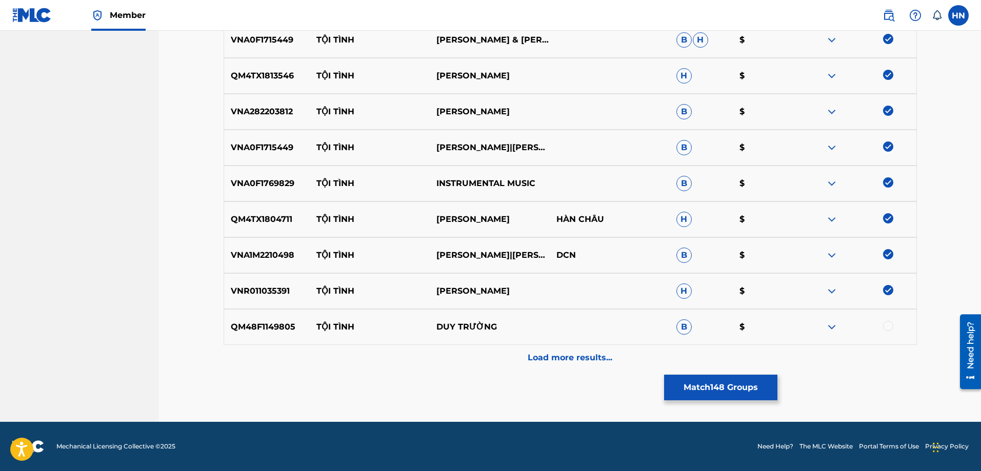
click at [263, 329] on p "QM48F1149805" at bounding box center [267, 327] width 86 height 12
click at [890, 327] on div at bounding box center [888, 326] width 10 height 10
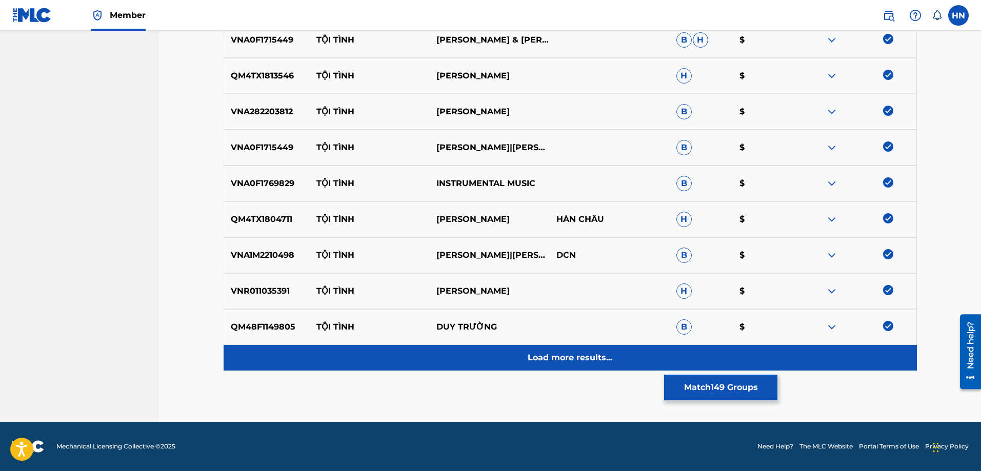
click at [611, 353] on p "Load more results..." at bounding box center [569, 358] width 85 height 12
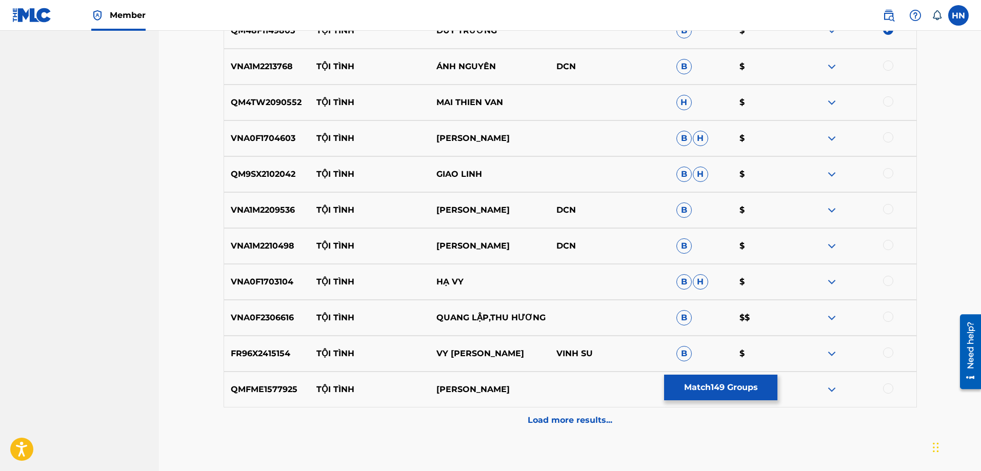
scroll to position [5740, 0]
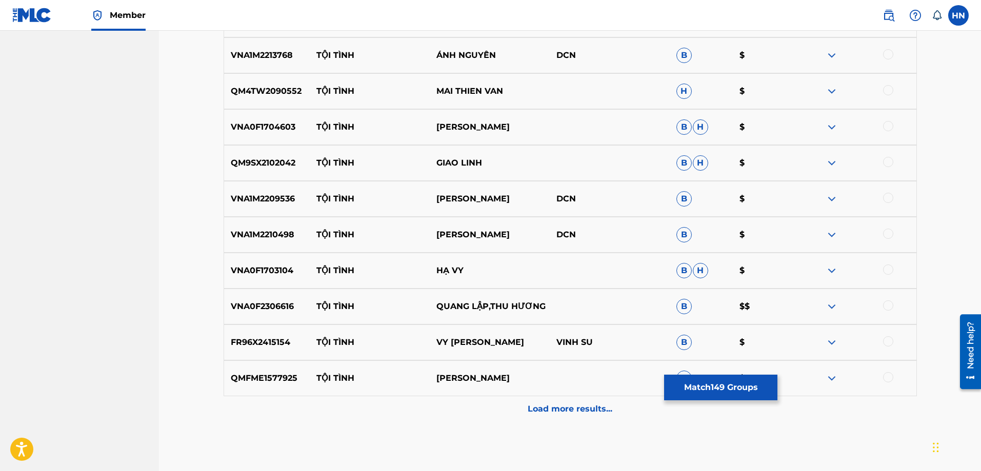
click at [278, 62] on div "VNA1M2213768 TỘI TÌNH ÁNH NGUYÊN DCN B $" at bounding box center [570, 55] width 693 height 36
click at [887, 53] on div at bounding box center [888, 54] width 10 height 10
click at [246, 91] on p "QM4TW2090552" at bounding box center [267, 91] width 86 height 12
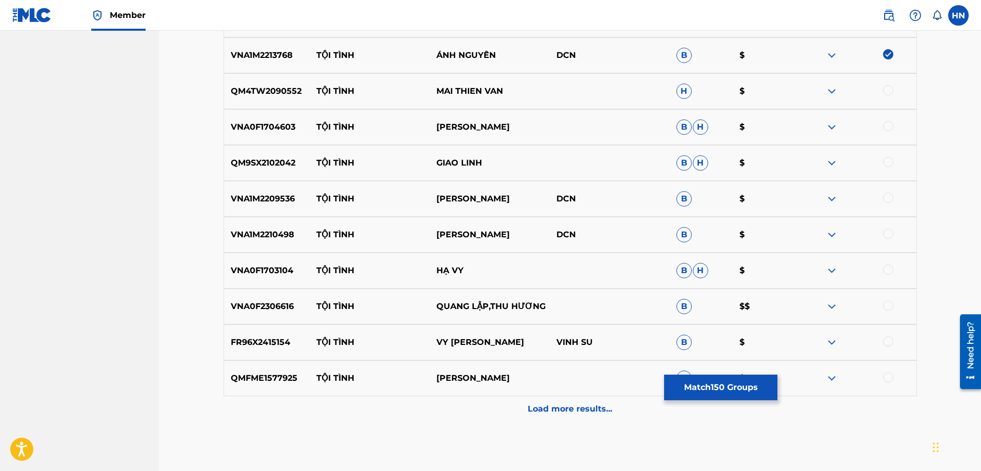
click at [887, 91] on div at bounding box center [888, 90] width 10 height 10
click at [276, 171] on div "QM9SX2102042 TỘI TÌNH GIAO LINH B H $" at bounding box center [570, 163] width 693 height 36
click at [889, 163] on div at bounding box center [888, 162] width 10 height 10
click at [277, 130] on p "VNA0F1704603" at bounding box center [267, 127] width 86 height 12
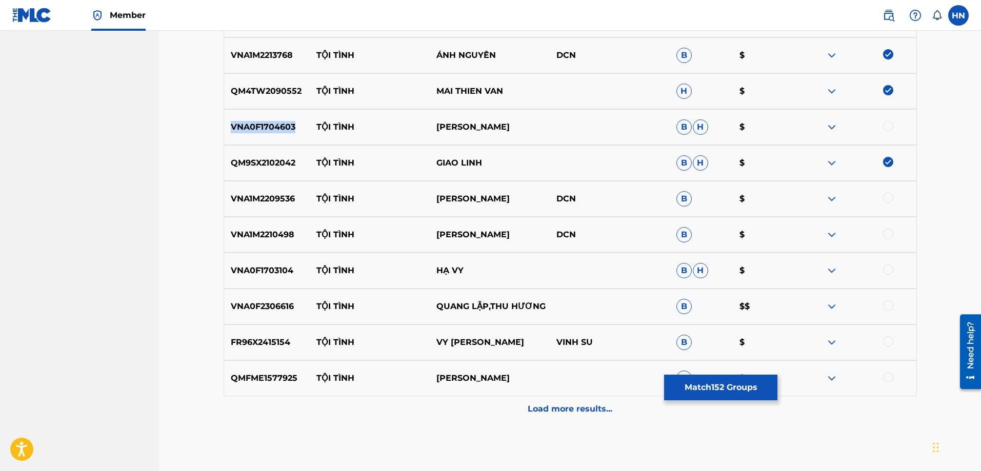
click at [277, 130] on p "VNA0F1704603" at bounding box center [267, 127] width 86 height 12
click at [887, 127] on div at bounding box center [888, 126] width 10 height 10
click at [261, 183] on div "VNA1M2209536 TỘI TÌNH THANH HƯƠNG DCN B $" at bounding box center [570, 199] width 693 height 36
click at [887, 196] on div at bounding box center [888, 198] width 10 height 10
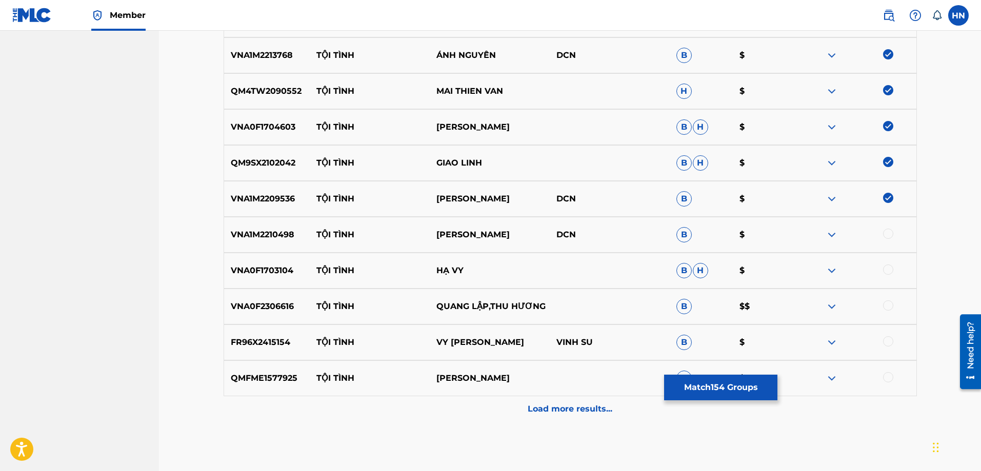
click at [260, 229] on p "VNA1M2210498" at bounding box center [267, 235] width 86 height 12
click at [887, 234] on div at bounding box center [888, 234] width 10 height 10
click at [273, 262] on div "VNA0F1703104 TỘI TÌNH HẠ VY B H $" at bounding box center [570, 271] width 693 height 36
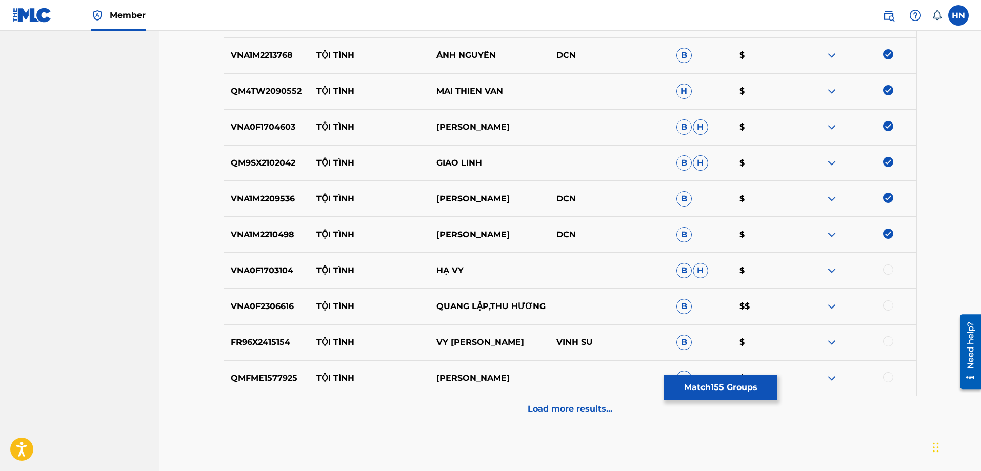
click at [886, 269] on div at bounding box center [888, 270] width 10 height 10
click at [277, 292] on div "VNA0F2306616 TỘI TÌNH QUANG LẬP,THU HƯƠNG B $$" at bounding box center [570, 307] width 693 height 36
click at [884, 303] on div at bounding box center [888, 305] width 10 height 10
click at [288, 353] on div "FR96X2415154 TỘI TÌNH VY THÚY VÂN VINH SU B $" at bounding box center [570, 342] width 693 height 36
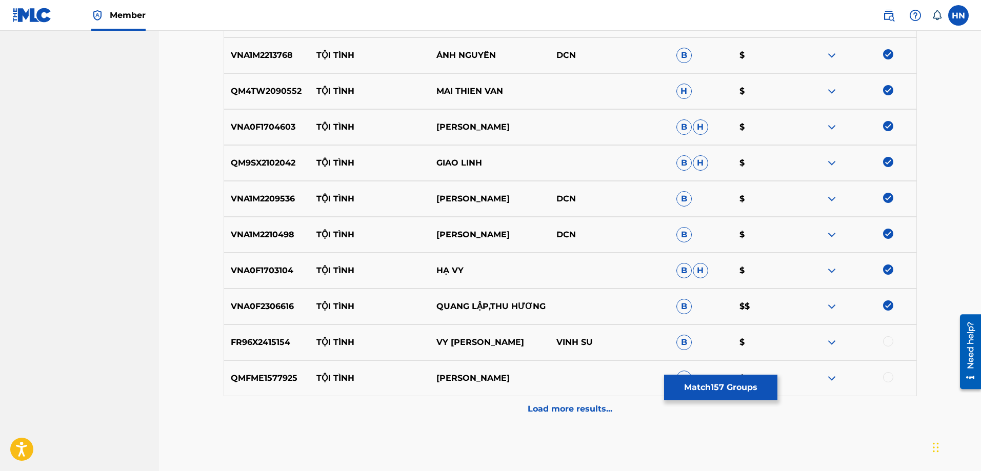
click at [288, 353] on div "FR96X2415154 TỘI TÌNH VY THÚY VÂN VINH SU B $" at bounding box center [570, 342] width 693 height 36
click at [273, 327] on div "FR96X2415154 TỘI TÌNH VY THÚY VÂN VINH SU B $" at bounding box center [570, 342] width 693 height 36
click at [893, 340] on div at bounding box center [856, 342] width 120 height 12
click at [888, 341] on div at bounding box center [888, 341] width 10 height 10
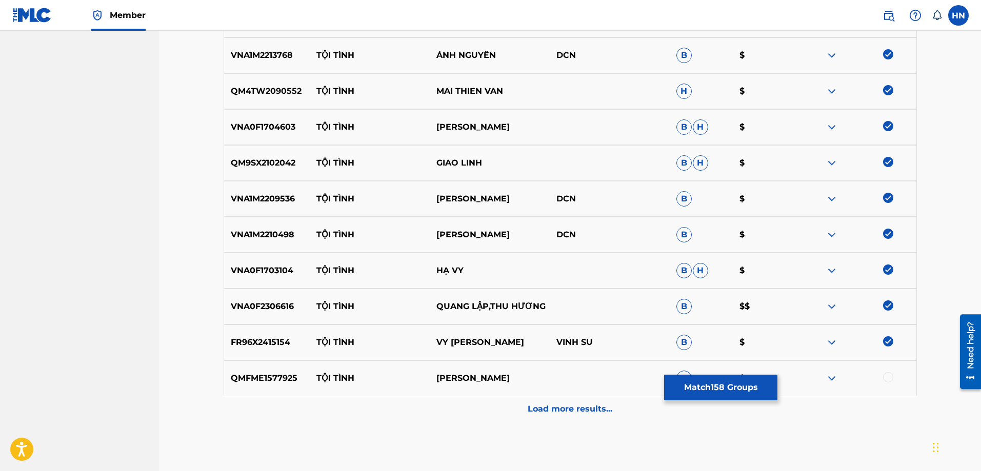
click at [274, 372] on p "QMFME1577925" at bounding box center [267, 378] width 86 height 12
click at [896, 376] on div at bounding box center [856, 378] width 120 height 12
click at [893, 376] on div at bounding box center [856, 378] width 120 height 12
click at [885, 375] on div at bounding box center [888, 377] width 10 height 10
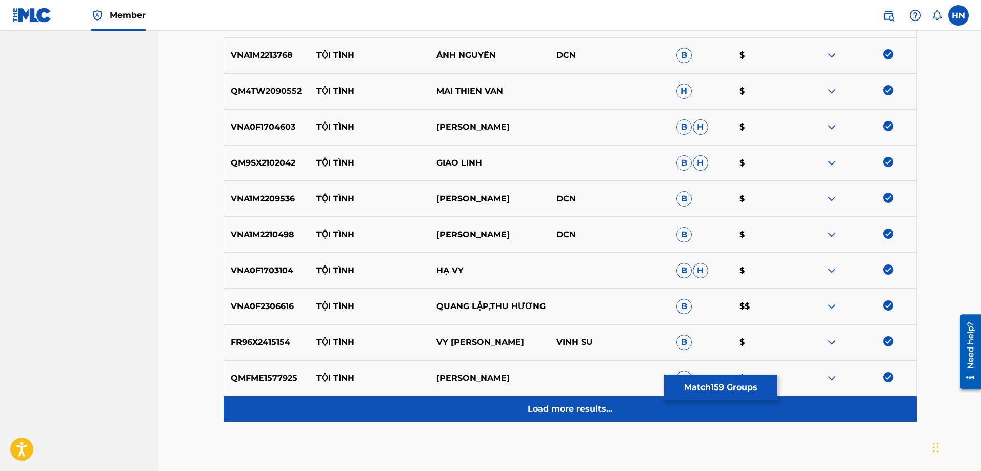
click at [589, 404] on p "Load more results..." at bounding box center [569, 409] width 85 height 12
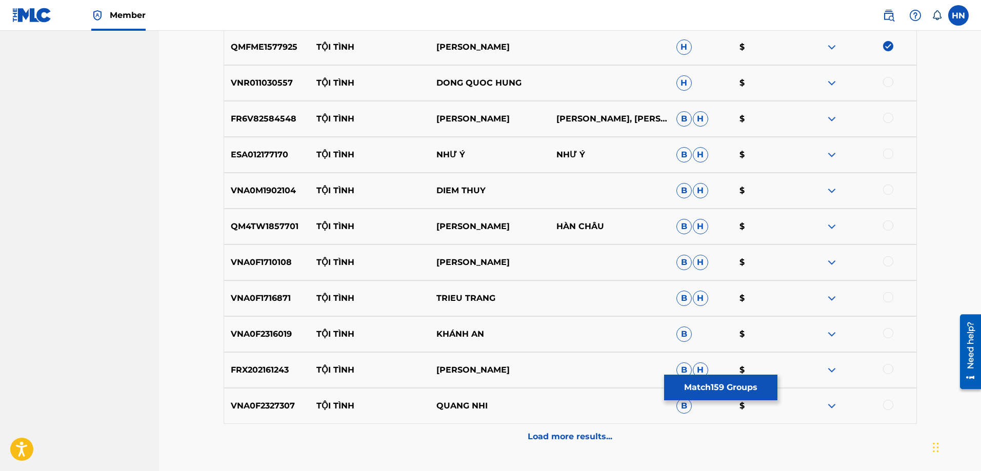
scroll to position [6047, 0]
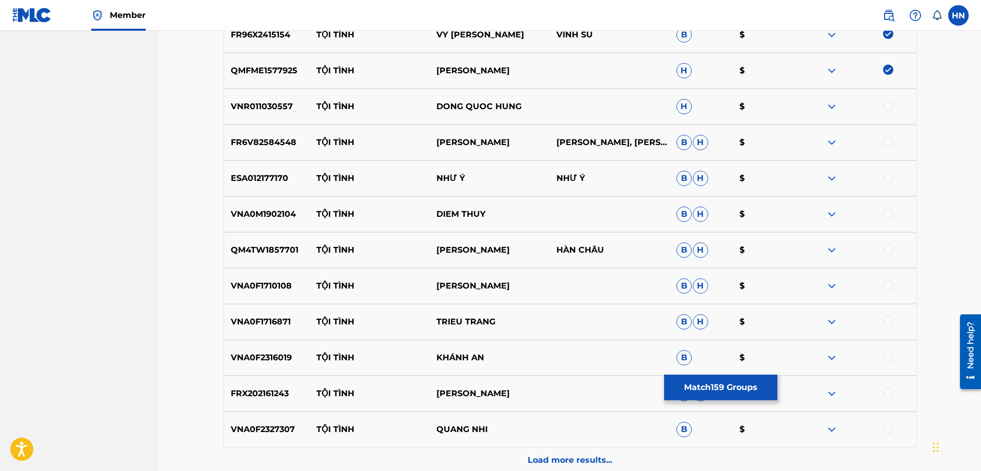
click at [266, 111] on p "VNR011030557" at bounding box center [267, 106] width 86 height 12
click at [886, 108] on div at bounding box center [888, 105] width 10 height 10
click at [255, 141] on p "FR6V82584548" at bounding box center [267, 142] width 86 height 12
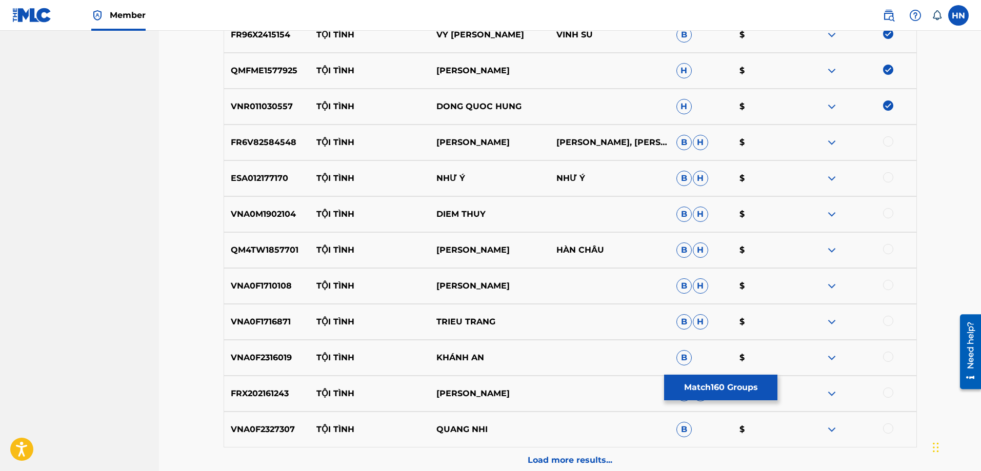
click at [887, 142] on div at bounding box center [888, 141] width 10 height 10
click at [236, 186] on div "ESA012177170 TỘI TÌNH NHƯ Ý NHƯ Ý B H $" at bounding box center [570, 178] width 693 height 36
click at [889, 176] on div at bounding box center [888, 177] width 10 height 10
click at [231, 231] on div "VNA0M1902104 TỘI TÌNH DIEM THUY B H $" at bounding box center [570, 214] width 693 height 36
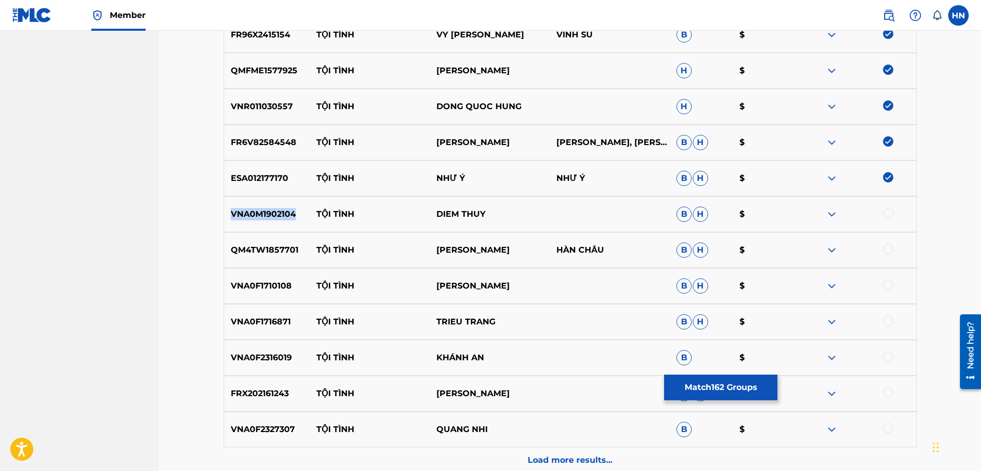
click at [231, 231] on div "VNA0M1902104 TỘI TÌNH DIEM THUY B H $" at bounding box center [570, 214] width 693 height 36
click at [891, 216] on div at bounding box center [888, 213] width 10 height 10
click at [280, 261] on div "QM4TW1857701 TỘI TÌNH NGỌC KIỀU OANH HÀN CHÂU B H $" at bounding box center [570, 250] width 693 height 36
click at [885, 249] on div at bounding box center [888, 249] width 10 height 10
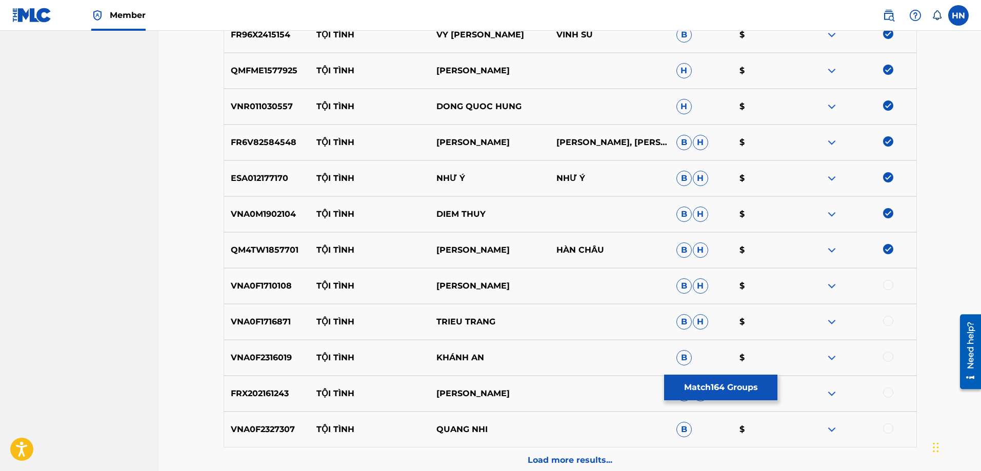
click at [224, 285] on p "VNA0F1710108" at bounding box center [267, 286] width 86 height 12
click at [888, 282] on div at bounding box center [888, 285] width 10 height 10
click at [274, 321] on p "VNA0F1716871" at bounding box center [267, 322] width 86 height 12
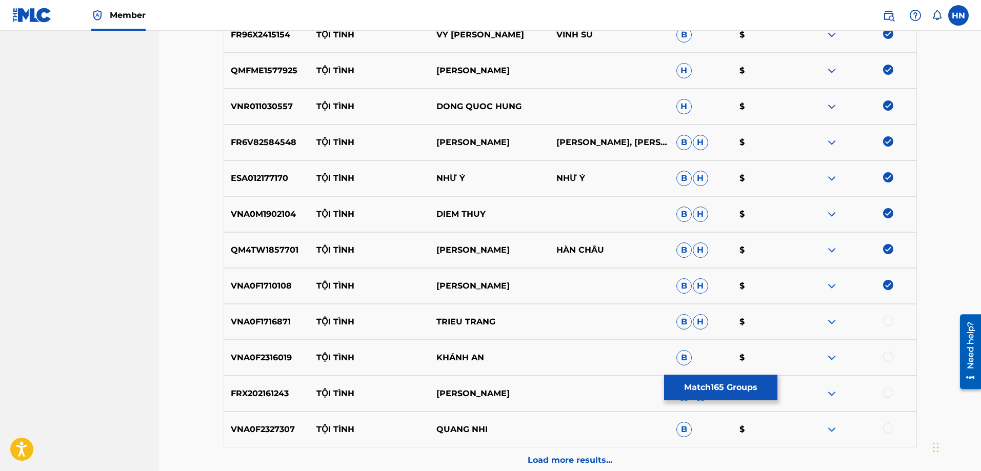
click at [891, 320] on div at bounding box center [888, 321] width 10 height 10
click at [276, 359] on p "VNA0F2316019" at bounding box center [267, 358] width 86 height 12
click at [885, 354] on div at bounding box center [888, 357] width 10 height 10
click at [262, 396] on p "FRX202161243" at bounding box center [267, 394] width 86 height 12
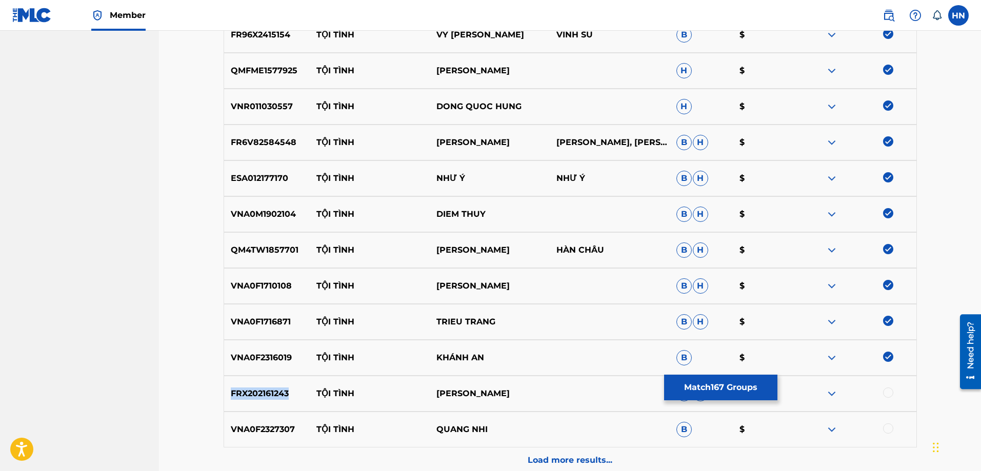
click at [262, 396] on p "FRX202161243" at bounding box center [267, 394] width 86 height 12
click at [885, 394] on div at bounding box center [888, 393] width 10 height 10
click at [273, 433] on p "VNA0F2327307" at bounding box center [267, 429] width 86 height 12
click at [888, 430] on div at bounding box center [888, 428] width 10 height 10
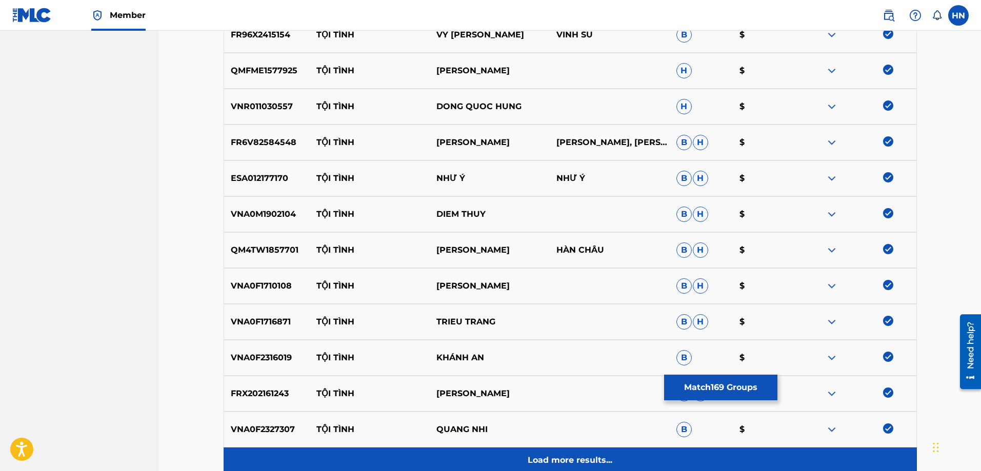
click at [618, 454] on div "Load more results..." at bounding box center [570, 461] width 693 height 26
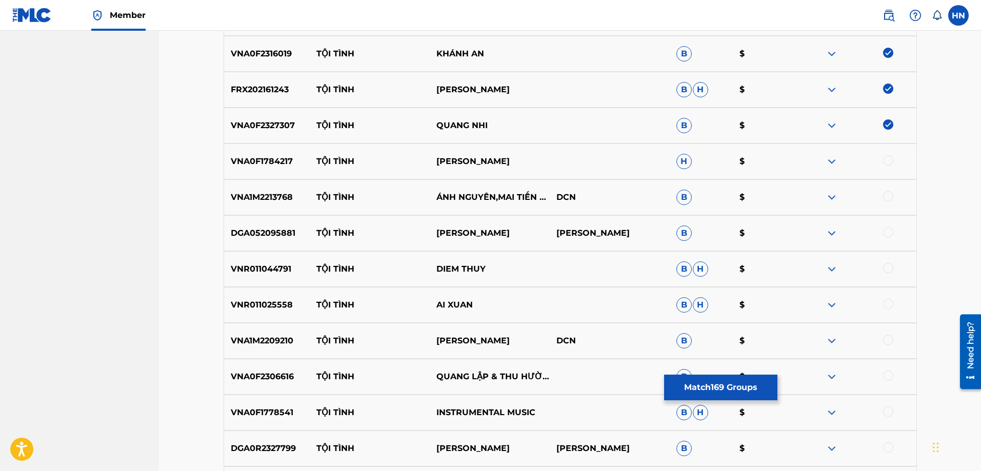
scroll to position [6406, 0]
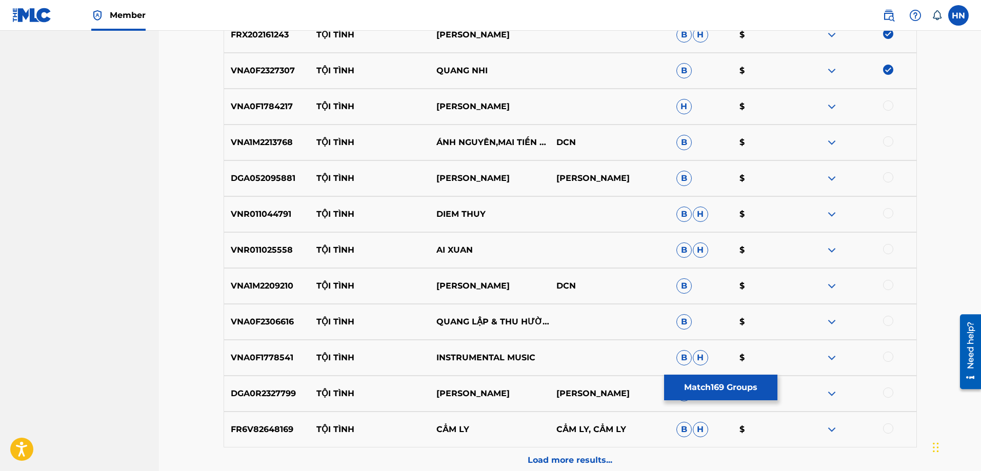
click at [273, 116] on div "VNA0F1784217 TỘI TÌNH MẠNH QUỲNH H $" at bounding box center [570, 107] width 693 height 36
click at [888, 104] on div at bounding box center [888, 105] width 10 height 10
click at [274, 141] on p "VNA1M2213768" at bounding box center [267, 142] width 86 height 12
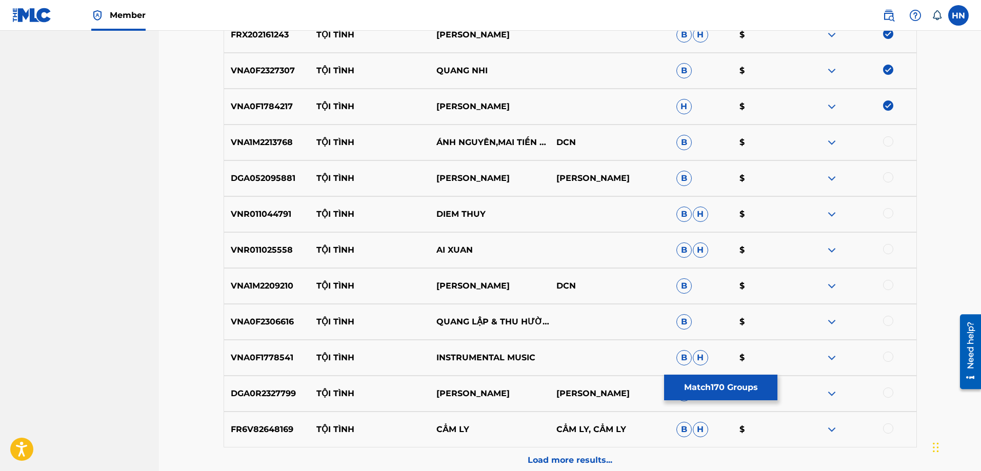
click at [889, 143] on div at bounding box center [888, 141] width 10 height 10
click at [290, 161] on div "DGA052095881 TỘI TÌNH NGÔ QUỐC LINH LÊ ĐÌNH NAM B $" at bounding box center [570, 178] width 693 height 36
click at [272, 142] on p "VNA1M2213768" at bounding box center [267, 142] width 86 height 12
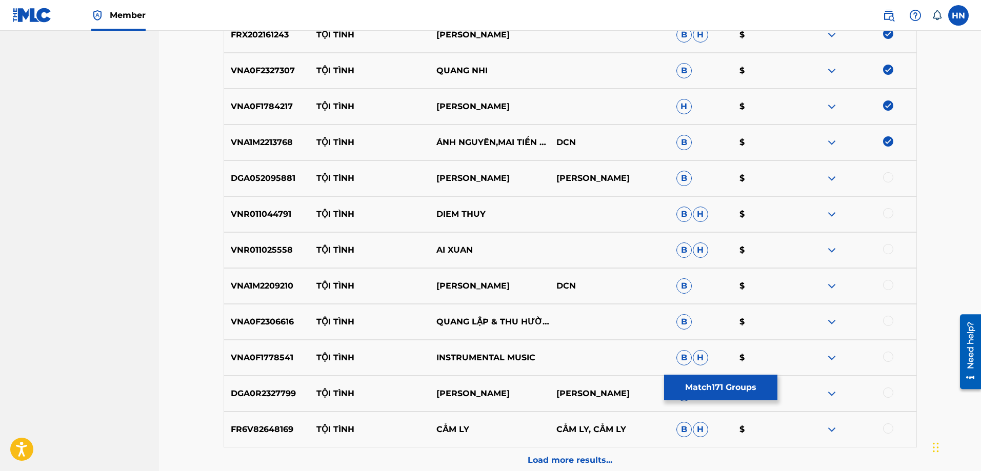
click at [266, 173] on p "DGA052095881" at bounding box center [267, 178] width 86 height 12
click at [889, 177] on div at bounding box center [888, 177] width 10 height 10
click at [264, 216] on p "VNR011044791" at bounding box center [267, 214] width 86 height 12
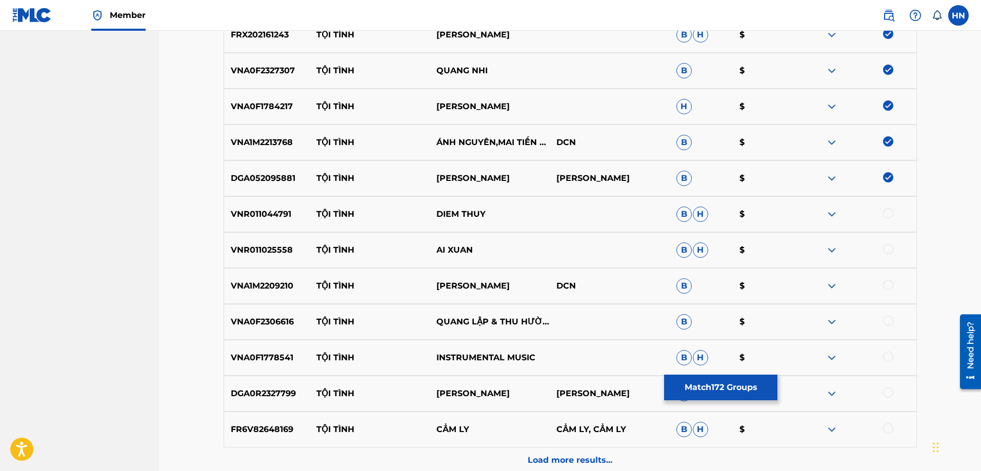
click at [885, 213] on div at bounding box center [888, 213] width 10 height 10
click at [272, 241] on div "VNR011025558 TỘI TÌNH AI XUAN B H $" at bounding box center [570, 250] width 693 height 36
click at [887, 247] on div at bounding box center [888, 249] width 10 height 10
click at [227, 286] on p "VNA1M2209210" at bounding box center [267, 286] width 86 height 12
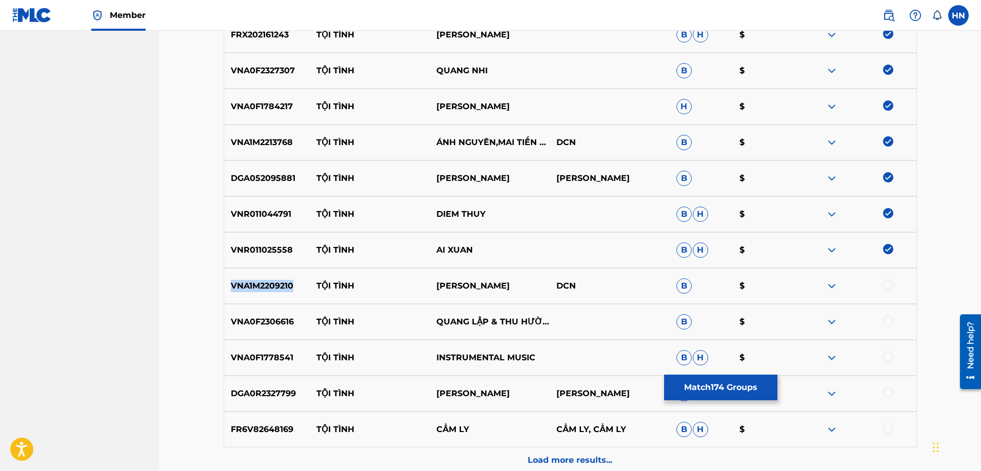
click at [227, 286] on p "VNA1M2209210" at bounding box center [267, 286] width 86 height 12
click at [884, 287] on div at bounding box center [888, 285] width 10 height 10
click at [262, 319] on p "VNA0F2306616" at bounding box center [267, 322] width 86 height 12
click at [887, 323] on div at bounding box center [888, 321] width 10 height 10
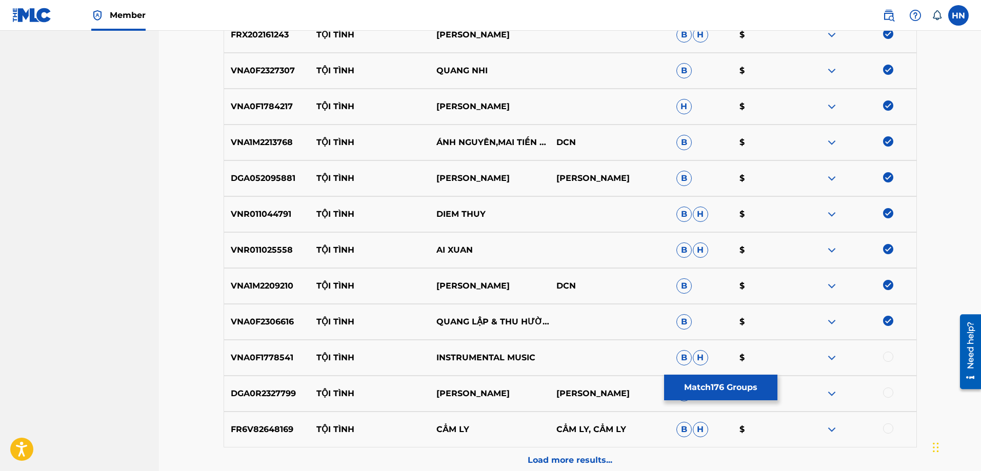
click at [296, 358] on p "VNA0F1778541" at bounding box center [267, 358] width 86 height 12
click at [274, 356] on p "VNA0F1778541" at bounding box center [267, 358] width 86 height 12
click at [890, 353] on div at bounding box center [888, 357] width 10 height 10
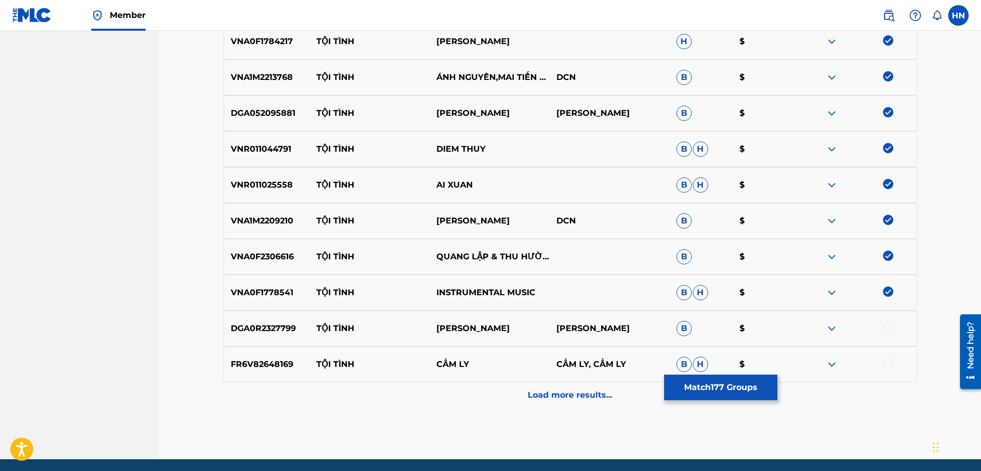
scroll to position [6509, 0]
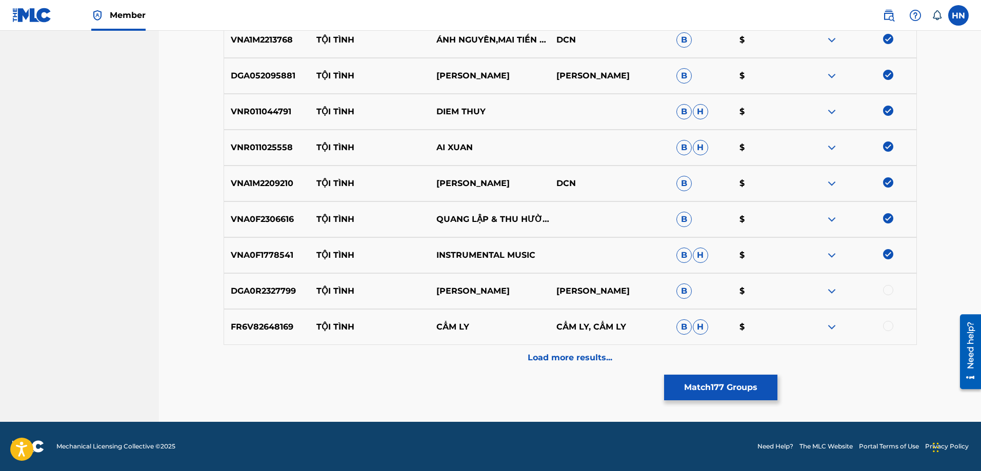
click at [255, 284] on div "DGA0R2327799 TỘI TÌNH TÂN DUY KHÁNH TÂN DUY KHÁNH B $" at bounding box center [570, 291] width 693 height 36
click at [888, 293] on div at bounding box center [888, 290] width 10 height 10
click at [255, 316] on div "FR6V82648169 TỘI TÌNH CẨM LY CẨM LY, CẨM LY B H $" at bounding box center [570, 327] width 693 height 36
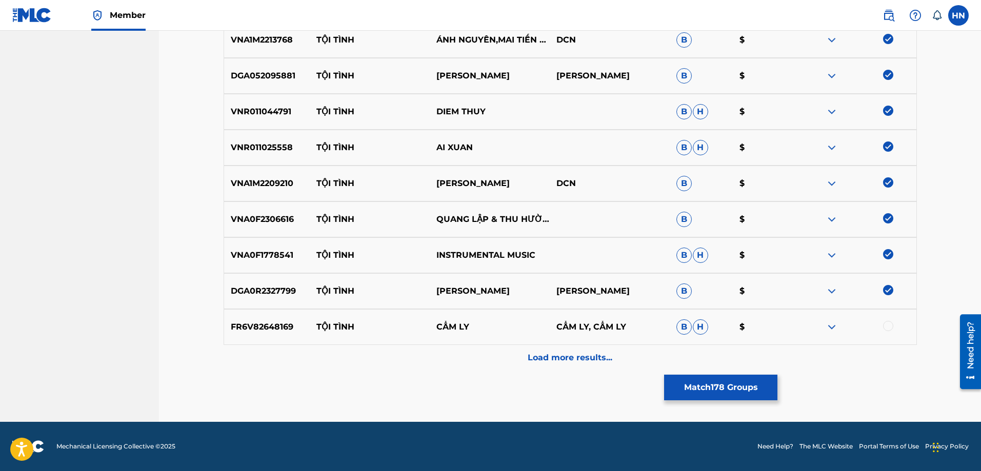
click at [885, 328] on div at bounding box center [888, 326] width 10 height 10
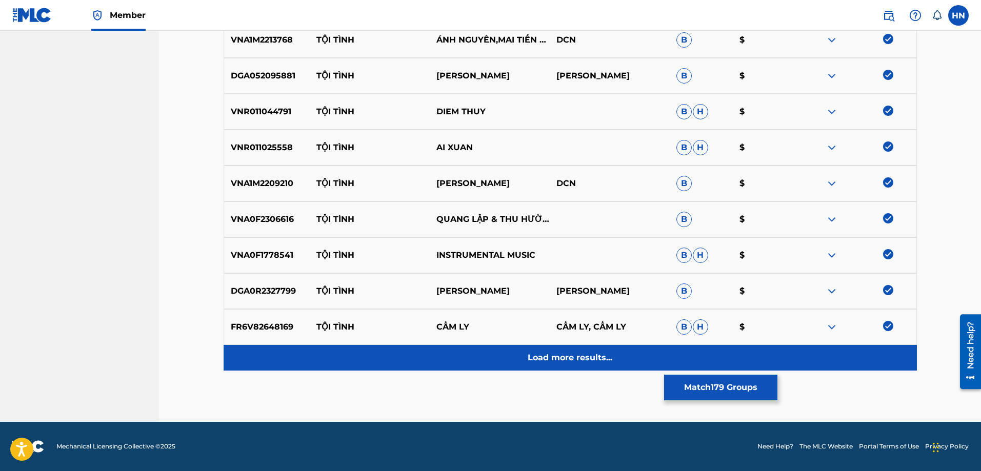
click at [605, 360] on p "Load more results..." at bounding box center [569, 358] width 85 height 12
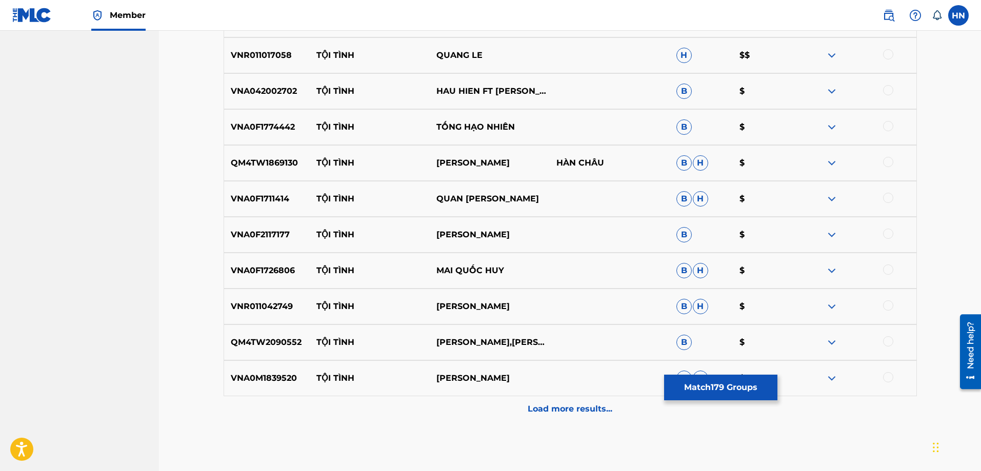
scroll to position [6765, 0]
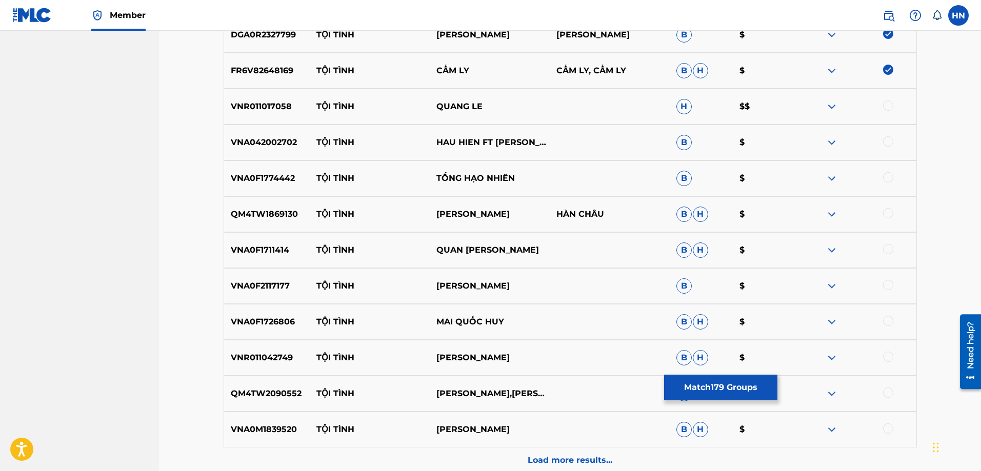
click at [269, 106] on p "VNR011017058" at bounding box center [267, 106] width 86 height 12
click at [886, 104] on div at bounding box center [888, 105] width 10 height 10
click at [255, 160] on div "VNA042002702 TỘI TÌNH HAU HIEN FT TUAN KHANH B $" at bounding box center [570, 143] width 693 height 36
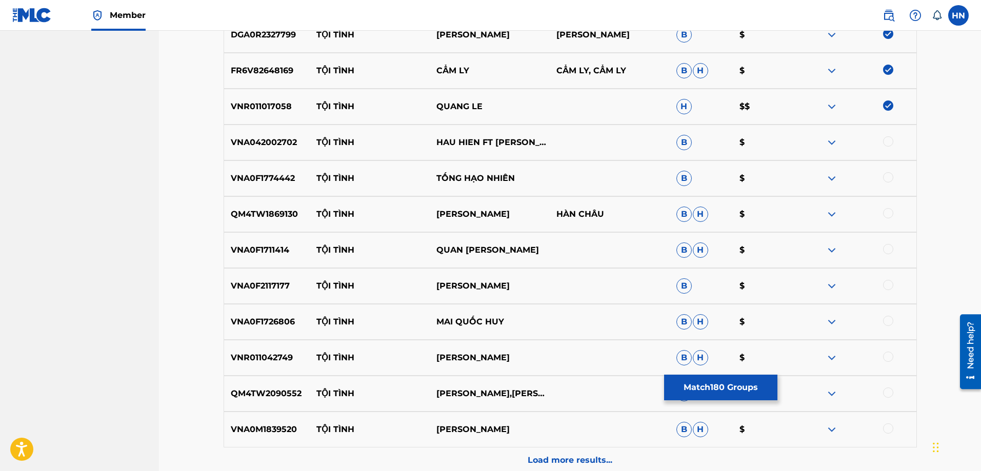
click at [884, 139] on div at bounding box center [888, 141] width 10 height 10
click at [285, 183] on p "VNA0F1774442" at bounding box center [267, 178] width 86 height 12
click at [884, 173] on div at bounding box center [888, 177] width 10 height 10
click at [282, 204] on div "QM4TW1869130 TỘI TÌNH TUAN QUANG HÀN CHÂU B H $" at bounding box center [570, 214] width 693 height 36
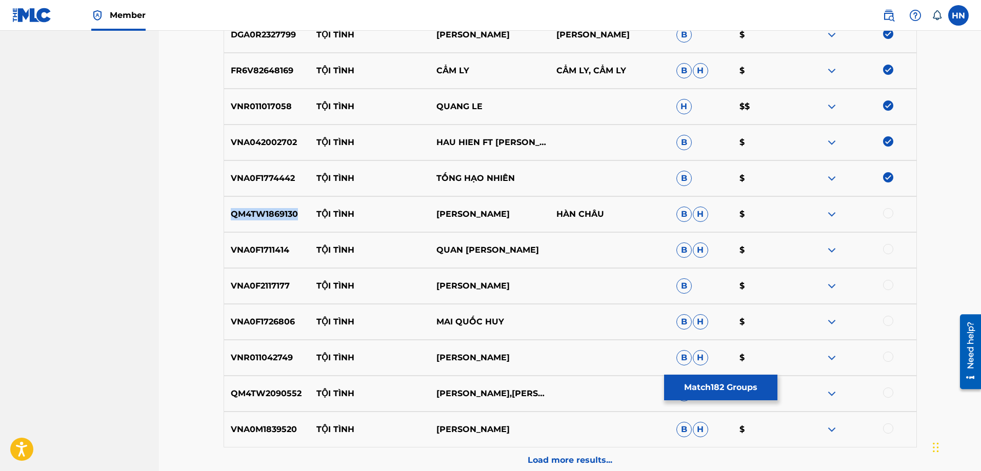
click at [282, 204] on div "QM4TW1869130 TỘI TÌNH TUAN QUANG HÀN CHÂU B H $" at bounding box center [570, 214] width 693 height 36
click at [885, 210] on div at bounding box center [888, 213] width 10 height 10
click at [251, 256] on p "VNA0F1711414" at bounding box center [267, 250] width 86 height 12
click at [887, 248] on div at bounding box center [888, 249] width 10 height 10
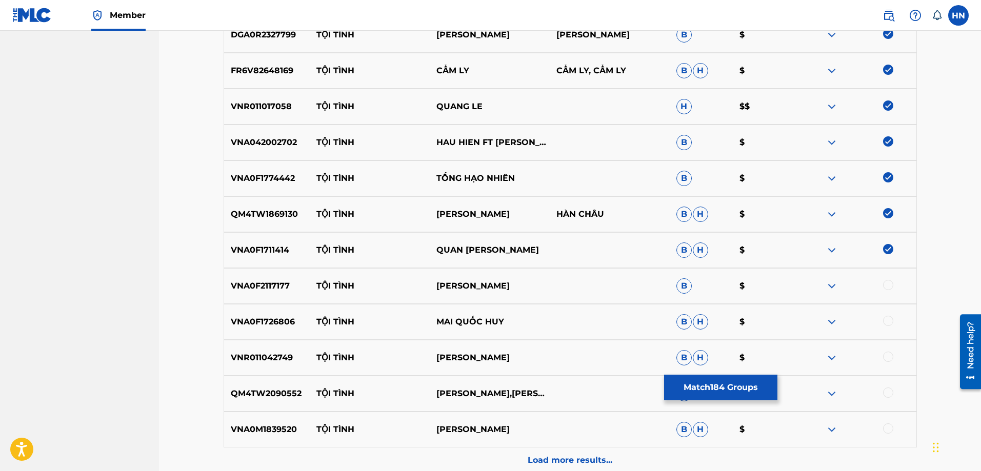
click at [275, 282] on p "VNA0F2117177" at bounding box center [267, 286] width 86 height 12
click at [890, 287] on div at bounding box center [888, 285] width 10 height 10
click at [290, 319] on p "VNA0F1726806" at bounding box center [267, 322] width 86 height 12
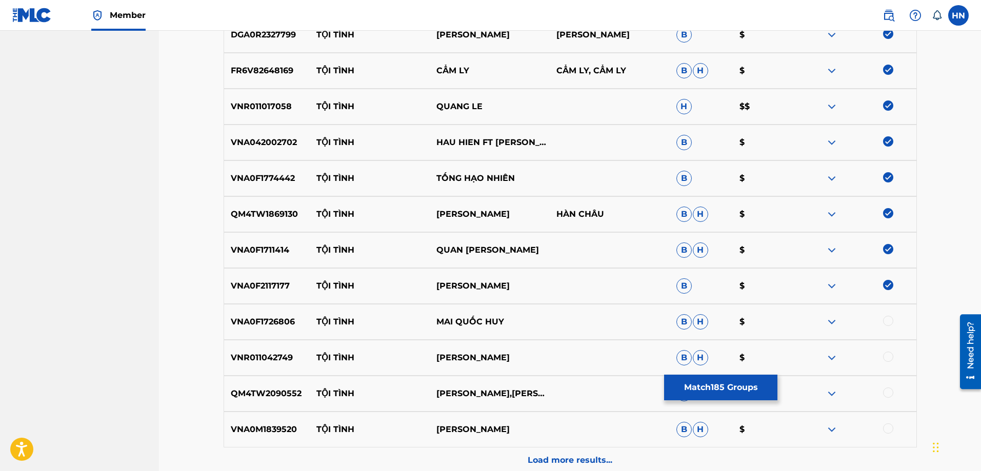
click at [888, 317] on div at bounding box center [888, 321] width 10 height 10
click at [255, 362] on p "VNR011042749" at bounding box center [267, 358] width 86 height 12
click at [887, 359] on div at bounding box center [888, 357] width 10 height 10
click at [271, 395] on p "QM4TW2090552" at bounding box center [267, 394] width 86 height 12
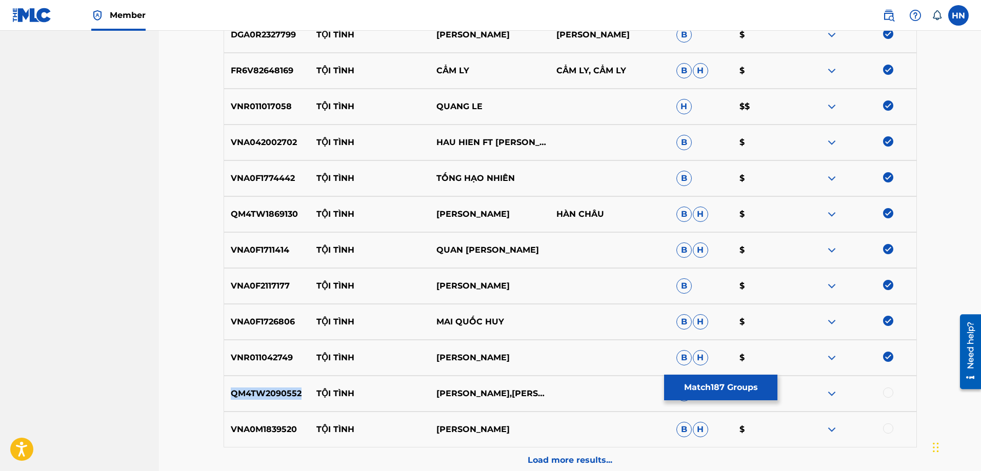
click at [271, 395] on p "QM4TW2090552" at bounding box center [267, 394] width 86 height 12
click at [888, 391] on div at bounding box center [888, 393] width 10 height 10
click at [263, 415] on div "VNA0M1839520 TỘI TÌNH RANDY B H $" at bounding box center [570, 430] width 693 height 36
click at [884, 428] on div at bounding box center [888, 428] width 10 height 10
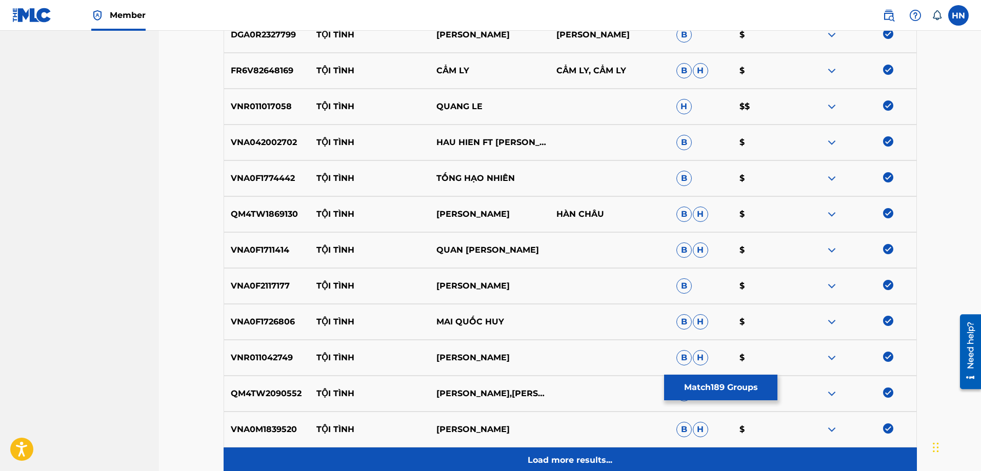
click at [644, 451] on div "Load more results..." at bounding box center [570, 461] width 693 height 26
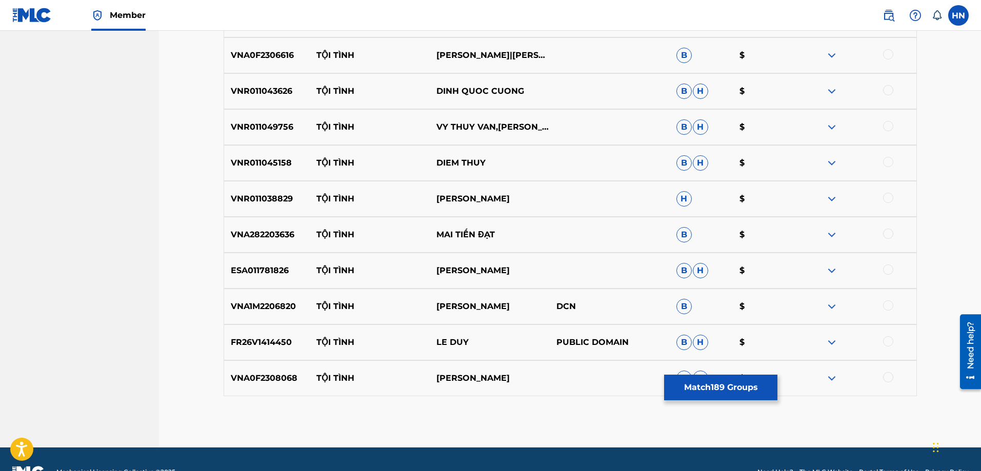
scroll to position [7124, 0]
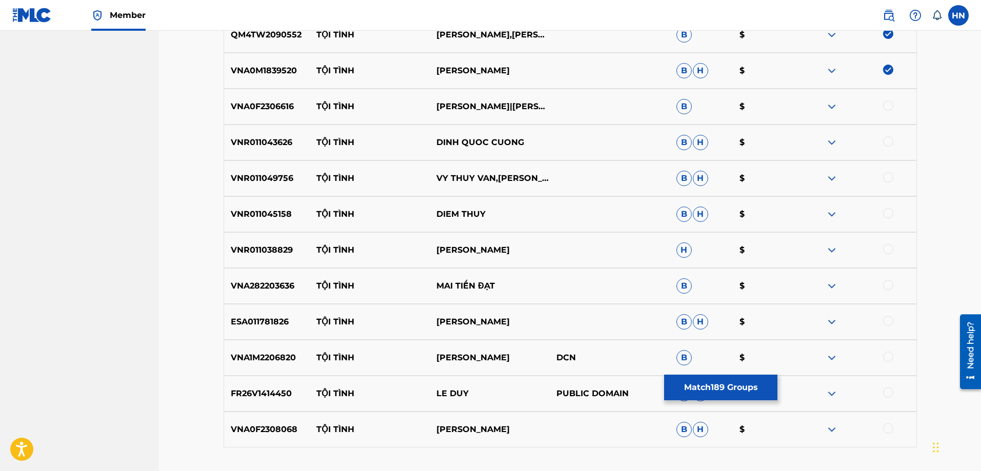
click at [257, 111] on p "VNA0F2306616" at bounding box center [267, 106] width 86 height 12
click at [886, 101] on div at bounding box center [888, 105] width 10 height 10
click at [266, 142] on p "VNR011043626" at bounding box center [267, 142] width 86 height 12
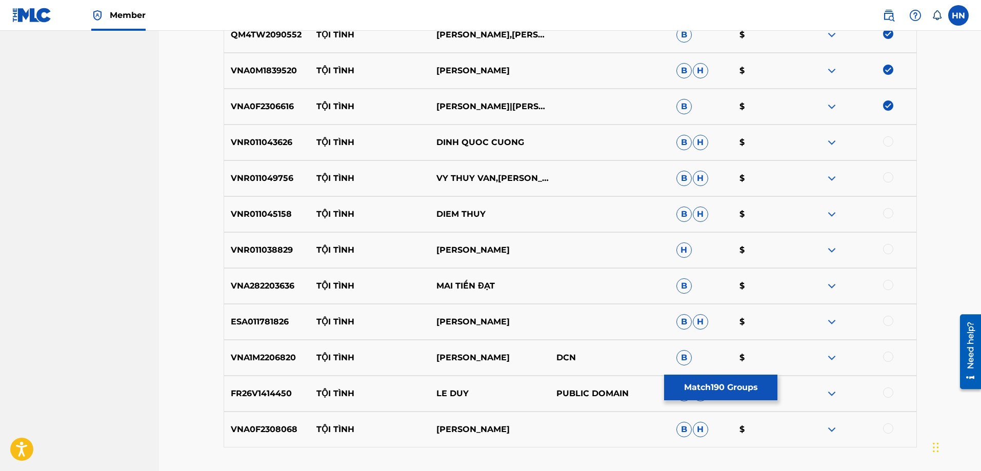
click at [886, 140] on div at bounding box center [888, 141] width 10 height 10
click at [269, 184] on p "VNR011049756" at bounding box center [267, 178] width 86 height 12
click at [889, 176] on div at bounding box center [888, 177] width 10 height 10
click at [272, 206] on div "VNR011045158 TỘI TÌNH DIEM THUY B H $" at bounding box center [570, 214] width 693 height 36
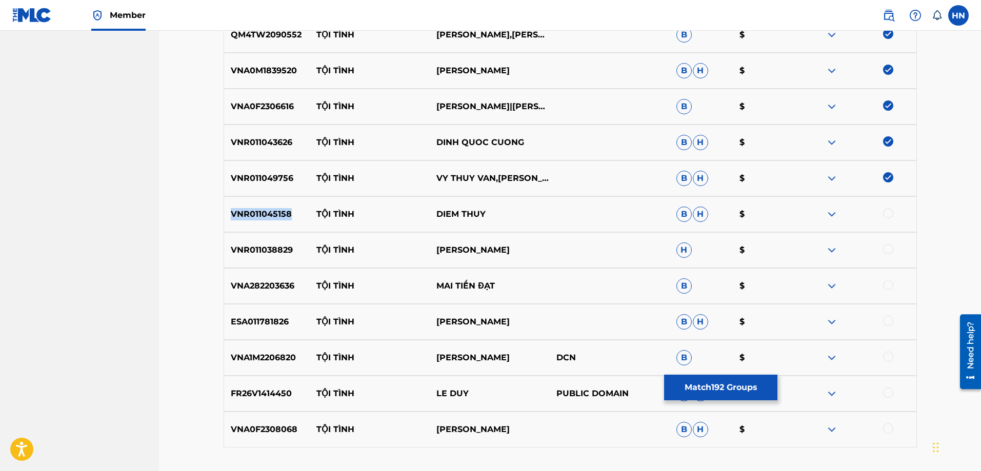
click at [272, 206] on div "VNR011045158 TỘI TÌNH DIEM THUY B H $" at bounding box center [570, 214] width 693 height 36
click at [891, 212] on div at bounding box center [888, 213] width 10 height 10
click at [248, 247] on p "VNR011038829" at bounding box center [267, 250] width 86 height 12
click at [885, 246] on div at bounding box center [888, 249] width 10 height 10
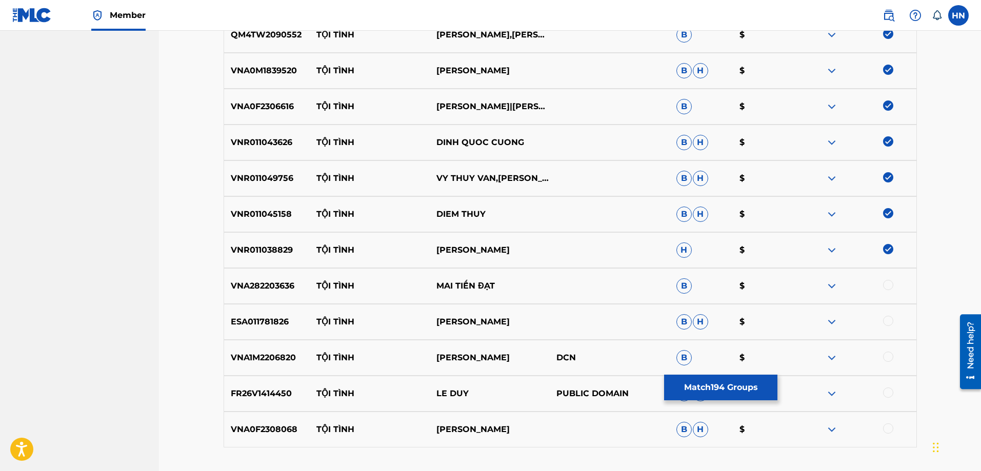
click at [273, 293] on div "VNA282203636 TỘI TÌNH MAI TIẾN ĐẠT B $" at bounding box center [570, 286] width 693 height 36
click at [883, 282] on div at bounding box center [888, 285] width 10 height 10
click at [272, 326] on p "ESA011781826" at bounding box center [267, 322] width 86 height 12
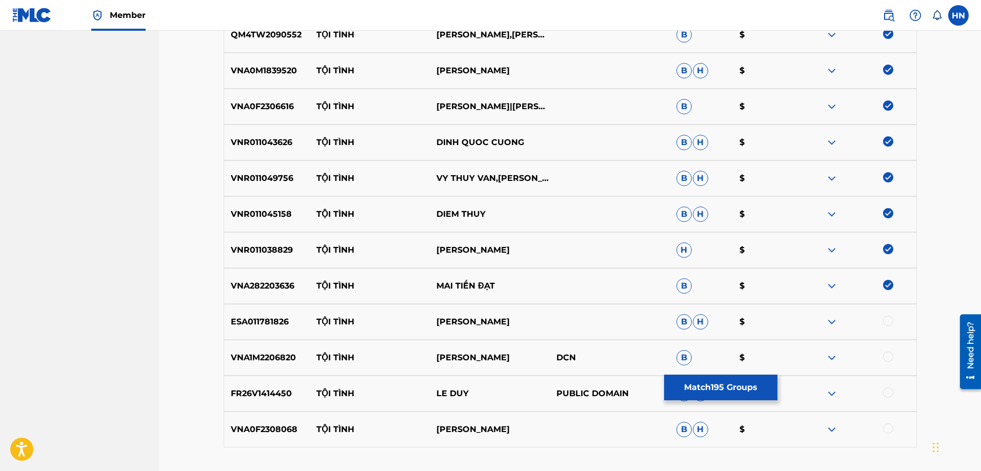
click at [892, 322] on div at bounding box center [888, 321] width 10 height 10
click at [229, 358] on p "VNA1M2206820" at bounding box center [267, 358] width 86 height 12
click at [889, 357] on div at bounding box center [888, 357] width 10 height 10
click at [262, 387] on div "FR26V1414450 TỘI TÌNH LE DUY PUBLIC DOMAIN B H $" at bounding box center [570, 394] width 693 height 36
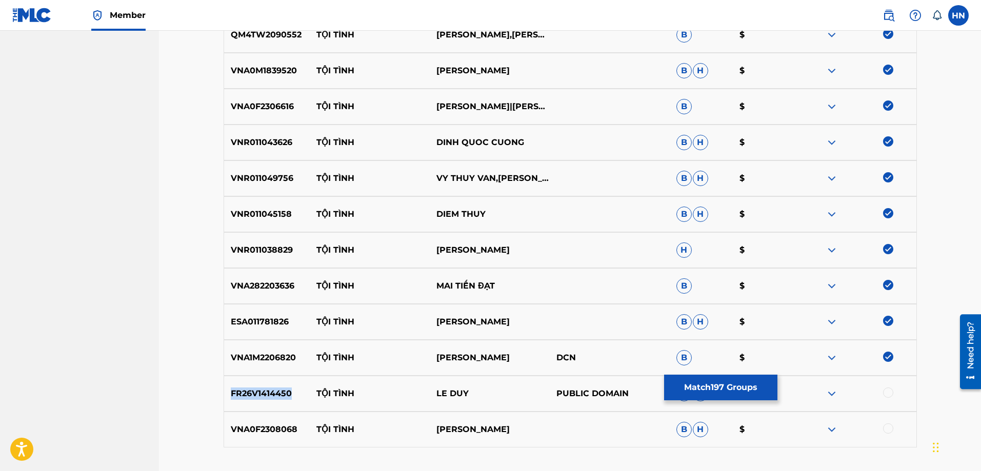
click at [262, 387] on div "FR26V1414450 TỘI TÌNH LE DUY PUBLIC DOMAIN B H $" at bounding box center [570, 394] width 693 height 36
click at [884, 392] on div at bounding box center [888, 393] width 10 height 10
click at [266, 426] on p "VNA0F2308068" at bounding box center [267, 429] width 86 height 12
click at [894, 430] on div at bounding box center [856, 429] width 120 height 12
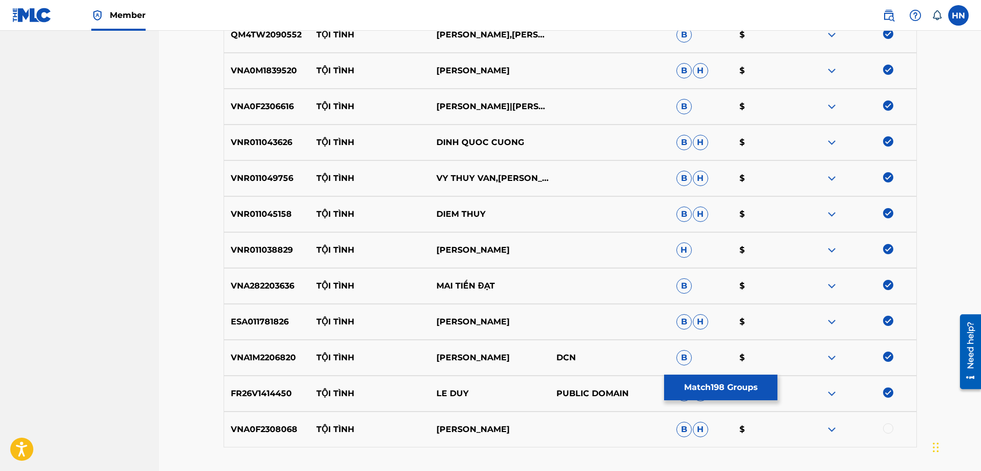
click at [888, 430] on div at bounding box center [888, 428] width 10 height 10
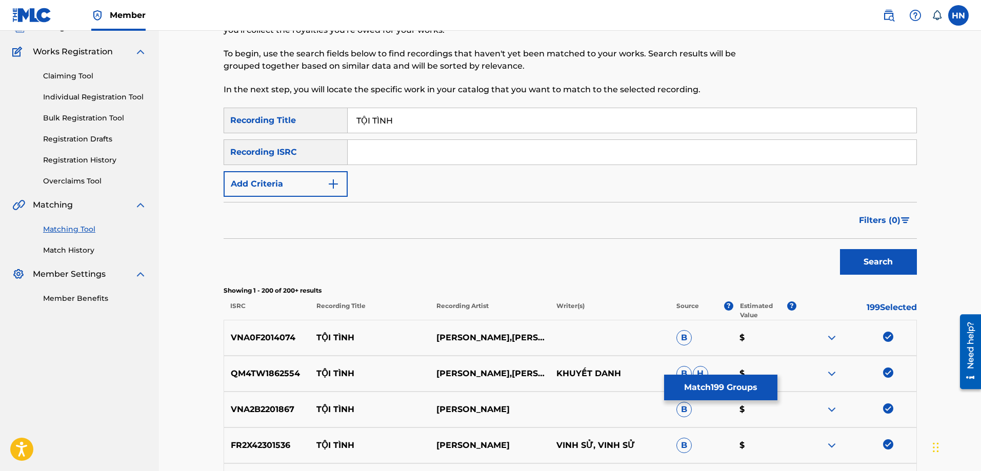
scroll to position [0, 0]
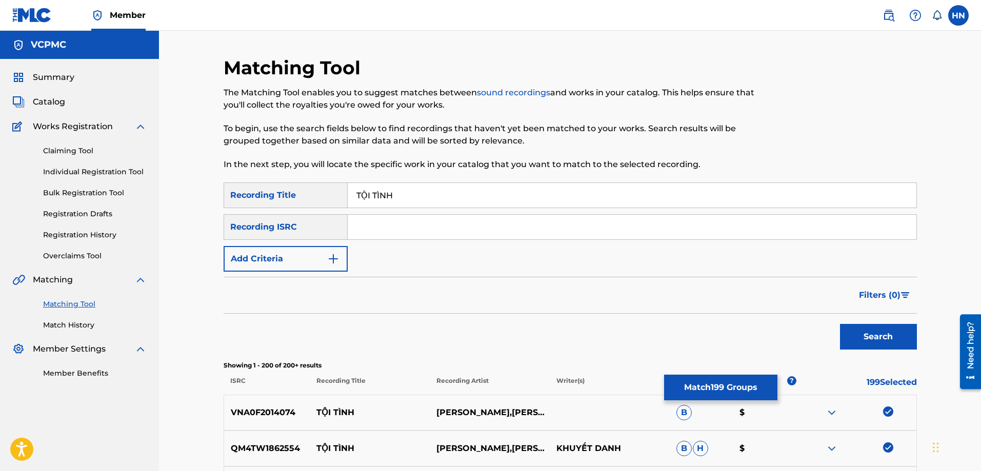
click at [361, 196] on input "TỘI TÌNH" at bounding box center [632, 195] width 569 height 25
click at [378, 192] on input "TOI TÌNH" at bounding box center [632, 195] width 569 height 25
type input "TOI TINH"
click at [840, 324] on button "Search" at bounding box center [878, 337] width 77 height 26
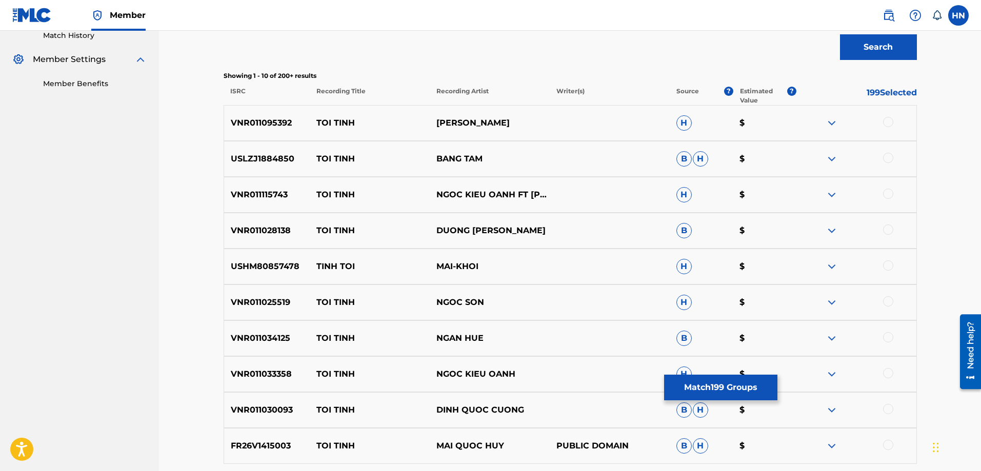
scroll to position [308, 0]
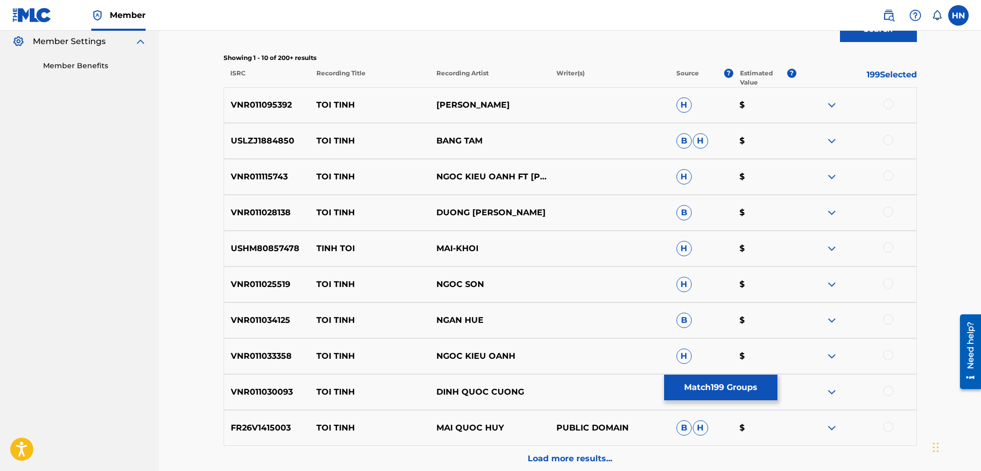
click at [266, 207] on p "VNR011028138" at bounding box center [267, 213] width 86 height 12
click at [890, 210] on div at bounding box center [888, 212] width 10 height 10
click at [273, 273] on div "VNR011025519 TOI TINH NGOC SON H $" at bounding box center [570, 285] width 693 height 36
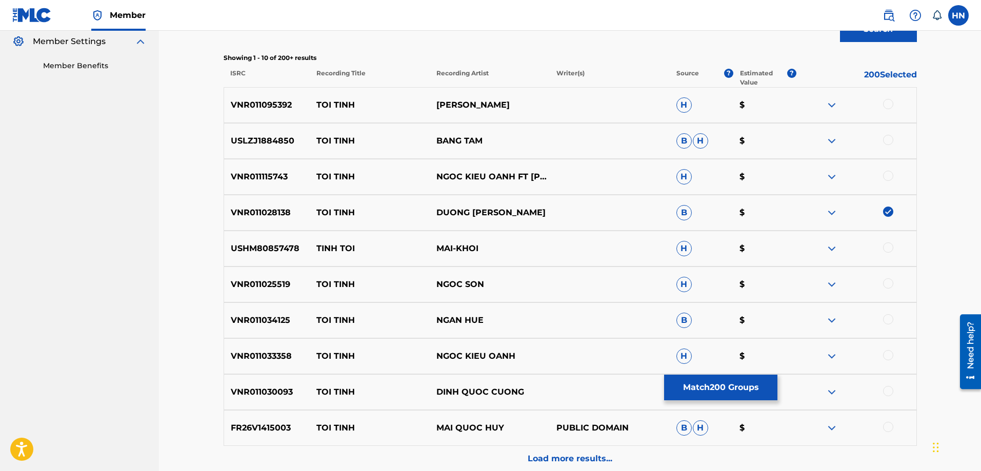
click at [895, 281] on div at bounding box center [856, 284] width 120 height 12
click at [889, 282] on div at bounding box center [888, 283] width 10 height 10
click at [252, 419] on div "FR26V1415003 TOI TINH MAI QUOC HUY PUBLIC DOMAIN B H $" at bounding box center [570, 428] width 693 height 36
click at [892, 428] on div at bounding box center [888, 427] width 10 height 10
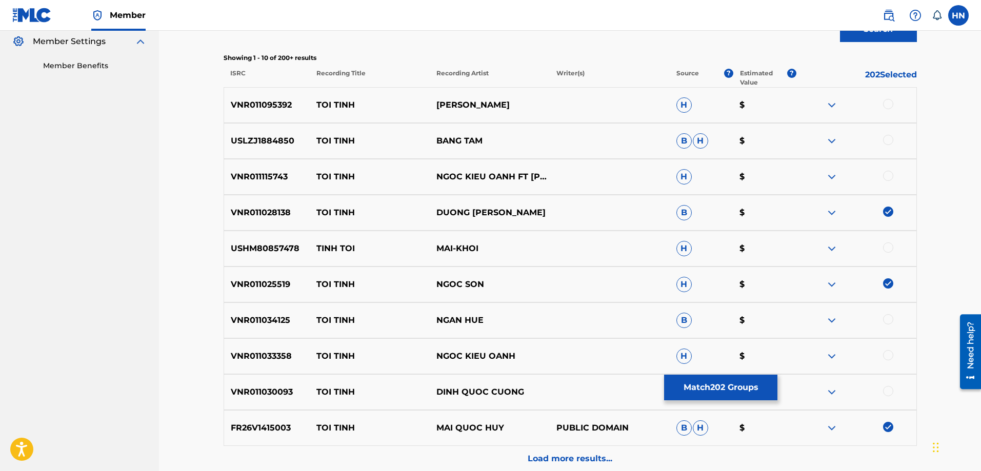
click at [246, 385] on div "VNR011030093 TOI TINH DINH QUOC CUONG B H $" at bounding box center [570, 392] width 693 height 36
click at [881, 392] on div at bounding box center [856, 392] width 120 height 12
click at [885, 392] on div at bounding box center [888, 391] width 10 height 10
click at [214, 368] on div "Matching Tool The Matching Tool enables you to suggest matches between sound re…" at bounding box center [570, 136] width 718 height 774
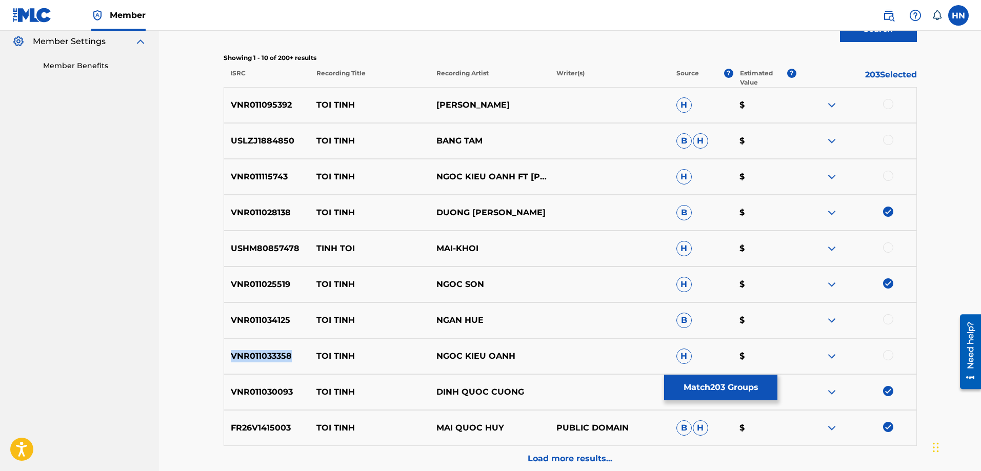
click at [214, 368] on div "Matching Tool The Matching Tool enables you to suggest matches between sound re…" at bounding box center [570, 136] width 718 height 774
click at [889, 354] on div at bounding box center [888, 355] width 10 height 10
click at [217, 303] on div "Matching Tool The Matching Tool enables you to suggest matches between sound re…" at bounding box center [570, 136] width 718 height 774
click at [885, 319] on div at bounding box center [888, 319] width 10 height 10
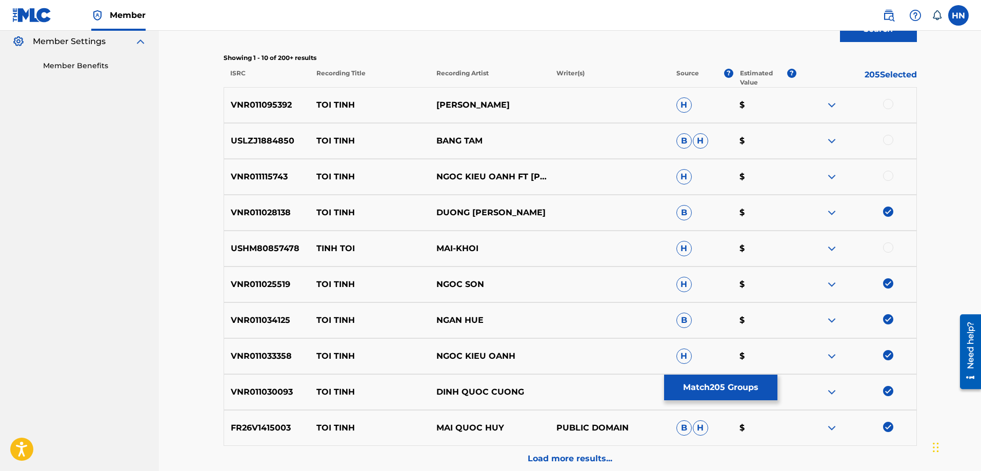
click at [273, 258] on div "USHM80857478 TINH TOI MAI-KHOI H $" at bounding box center [570, 249] width 693 height 36
click at [883, 250] on div at bounding box center [856, 248] width 120 height 12
click at [883, 250] on div at bounding box center [888, 247] width 10 height 10
click at [255, 140] on p "USLZJ1884850" at bounding box center [267, 141] width 86 height 12
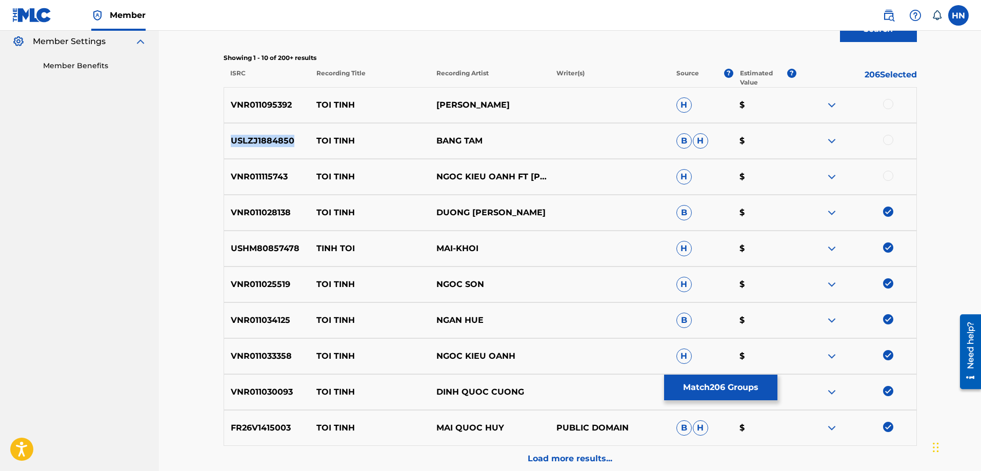
click at [255, 140] on p "USLZJ1884850" at bounding box center [267, 141] width 86 height 12
click at [889, 141] on div at bounding box center [888, 140] width 10 height 10
click at [275, 109] on p "VNR011095392" at bounding box center [267, 105] width 86 height 12
click at [884, 107] on div at bounding box center [888, 104] width 10 height 10
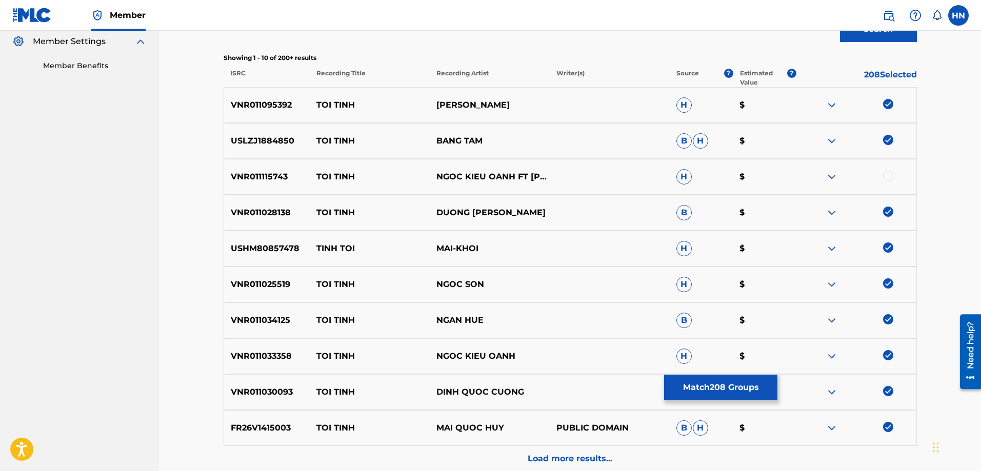
click at [267, 175] on p "VNR011115743" at bounding box center [267, 177] width 86 height 12
click at [889, 177] on div at bounding box center [888, 176] width 10 height 10
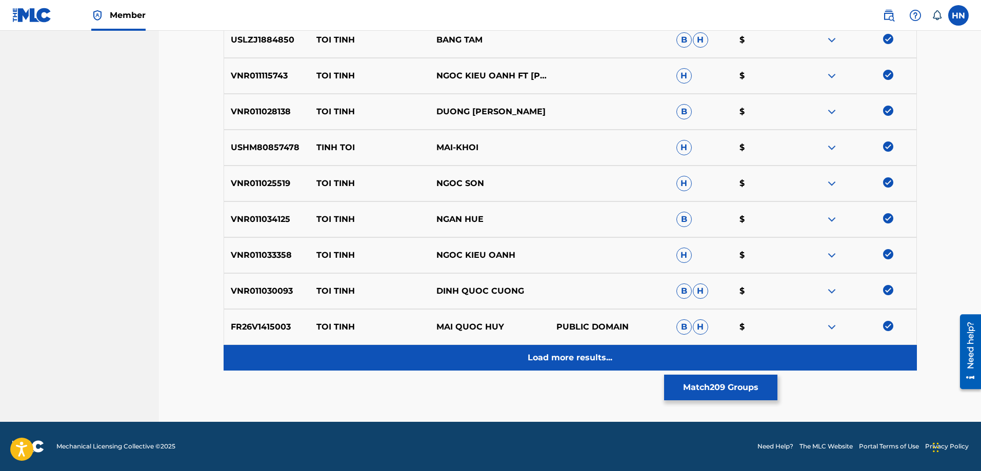
click at [571, 366] on div "Load more results..." at bounding box center [570, 358] width 693 height 26
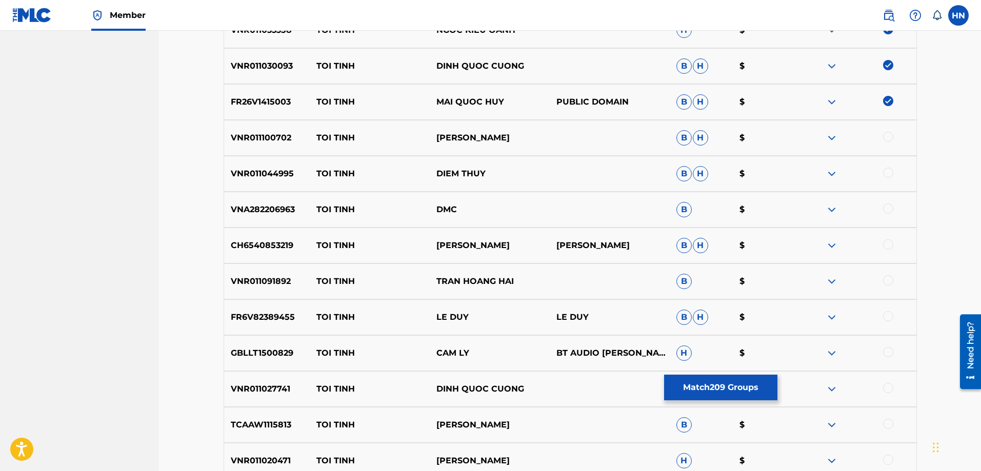
scroll to position [665, 0]
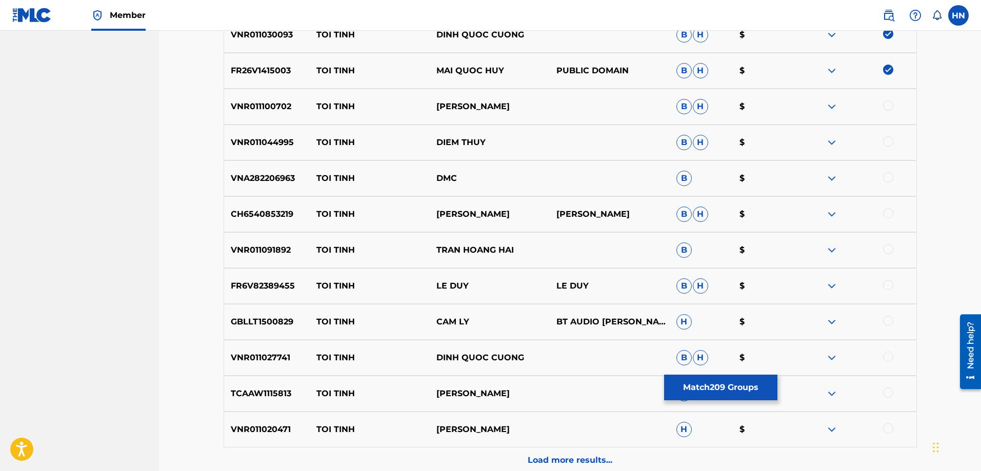
click at [254, 117] on div "VNR011100702 TOI TINH LAM BAO PHI B H $" at bounding box center [570, 107] width 693 height 36
click at [885, 105] on div at bounding box center [888, 105] width 10 height 10
click at [280, 140] on p "VNR011044995" at bounding box center [267, 142] width 86 height 12
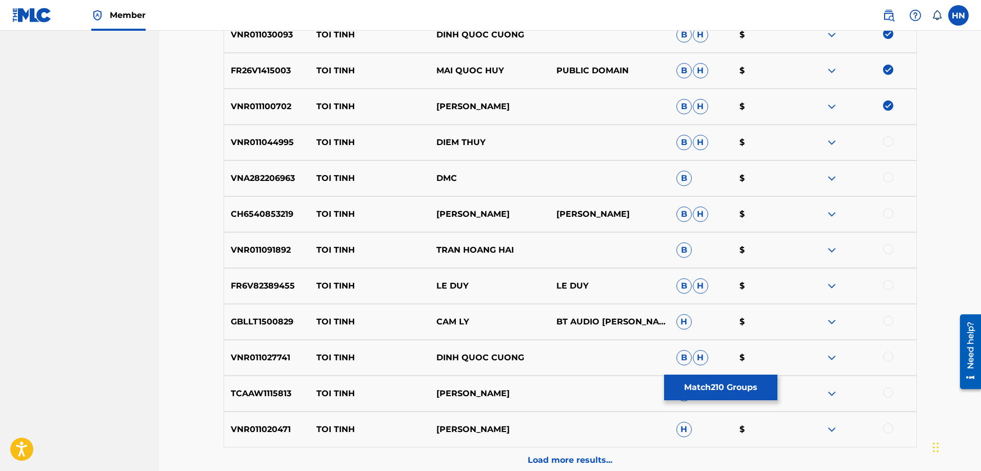
click at [885, 142] on div at bounding box center [888, 141] width 10 height 10
click at [270, 222] on div "CH6540853219 TOI TINH TONG HAO NHIEN TONG HAO NHIEN B H $" at bounding box center [570, 214] width 693 height 36
click at [886, 213] on div at bounding box center [888, 213] width 10 height 10
click at [263, 248] on p "VNR011091892" at bounding box center [267, 250] width 86 height 12
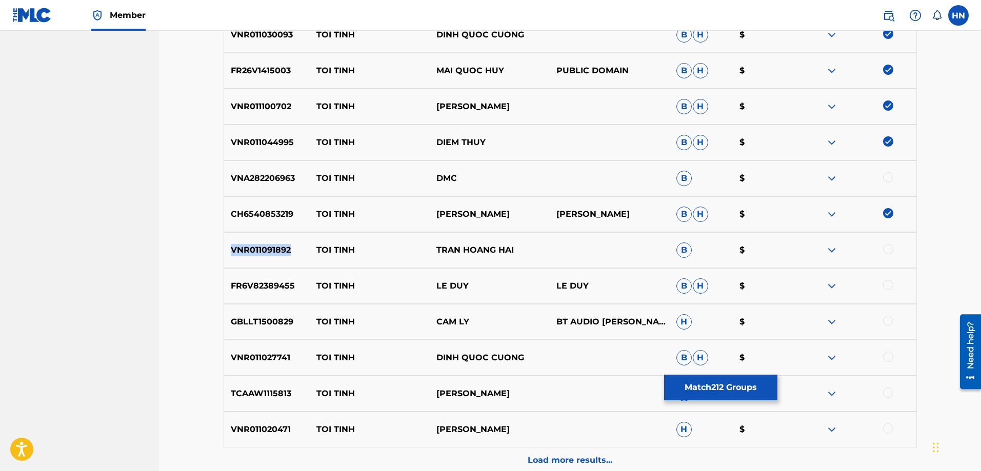
click at [263, 248] on p "VNR011091892" at bounding box center [267, 250] width 86 height 12
click at [889, 247] on div at bounding box center [888, 249] width 10 height 10
click at [289, 282] on p "FR6V82389455" at bounding box center [267, 286] width 86 height 12
click at [889, 285] on div at bounding box center [888, 285] width 10 height 10
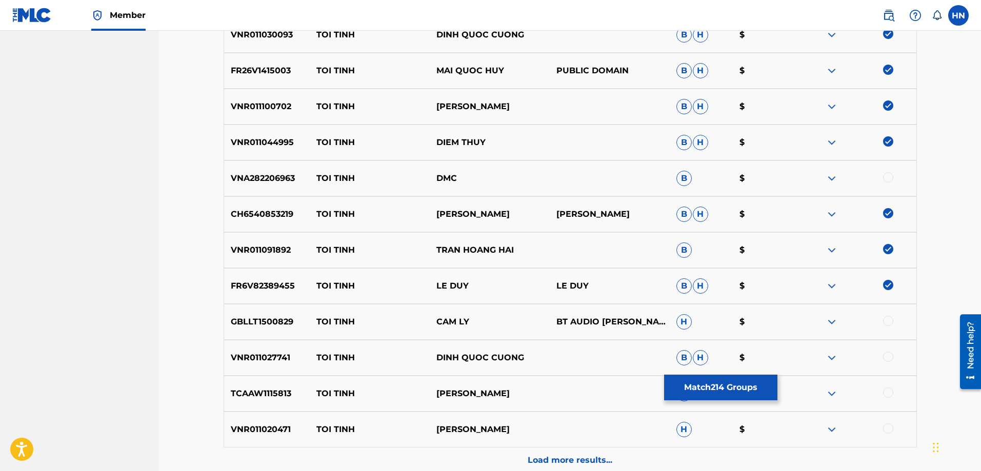
click at [253, 324] on p "GBLLT1500829" at bounding box center [267, 322] width 86 height 12
click at [889, 322] on div at bounding box center [888, 321] width 10 height 10
click at [261, 351] on div "VNR011027741 TOI TINH DINH QUOC CUONG B H $" at bounding box center [570, 358] width 693 height 36
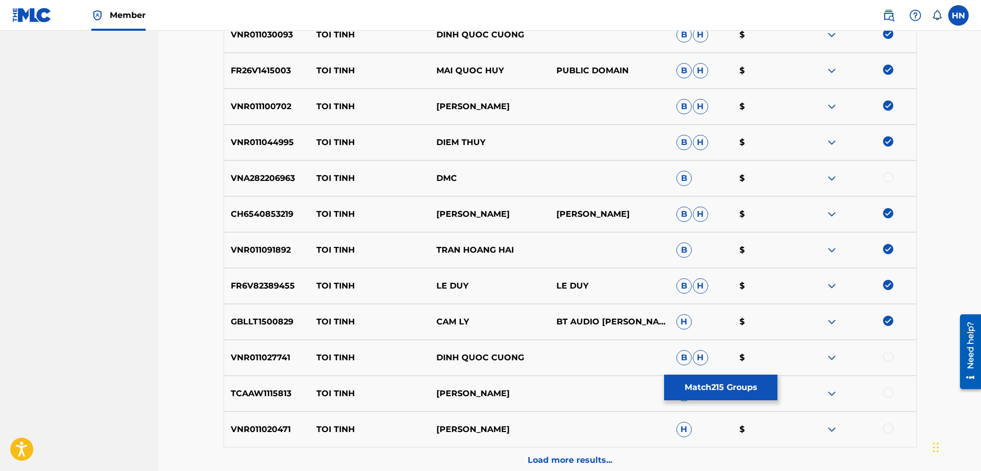
click at [889, 357] on div at bounding box center [888, 357] width 10 height 10
click at [261, 396] on p "TCAAW1115813" at bounding box center [267, 394] width 86 height 12
click at [885, 391] on div at bounding box center [888, 393] width 10 height 10
click at [254, 428] on p "VNR011020471" at bounding box center [267, 429] width 86 height 12
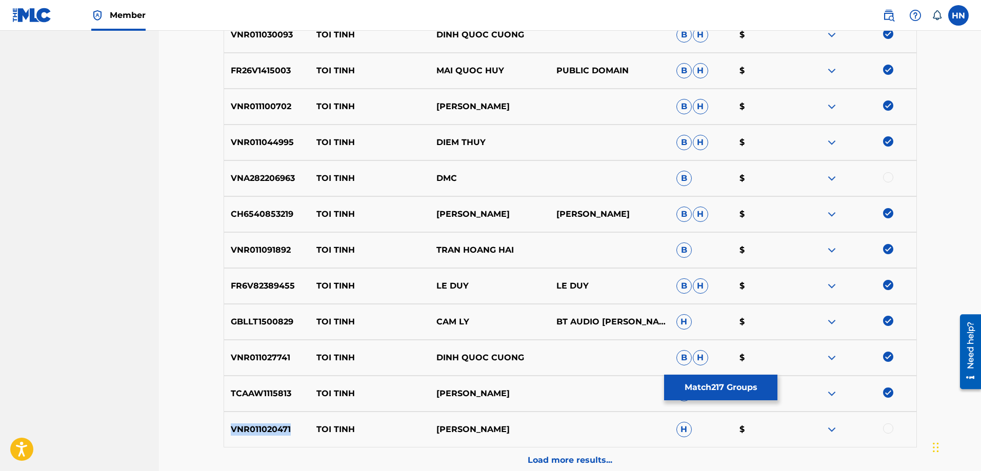
click at [254, 428] on p "VNR011020471" at bounding box center [267, 429] width 86 height 12
click at [885, 427] on div at bounding box center [888, 428] width 10 height 10
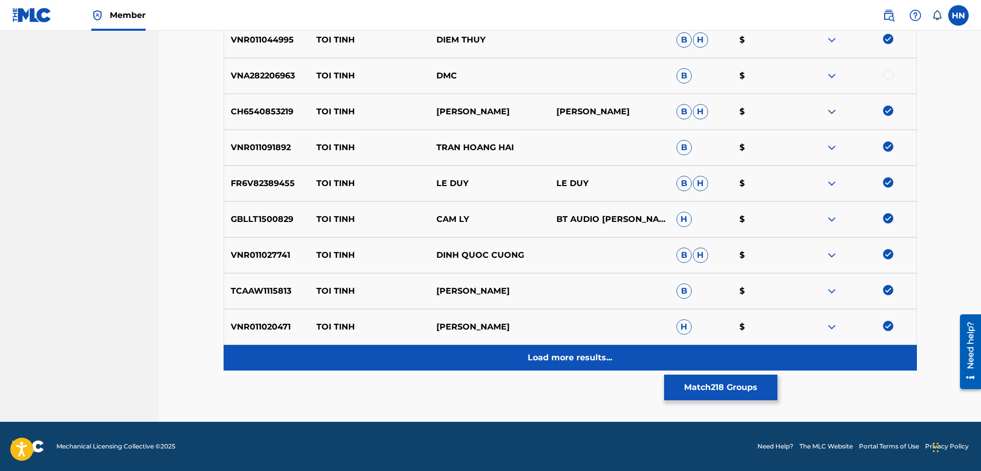
click at [523, 365] on div "Load more results..." at bounding box center [570, 358] width 693 height 26
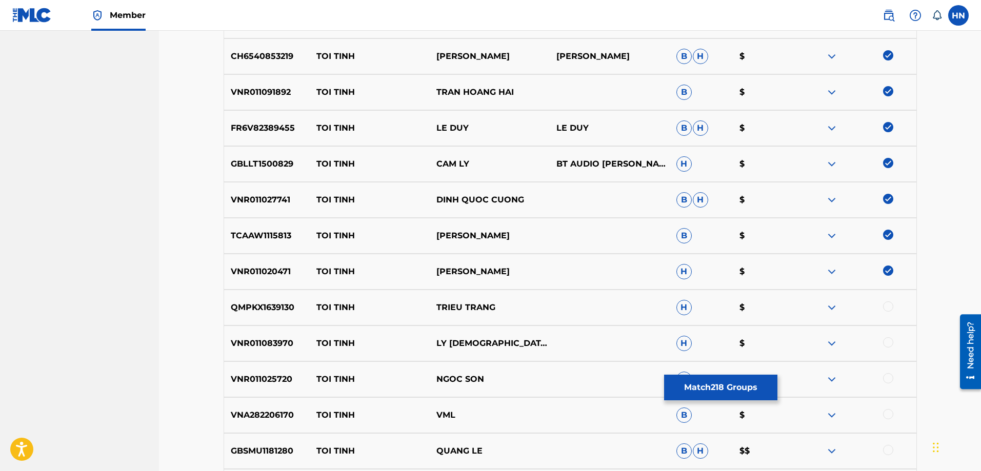
scroll to position [921, 0]
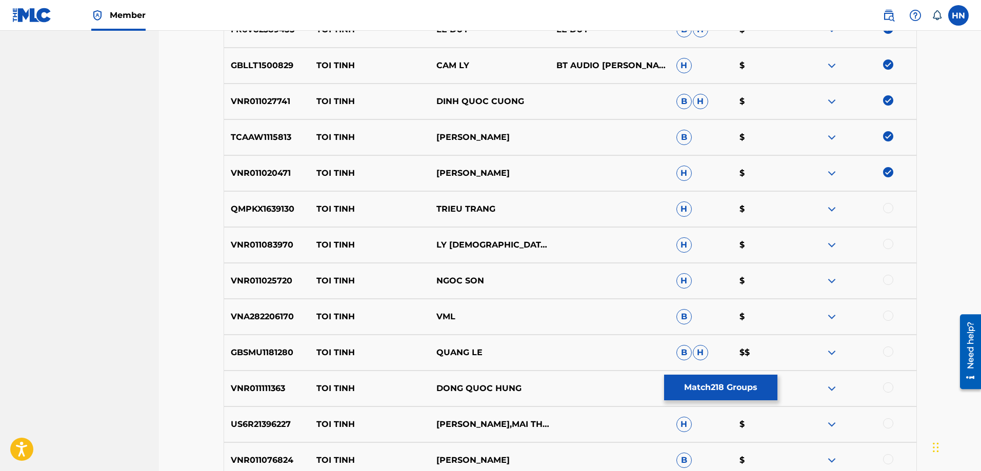
click at [286, 209] on p "QMPKX1639130" at bounding box center [267, 209] width 86 height 12
click at [890, 208] on div at bounding box center [888, 208] width 10 height 10
click at [273, 245] on p "VNR011083970" at bounding box center [267, 245] width 86 height 12
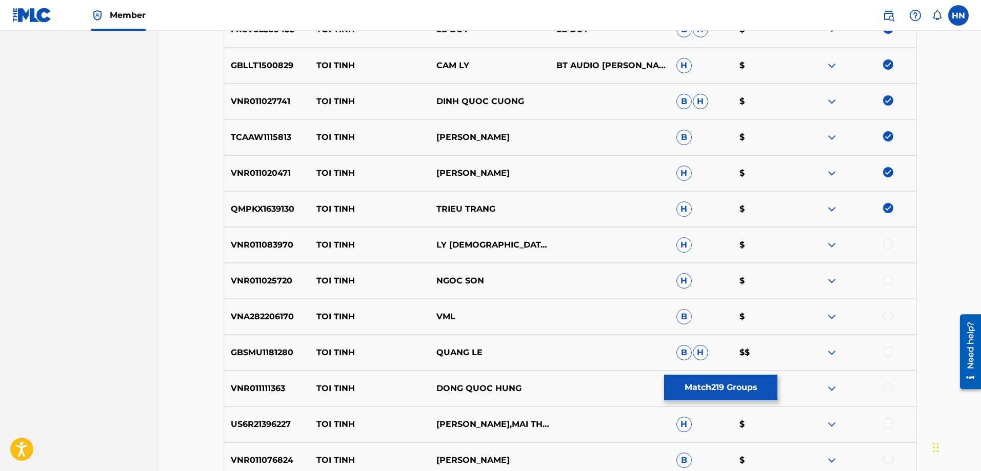
click at [885, 243] on div at bounding box center [888, 244] width 10 height 10
click at [245, 280] on p "VNR011025720" at bounding box center [267, 281] width 86 height 12
click at [886, 278] on div at bounding box center [888, 280] width 10 height 10
click at [264, 360] on div "GBSMU1181280 TOI TINH QUANG LE B H $$" at bounding box center [570, 353] width 693 height 36
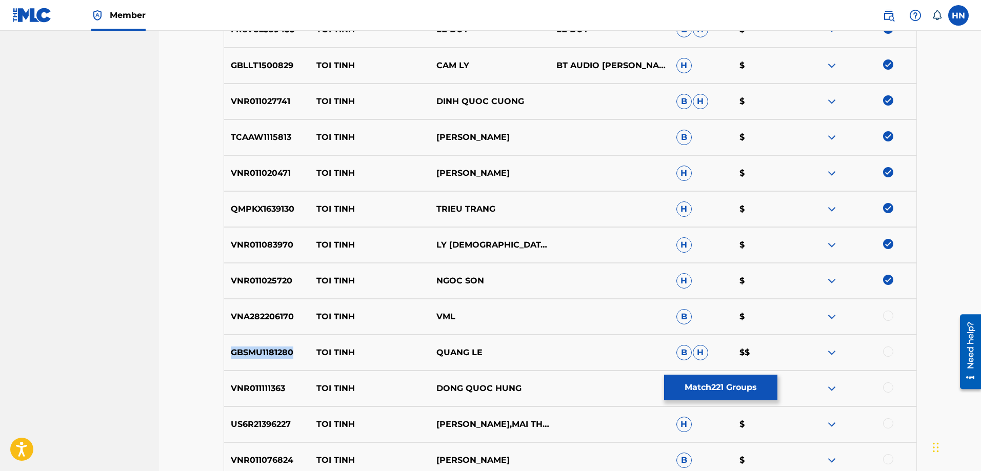
click at [264, 360] on div "GBSMU1181280 TOI TINH QUANG LE B H $$" at bounding box center [570, 353] width 693 height 36
click at [888, 351] on div at bounding box center [888, 352] width 10 height 10
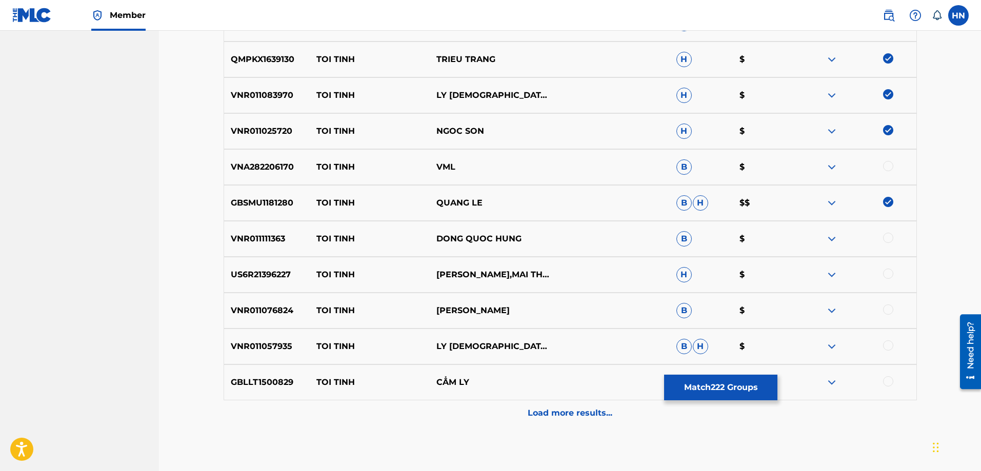
scroll to position [1126, 0]
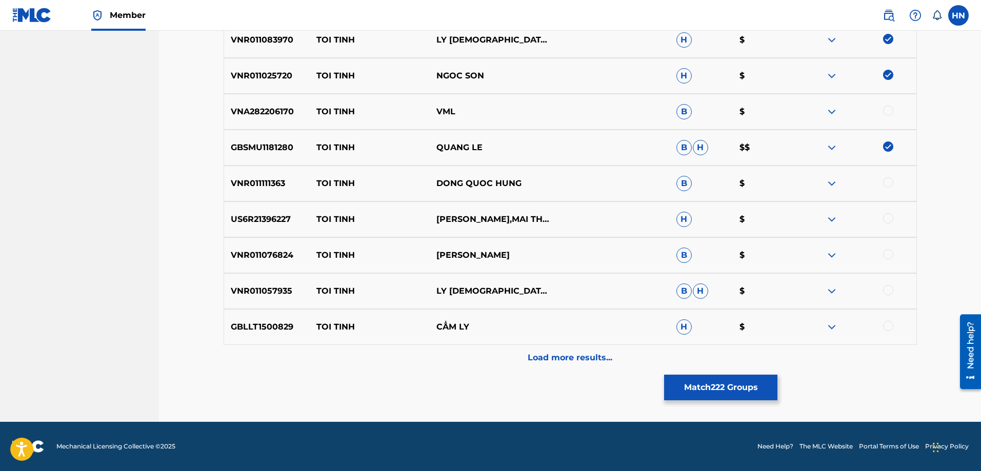
click at [251, 180] on p "VNR011111363" at bounding box center [267, 183] width 86 height 12
click at [887, 180] on div at bounding box center [888, 182] width 10 height 10
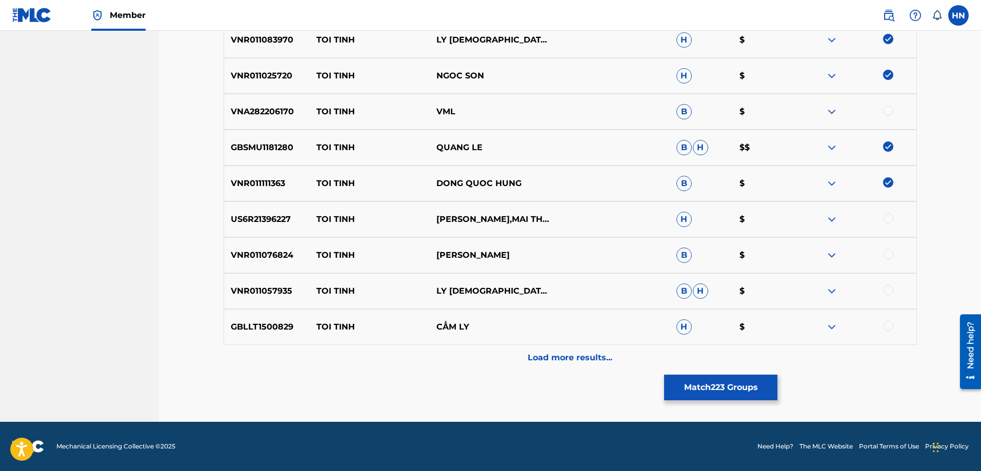
click at [889, 257] on div at bounding box center [888, 254] width 10 height 10
click at [271, 217] on p "US6R21396227" at bounding box center [267, 219] width 86 height 12
click at [883, 216] on div at bounding box center [888, 218] width 10 height 10
click at [255, 294] on p "VNR011057935" at bounding box center [267, 291] width 86 height 12
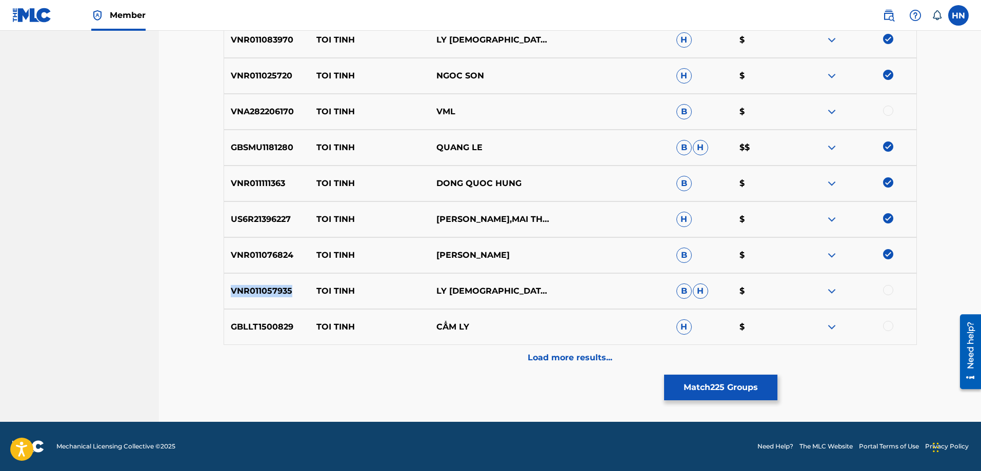
click at [255, 294] on p "VNR011057935" at bounding box center [267, 291] width 86 height 12
click at [891, 291] on div at bounding box center [888, 290] width 10 height 10
click at [264, 332] on p "GBLLT1500829" at bounding box center [267, 327] width 86 height 12
click at [888, 328] on div at bounding box center [888, 326] width 10 height 10
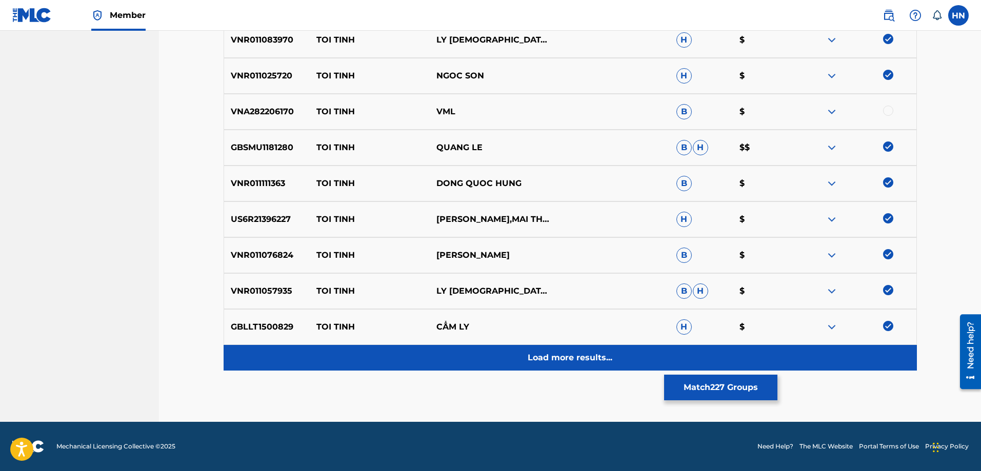
click at [669, 362] on div "Load more results..." at bounding box center [570, 358] width 693 height 26
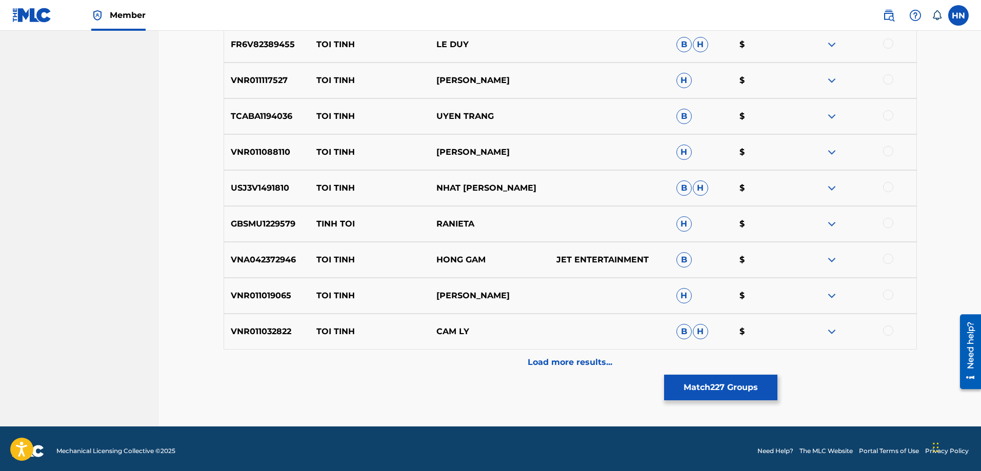
scroll to position [1485, 0]
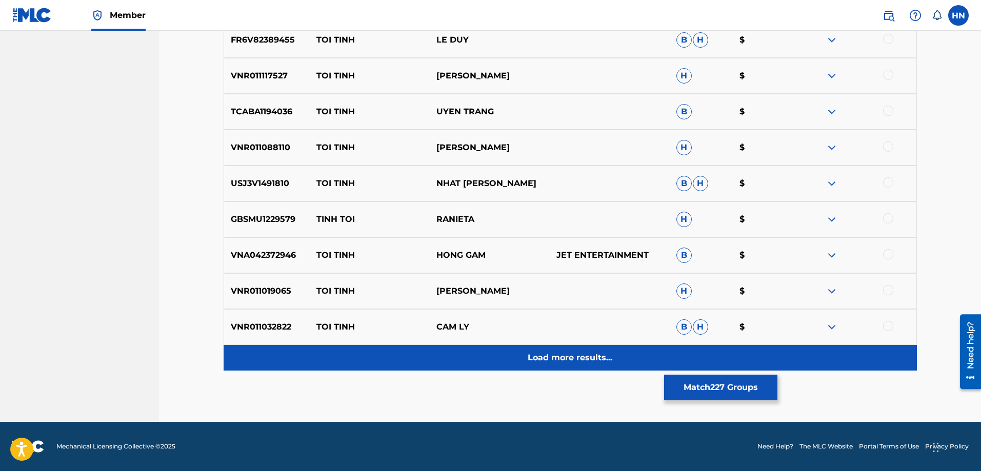
click at [508, 370] on div "Load more results..." at bounding box center [570, 358] width 693 height 26
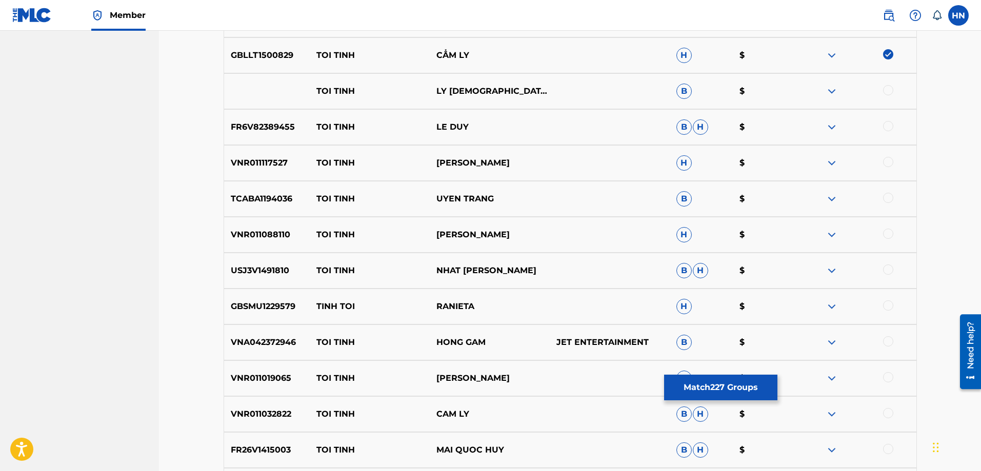
scroll to position [1280, 0]
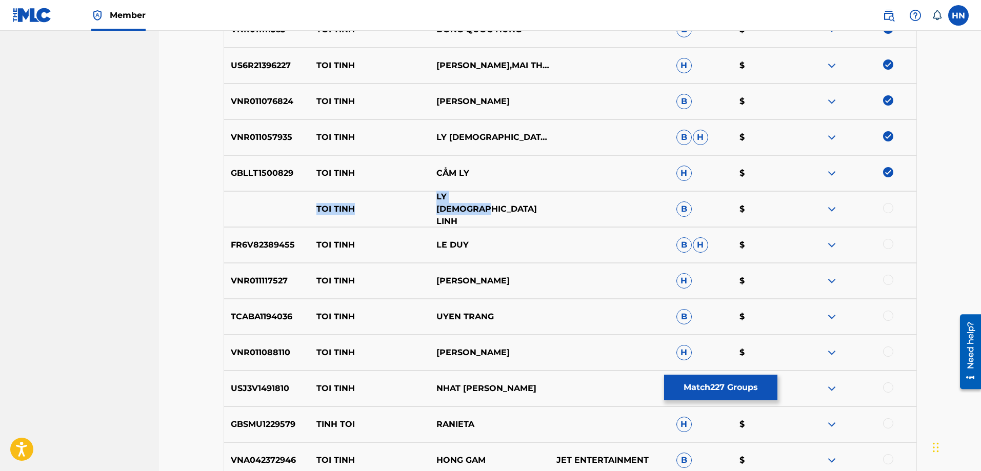
drag, startPoint x: 388, startPoint y: 212, endPoint x: 524, endPoint y: 212, distance: 135.8
click at [523, 212] on div "TOI TINH LY DIEU LINH B $" at bounding box center [570, 209] width 693 height 36
click at [889, 207] on div at bounding box center [888, 208] width 10 height 10
click at [840, 208] on div at bounding box center [856, 209] width 120 height 12
click at [835, 208] on img at bounding box center [831, 209] width 12 height 12
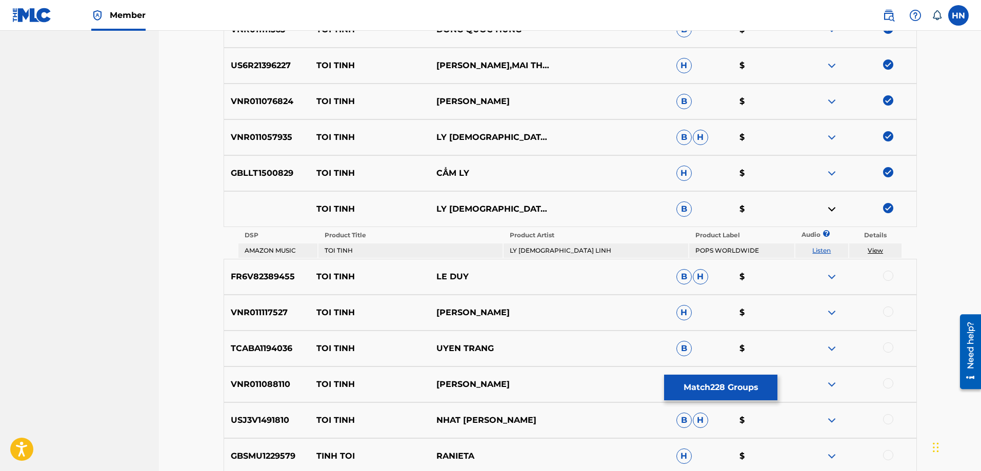
click at [828, 252] on link "Listen" at bounding box center [821, 251] width 18 height 8
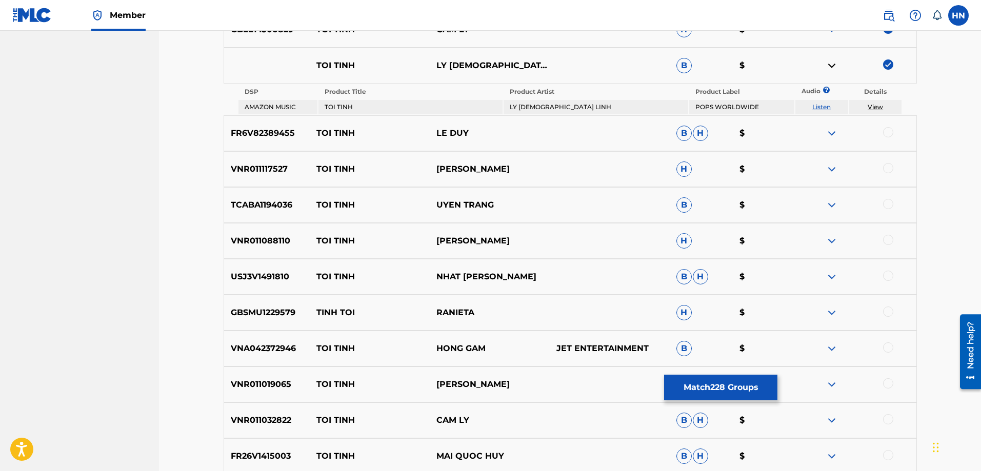
scroll to position [1434, 0]
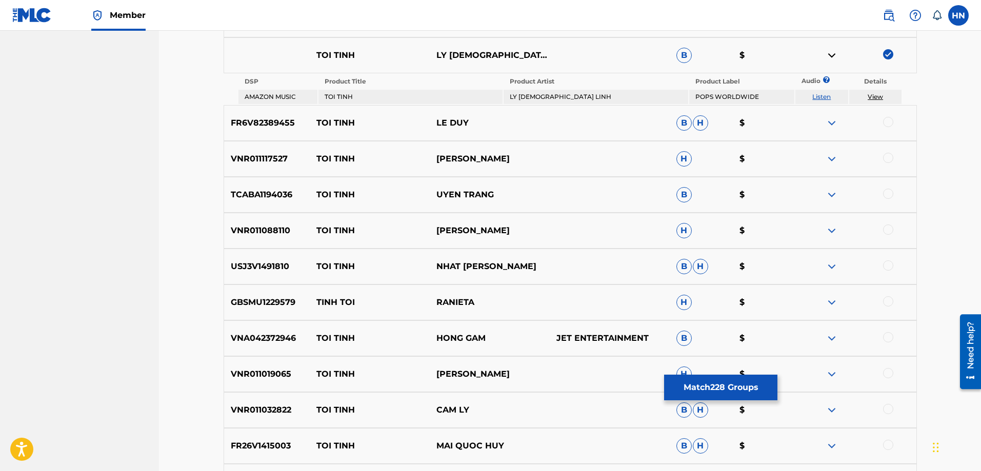
click at [261, 135] on div "FR6V82389455 TOI TINH LE DUY B H $" at bounding box center [570, 123] width 693 height 36
click at [886, 120] on div at bounding box center [888, 122] width 10 height 10
click at [229, 173] on div "VNR011117527 TOI TINH TAN DUY KHANH H $" at bounding box center [570, 159] width 693 height 36
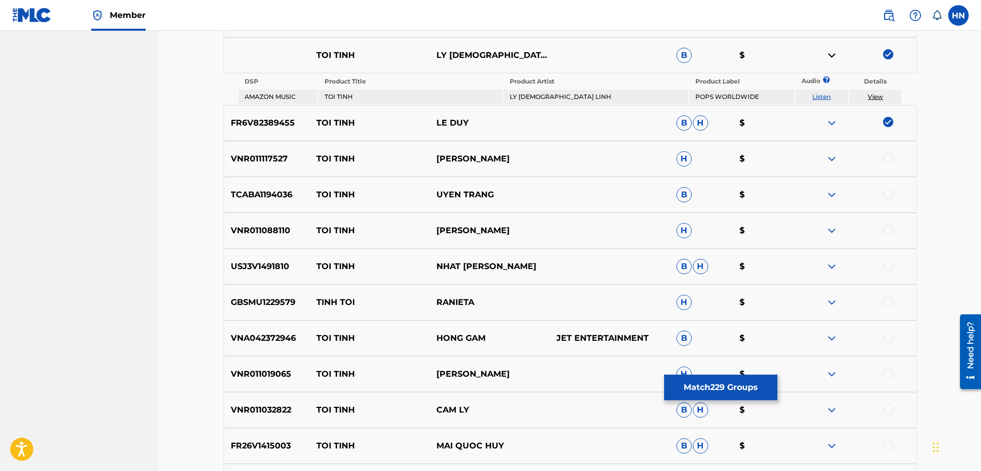
click at [885, 155] on div at bounding box center [888, 158] width 10 height 10
click at [277, 199] on p "TCABA1194036" at bounding box center [267, 195] width 86 height 12
click at [890, 196] on div at bounding box center [888, 194] width 10 height 10
click at [285, 235] on p "VNR011088110" at bounding box center [267, 231] width 86 height 12
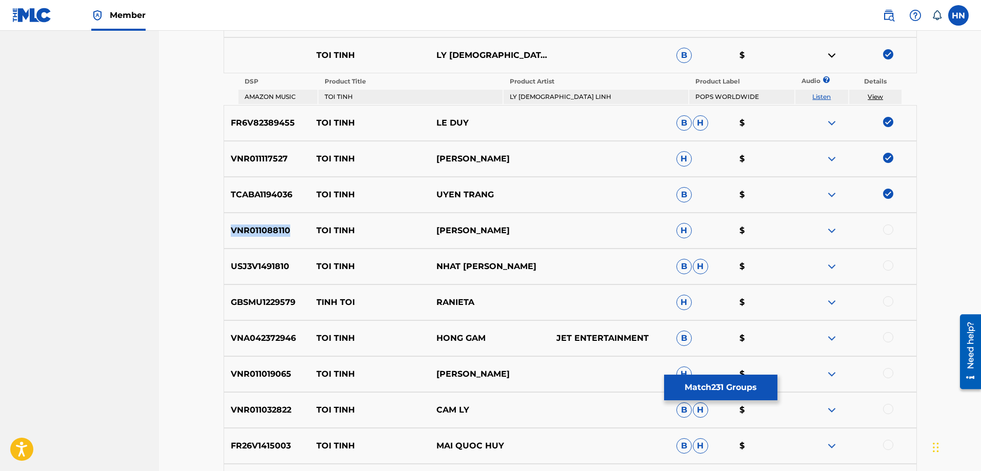
click at [285, 235] on p "VNR011088110" at bounding box center [267, 231] width 86 height 12
click at [882, 229] on div at bounding box center [856, 231] width 120 height 12
click at [884, 229] on div at bounding box center [888, 230] width 10 height 10
click at [270, 268] on p "USJ3V1491810" at bounding box center [267, 266] width 86 height 12
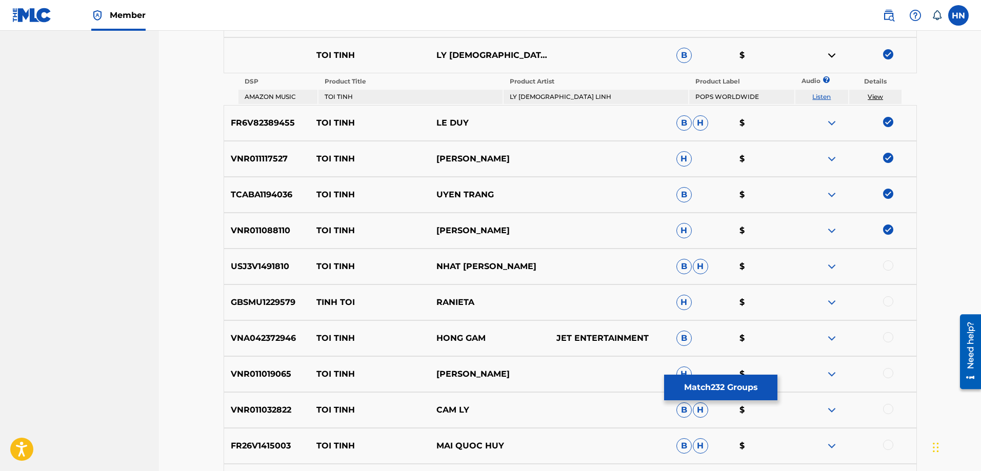
click at [884, 262] on div at bounding box center [888, 265] width 10 height 10
click at [271, 335] on p "VNA042372946" at bounding box center [267, 338] width 86 height 12
click at [887, 338] on div at bounding box center [888, 337] width 10 height 10
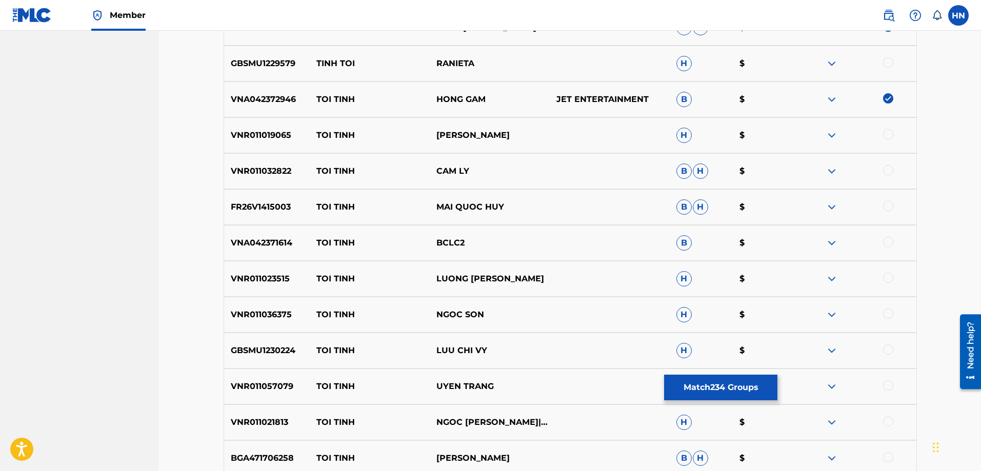
scroll to position [1690, 0]
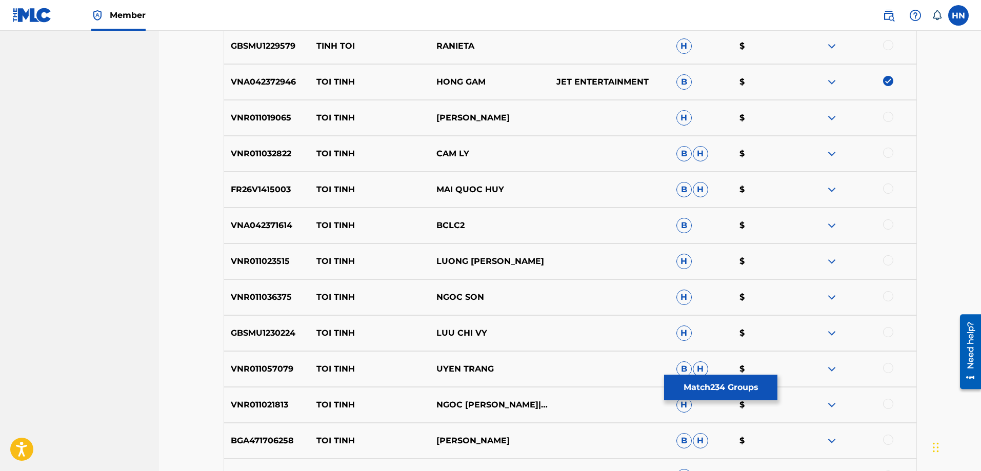
click at [237, 114] on p "VNR011019065" at bounding box center [267, 118] width 86 height 12
click at [883, 117] on div at bounding box center [888, 117] width 10 height 10
click at [270, 146] on div "VNR011032822 TOI TINH CAM LY B H $" at bounding box center [570, 154] width 693 height 36
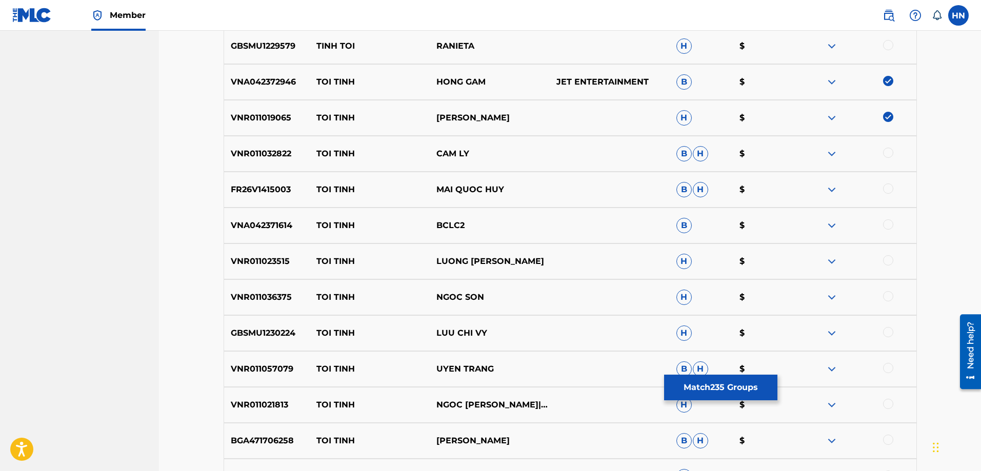
click at [891, 153] on div at bounding box center [888, 153] width 10 height 10
click at [288, 190] on p "FR26V1415003" at bounding box center [267, 190] width 86 height 12
click at [894, 186] on div at bounding box center [856, 190] width 120 height 12
click at [893, 187] on div at bounding box center [856, 190] width 120 height 12
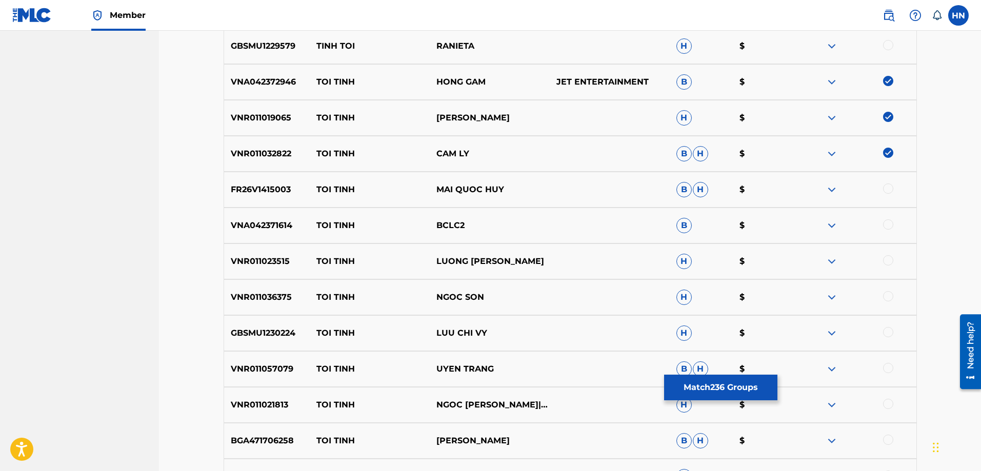
click at [888, 187] on div at bounding box center [888, 189] width 10 height 10
click at [259, 255] on div "VNR011023515 TOI TINH LUONG GIA HUY H $" at bounding box center [570, 261] width 693 height 36
click at [888, 255] on div at bounding box center [888, 260] width 10 height 10
click at [242, 292] on p "VNR011036375" at bounding box center [267, 297] width 86 height 12
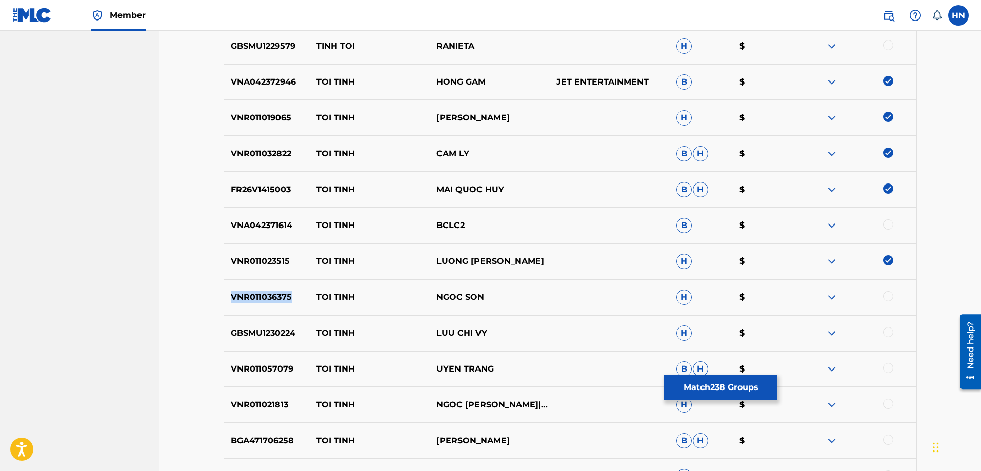
click at [242, 292] on p "VNR011036375" at bounding box center [267, 297] width 86 height 12
click at [887, 298] on div at bounding box center [888, 296] width 10 height 10
click at [263, 331] on p "GBSMU1230224" at bounding box center [267, 333] width 86 height 12
click at [886, 328] on div at bounding box center [888, 332] width 10 height 10
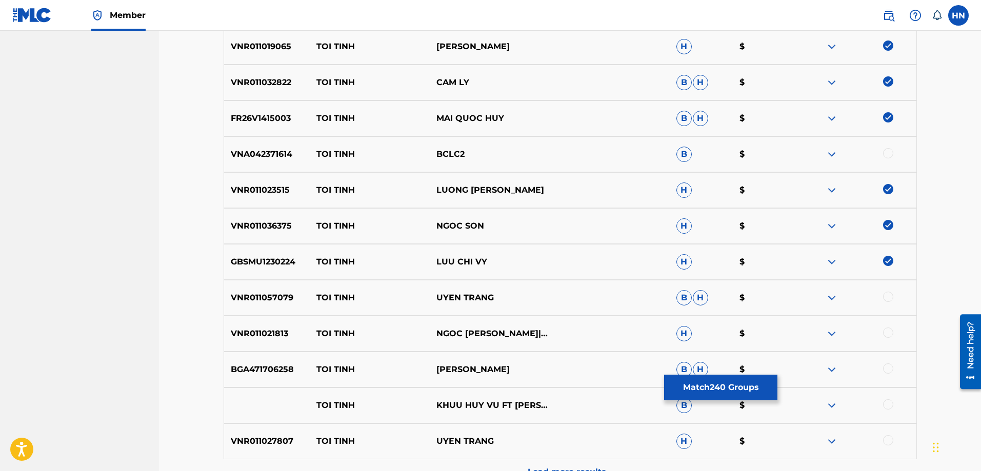
scroll to position [1844, 0]
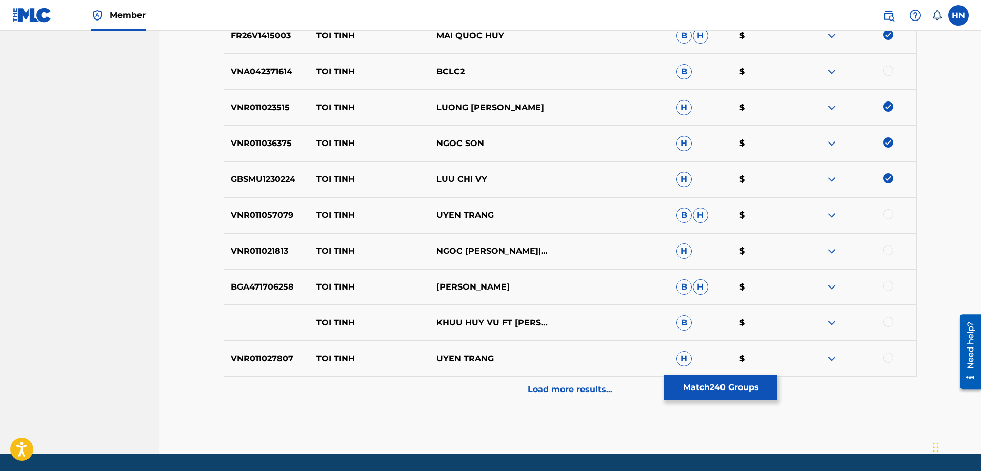
click at [256, 202] on div "VNR011057079 TOI TINH UYEN TRANG B H $" at bounding box center [570, 215] width 693 height 36
click at [267, 212] on p "VNR011057079" at bounding box center [267, 215] width 86 height 12
click at [885, 216] on div at bounding box center [888, 214] width 10 height 10
click at [253, 241] on div "VNR011021813 TOI TINH NGOC KIEU OANH|CAO HOANG NGHI H $" at bounding box center [570, 251] width 693 height 36
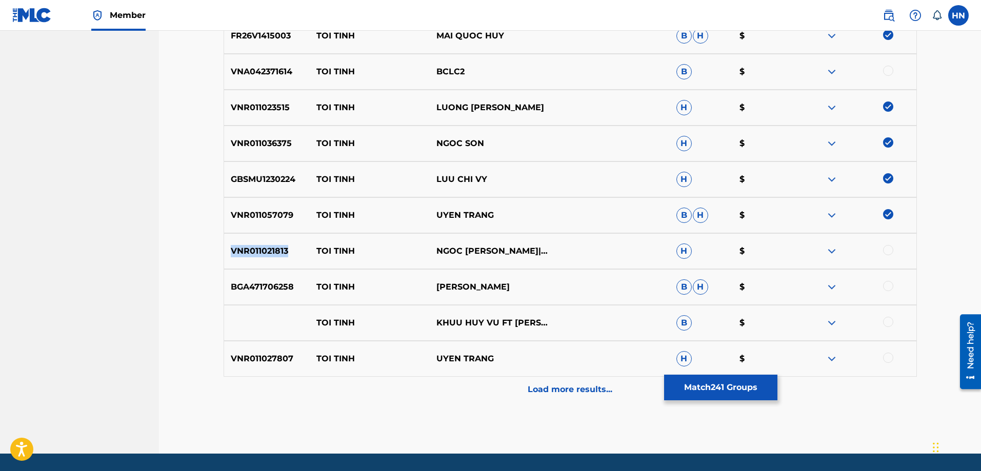
click at [253, 241] on div "VNR011021813 TOI TINH NGOC KIEU OANH|CAO HOANG NGHI H $" at bounding box center [570, 251] width 693 height 36
click at [890, 251] on div at bounding box center [888, 250] width 10 height 10
click at [264, 296] on div "BGA471706258 TOI TINH DINH PHUOC B H $" at bounding box center [570, 287] width 693 height 36
click at [892, 283] on div at bounding box center [888, 286] width 10 height 10
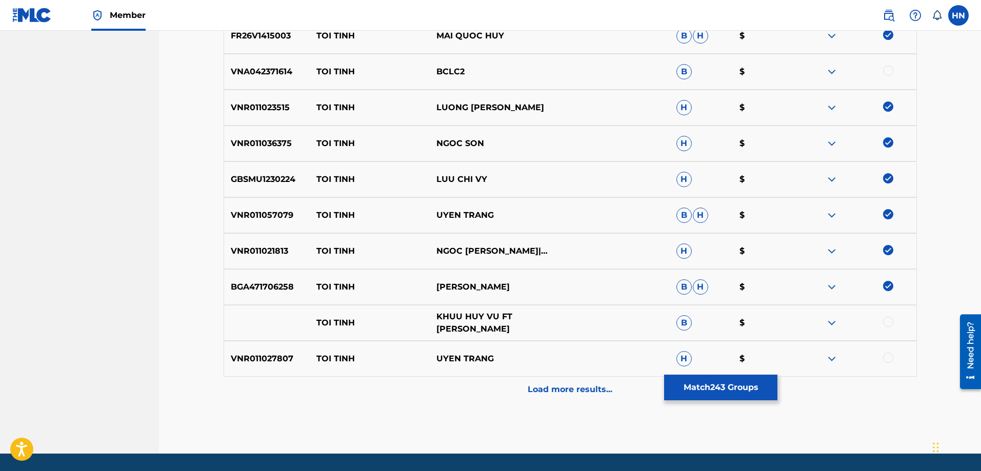
drag, startPoint x: 309, startPoint y: 322, endPoint x: 507, endPoint y: 327, distance: 199.0
click at [507, 327] on div "TOI TINH KHUU HUY VU FT LAM CHAN KHANG B $" at bounding box center [570, 323] width 693 height 36
click at [888, 322] on div at bounding box center [888, 322] width 10 height 10
click at [835, 322] on img at bounding box center [831, 323] width 12 height 12
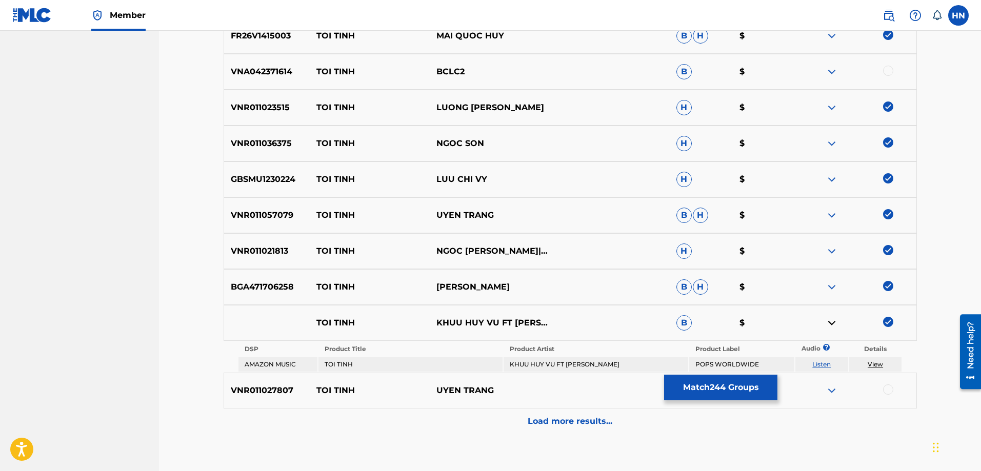
click at [821, 360] on td "Listen" at bounding box center [821, 364] width 53 height 14
click at [826, 369] on td "Listen" at bounding box center [821, 364] width 53 height 14
click at [824, 368] on td "Listen" at bounding box center [821, 364] width 53 height 14
click at [823, 366] on link "Listen" at bounding box center [821, 364] width 18 height 8
click at [265, 388] on p "VNR011027807" at bounding box center [267, 390] width 86 height 12
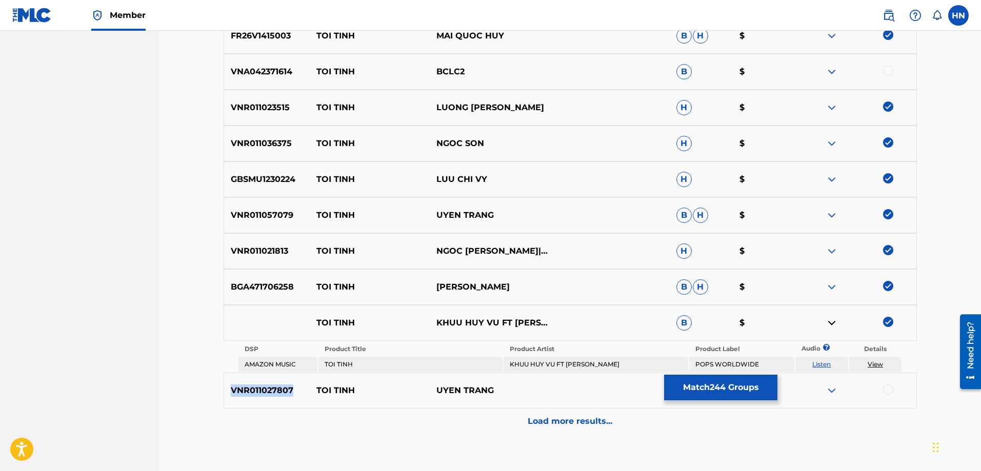
click at [265, 388] on p "VNR011027807" at bounding box center [267, 390] width 86 height 12
click at [887, 388] on div at bounding box center [888, 389] width 10 height 10
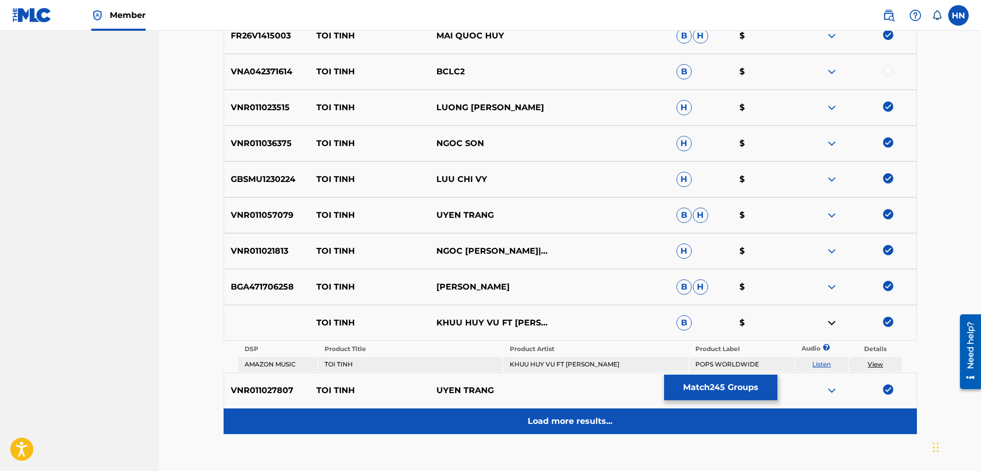
click at [597, 414] on div "Load more results..." at bounding box center [570, 422] width 693 height 26
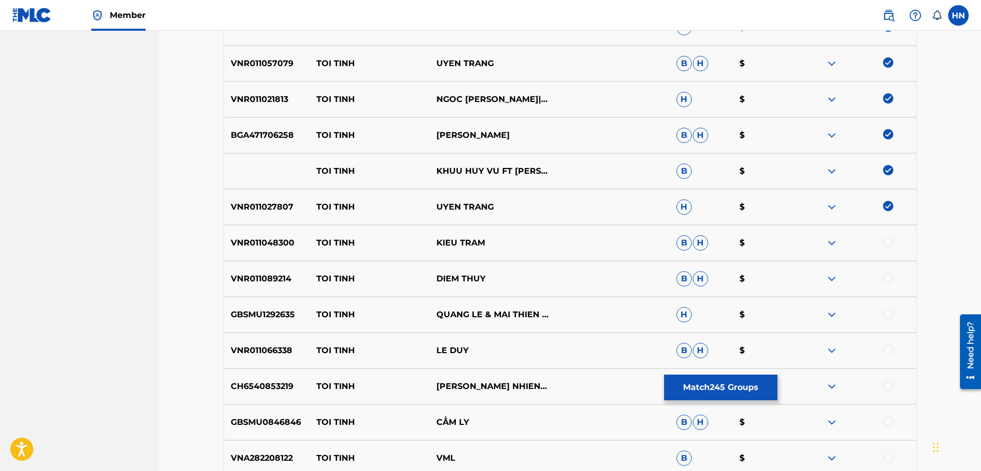
scroll to position [1998, 0]
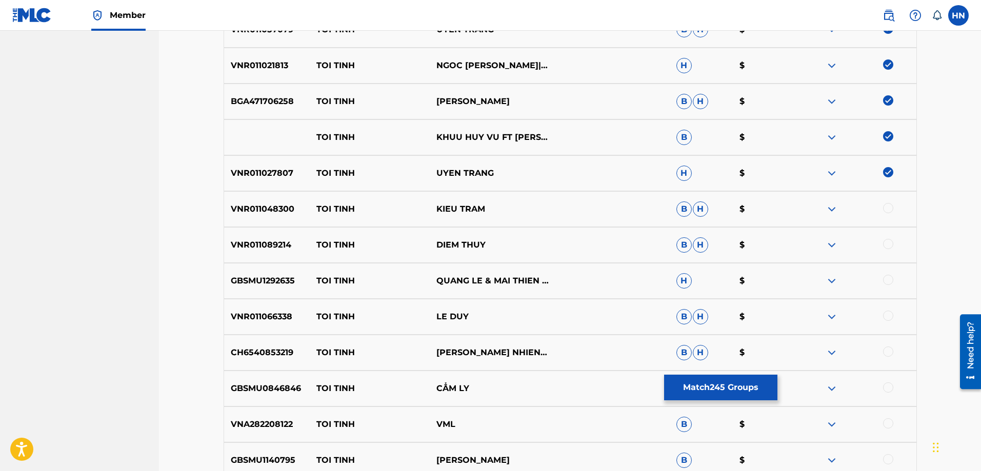
click at [254, 167] on div "VNR011027807 TOI TINH UYEN TRANG H $" at bounding box center [570, 173] width 693 height 36
click at [259, 206] on p "VNR011048300" at bounding box center [267, 209] width 86 height 12
click at [888, 209] on div at bounding box center [888, 208] width 10 height 10
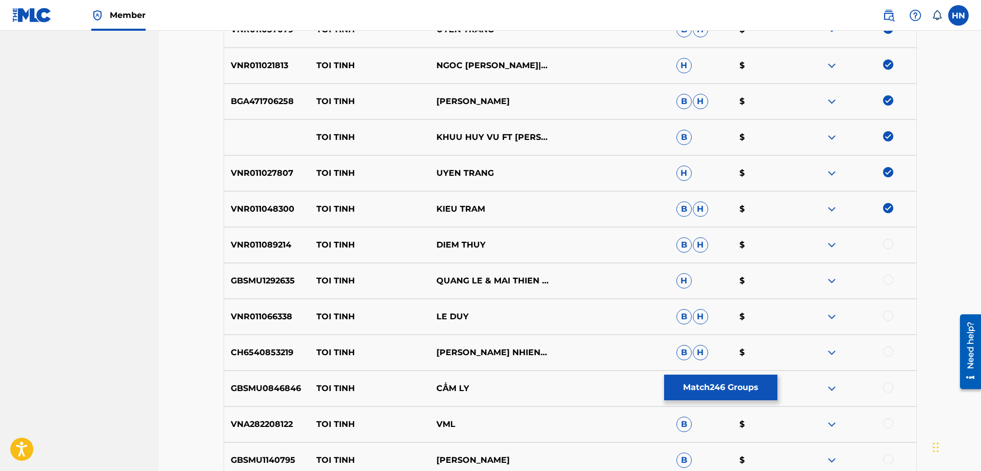
click at [259, 236] on div "VNR011089214 TOI TINH DIEM THUY B H $" at bounding box center [570, 245] width 693 height 36
click at [883, 243] on div at bounding box center [888, 244] width 10 height 10
click at [284, 288] on div "GBSMU1292635 TOI TINH QUANG LE & MAI THIEN VAN H $" at bounding box center [570, 281] width 693 height 36
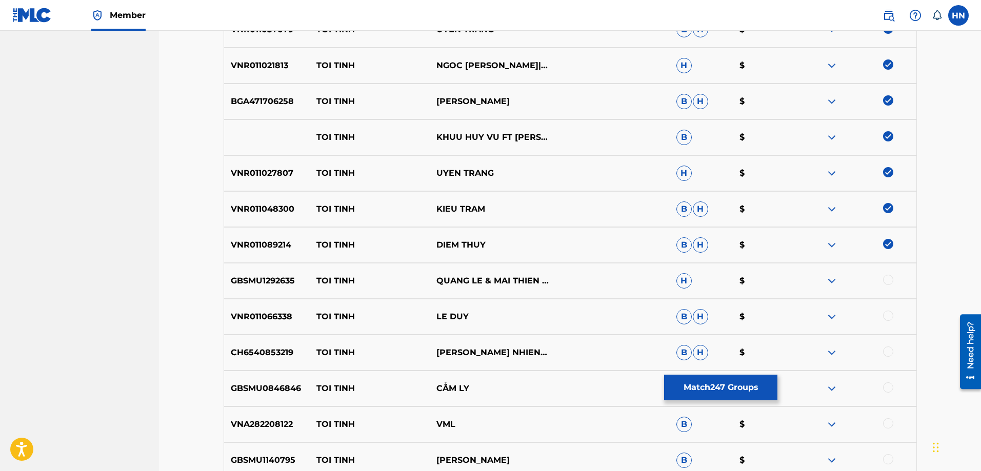
click at [886, 281] on div at bounding box center [888, 280] width 10 height 10
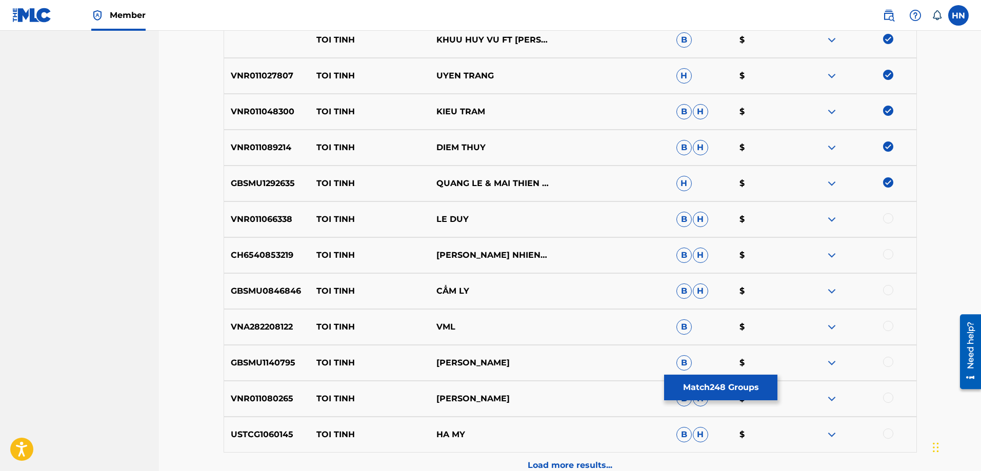
scroll to position [2151, 0]
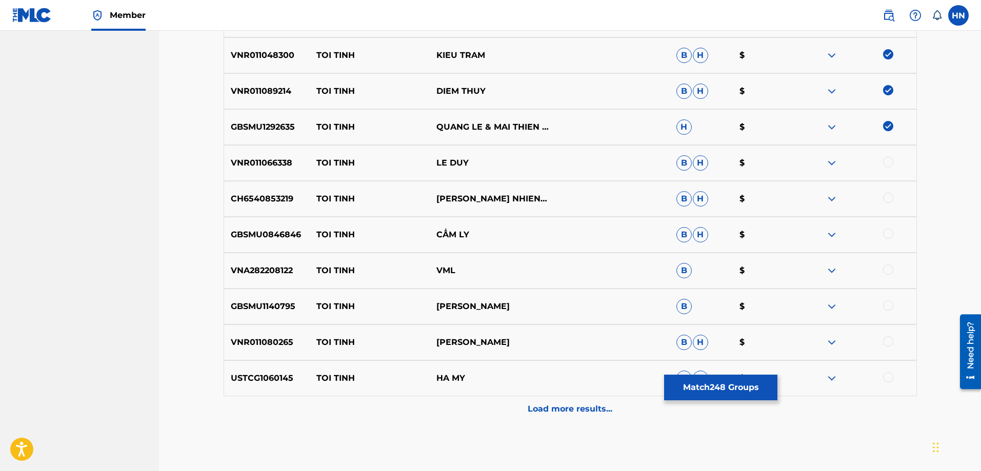
click at [236, 163] on p "VNR011066338" at bounding box center [267, 163] width 86 height 12
click at [889, 165] on div at bounding box center [888, 162] width 10 height 10
click at [272, 197] on p "CH6540853219" at bounding box center [267, 199] width 86 height 12
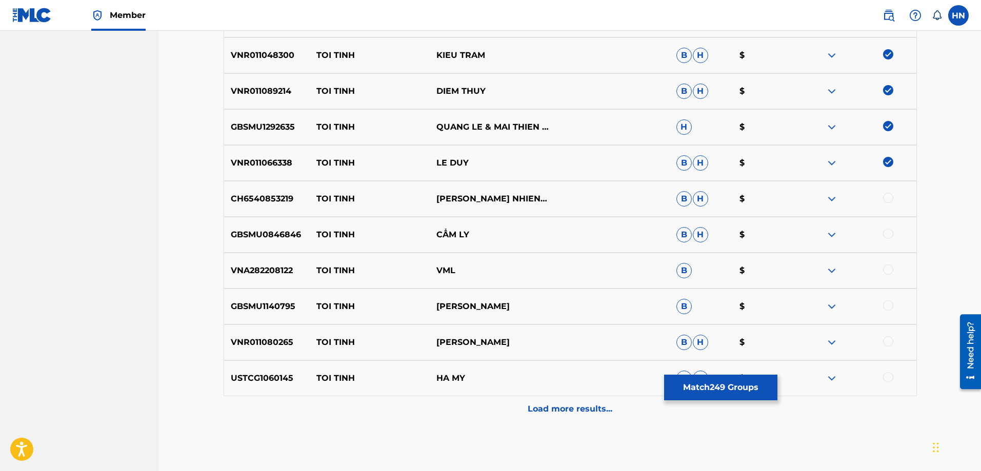
click at [886, 199] on div at bounding box center [888, 198] width 10 height 10
click at [228, 234] on p "GBSMU0846846" at bounding box center [267, 235] width 86 height 12
click at [886, 235] on div at bounding box center [888, 234] width 10 height 10
click at [263, 305] on p "GBSMU1140795" at bounding box center [267, 306] width 86 height 12
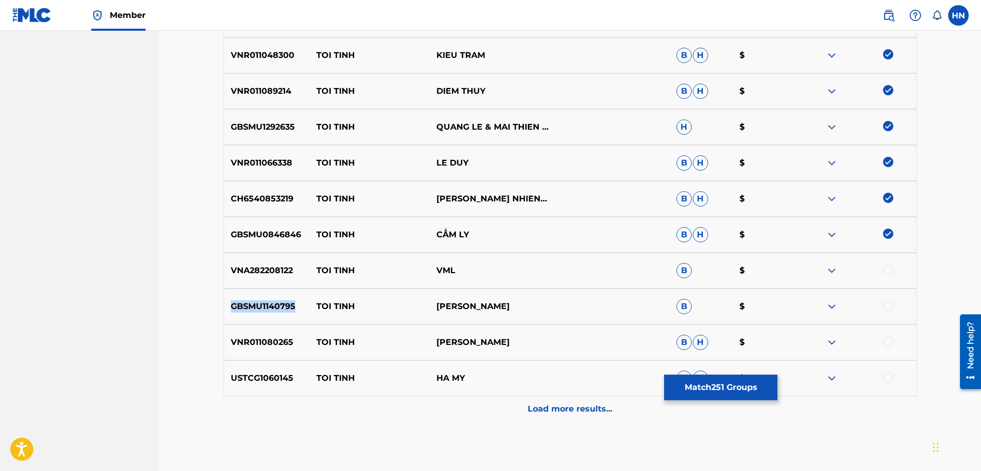
click at [263, 305] on p "GBSMU1140795" at bounding box center [267, 306] width 86 height 12
click at [883, 305] on div at bounding box center [888, 305] width 10 height 10
click at [275, 348] on p "VNR011080265" at bounding box center [267, 342] width 86 height 12
click at [886, 337] on div at bounding box center [888, 341] width 10 height 10
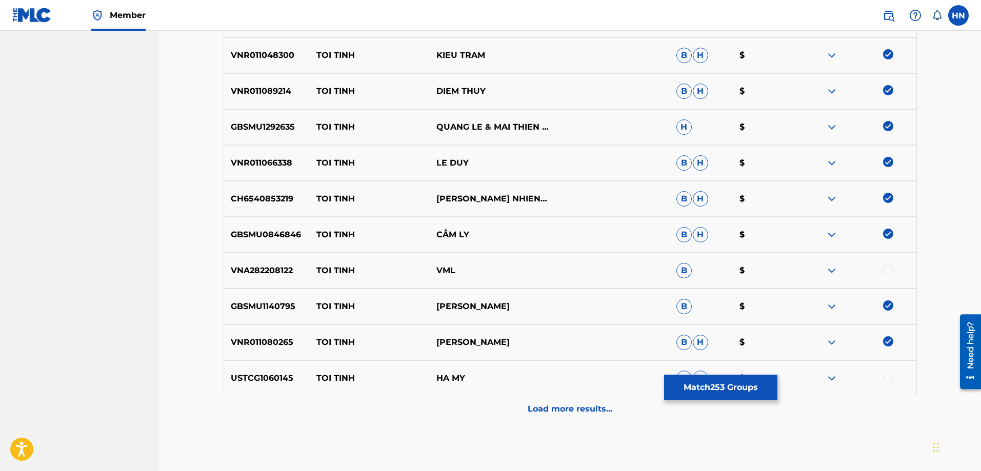
click at [285, 390] on div "USTCG1060145 TOI TINH HA MY B H $" at bounding box center [570, 378] width 693 height 36
click at [889, 377] on div at bounding box center [888, 377] width 10 height 10
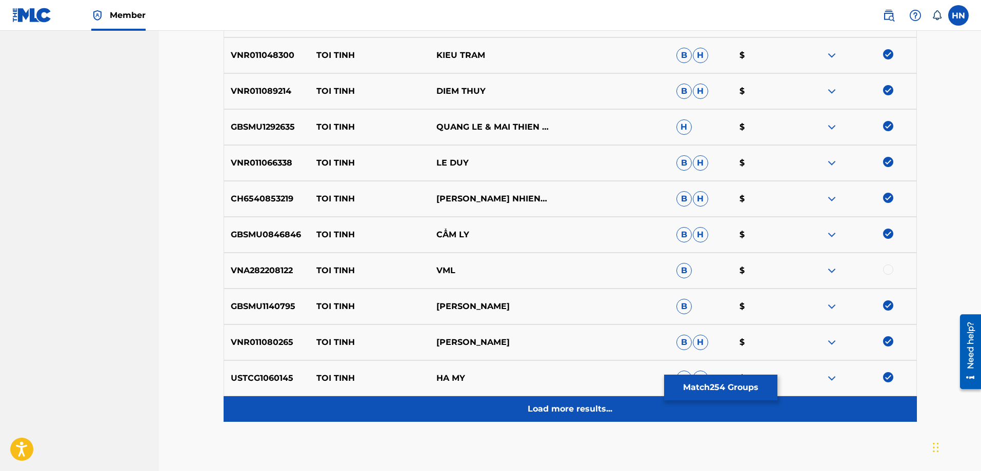
click at [599, 404] on p "Load more results..." at bounding box center [569, 409] width 85 height 12
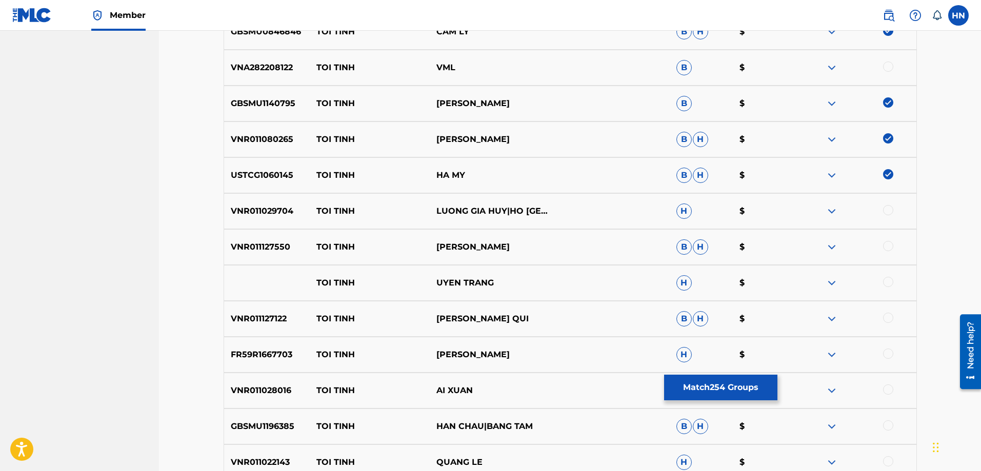
scroll to position [2459, 0]
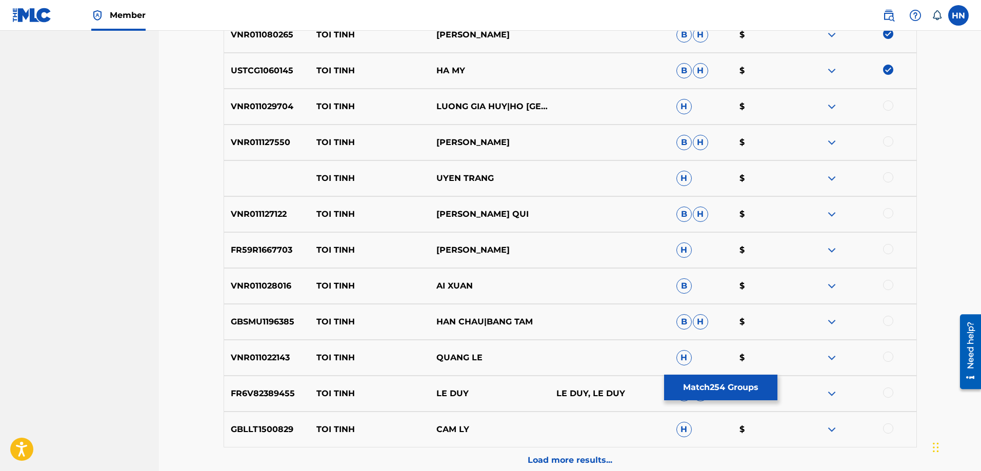
click at [269, 108] on p "VNR011029704" at bounding box center [267, 106] width 86 height 12
click at [892, 103] on div at bounding box center [888, 105] width 10 height 10
click at [279, 147] on p "VNR011127550" at bounding box center [267, 142] width 86 height 12
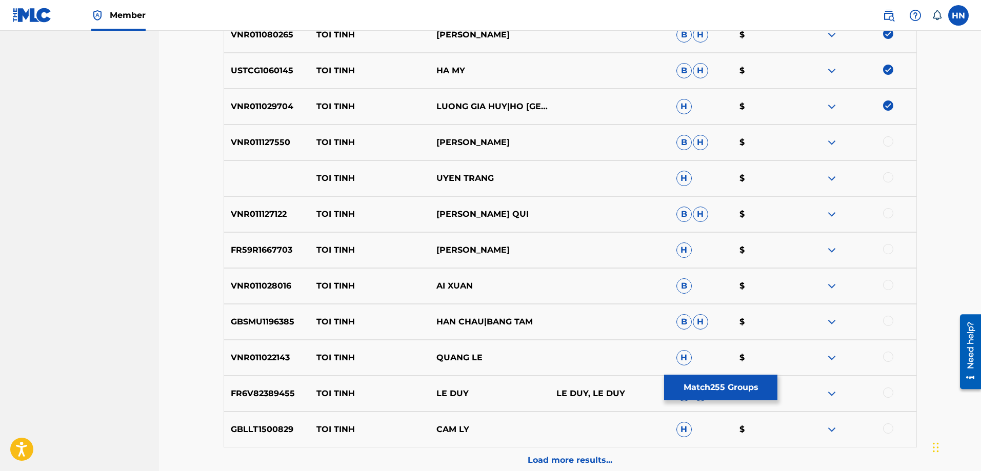
click at [885, 141] on div at bounding box center [888, 141] width 10 height 10
drag, startPoint x: 534, startPoint y: 181, endPoint x: 317, endPoint y: 182, distance: 216.8
click at [317, 182] on div "TOI TINH UYEN TRANG H $" at bounding box center [570, 178] width 693 height 36
click at [887, 177] on div at bounding box center [888, 177] width 10 height 10
click at [251, 220] on div "VNR011127122 TOI TINH NGUYEN PHU QUI B H $" at bounding box center [570, 214] width 693 height 36
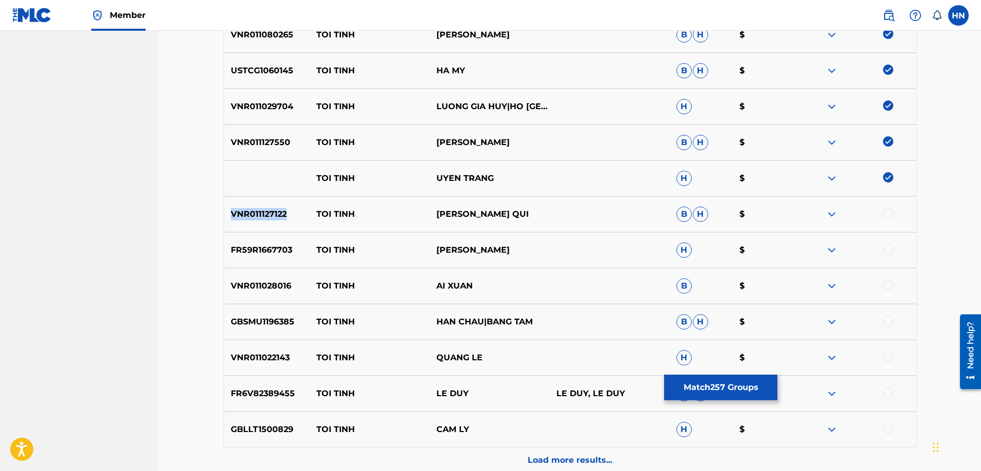
click at [251, 220] on div "VNR011127122 TOI TINH NGUYEN PHU QUI B H $" at bounding box center [570, 214] width 693 height 36
click at [883, 215] on div at bounding box center [856, 214] width 120 height 12
click at [885, 215] on div at bounding box center [888, 213] width 10 height 10
click at [822, 181] on div at bounding box center [856, 178] width 120 height 12
click at [828, 180] on img at bounding box center [831, 178] width 12 height 12
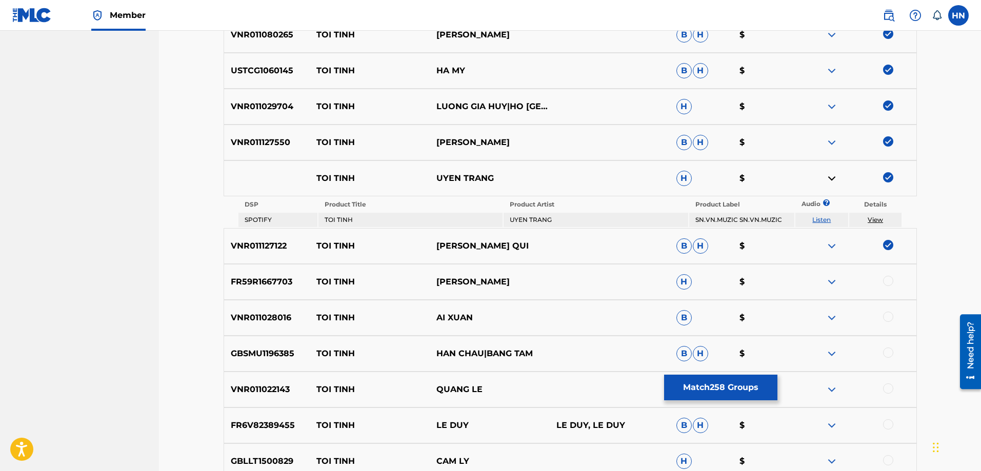
click at [820, 220] on link "Listen" at bounding box center [821, 220] width 18 height 8
click at [263, 271] on div "FR59R1667703 TOI TINH RANDY H $" at bounding box center [570, 282] width 693 height 36
click at [885, 281] on div at bounding box center [888, 281] width 10 height 10
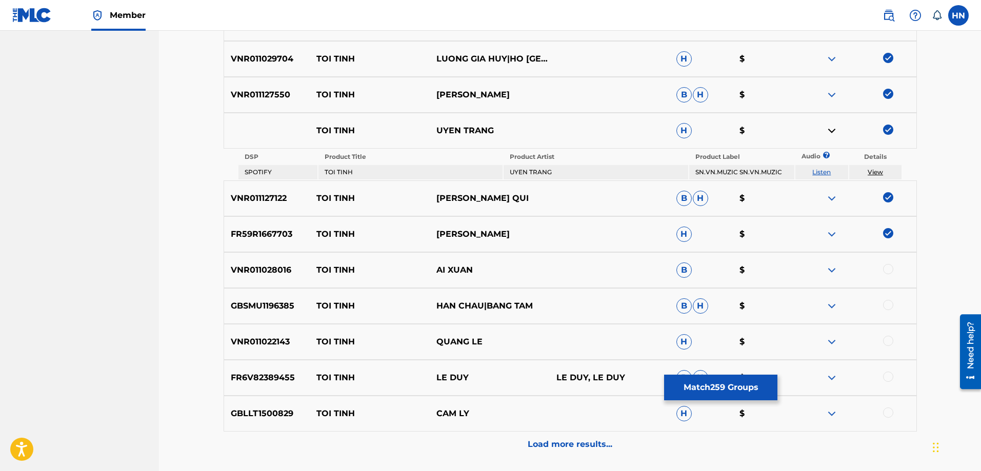
scroll to position [2593, 0]
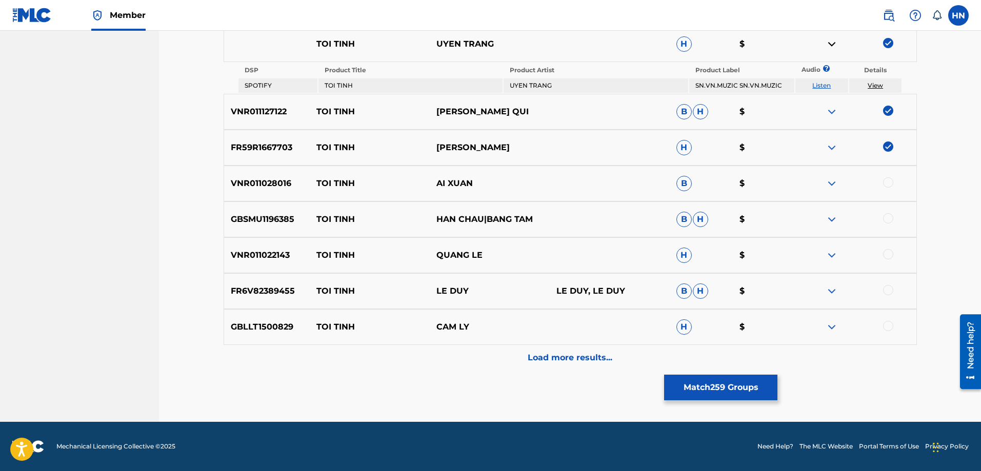
click at [270, 197] on div "VNR011028016 TOI TINH AI XUAN B $" at bounding box center [570, 184] width 693 height 36
click at [886, 180] on div at bounding box center [888, 182] width 10 height 10
click at [253, 200] on div "VNR011028016 TOI TINH AI XUAN B $" at bounding box center [570, 184] width 693 height 36
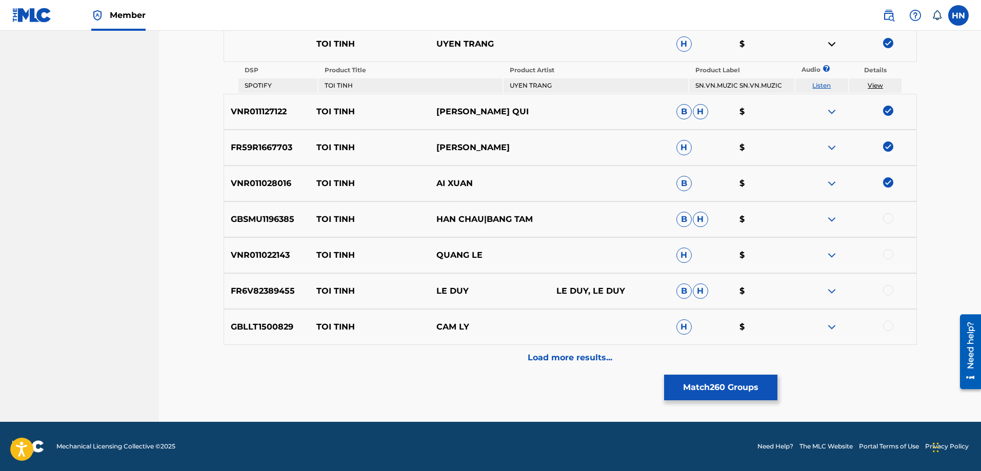
click at [242, 216] on p "GBSMU1196385" at bounding box center [267, 219] width 86 height 12
click at [889, 218] on div at bounding box center [888, 218] width 10 height 10
click at [231, 262] on div "VNR011022143 TOI TINH QUANG LE H $" at bounding box center [570, 255] width 693 height 36
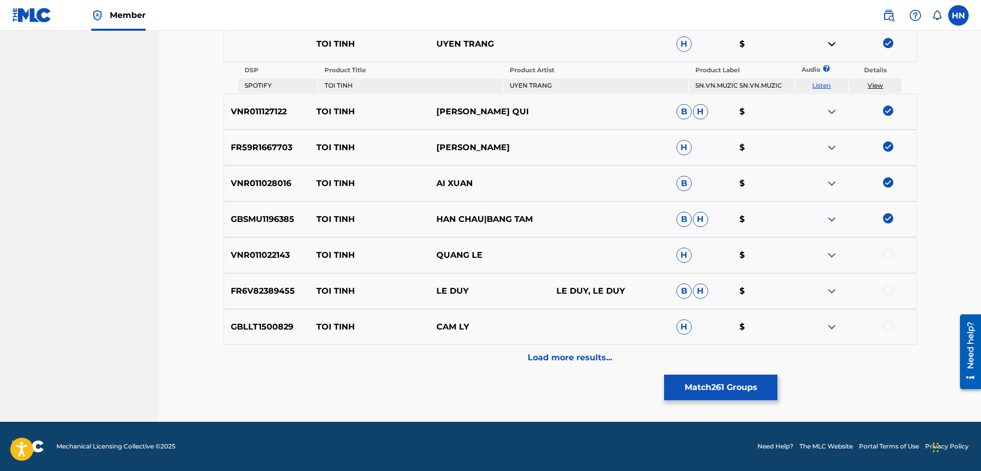
click at [892, 252] on div at bounding box center [888, 254] width 10 height 10
click at [256, 292] on p "FR6V82389455" at bounding box center [267, 291] width 86 height 12
click at [891, 291] on div at bounding box center [888, 290] width 10 height 10
click at [282, 338] on div "GBLLT1500829 TOI TINH CAM LY H $" at bounding box center [570, 327] width 693 height 36
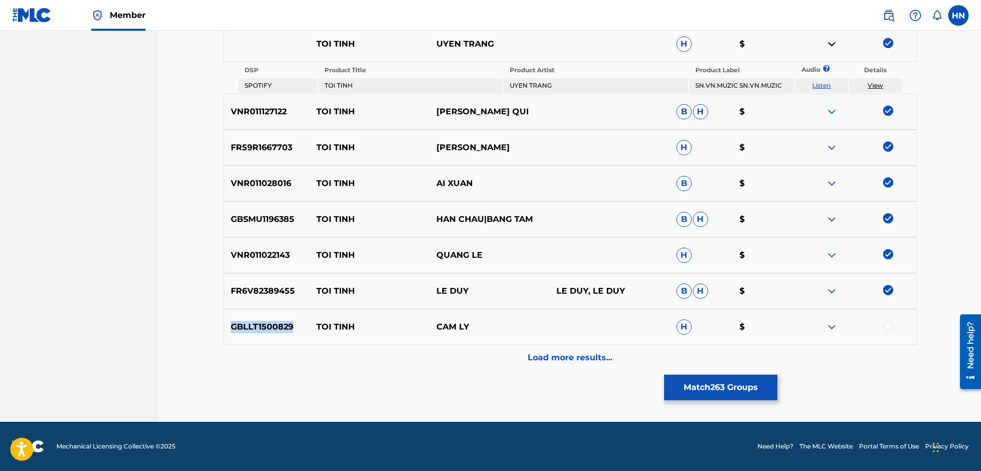
click at [282, 338] on div "GBLLT1500829 TOI TINH CAM LY H $" at bounding box center [570, 327] width 693 height 36
click at [893, 326] on div at bounding box center [888, 326] width 10 height 10
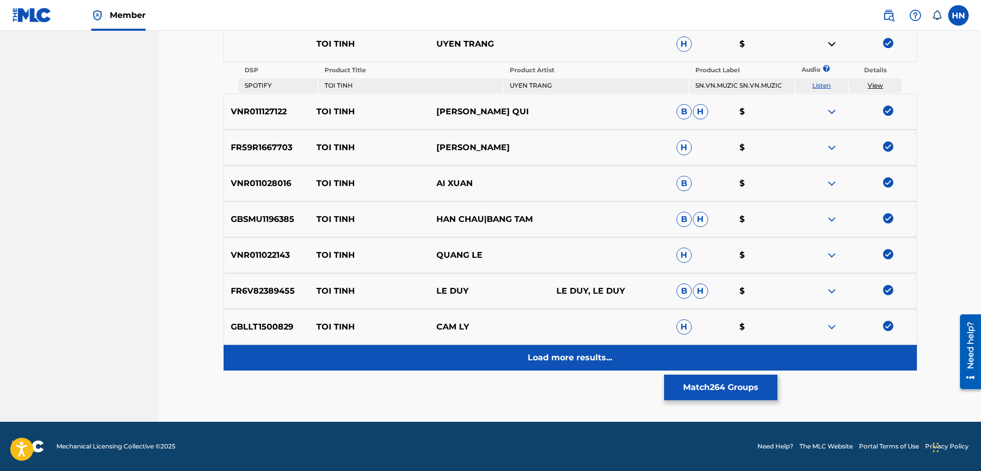
click at [619, 353] on div "Load more results..." at bounding box center [570, 358] width 693 height 26
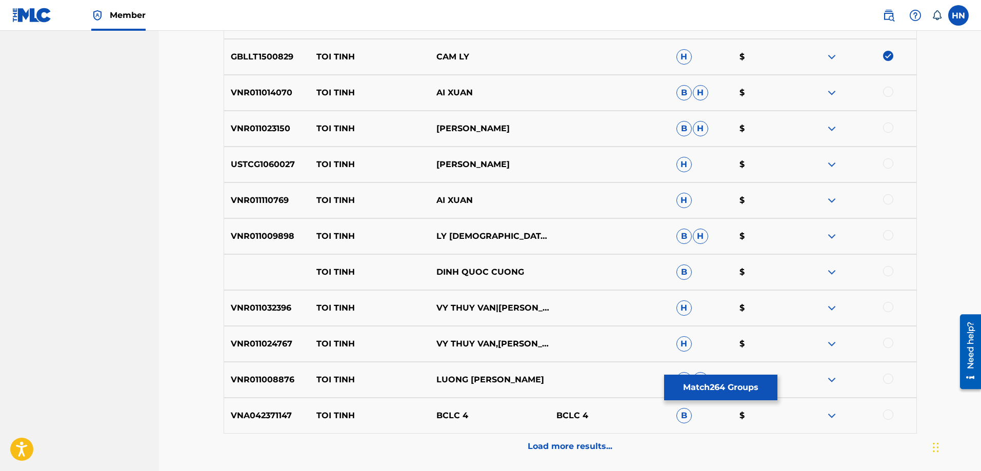
scroll to position [2850, 0]
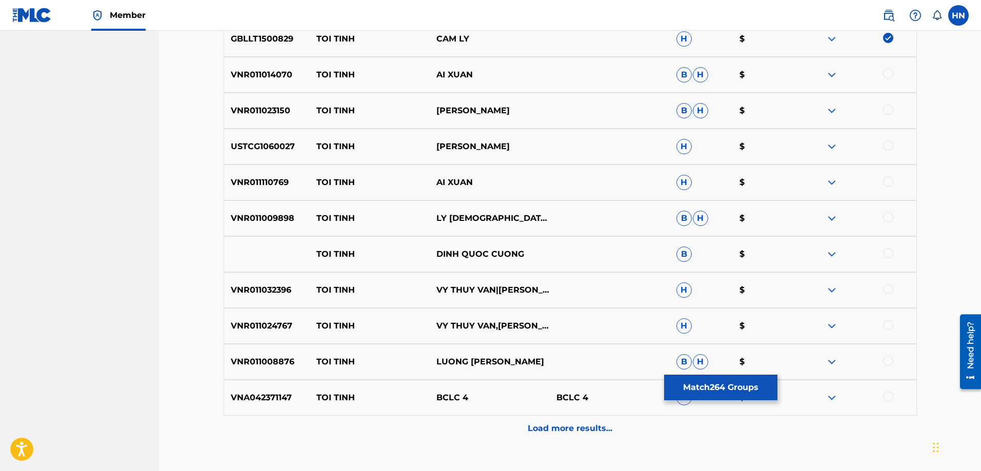
click at [268, 77] on p "VNR011014070" at bounding box center [267, 75] width 86 height 12
drag, startPoint x: 884, startPoint y: 74, endPoint x: 876, endPoint y: 75, distance: 8.3
click at [885, 74] on div at bounding box center [888, 74] width 10 height 10
click at [286, 118] on div "VNR011023150 TOI TINH TUAN QUANG B H $" at bounding box center [570, 111] width 693 height 36
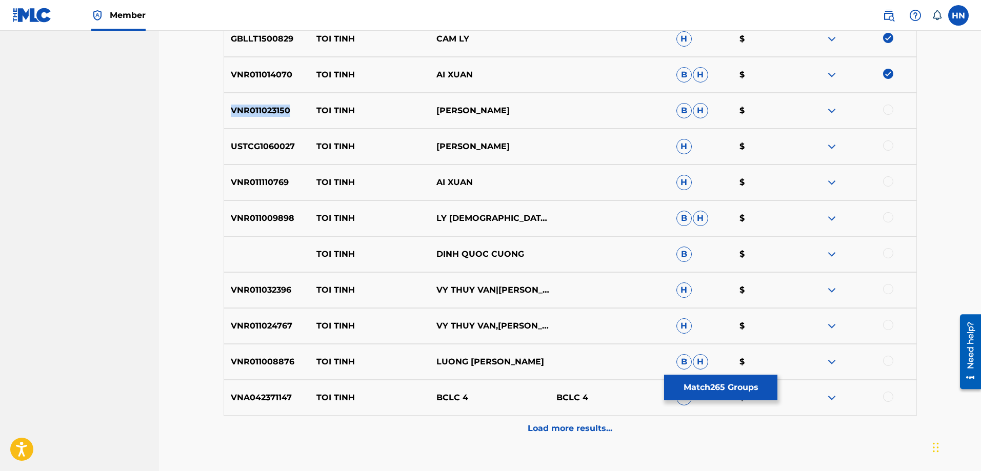
click at [286, 118] on div "VNR011023150 TOI TINH TUAN QUANG B H $" at bounding box center [570, 111] width 693 height 36
click at [885, 111] on div at bounding box center [888, 110] width 10 height 10
click at [282, 144] on p "USTCG1060027" at bounding box center [267, 146] width 86 height 12
click at [886, 140] on div at bounding box center [888, 145] width 10 height 10
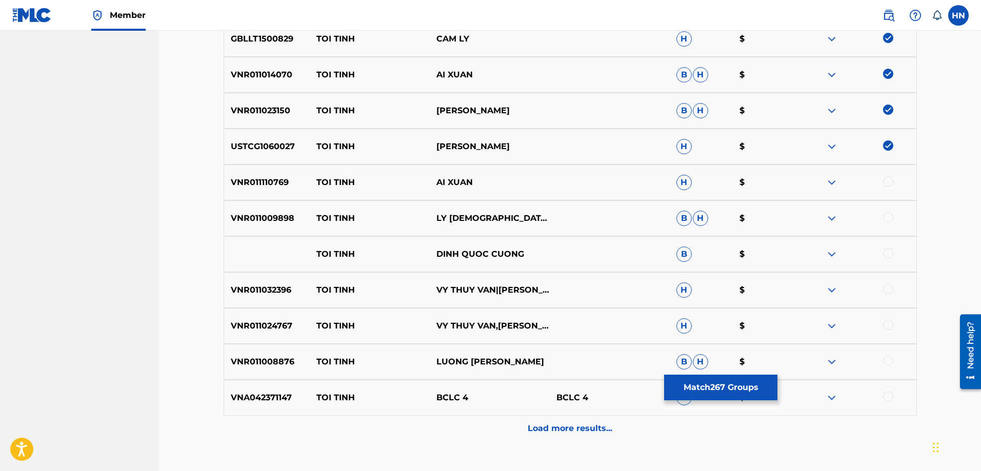
click at [265, 182] on p "VNR011110769" at bounding box center [267, 182] width 86 height 12
click at [889, 181] on div at bounding box center [888, 181] width 10 height 10
click at [296, 215] on p "VNR011009898" at bounding box center [267, 218] width 86 height 12
click at [290, 216] on p "VNR011009898" at bounding box center [267, 218] width 86 height 12
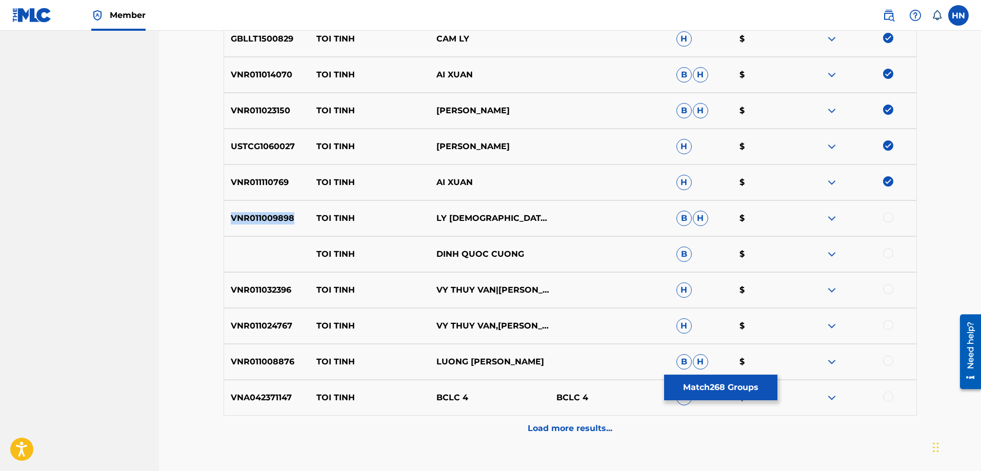
click at [290, 216] on p "VNR011009898" at bounding box center [267, 218] width 86 height 12
click at [888, 216] on div at bounding box center [888, 217] width 10 height 10
drag, startPoint x: 457, startPoint y: 251, endPoint x: 291, endPoint y: 251, distance: 166.6
click at [291, 251] on div "TOI TINH DINH QUOC CUONG B $" at bounding box center [570, 254] width 693 height 36
click at [884, 253] on div at bounding box center [888, 253] width 10 height 10
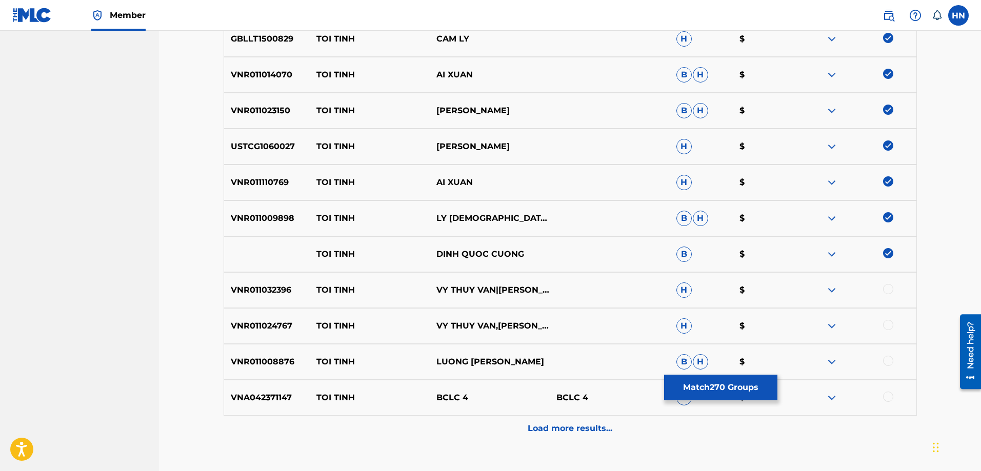
click at [835, 255] on img at bounding box center [831, 254] width 12 height 12
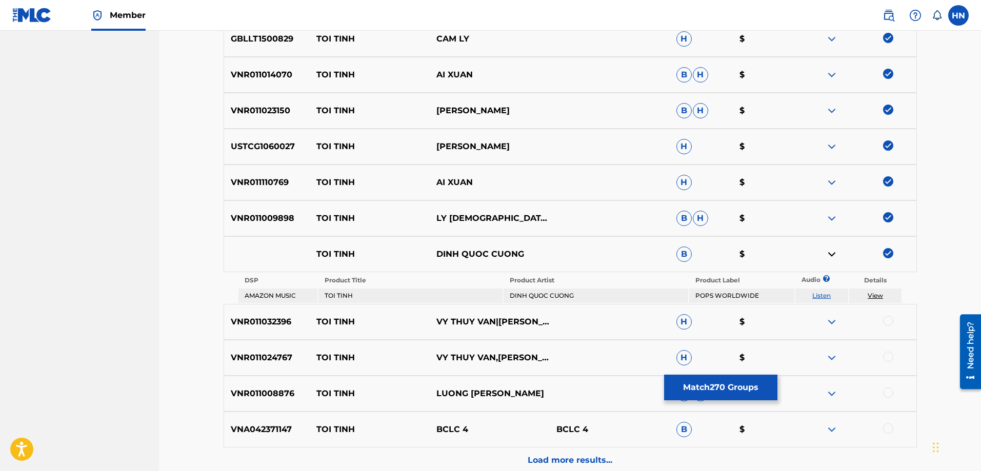
click at [826, 294] on link "Listen" at bounding box center [821, 296] width 18 height 8
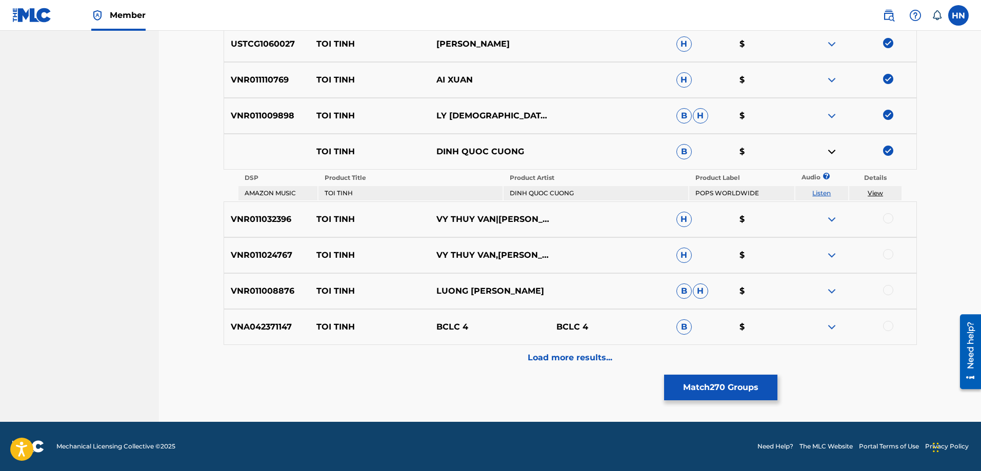
click at [246, 222] on p "VNR011032396" at bounding box center [267, 219] width 86 height 12
click at [887, 217] on div at bounding box center [888, 218] width 10 height 10
click at [257, 262] on div "VNR011024767 TOI TINH VY THUY VAN,DOAN VIET PHUONG H $" at bounding box center [570, 255] width 693 height 36
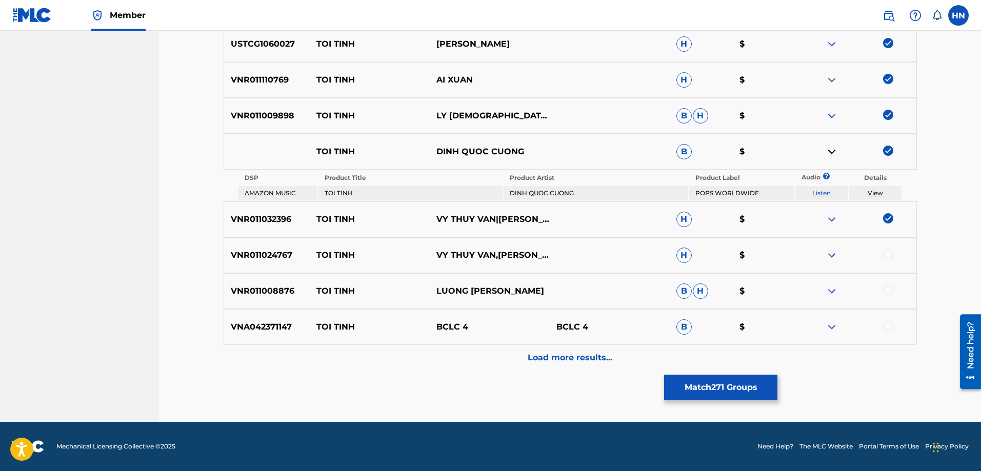
click at [887, 253] on div at bounding box center [888, 254] width 10 height 10
click at [287, 287] on p "VNR011008876" at bounding box center [267, 291] width 86 height 12
click at [884, 287] on div at bounding box center [888, 290] width 10 height 10
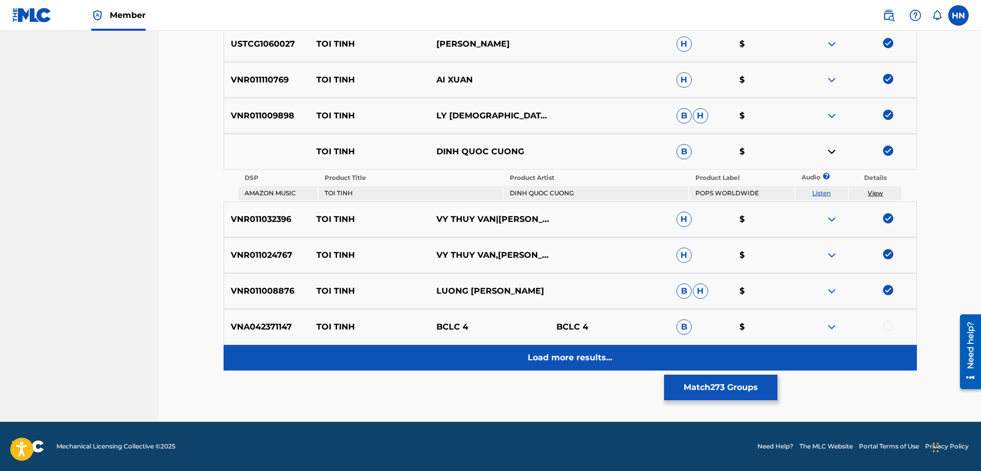
click at [594, 363] on p "Load more results..." at bounding box center [569, 358] width 85 height 12
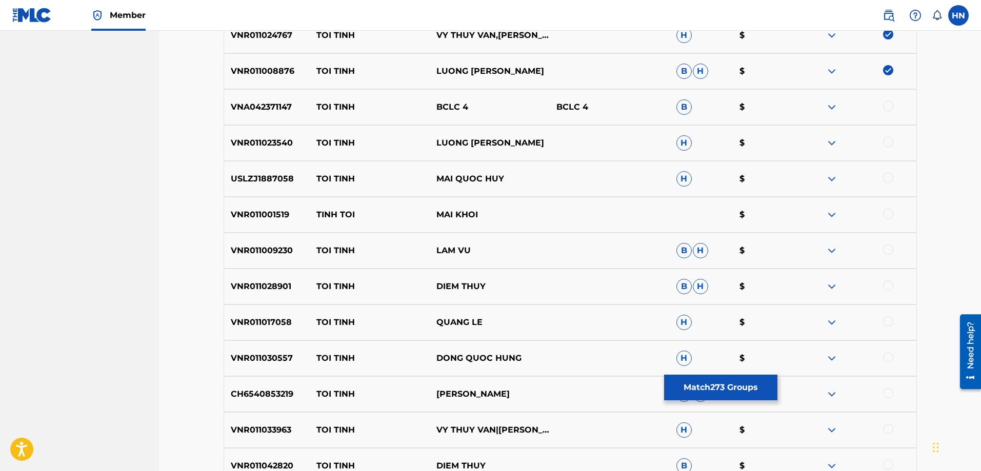
scroll to position [3157, 0]
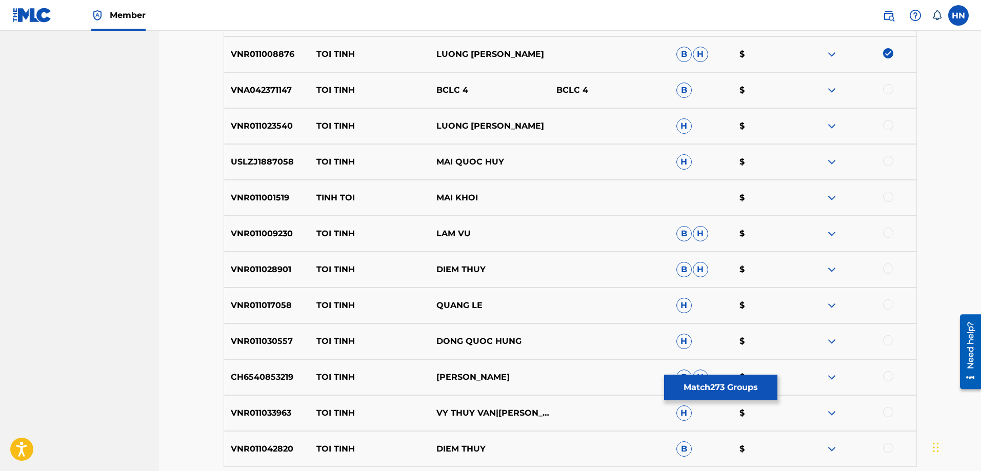
click at [286, 141] on div "VNR011023540 TOI TINH LUONG GIA HUY H $" at bounding box center [570, 126] width 693 height 36
click at [886, 123] on div at bounding box center [888, 125] width 10 height 10
click at [265, 148] on div "USLZJ1887058 TOI TINH MAI QUOC HUY H $" at bounding box center [570, 162] width 693 height 36
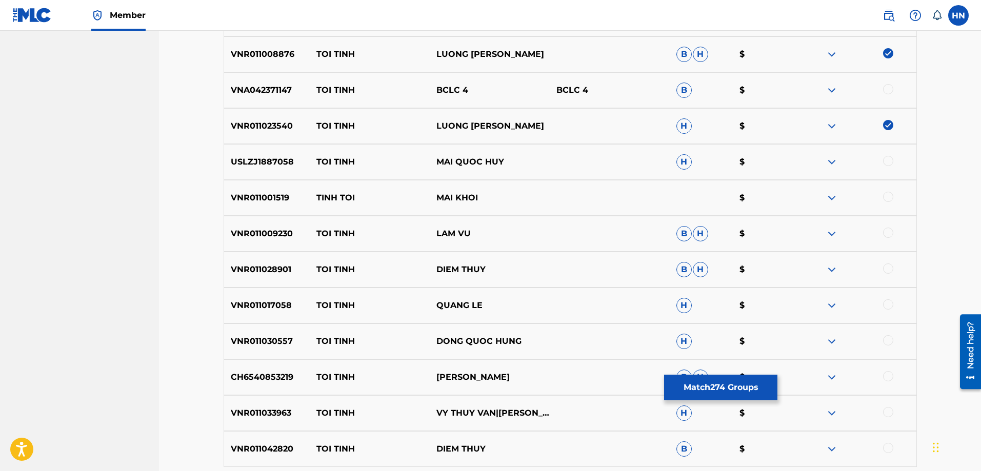
click at [885, 159] on div at bounding box center [888, 161] width 10 height 10
click at [255, 190] on div "VNR011001519 TINH TOI MAI KHOI $" at bounding box center [570, 198] width 693 height 36
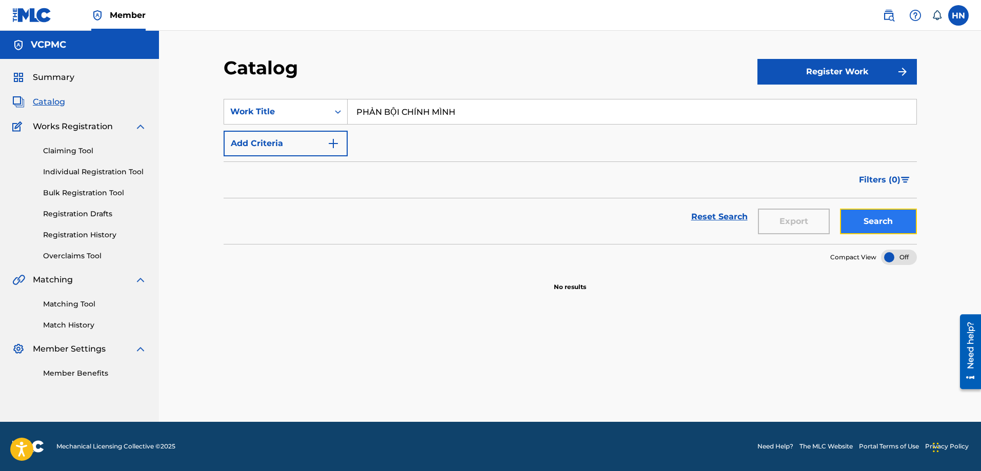
click at [856, 220] on button "Search" at bounding box center [878, 222] width 77 height 26
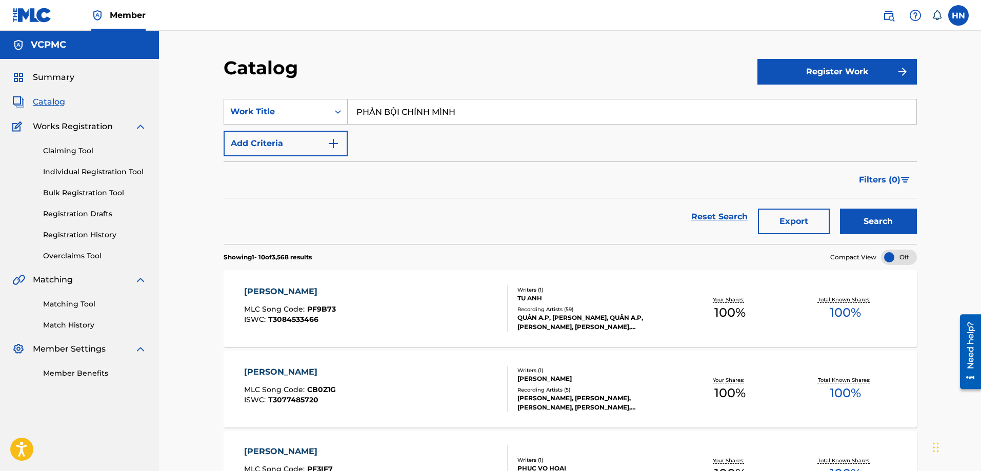
click at [459, 104] on input "PHẢN BỘI CHÍNH MÌNH" at bounding box center [632, 111] width 569 height 25
paste input "NĂM ANH EM TRÊN MỘT CHIẾC XE TĂNG"
type input "NĂM ANH EM TRÊN MỘT CHIẾC XE TĂNG"
click at [840, 209] on button "Search" at bounding box center [878, 222] width 77 height 26
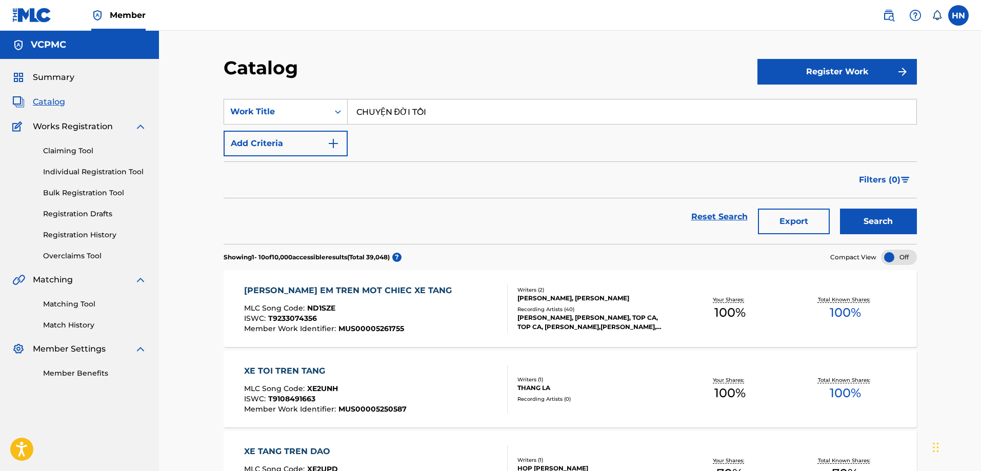
type input "CHUYỆN ĐỜI TÔI"
click at [840, 209] on button "Search" at bounding box center [878, 222] width 77 height 26
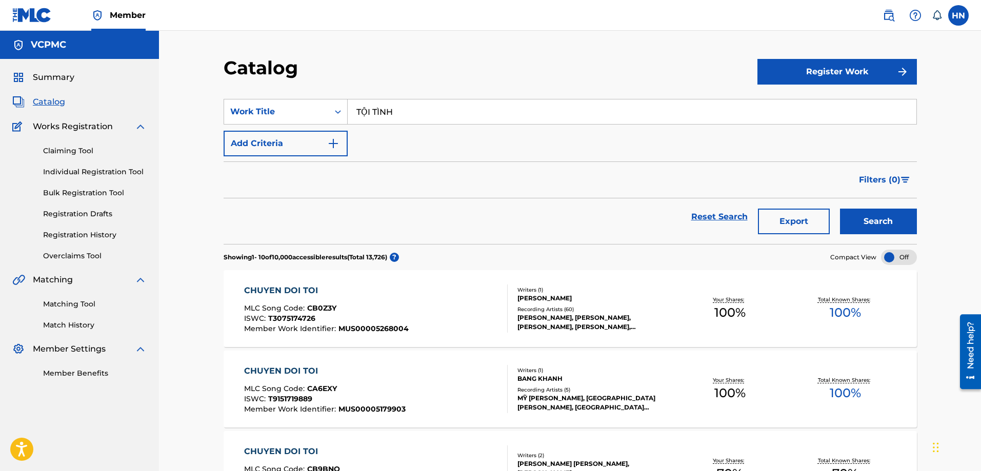
type input "TỘI TÌNH"
click at [840, 209] on button "Search" at bounding box center [878, 222] width 77 height 26
click at [464, 121] on input "TỘI TÌNH" at bounding box center [632, 111] width 569 height 25
paste input "KHUYA NAY ANH ĐI RỒI"
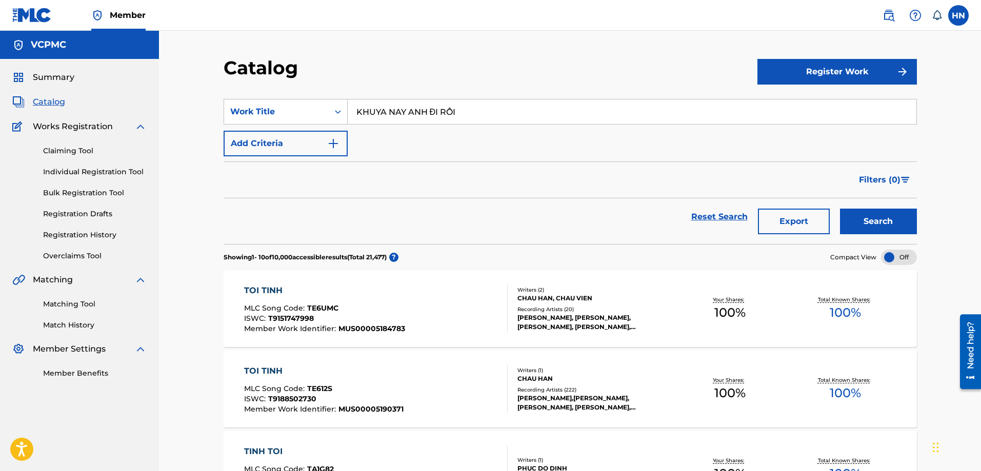
type input "KHUYA NAY ANH ĐI RỒI"
click at [840, 209] on button "Search" at bounding box center [878, 222] width 77 height 26
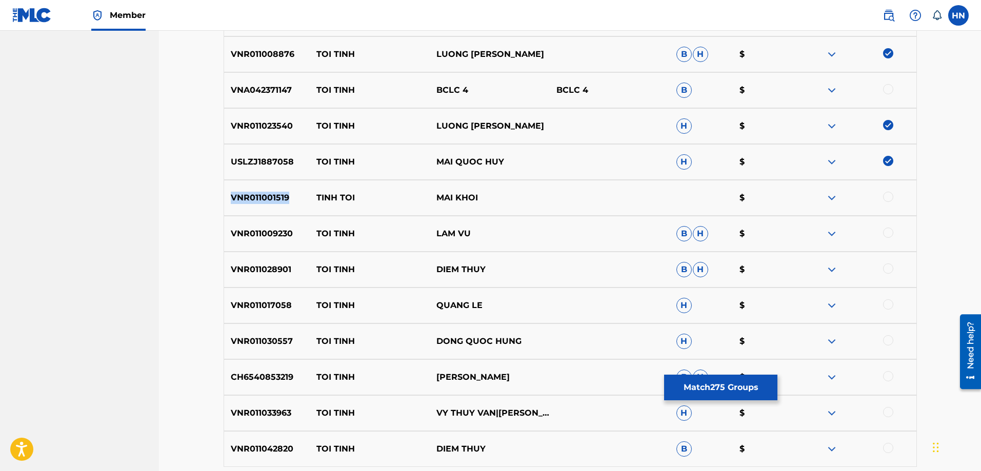
scroll to position [3157, 0]
click at [887, 196] on div at bounding box center [888, 197] width 10 height 10
click at [234, 233] on p "VNR011009230" at bounding box center [267, 234] width 86 height 12
copy p "VNR011009230"
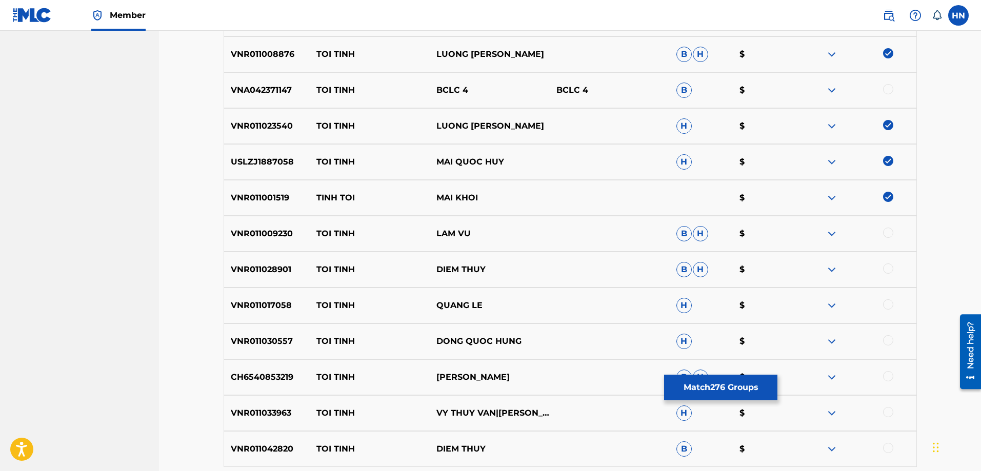
click at [887, 231] on div at bounding box center [888, 233] width 10 height 10
click at [251, 259] on div "VNR011028901 TOI TINH DIEM THUY B H $" at bounding box center [570, 270] width 693 height 36
copy p "VNR011028901"
click at [885, 267] on div at bounding box center [888, 268] width 10 height 10
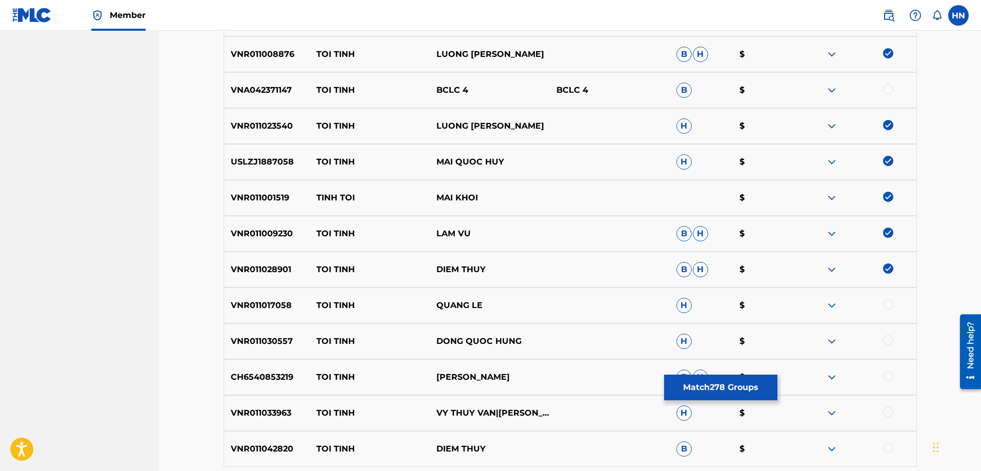
click at [242, 312] on div "VNR011017058 TOI TINH QUANG LE H $" at bounding box center [570, 306] width 693 height 36
copy p "VNR011017058"
click at [886, 304] on div at bounding box center [888, 304] width 10 height 10
click at [288, 340] on p "VNR011030557" at bounding box center [267, 341] width 86 height 12
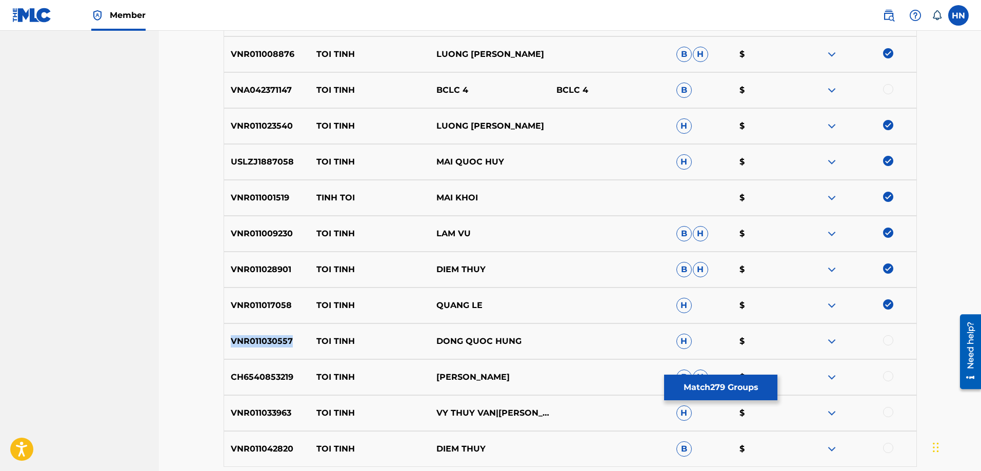
click at [288, 340] on p "VNR011030557" at bounding box center [267, 341] width 86 height 12
copy p "VNR011030557"
click at [884, 339] on div at bounding box center [888, 340] width 10 height 10
click at [263, 379] on p "CH6540853219" at bounding box center [267, 377] width 86 height 12
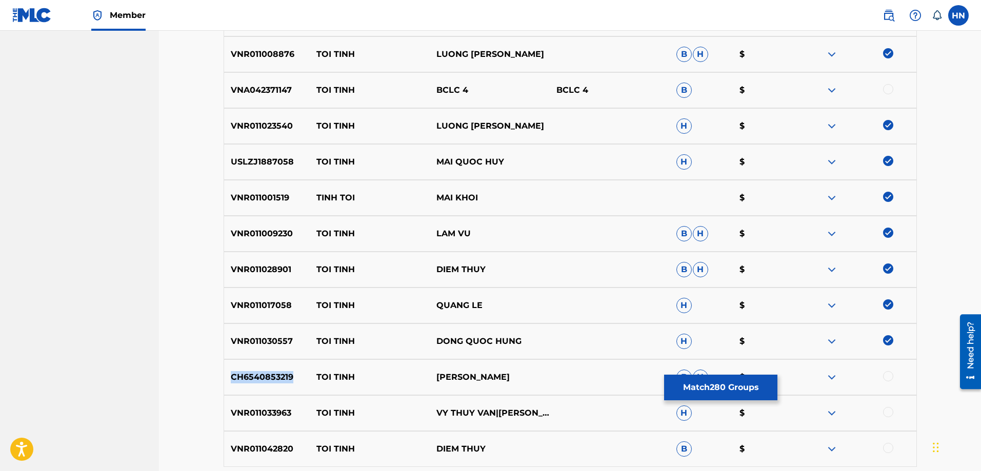
copy p "CH6540853219"
click at [884, 372] on div at bounding box center [856, 377] width 120 height 12
click at [884, 373] on div at bounding box center [888, 376] width 10 height 10
click at [235, 404] on div "VNR011033963 TOI TINH VY THUY VAN|DOAN VIET PHUONG H $" at bounding box center [570, 413] width 693 height 36
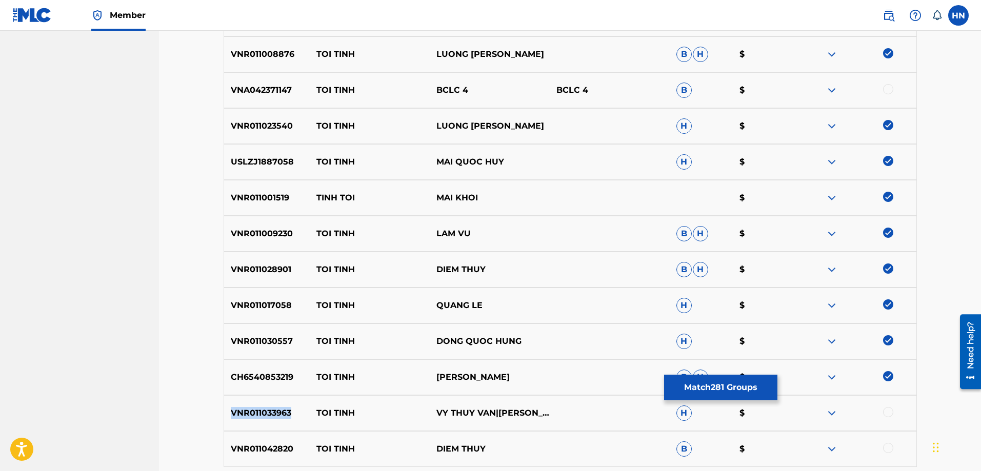
click at [235, 404] on div "VNR011033963 TOI TINH VY THUY VAN|DOAN VIET PHUONG H $" at bounding box center [570, 413] width 693 height 36
copy p "VNR011033963"
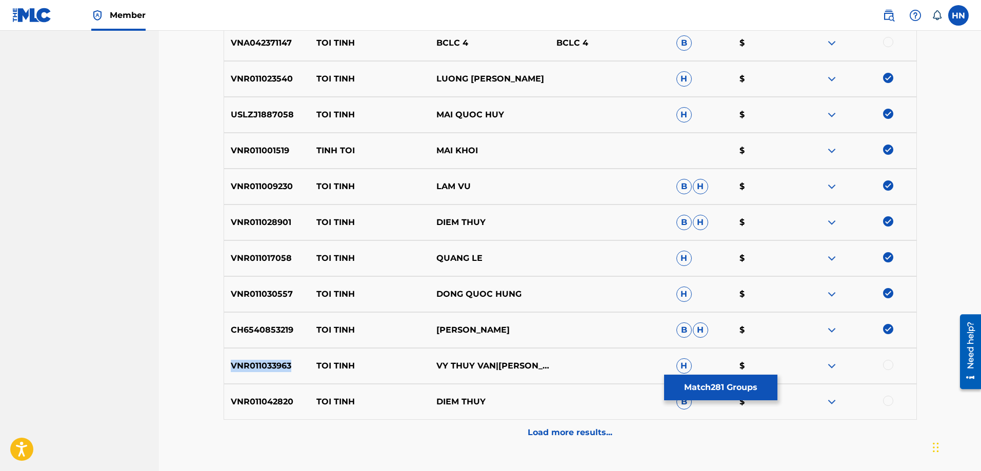
scroll to position [3279, 0]
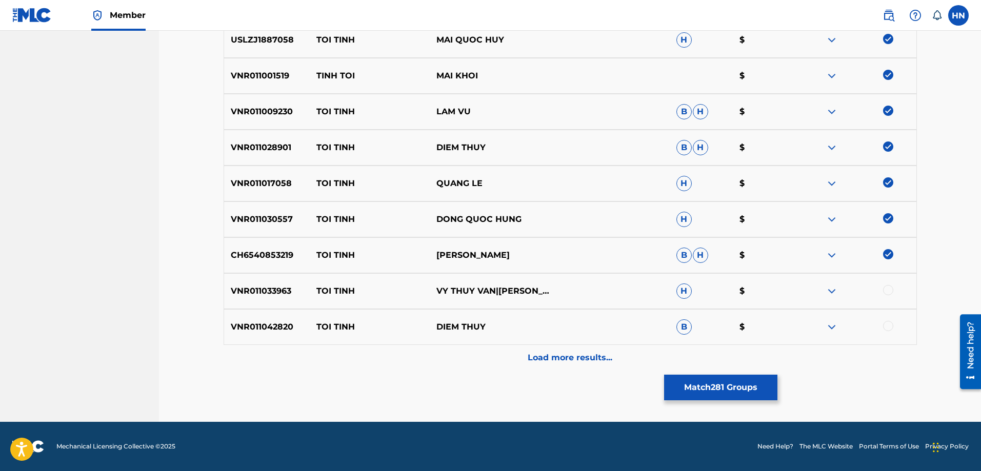
click at [885, 289] on div at bounding box center [888, 290] width 10 height 10
click at [242, 331] on p "VNR011042820" at bounding box center [267, 327] width 86 height 12
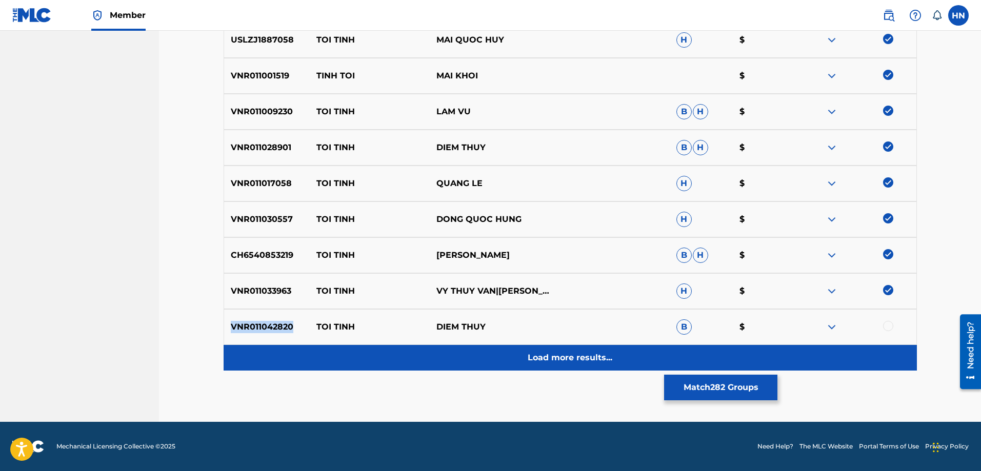
copy p "VNR011042820"
click at [544, 350] on div "Load more results..." at bounding box center [570, 358] width 693 height 26
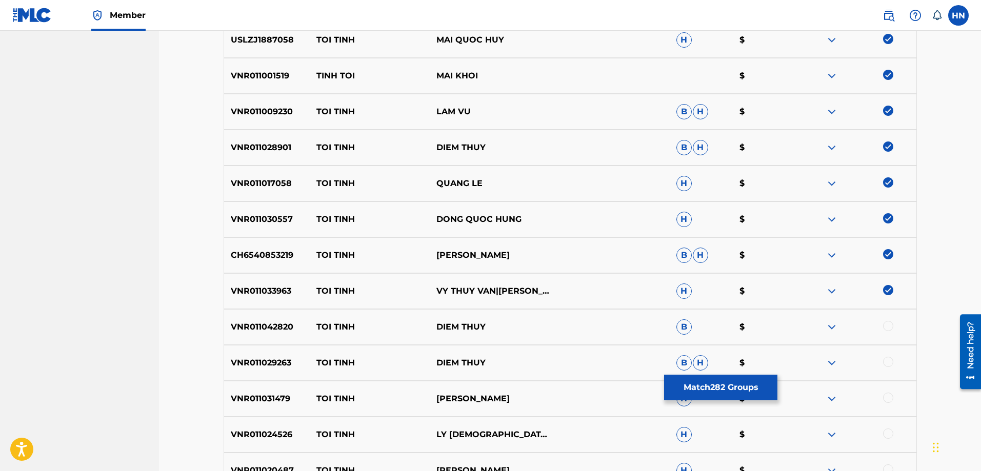
click at [890, 322] on div at bounding box center [888, 326] width 10 height 10
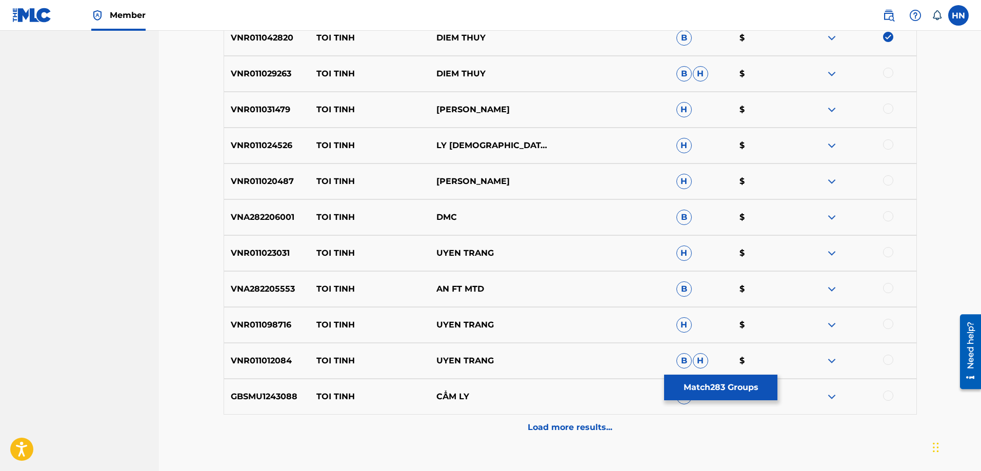
scroll to position [3587, 0]
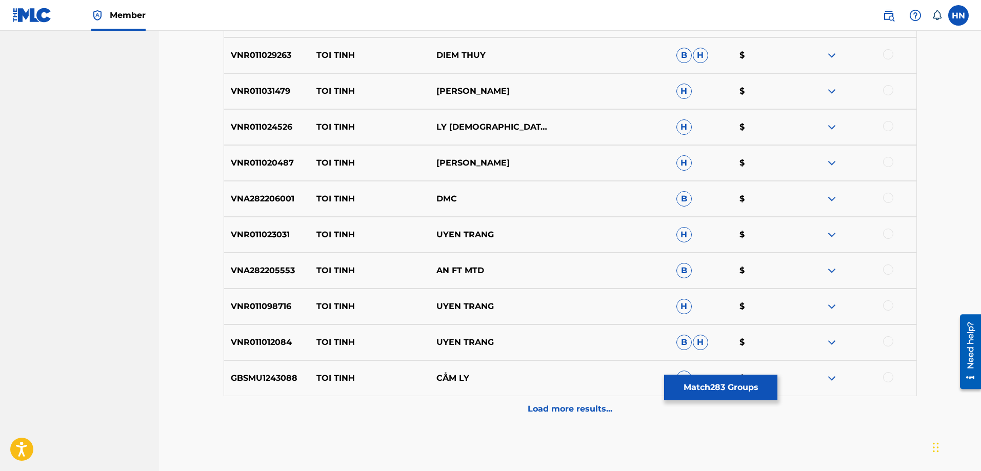
click at [268, 66] on div "VNR011029263 TOI TINH DIEM THUY B H $" at bounding box center [570, 55] width 693 height 36
copy p "VNR011029263"
click at [893, 55] on div at bounding box center [856, 55] width 120 height 12
click at [888, 53] on div at bounding box center [888, 54] width 10 height 10
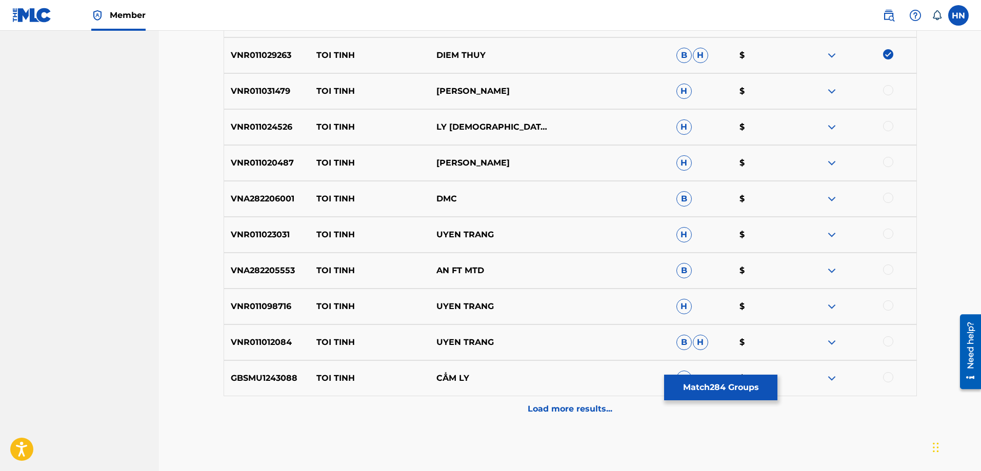
click at [265, 89] on p "VNR011031479" at bounding box center [267, 91] width 86 height 12
copy p "VNR011031479"
click at [889, 88] on div at bounding box center [888, 90] width 10 height 10
click at [278, 127] on p "VNR011024526" at bounding box center [267, 127] width 86 height 12
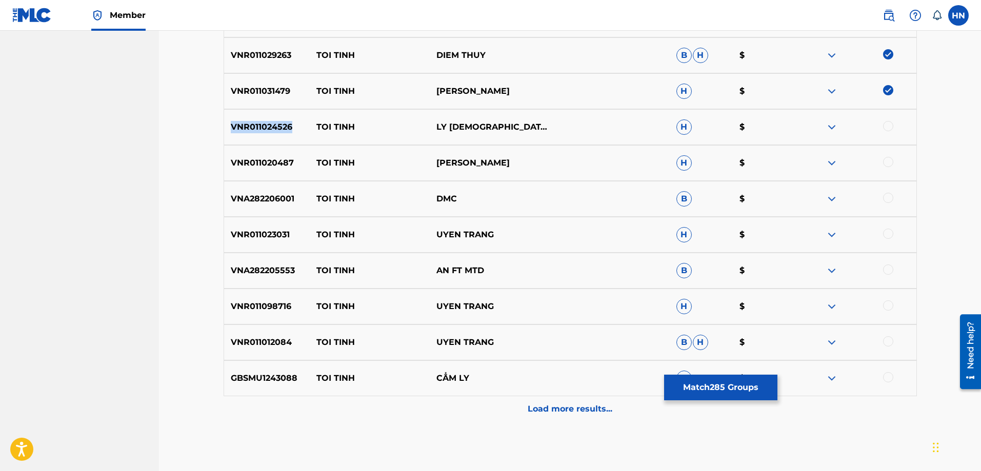
click at [278, 127] on p "VNR011024526" at bounding box center [267, 127] width 86 height 12
copy p "VNR011024526"
click at [889, 126] on div at bounding box center [888, 126] width 10 height 10
click at [286, 165] on p "VNR011020487" at bounding box center [267, 163] width 86 height 12
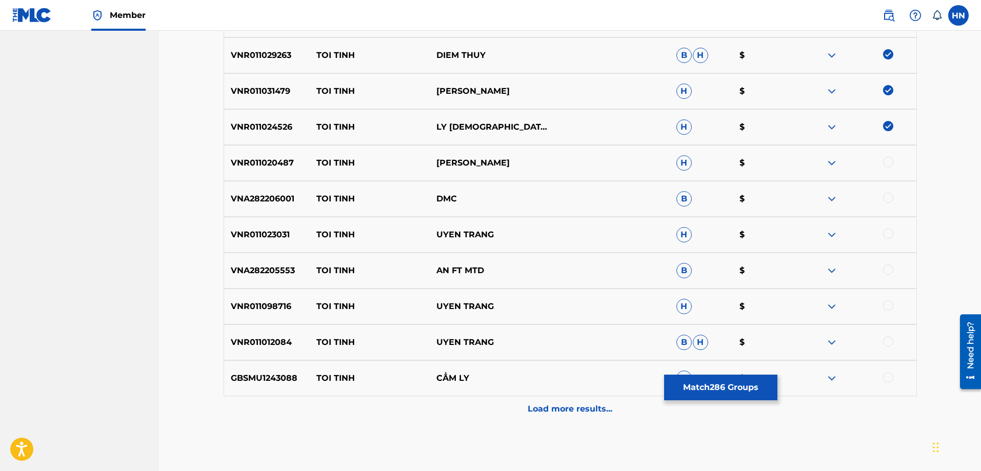
click at [886, 162] on div at bounding box center [888, 162] width 10 height 10
click at [257, 238] on p "VNR011023031" at bounding box center [267, 235] width 86 height 12
click at [889, 230] on div at bounding box center [888, 234] width 10 height 10
click at [282, 278] on div "VNA282205553 TOI TINH AN FT MTD B $" at bounding box center [570, 271] width 693 height 36
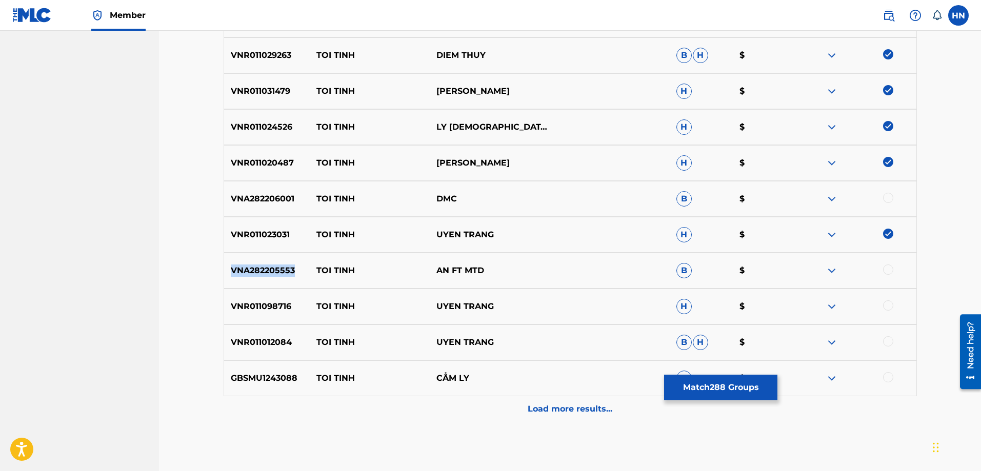
click at [282, 278] on div "VNA282205553 TOI TINH AN FT MTD B $" at bounding box center [570, 271] width 693 height 36
click at [884, 271] on div at bounding box center [888, 270] width 10 height 10
click at [275, 308] on p "VNR011098716" at bounding box center [267, 306] width 86 height 12
click at [884, 304] on div at bounding box center [888, 305] width 10 height 10
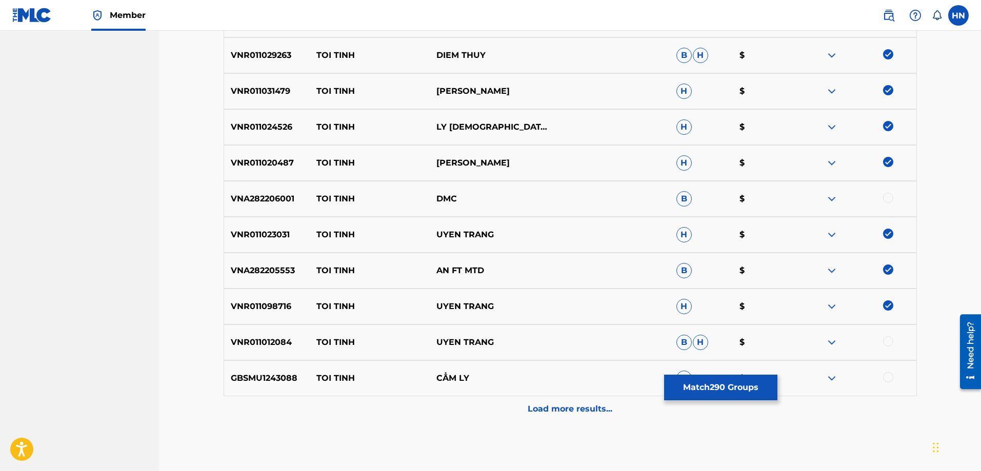
click at [249, 343] on p "VNR011012084" at bounding box center [267, 342] width 86 height 12
click at [886, 341] on div at bounding box center [888, 341] width 10 height 10
click at [226, 387] on div "GBSMU1243088 TOI TINH CẨM LY B $" at bounding box center [570, 378] width 693 height 36
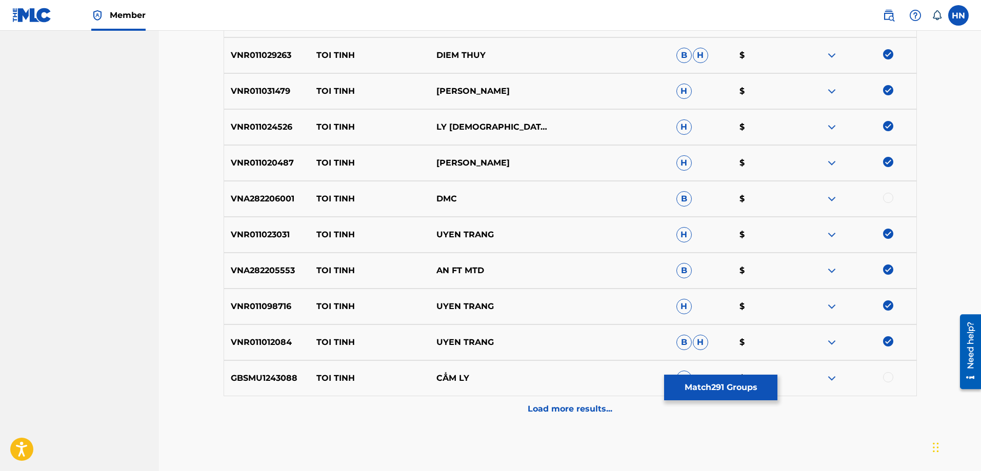
click at [891, 377] on div at bounding box center [888, 377] width 10 height 10
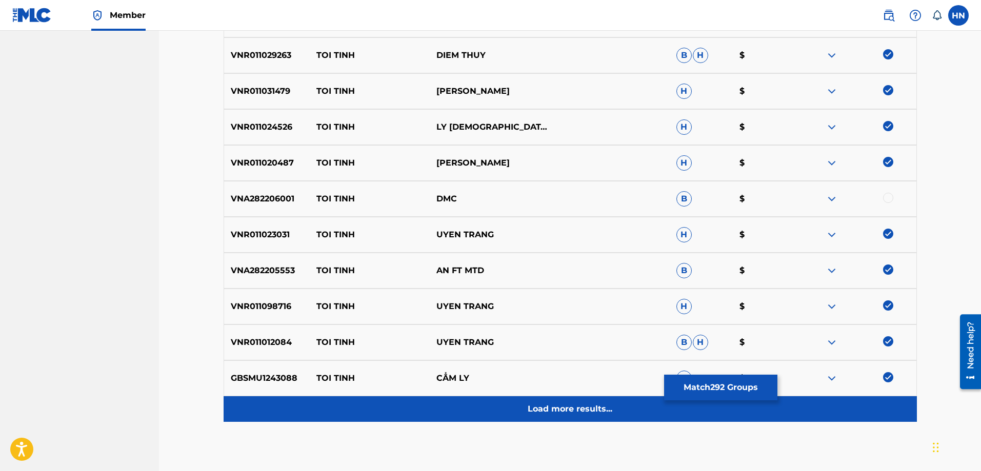
click at [587, 415] on div "Load more results..." at bounding box center [570, 409] width 693 height 26
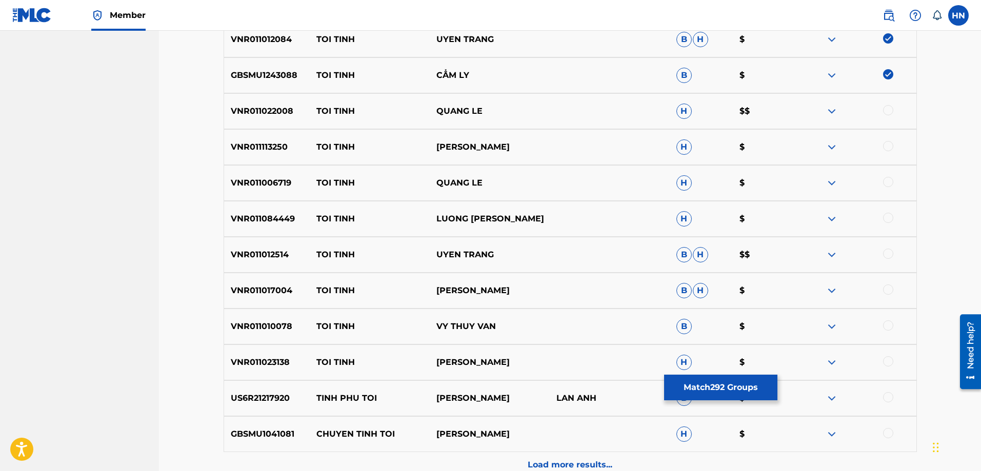
scroll to position [3894, 0]
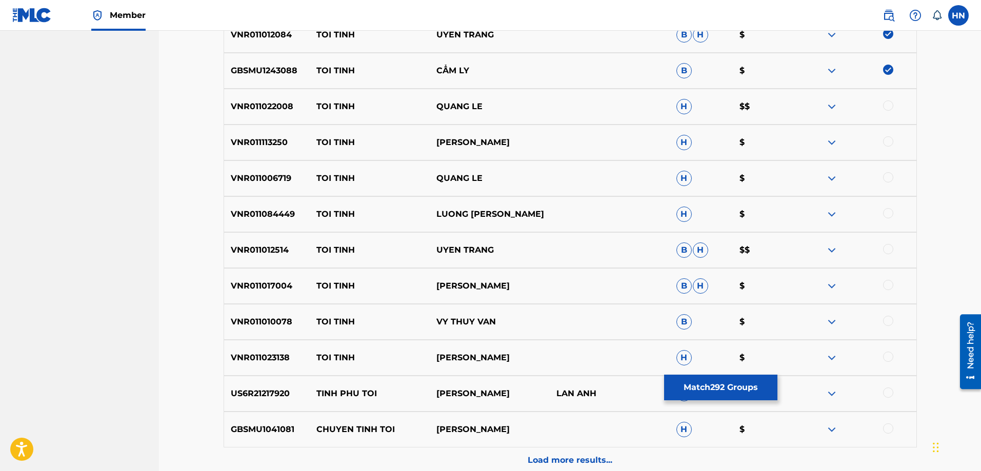
click at [287, 110] on p "VNR011022008" at bounding box center [267, 106] width 86 height 12
click at [886, 108] on div at bounding box center [888, 105] width 10 height 10
click at [256, 147] on p "VNR011113250" at bounding box center [267, 142] width 86 height 12
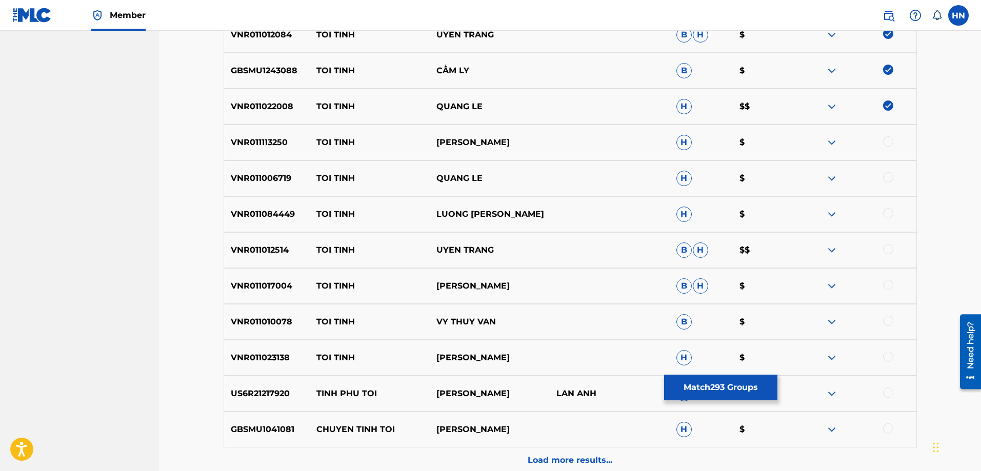
click at [885, 141] on div at bounding box center [888, 141] width 10 height 10
click at [228, 165] on div "VNR011006719 TOI TINH QUANG LE H $" at bounding box center [570, 178] width 693 height 36
click at [886, 184] on div at bounding box center [856, 178] width 120 height 12
click at [886, 180] on div at bounding box center [888, 177] width 10 height 10
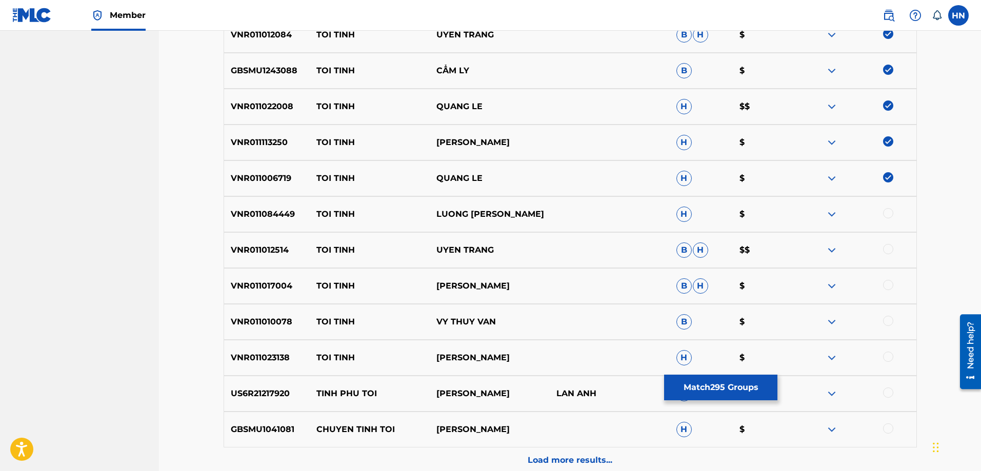
click at [255, 202] on div "VNR011084449 TOI TINH LUONG GIA HUY H $" at bounding box center [570, 214] width 693 height 36
click at [887, 212] on div at bounding box center [888, 213] width 10 height 10
click at [284, 251] on p "VNR011012514" at bounding box center [267, 250] width 86 height 12
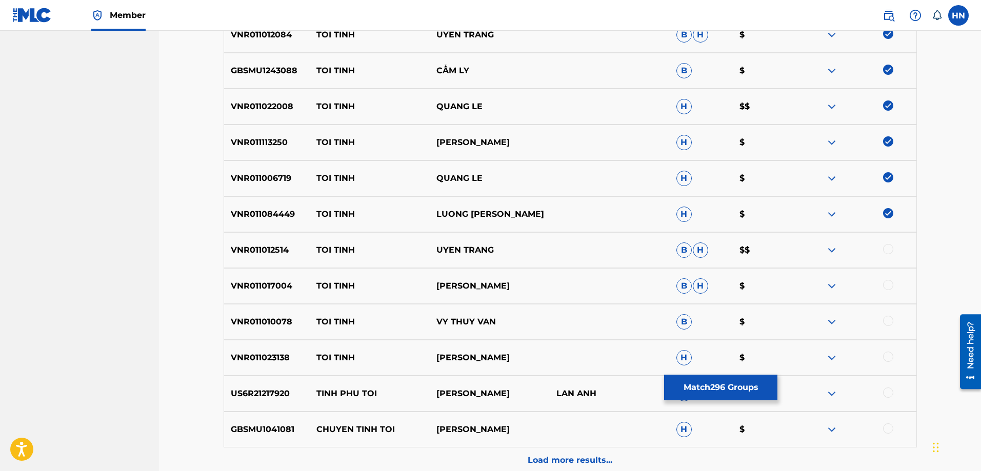
click at [888, 252] on div at bounding box center [888, 249] width 10 height 10
click at [241, 282] on p "VNR011017004" at bounding box center [267, 286] width 86 height 12
click at [886, 285] on div at bounding box center [888, 285] width 10 height 10
click at [251, 329] on div "VNR011010078 TOI TINH VY THUY VAN B $" at bounding box center [570, 322] width 693 height 36
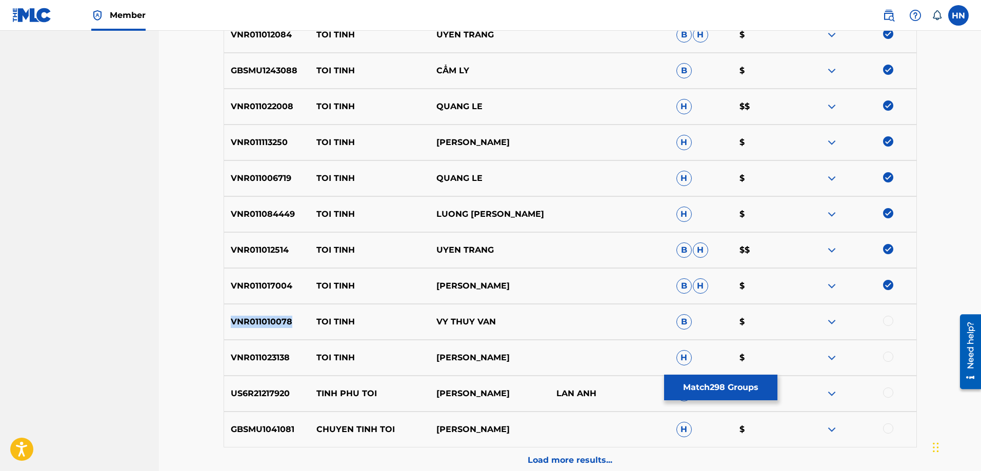
click at [251, 329] on div "VNR011010078 TOI TINH VY THUY VAN B $" at bounding box center [570, 322] width 693 height 36
click at [885, 321] on div at bounding box center [888, 321] width 10 height 10
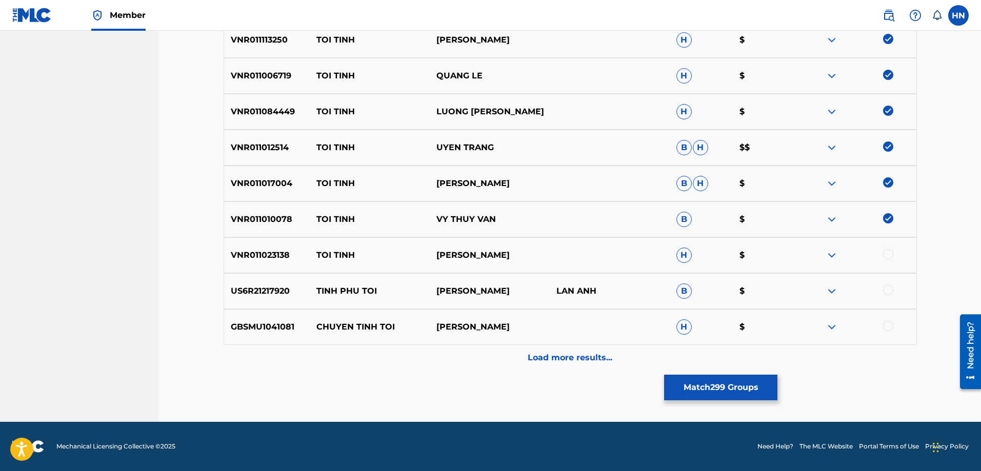
click at [261, 251] on p "VNR011023138" at bounding box center [267, 255] width 86 height 12
click at [888, 253] on div at bounding box center [888, 254] width 10 height 10
click at [250, 291] on p "US6R21217920" at bounding box center [267, 291] width 86 height 12
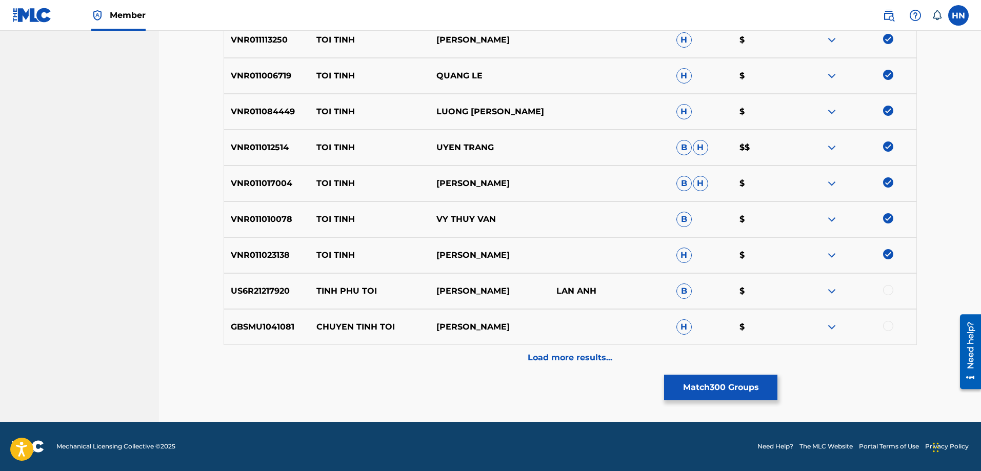
click at [888, 290] on div at bounding box center [888, 290] width 10 height 10
click at [239, 324] on p "GBSMU1041081" at bounding box center [267, 327] width 86 height 12
click at [890, 289] on img at bounding box center [888, 290] width 10 height 10
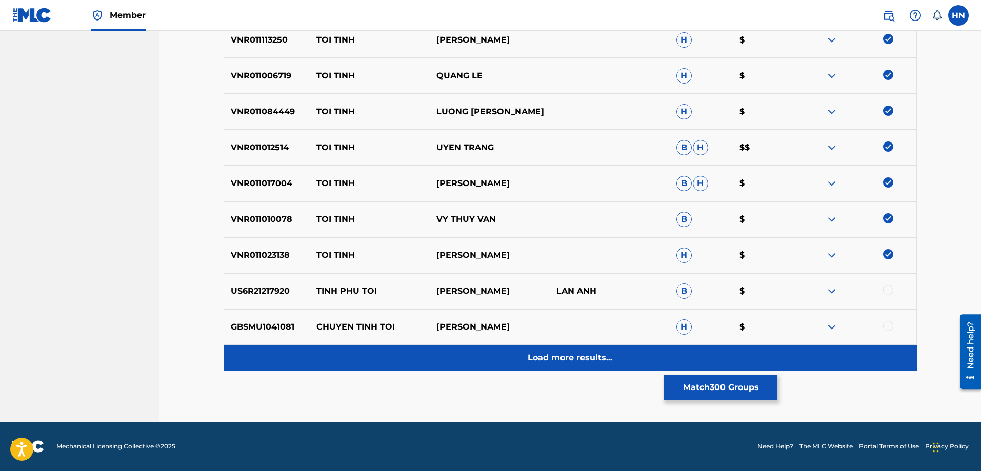
click at [513, 359] on div "Load more results..." at bounding box center [570, 358] width 693 height 26
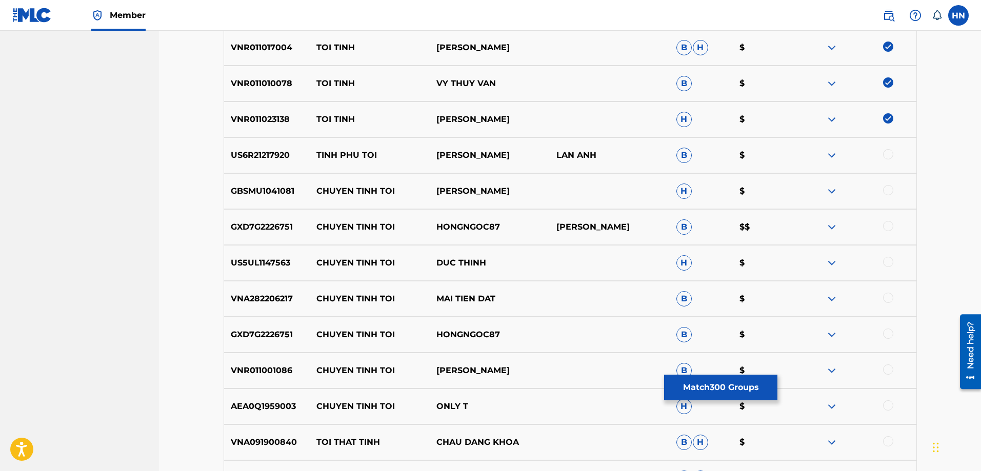
scroll to position [4253, 0]
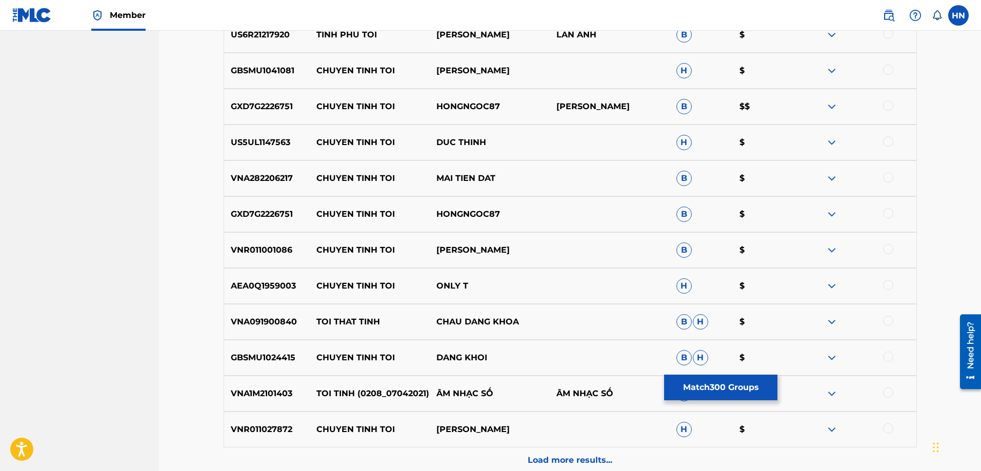
click at [289, 381] on div "VNA1M2101403 TOI TINH (0208_07042021) ÂM NHẠC SỐ ÂM NHẠC SỐ B $" at bounding box center [570, 394] width 693 height 36
click at [887, 396] on div at bounding box center [888, 393] width 10 height 10
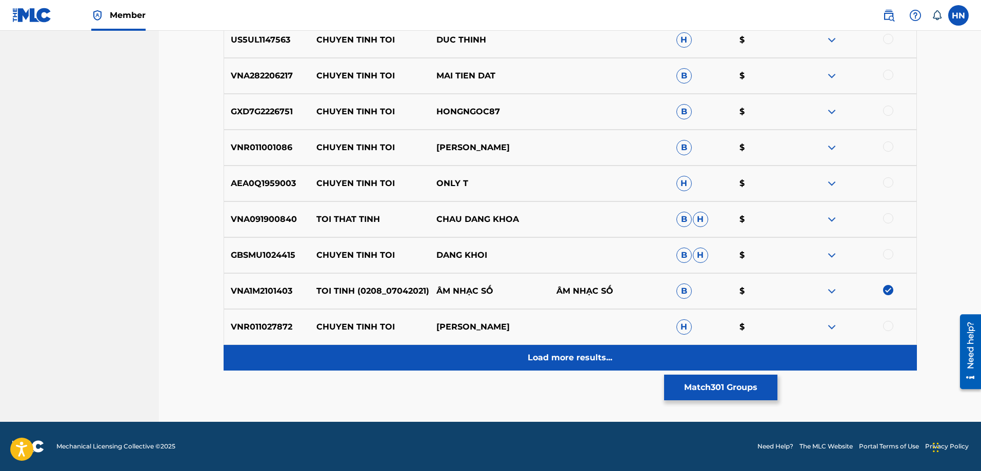
click at [498, 347] on div "Load more results..." at bounding box center [570, 358] width 693 height 26
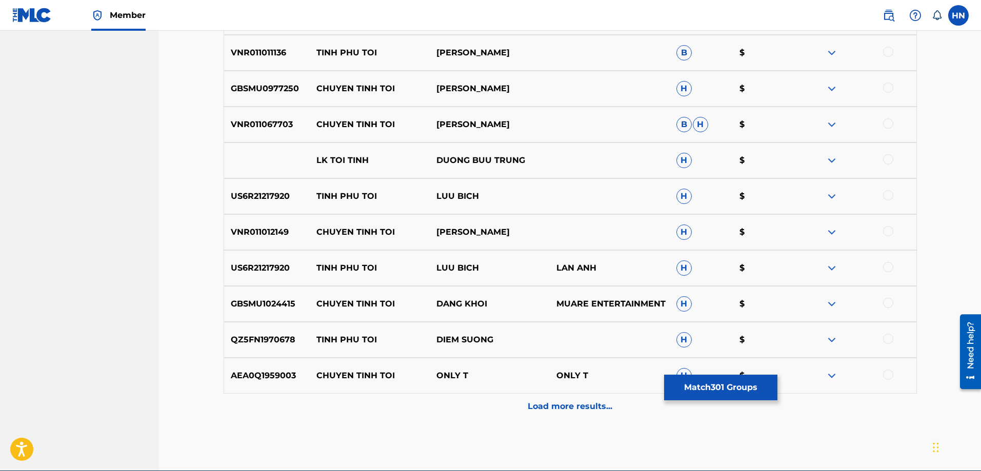
scroll to position [4715, 0]
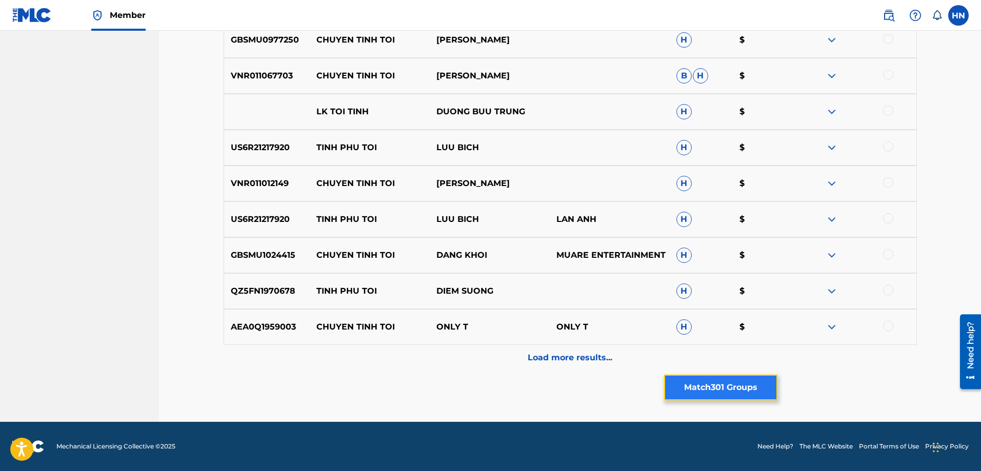
click at [689, 384] on button "Match 301 Groups" at bounding box center [720, 388] width 113 height 26
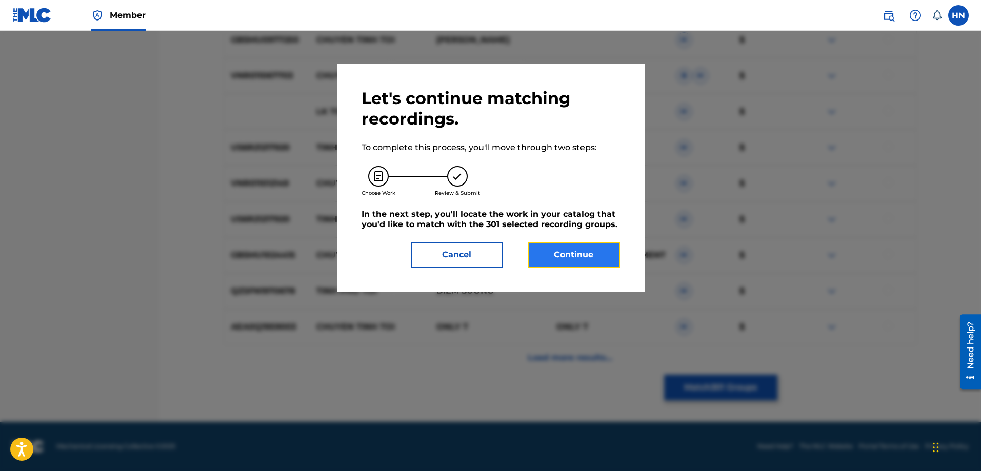
click at [550, 249] on button "Continue" at bounding box center [573, 255] width 92 height 26
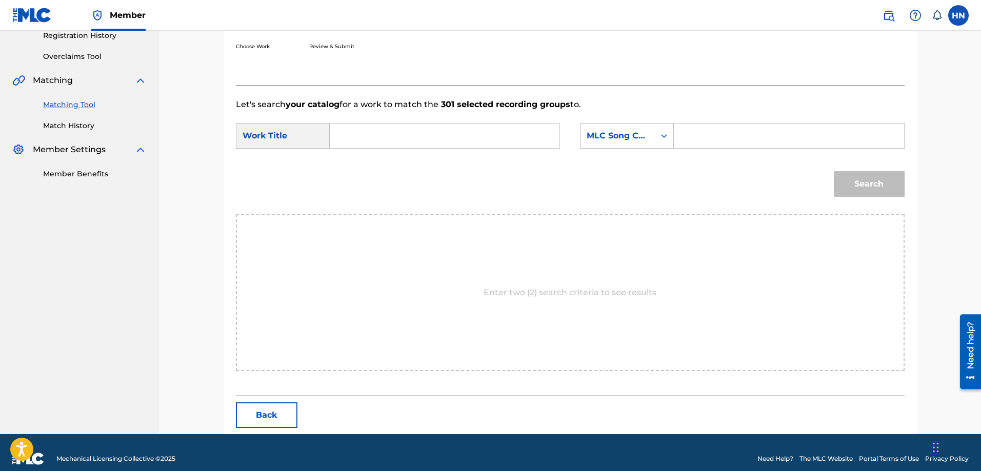
scroll to position [212, 0]
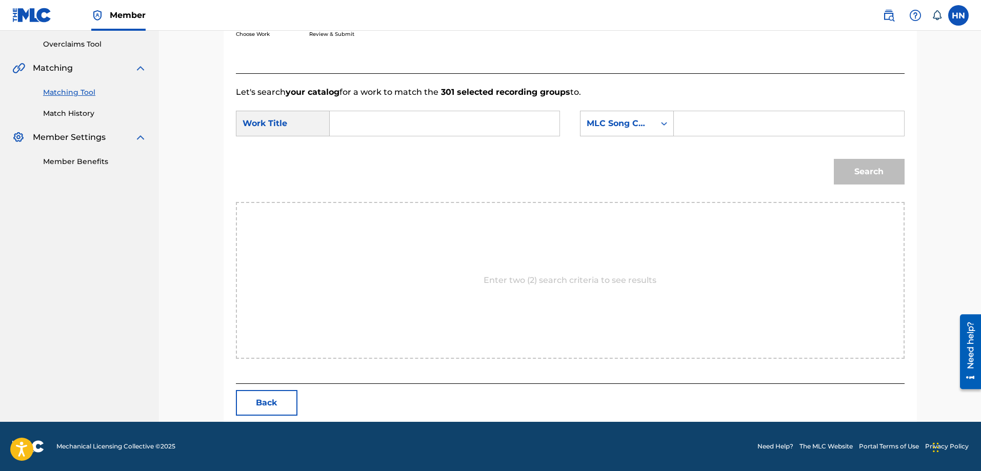
click at [493, 112] on input "Search Form" at bounding box center [444, 123] width 212 height 25
paste input "TỘI TÌNH"
type input "TỘI TÌNH"
click at [624, 118] on div "MLC Song Code" at bounding box center [617, 123] width 62 height 12
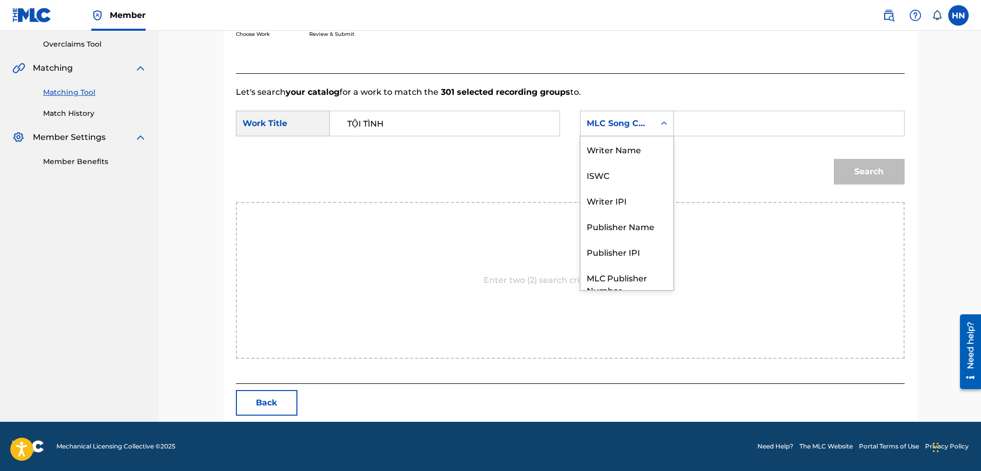
scroll to position [38, 0]
click at [611, 140] on div "ISWC" at bounding box center [626, 137] width 93 height 26
click at [706, 131] on input "Search Form" at bounding box center [788, 123] width 212 height 25
paste input "T9188502730"
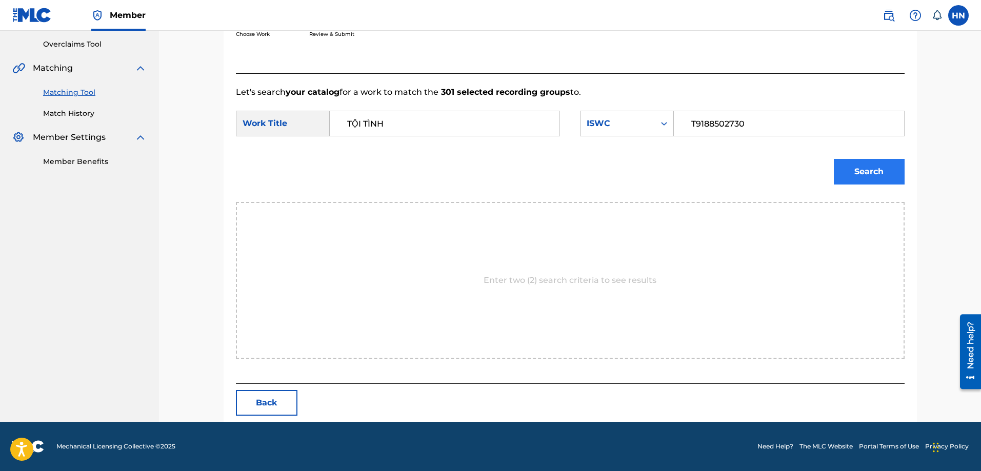
type input "T9188502730"
click at [897, 166] on button "Search" at bounding box center [869, 172] width 71 height 26
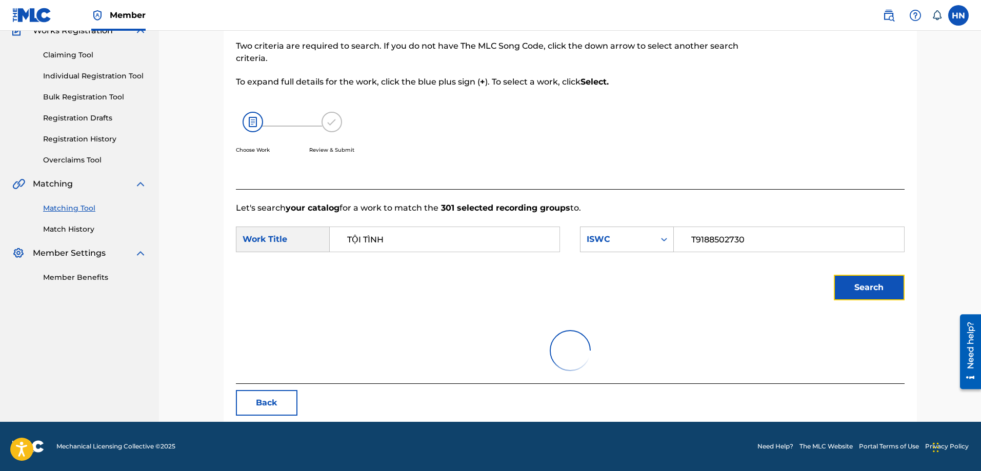
scroll to position [181, 0]
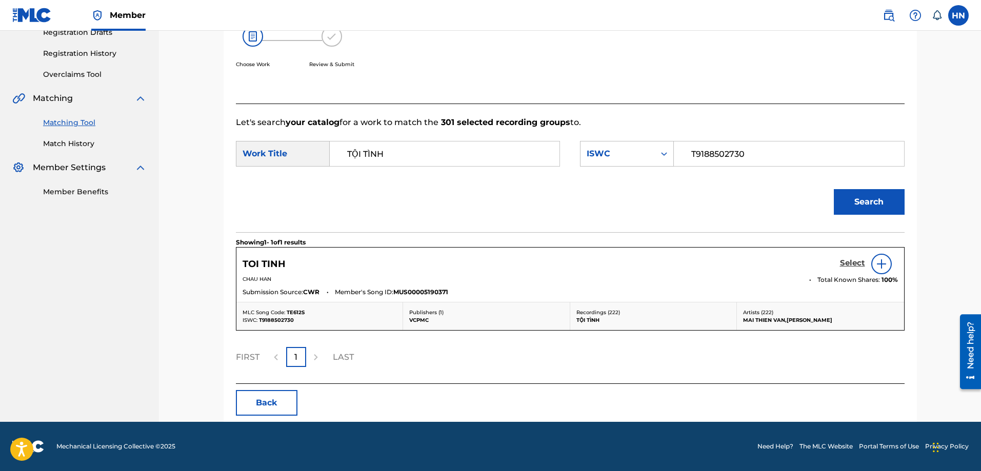
click at [841, 266] on h5 "Select" at bounding box center [852, 263] width 25 height 10
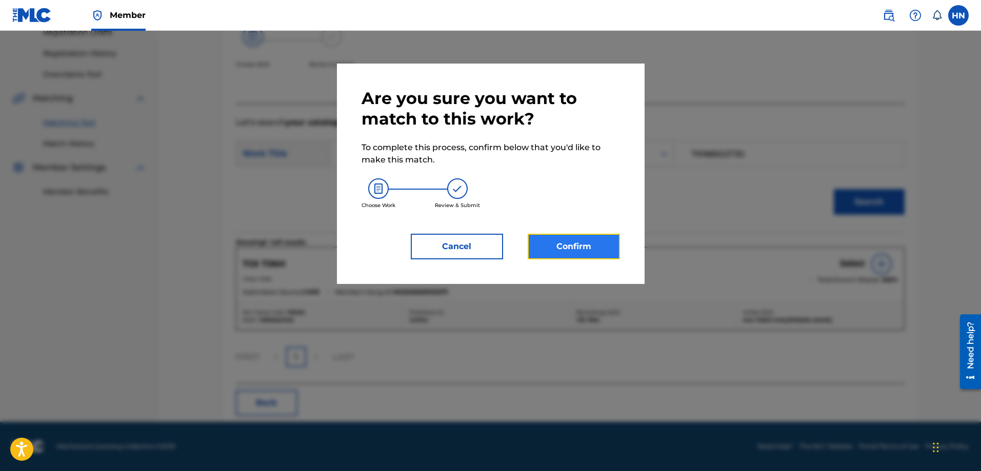
click at [598, 248] on button "Confirm" at bounding box center [573, 247] width 92 height 26
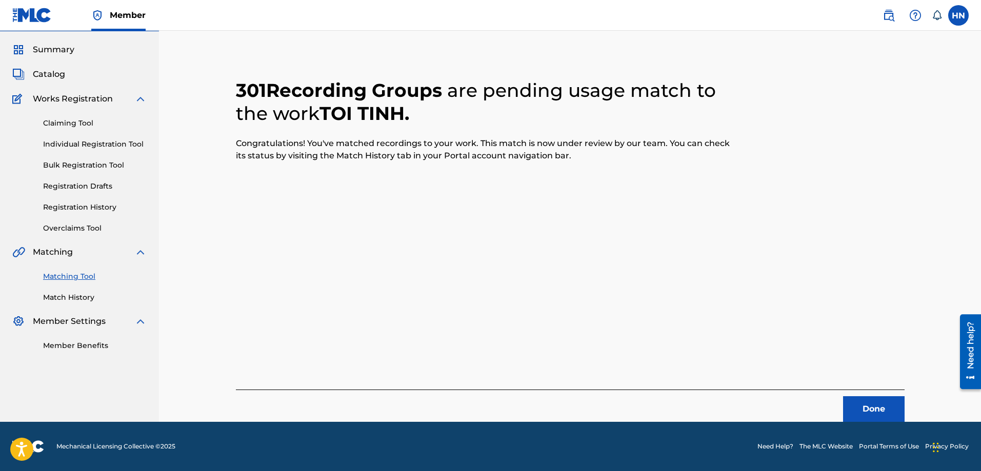
scroll to position [28, 0]
click at [857, 401] on button "Done" at bounding box center [874, 409] width 62 height 26
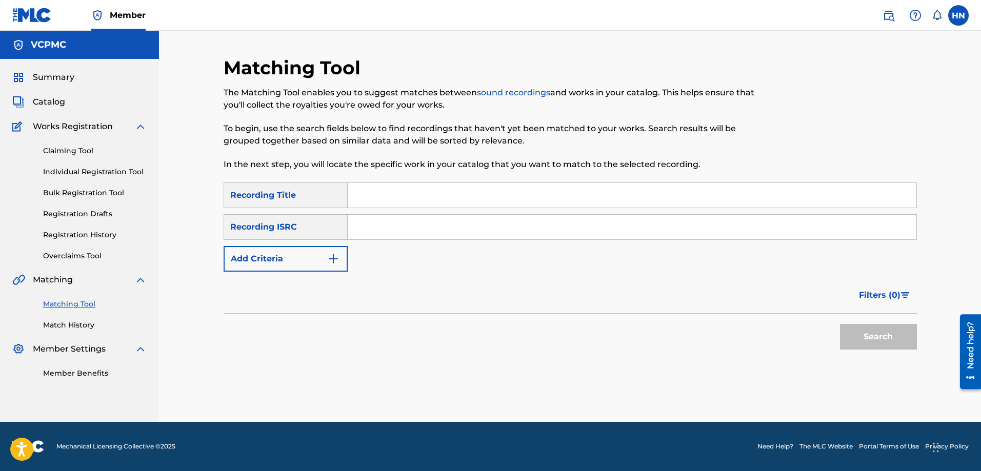
click at [423, 188] on input "Search Form" at bounding box center [632, 195] width 569 height 25
paste input "KHUYA NAY ANH ĐI RỒI"
type input "KHUYA NAY ANH ĐI RỒI"
click at [840, 324] on button "Search" at bounding box center [878, 337] width 77 height 26
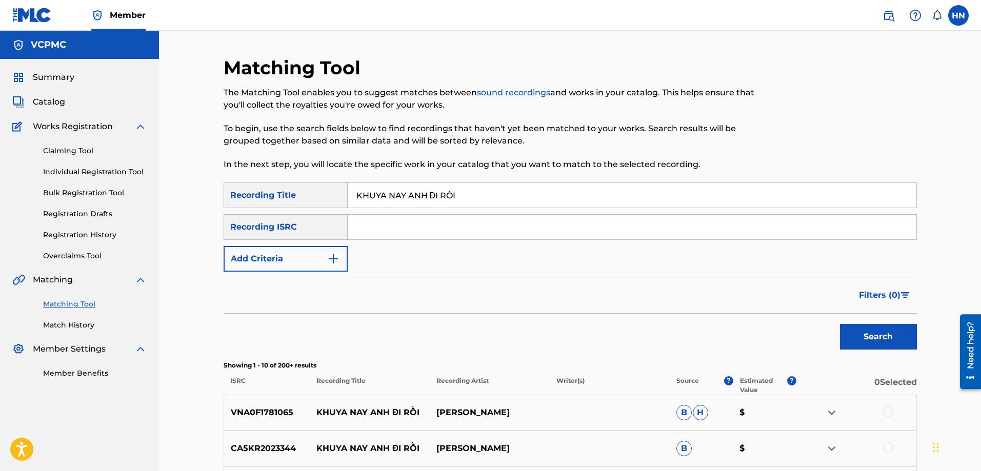
click at [459, 342] on div "Search" at bounding box center [570, 334] width 693 height 41
click at [463, 200] on input "KHUYA NAY ANH ĐI RỒI" at bounding box center [632, 195] width 569 height 25
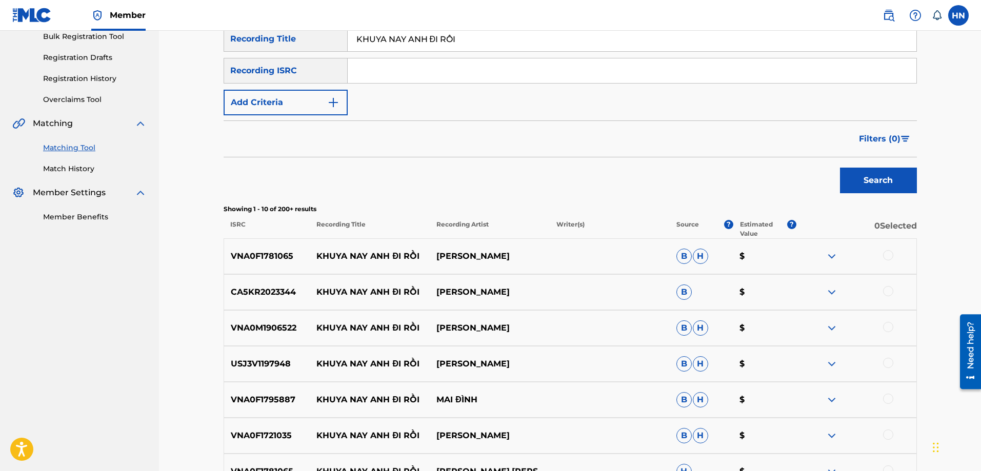
scroll to position [205, 0]
